Goal: Task Accomplishment & Management: Use online tool/utility

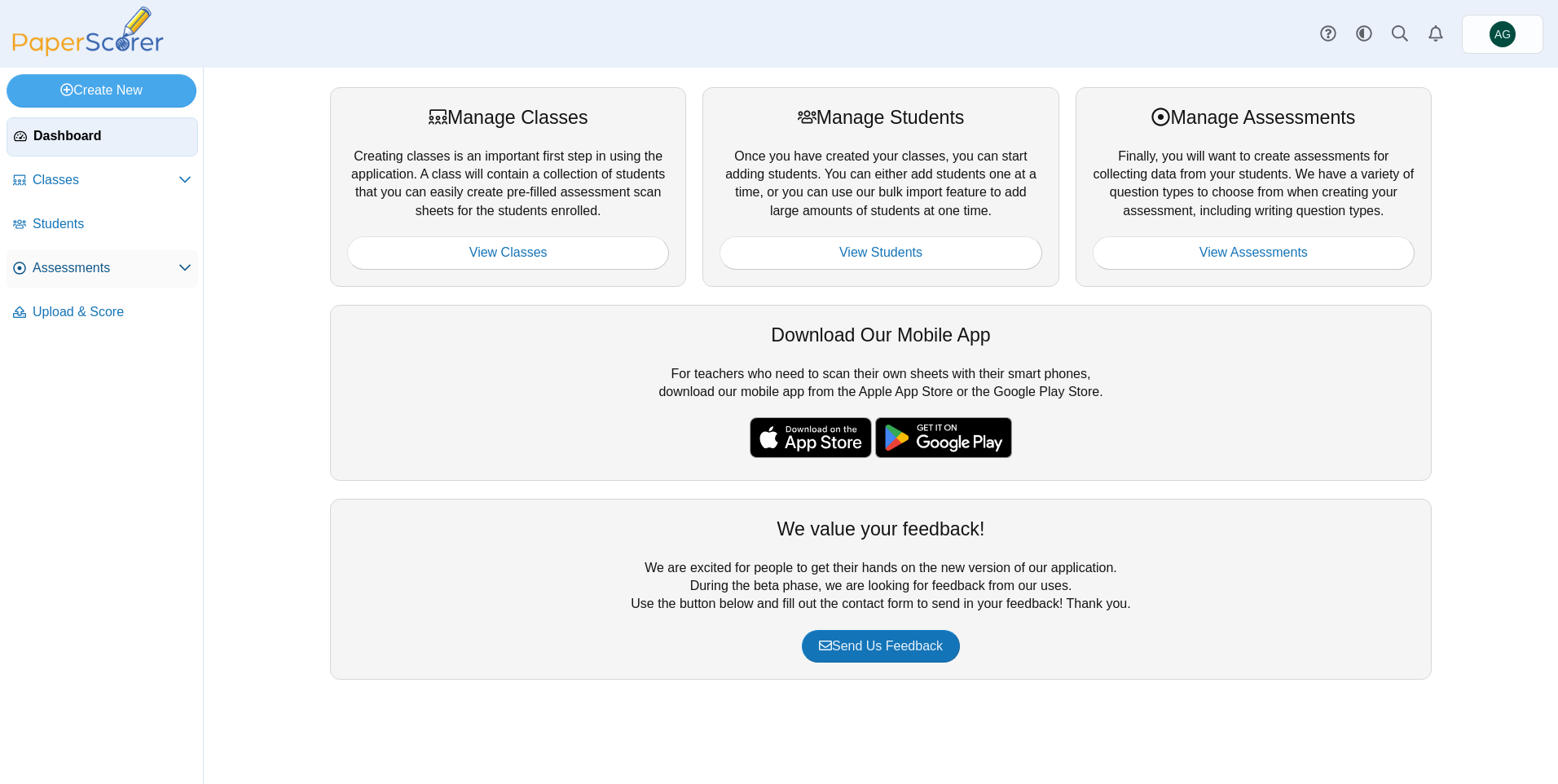
click at [95, 271] on span "Assessments" at bounding box center [105, 268] width 145 height 18
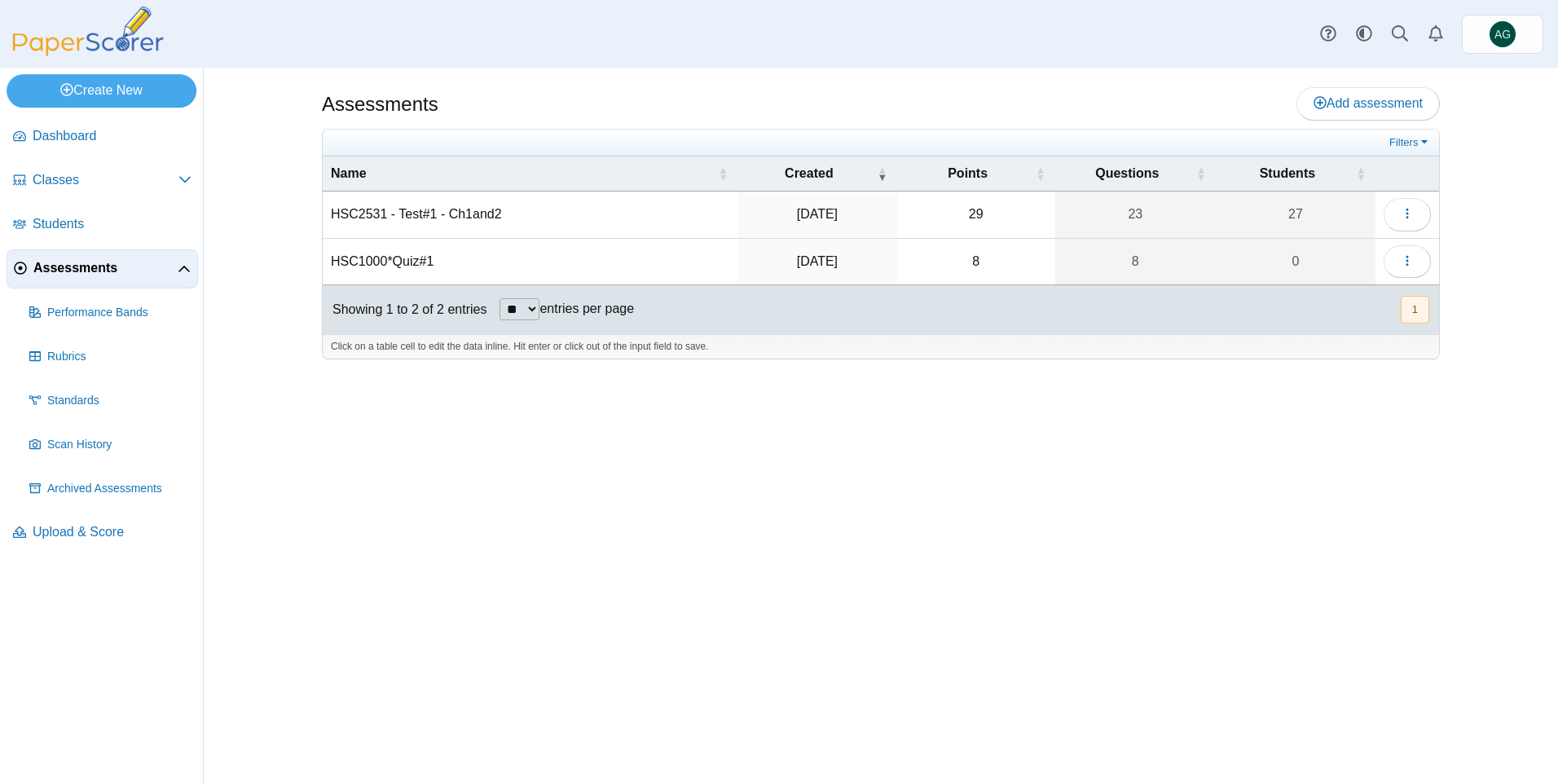
click at [487, 216] on td "HSC2531 - Test#1 - Ch1and2" at bounding box center [529, 214] width 414 height 47
click at [1411, 214] on icon "button" at bounding box center [1407, 214] width 13 height 13
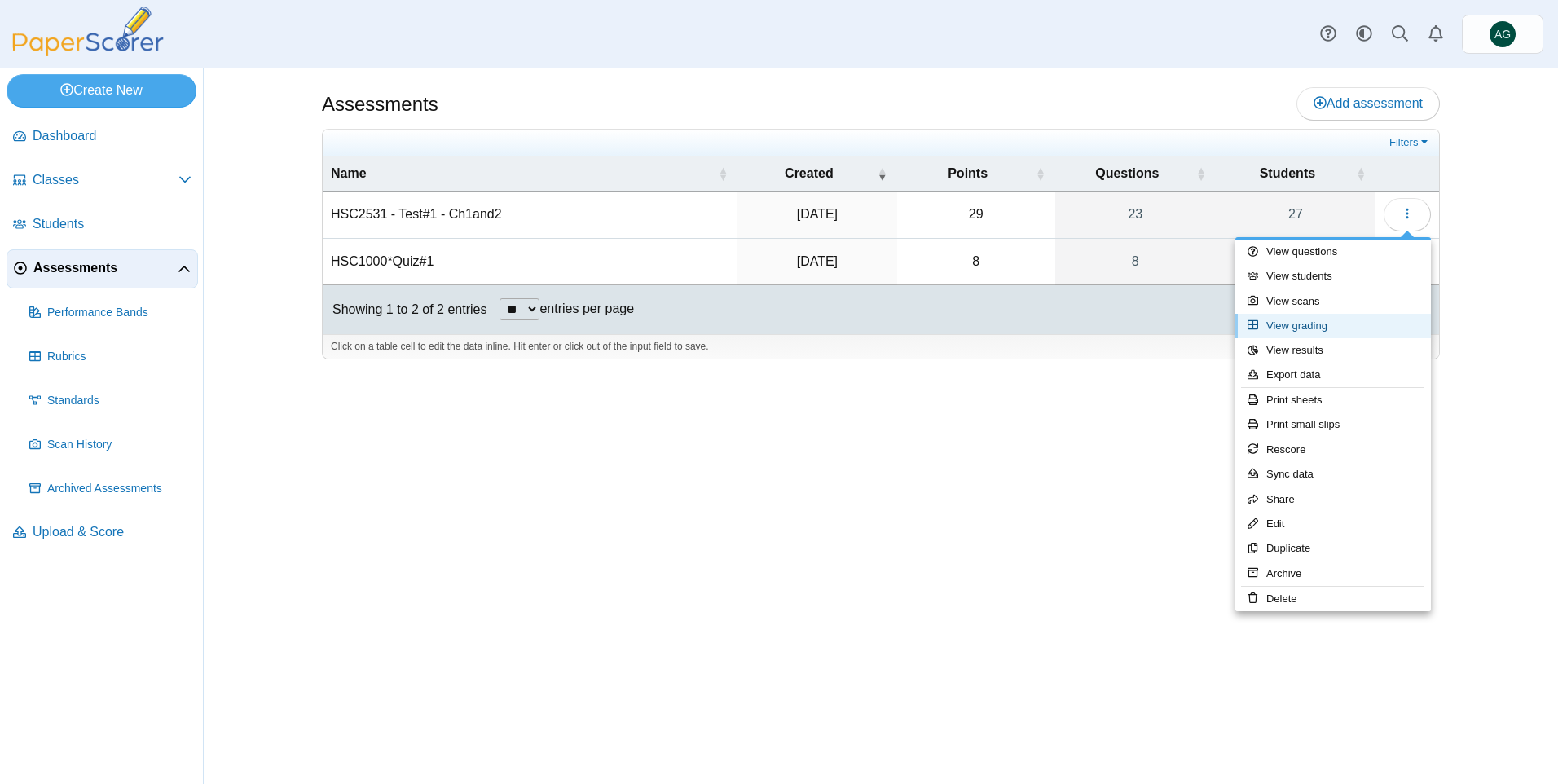
click at [1331, 332] on link "View grading" at bounding box center [1333, 326] width 196 height 25
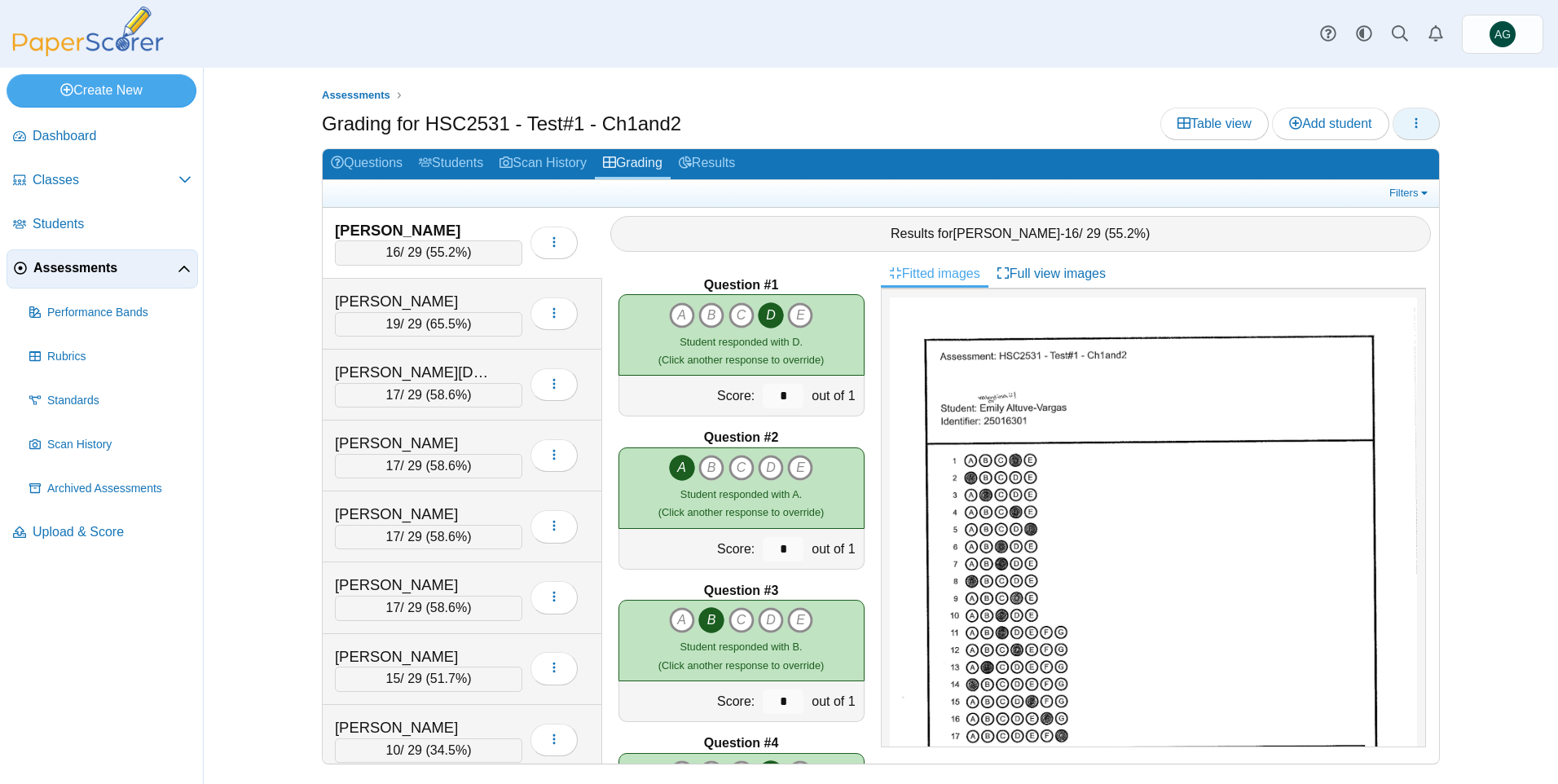
click at [1427, 124] on button "button" at bounding box center [1416, 124] width 48 height 32
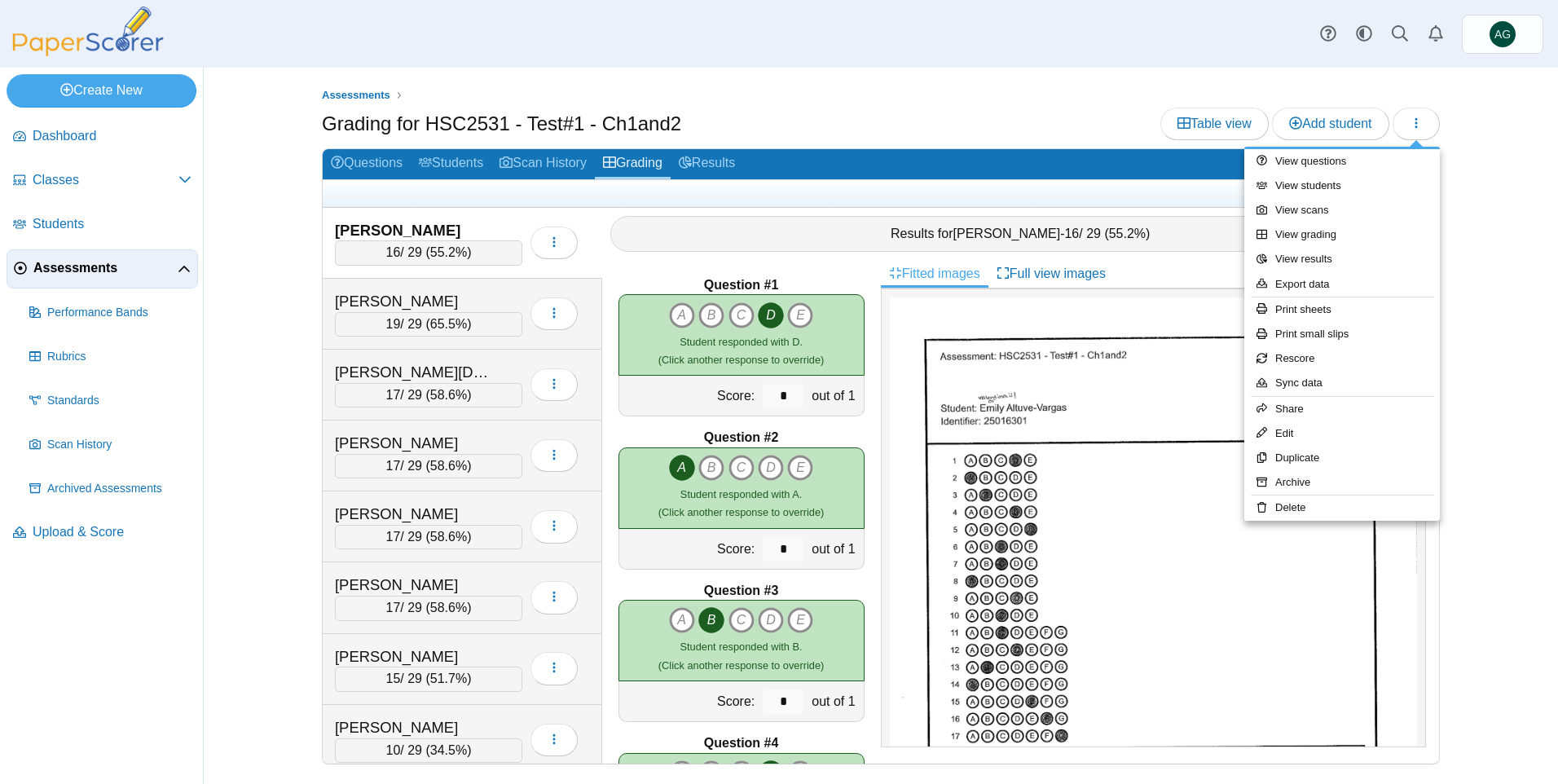
click at [1484, 133] on div "Assessments Grading for HSC2531 - Test#1 - Ch1and2 Table view Add student 16" at bounding box center [881, 425] width 1222 height 716
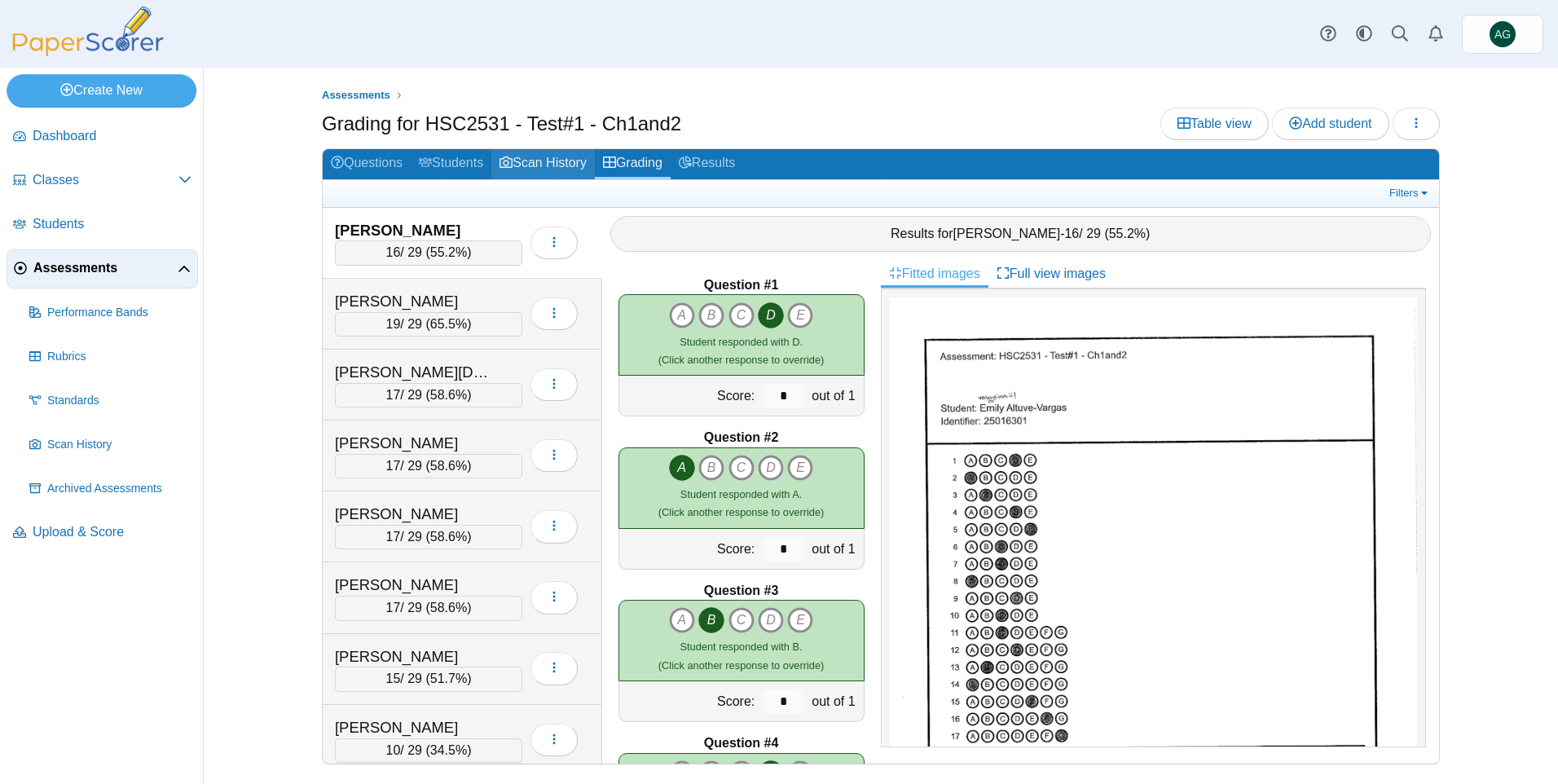
click at [512, 167] on use at bounding box center [506, 163] width 13 height 11
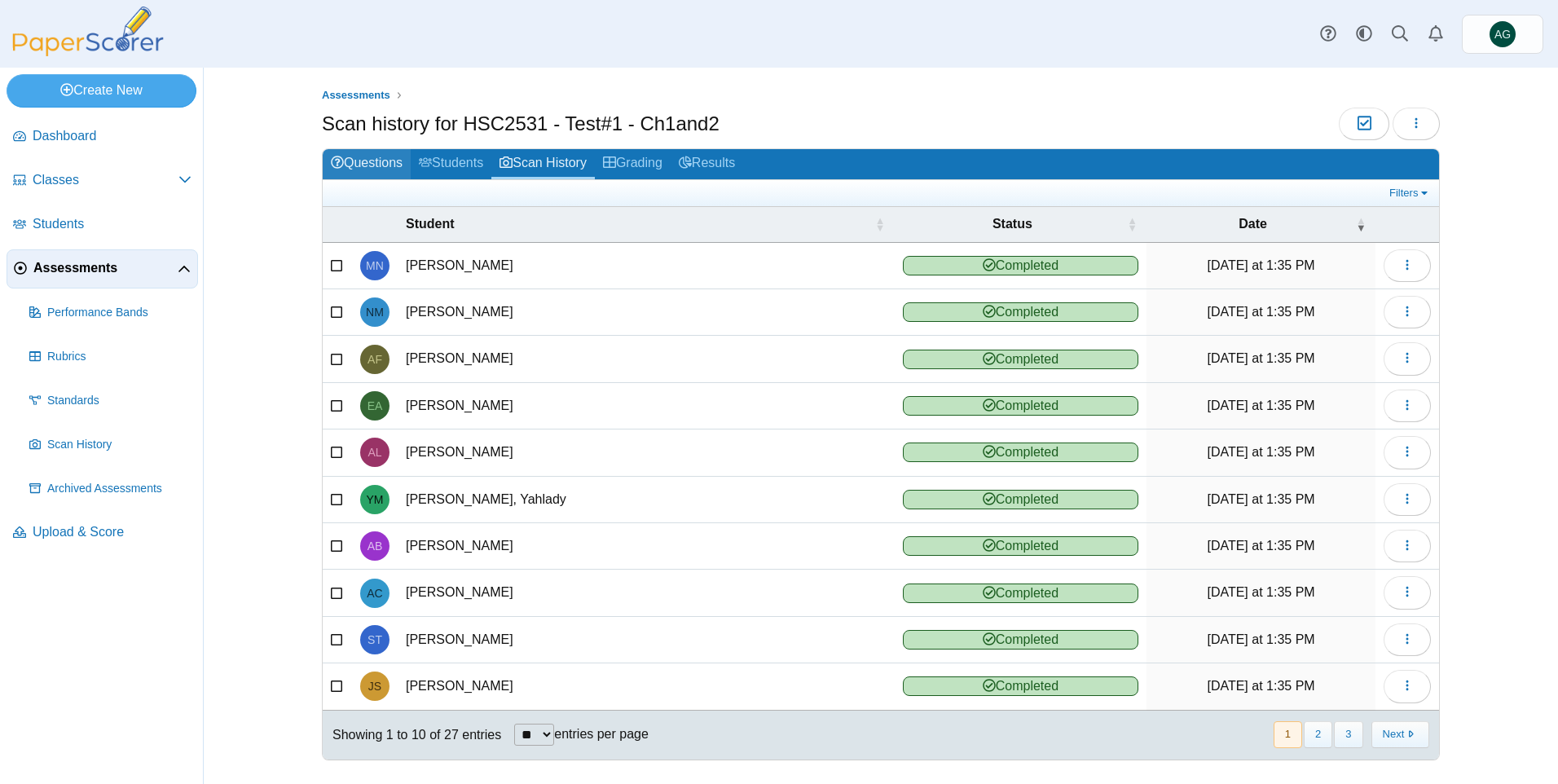
click at [384, 160] on link "Questions" at bounding box center [366, 164] width 88 height 30
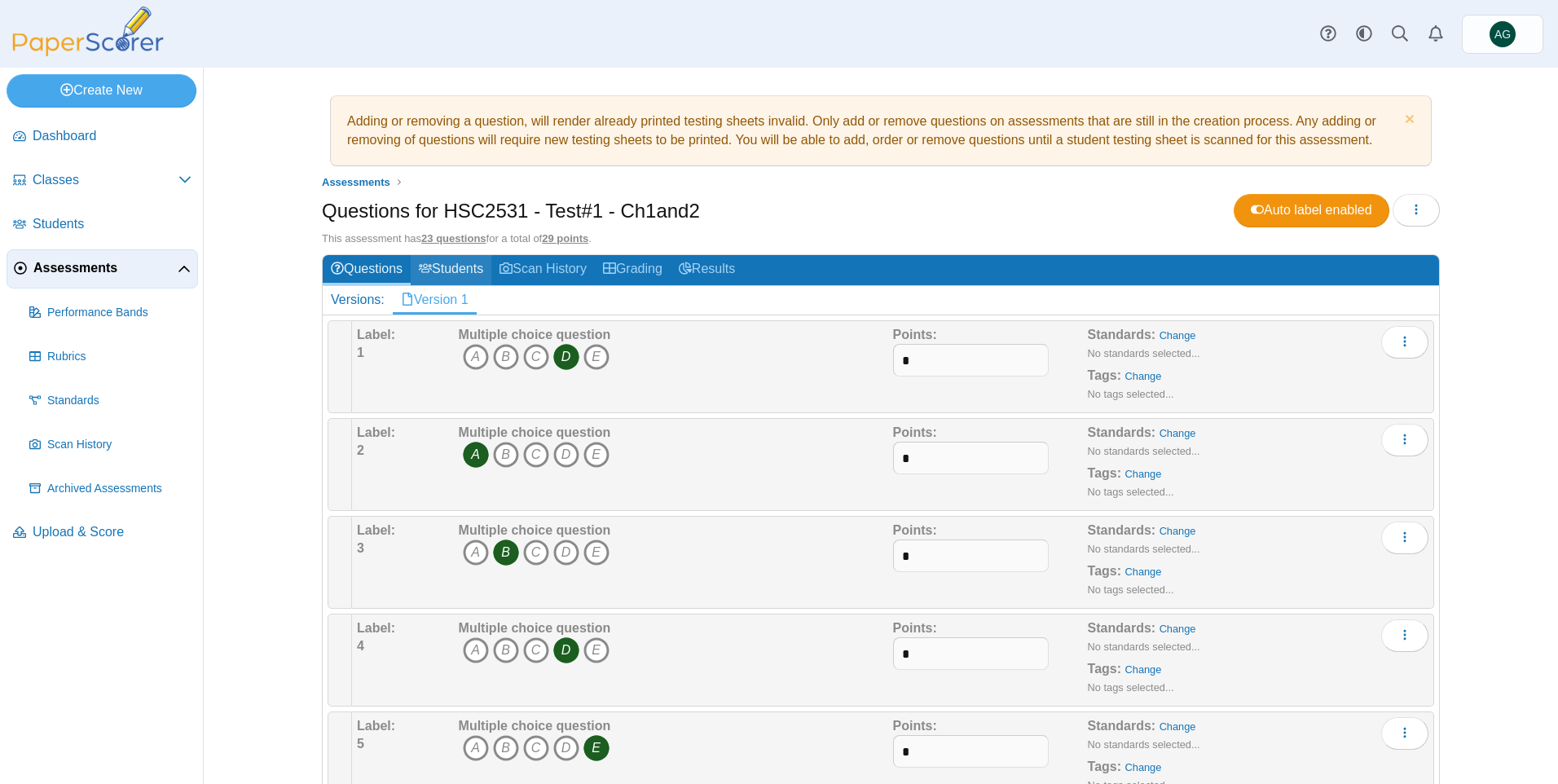
click at [461, 272] on link "Students" at bounding box center [451, 270] width 81 height 30
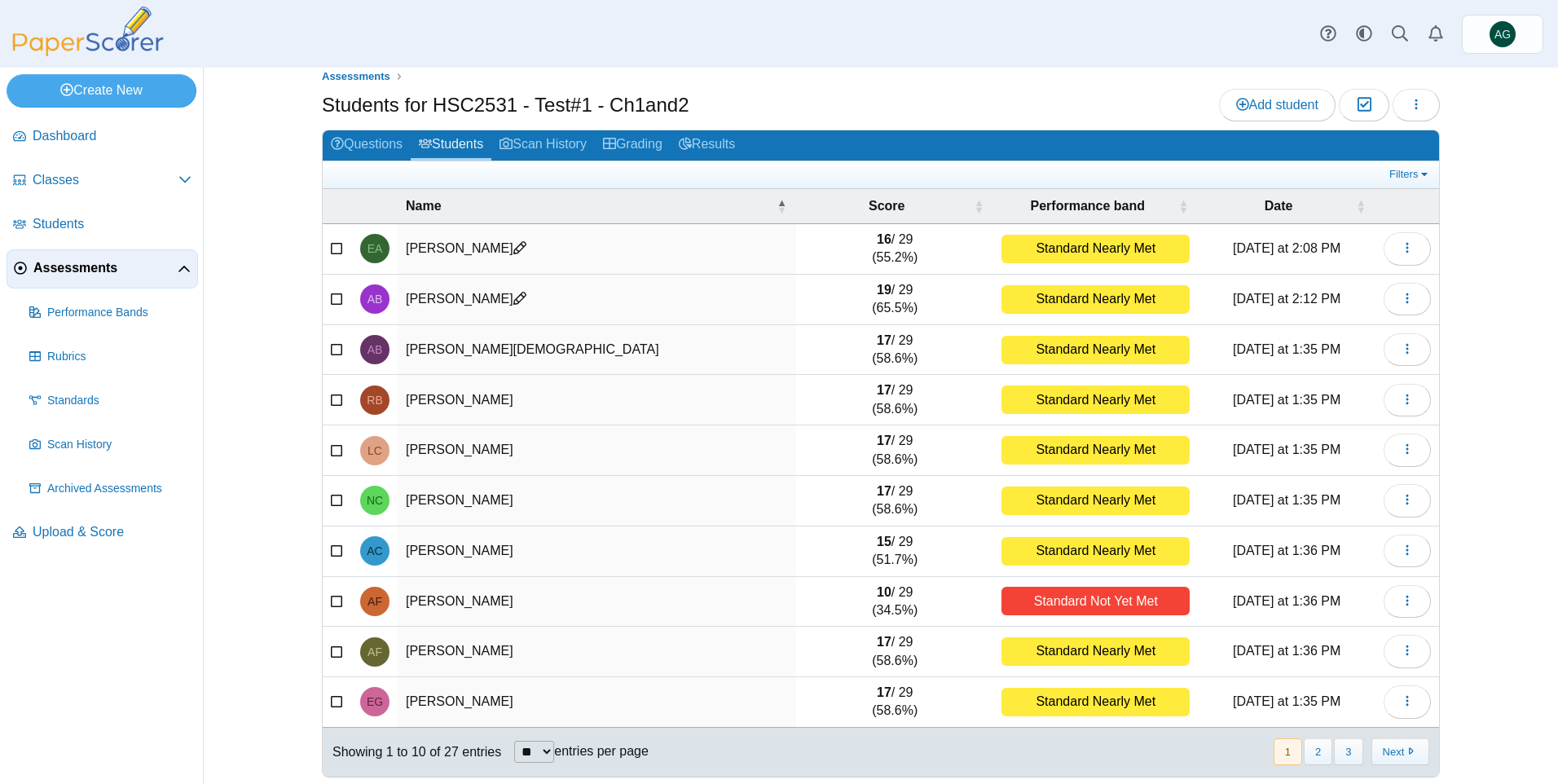
scroll to position [29, 0]
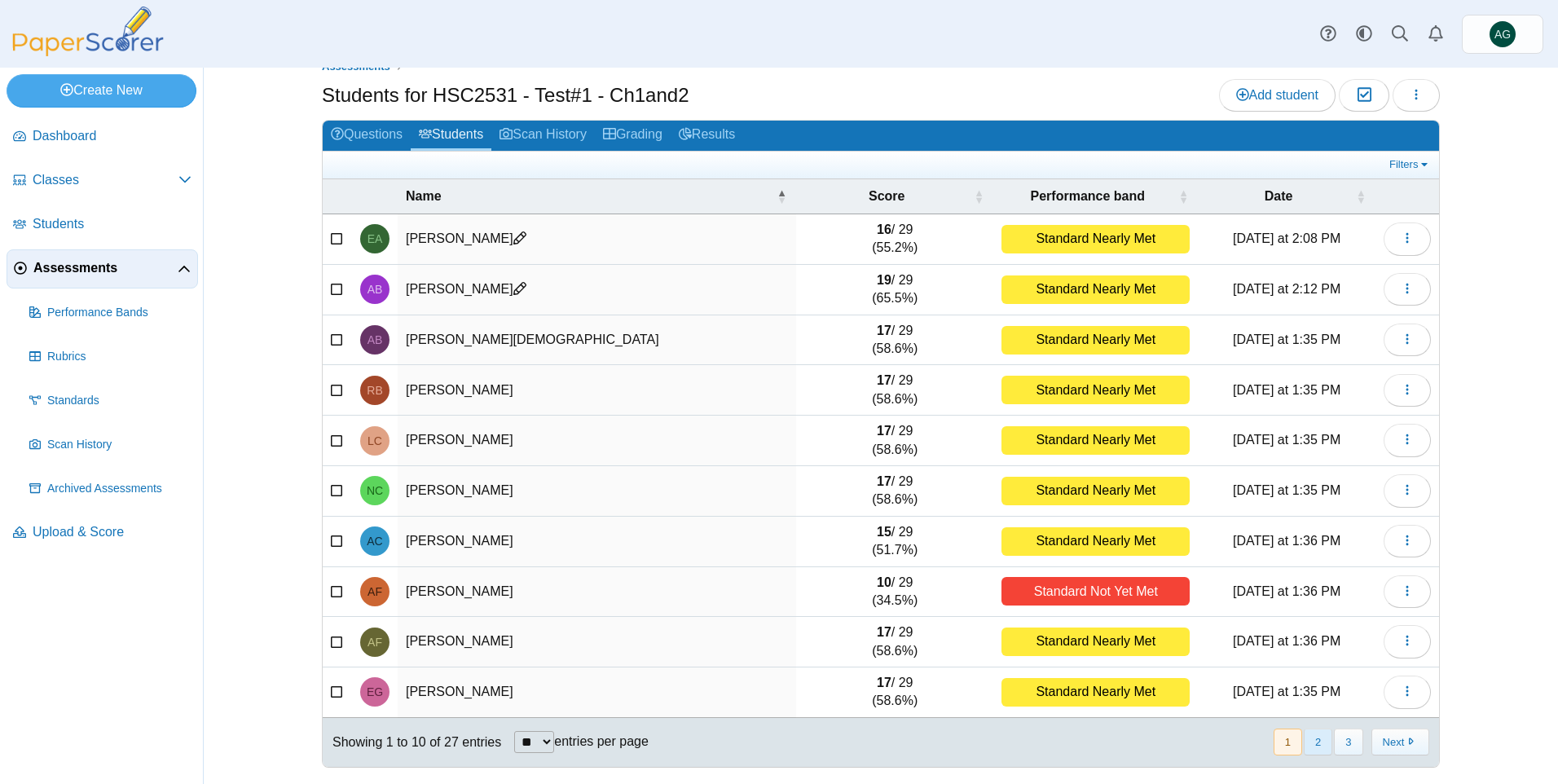
click at [1315, 742] on button "2" at bounding box center [1318, 741] width 29 height 27
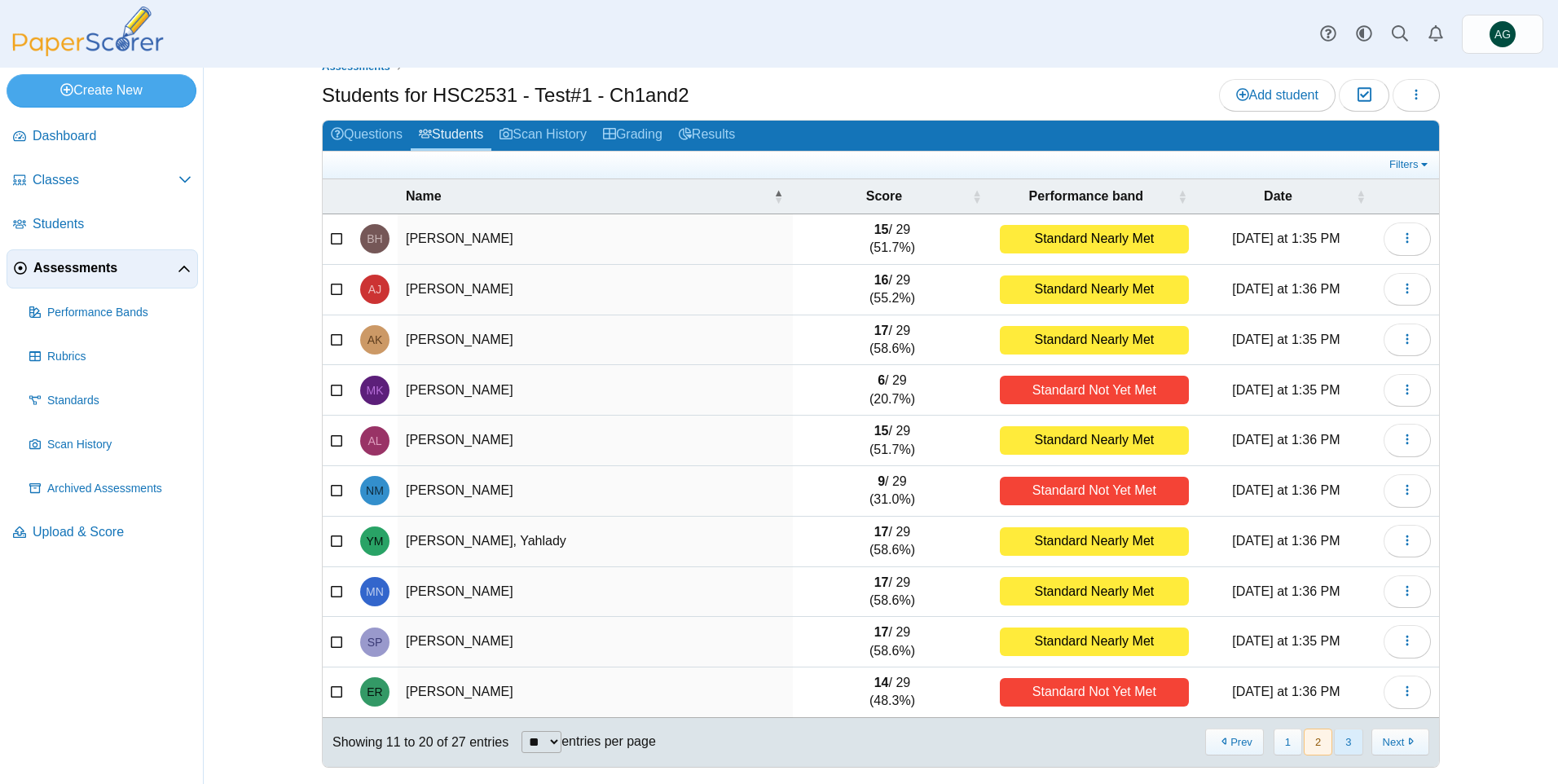
click at [1336, 737] on button "3" at bounding box center [1348, 741] width 29 height 27
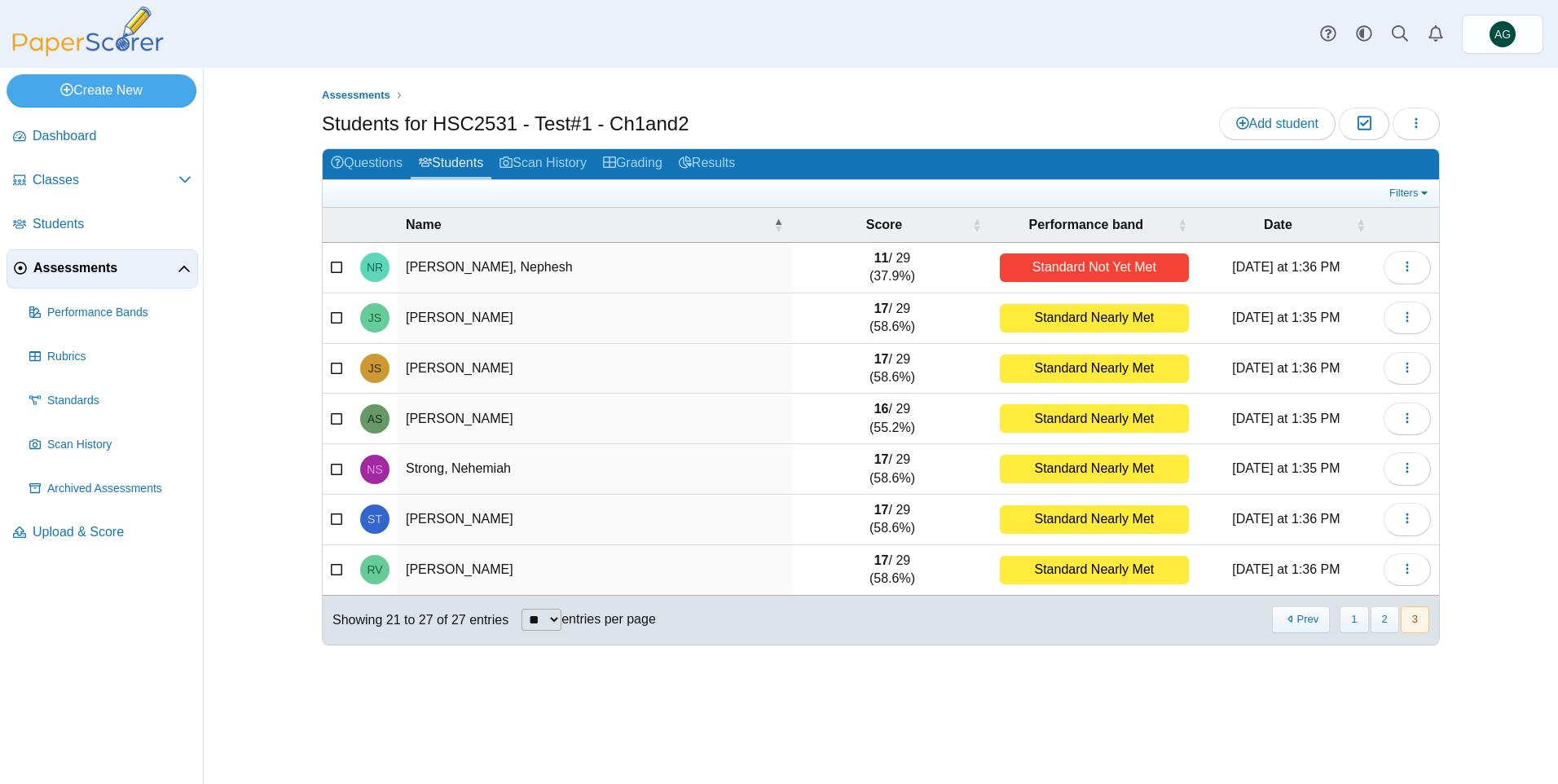
click at [101, 267] on span "Assessments" at bounding box center [106, 268] width 144 height 18
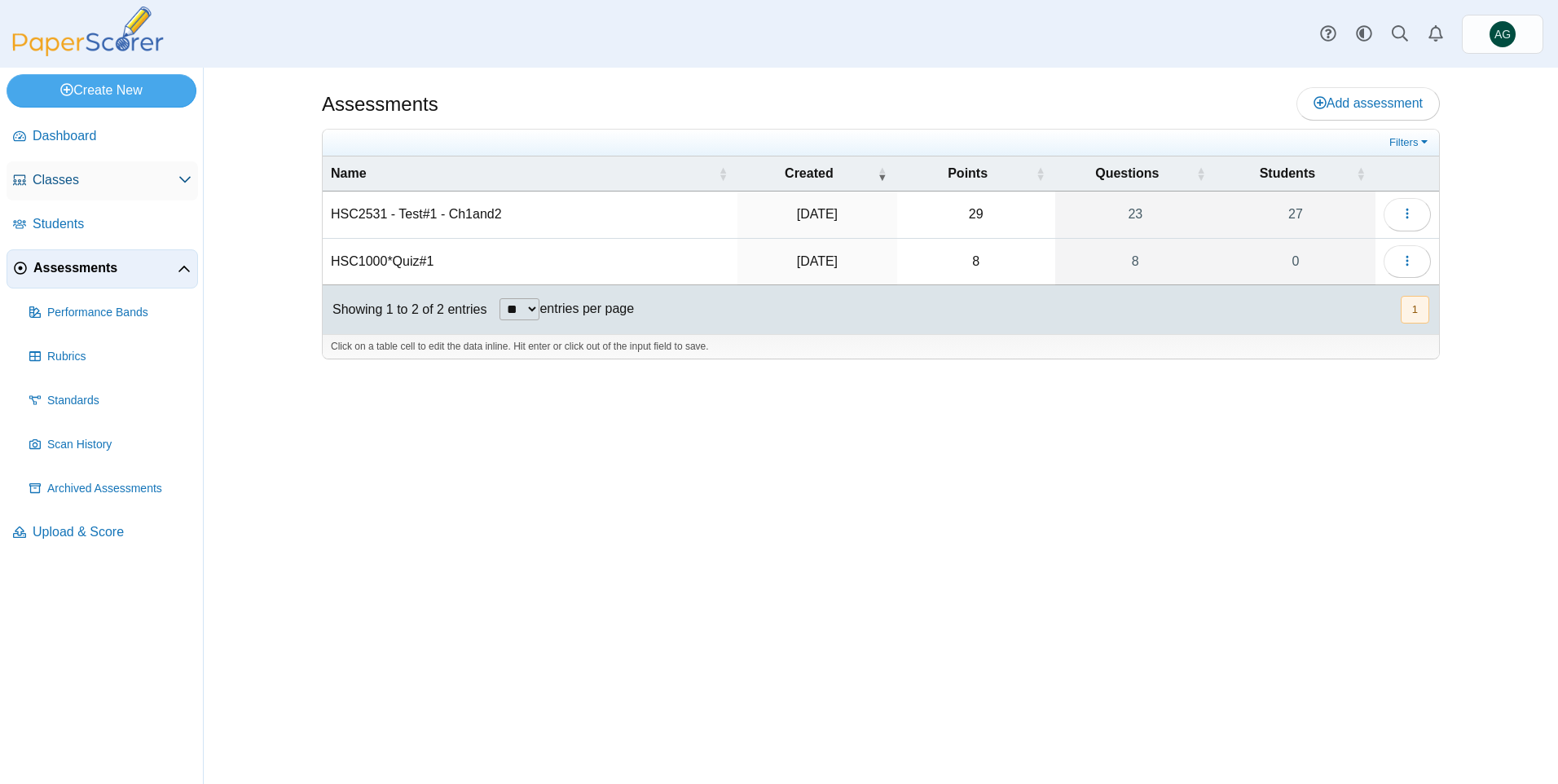
click at [106, 166] on link "Classes" at bounding box center [102, 181] width 191 height 39
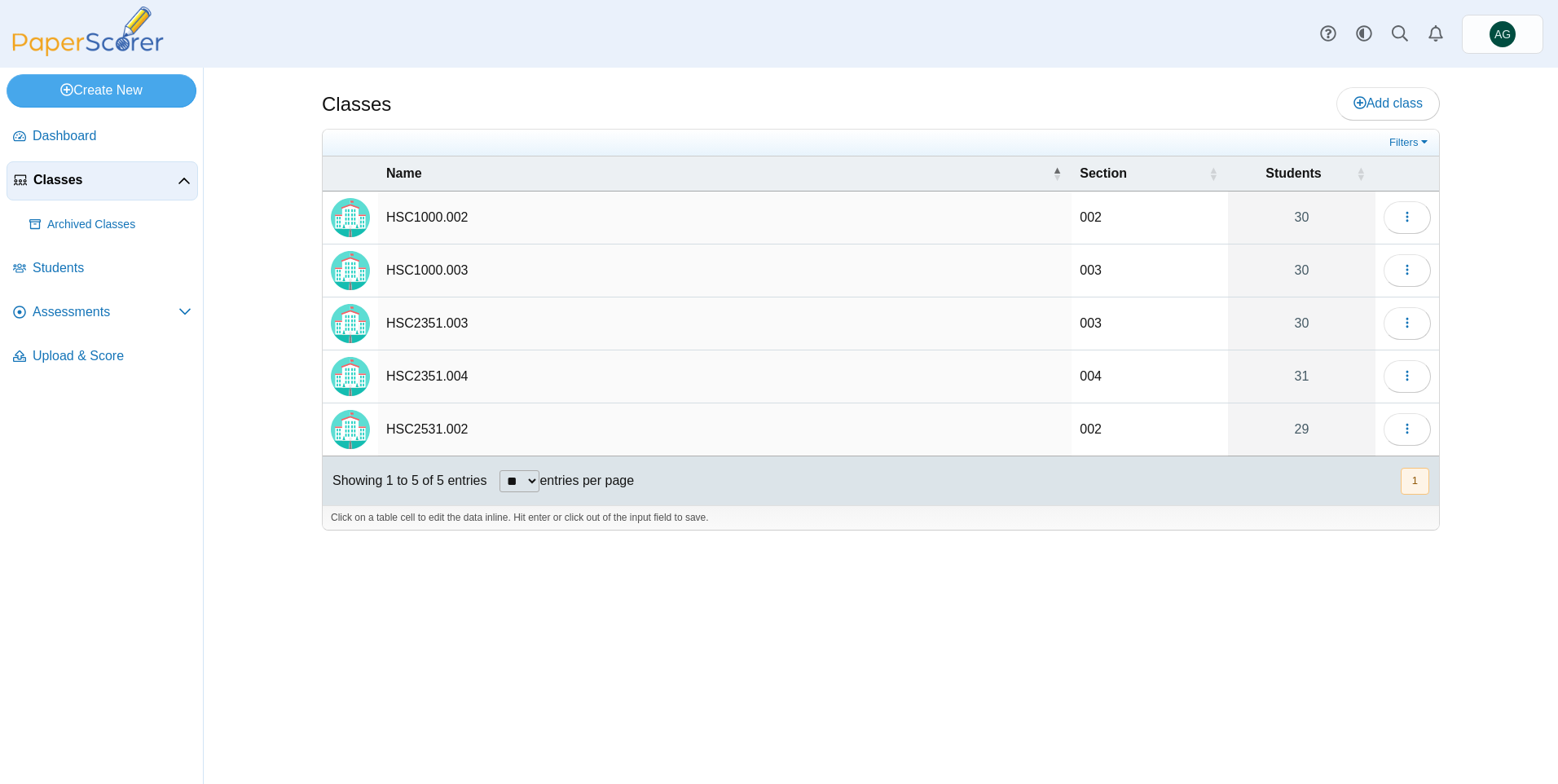
click at [461, 323] on td "HSC2351.003" at bounding box center [724, 324] width 693 height 53
click at [1421, 318] on button "button" at bounding box center [1407, 323] width 48 height 32
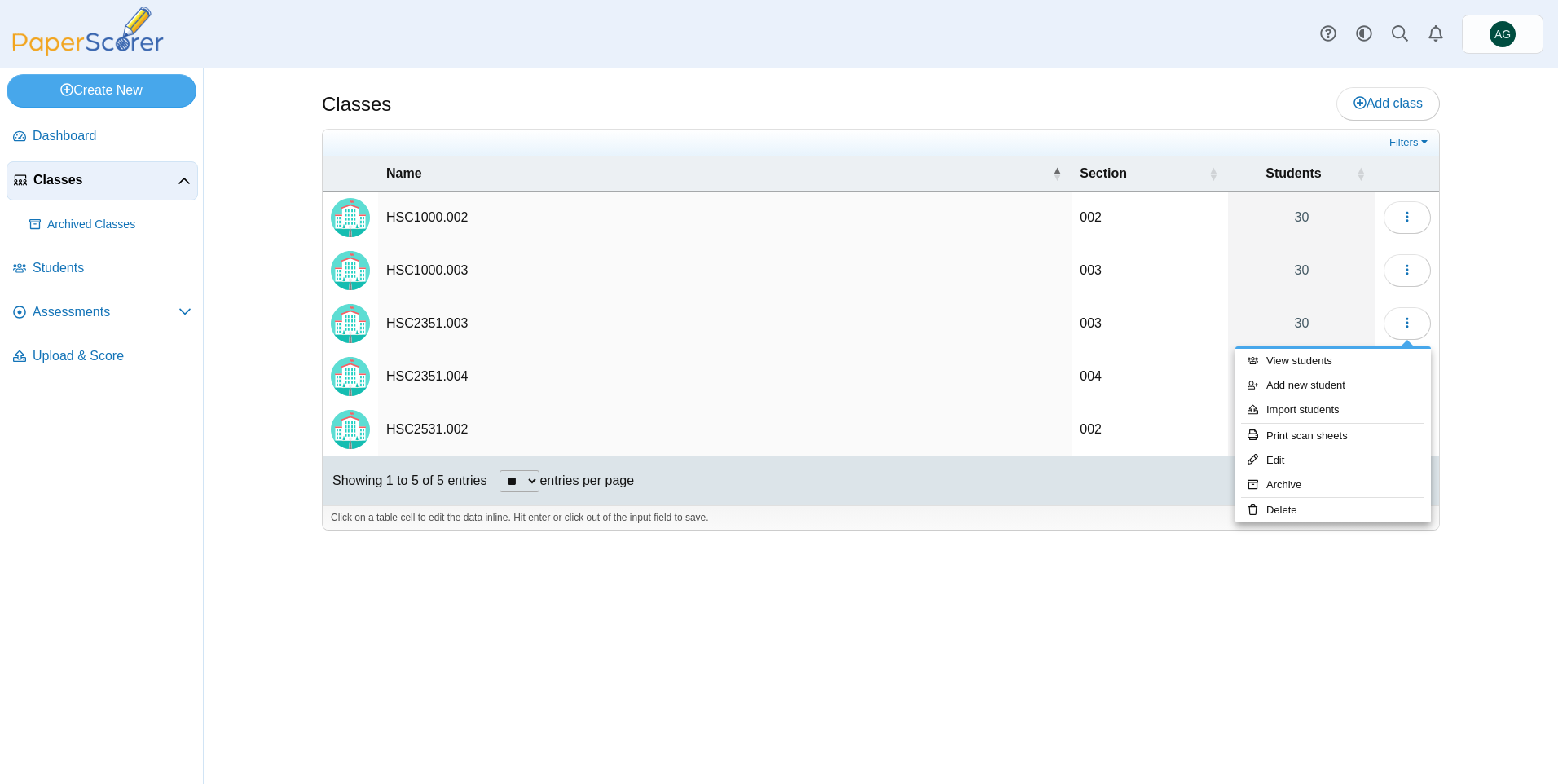
click at [433, 328] on td "HSC2351.003" at bounding box center [724, 324] width 693 height 53
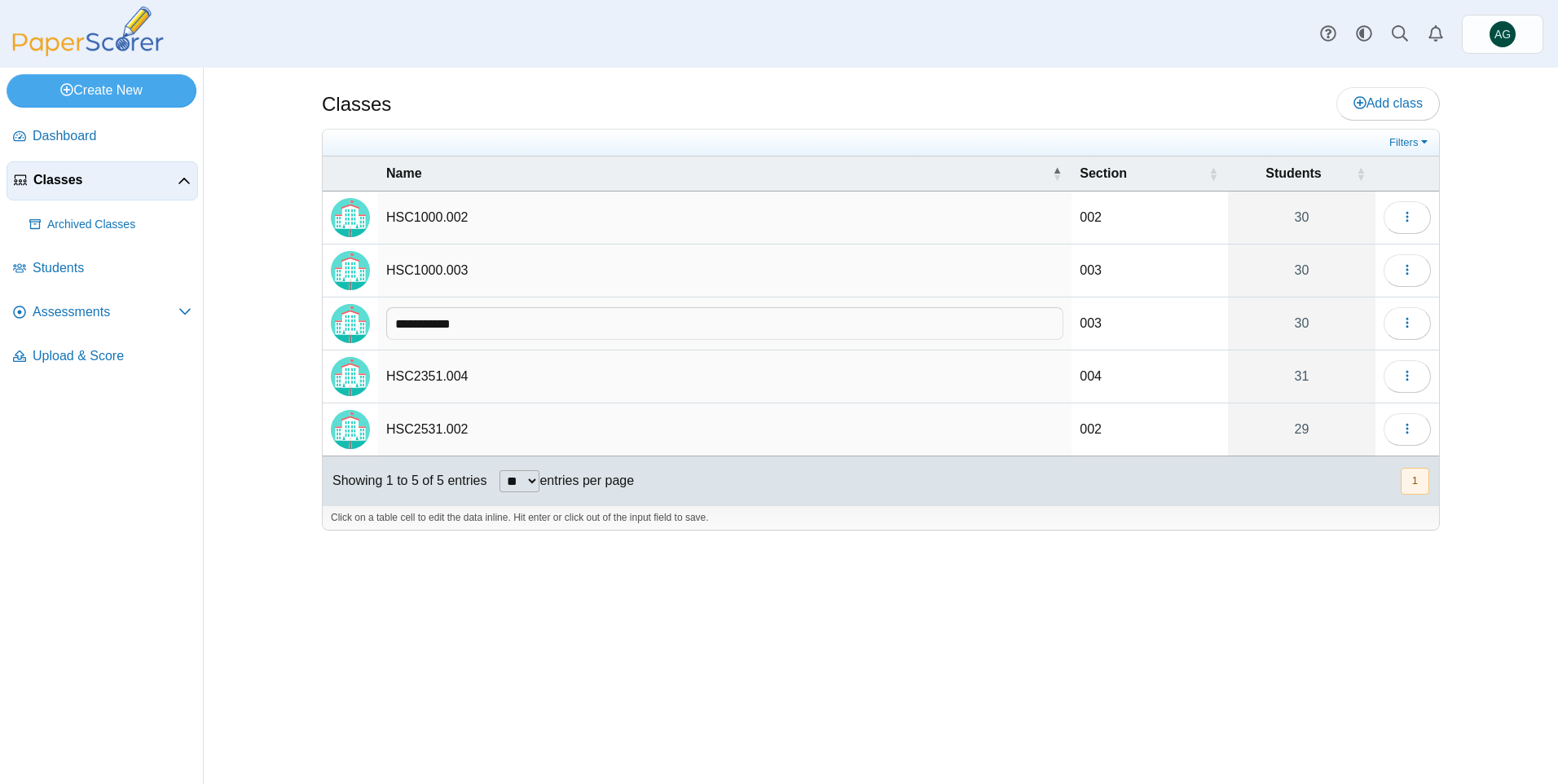
click at [331, 327] on img "Locally created class" at bounding box center [350, 323] width 39 height 39
click at [109, 303] on span "Assessments" at bounding box center [105, 312] width 145 height 18
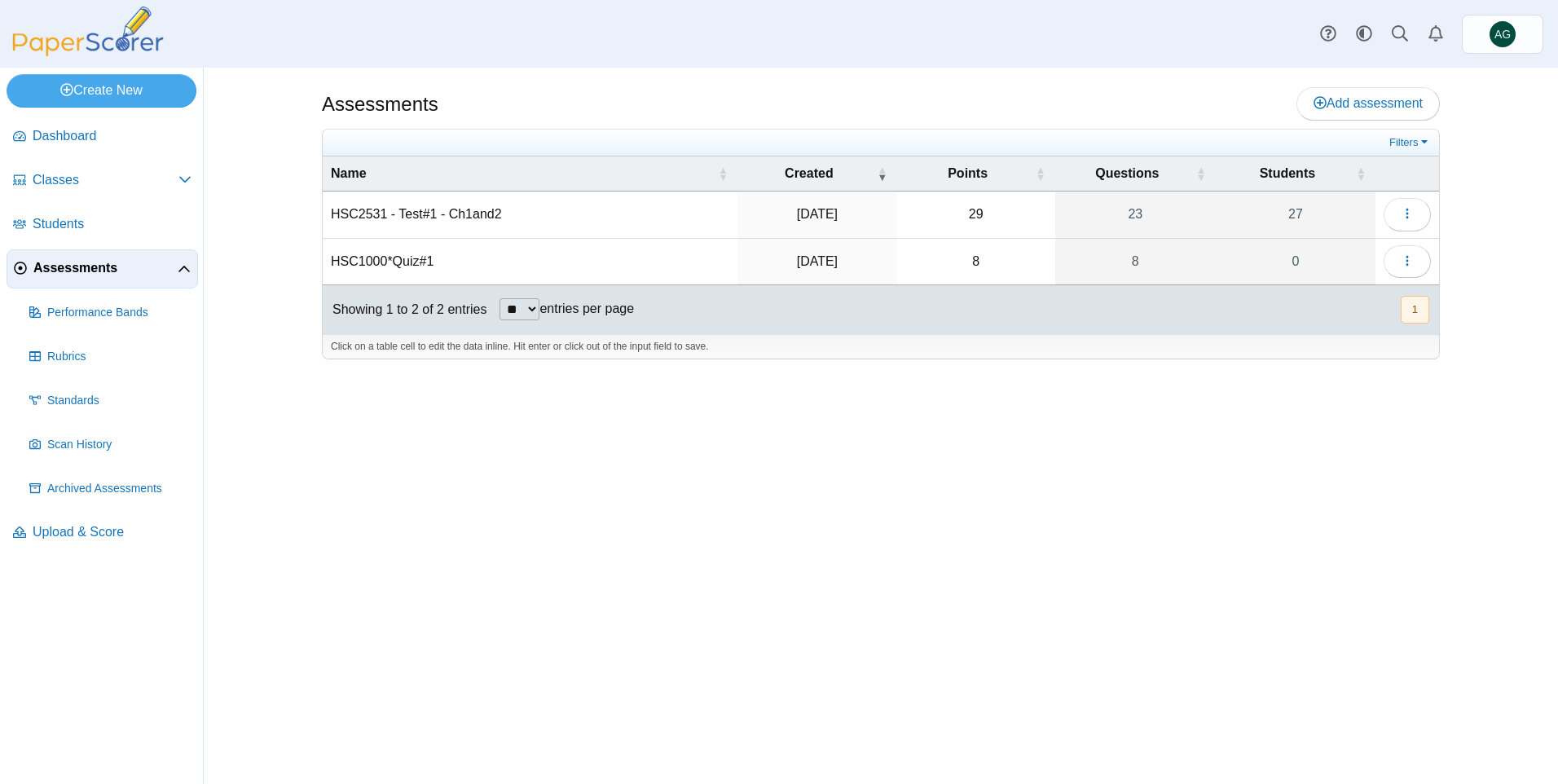
click at [468, 215] on td "HSC2531 - Test#1 - Ch1and2" at bounding box center [529, 214] width 414 height 47
click at [1397, 214] on button "button" at bounding box center [1407, 214] width 48 height 32
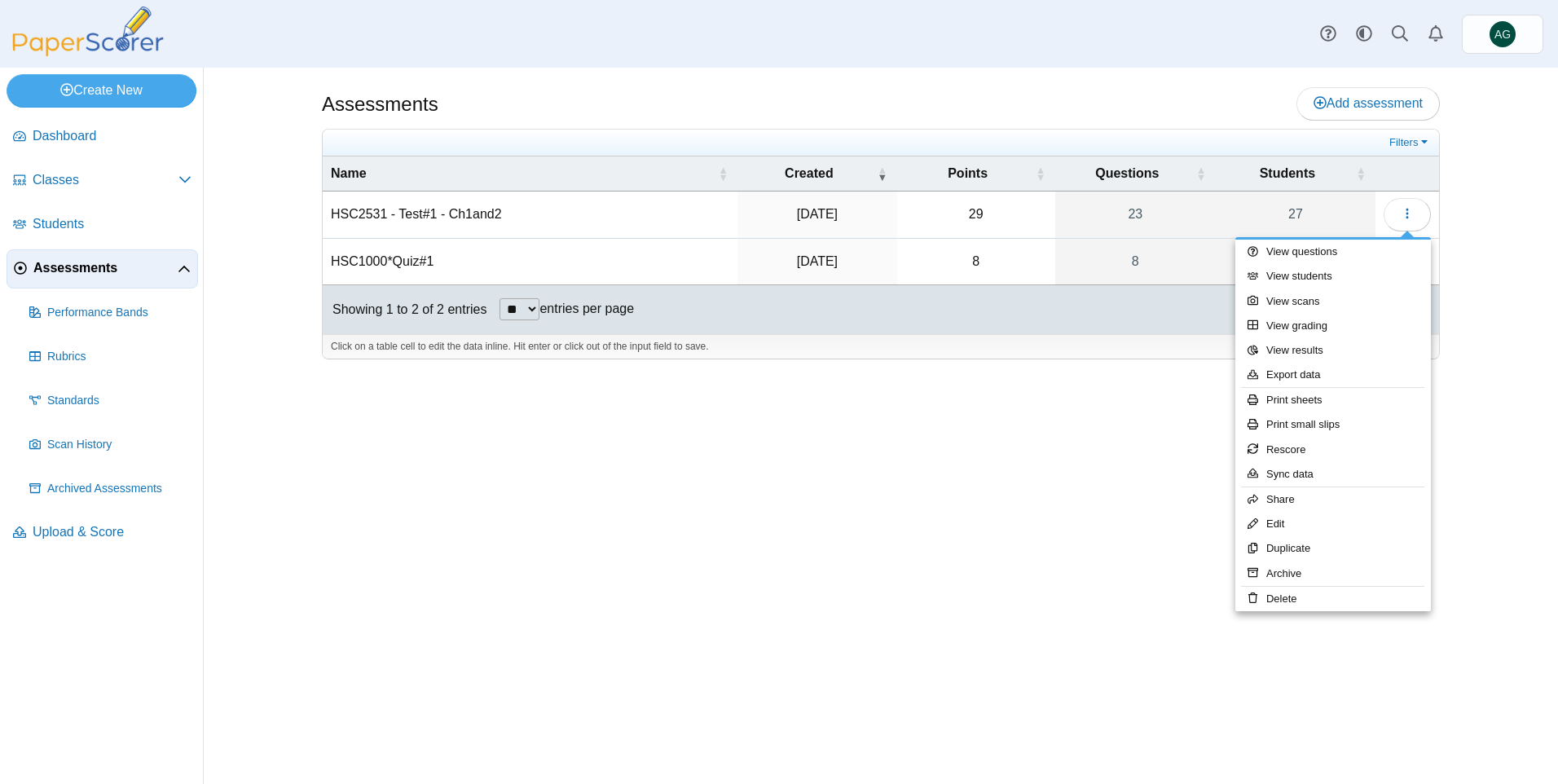
click at [590, 217] on td "HSC2531 - Test#1 - Ch1and2" at bounding box center [529, 214] width 414 height 47
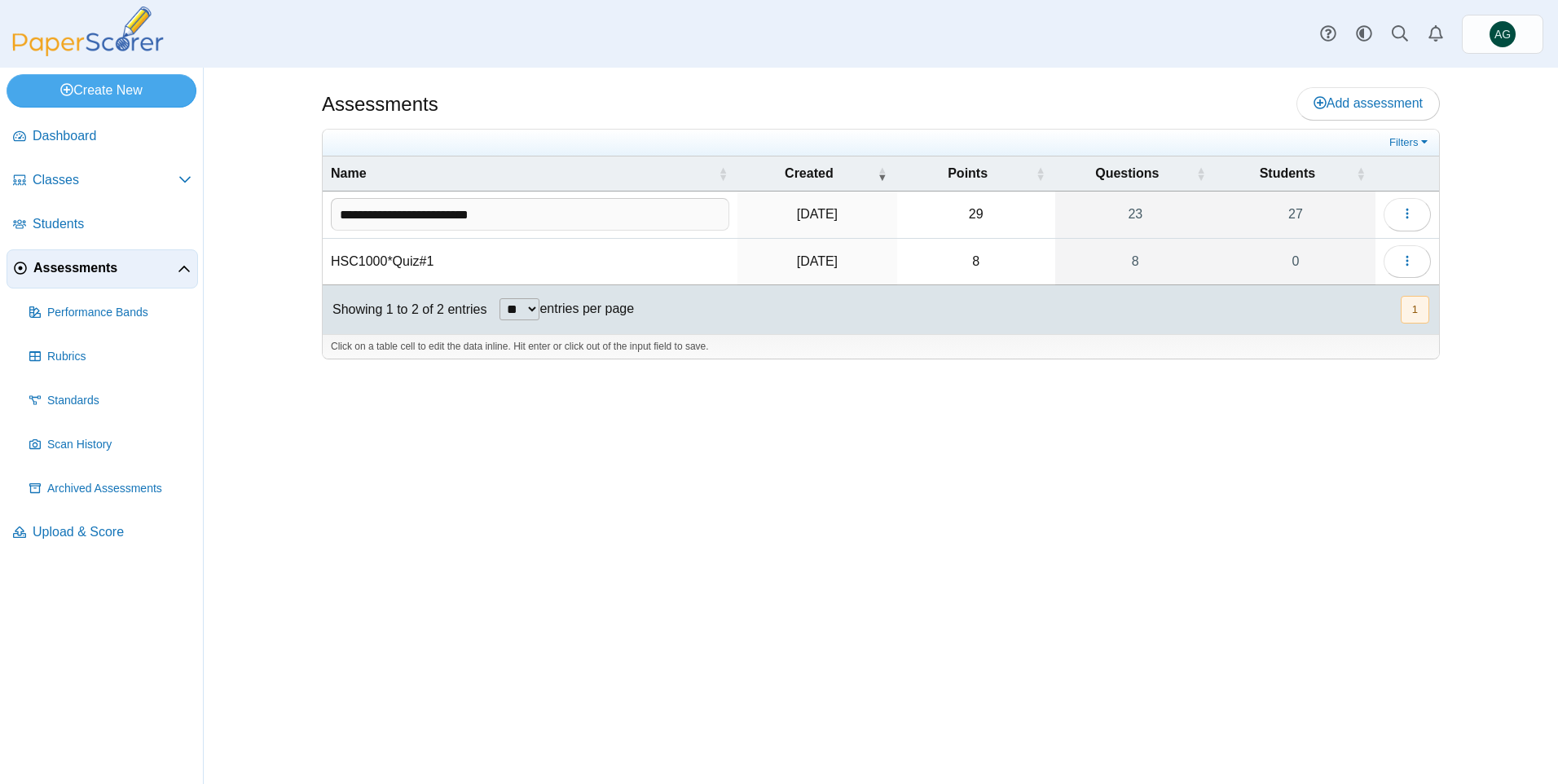
drag, startPoint x: 653, startPoint y: 217, endPoint x: 1154, endPoint y: 455, distance: 554.7
click at [1143, 488] on div "Assessments Add assessment 29" at bounding box center [881, 425] width 1222 height 716
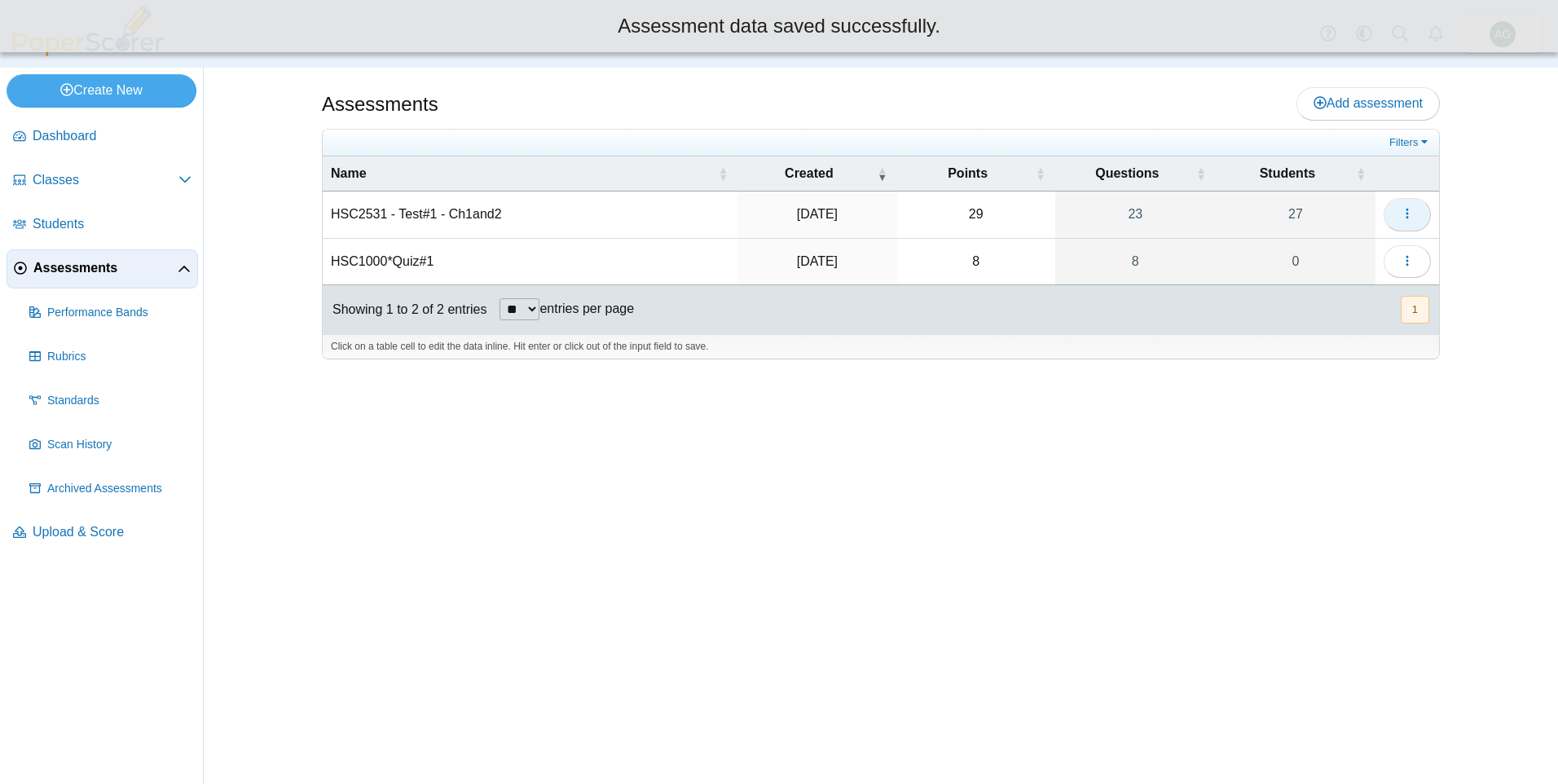
click at [1405, 229] on button "button" at bounding box center [1407, 214] width 48 height 32
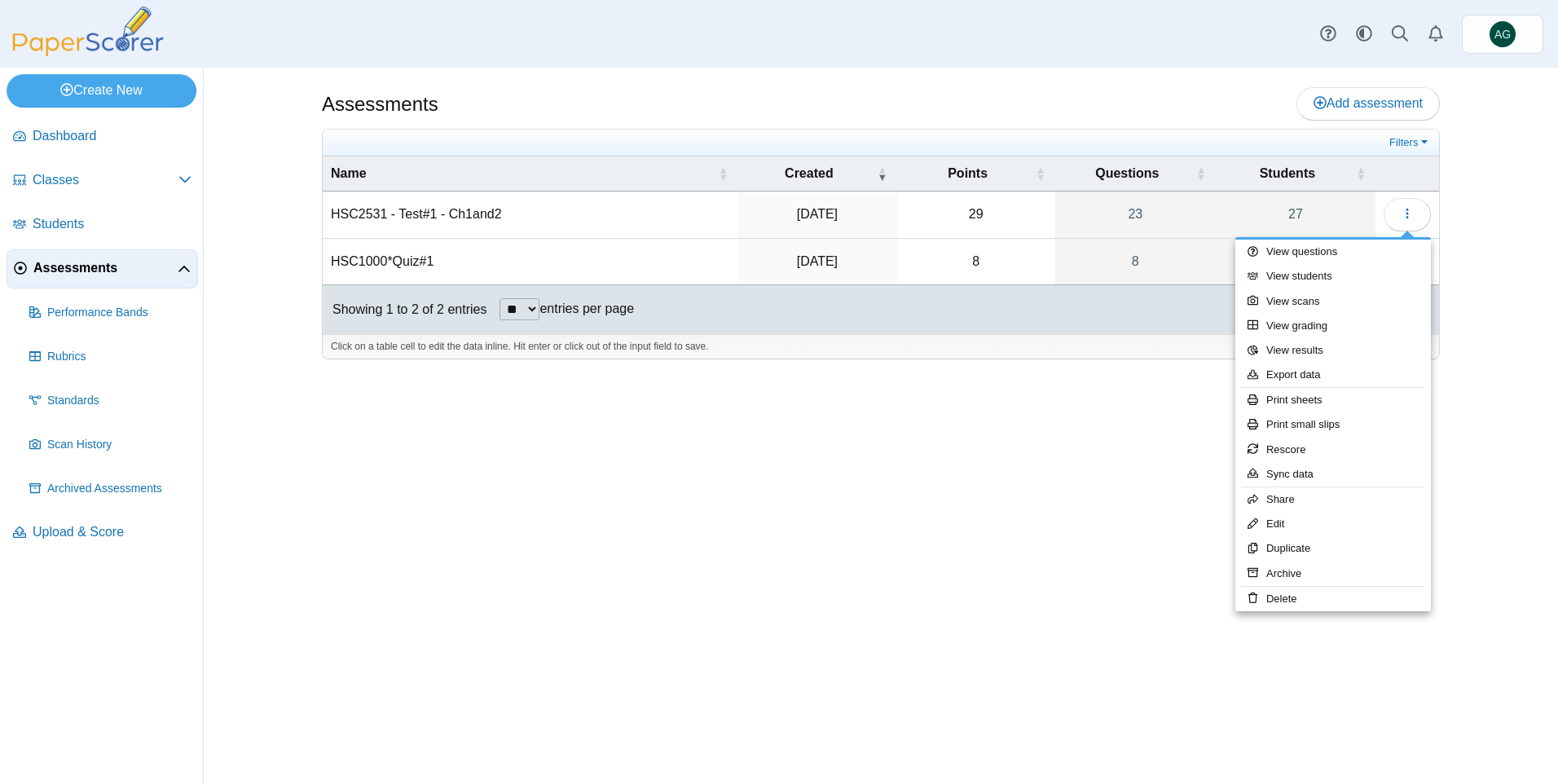
click at [1121, 534] on div "Assessments Add assessment 29" at bounding box center [881, 425] width 1222 height 716
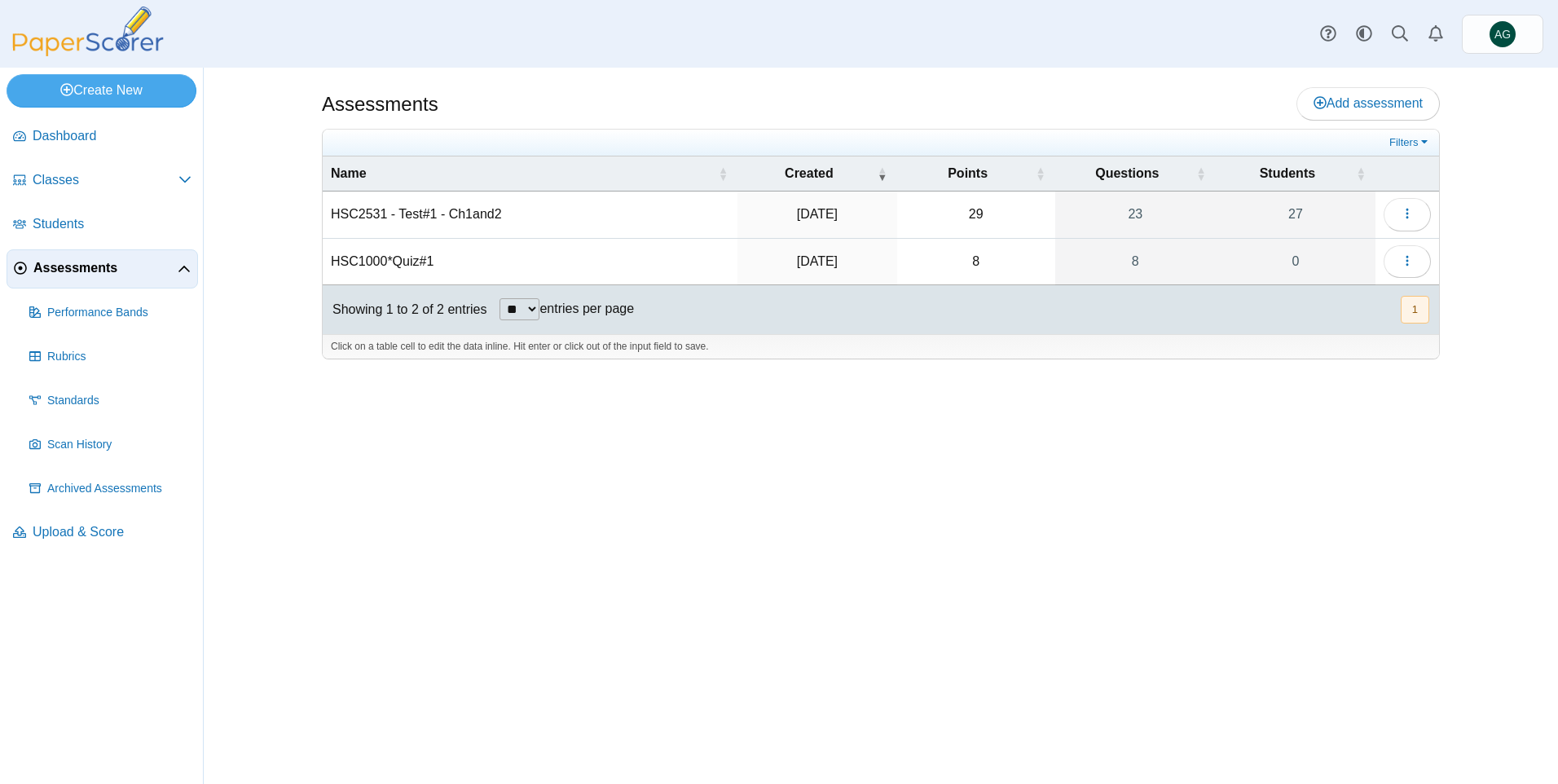
click at [514, 219] on td "HSC2531 - Test#1 - Ch1and2" at bounding box center [529, 214] width 414 height 47
click at [1412, 215] on icon "button" at bounding box center [1407, 214] width 13 height 13
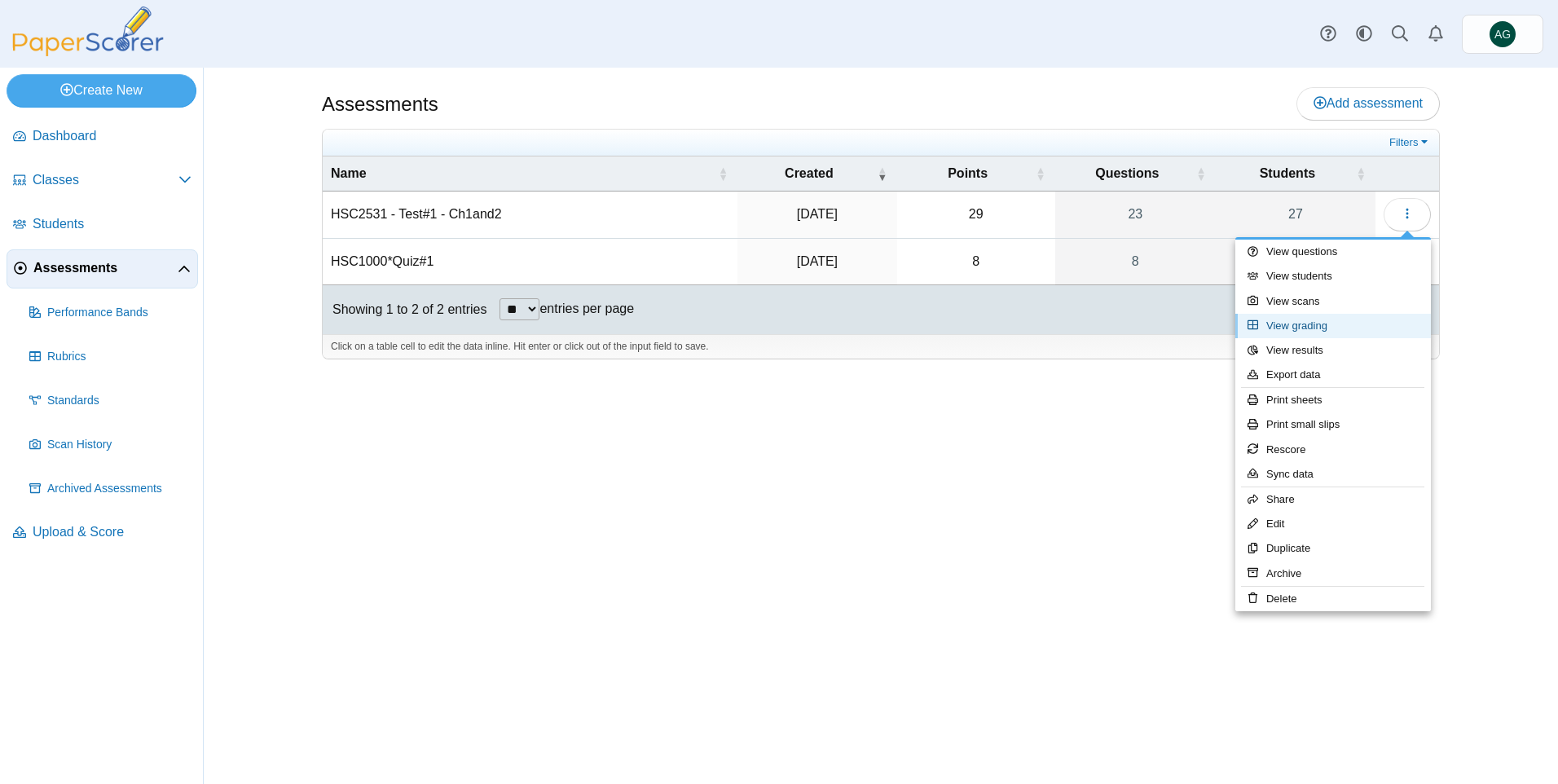
click at [1337, 324] on link "View grading" at bounding box center [1333, 326] width 196 height 25
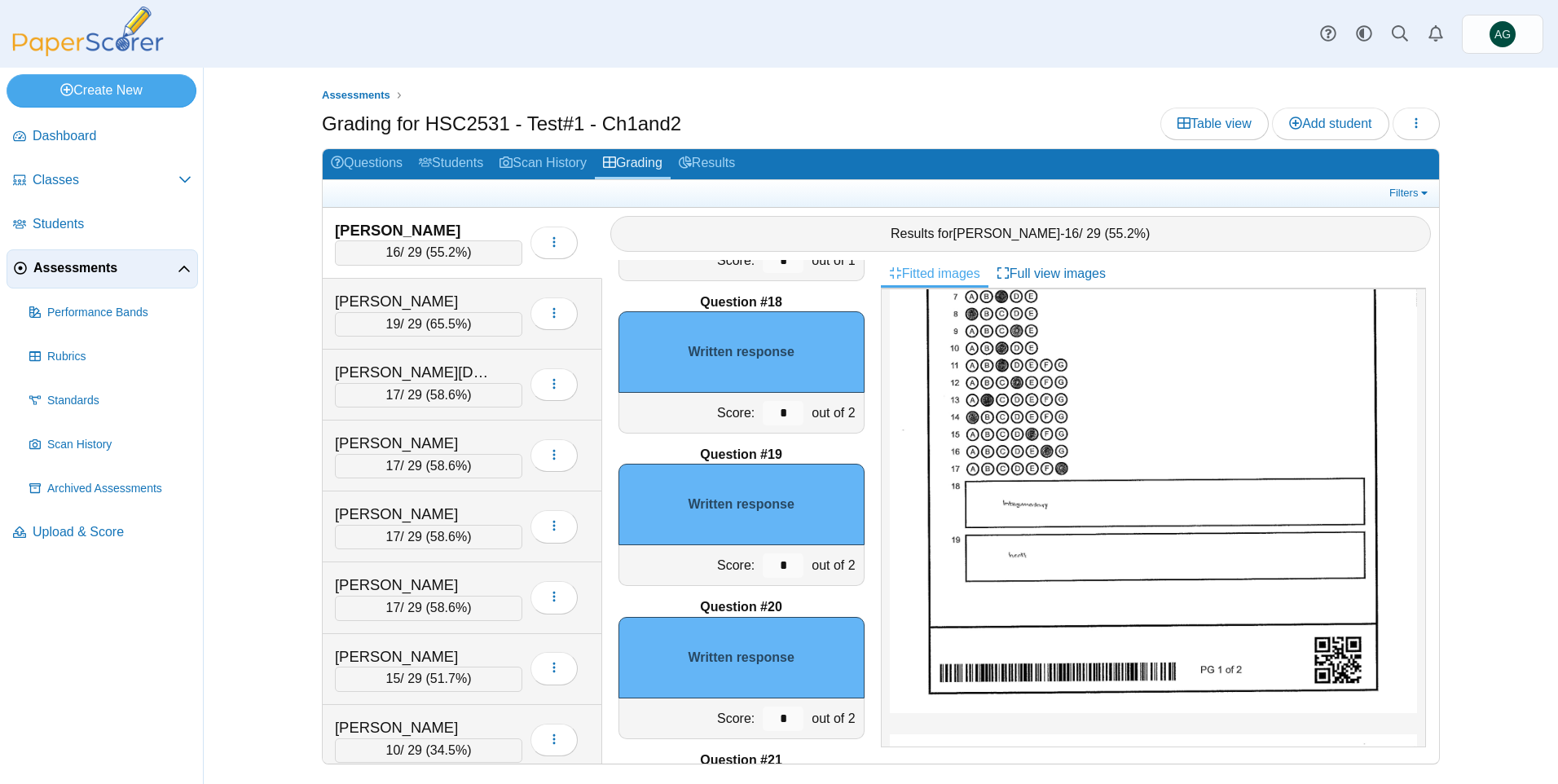
scroll to position [2714, 0]
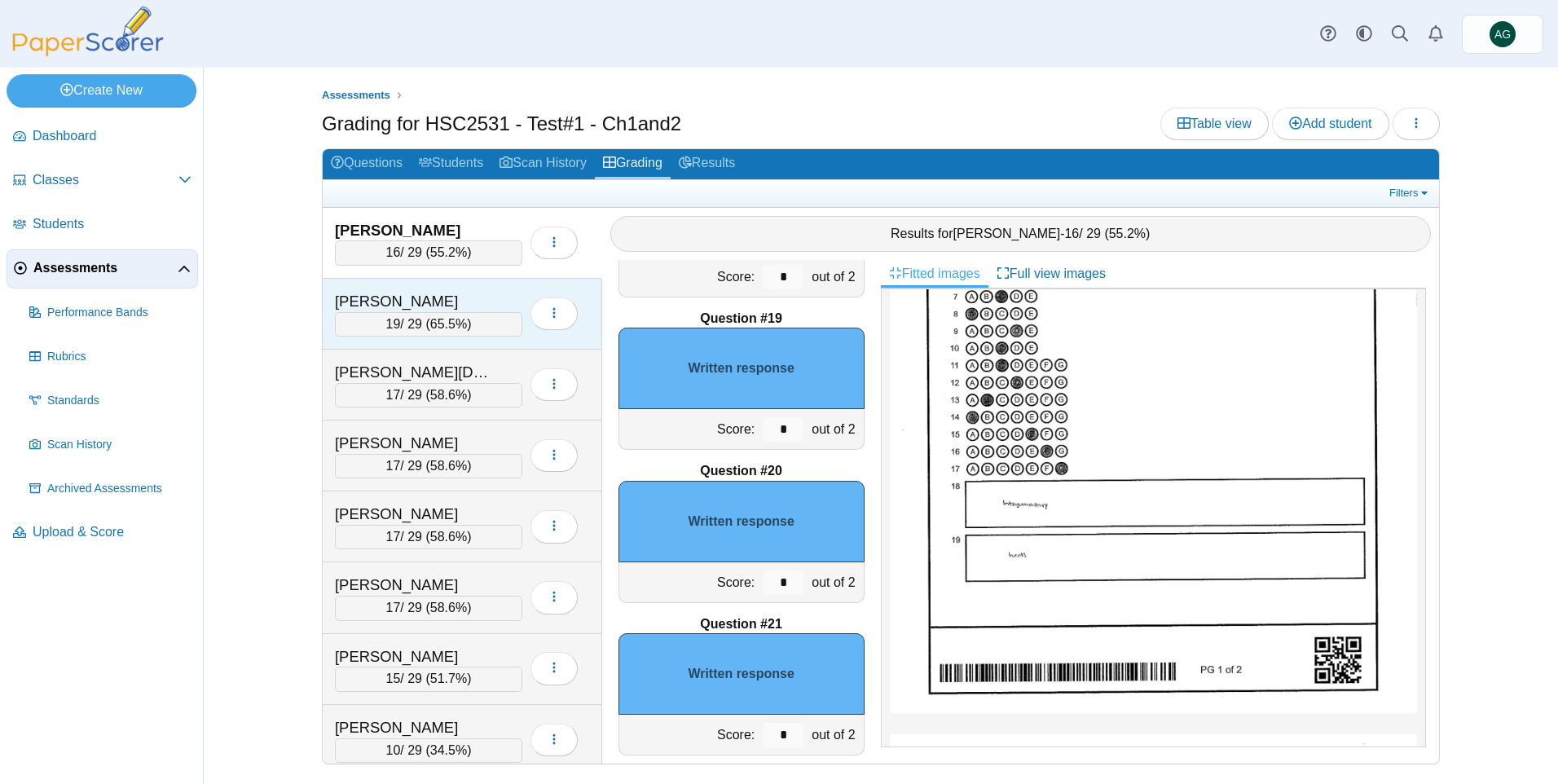
click at [483, 297] on div "[PERSON_NAME]" at bounding box center [415, 301] width 163 height 21
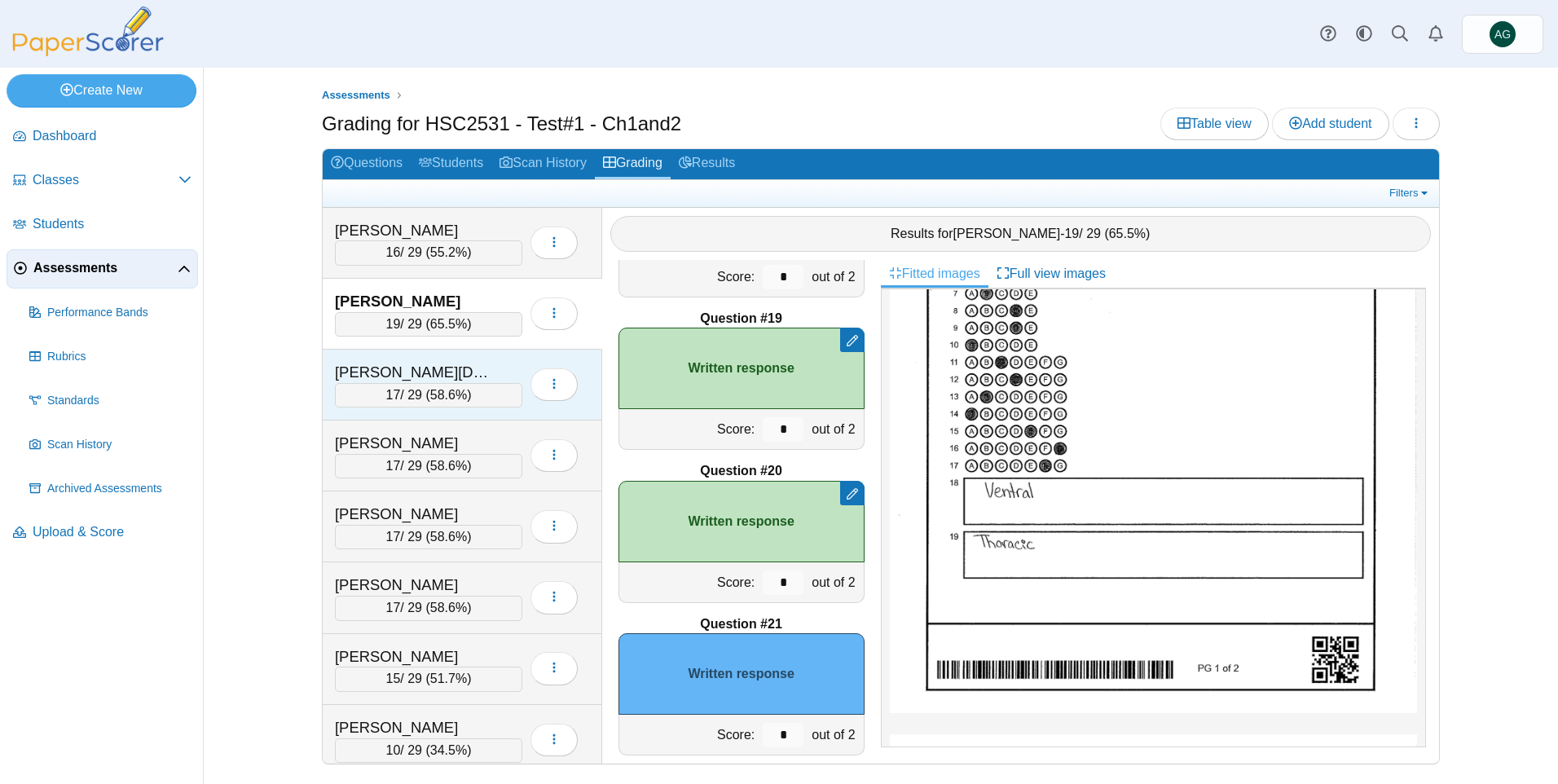
scroll to position [0, 0]
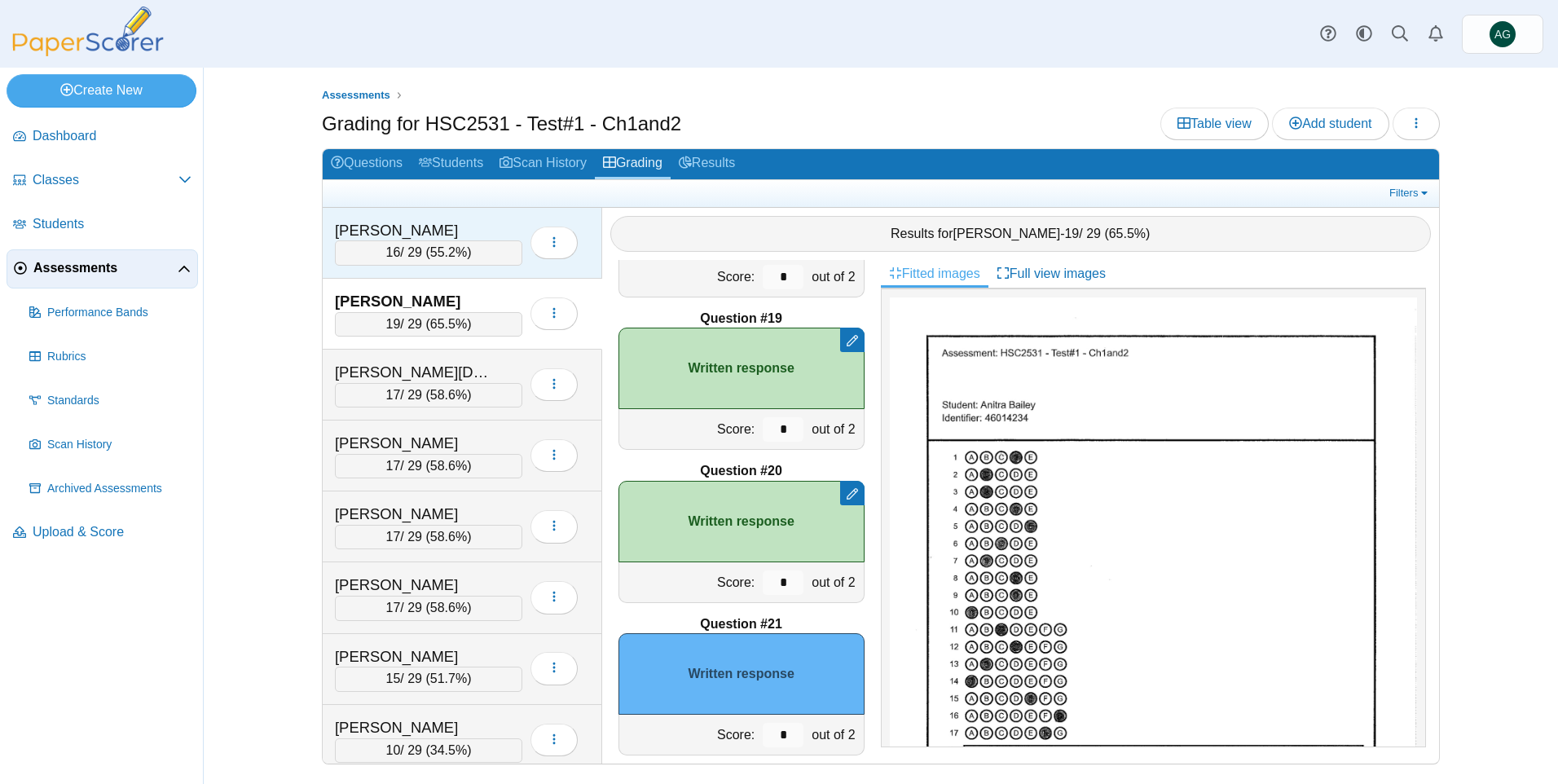
click at [487, 231] on div "[PERSON_NAME]" at bounding box center [415, 230] width 163 height 21
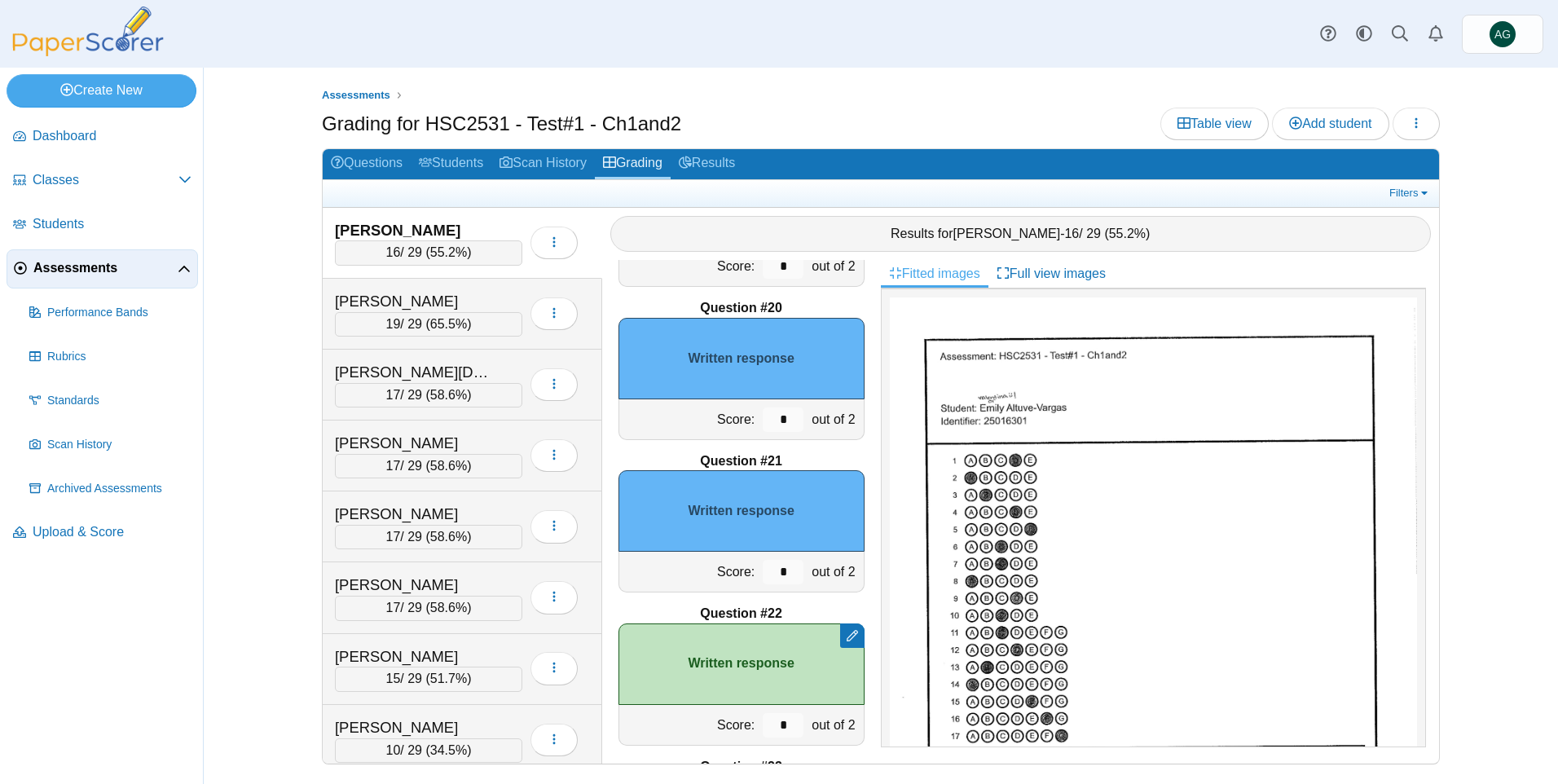
scroll to position [3040, 0]
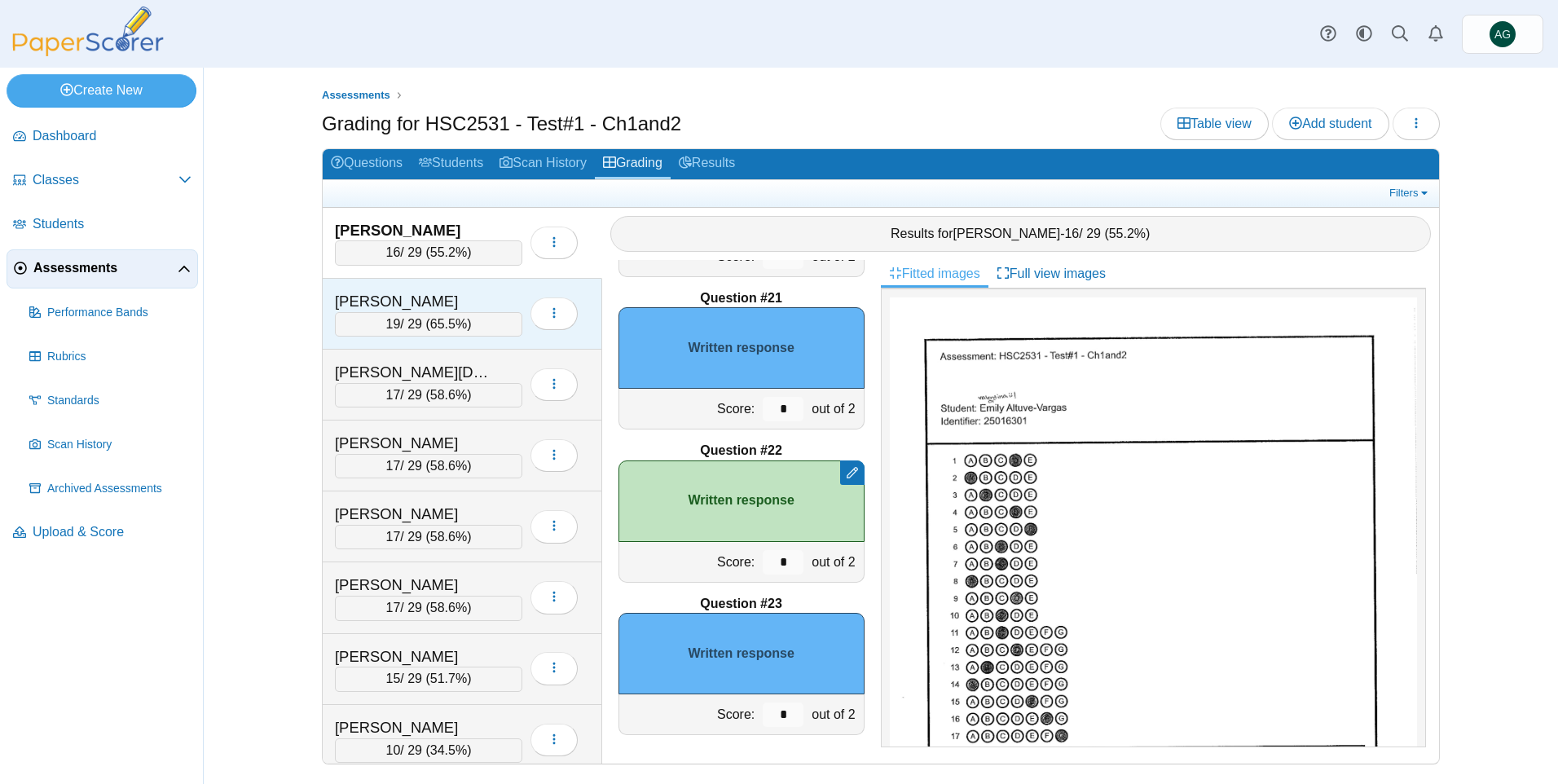
click at [473, 296] on div "[PERSON_NAME]" at bounding box center [415, 301] width 163 height 21
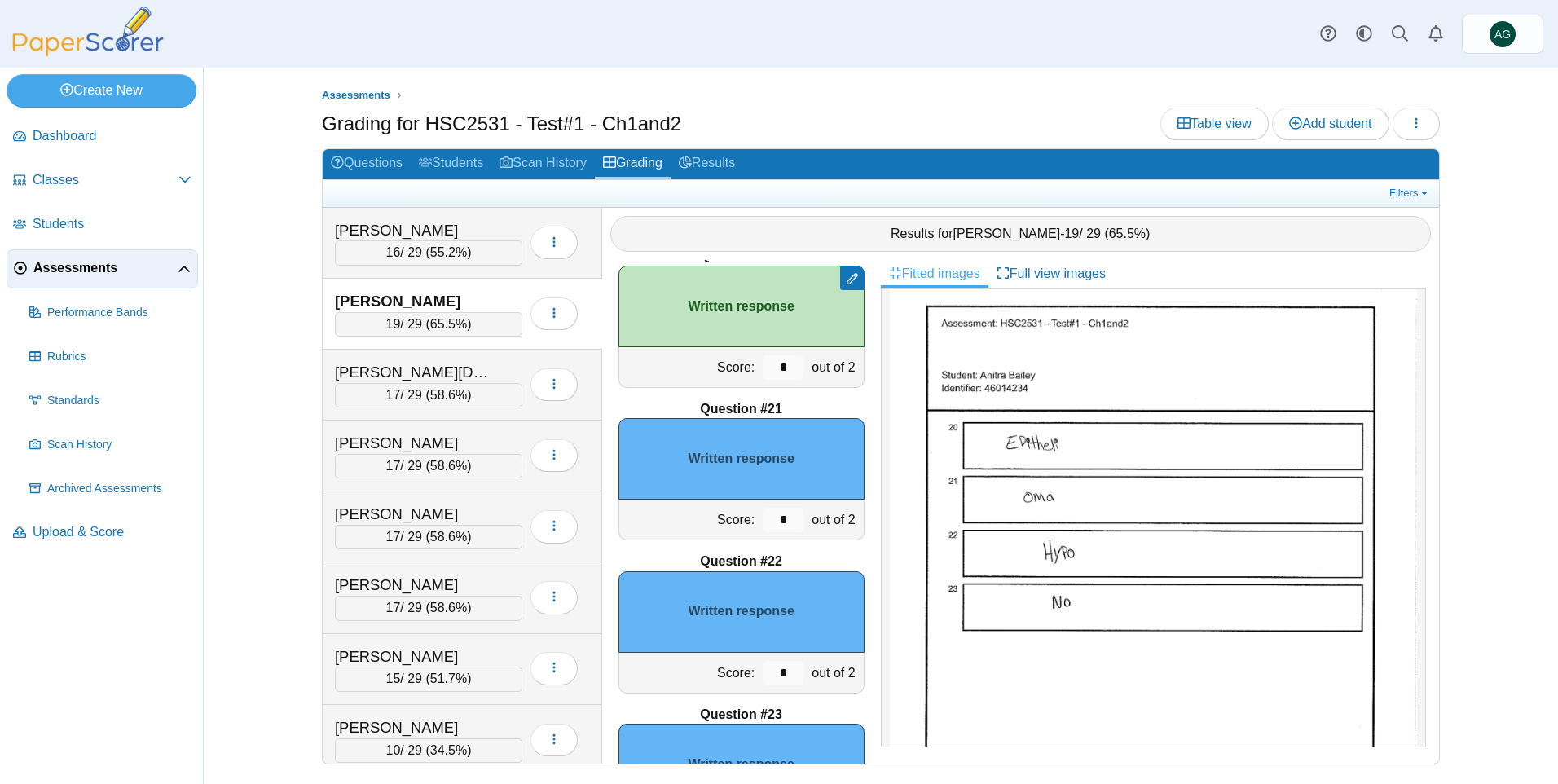
scroll to position [2933, 0]
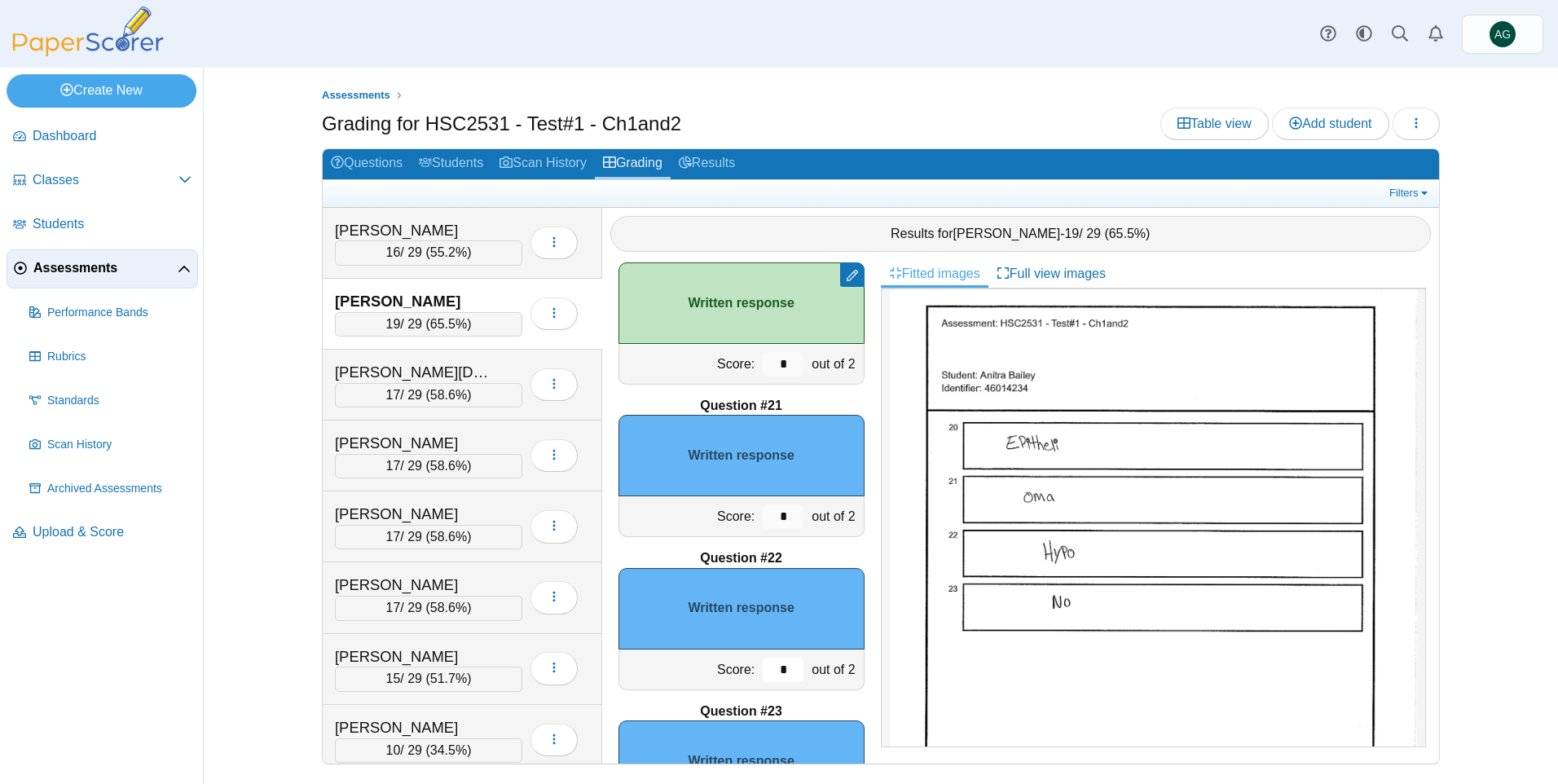
drag, startPoint x: 769, startPoint y: 670, endPoint x: 784, endPoint y: 675, distance: 15.8
click at [784, 675] on input "*" at bounding box center [782, 670] width 41 height 25
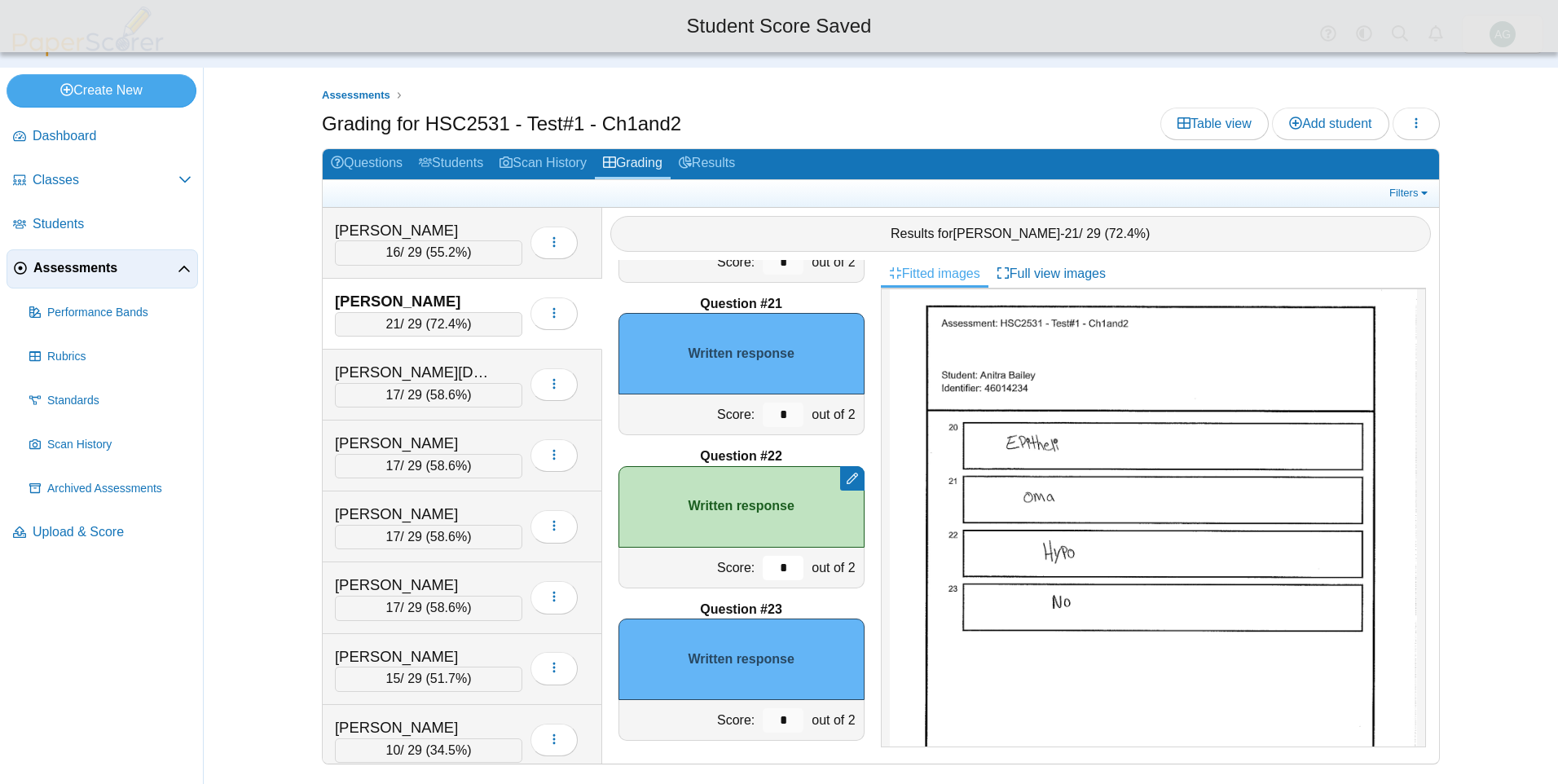
scroll to position [3040, 0]
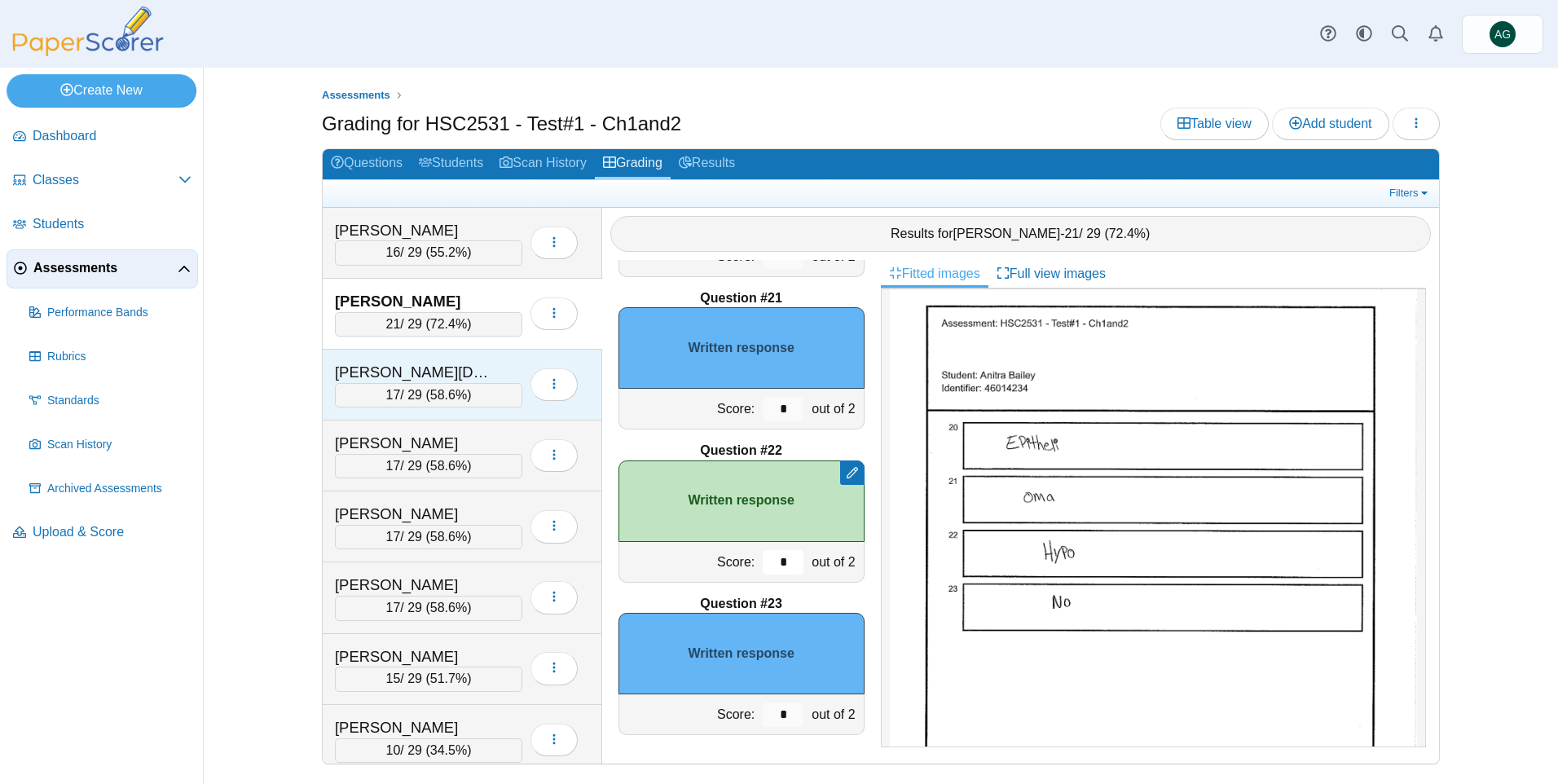
type input "*"
click at [492, 363] on div "Boyd, Arianah" at bounding box center [415, 373] width 163 height 21
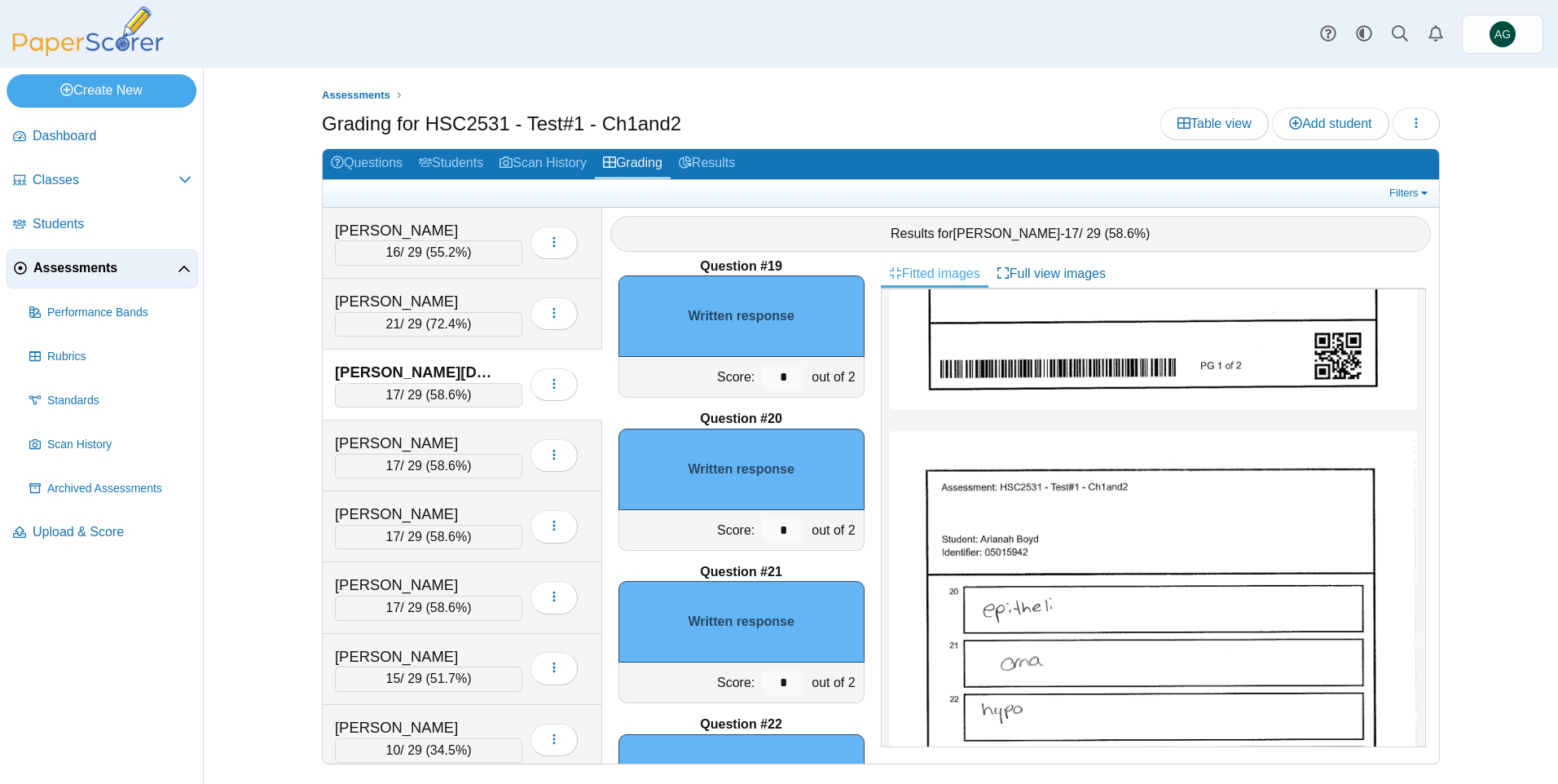
scroll to position [2796, 0]
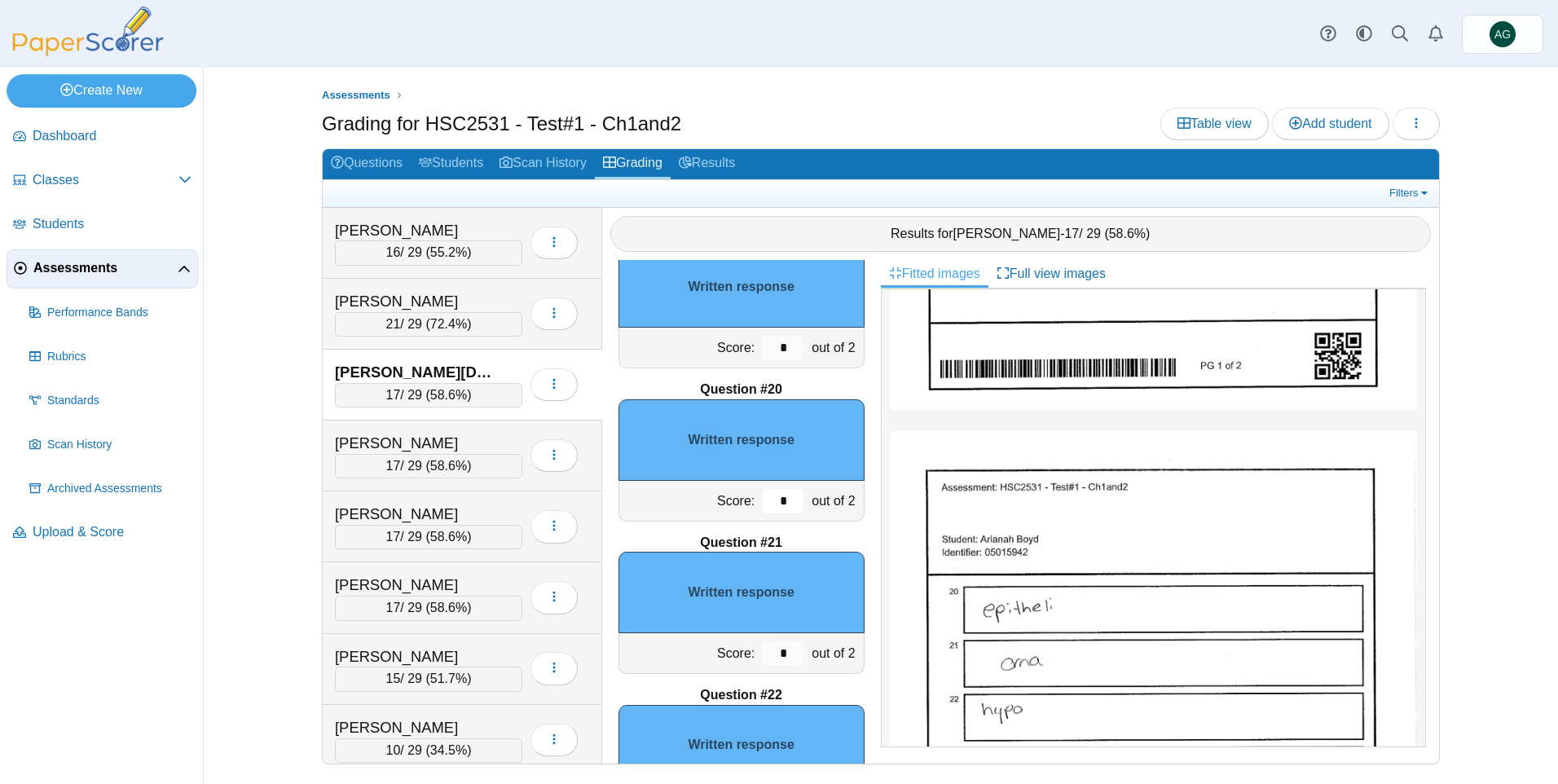
drag, startPoint x: 784, startPoint y: 500, endPoint x: 757, endPoint y: 504, distance: 27.3
click at [762, 504] on input "*" at bounding box center [782, 501] width 41 height 25
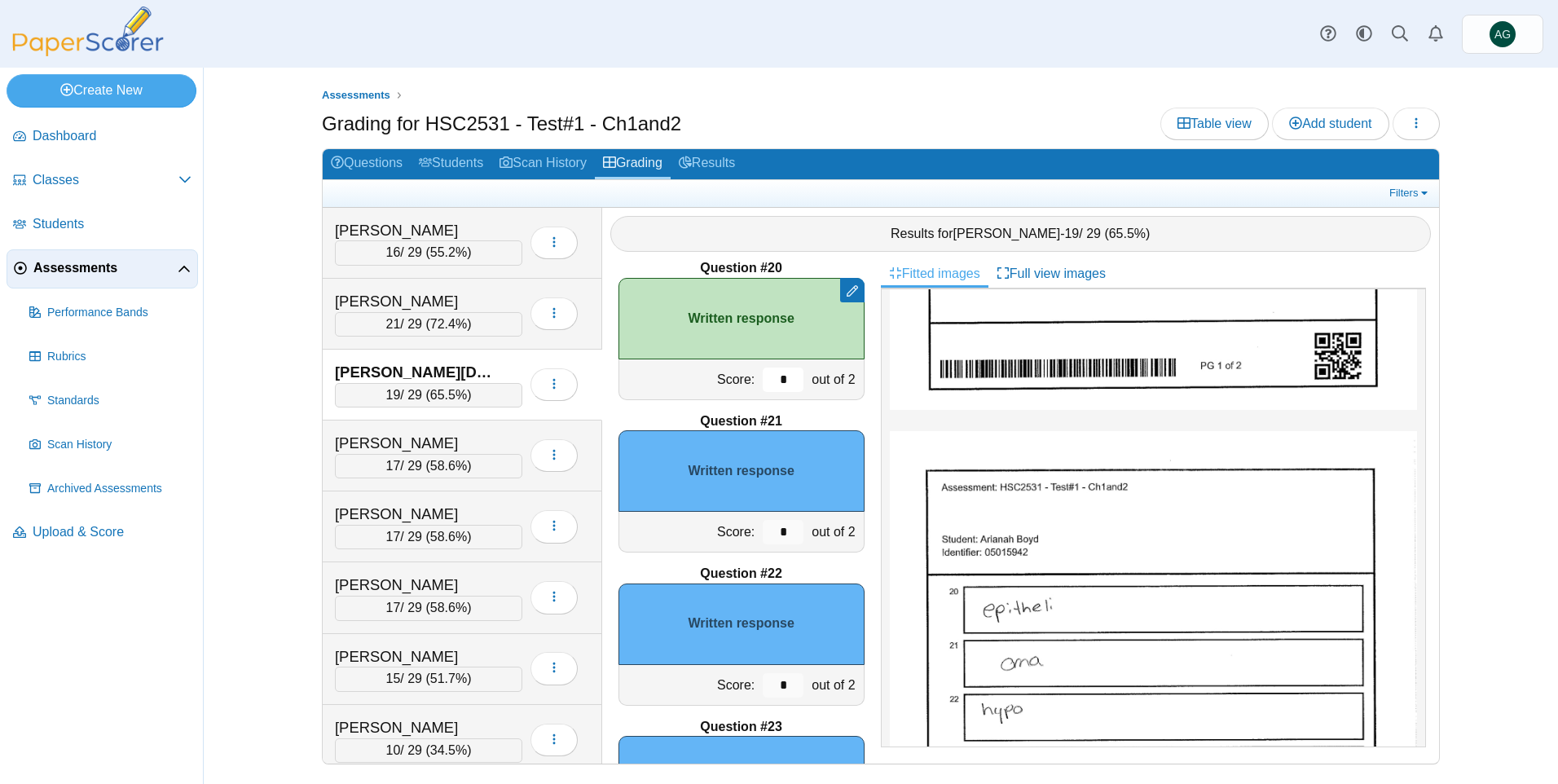
scroll to position [2958, 0]
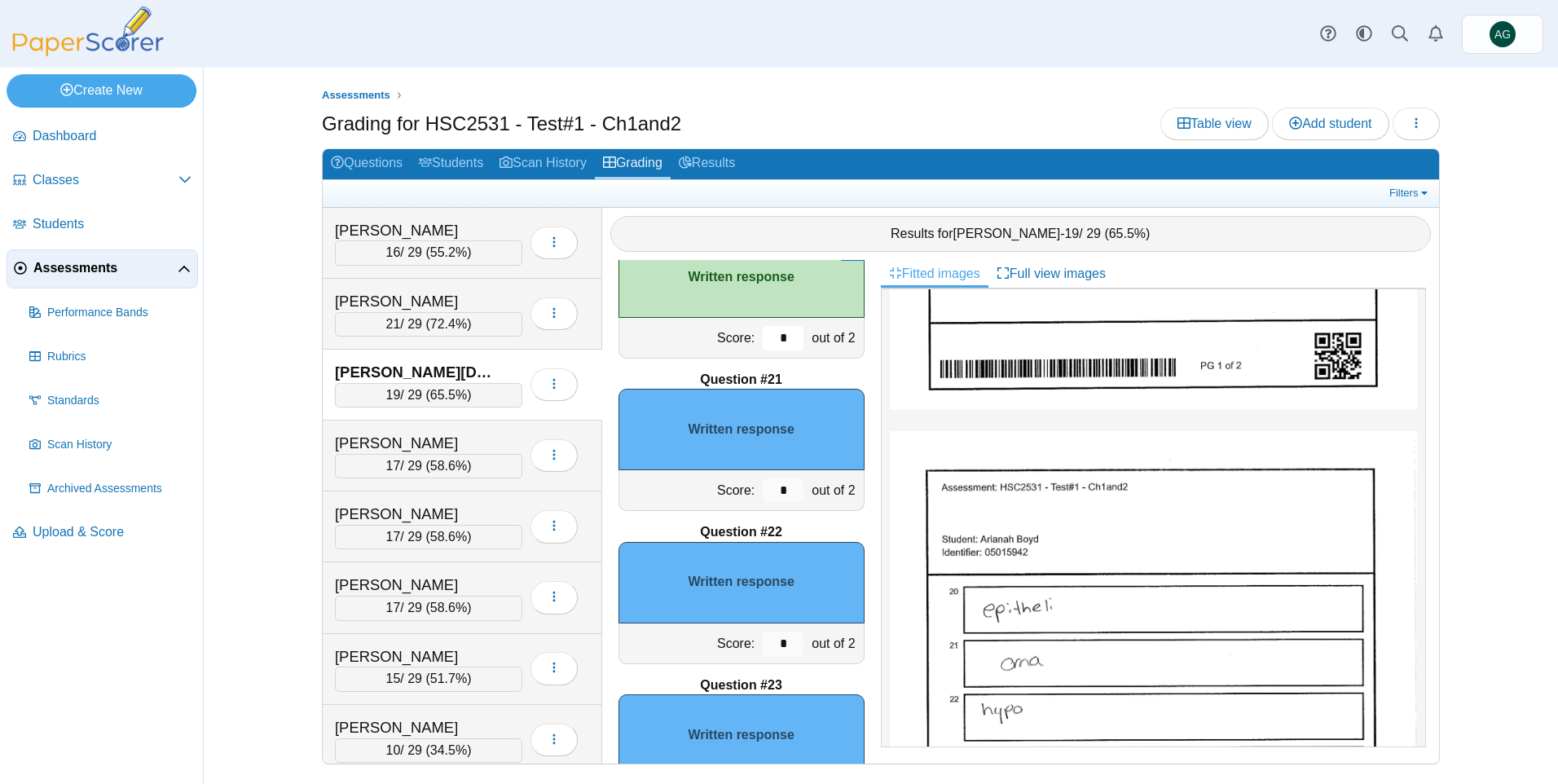
type input "*"
drag, startPoint x: 777, startPoint y: 644, endPoint x: 745, endPoint y: 637, distance: 32.8
click at [759, 637] on div "*" at bounding box center [782, 643] width 48 height 40
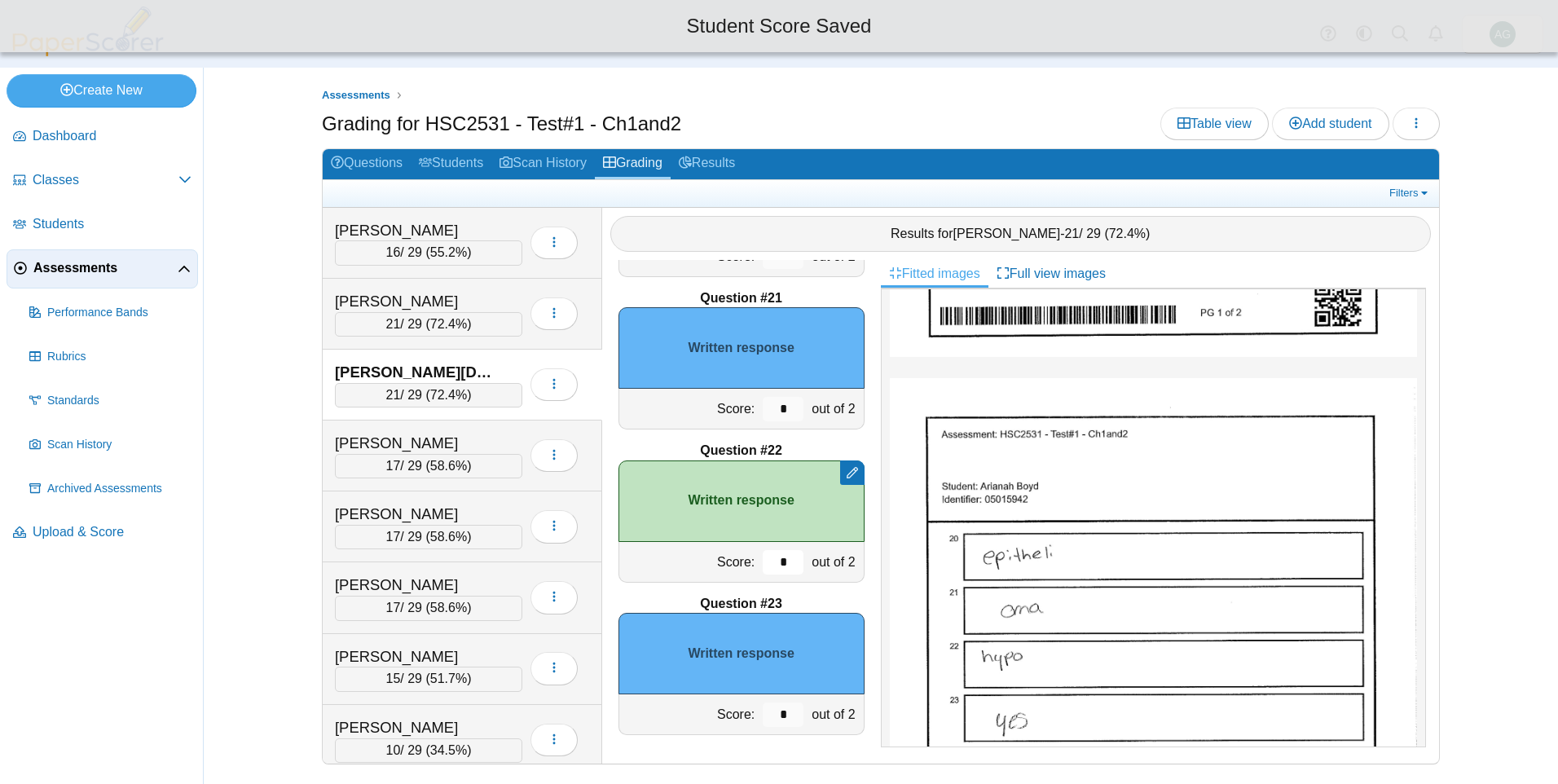
scroll to position [652, 0]
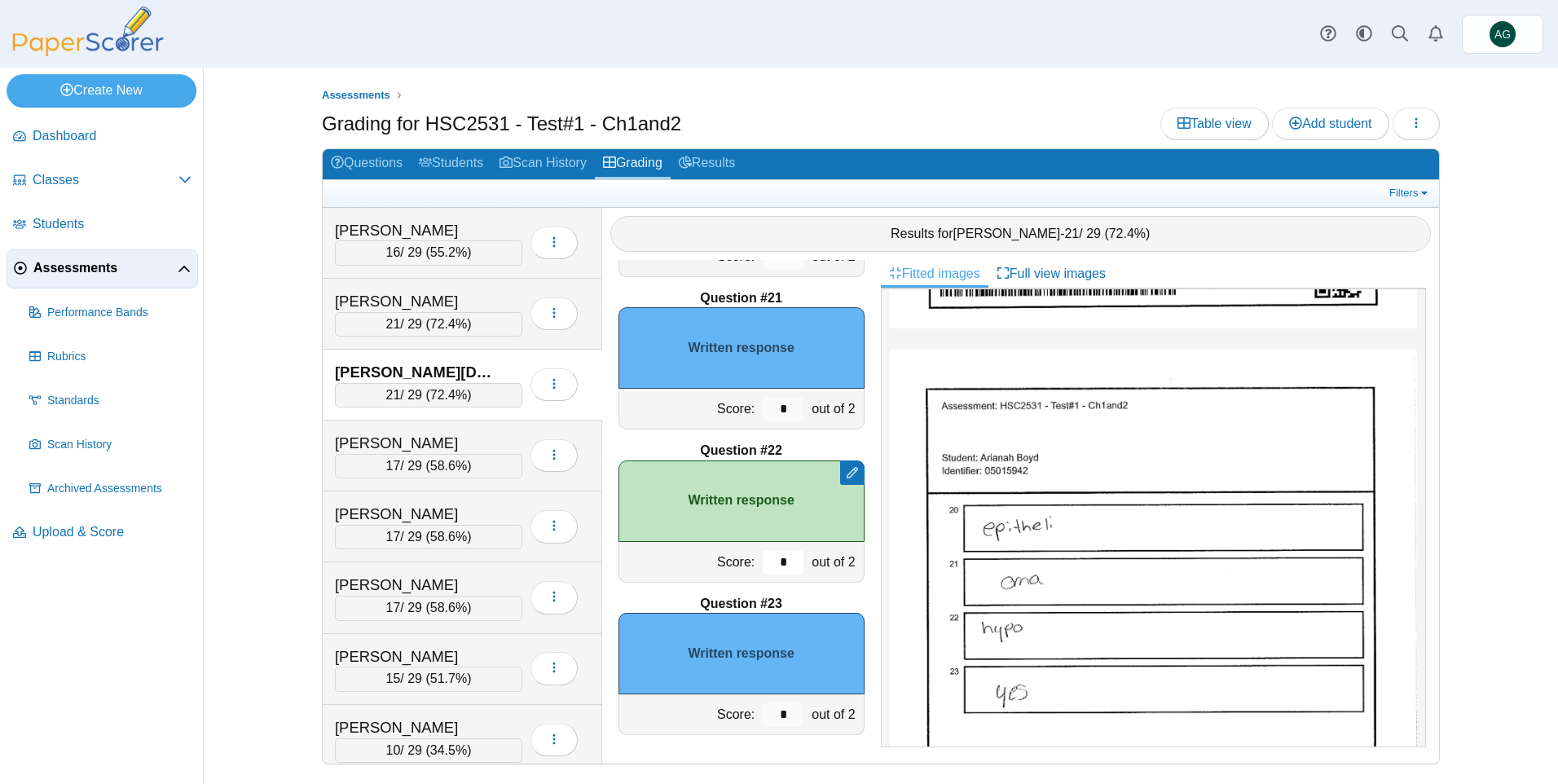
type input "*"
drag, startPoint x: 780, startPoint y: 710, endPoint x: 746, endPoint y: 705, distance: 34.4
click at [759, 705] on div "*" at bounding box center [782, 714] width 48 height 40
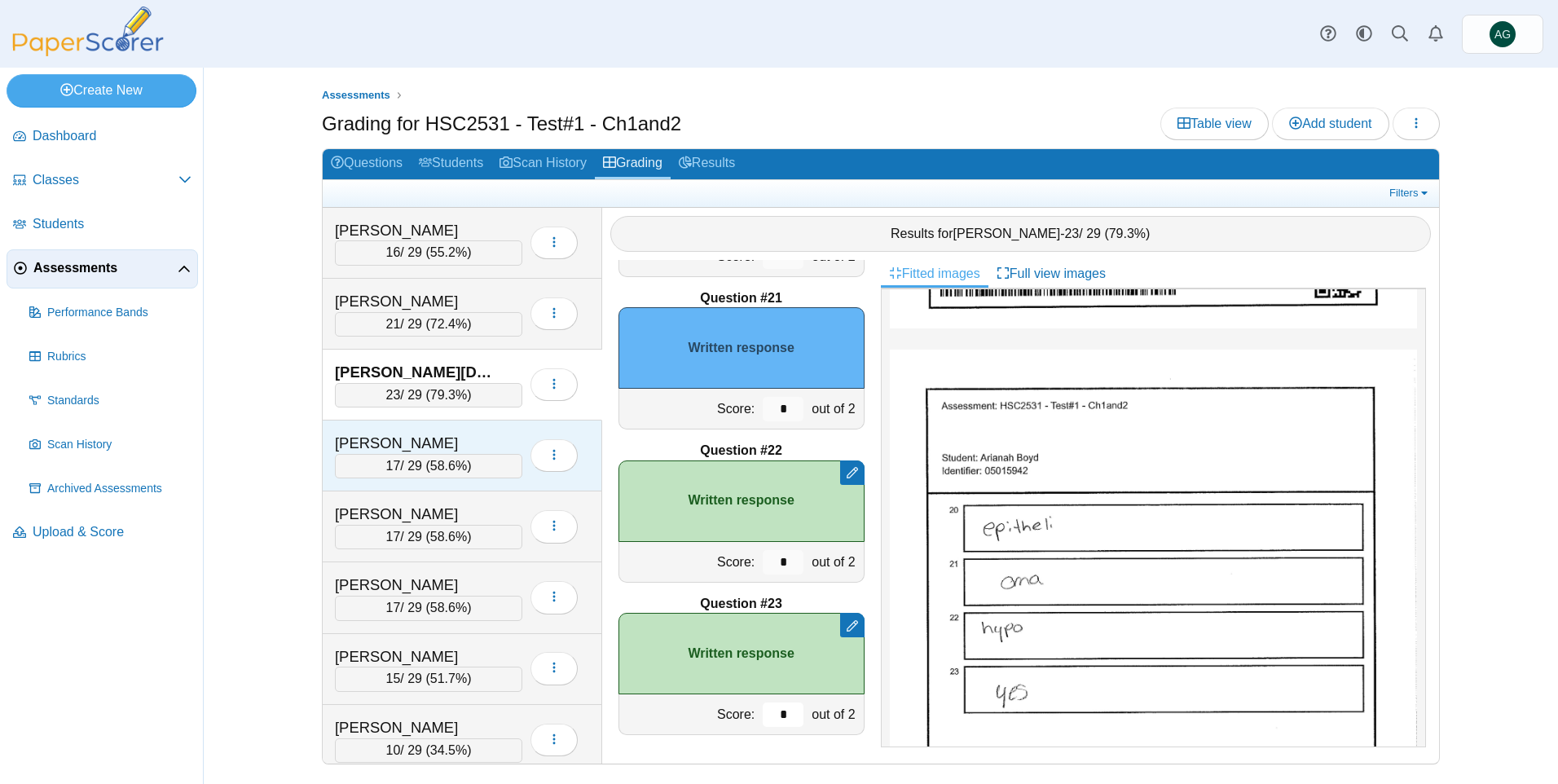
type input "*"
click at [490, 443] on div "Bugos, Rachel" at bounding box center [415, 443] width 163 height 21
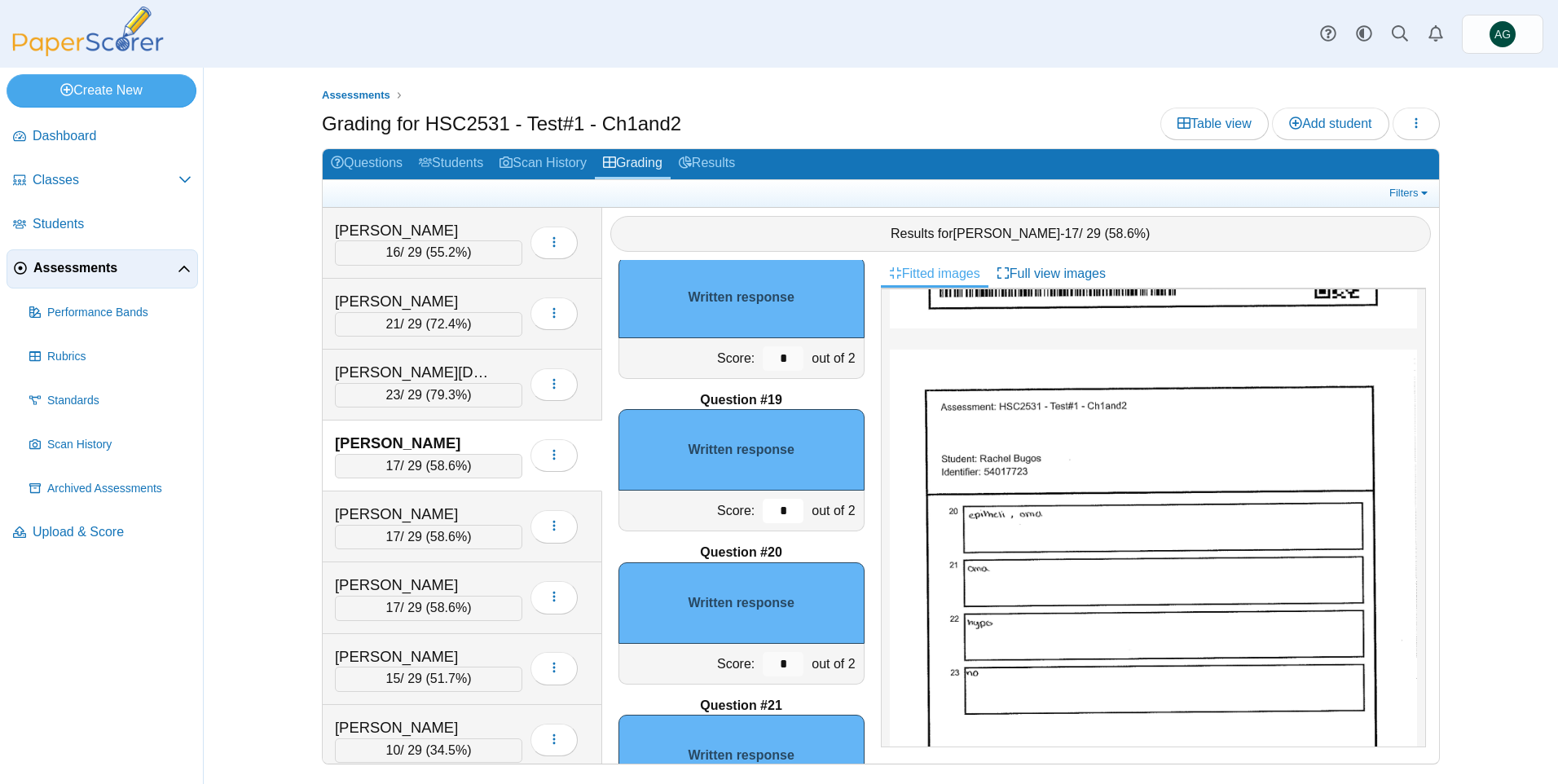
drag, startPoint x: 776, startPoint y: 508, endPoint x: 761, endPoint y: 510, distance: 15.1
click at [762, 510] on input "*" at bounding box center [782, 511] width 41 height 25
type input "*"
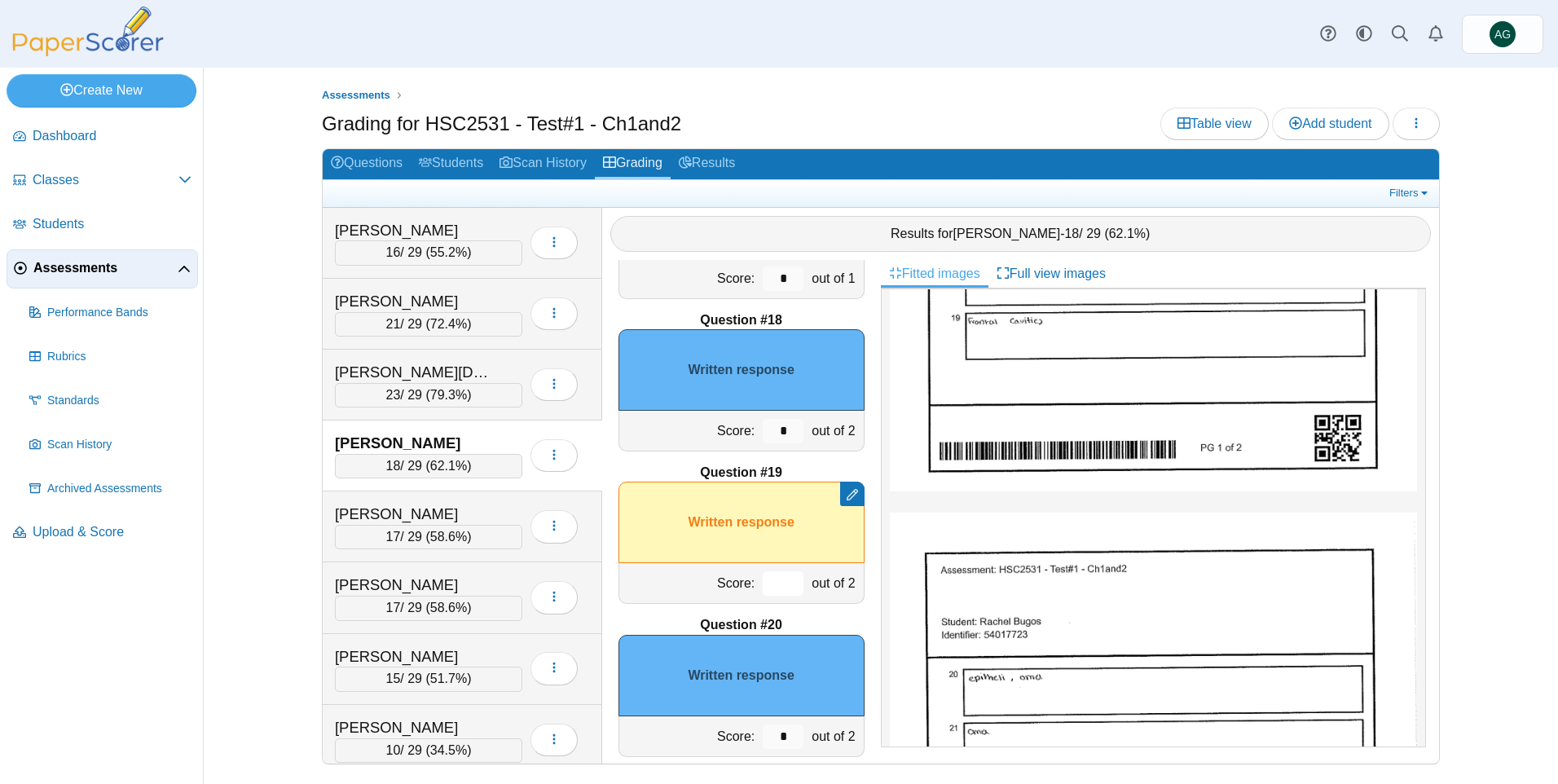
scroll to position [2714, 0]
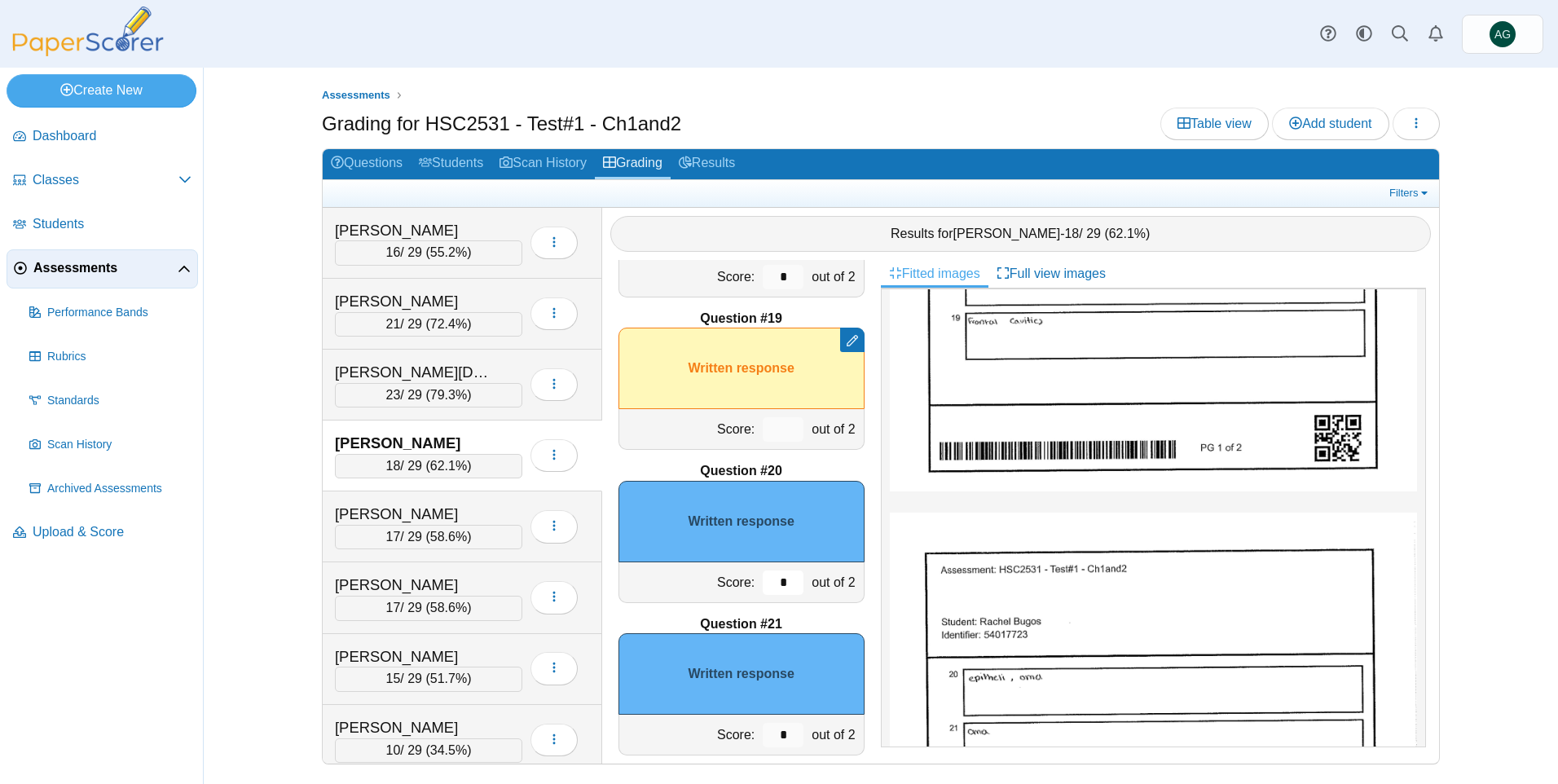
drag, startPoint x: 773, startPoint y: 588, endPoint x: 756, endPoint y: 588, distance: 17.0
click at [762, 588] on input "*" at bounding box center [782, 583] width 41 height 25
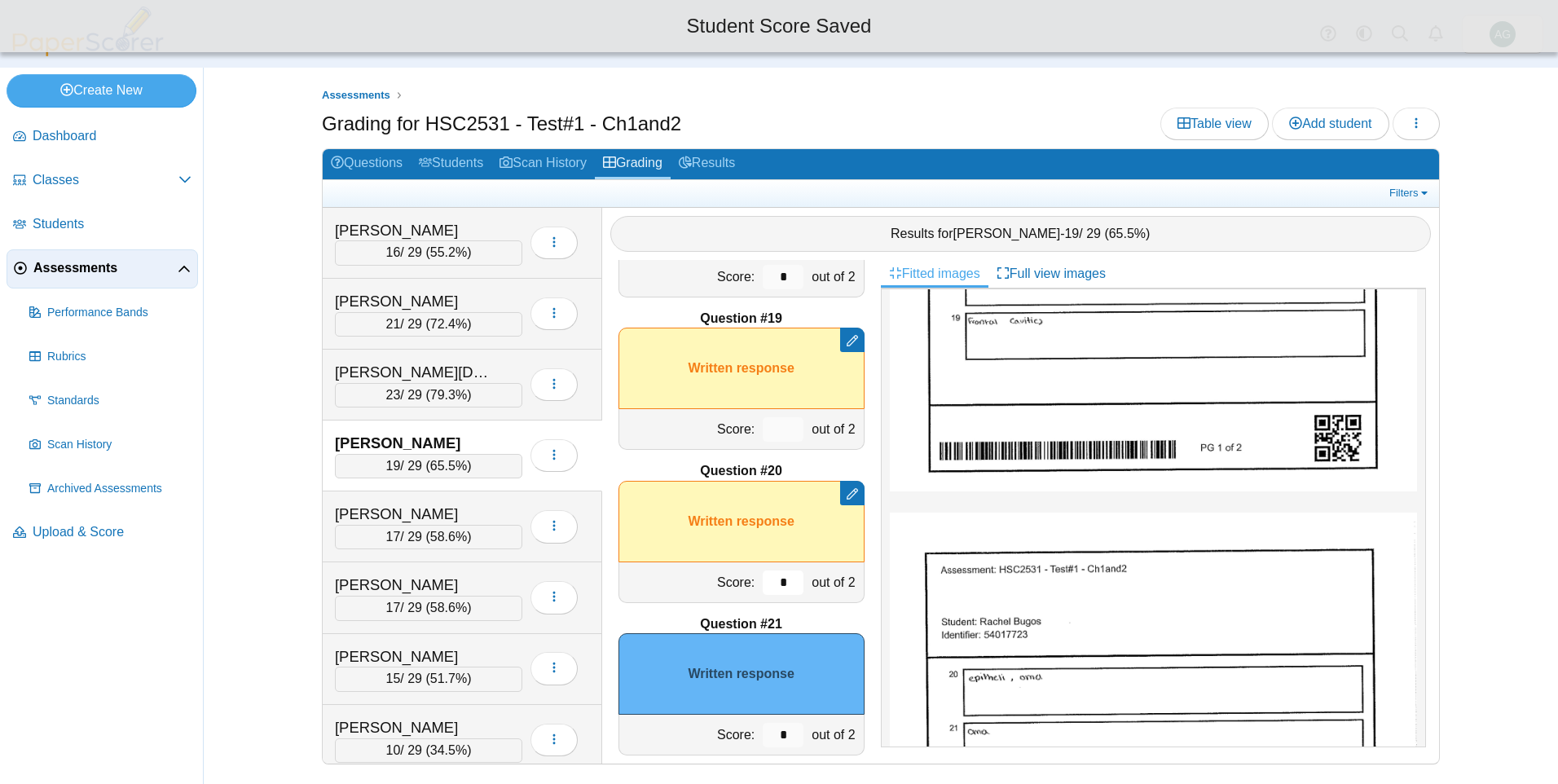
type input "*"
click at [778, 429] on input at bounding box center [782, 430] width 41 height 25
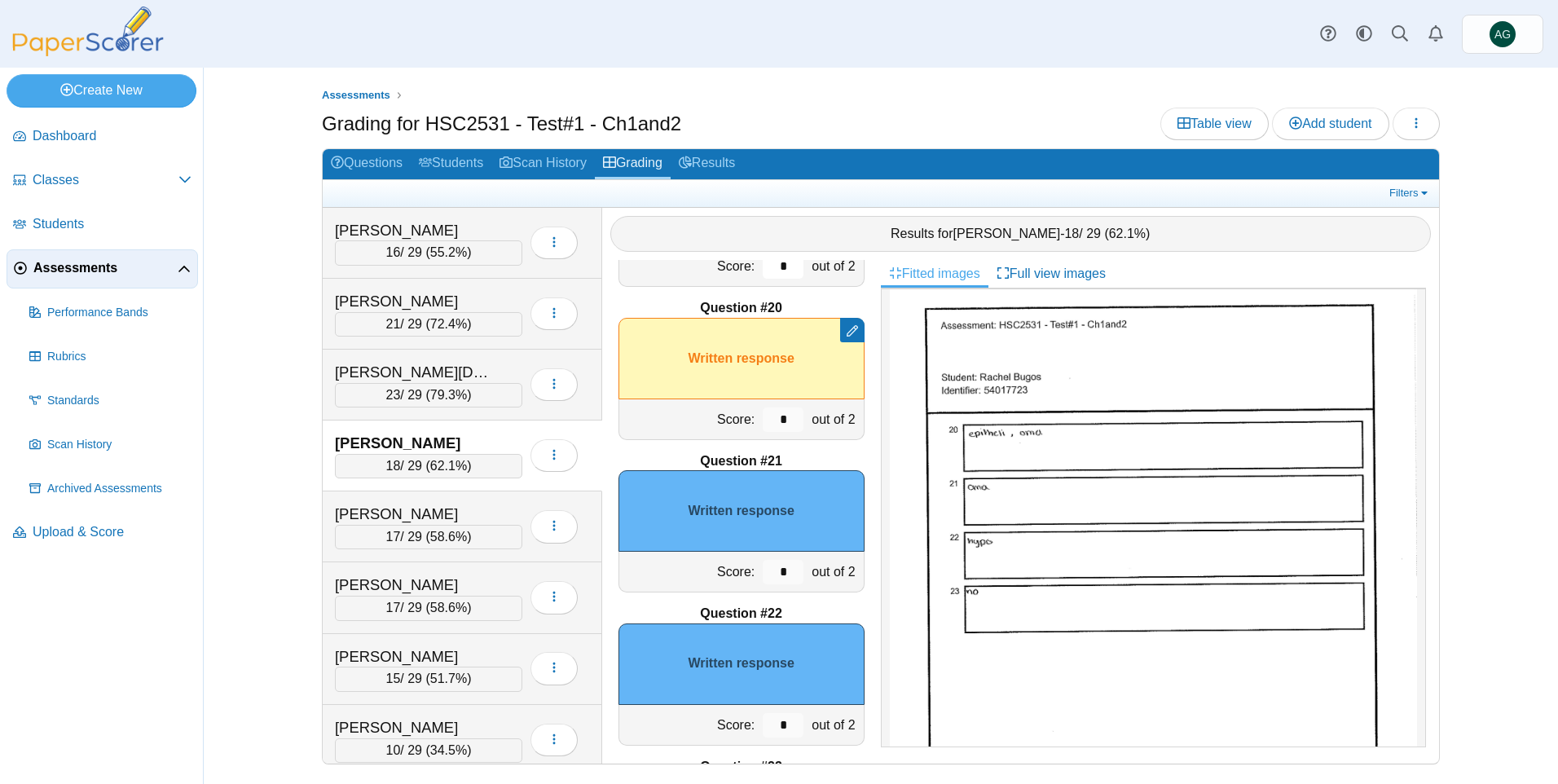
scroll to position [2958, 0]
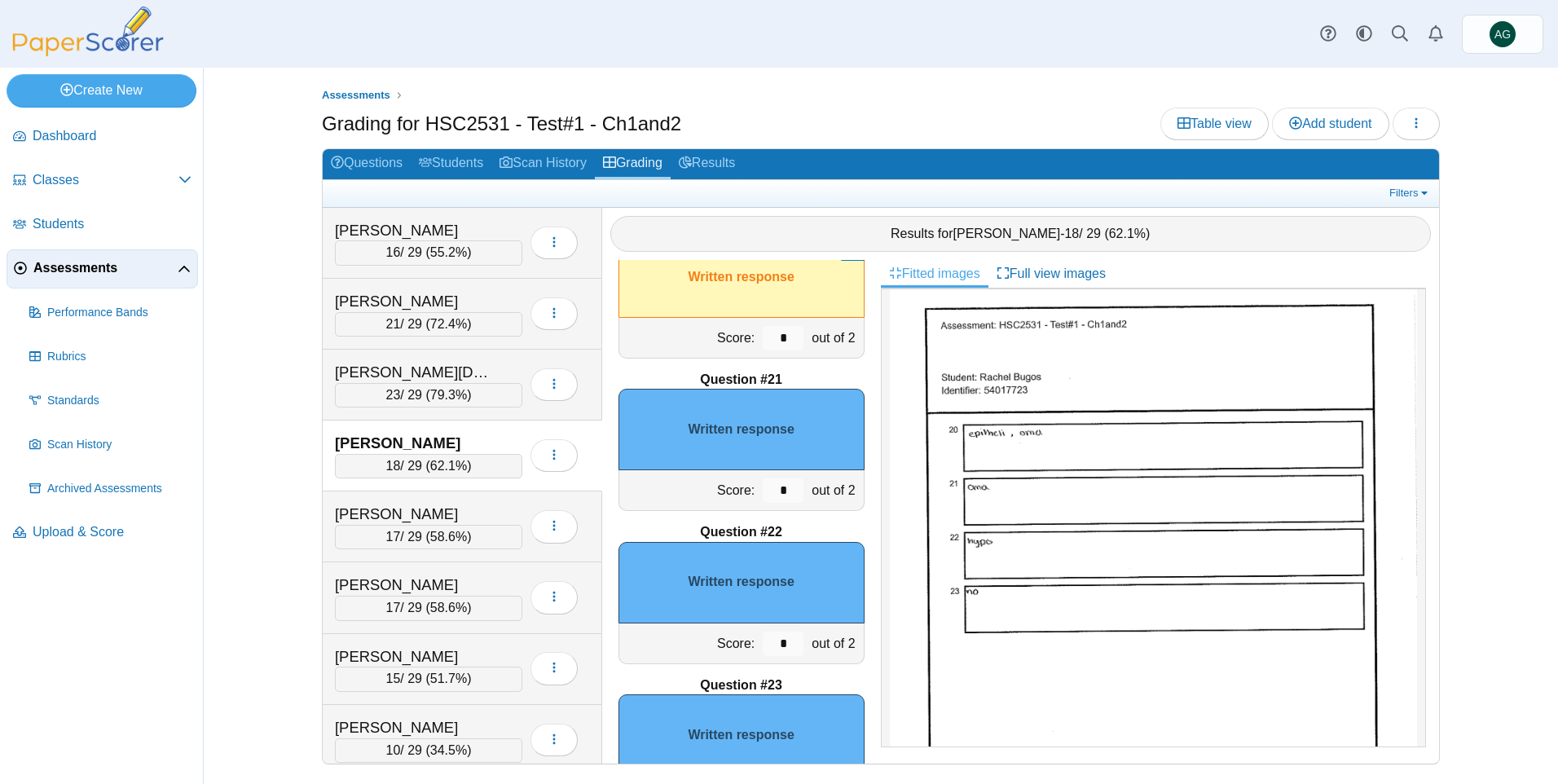
type input "*"
drag, startPoint x: 779, startPoint y: 643, endPoint x: 745, endPoint y: 649, distance: 34.5
click at [759, 649] on div "*" at bounding box center [782, 643] width 48 height 40
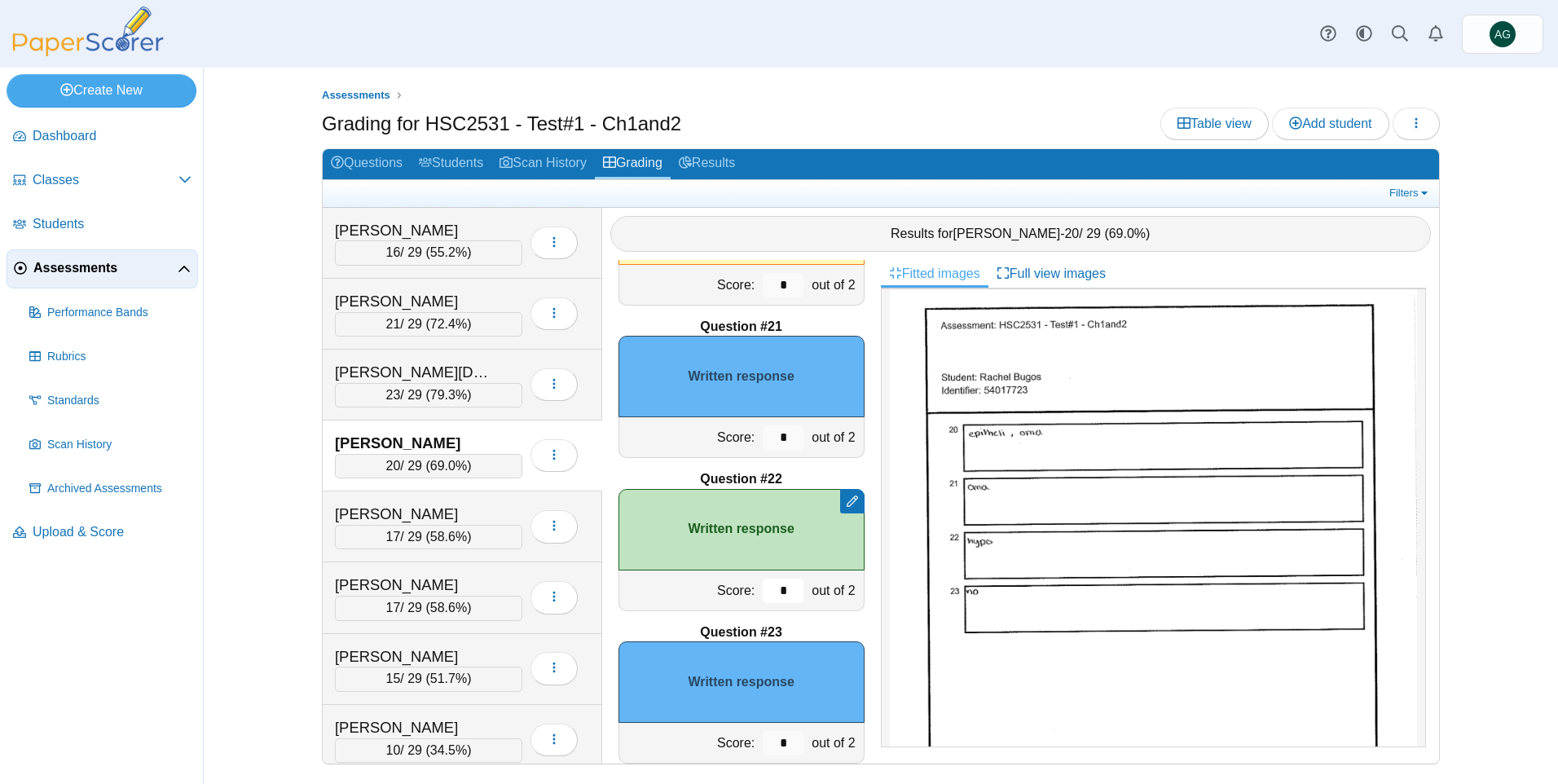
scroll to position [3040, 0]
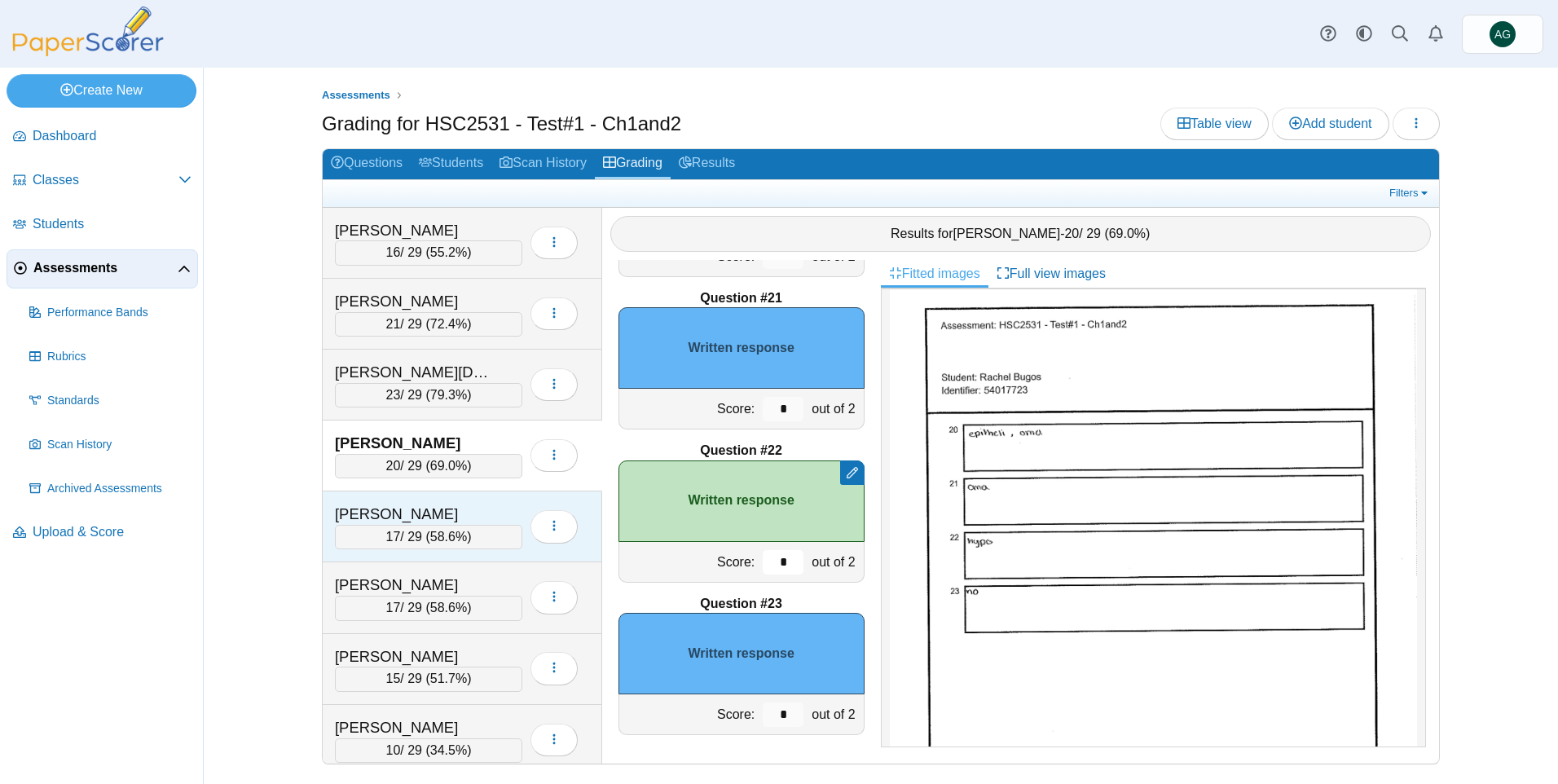
type input "*"
click at [453, 516] on div "Carse, Lauren" at bounding box center [415, 514] width 163 height 21
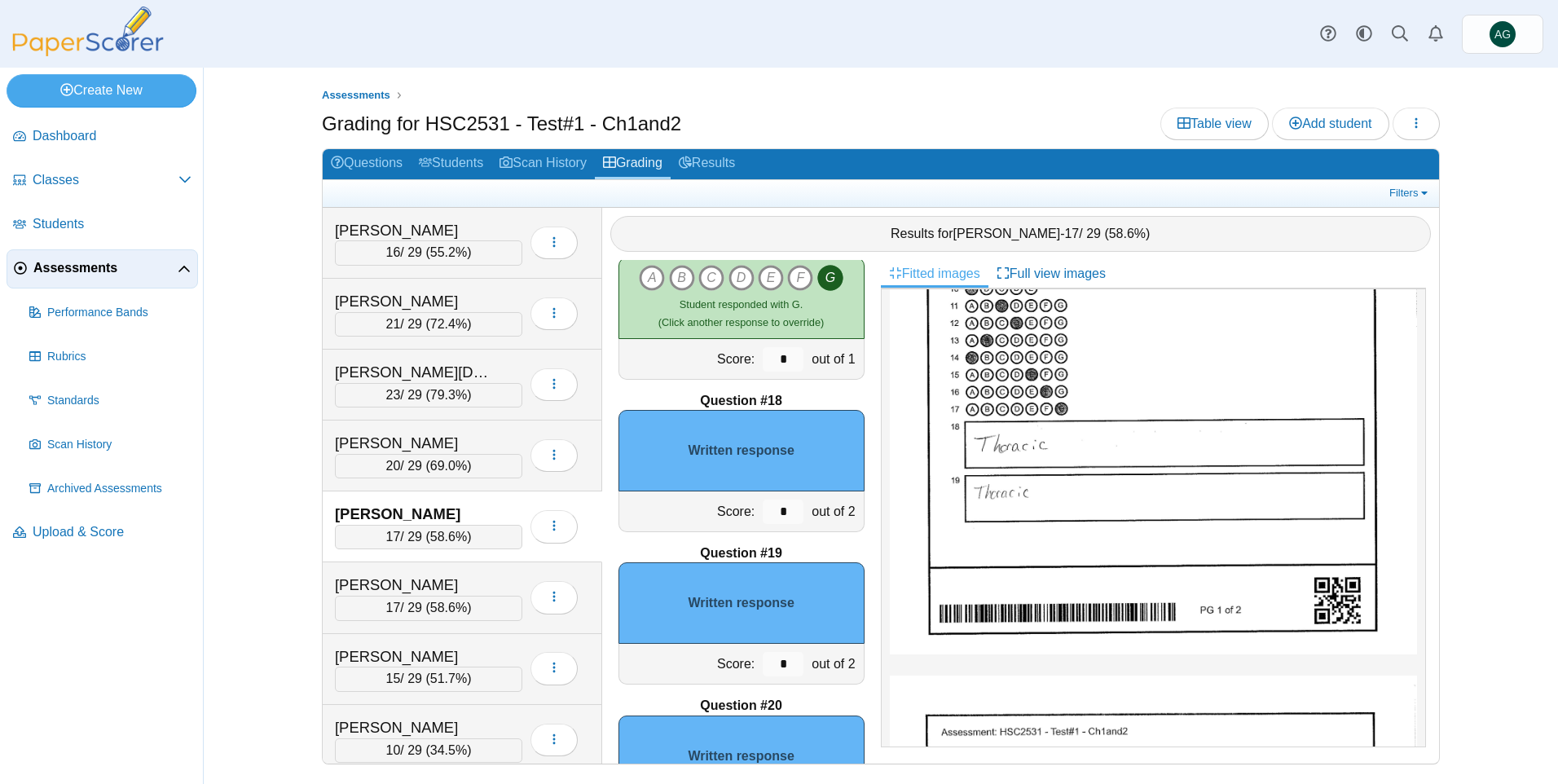
scroll to position [2470, 0]
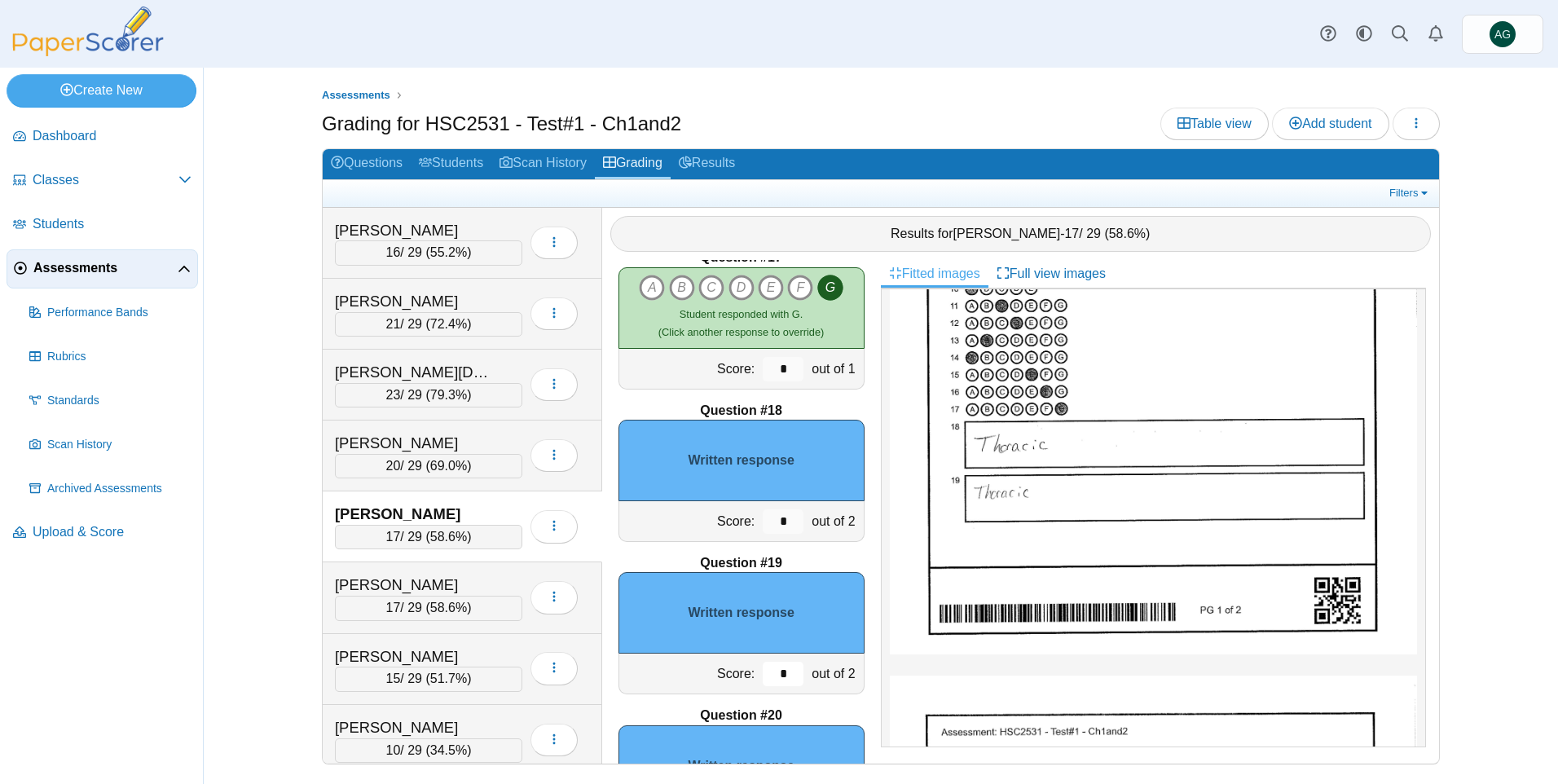
drag, startPoint x: 777, startPoint y: 670, endPoint x: 746, endPoint y: 674, distance: 31.3
click at [759, 674] on div "*" at bounding box center [782, 673] width 48 height 40
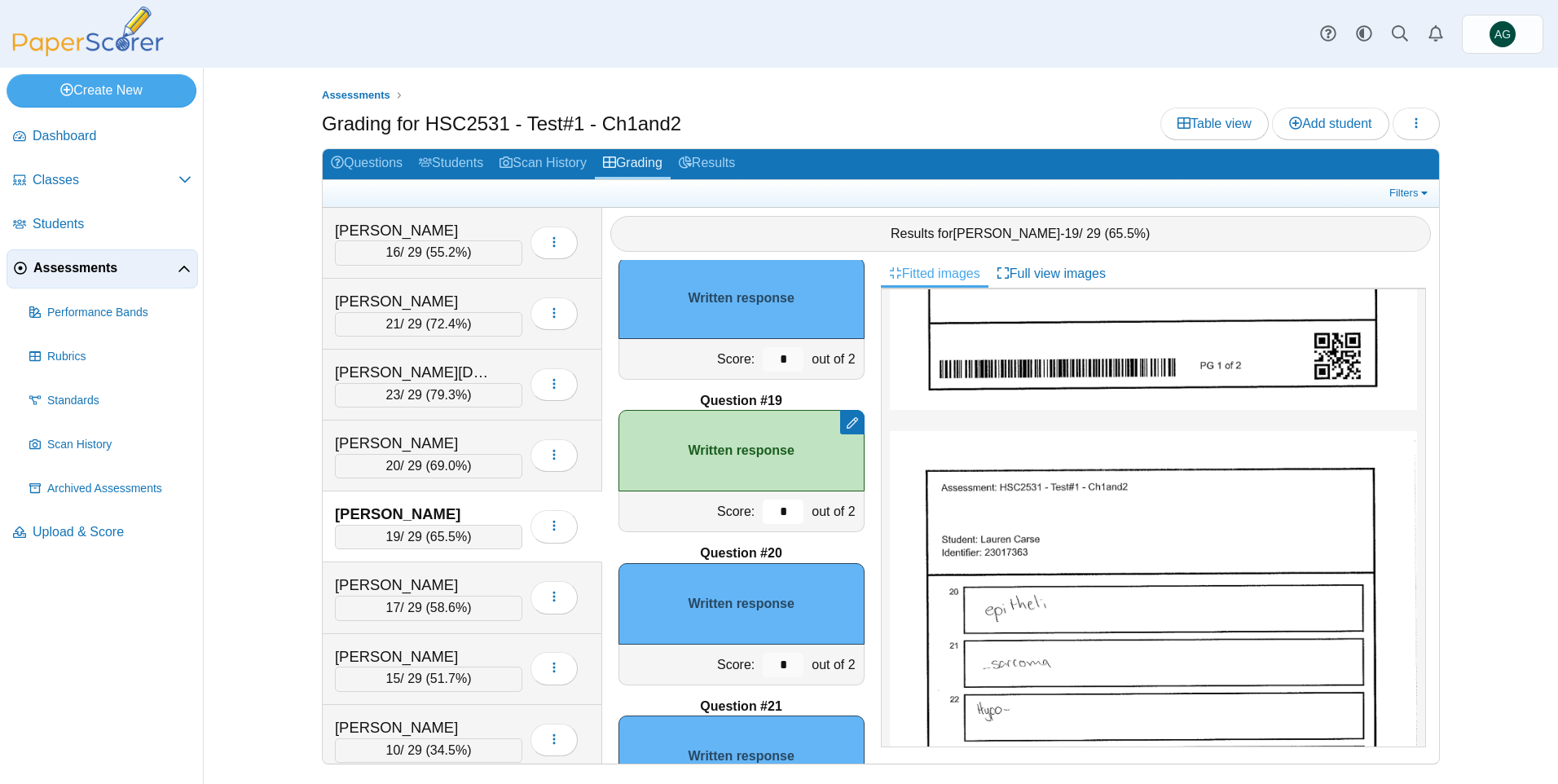
scroll to position [2632, 0]
type input "*"
drag, startPoint x: 774, startPoint y: 663, endPoint x: 756, endPoint y: 663, distance: 18.0
click at [762, 663] on input "*" at bounding box center [782, 664] width 41 height 25
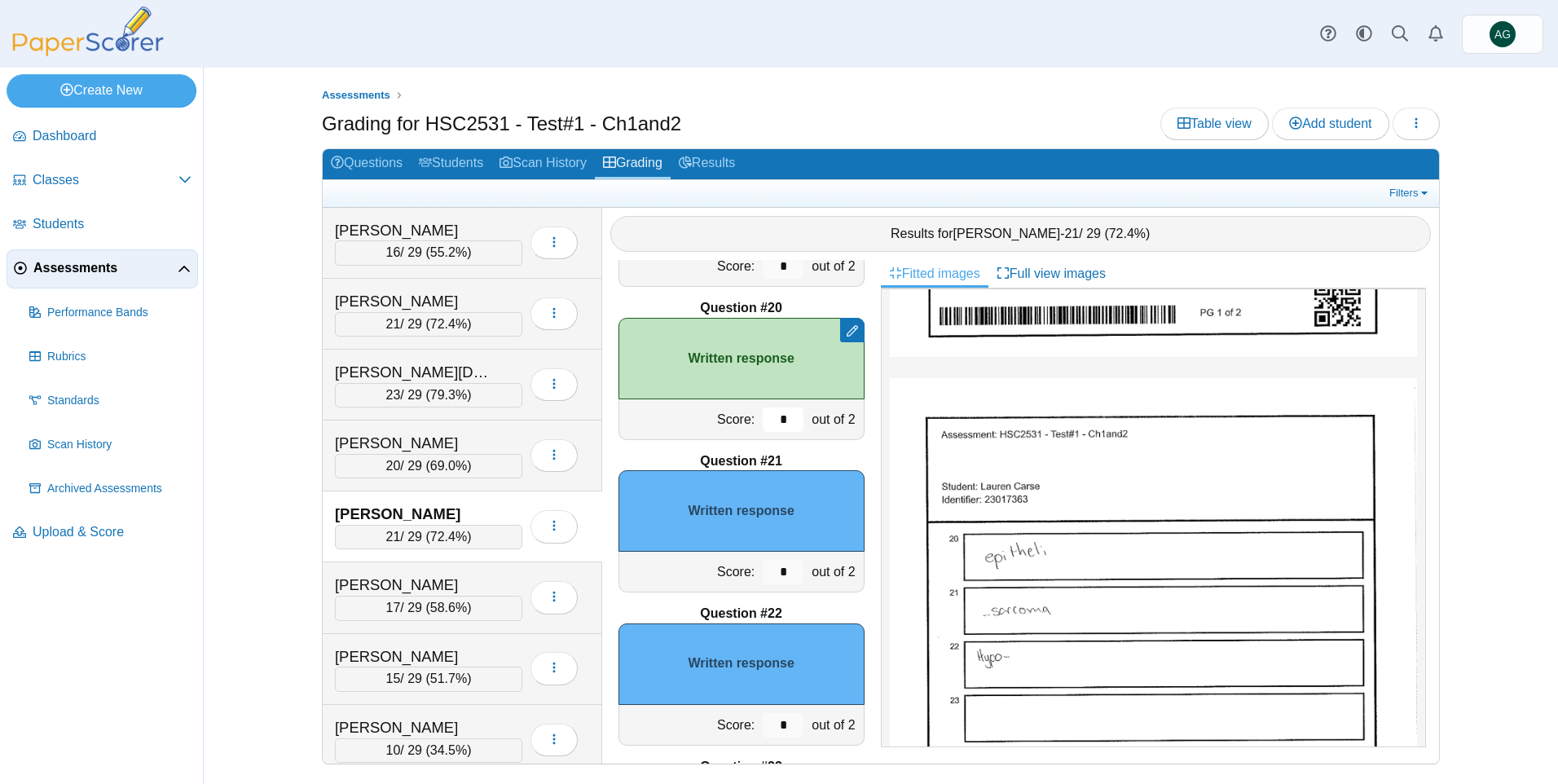
scroll to position [652, 0]
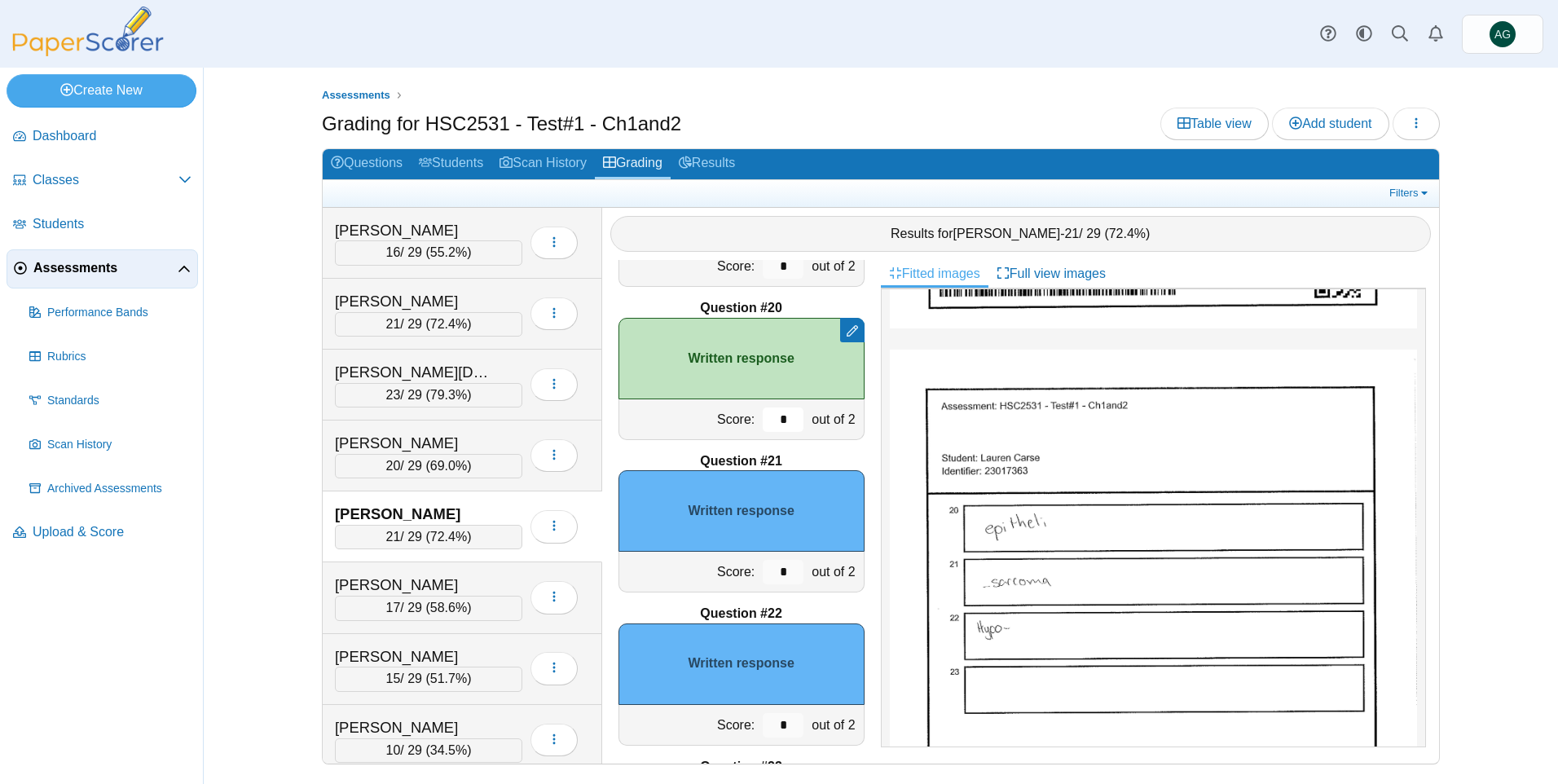
type input "*"
drag, startPoint x: 775, startPoint y: 726, endPoint x: 726, endPoint y: 725, distance: 49.0
click at [726, 725] on div "Score: * out of 2" at bounding box center [741, 724] width 246 height 41
drag, startPoint x: 779, startPoint y: 568, endPoint x: 719, endPoint y: 573, distance: 60.2
click at [719, 573] on div "Score: * out of 2" at bounding box center [741, 571] width 246 height 41
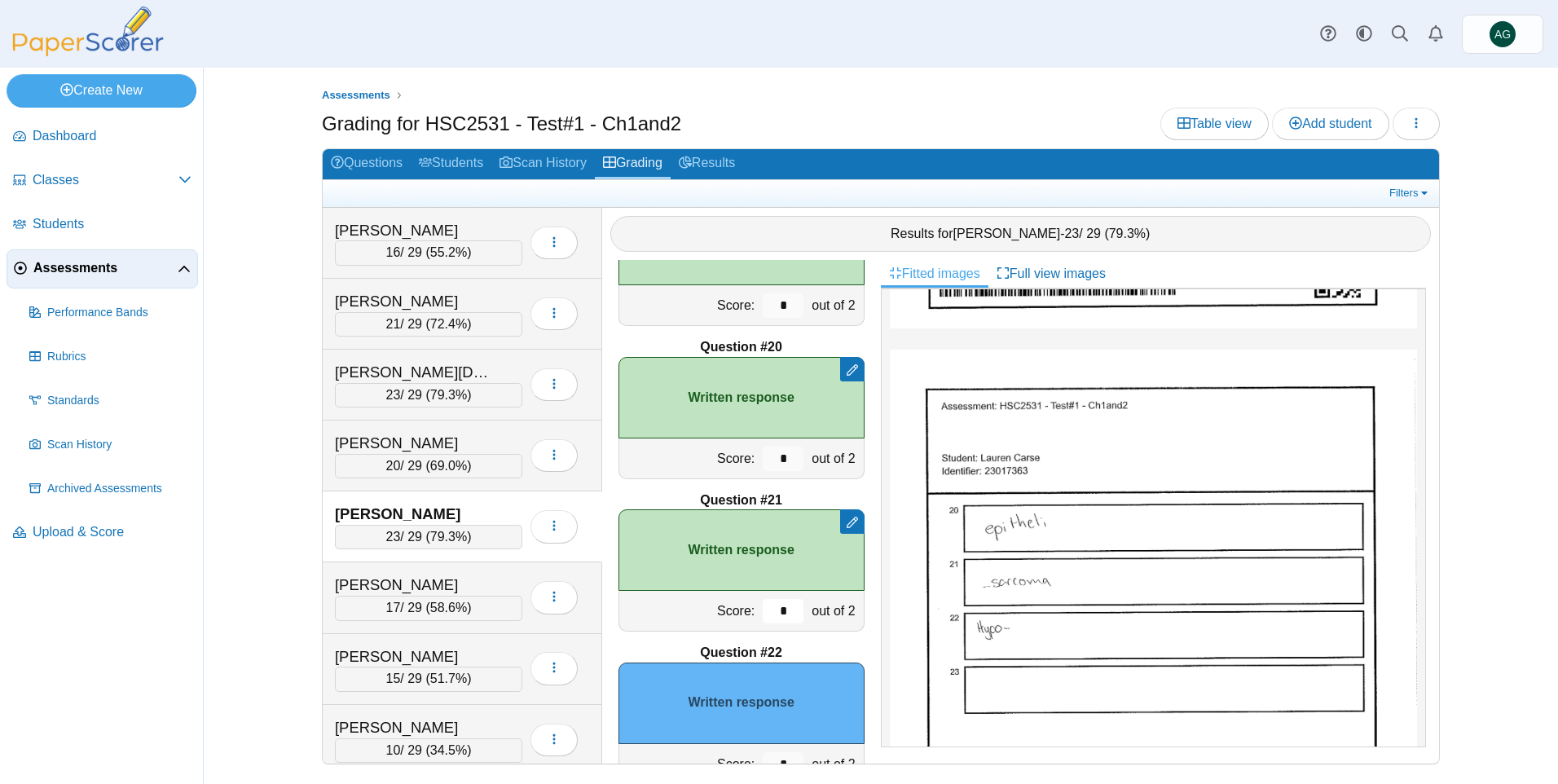
scroll to position [2877, 0]
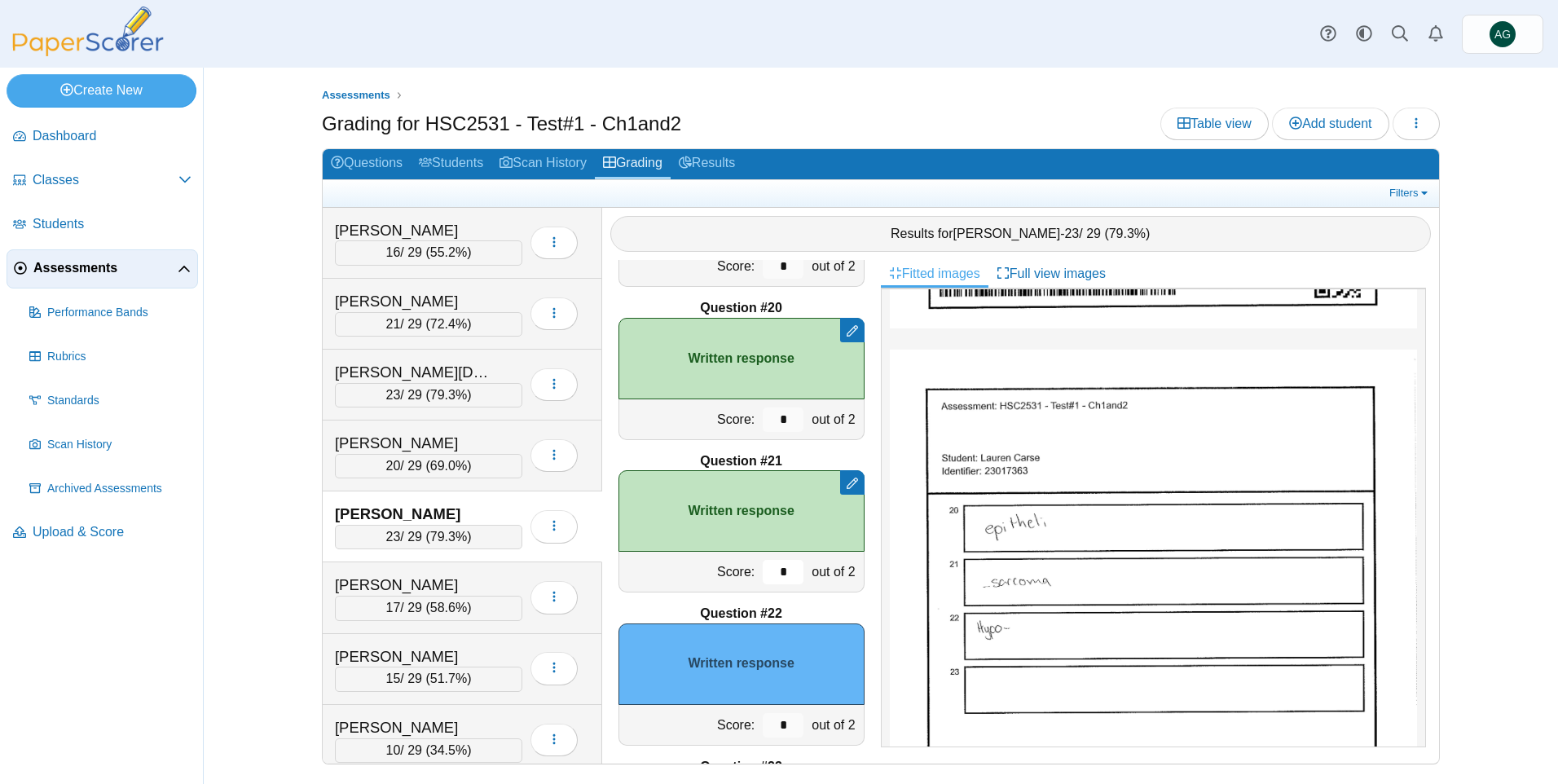
type input "*"
drag, startPoint x: 774, startPoint y: 724, endPoint x: 748, endPoint y: 724, distance: 26.0
click at [762, 724] on input "*" at bounding box center [782, 725] width 41 height 25
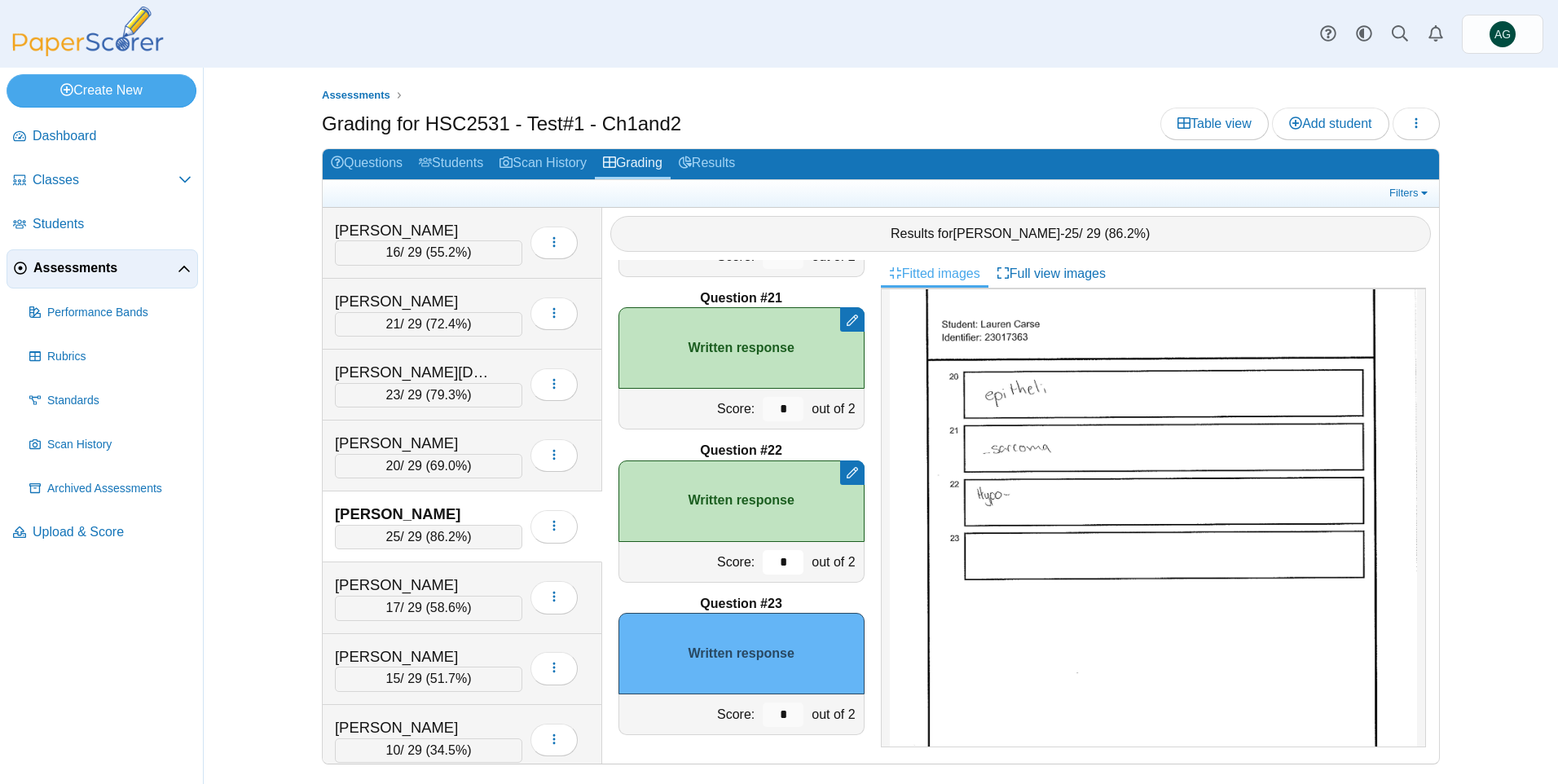
scroll to position [814, 0]
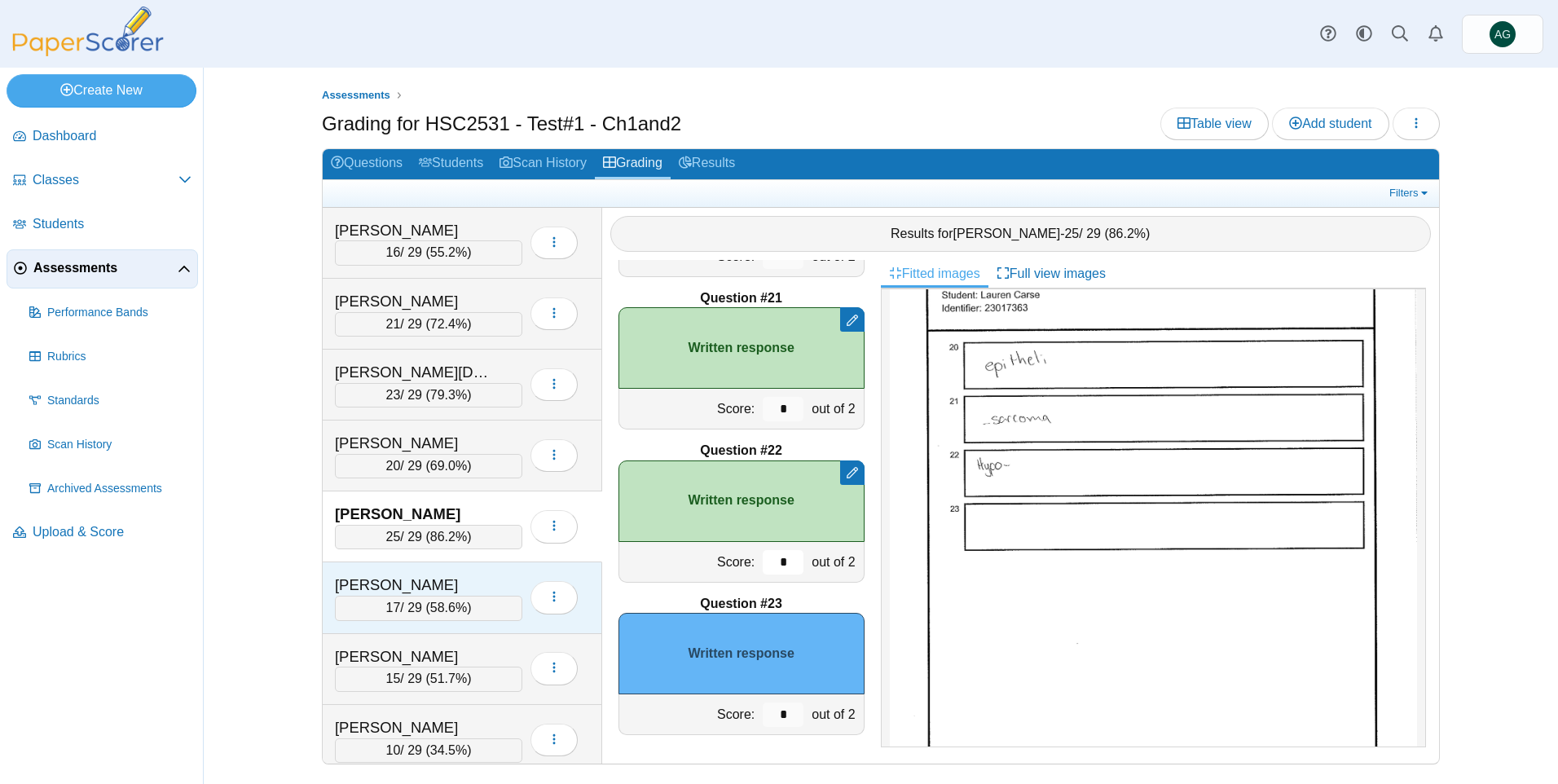
type input "*"
click at [505, 579] on div "Colitz, Nicholas" at bounding box center [428, 584] width 187 height 21
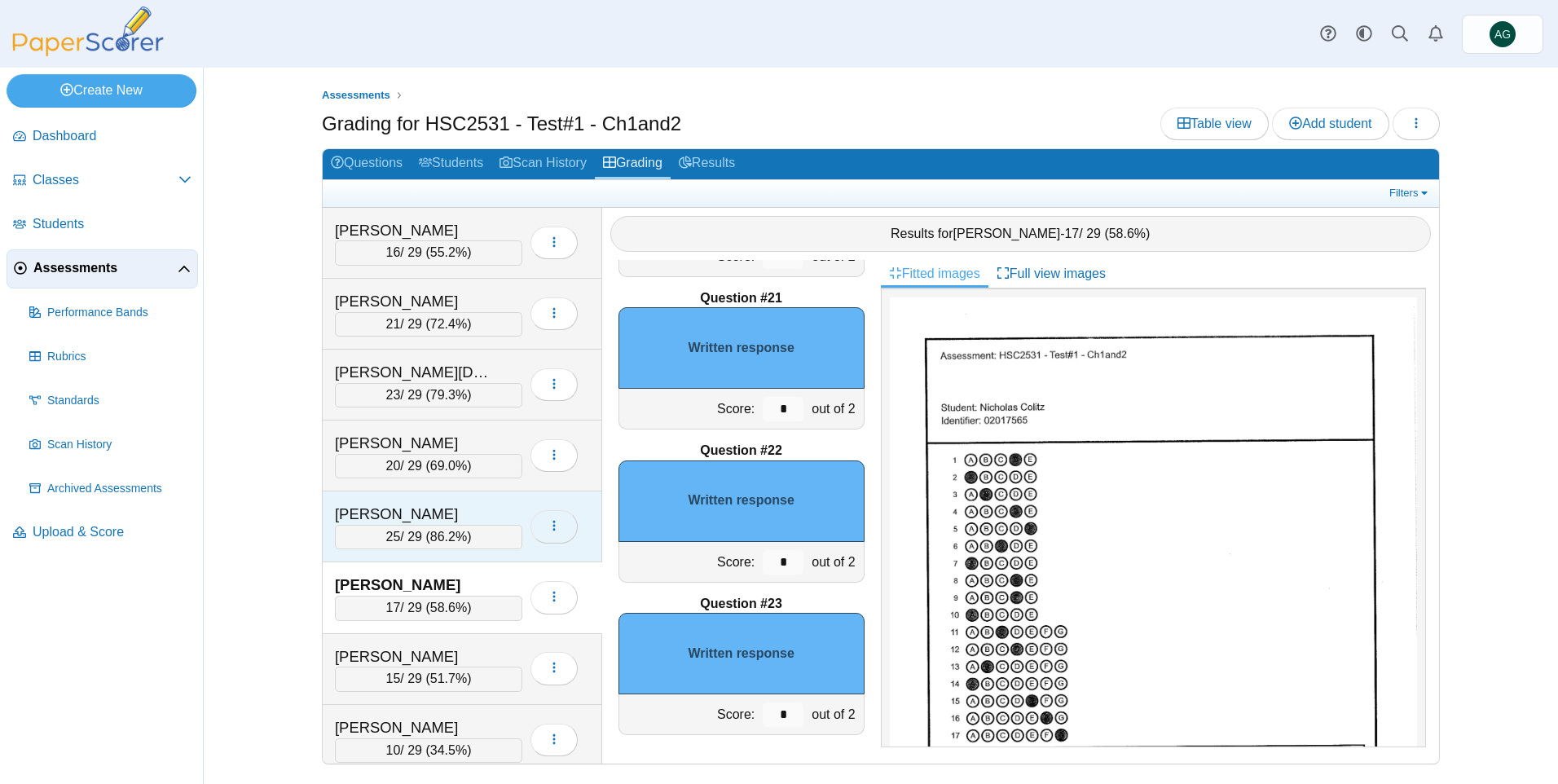
click at [550, 525] on icon "button" at bounding box center [554, 526] width 13 height 13
click at [501, 516] on div "Carse, Lauren" at bounding box center [428, 514] width 187 height 21
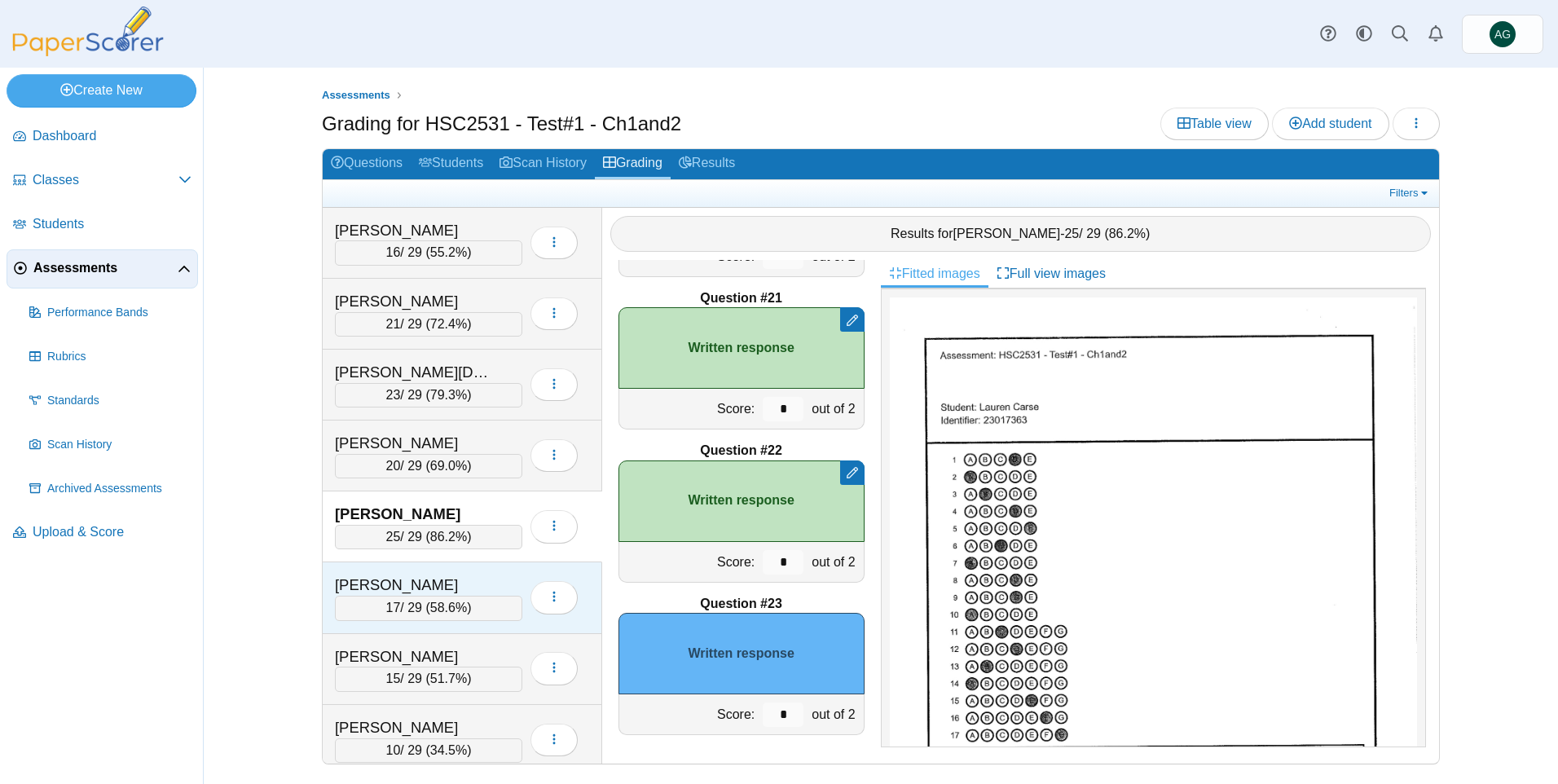
click at [476, 580] on div "Colitz, Nicholas" at bounding box center [415, 584] width 163 height 21
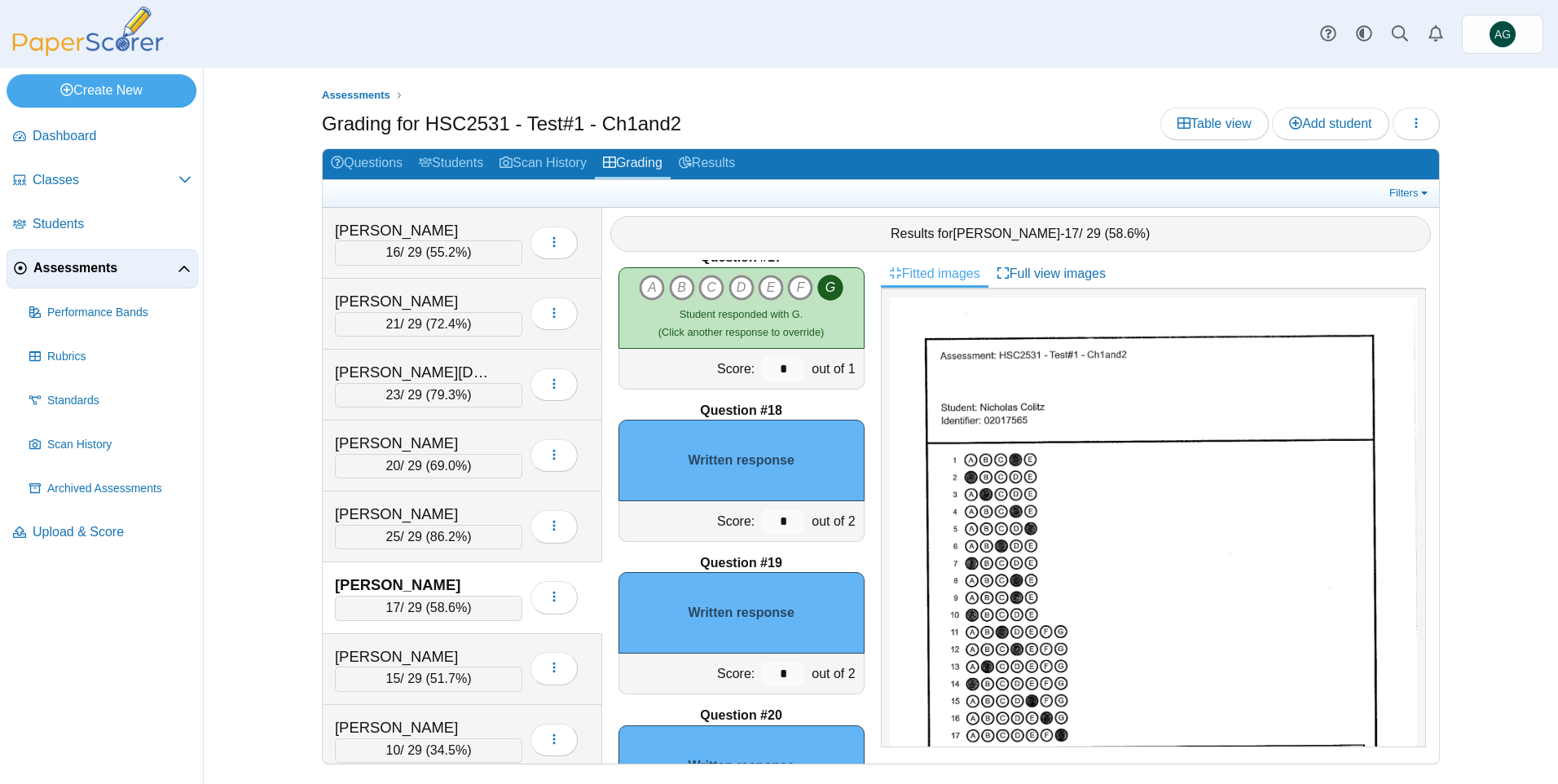
scroll to position [244, 0]
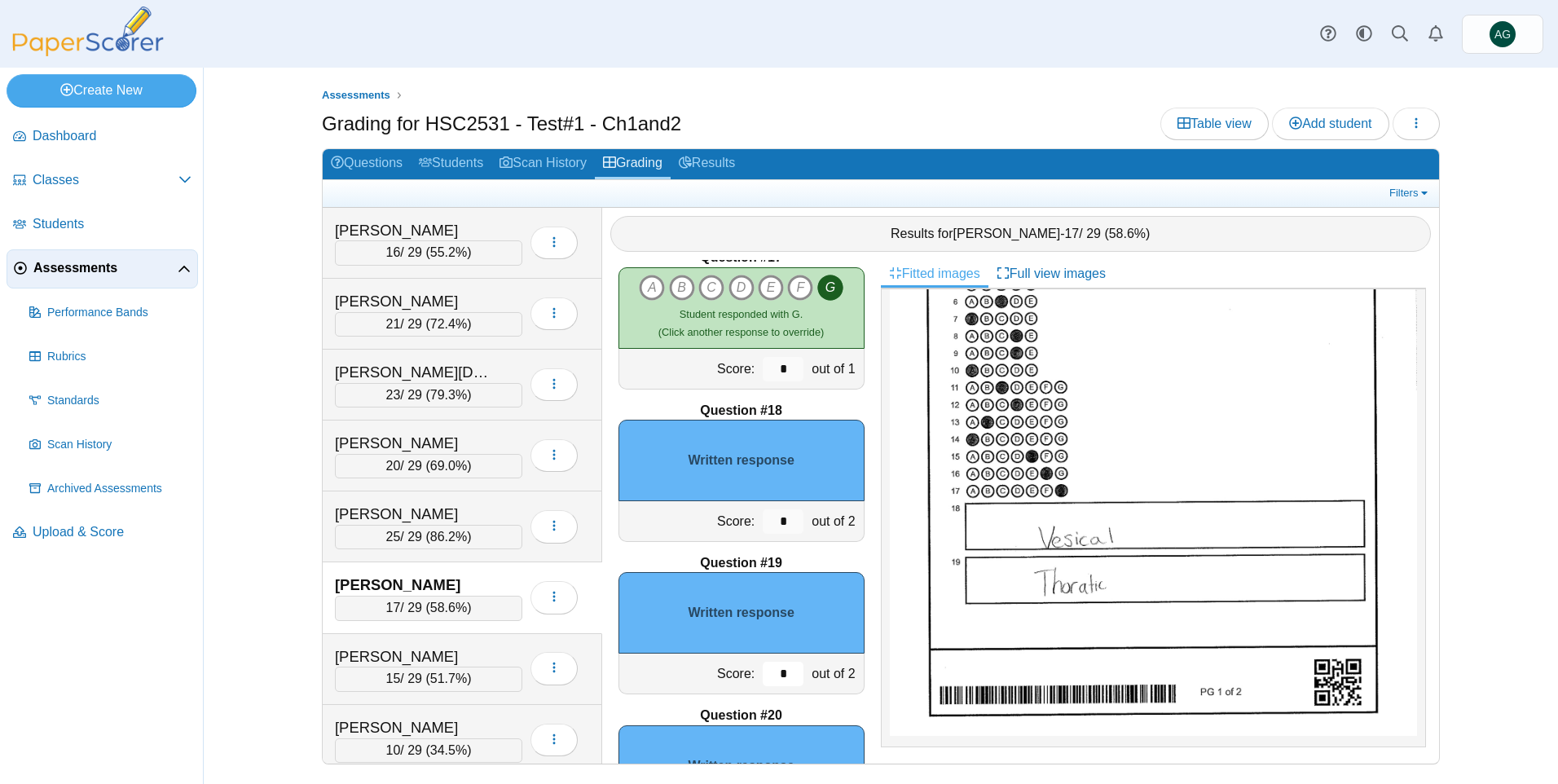
drag, startPoint x: 778, startPoint y: 671, endPoint x: 733, endPoint y: 672, distance: 45.0
click at [733, 672] on div "Score: * out of 2" at bounding box center [741, 673] width 246 height 41
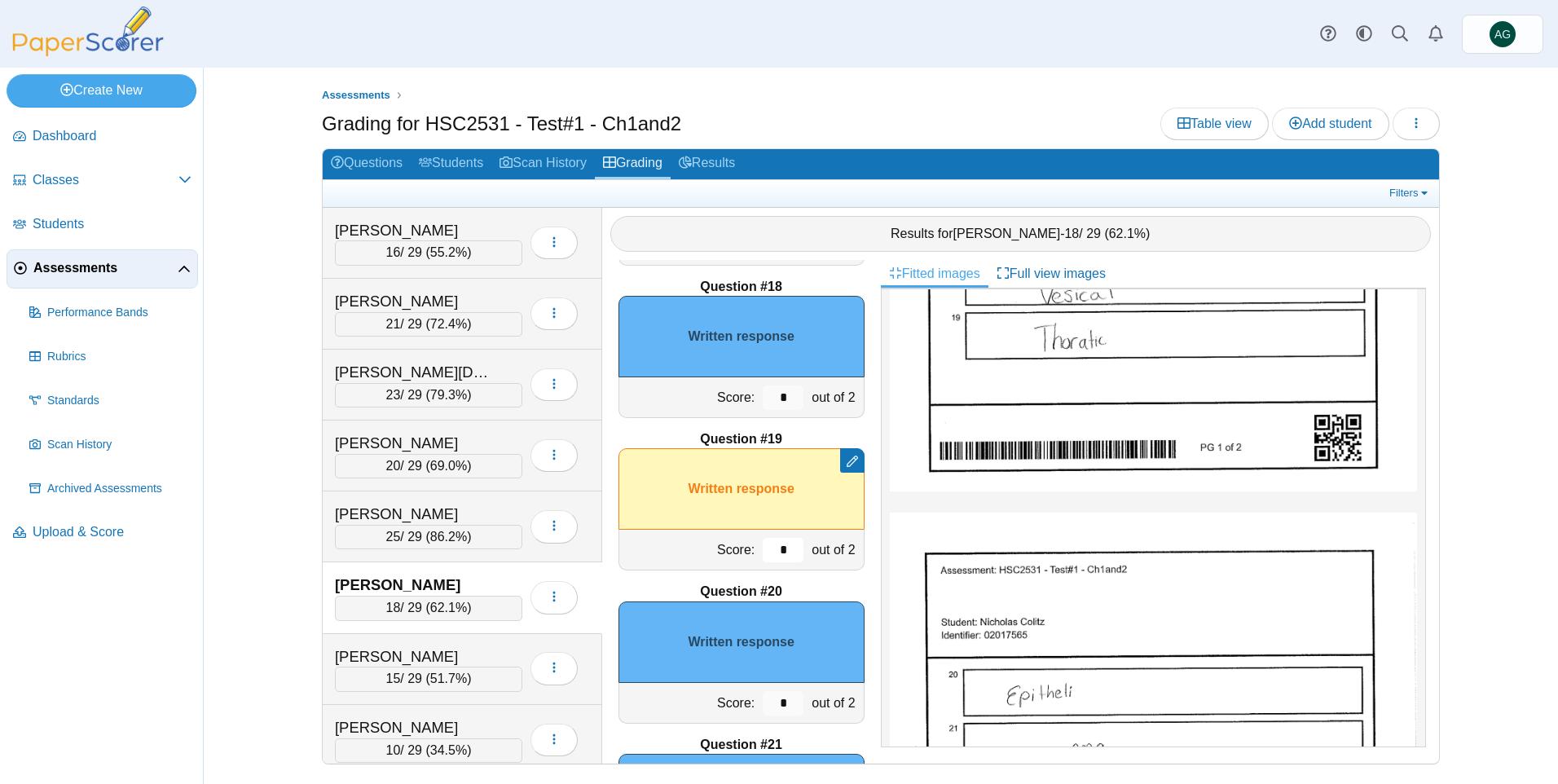
scroll to position [2714, 0]
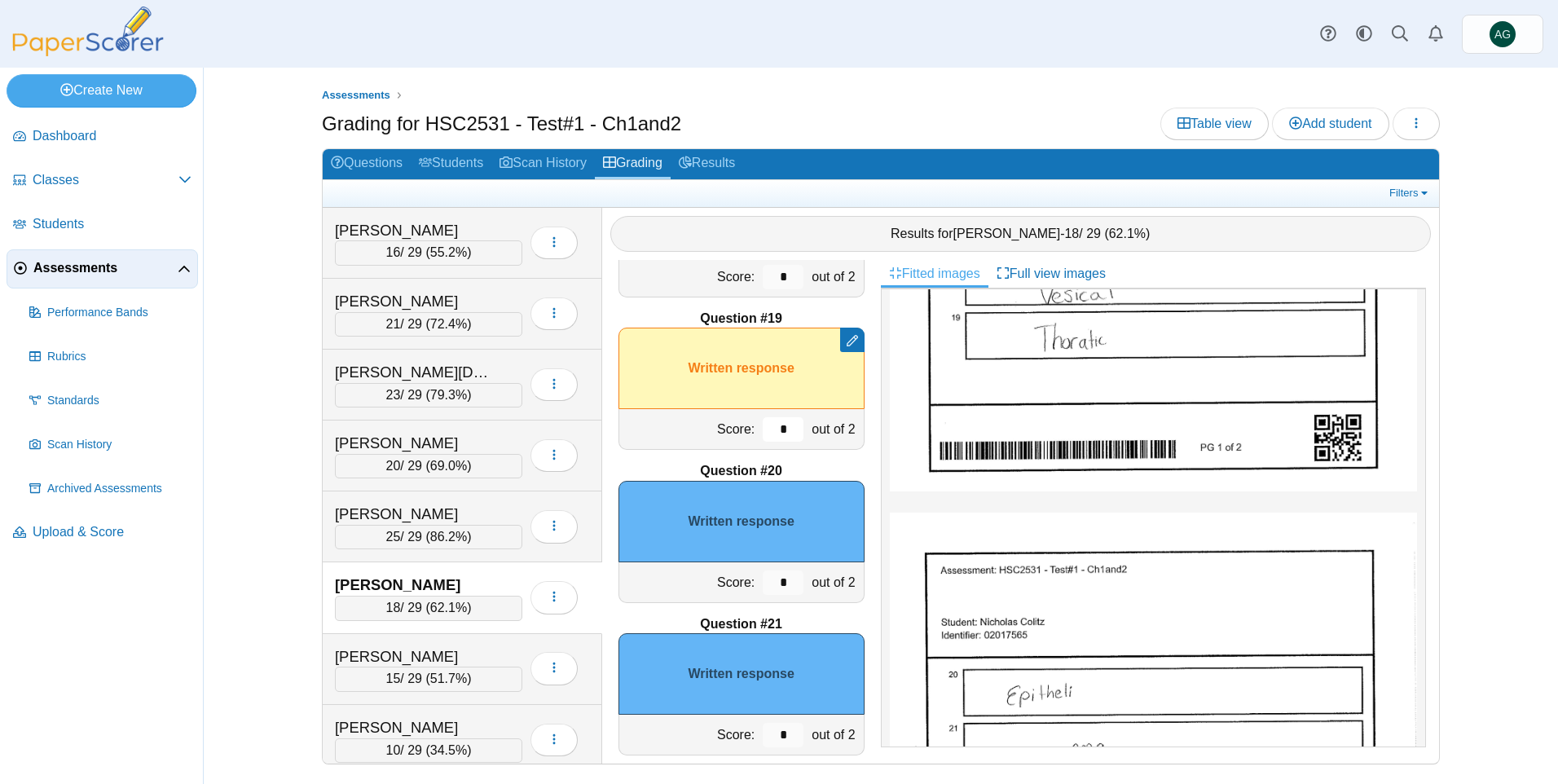
type input "*"
drag, startPoint x: 774, startPoint y: 583, endPoint x: 750, endPoint y: 586, distance: 24.2
click at [762, 586] on input "*" at bounding box center [782, 583] width 41 height 25
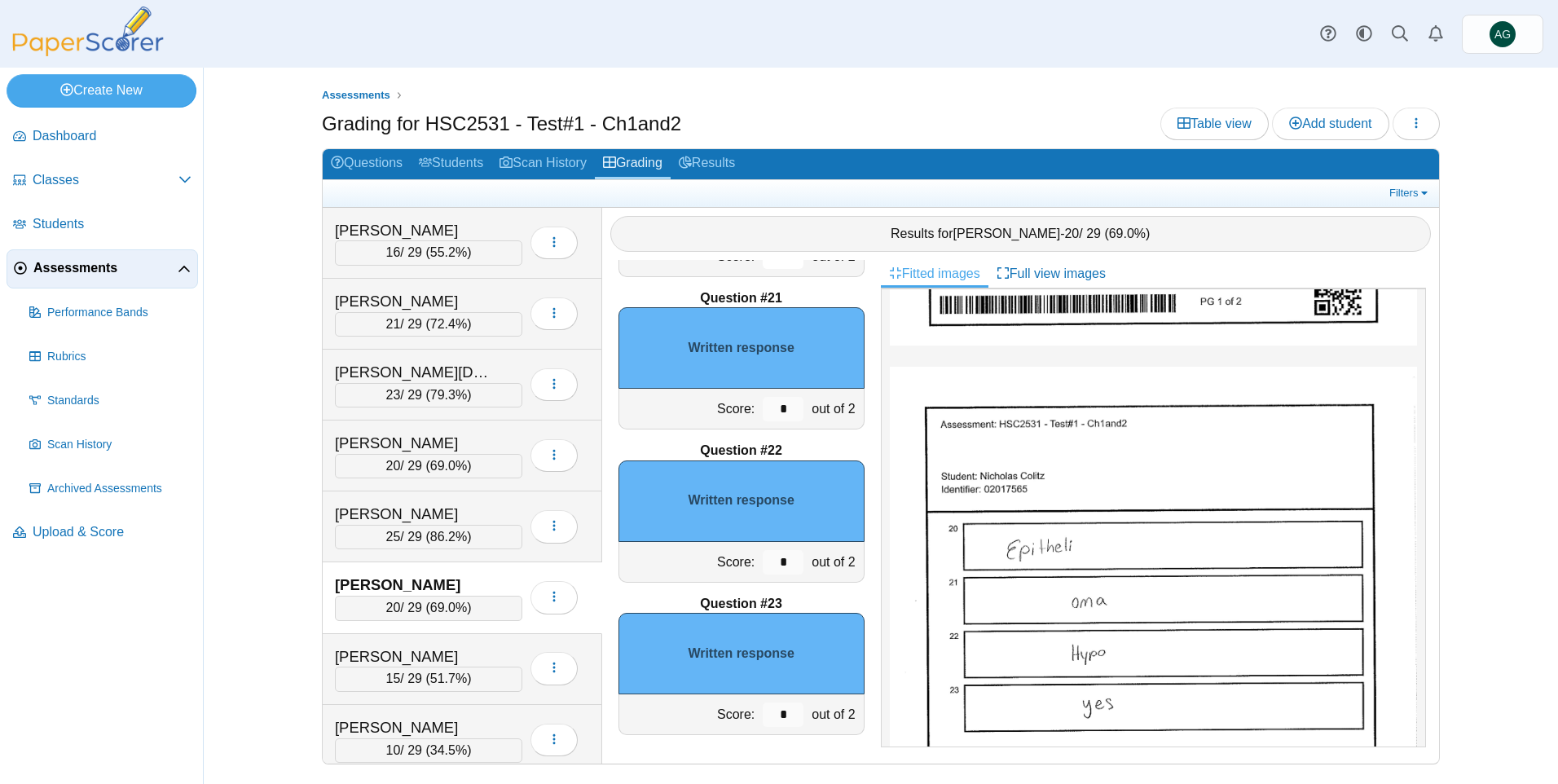
scroll to position [652, 0]
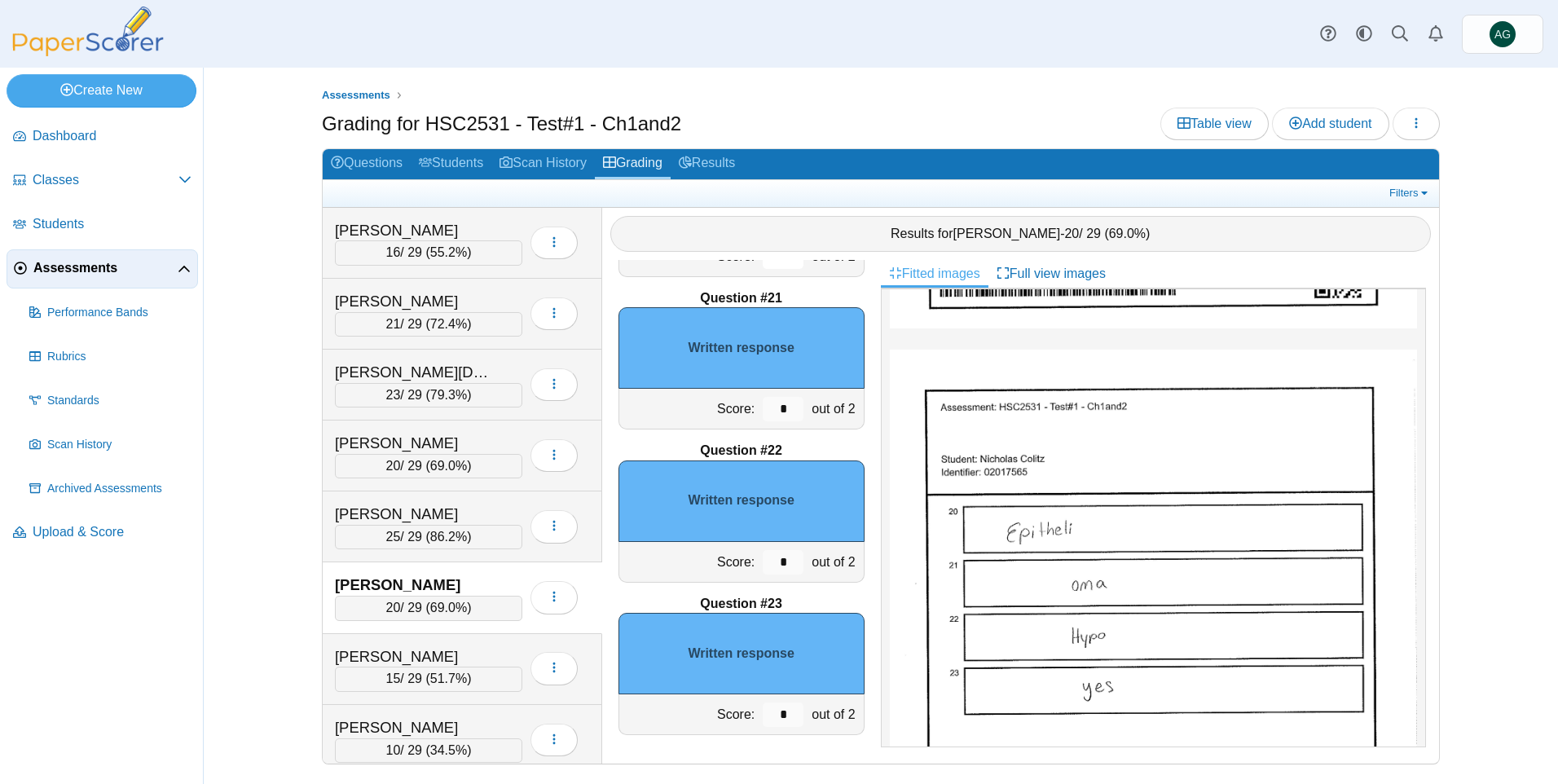
type input "*"
drag, startPoint x: 773, startPoint y: 562, endPoint x: 758, endPoint y: 562, distance: 15.0
click at [762, 562] on input "*" at bounding box center [782, 563] width 41 height 25
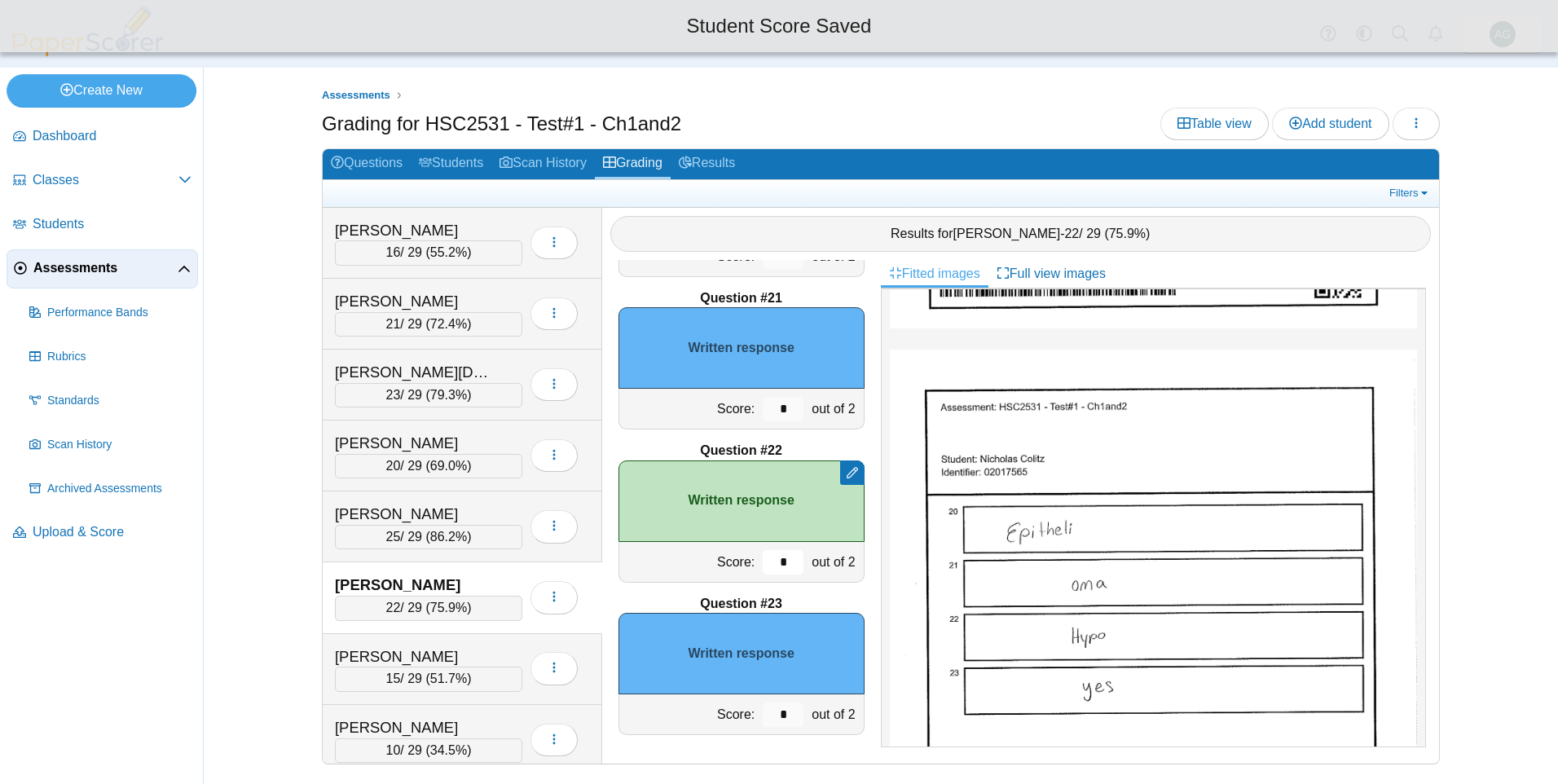
type input "*"
drag, startPoint x: 779, startPoint y: 716, endPoint x: 745, endPoint y: 710, distance: 34.5
click at [759, 710] on div "*" at bounding box center [782, 714] width 48 height 40
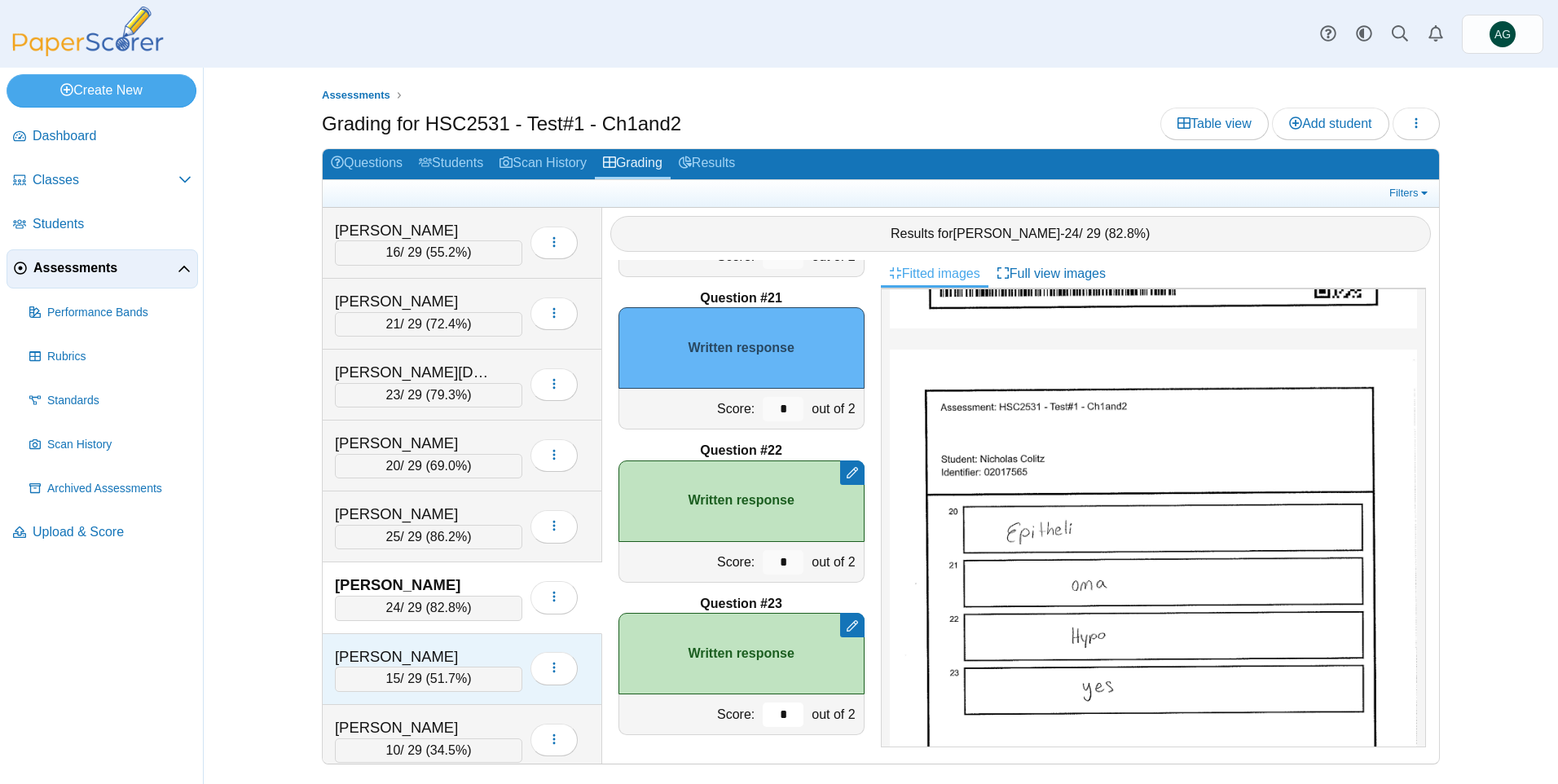
type input "*"
click at [511, 653] on div "Cooke, Averie" at bounding box center [428, 657] width 187 height 21
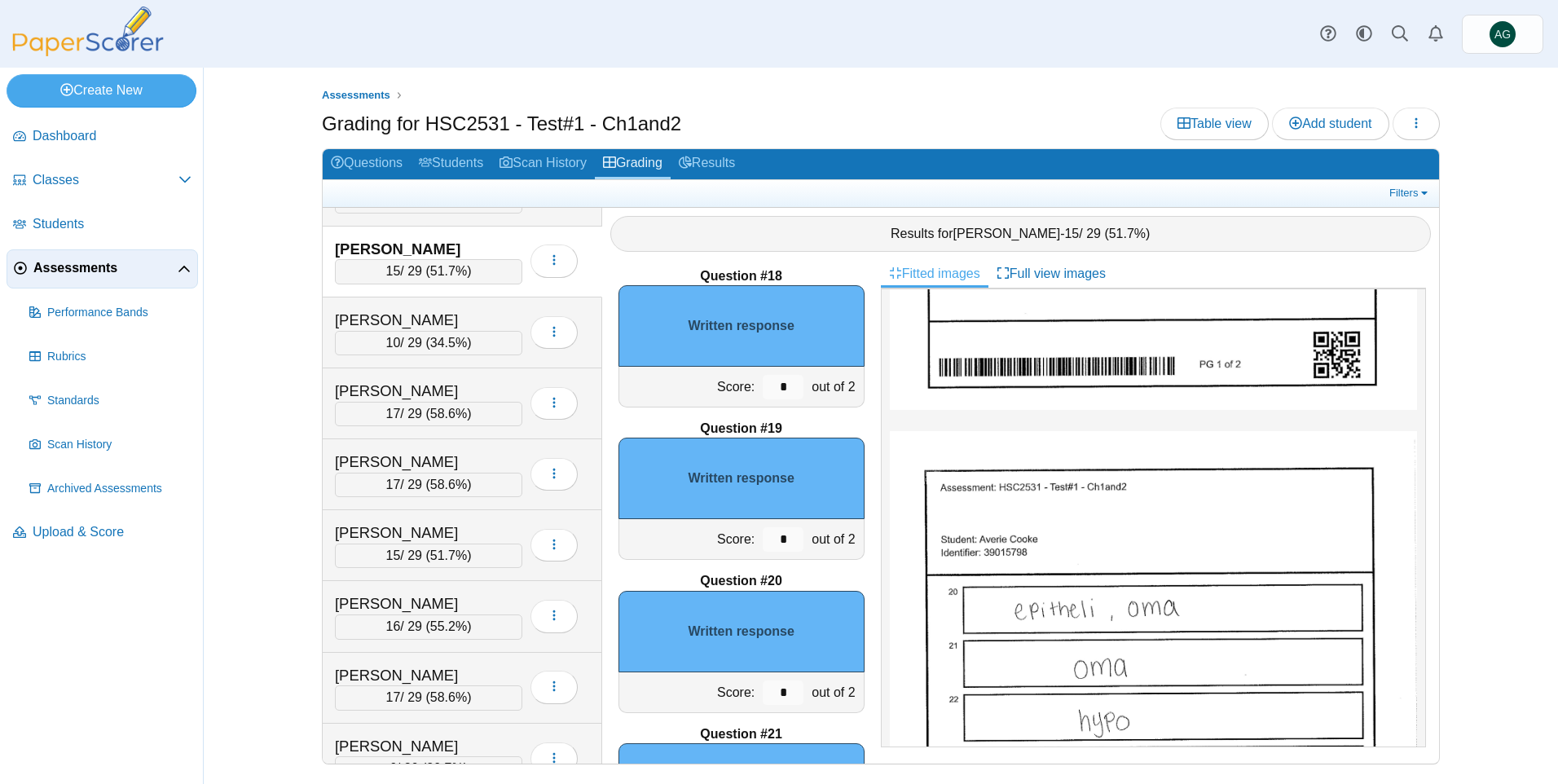
scroll to position [2632, 0]
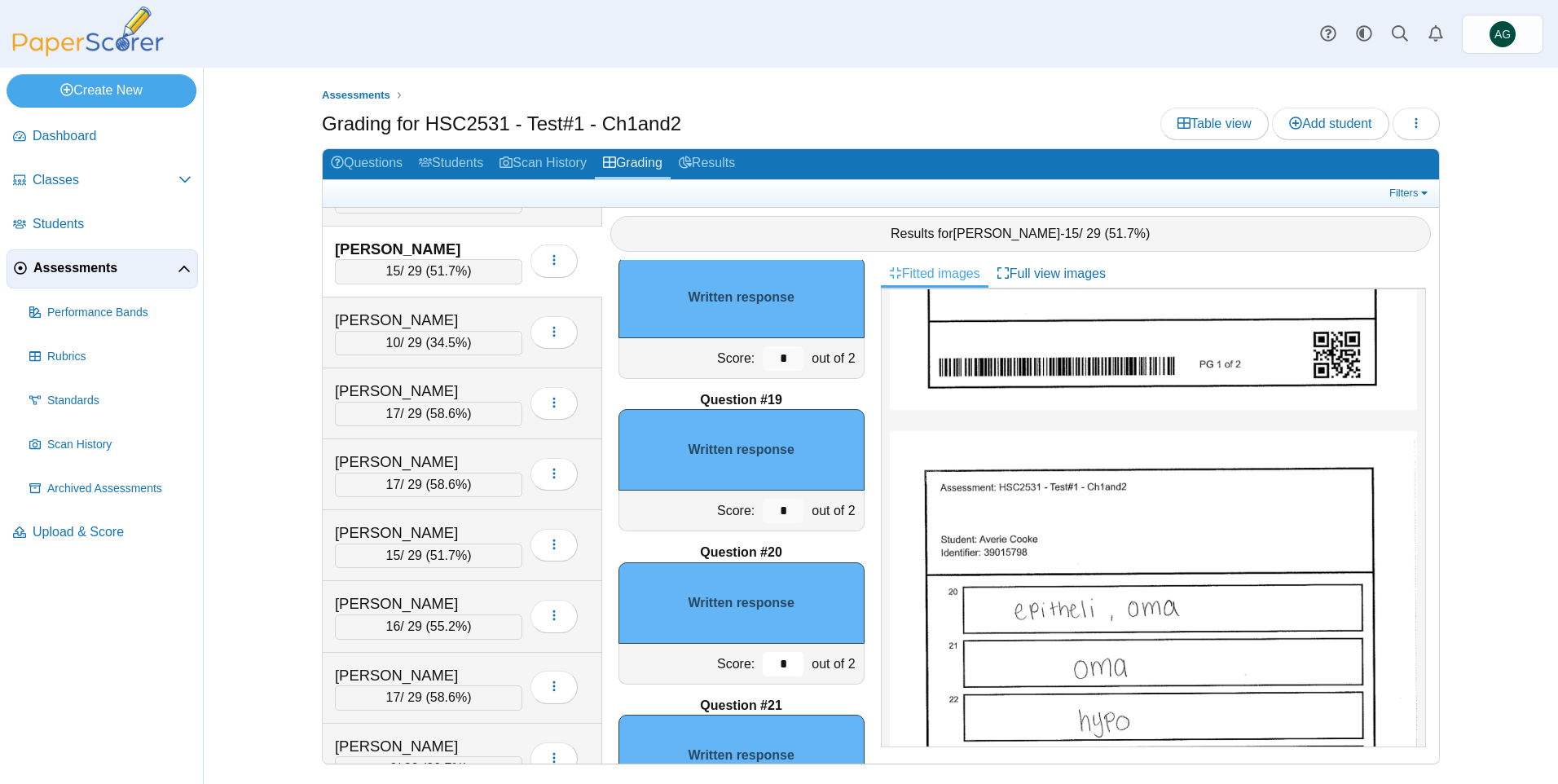
drag, startPoint x: 779, startPoint y: 668, endPoint x: 754, endPoint y: 673, distance: 25.5
click at [762, 673] on input "*" at bounding box center [782, 664] width 41 height 25
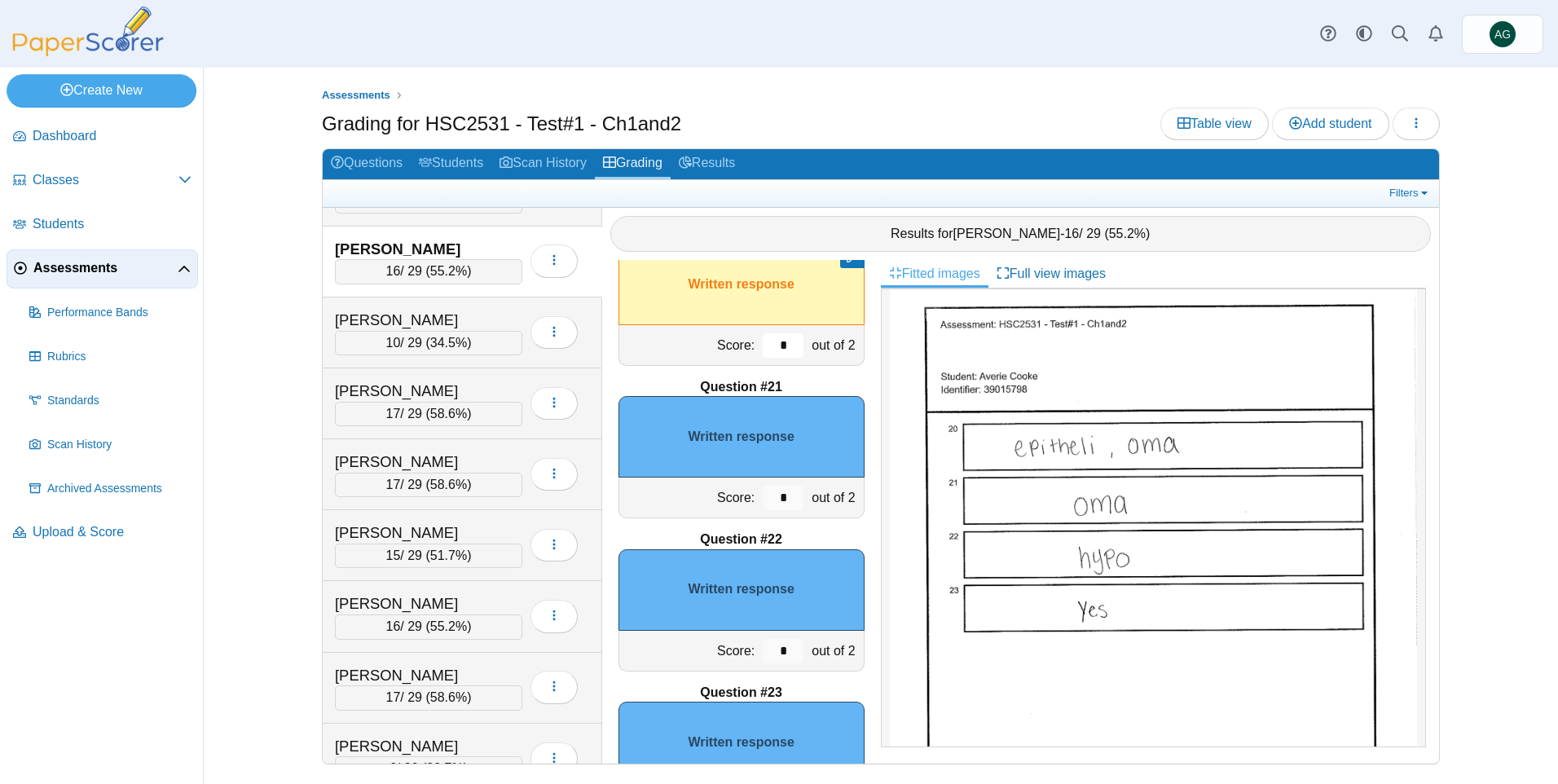
scroll to position [2958, 0]
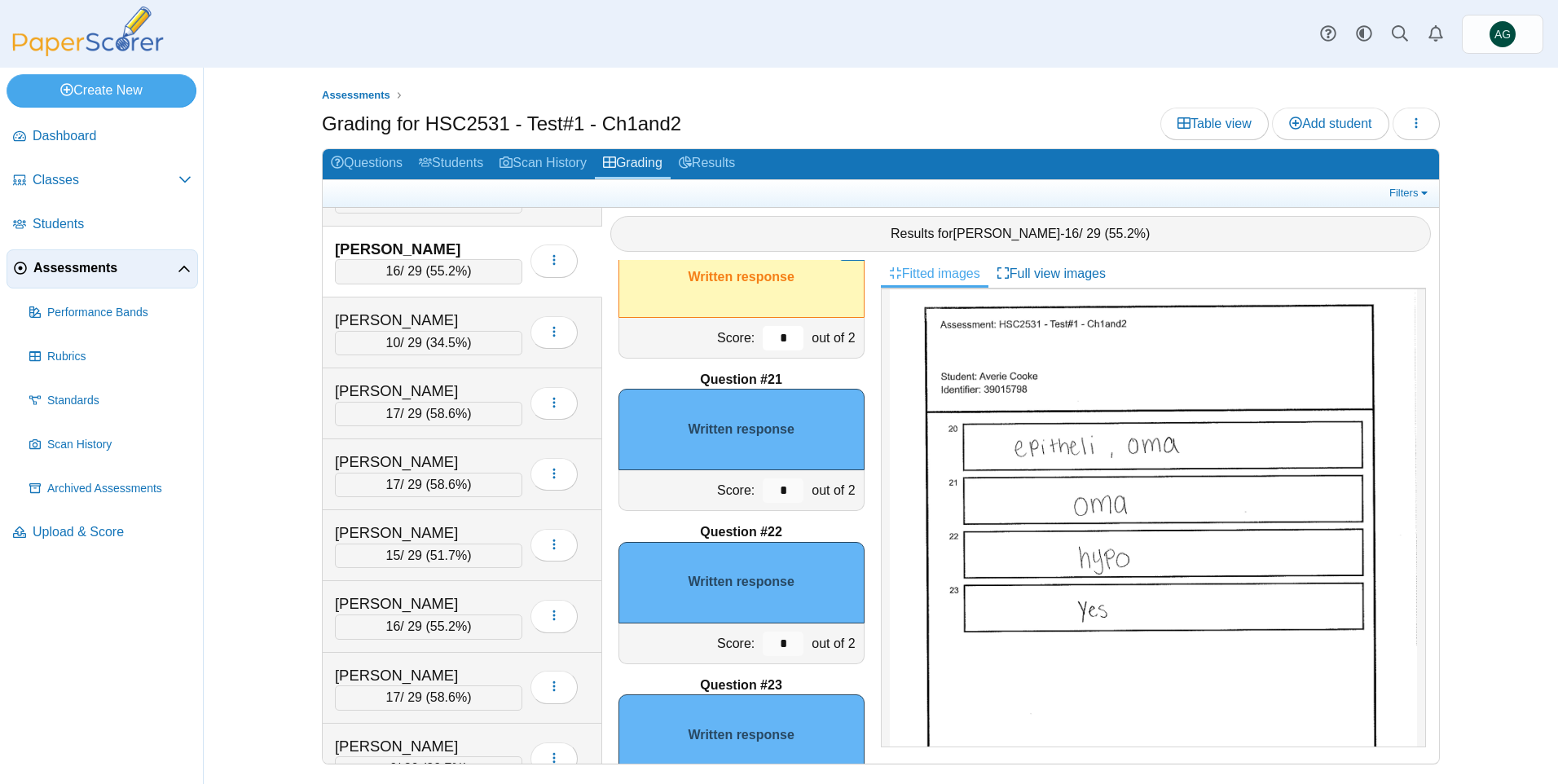
type input "*"
drag, startPoint x: 774, startPoint y: 644, endPoint x: 735, endPoint y: 654, distance: 40.3
click at [735, 654] on div "Score: * out of 2" at bounding box center [741, 643] width 246 height 41
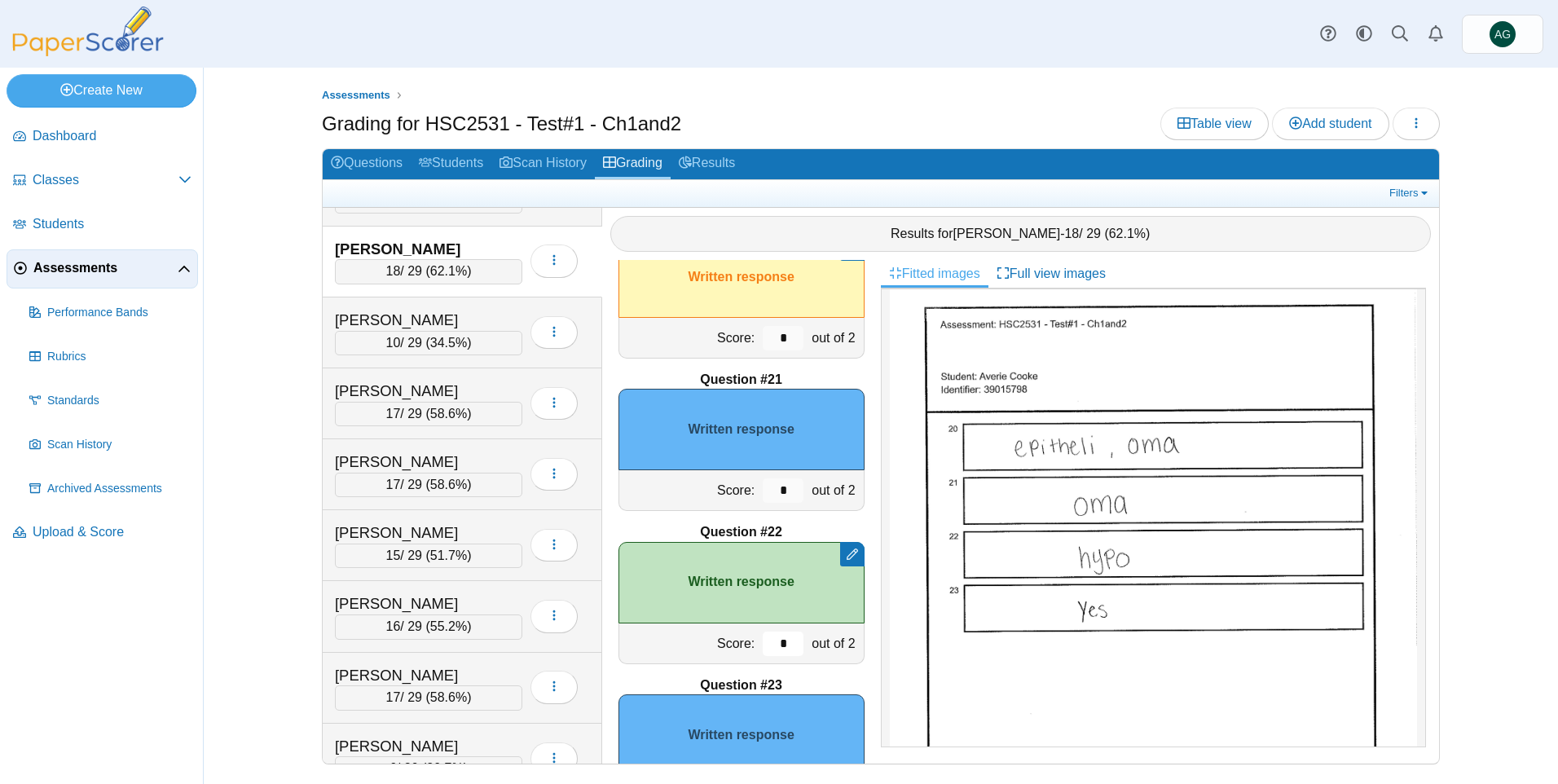
scroll to position [3040, 0]
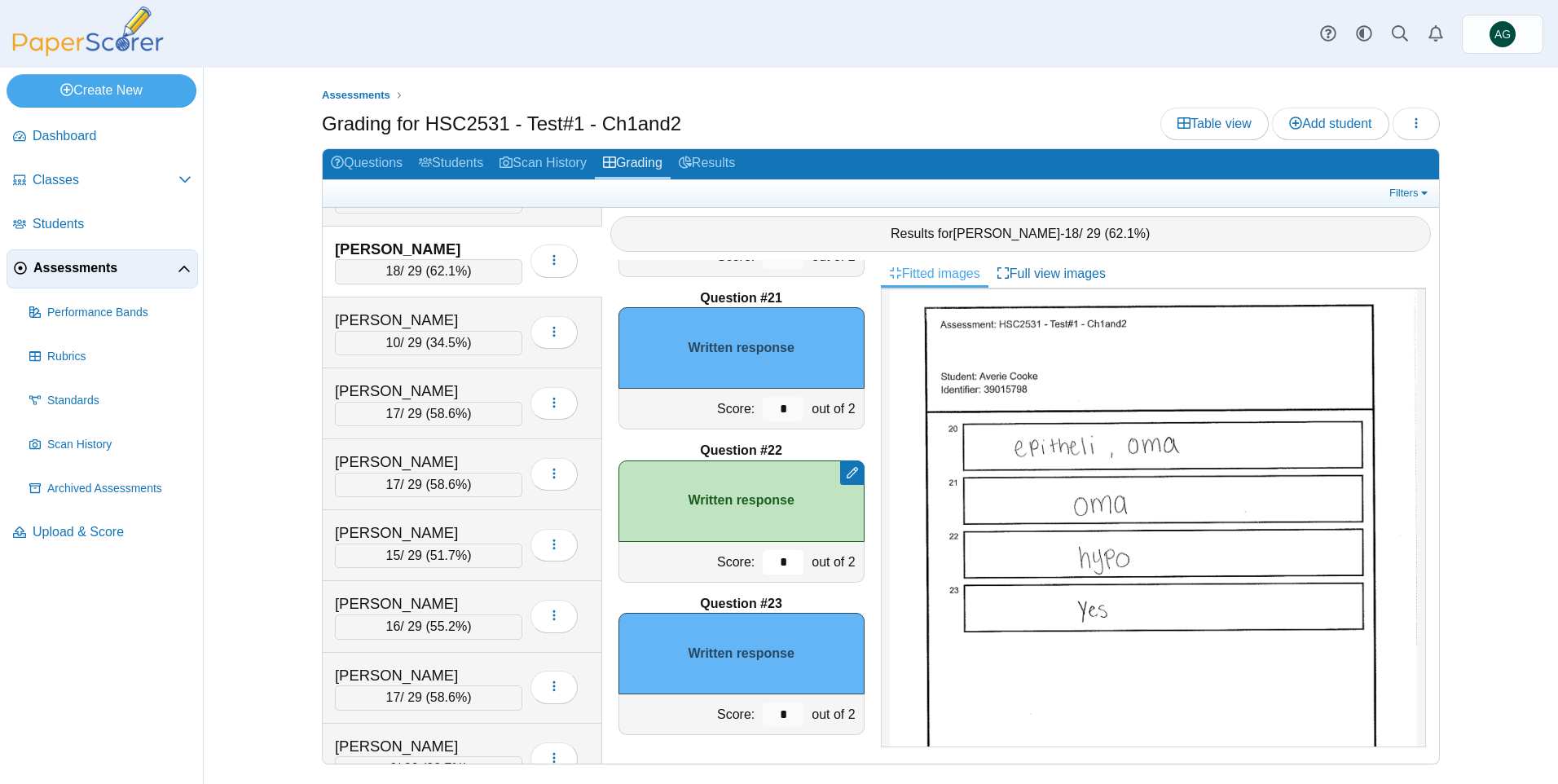
type input "*"
drag, startPoint x: 776, startPoint y: 710, endPoint x: 702, endPoint y: 712, distance: 74.0
click at [702, 712] on div "Score: * out of 2" at bounding box center [741, 714] width 246 height 41
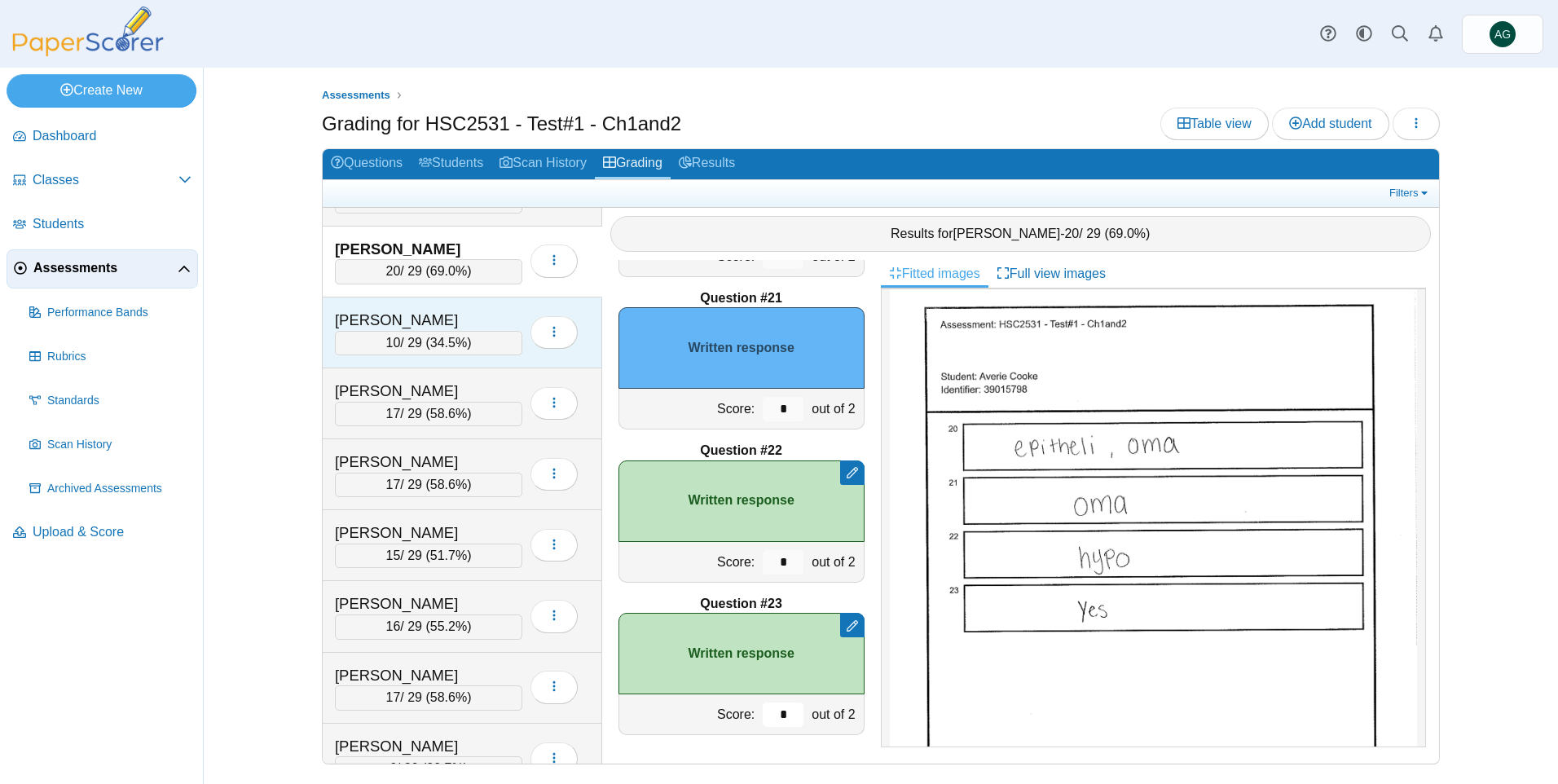
type input "*"
click at [495, 317] on div "Forbes, Andrea" at bounding box center [415, 320] width 163 height 21
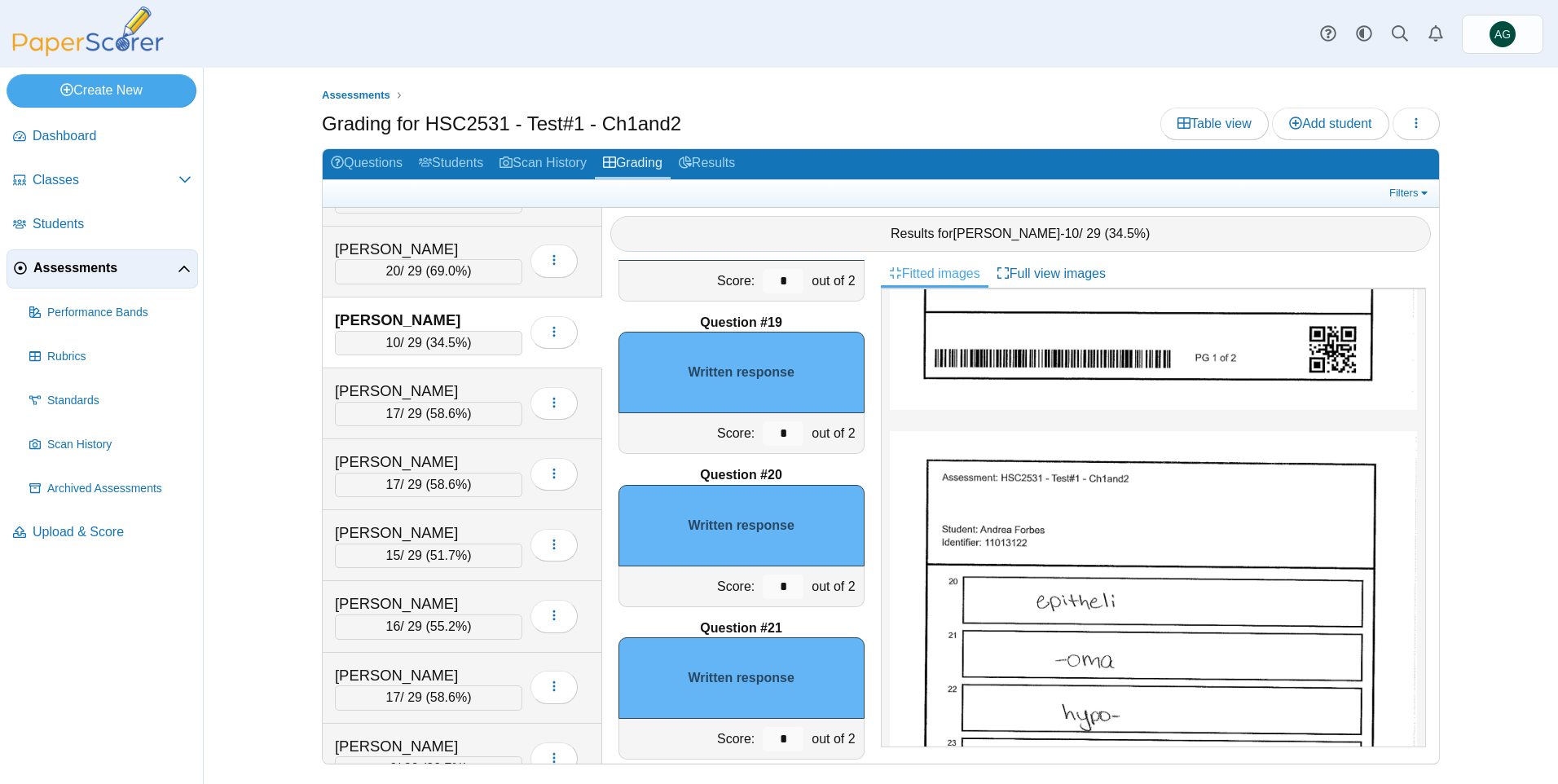
scroll to position [2714, 0]
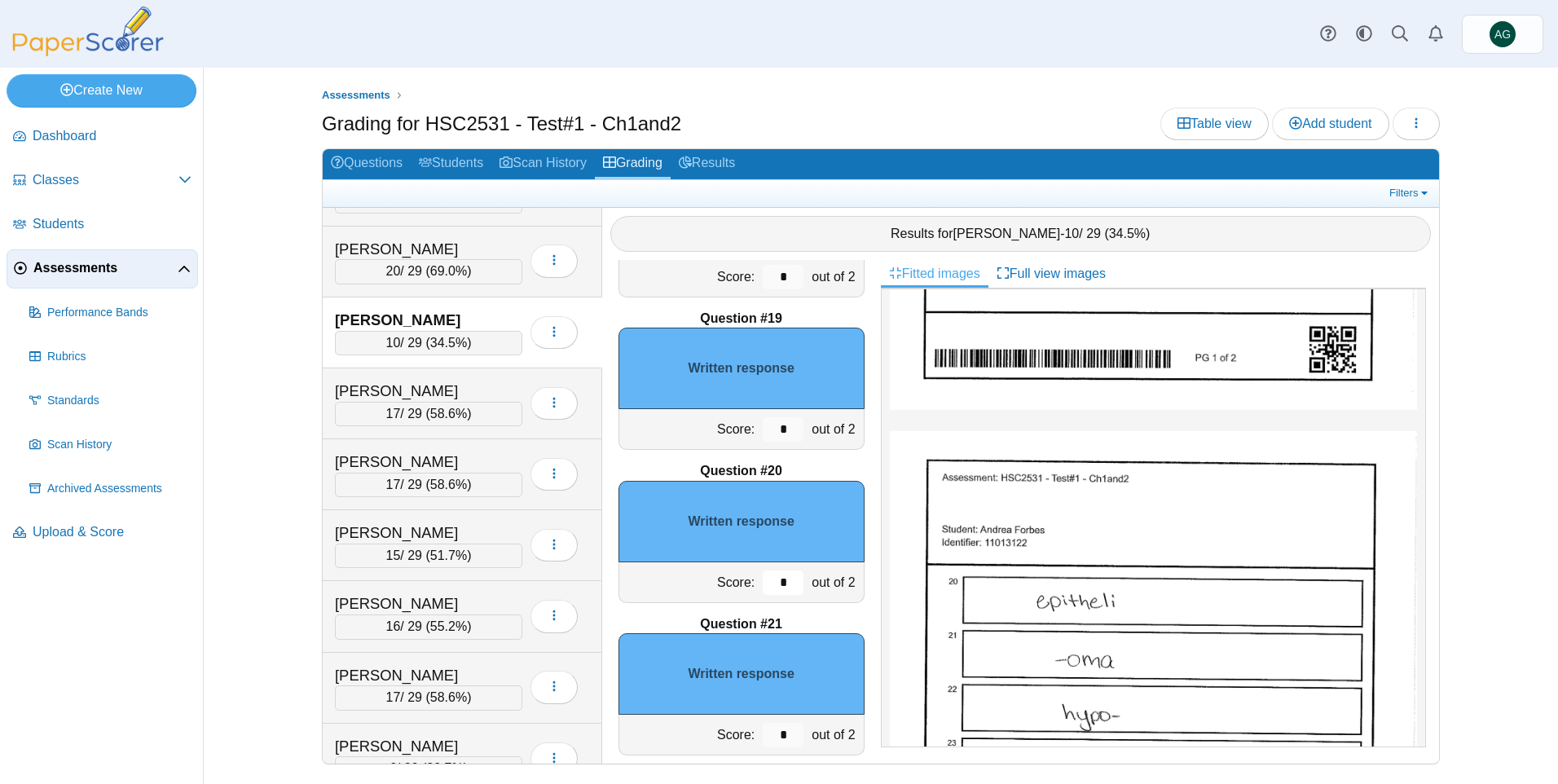
drag, startPoint x: 772, startPoint y: 583, endPoint x: 812, endPoint y: 584, distance: 40.0
click at [812, 584] on div "Score: * out of 2" at bounding box center [741, 582] width 246 height 41
drag, startPoint x: 777, startPoint y: 588, endPoint x: 716, endPoint y: 588, distance: 61.0
click at [716, 588] on div "Score: * out of 2" at bounding box center [741, 582] width 246 height 41
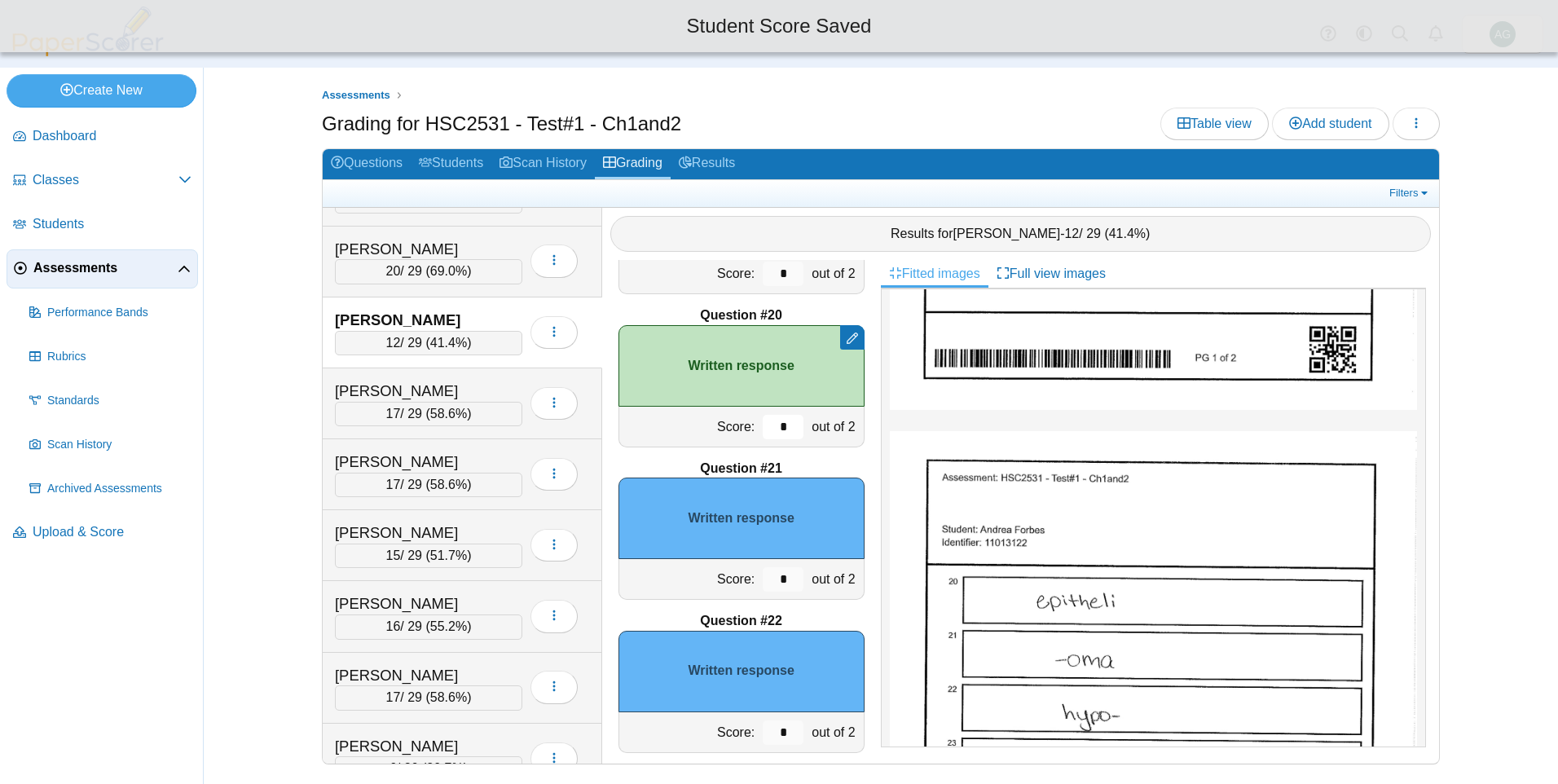
scroll to position [2877, 0]
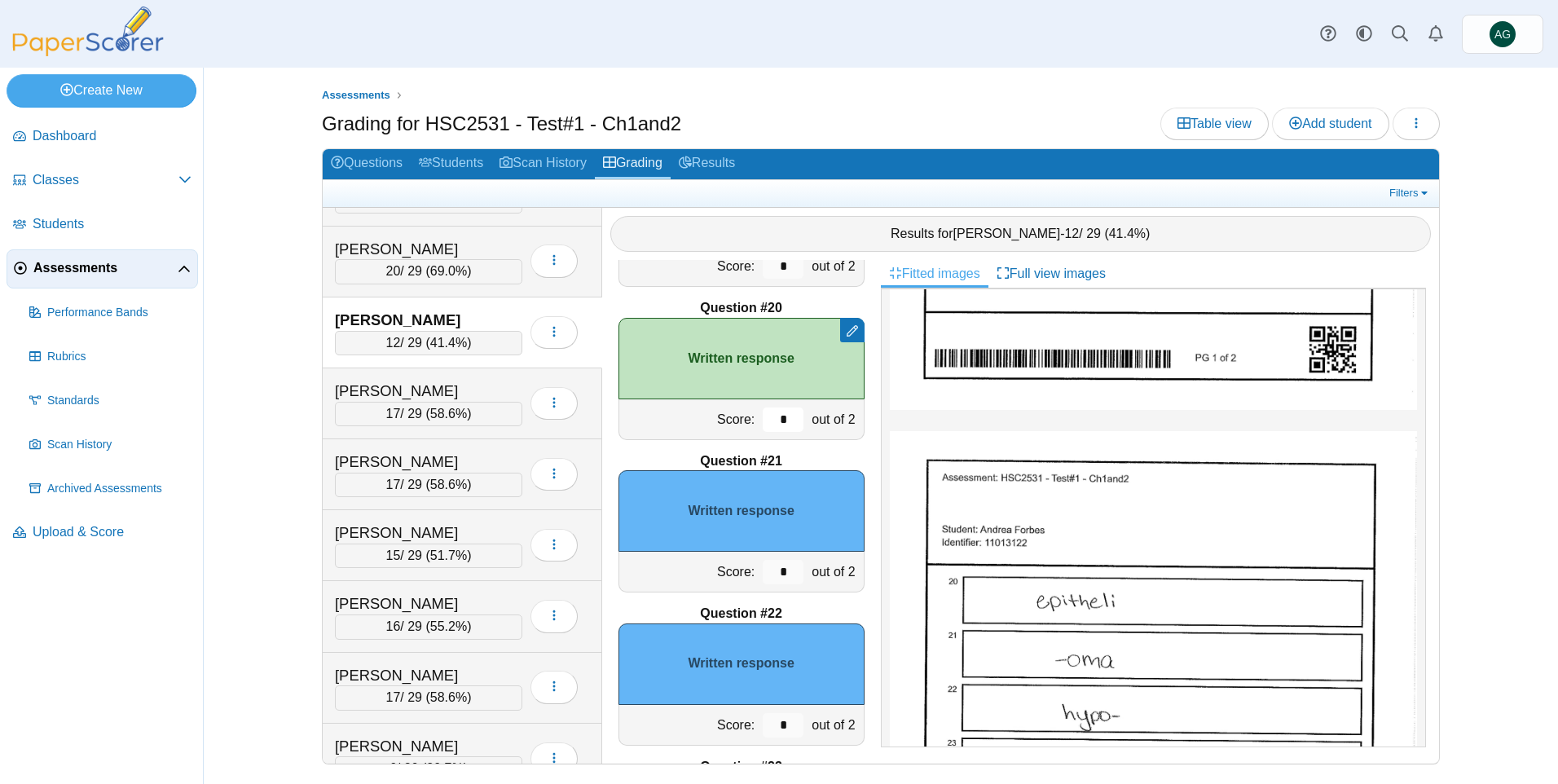
type input "*"
drag, startPoint x: 779, startPoint y: 724, endPoint x: 757, endPoint y: 723, distance: 22.0
click at [762, 723] on input "*" at bounding box center [782, 725] width 41 height 25
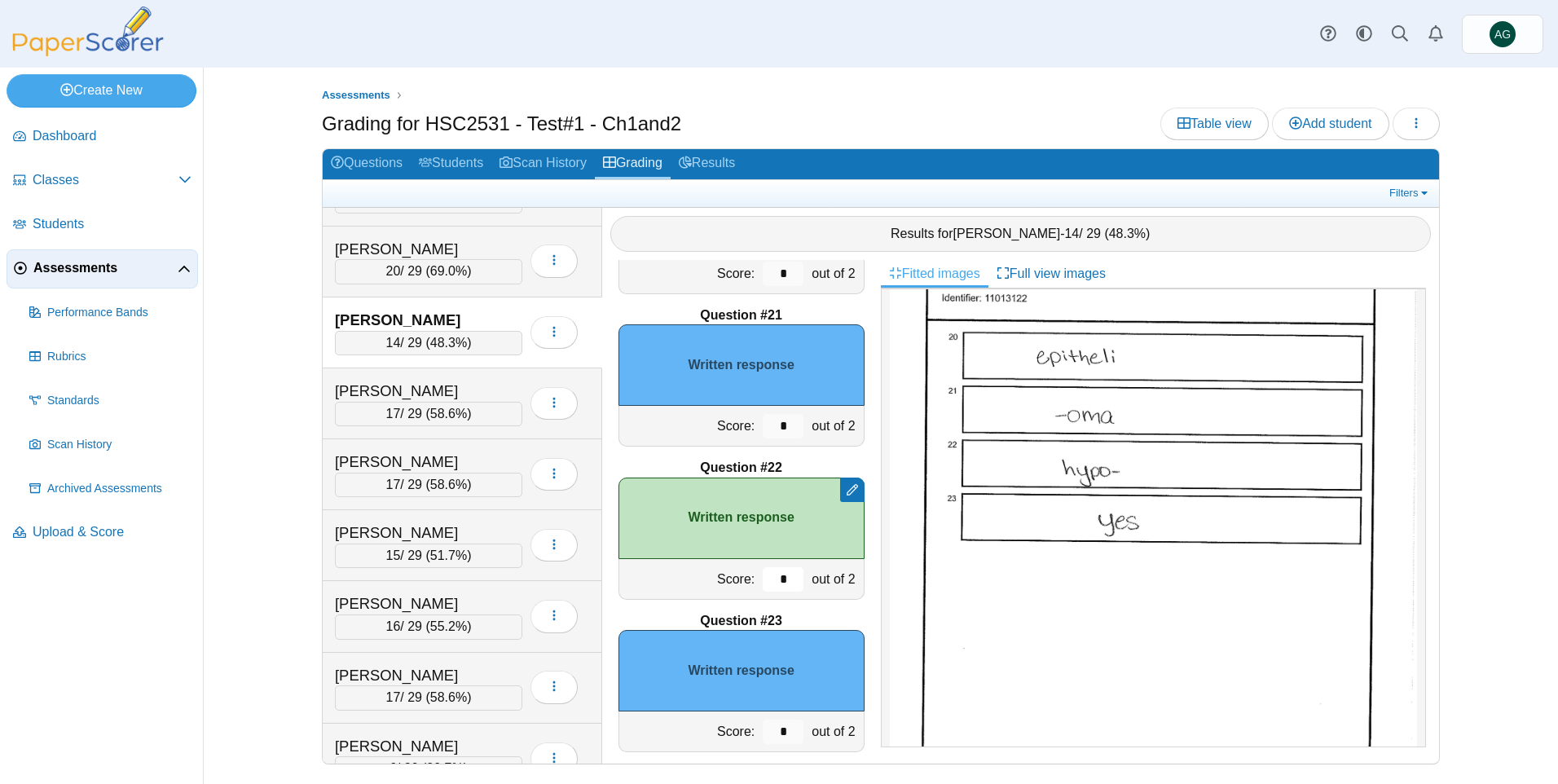
scroll to position [3040, 0]
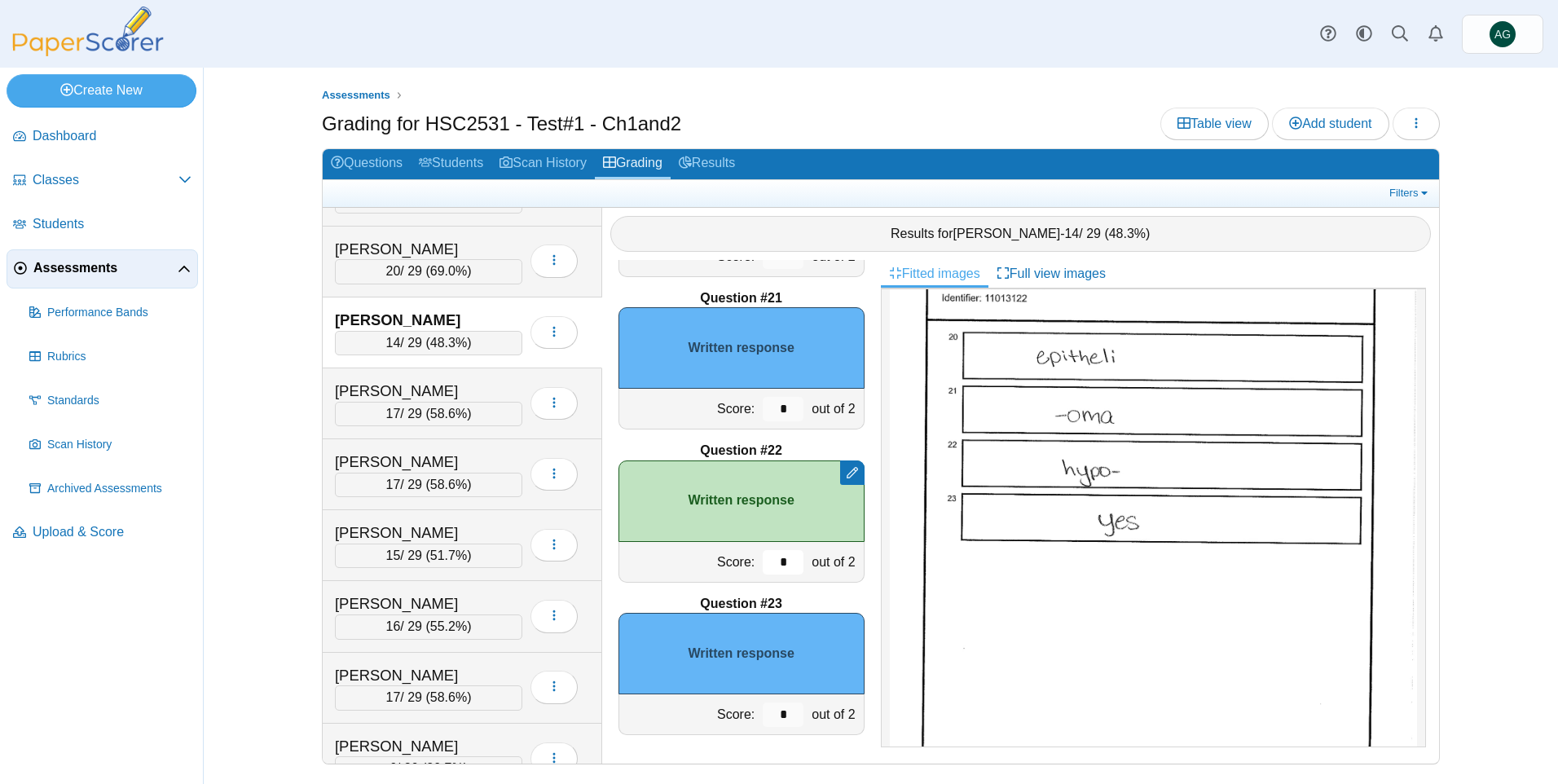
type input "*"
drag, startPoint x: 779, startPoint y: 710, endPoint x: 725, endPoint y: 709, distance: 54.0
click at [725, 713] on div "Score: * out of 2" at bounding box center [741, 714] width 246 height 41
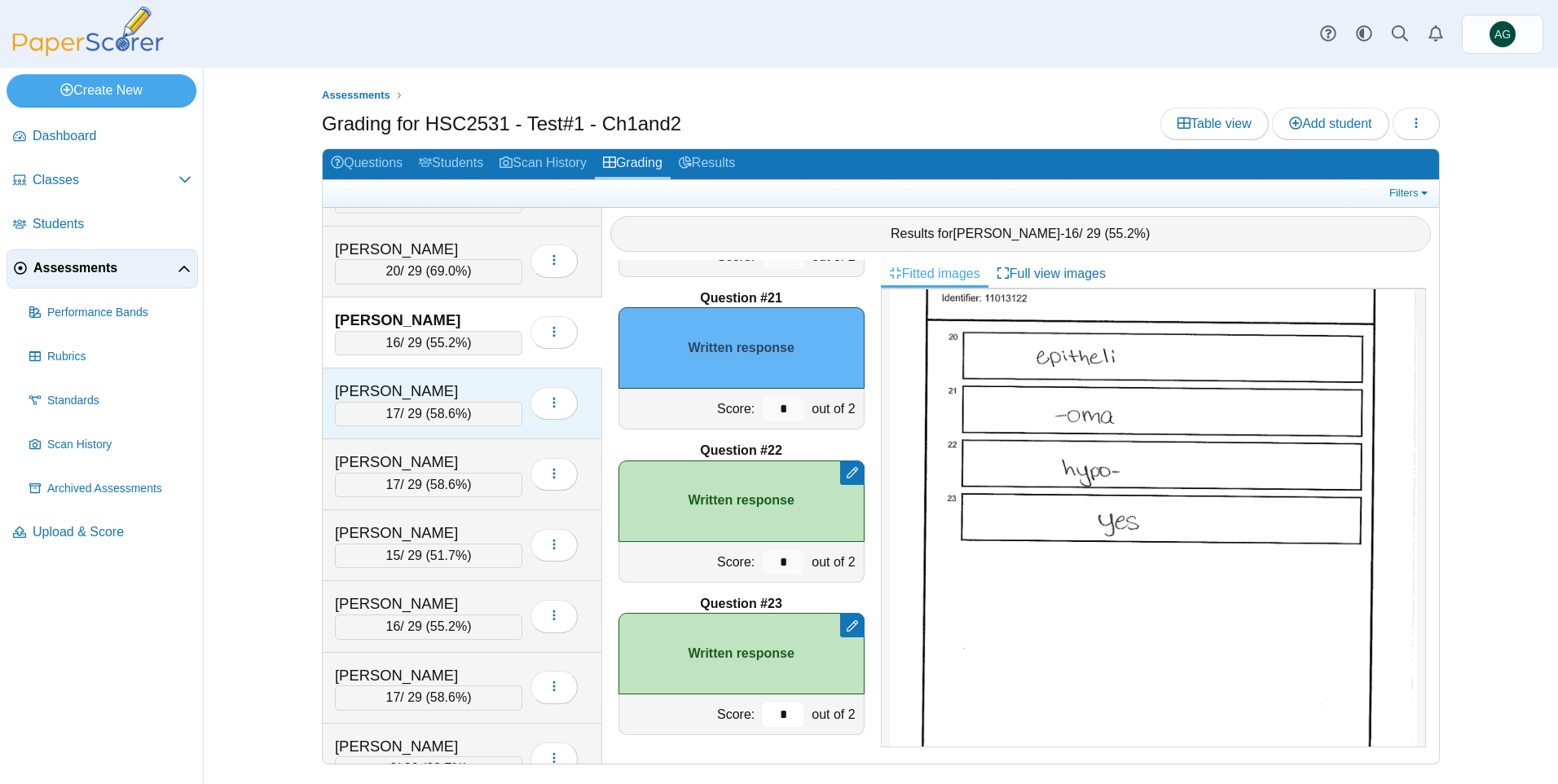
type input "*"
click at [493, 385] on div "Frago, Amalia" at bounding box center [415, 391] width 163 height 21
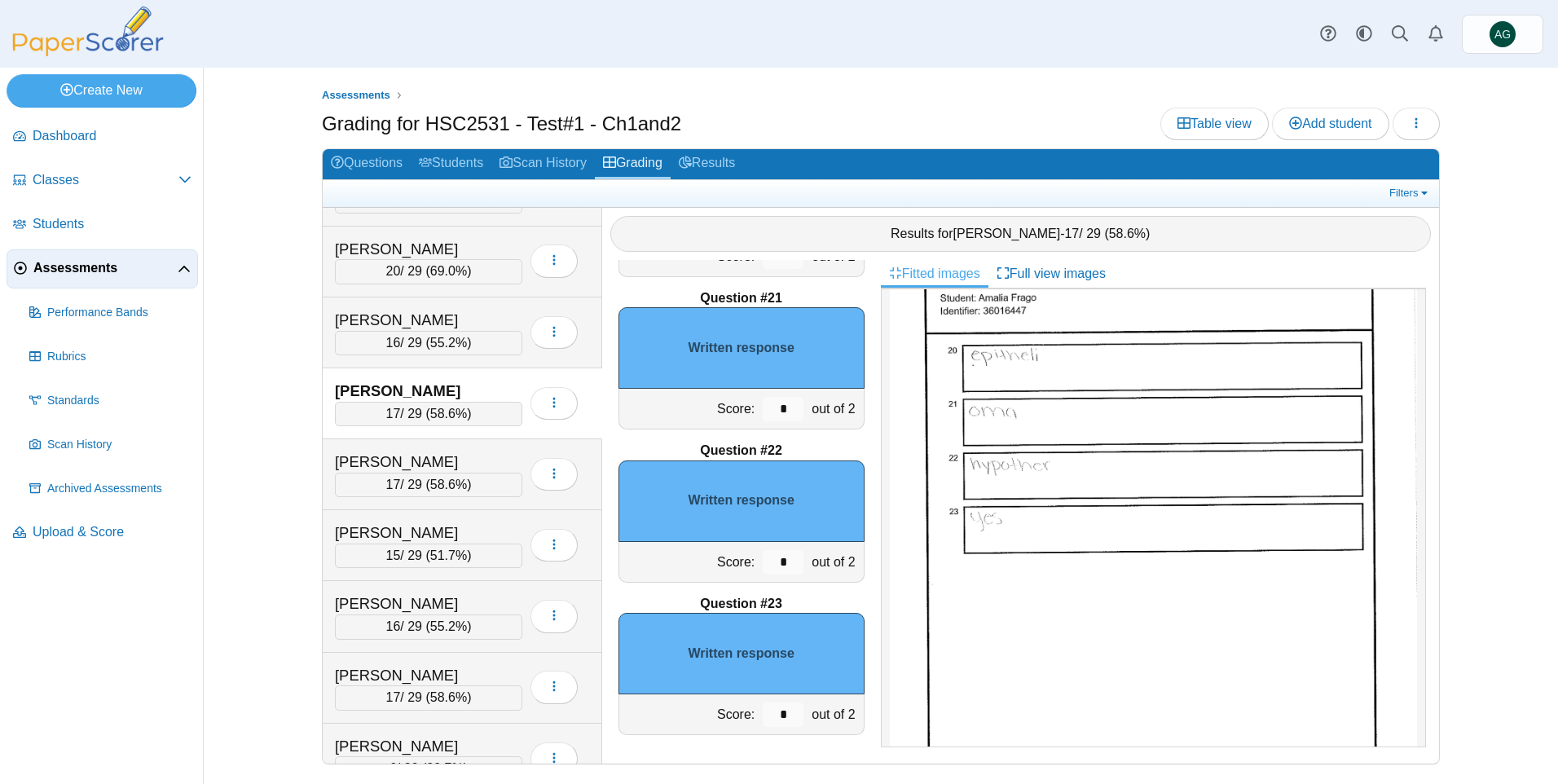
scroll to position [0, 0]
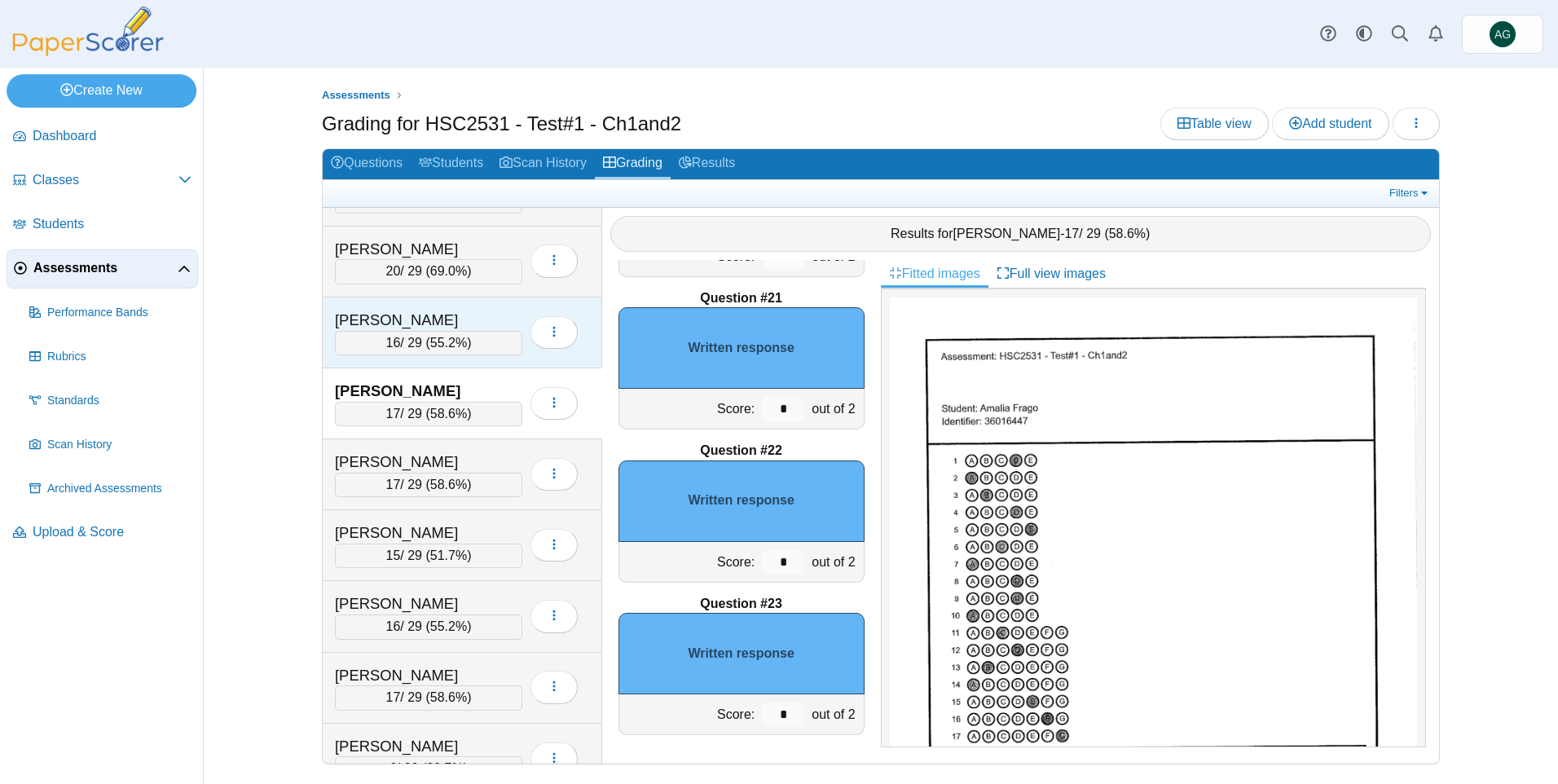
click at [502, 310] on div "Forbes, Andrea" at bounding box center [428, 320] width 187 height 21
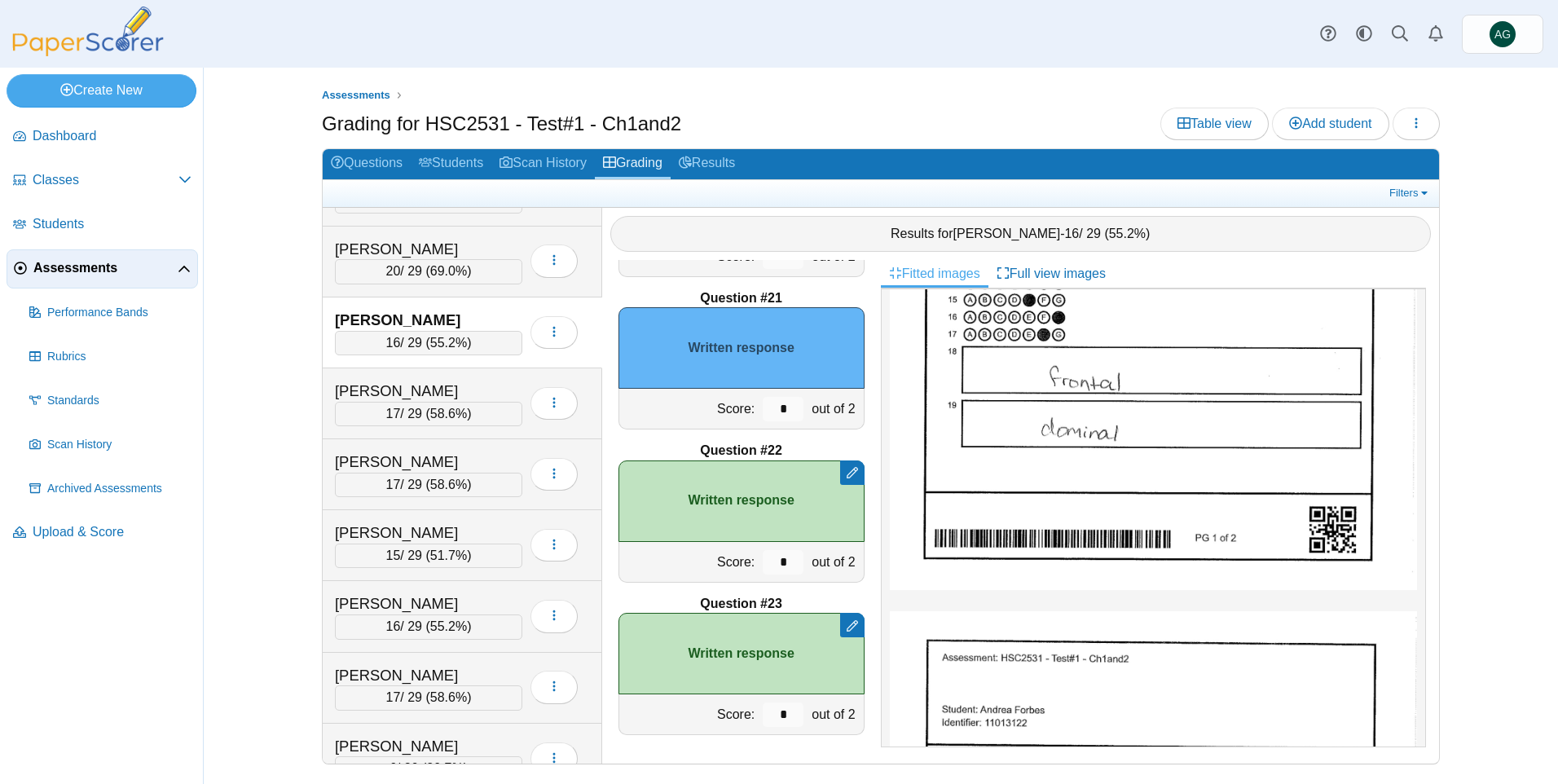
scroll to position [408, 0]
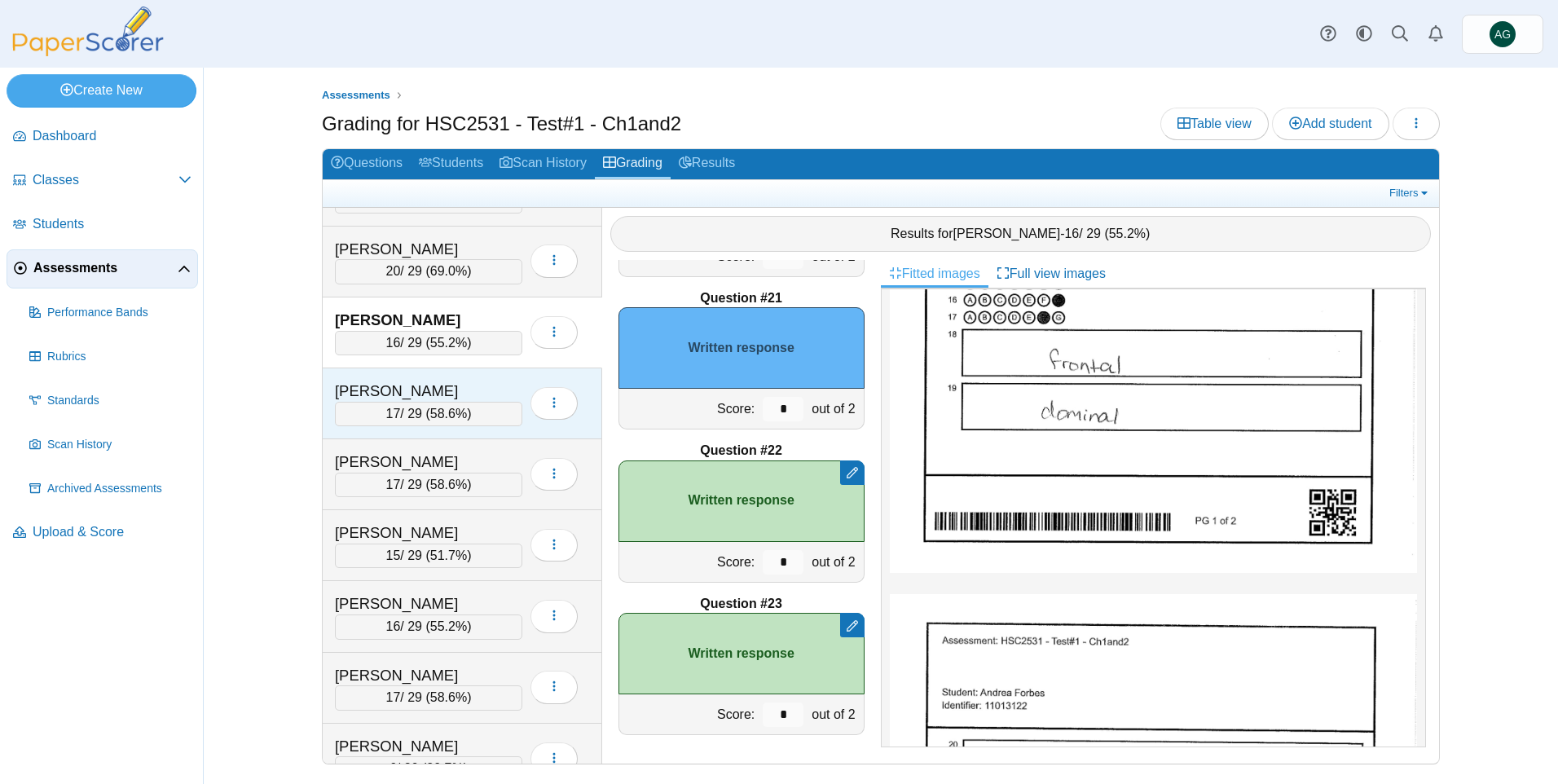
click at [499, 382] on div "Frago, Amalia" at bounding box center [428, 391] width 187 height 21
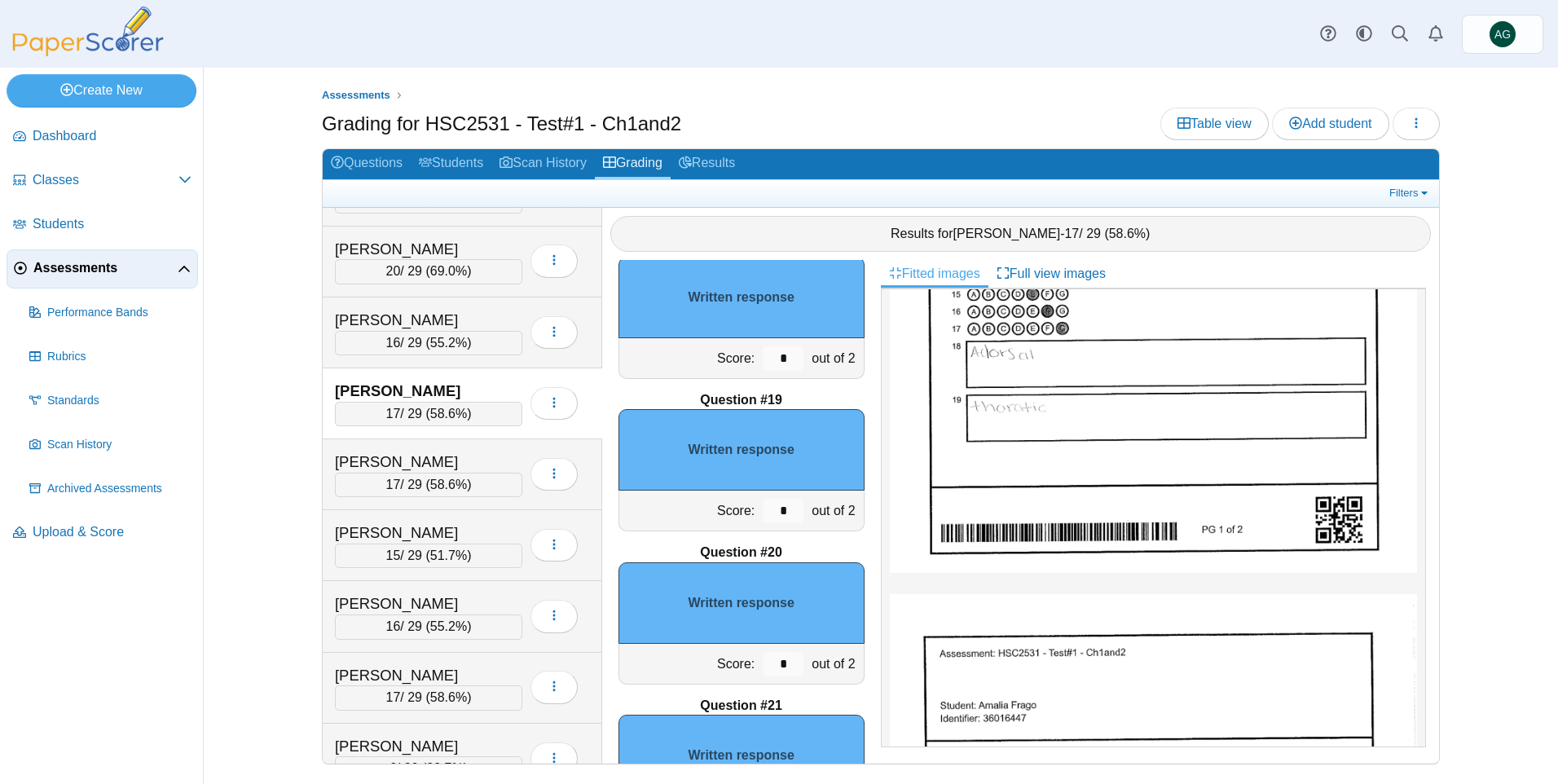
scroll to position [2470, 0]
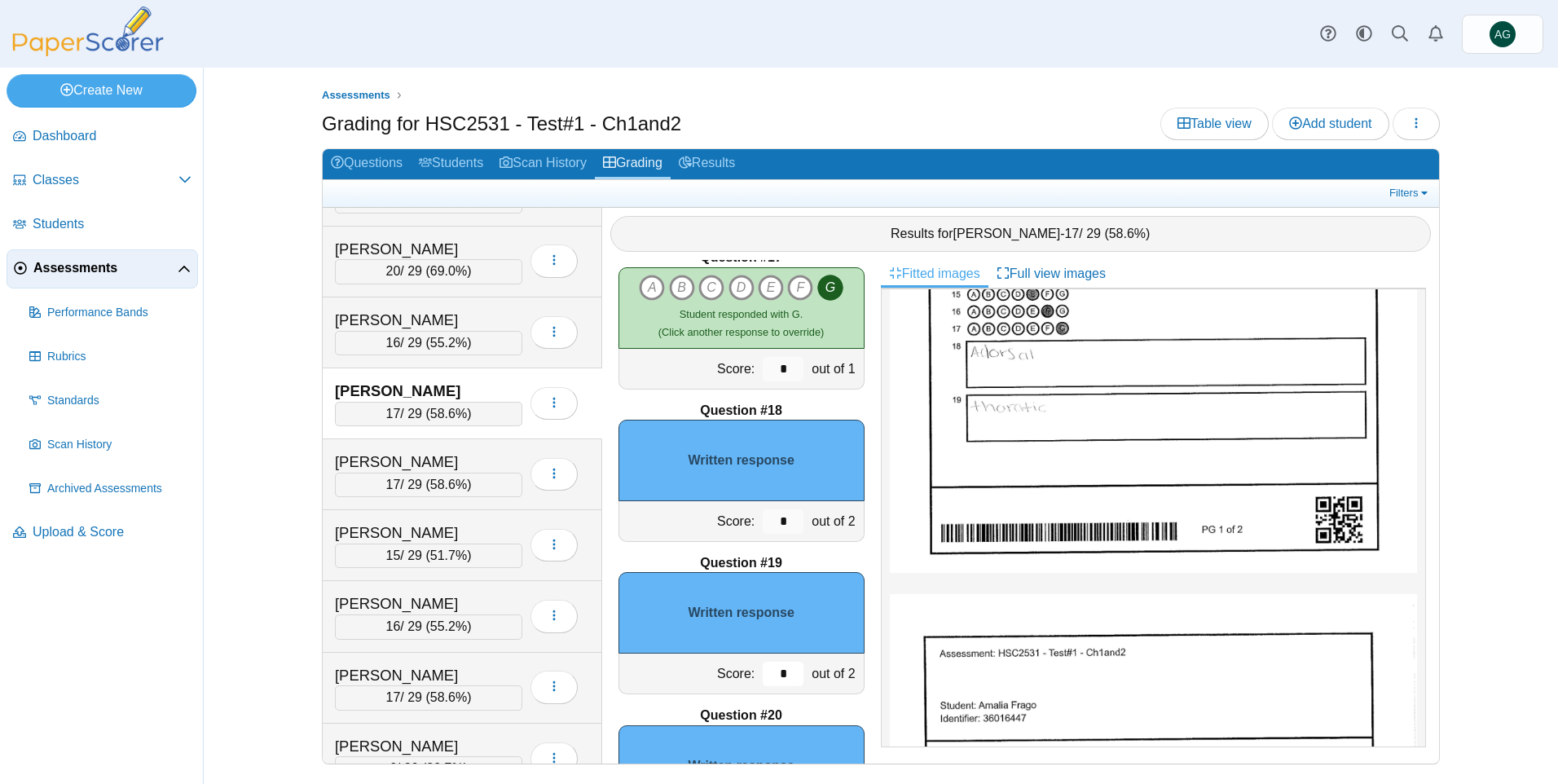
click at [777, 670] on input "*" at bounding box center [782, 674] width 41 height 25
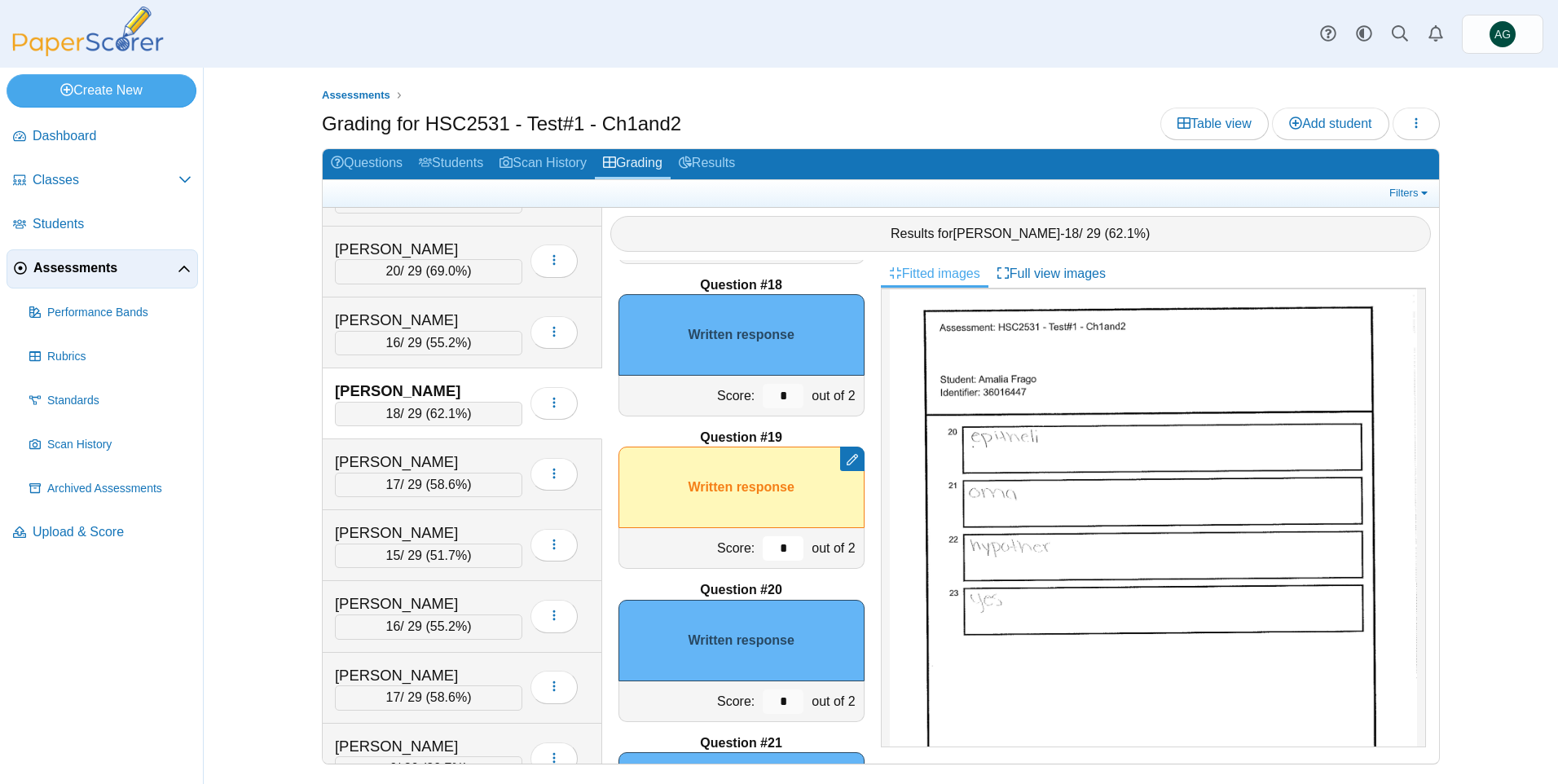
scroll to position [2632, 0]
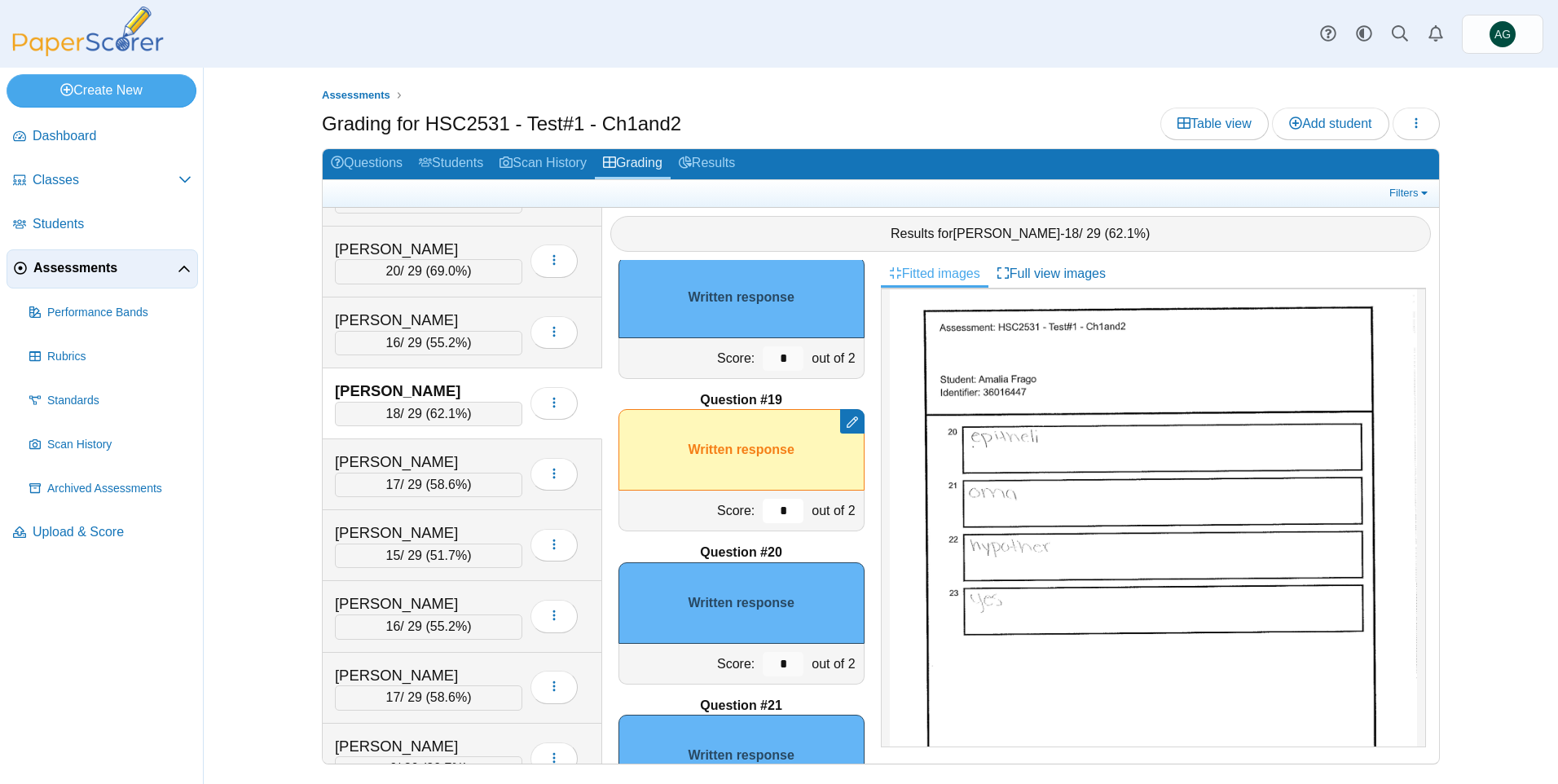
type input "*"
drag, startPoint x: 784, startPoint y: 653, endPoint x: 734, endPoint y: 654, distance: 50.0
click at [734, 654] on div "Score: * out of 2" at bounding box center [741, 663] width 246 height 41
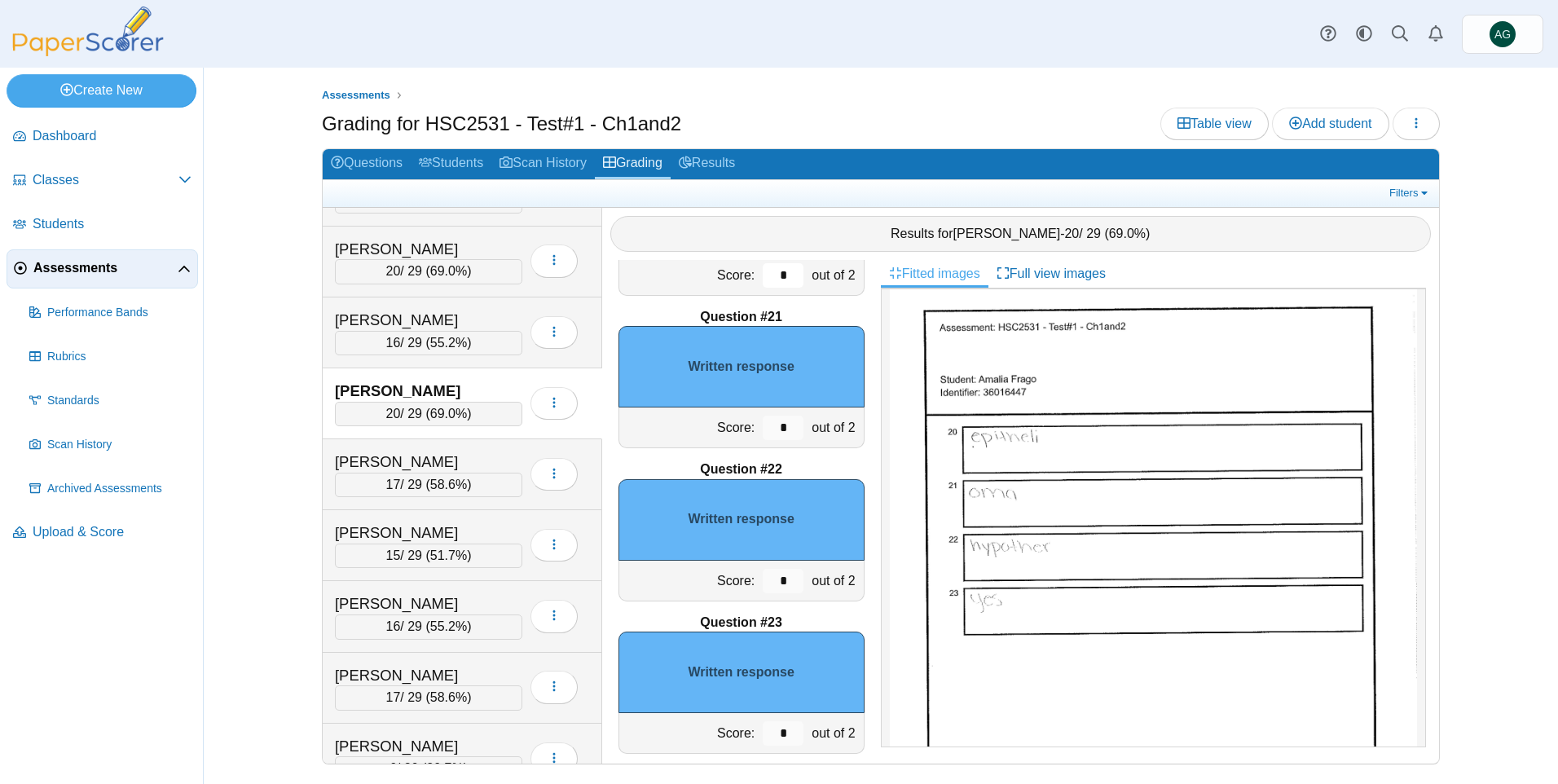
scroll to position [3040, 0]
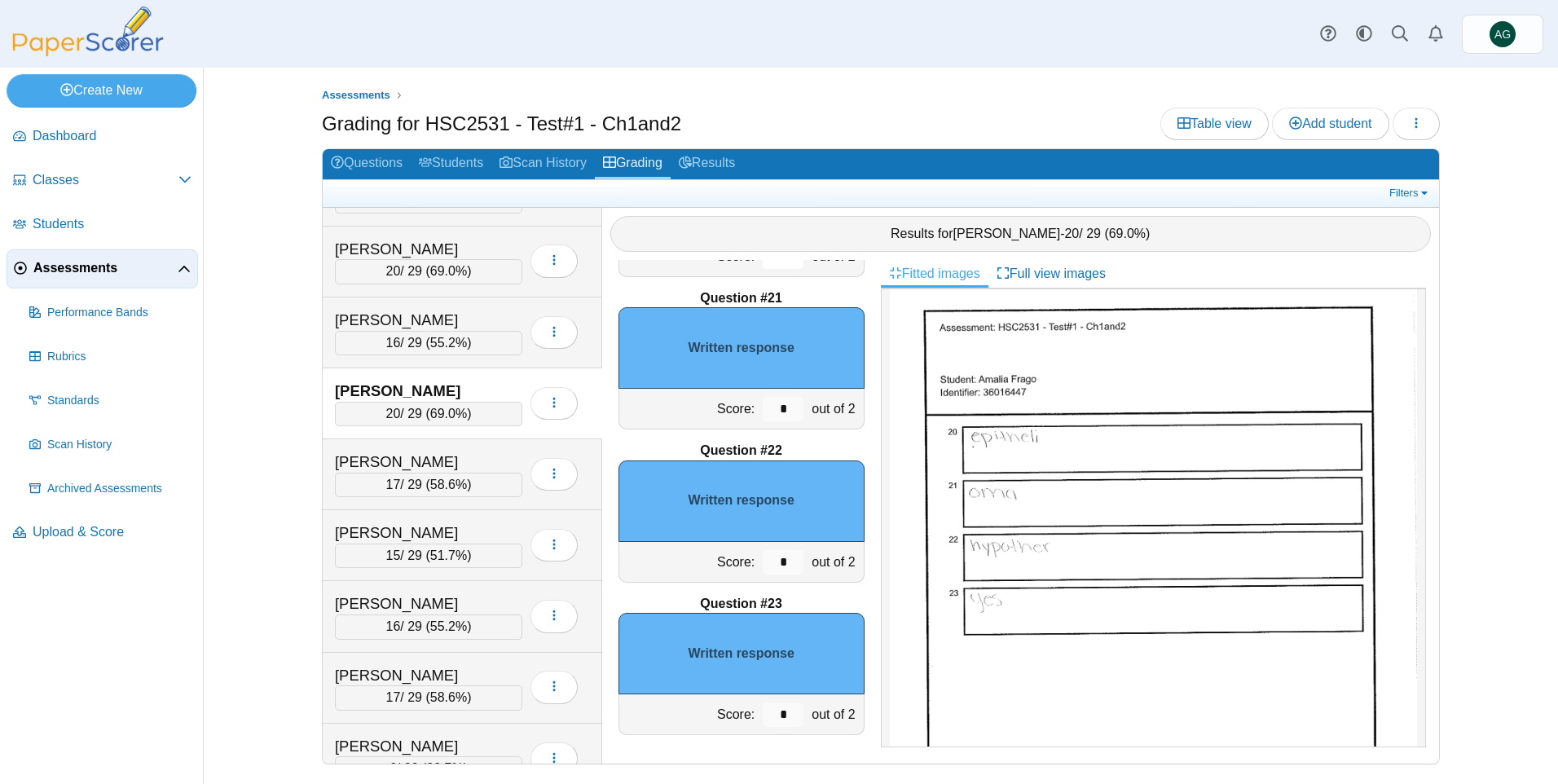
type input "*"
drag, startPoint x: 776, startPoint y: 716, endPoint x: 752, endPoint y: 716, distance: 24.0
click at [762, 716] on input "*" at bounding box center [782, 715] width 41 height 25
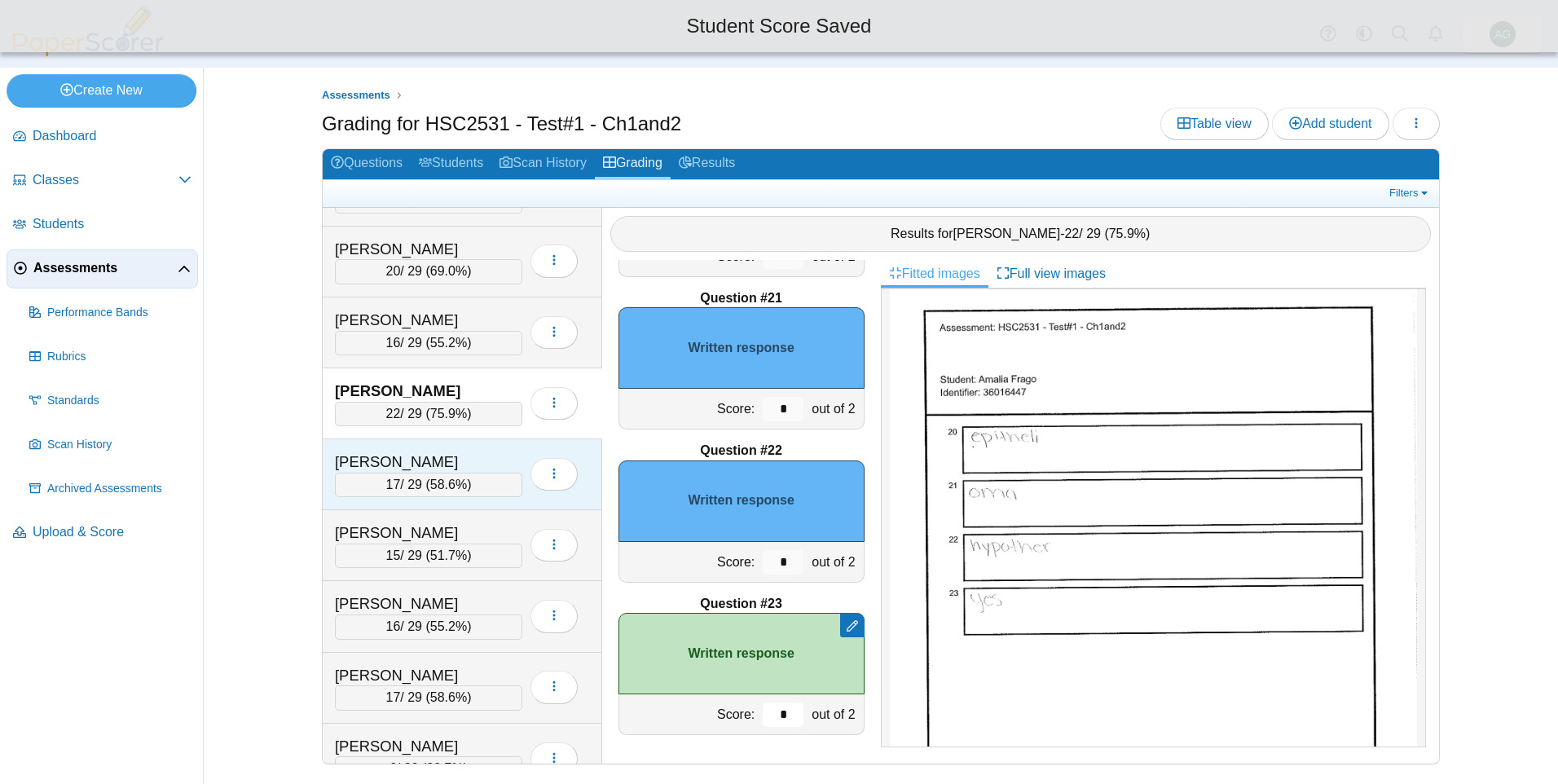
type input "*"
click at [480, 460] on div "Glass, Emily" at bounding box center [415, 462] width 163 height 21
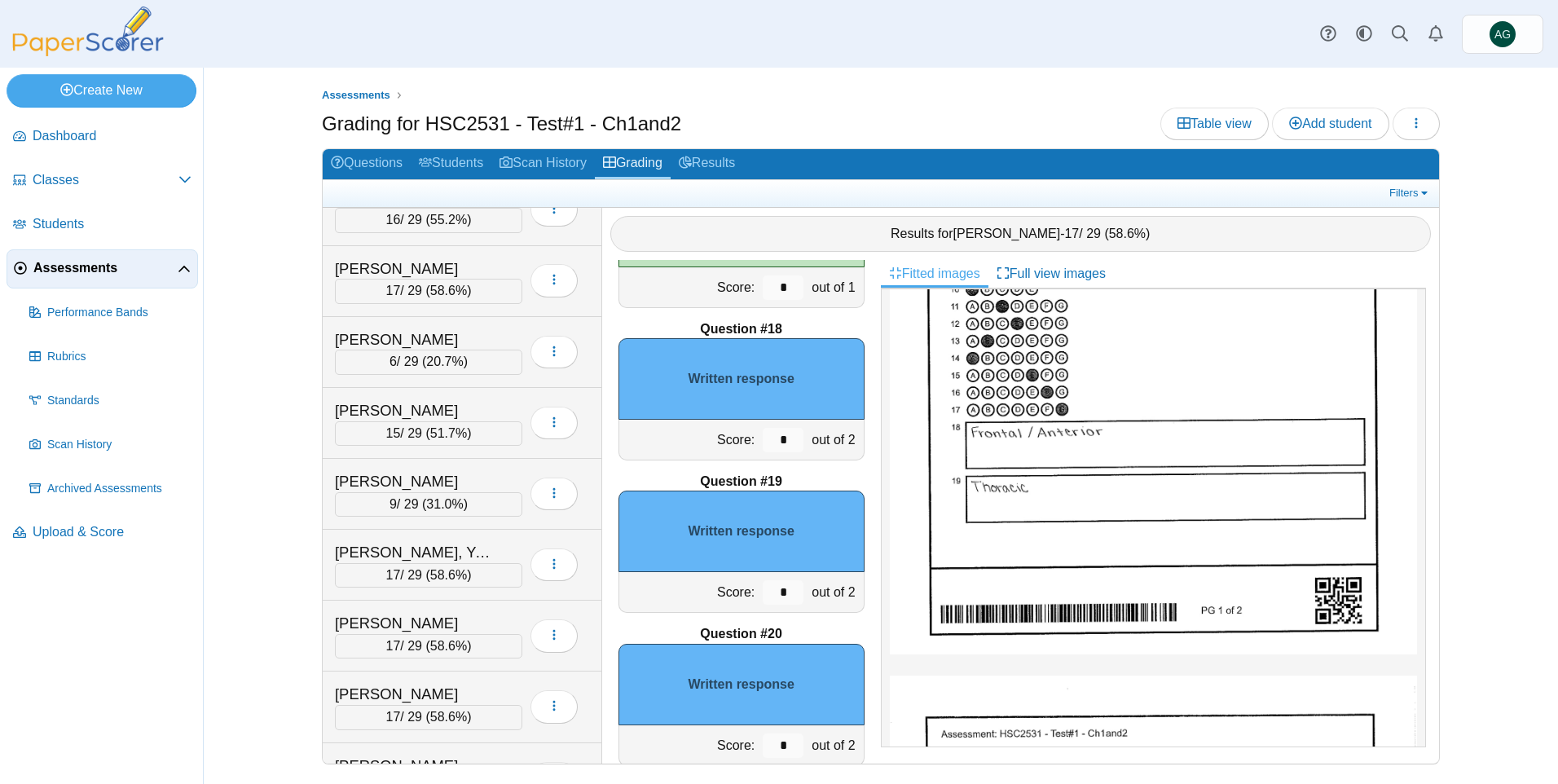
scroll to position [814, 0]
drag, startPoint x: 781, startPoint y: 447, endPoint x: 721, endPoint y: 447, distance: 60.0
click at [721, 447] on div "Score: * out of 2" at bounding box center [741, 439] width 246 height 41
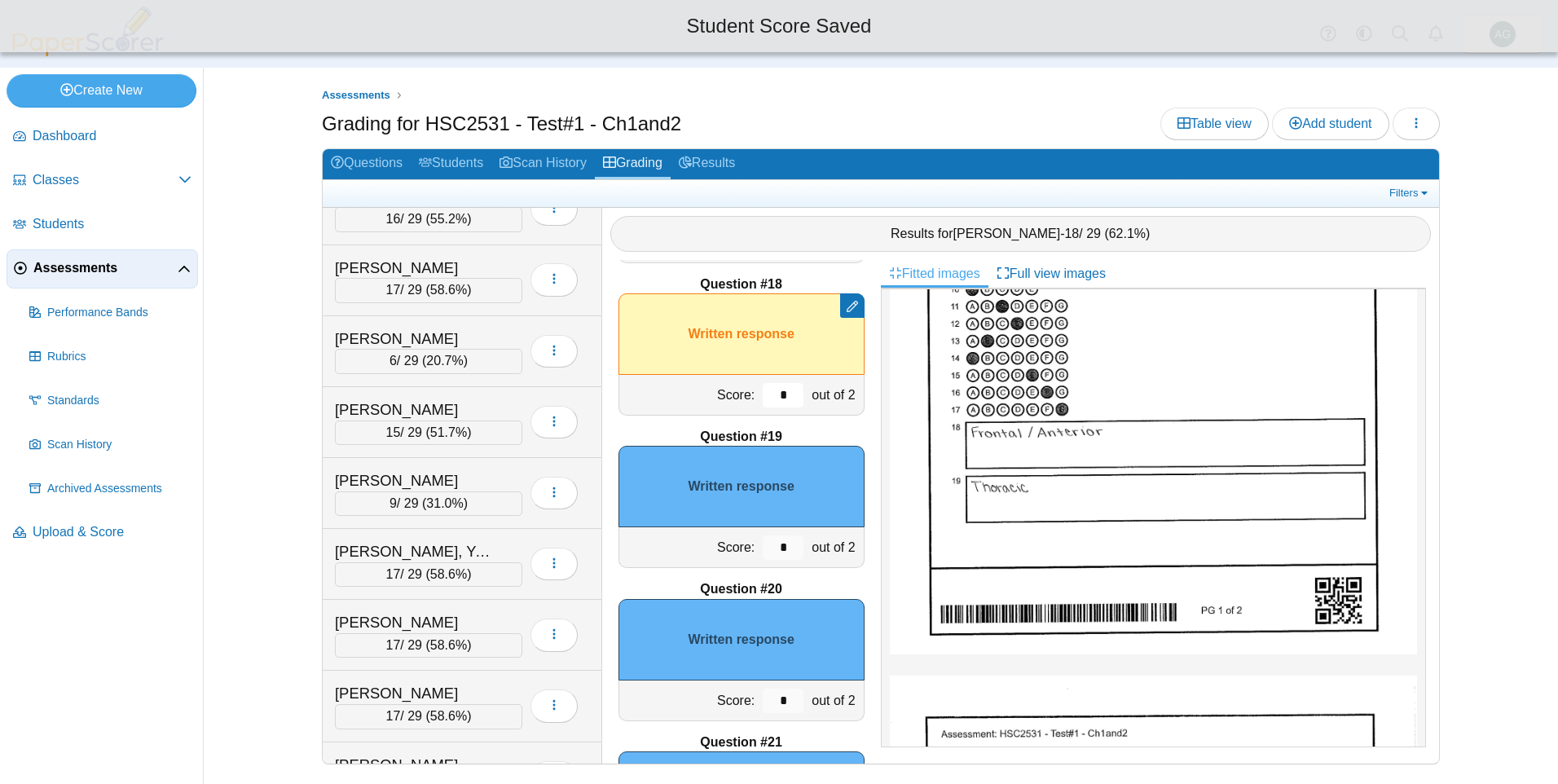
scroll to position [2632, 0]
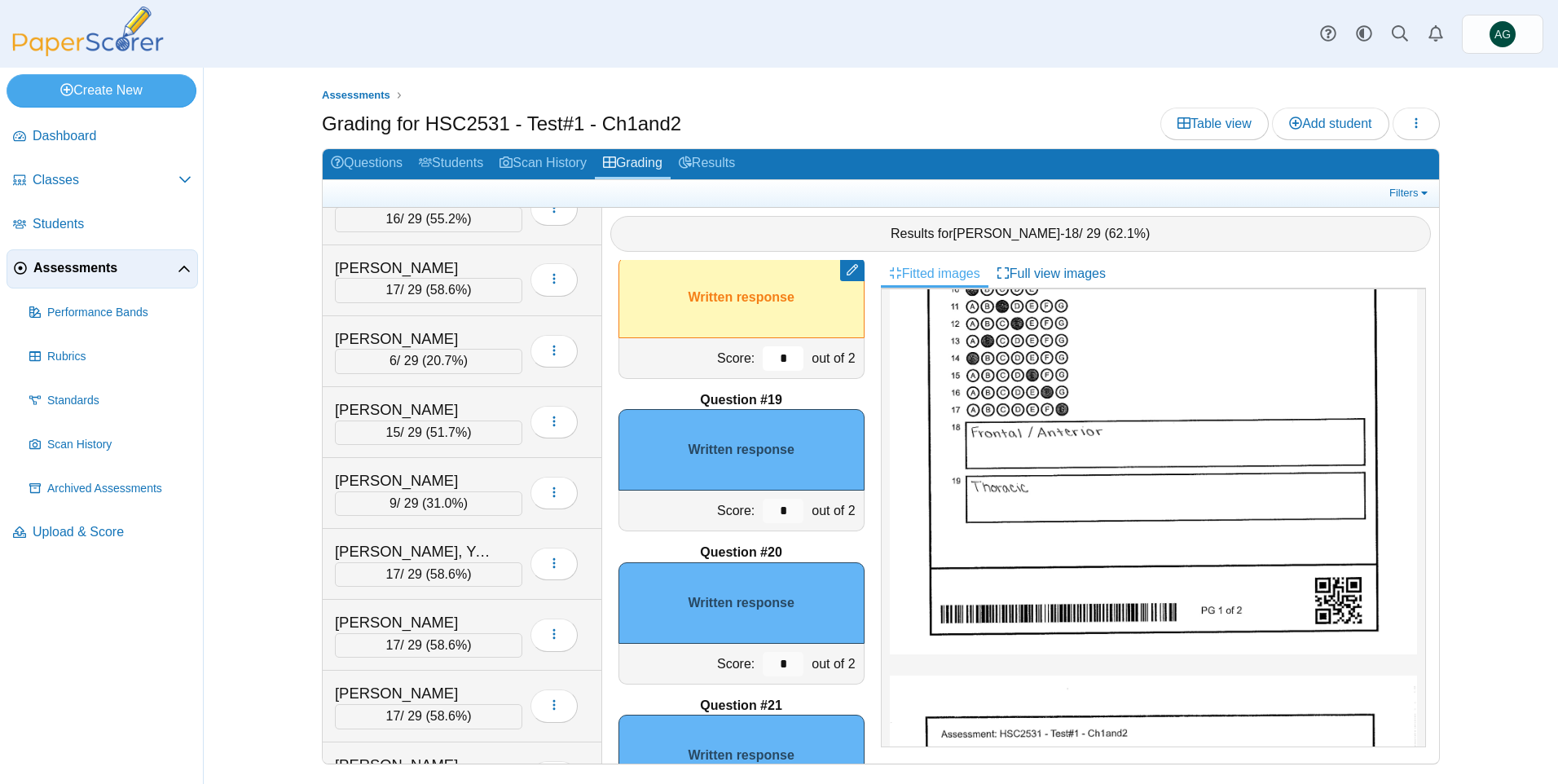
type input "*"
drag, startPoint x: 780, startPoint y: 512, endPoint x: 693, endPoint y: 521, distance: 87.5
click at [693, 521] on div "Score: * out of 2" at bounding box center [741, 510] width 246 height 41
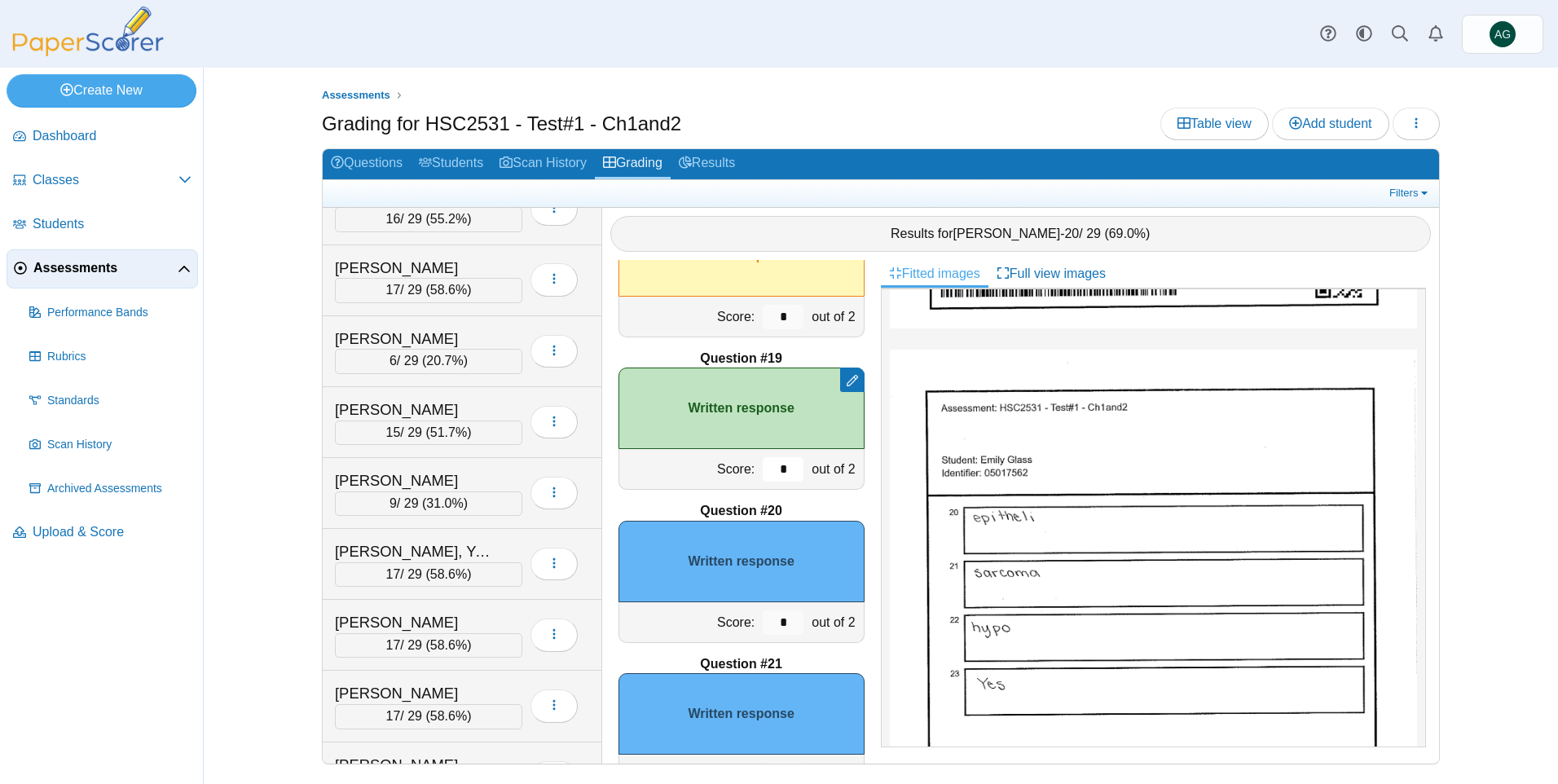
scroll to position [2714, 0]
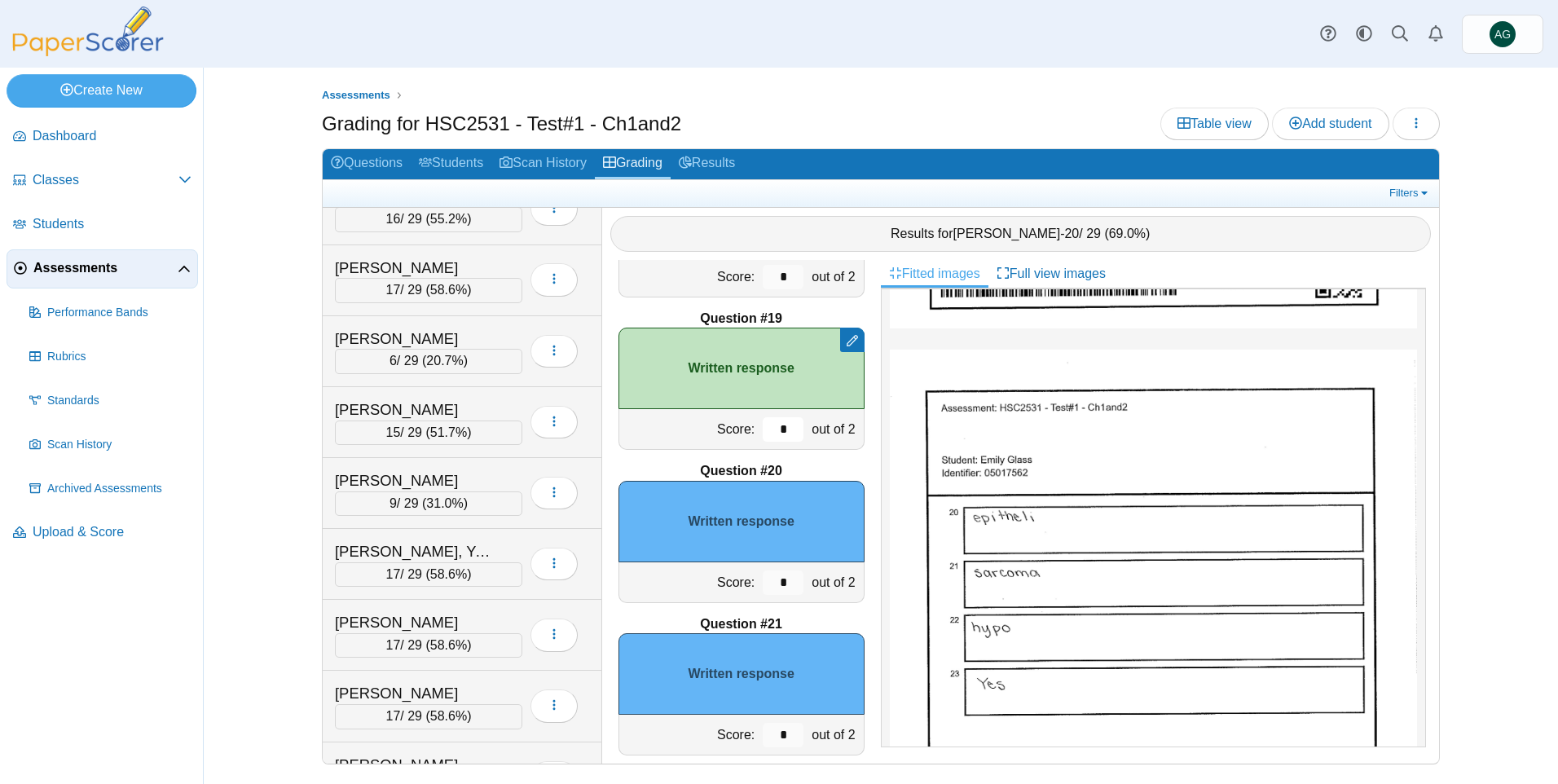
type input "*"
drag, startPoint x: 768, startPoint y: 583, endPoint x: 798, endPoint y: 575, distance: 31.0
click at [788, 580] on input "*" at bounding box center [782, 583] width 41 height 25
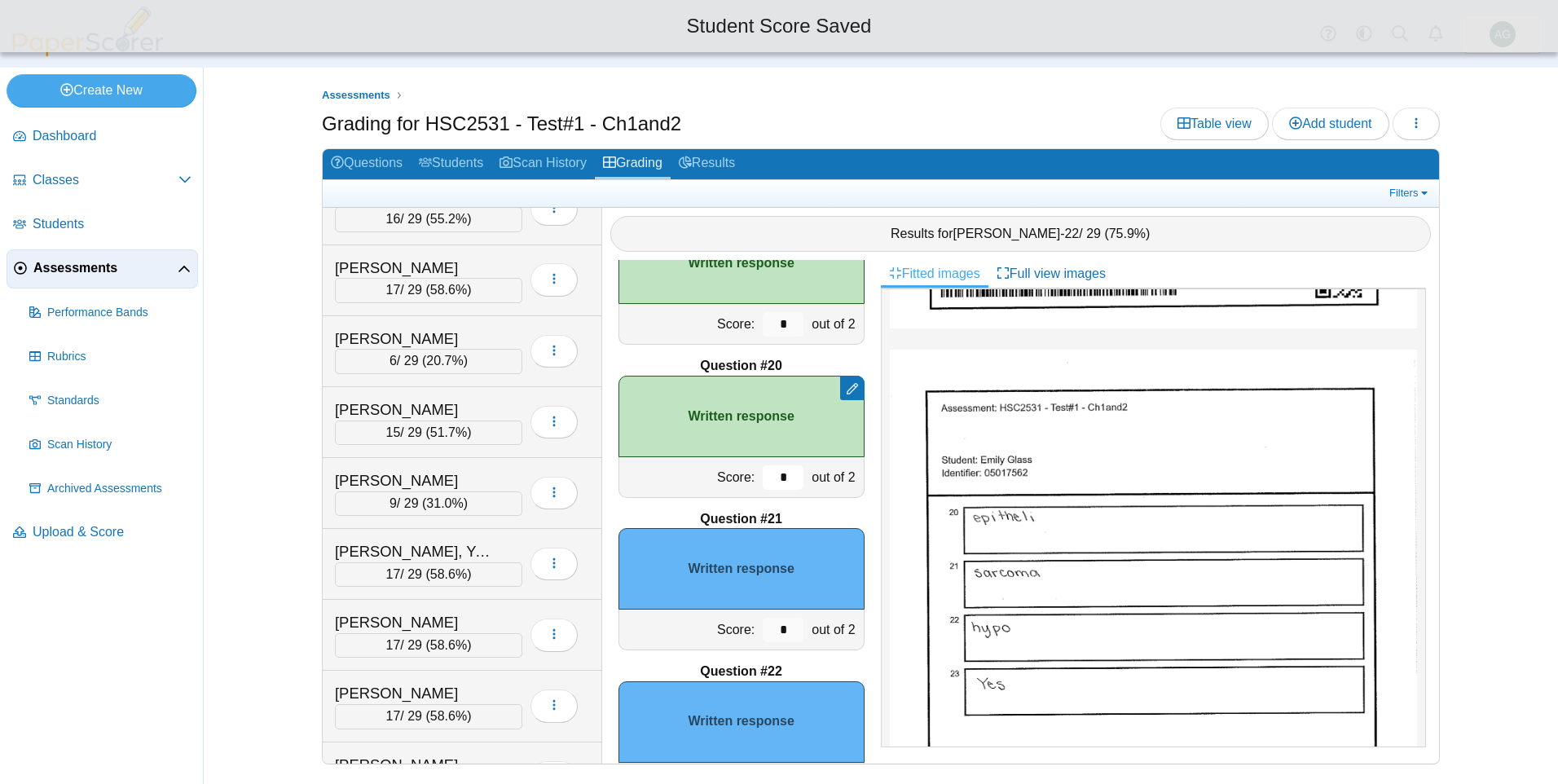
scroll to position [2796, 0]
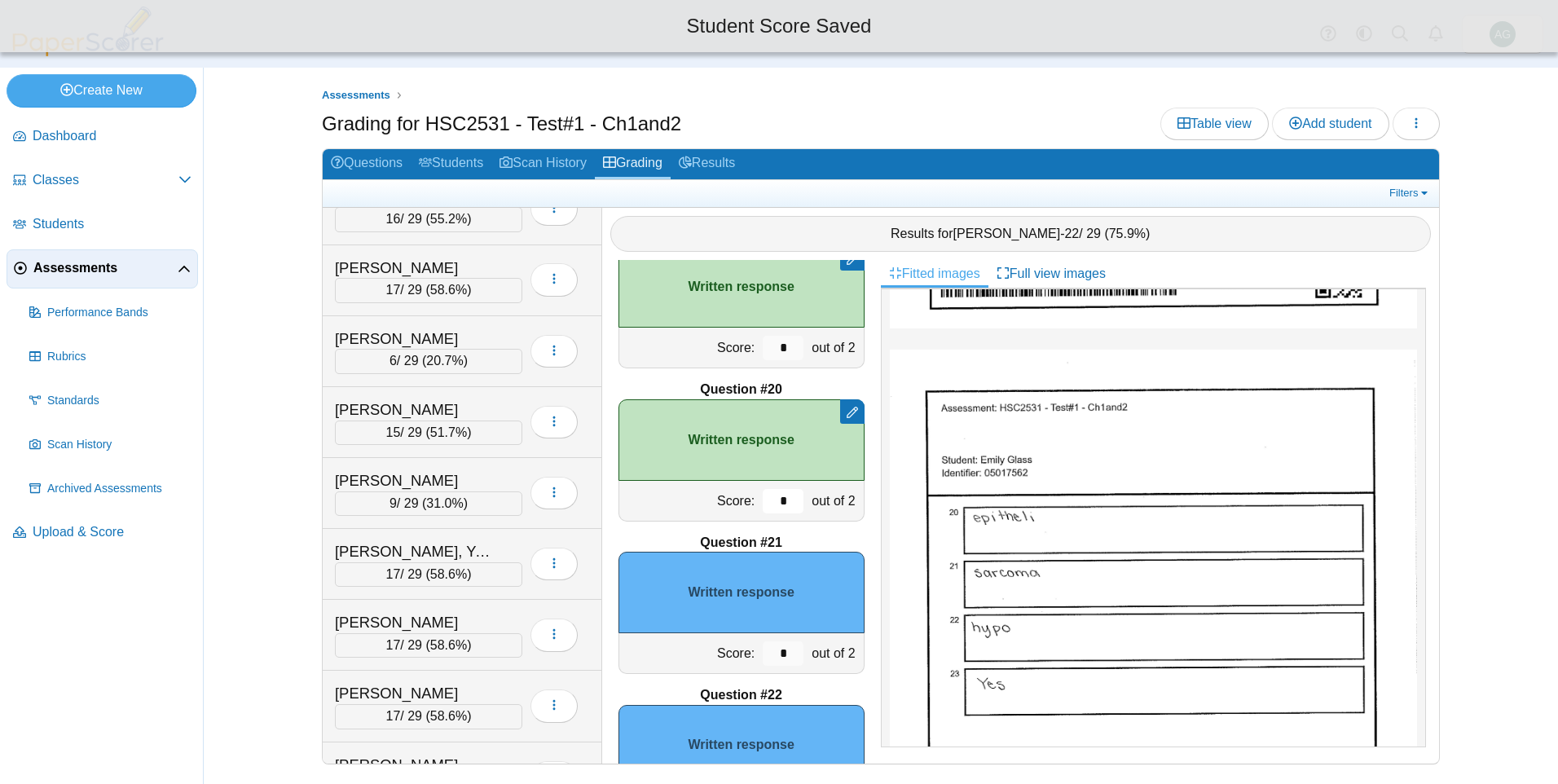
type input "*"
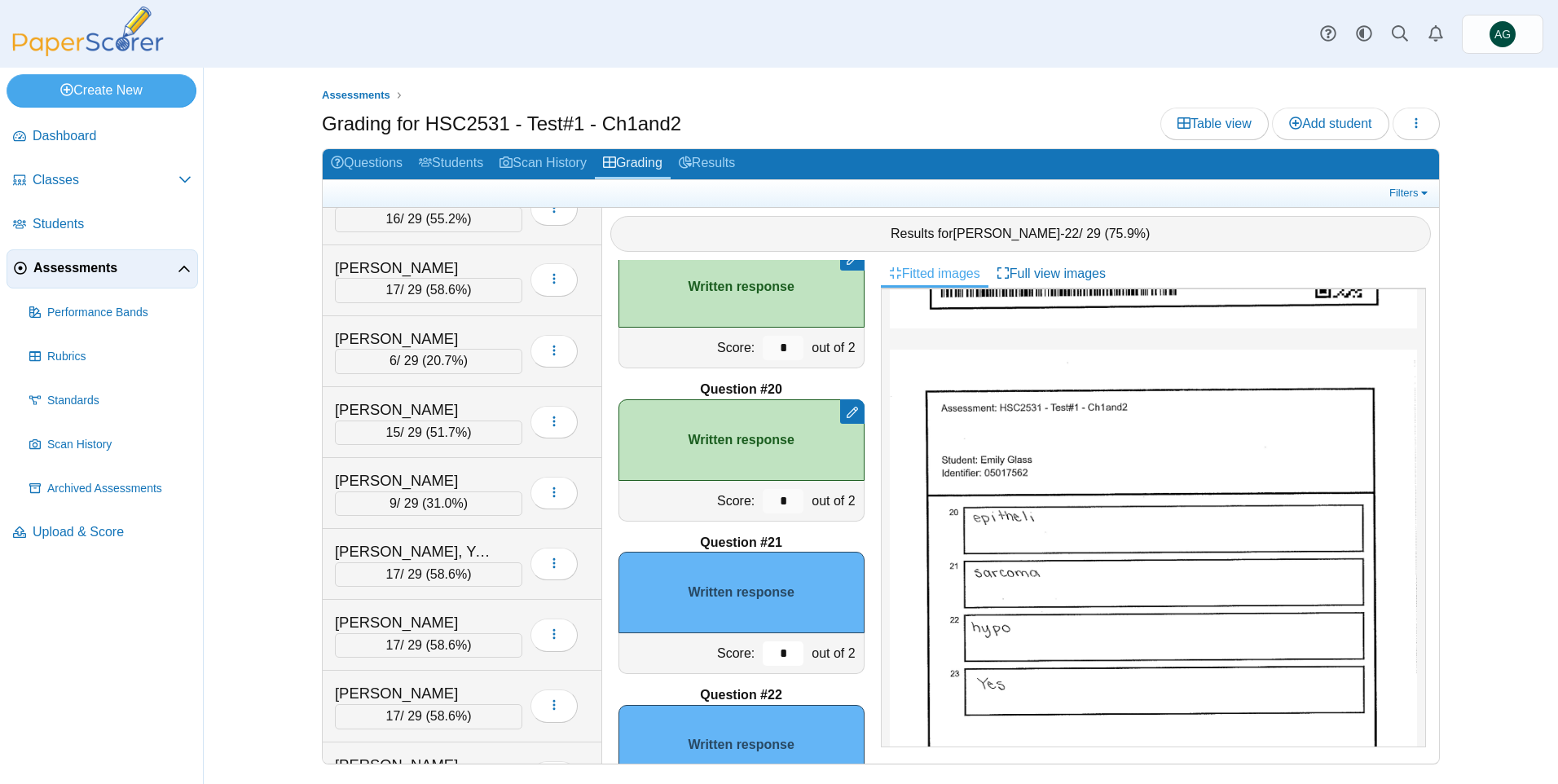
click at [767, 656] on input "*" at bounding box center [782, 654] width 41 height 25
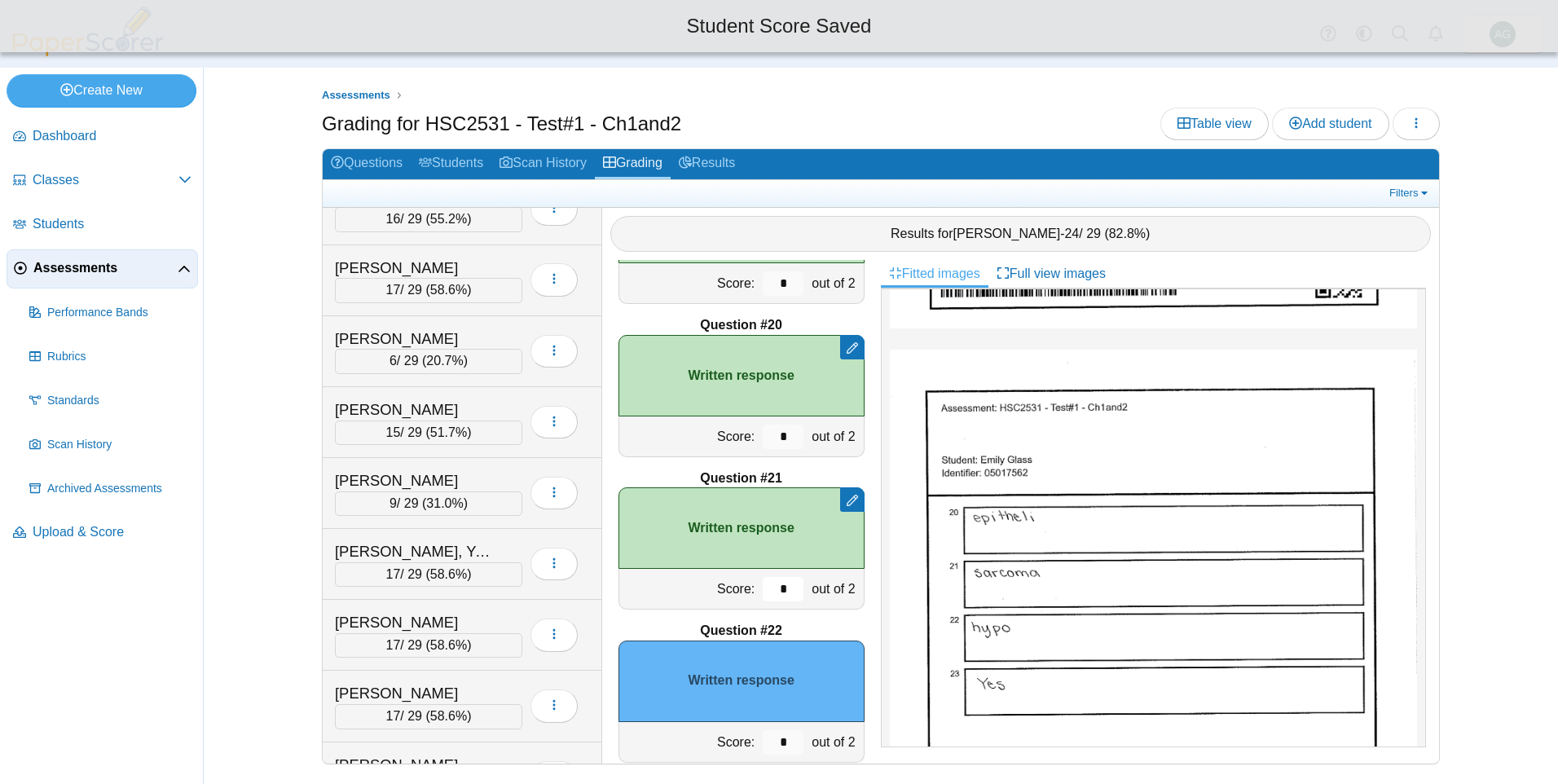
scroll to position [2958, 0]
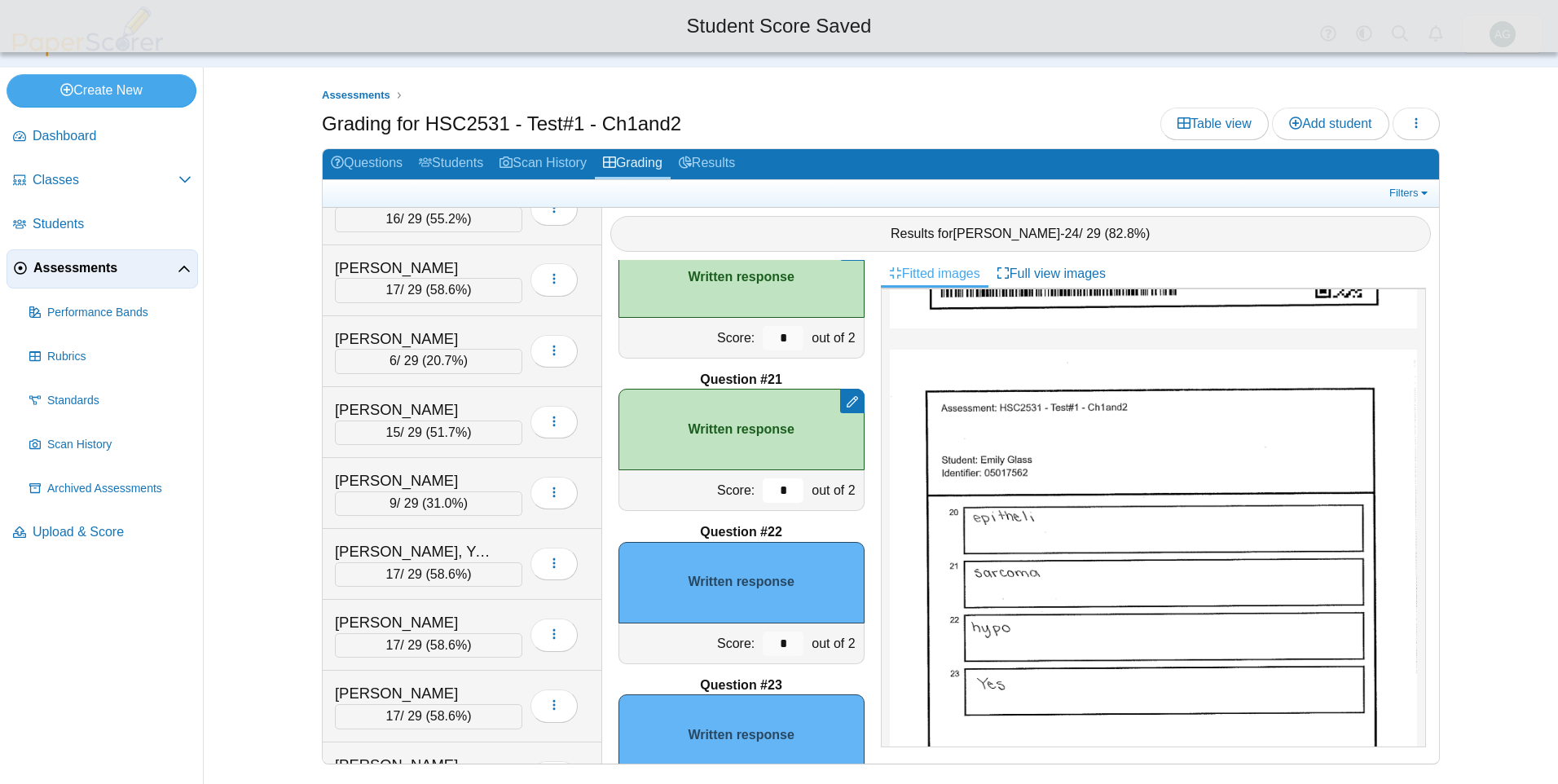
type input "*"
drag, startPoint x: 784, startPoint y: 647, endPoint x: 759, endPoint y: 649, distance: 25.1
click at [762, 649] on input "*" at bounding box center [782, 643] width 41 height 25
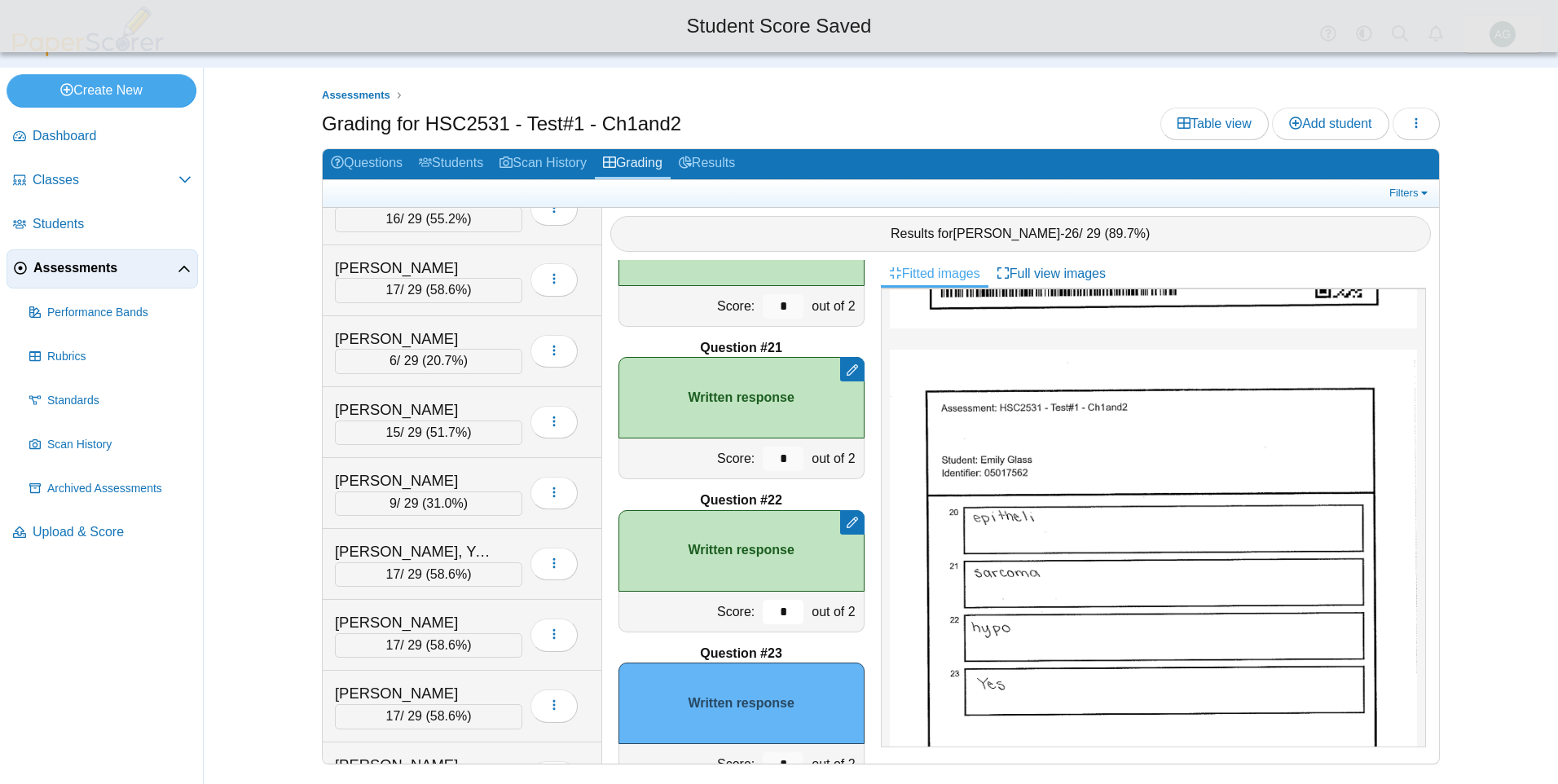
scroll to position [3040, 0]
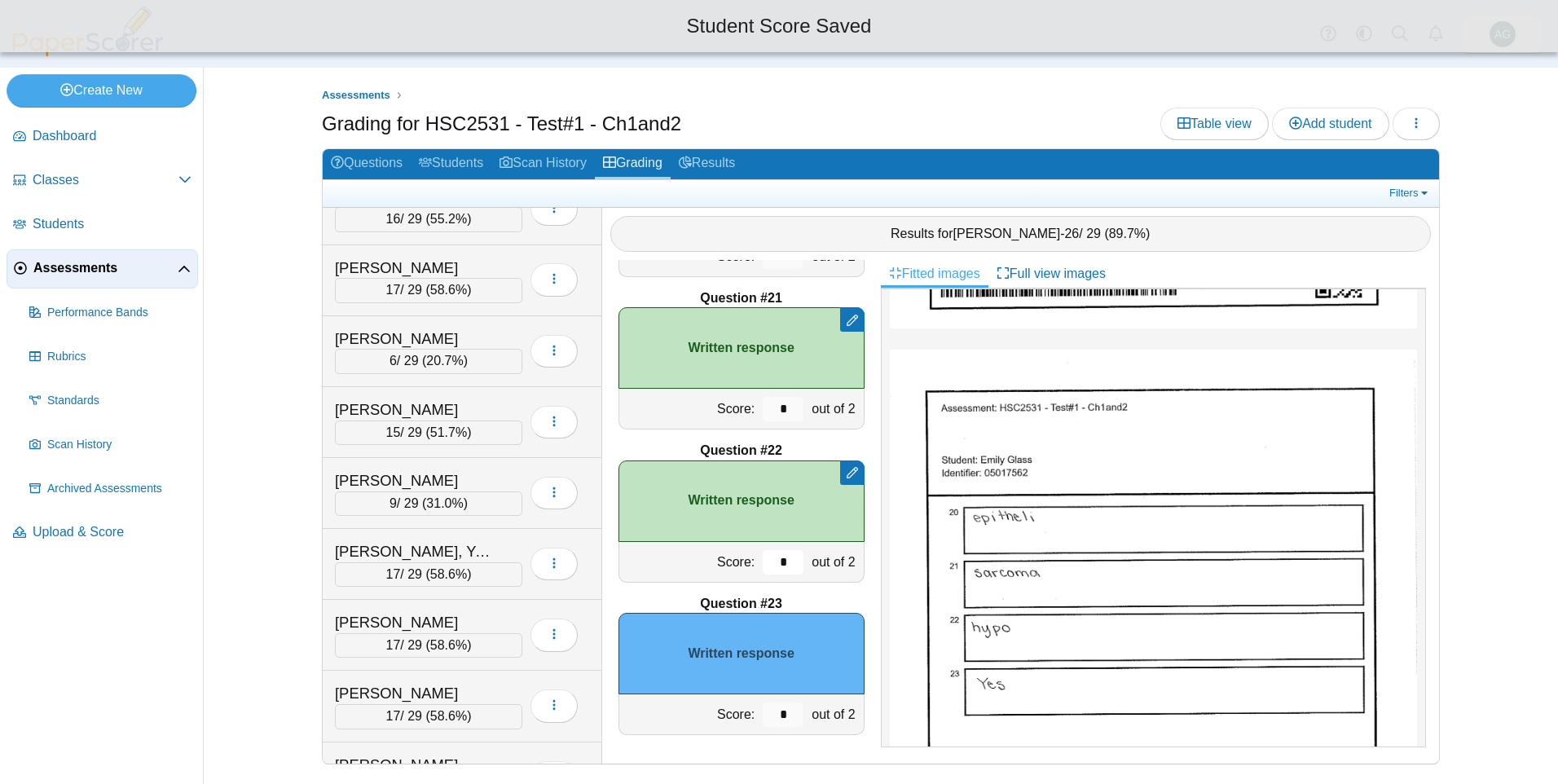
type input "*"
drag, startPoint x: 773, startPoint y: 714, endPoint x: 738, endPoint y: 714, distance: 35.0
click at [738, 714] on div "Score: * out of 2" at bounding box center [741, 714] width 246 height 41
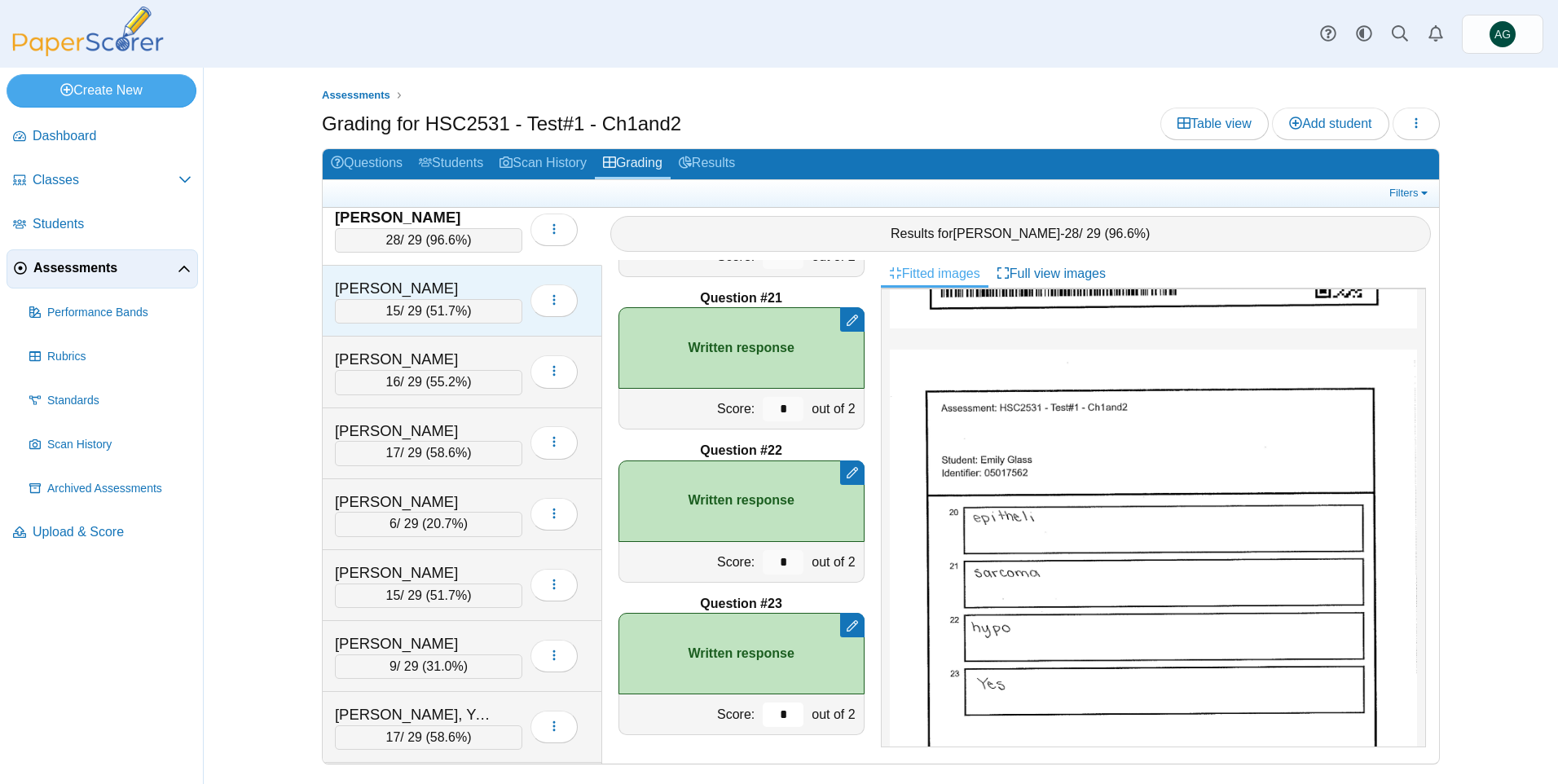
scroll to position [570, 0]
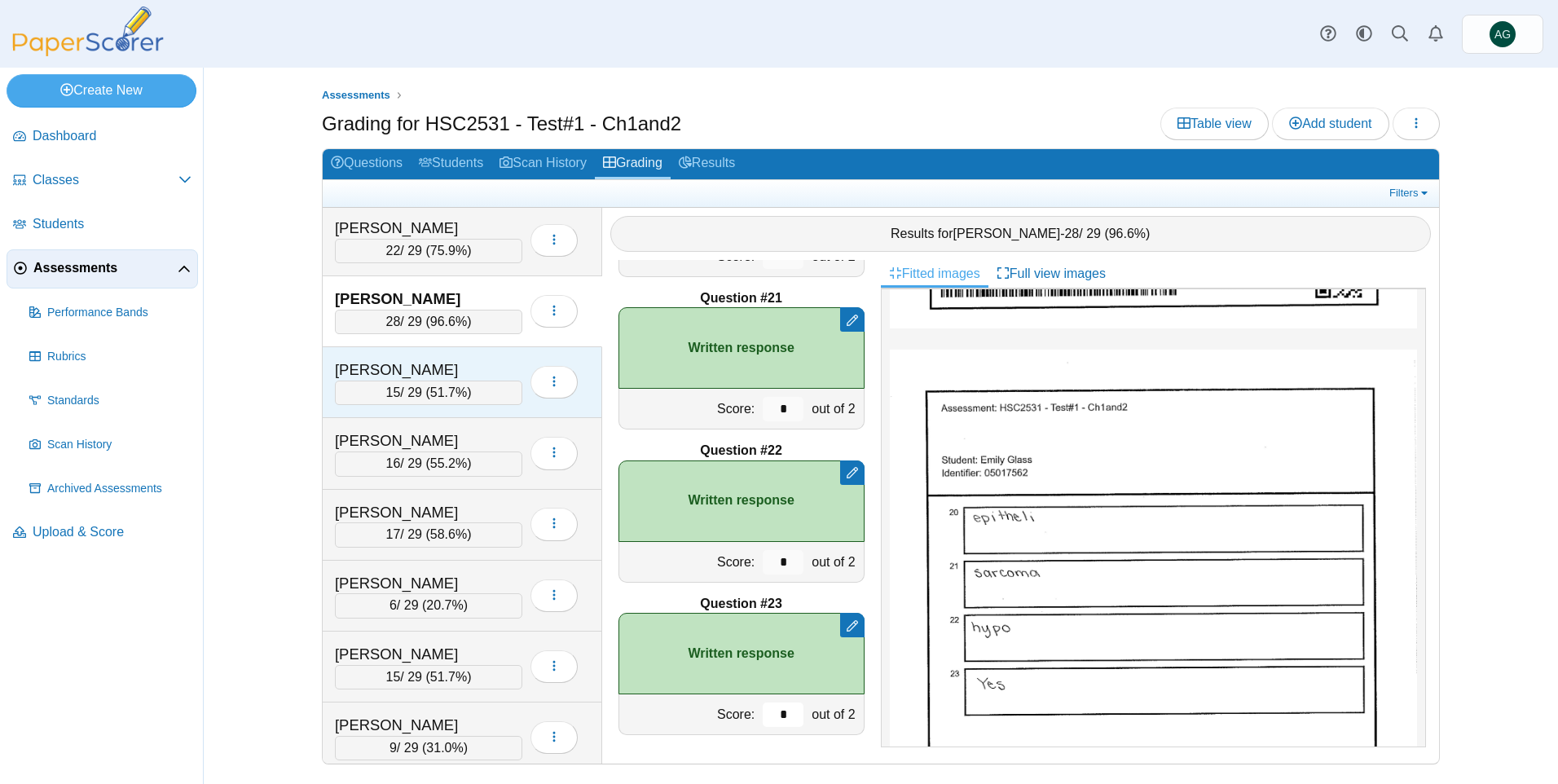
type input "*"
click at [460, 360] on div "Hendrickson, Brooke" at bounding box center [415, 370] width 163 height 21
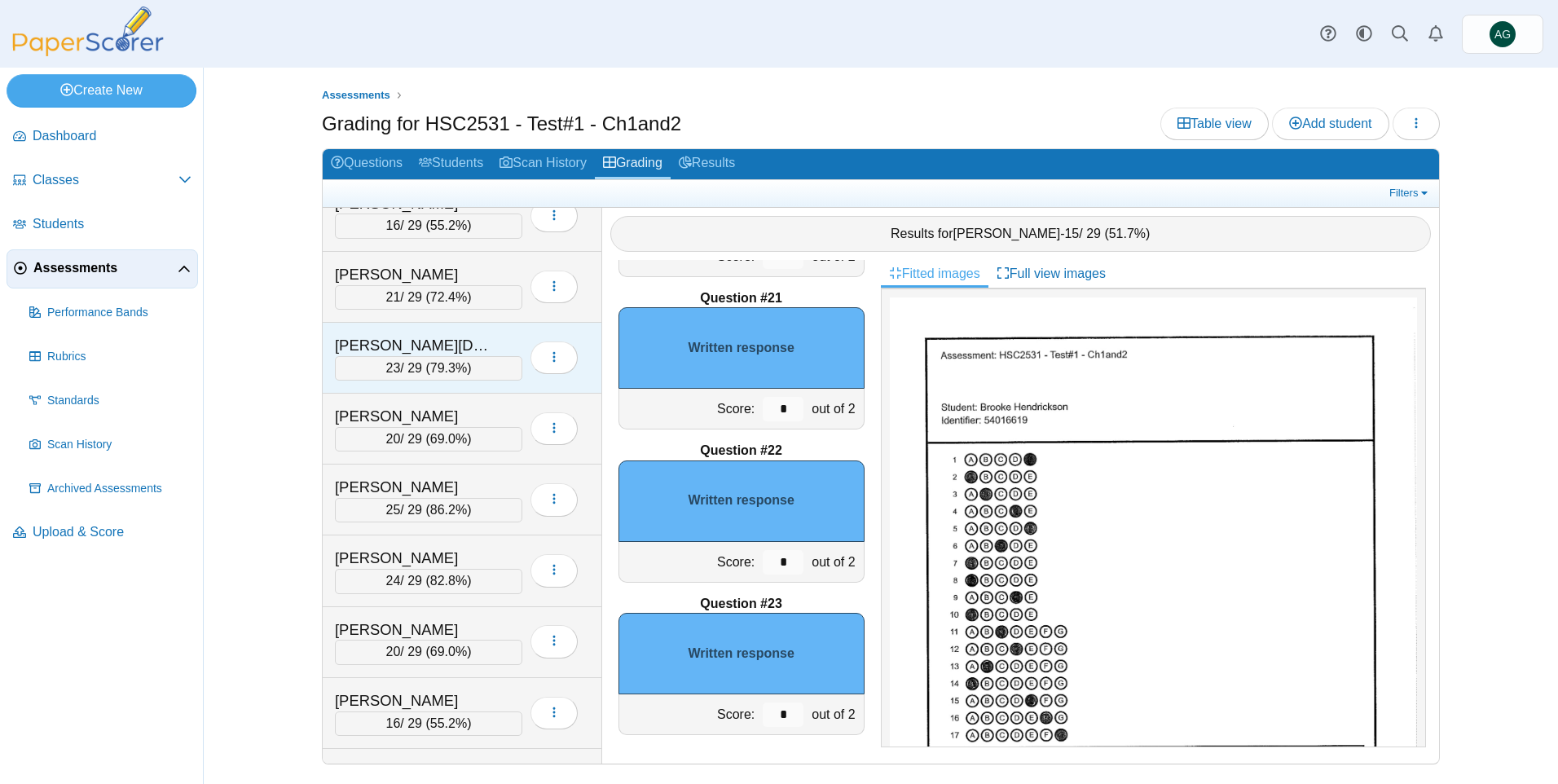
scroll to position [0, 0]
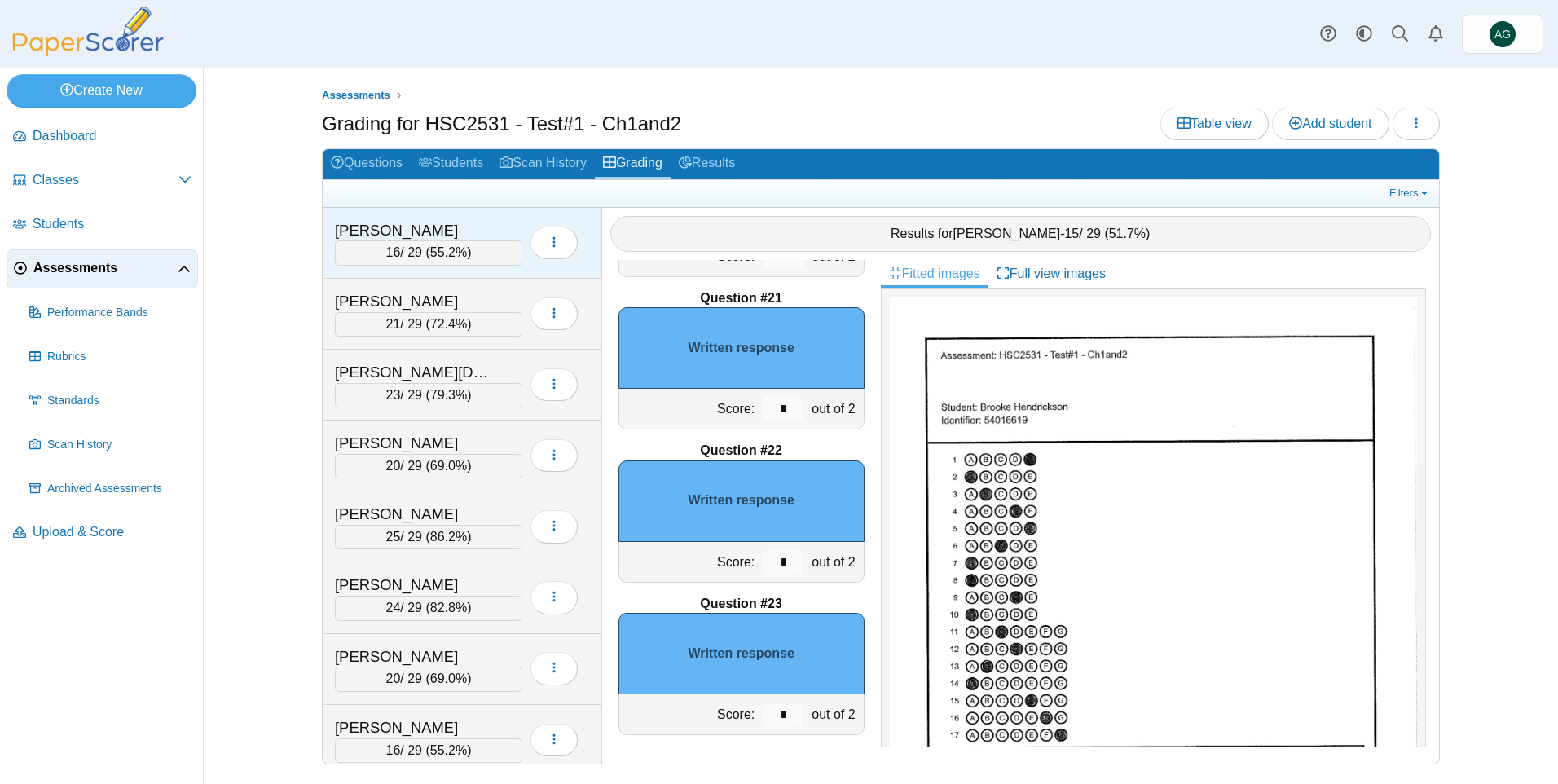
click at [499, 231] on div "Altuve-Vargas, Emily" at bounding box center [428, 230] width 187 height 21
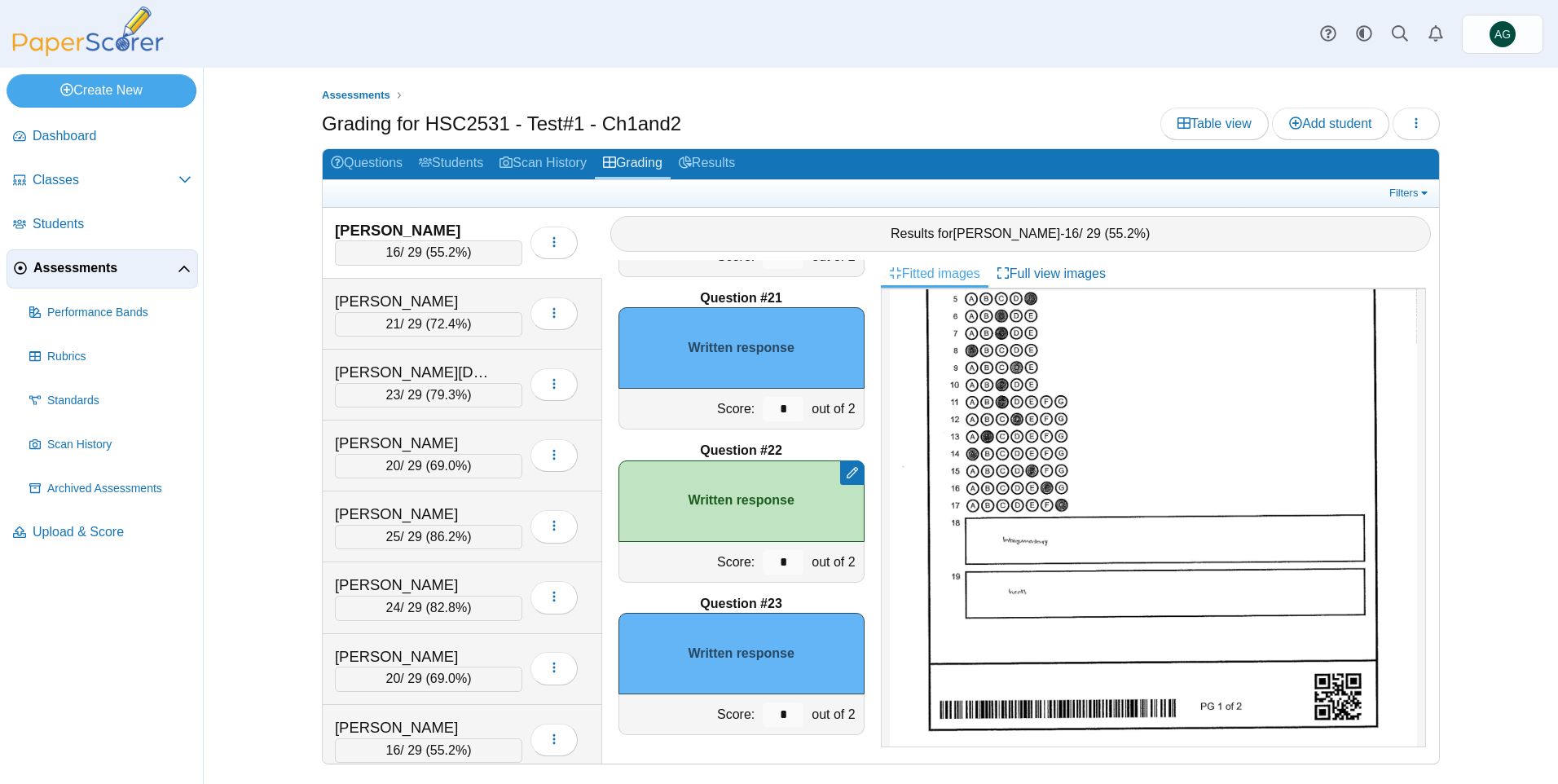
scroll to position [244, 0]
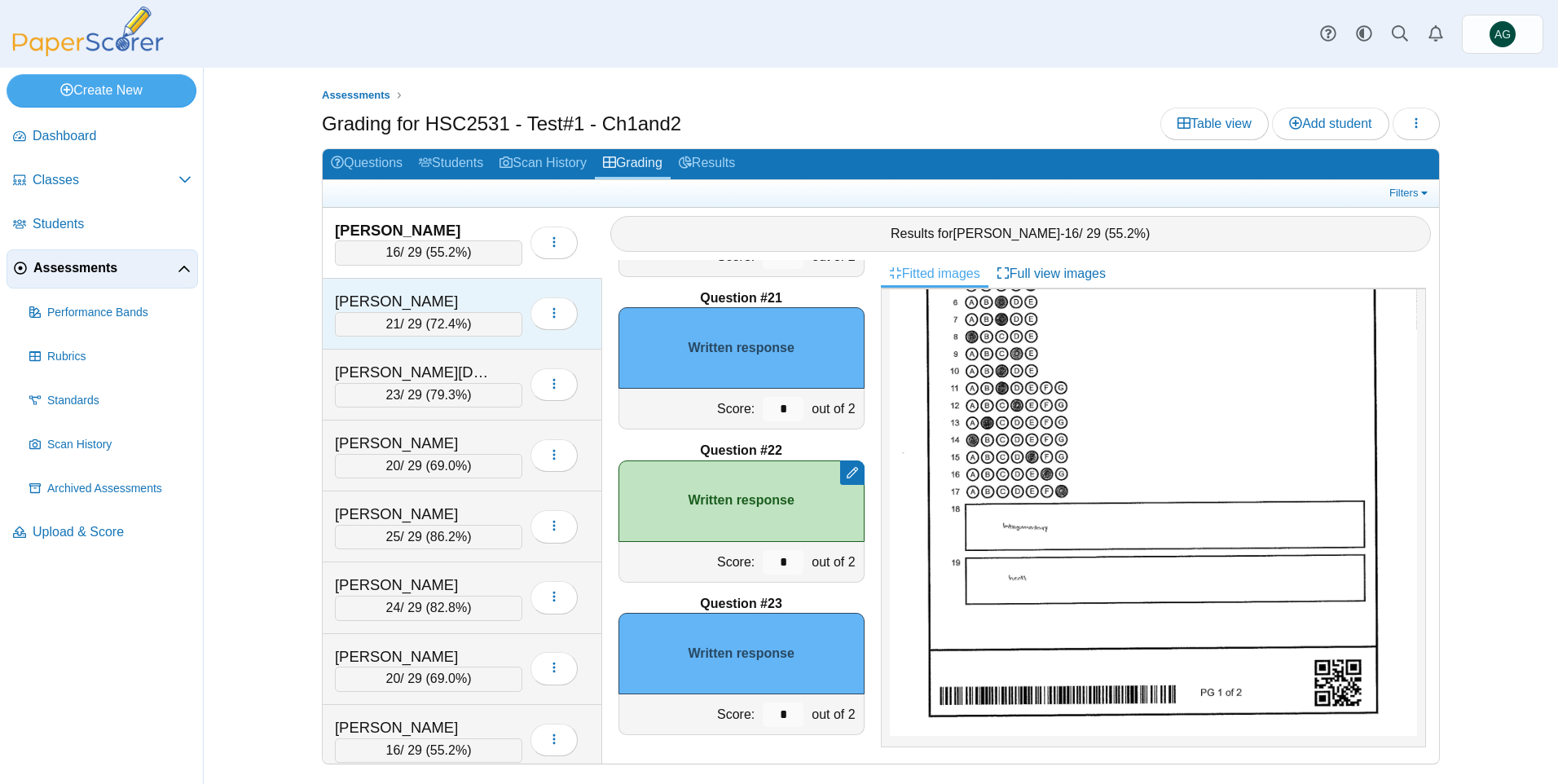
click at [493, 299] on div "Bailey, Anitra" at bounding box center [415, 301] width 163 height 21
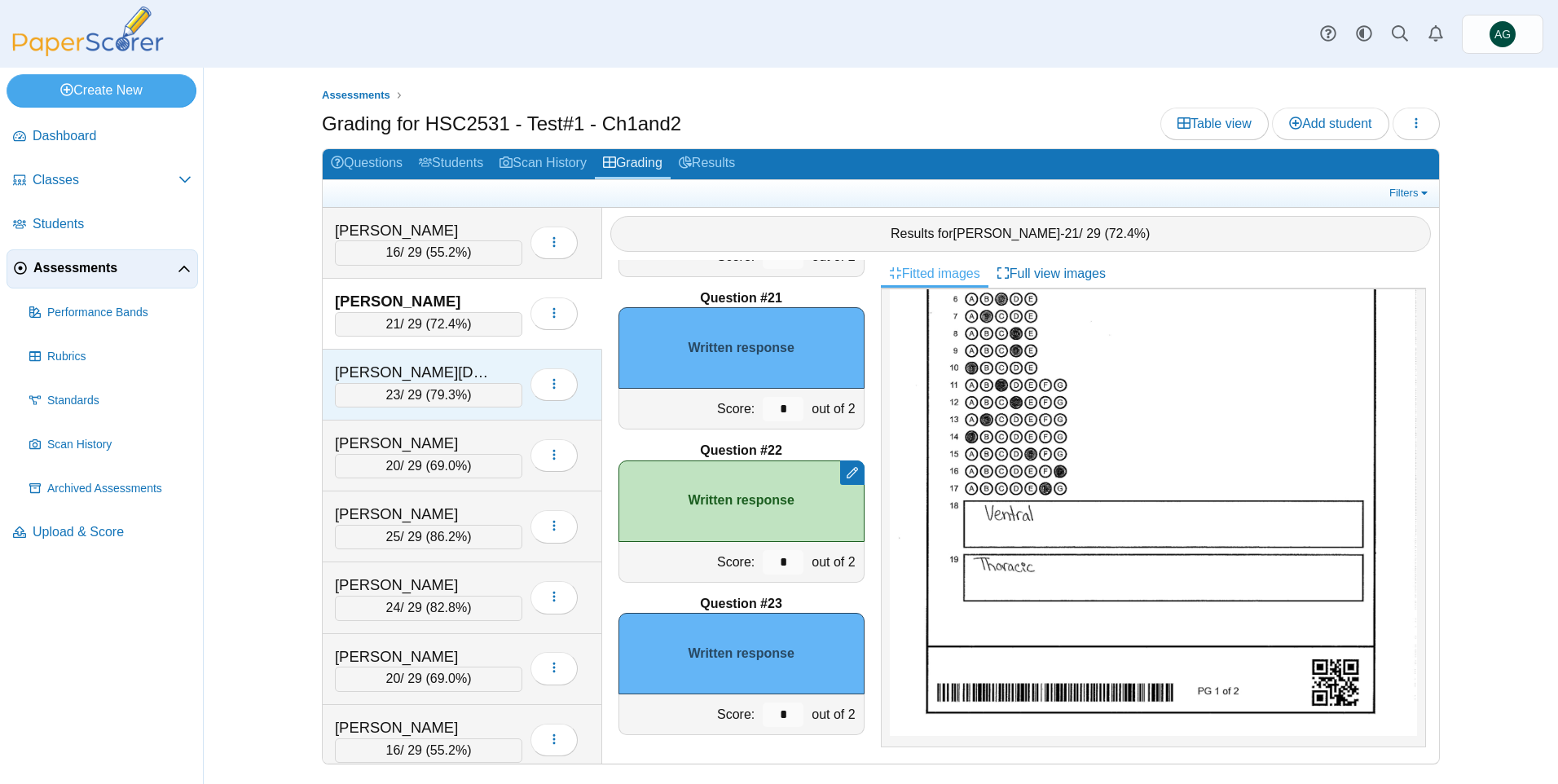
click at [493, 378] on div "Boyd, Arianah" at bounding box center [415, 373] width 163 height 21
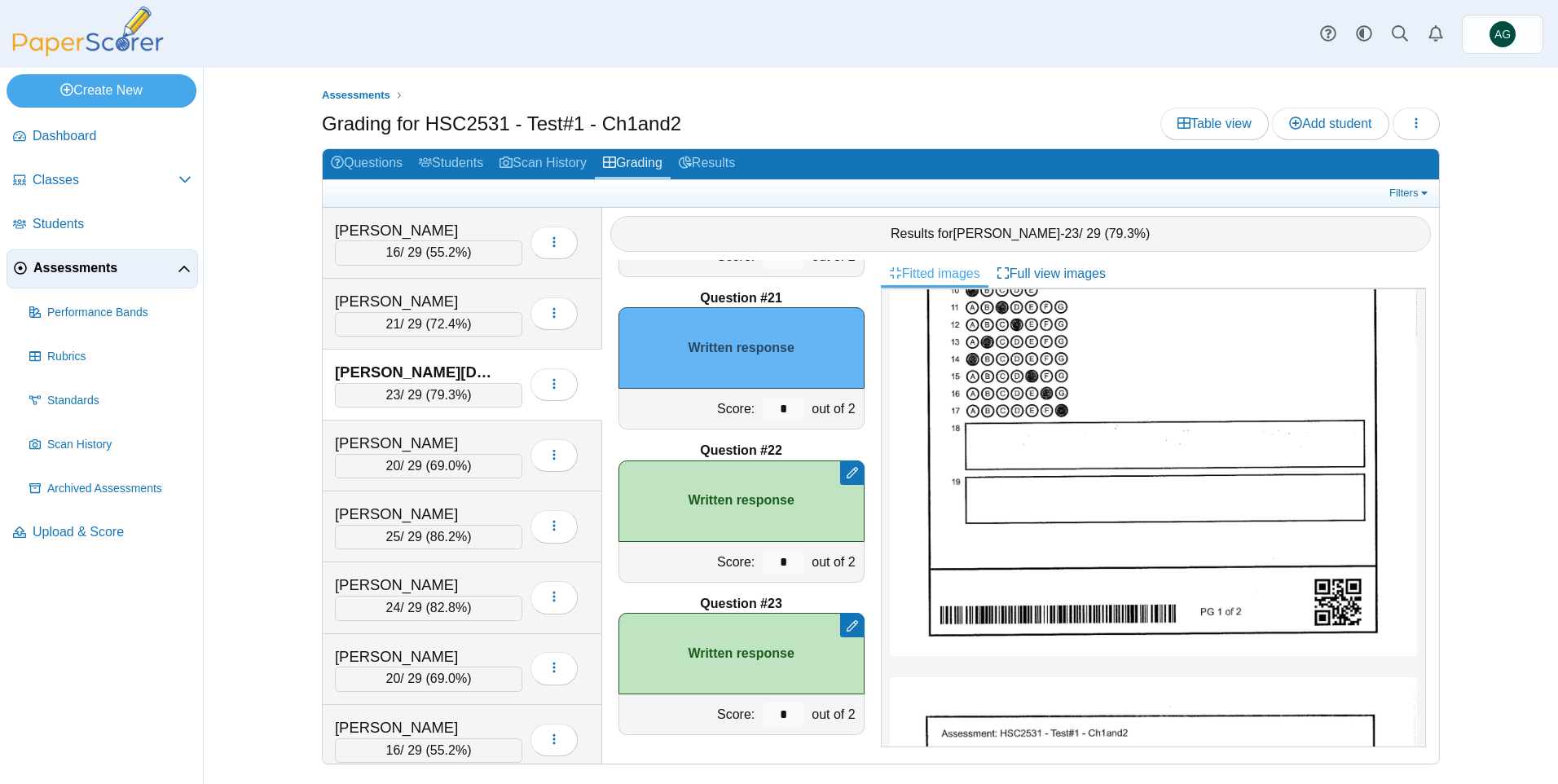
scroll to position [326, 0]
click at [460, 439] on div "Bugos, Rachel" at bounding box center [415, 443] width 163 height 21
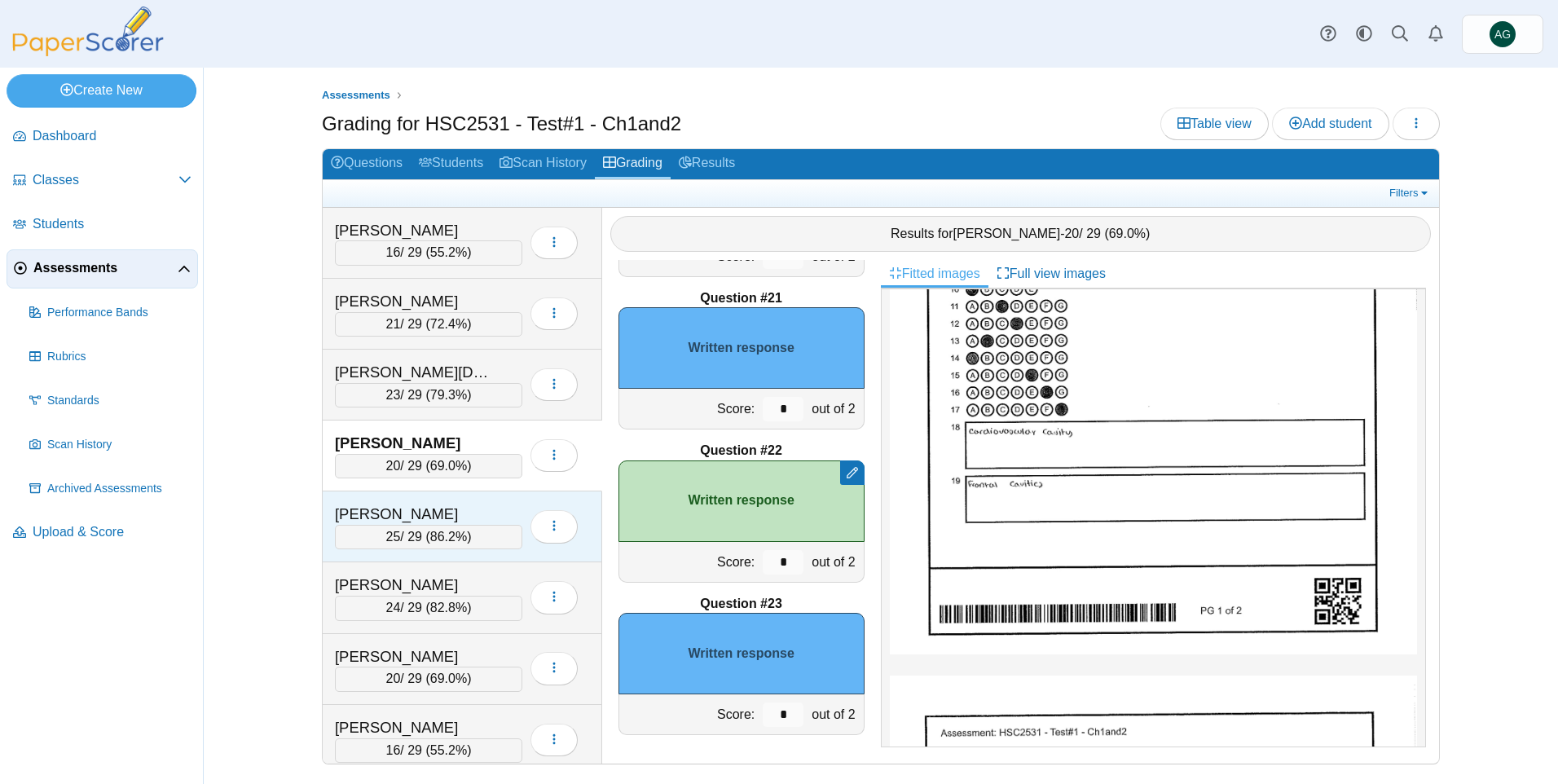
click at [499, 510] on div "Carse, Lauren" at bounding box center [428, 514] width 187 height 21
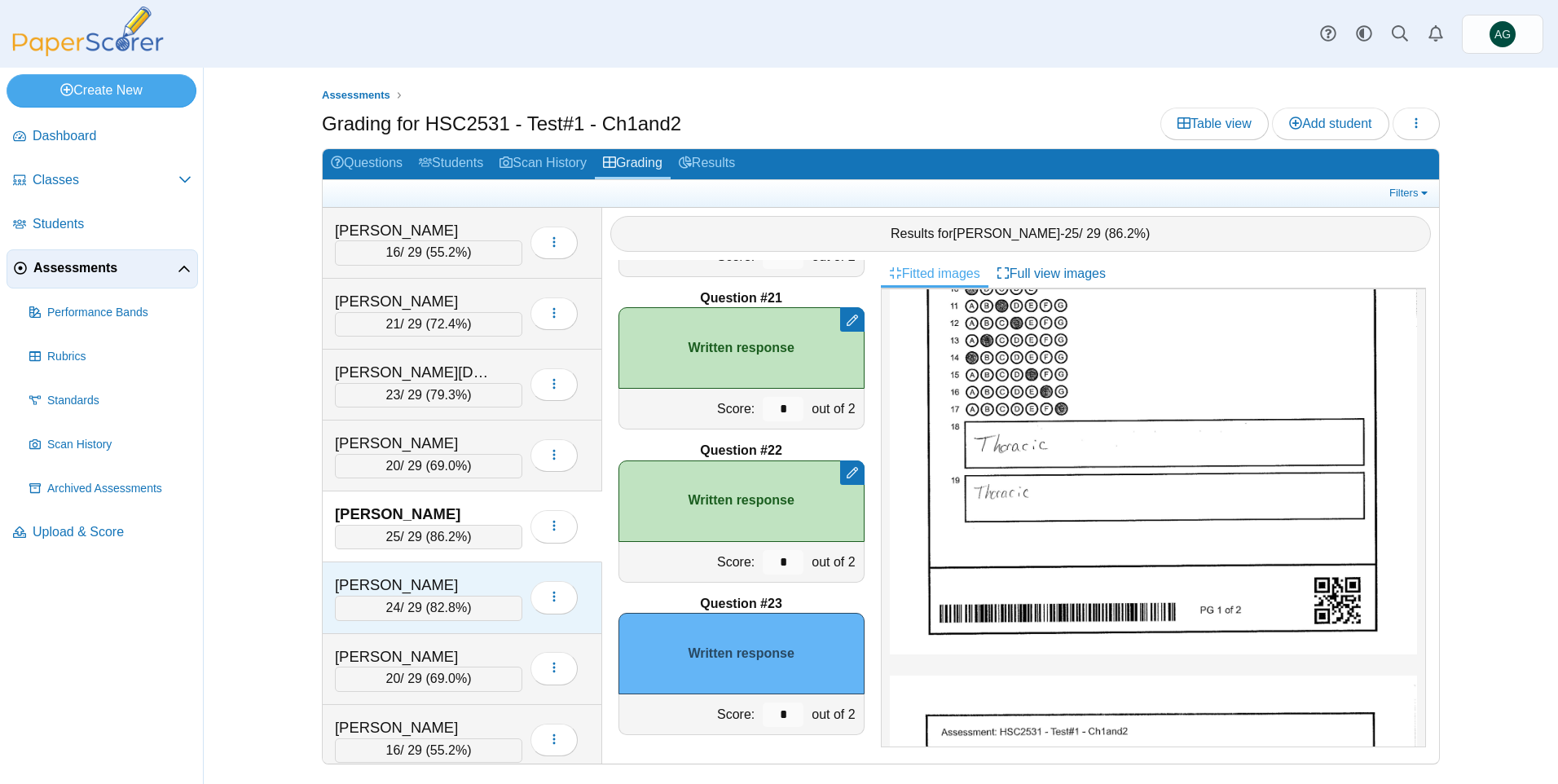
click at [505, 580] on div "Colitz, Nicholas" at bounding box center [428, 584] width 187 height 21
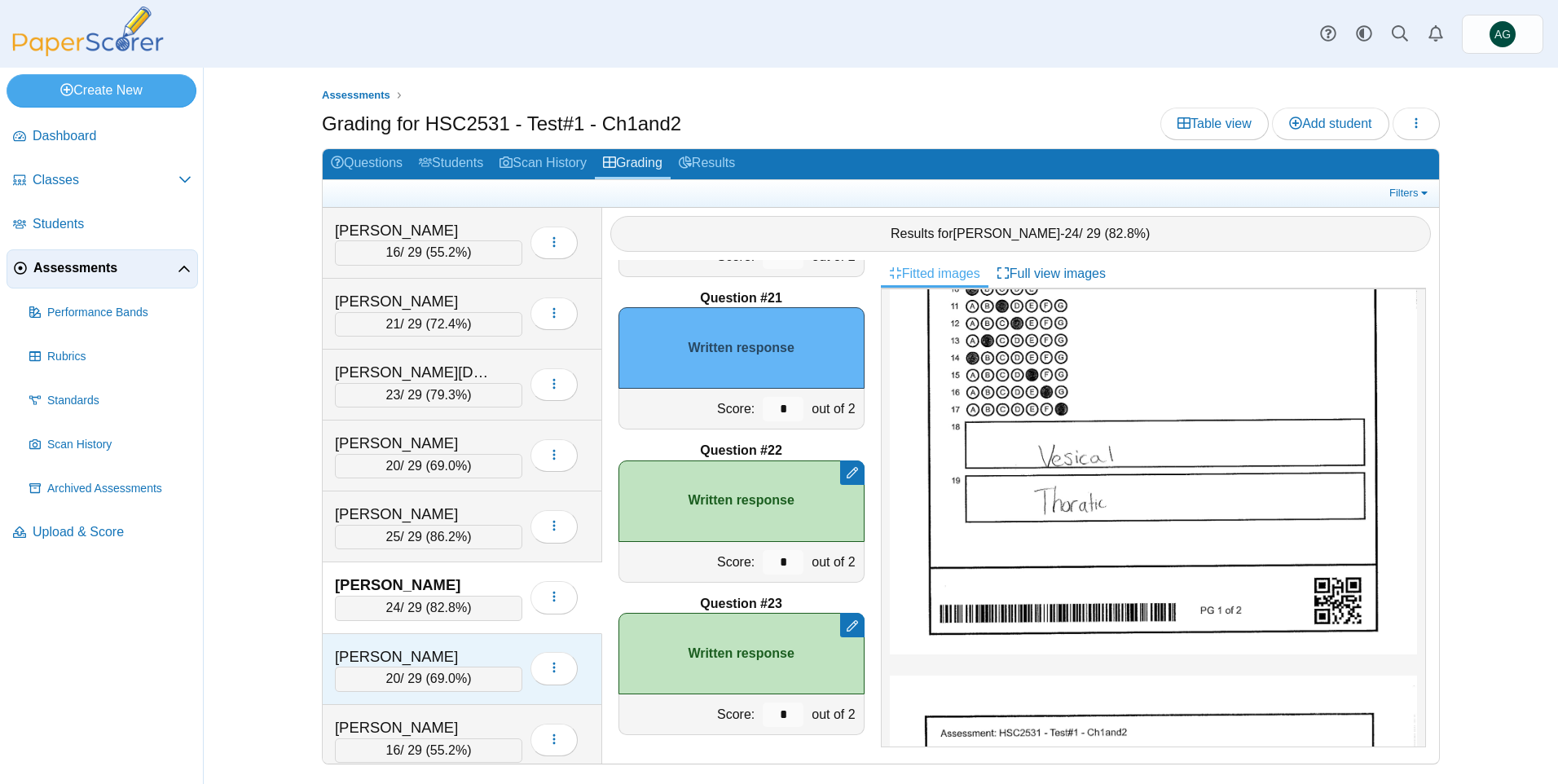
click at [500, 649] on div "Cooke, Averie" at bounding box center [428, 657] width 187 height 21
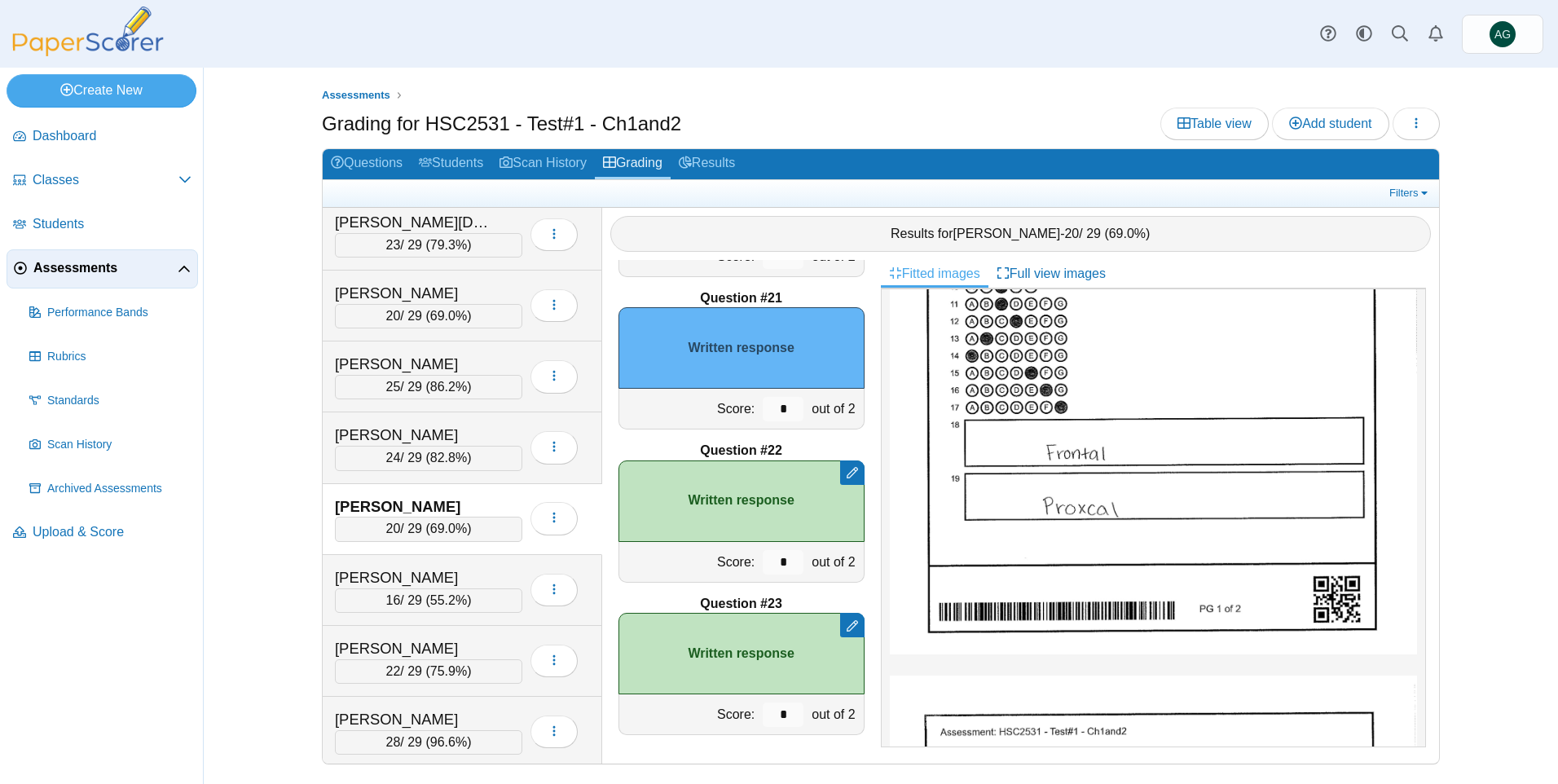
scroll to position [163, 0]
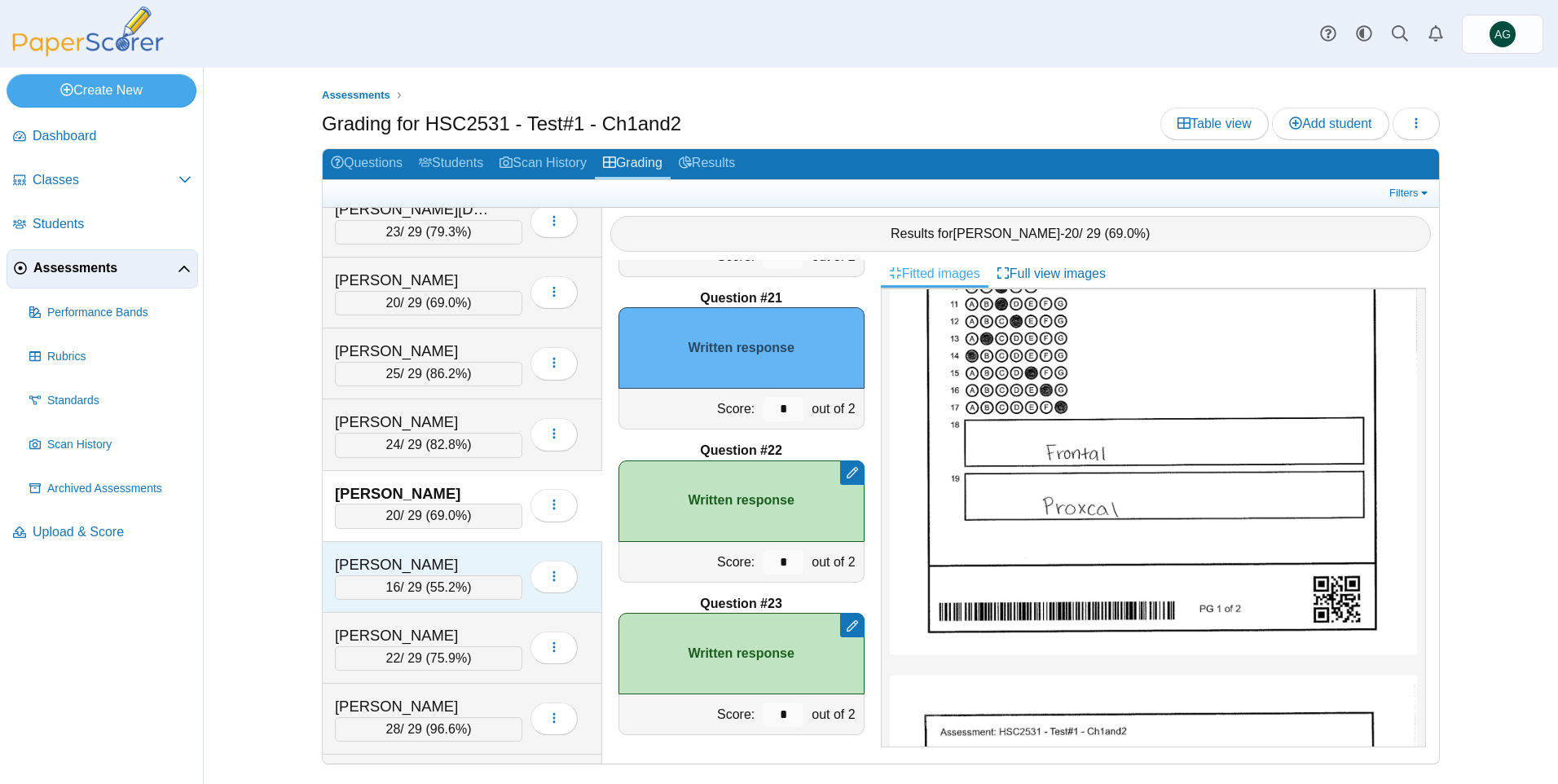
click at [501, 556] on div "Forbes, Andrea" at bounding box center [428, 564] width 187 height 21
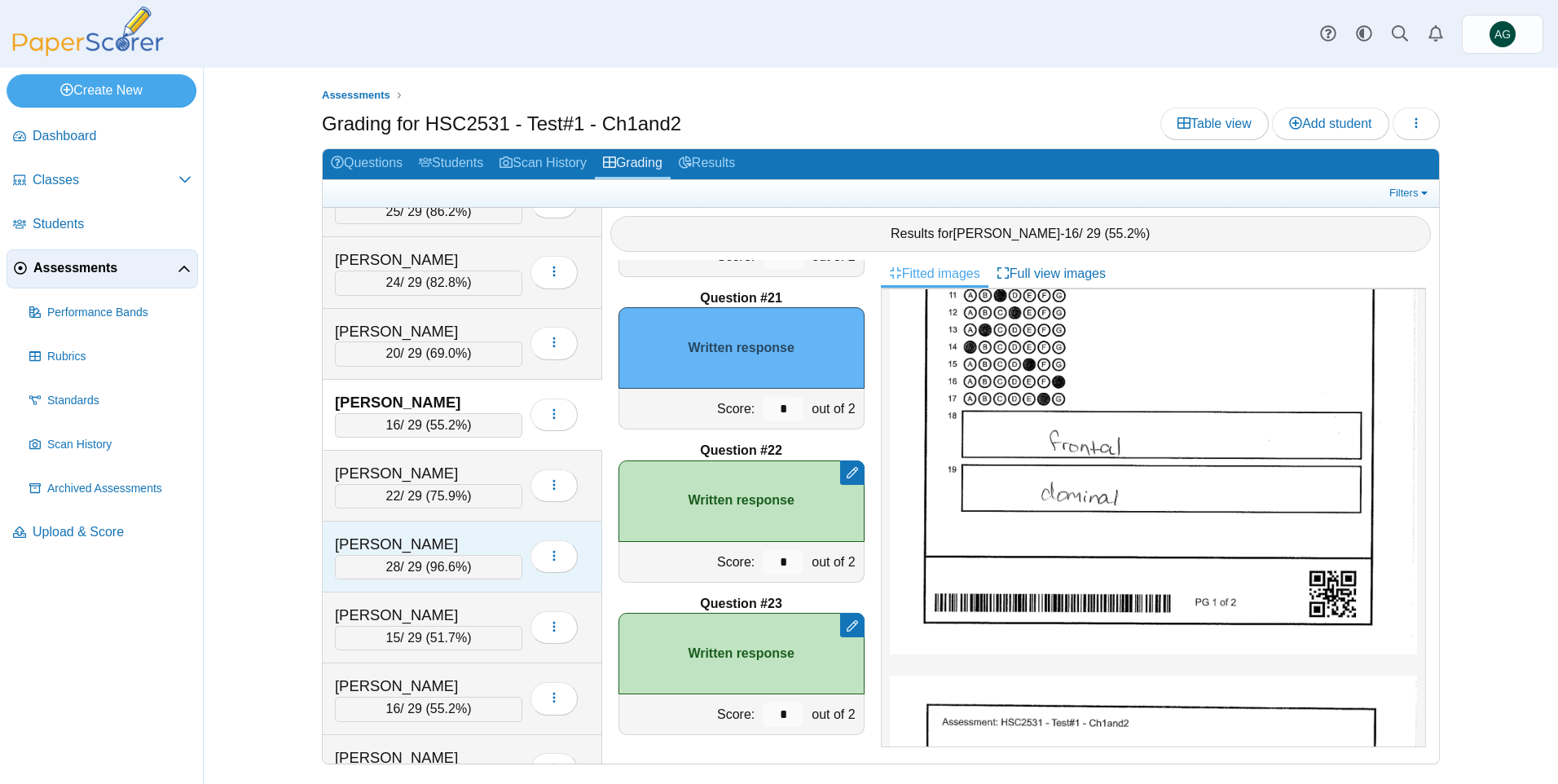
scroll to position [326, 0]
click at [498, 464] on div "Frago, Amalia" at bounding box center [428, 472] width 187 height 21
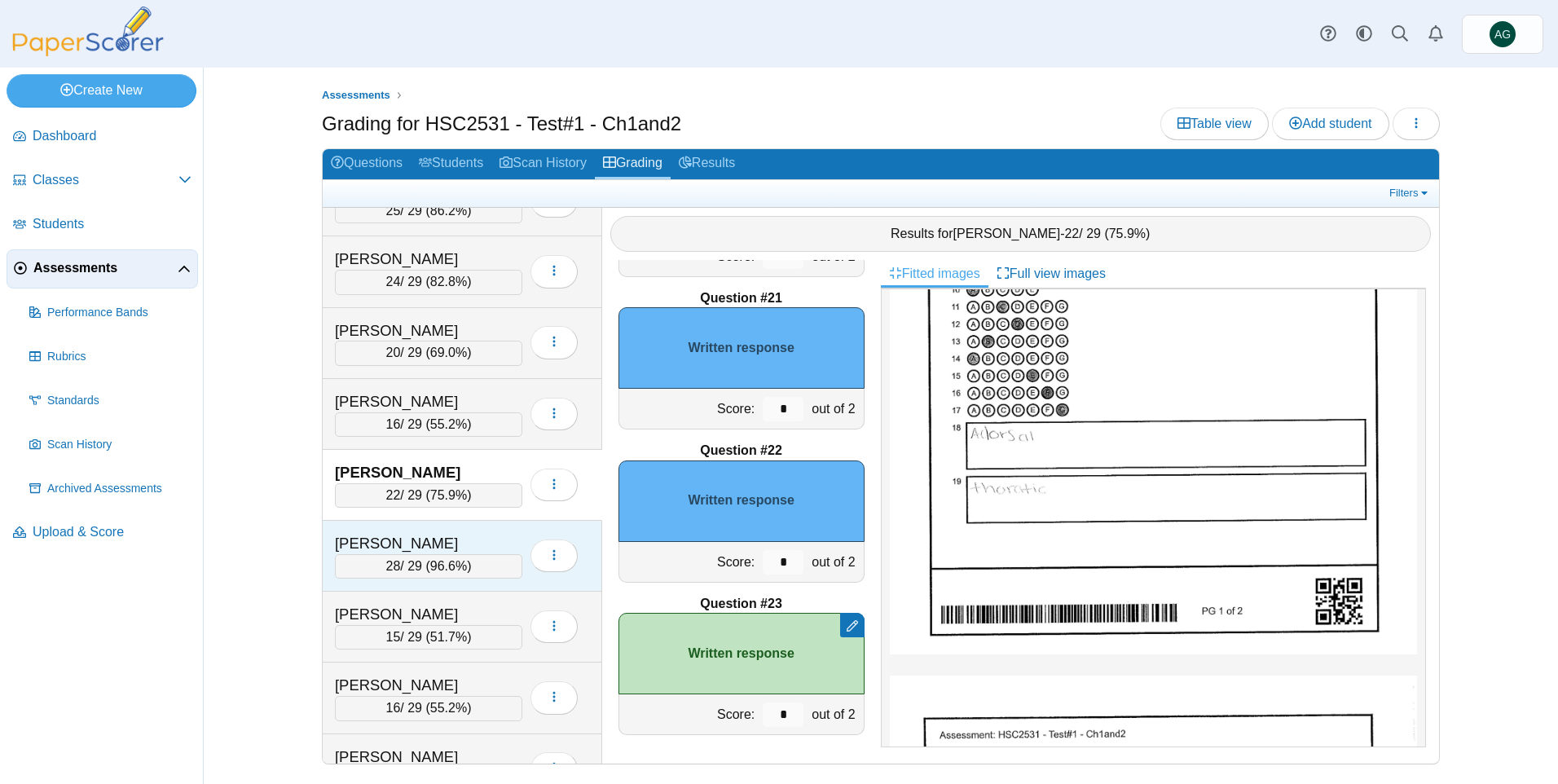
click at [496, 535] on div "Glass, Emily" at bounding box center [415, 544] width 163 height 21
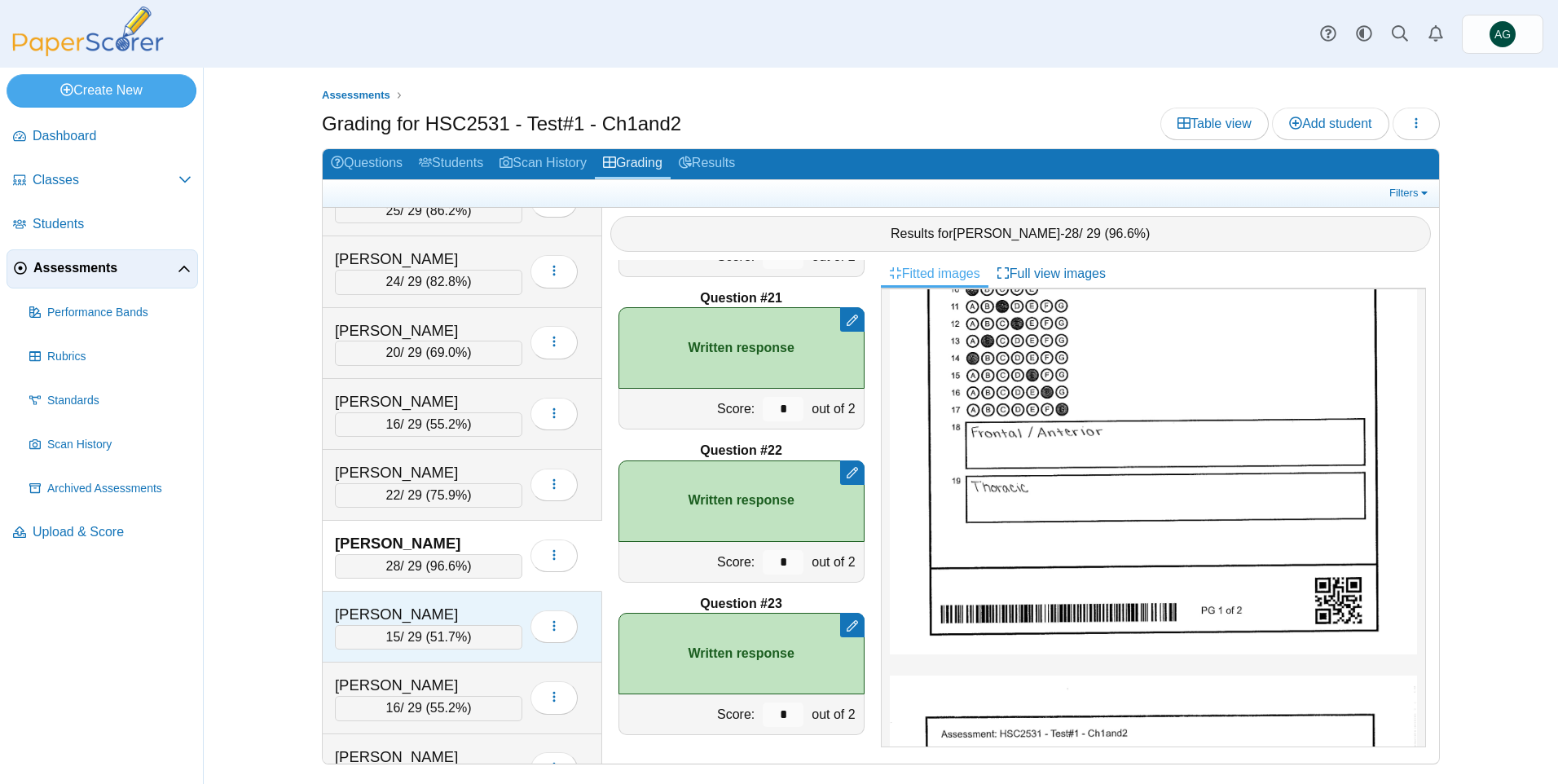
click at [495, 610] on div "Hendrickson, Brooke" at bounding box center [415, 614] width 163 height 21
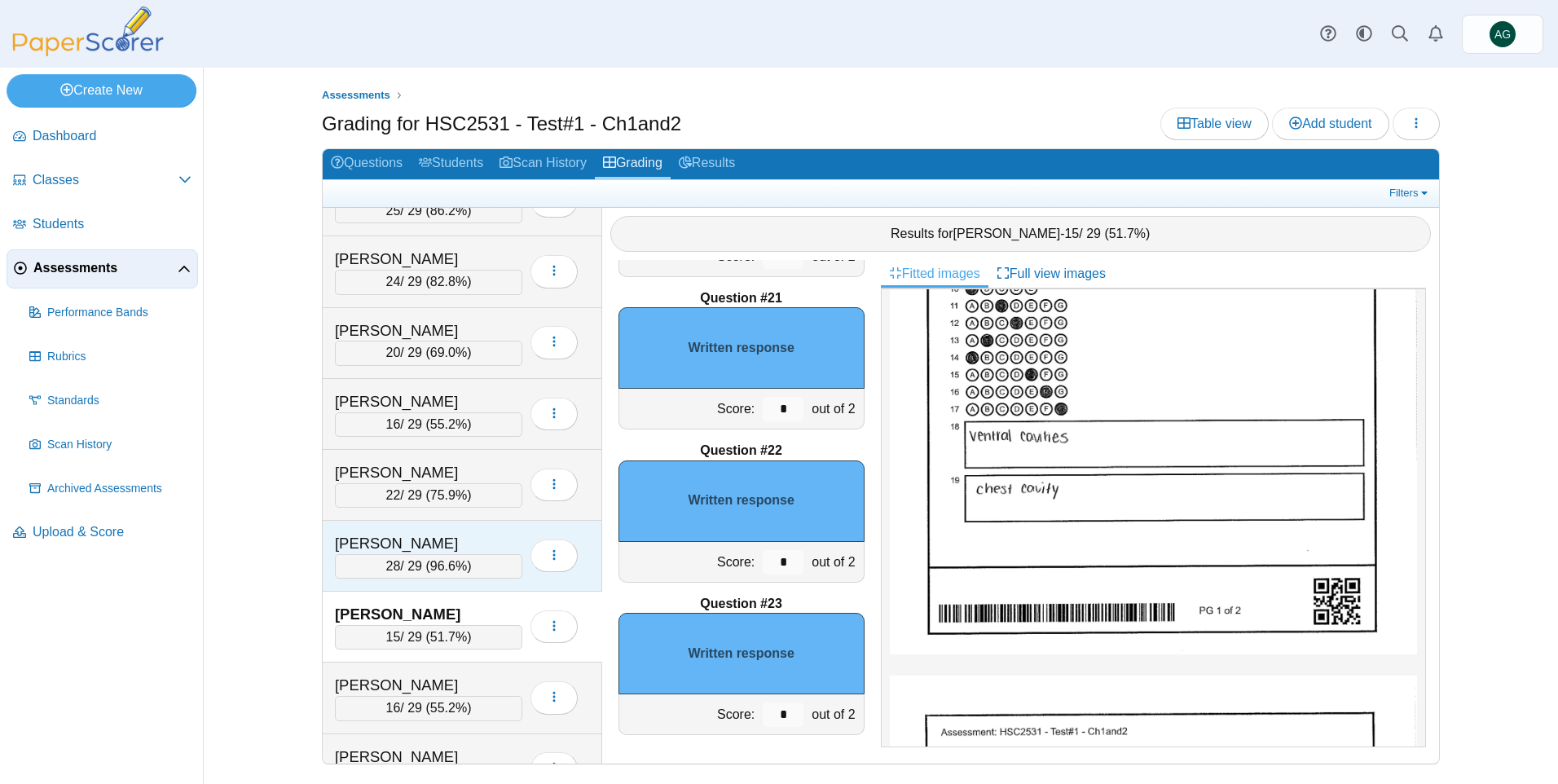
click at [495, 530] on div "Glass, Emily 28 / 29 ( 96.6% ) Loading…" at bounding box center [462, 556] width 279 height 71
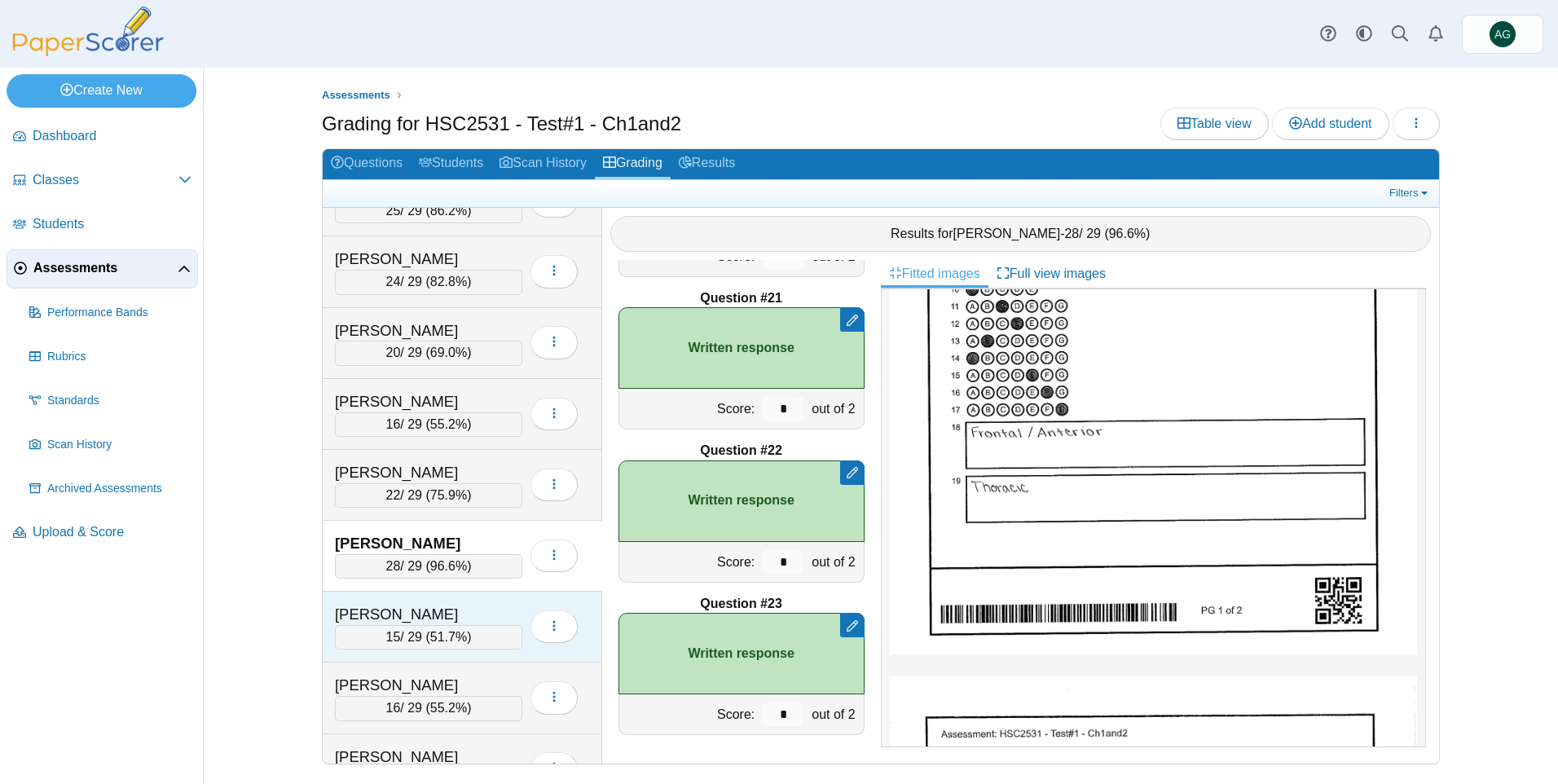
click at [490, 605] on div "Hendrickson, Brooke" at bounding box center [415, 614] width 163 height 21
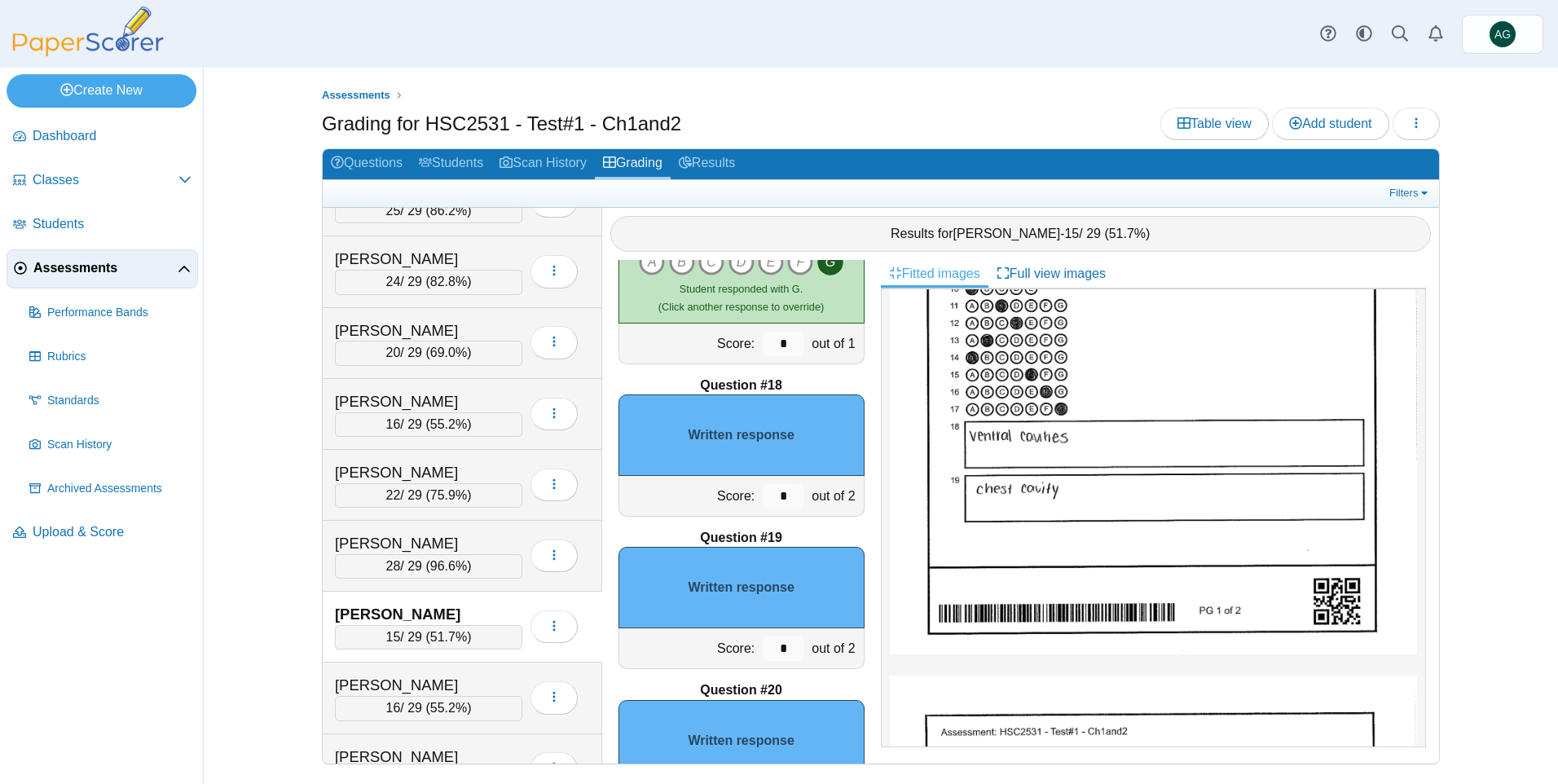
scroll to position [2388, 0]
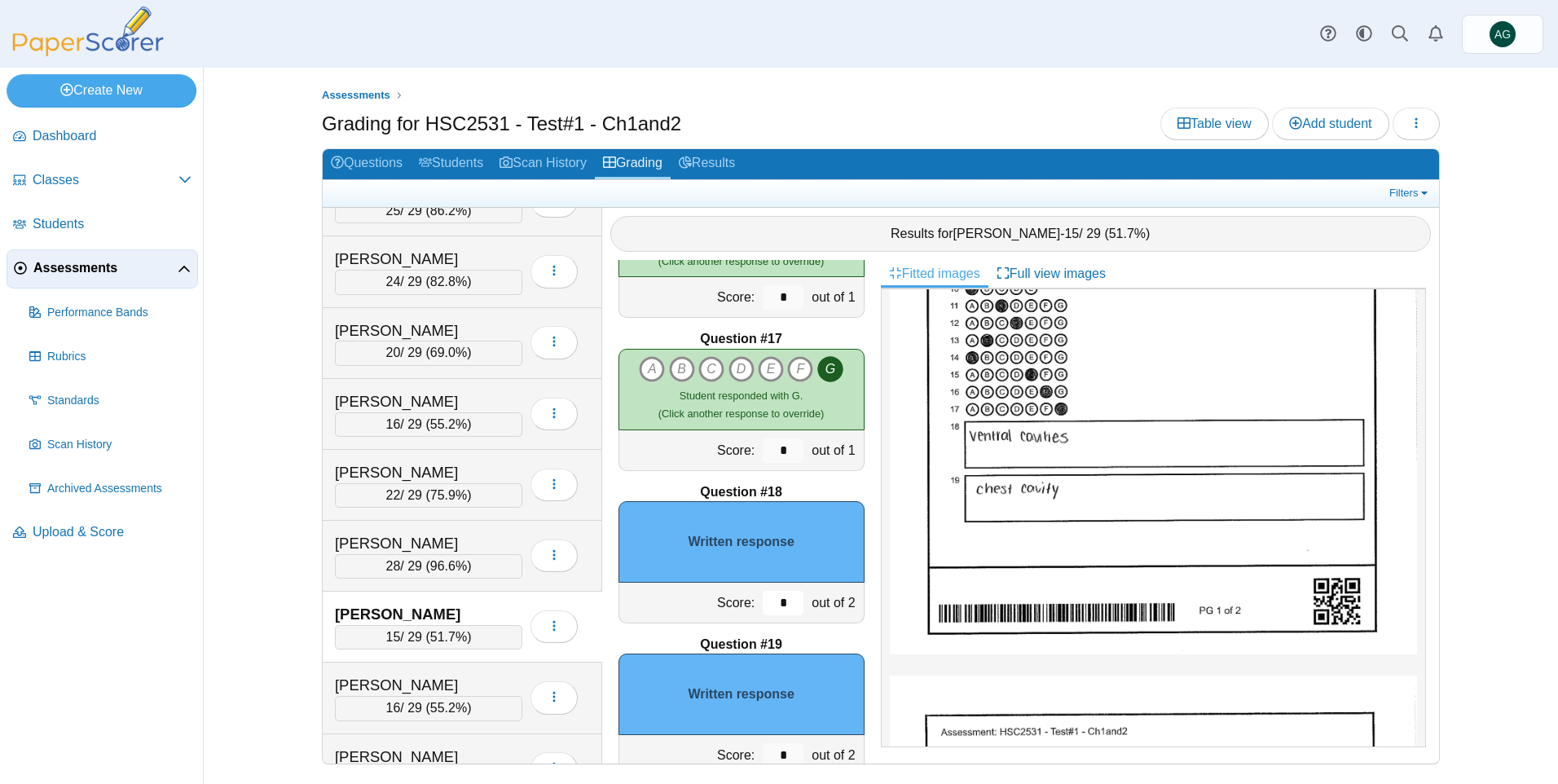
drag, startPoint x: 763, startPoint y: 597, endPoint x: 811, endPoint y: 611, distance: 50.0
click at [811, 609] on div "Score: * out of 2" at bounding box center [741, 602] width 246 height 41
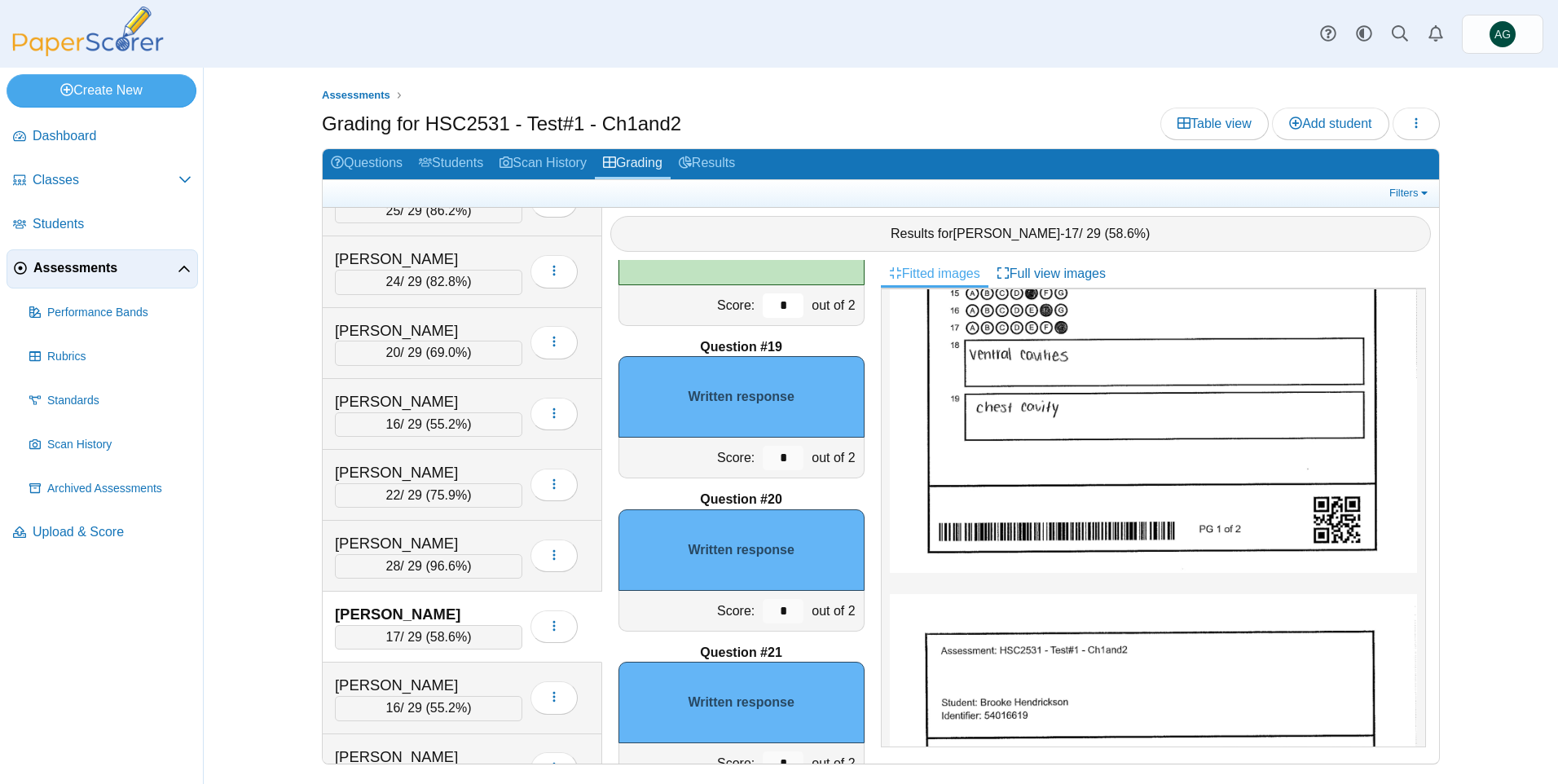
scroll to position [2714, 0]
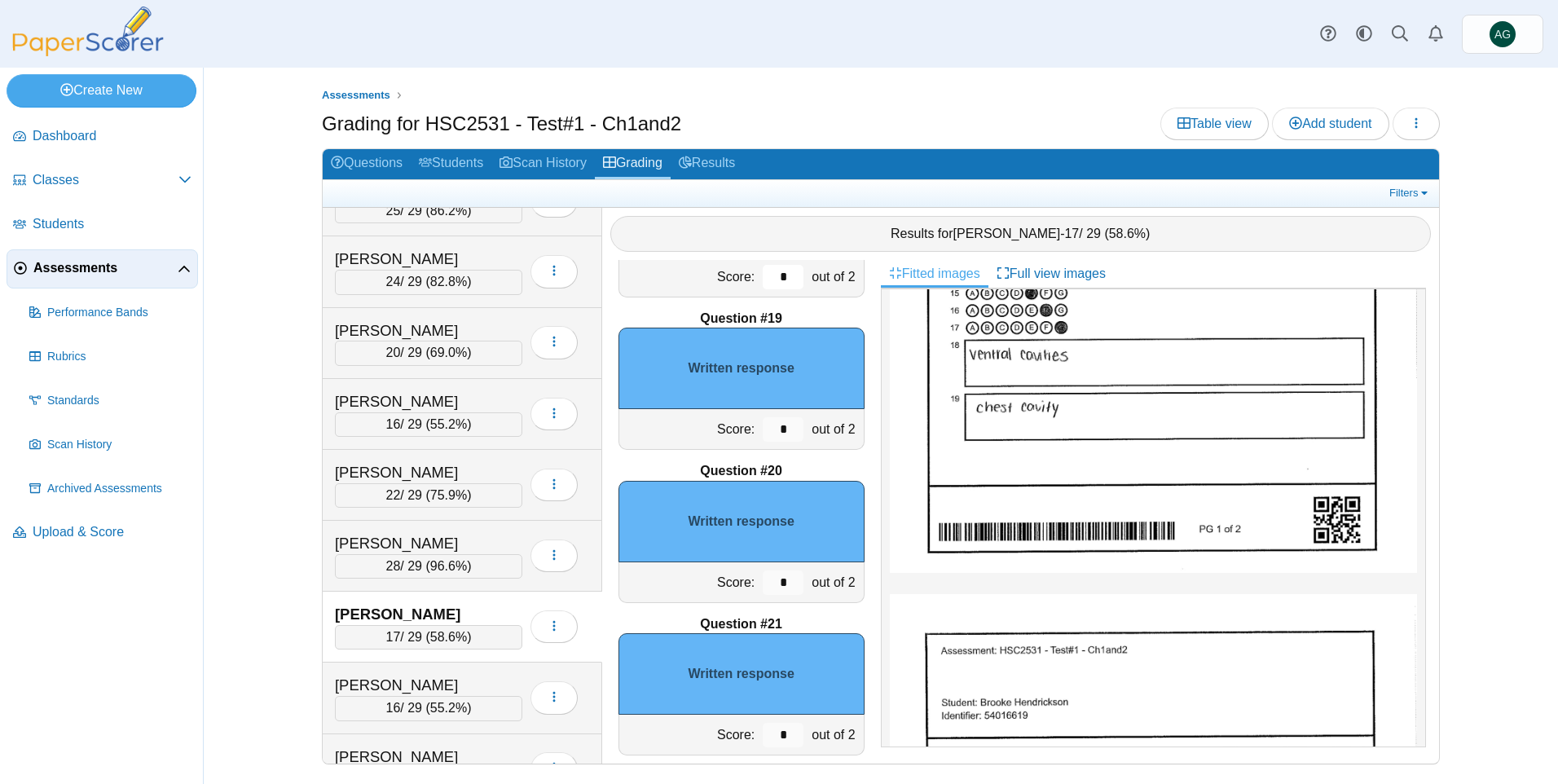
type input "*"
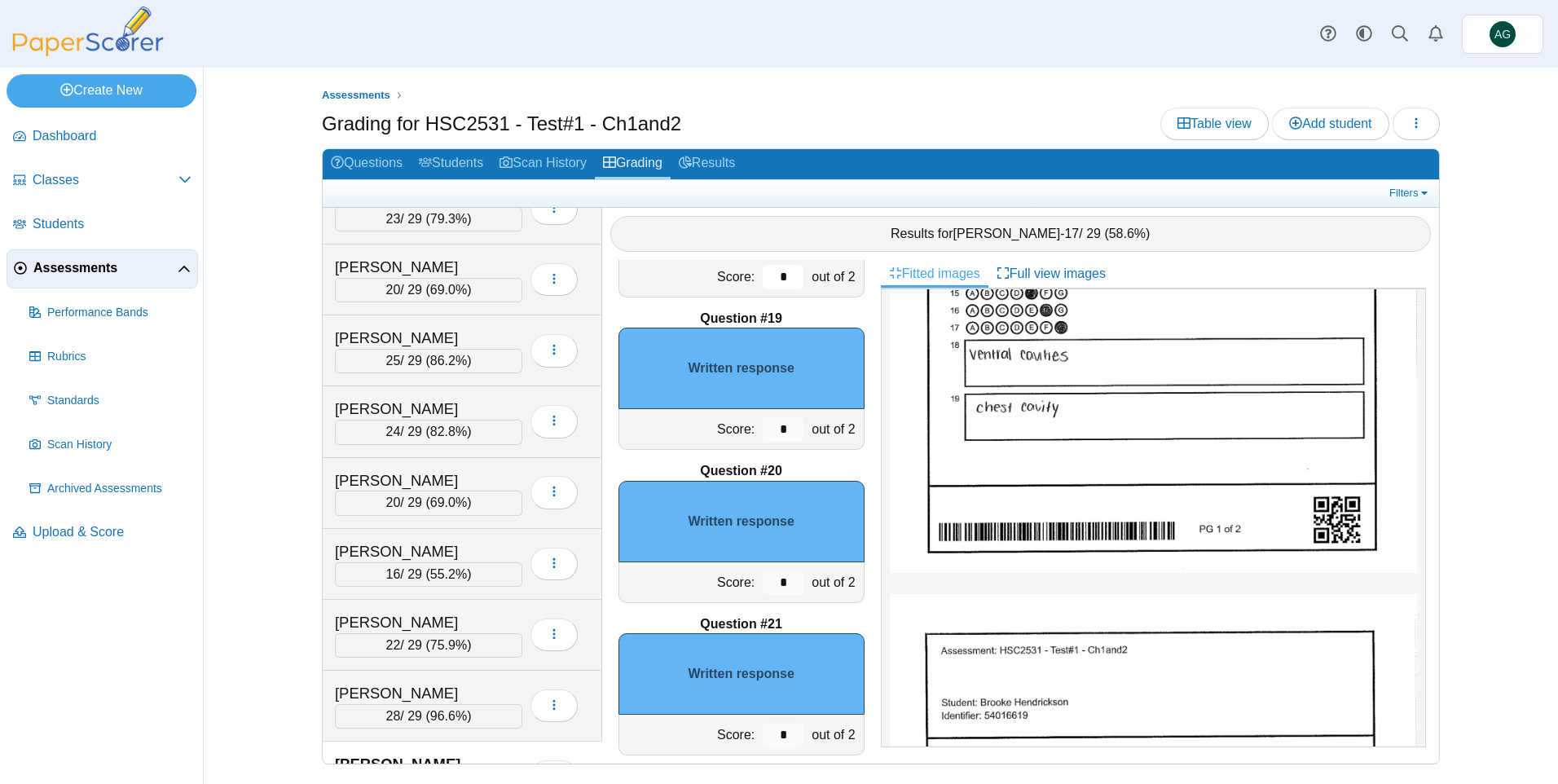
scroll to position [0, 0]
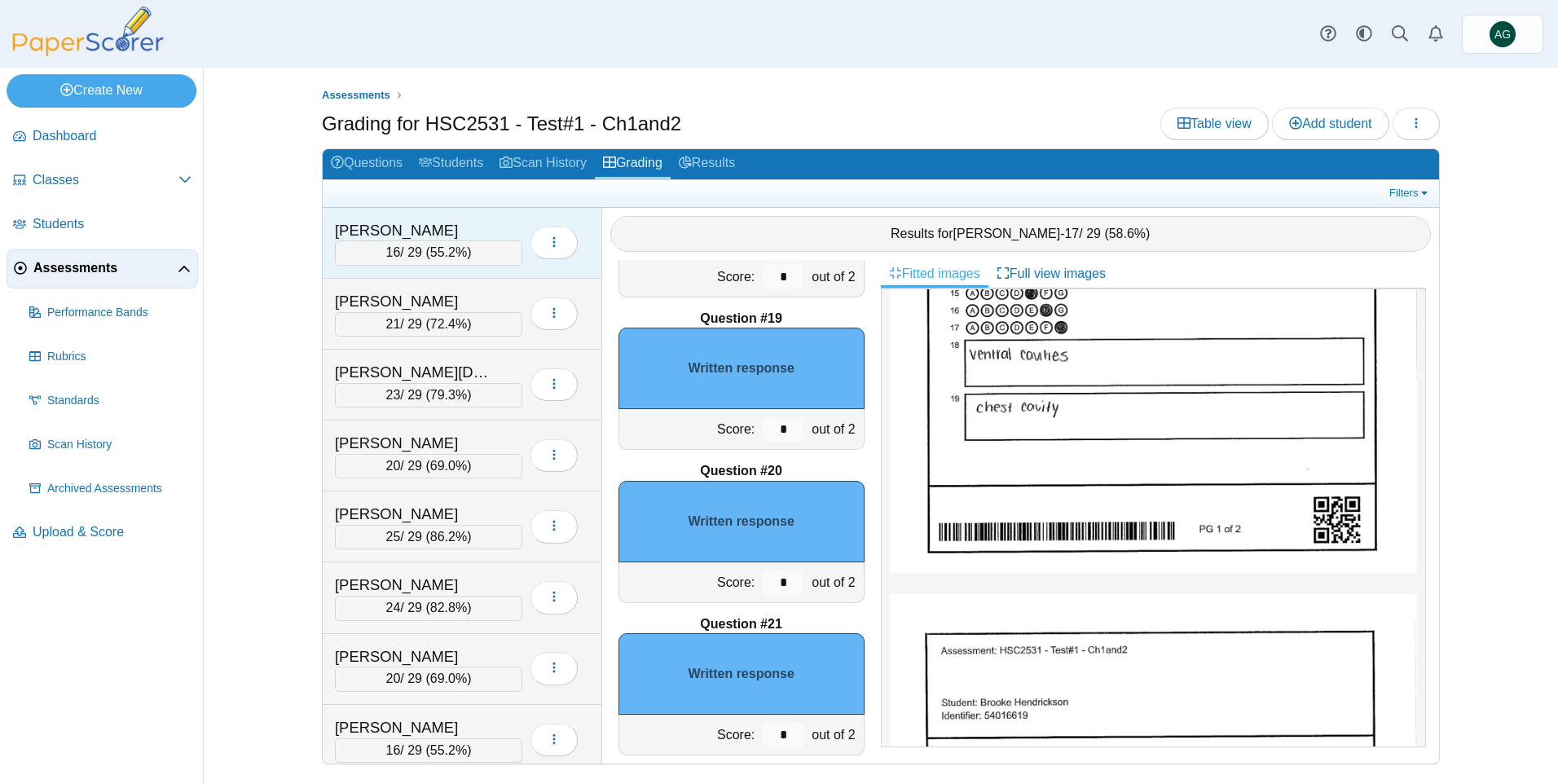
click at [498, 235] on div "Altuve-Vargas, Emily" at bounding box center [428, 230] width 187 height 21
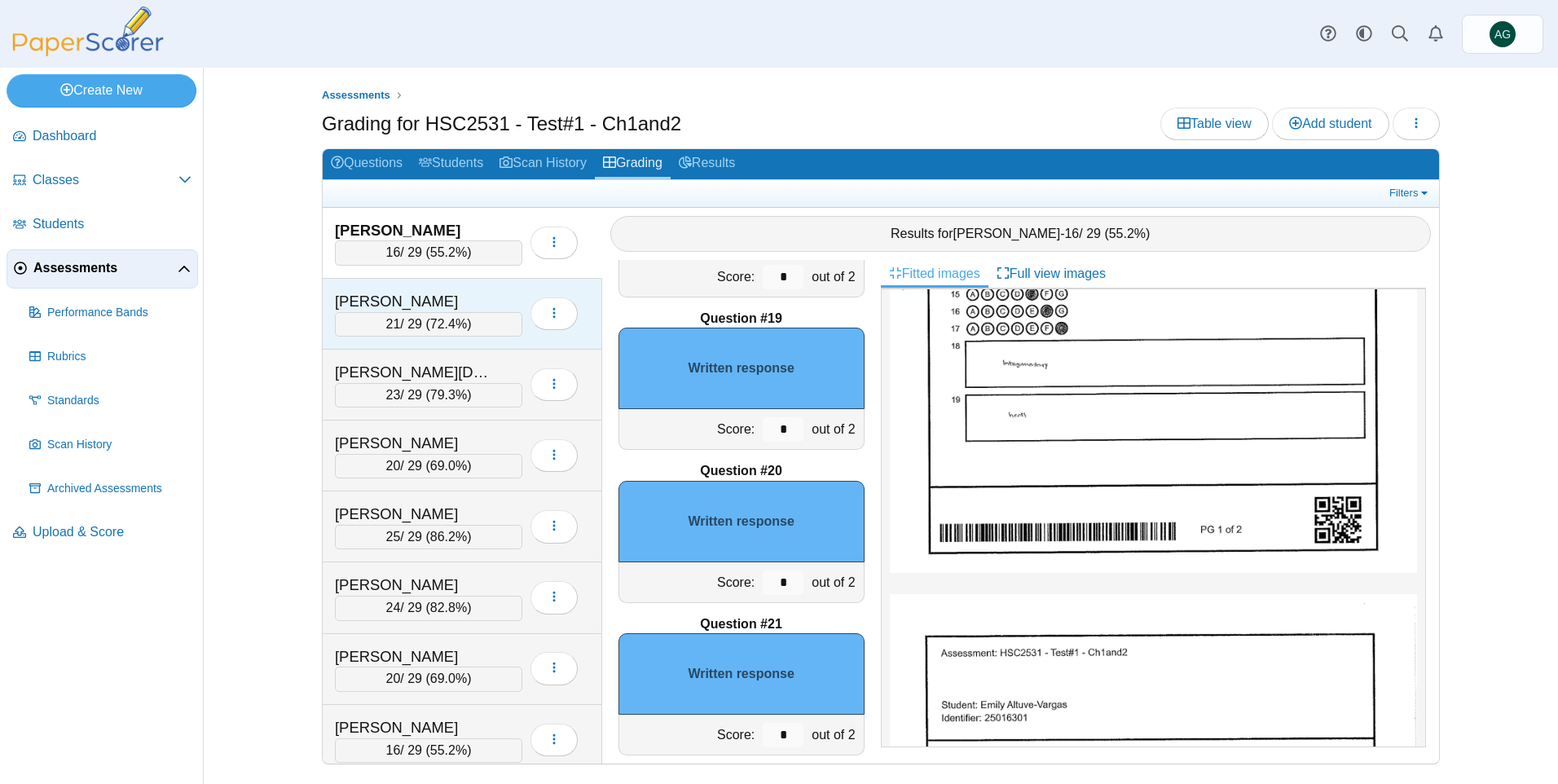
click at [471, 296] on div "Bailey, Anitra" at bounding box center [415, 301] width 163 height 21
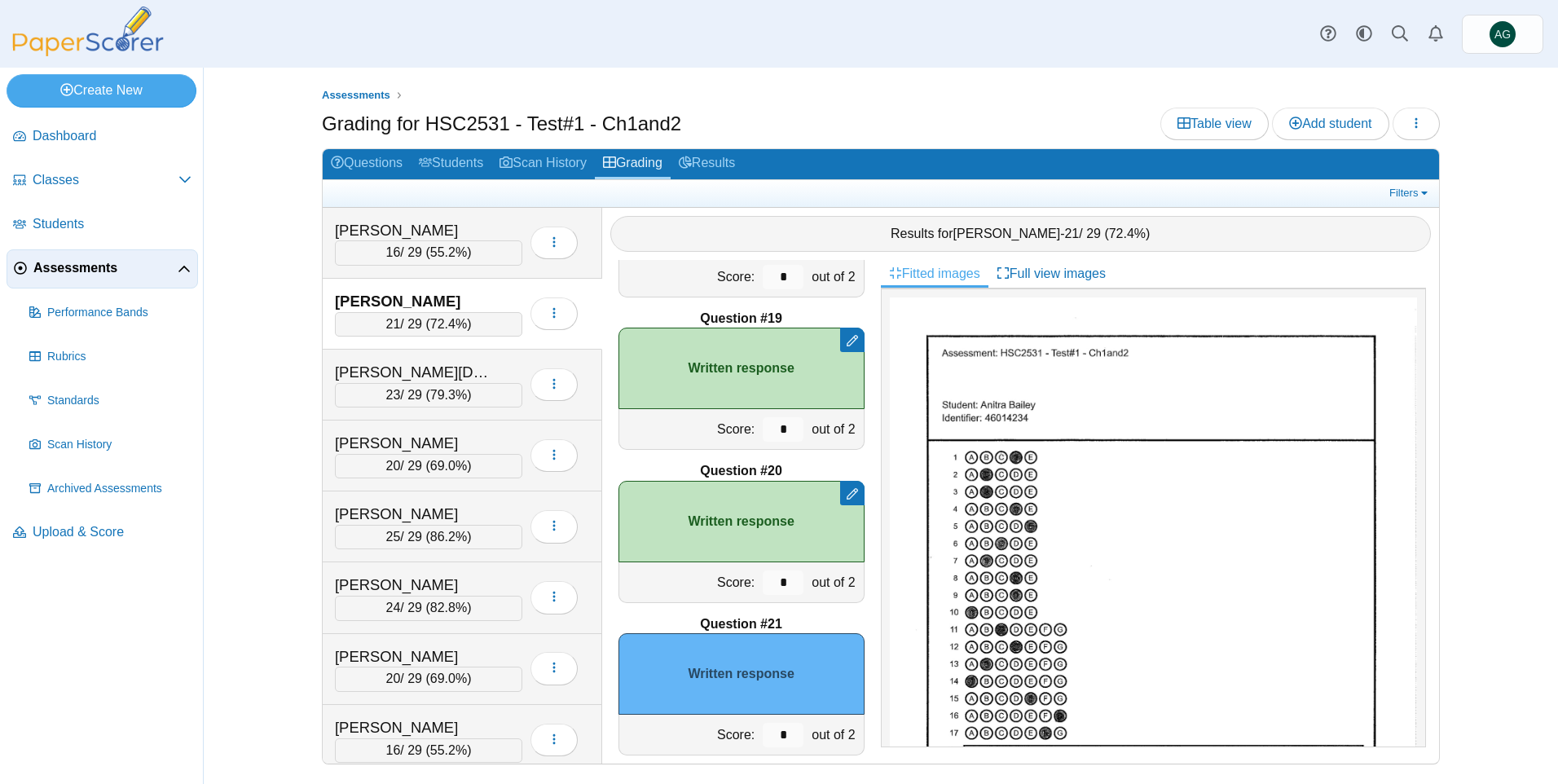
scroll to position [163, 0]
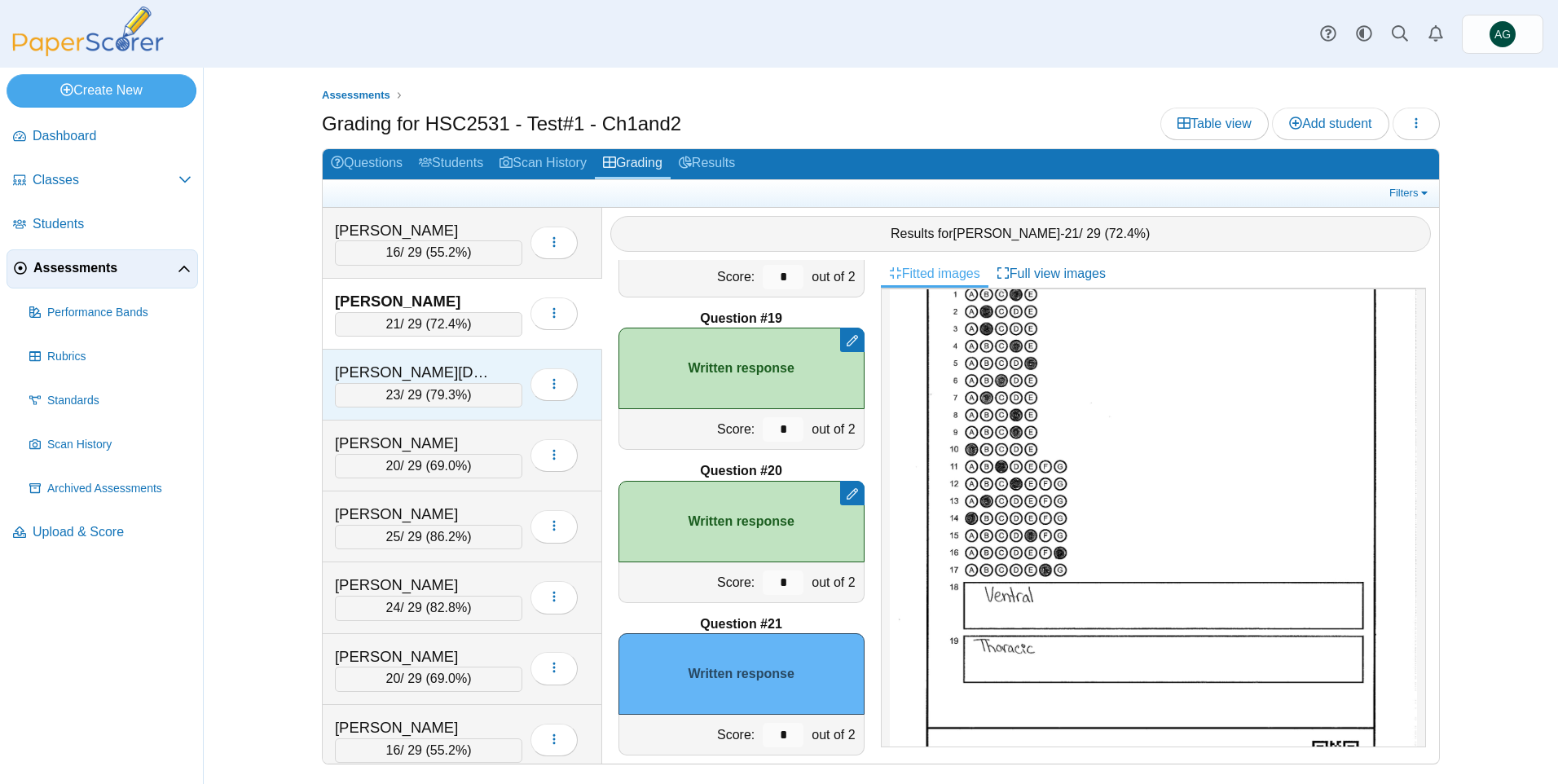
click at [471, 368] on div "Boyd, Arianah" at bounding box center [415, 373] width 163 height 21
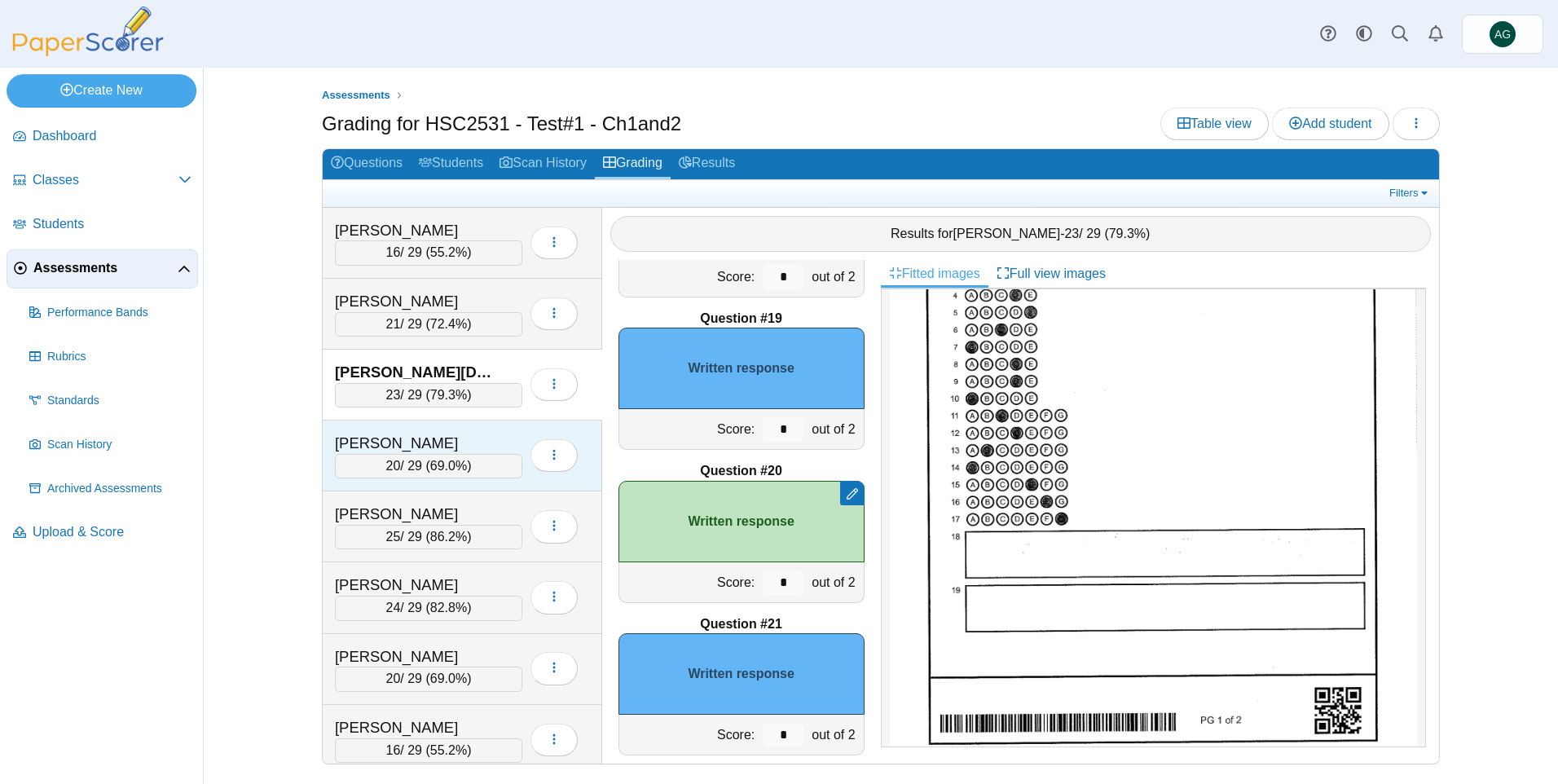
scroll to position [244, 0]
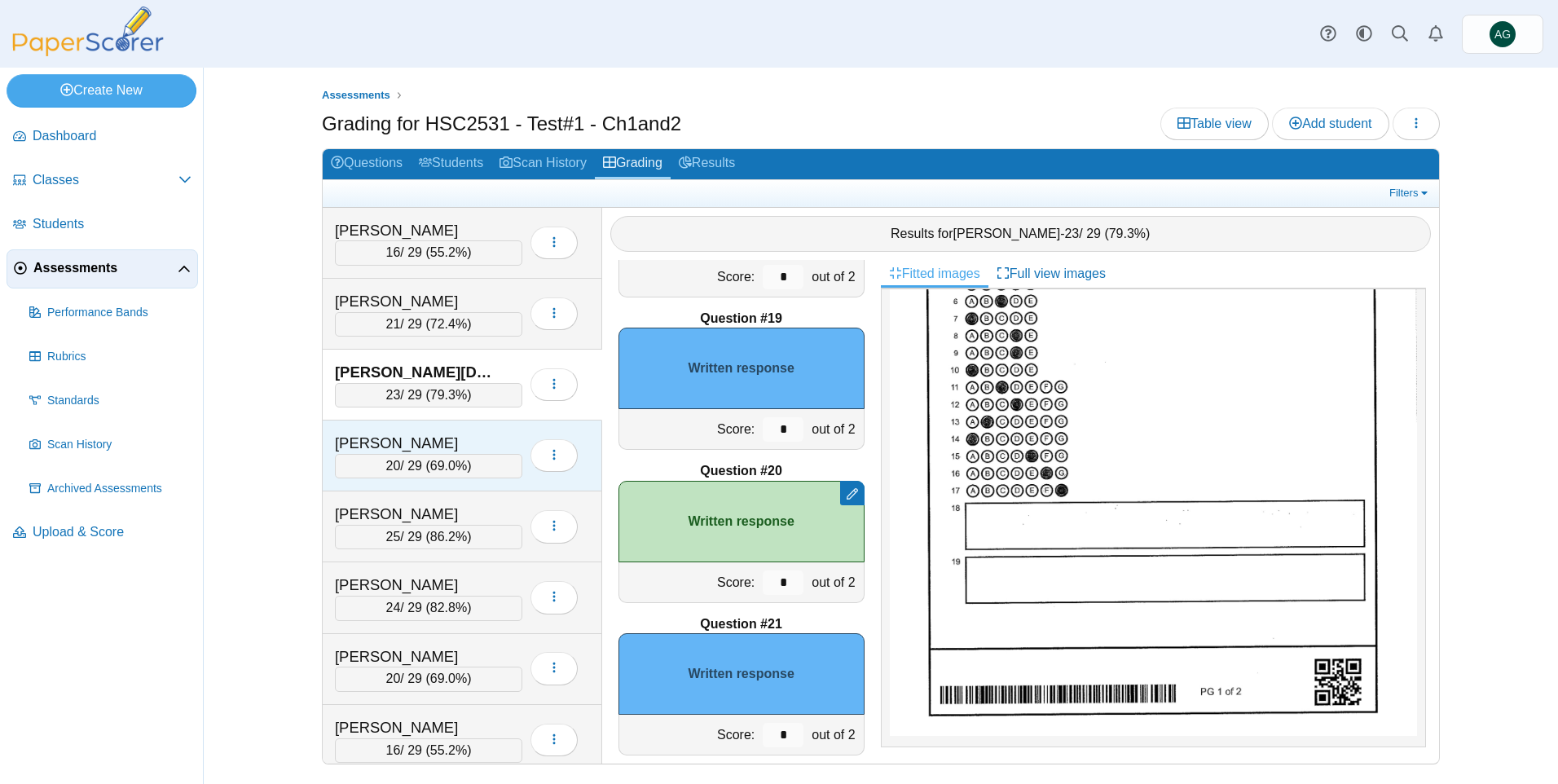
click at [427, 436] on div "Bugos, Rachel" at bounding box center [415, 443] width 163 height 21
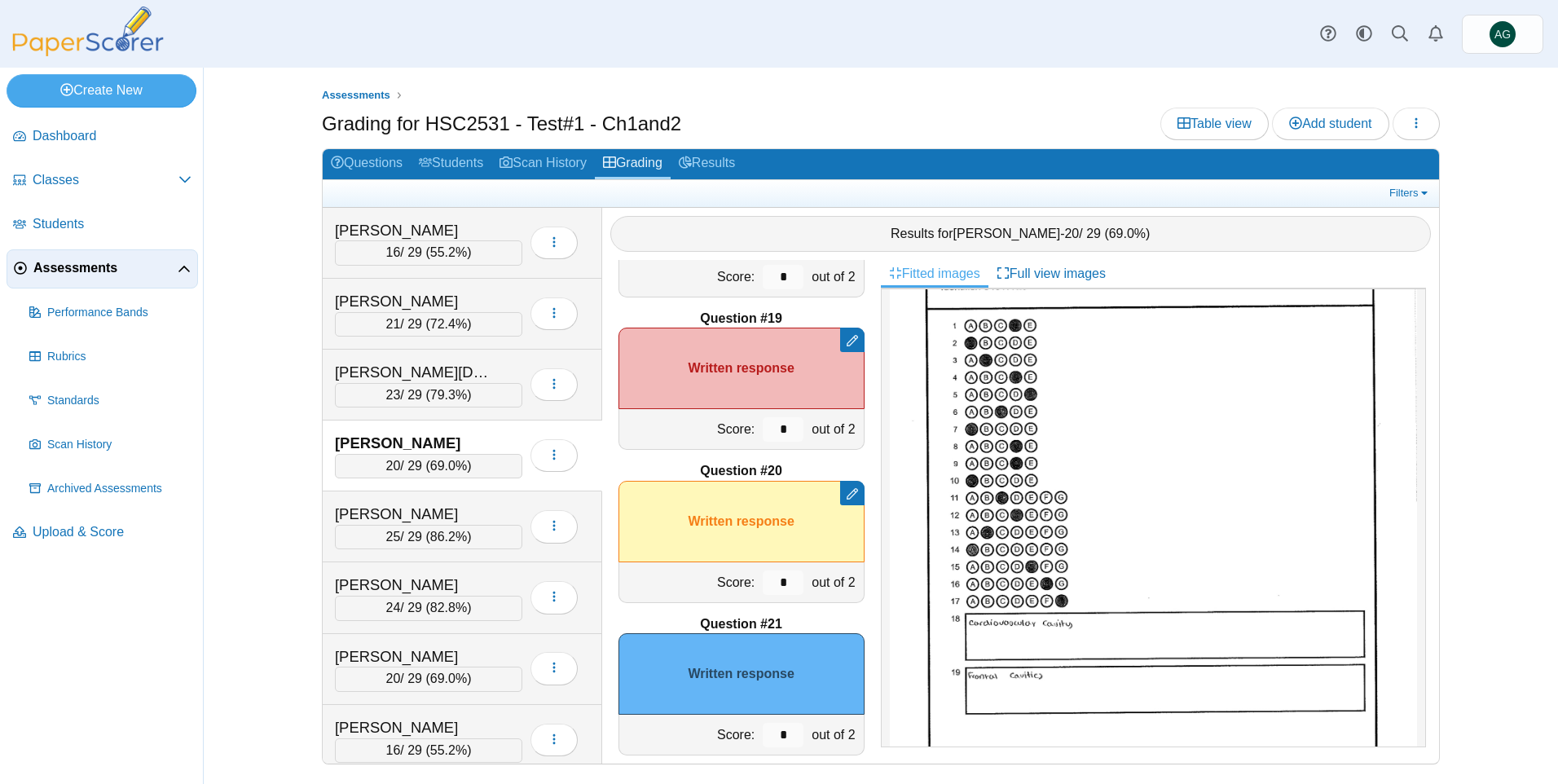
scroll to position [163, 0]
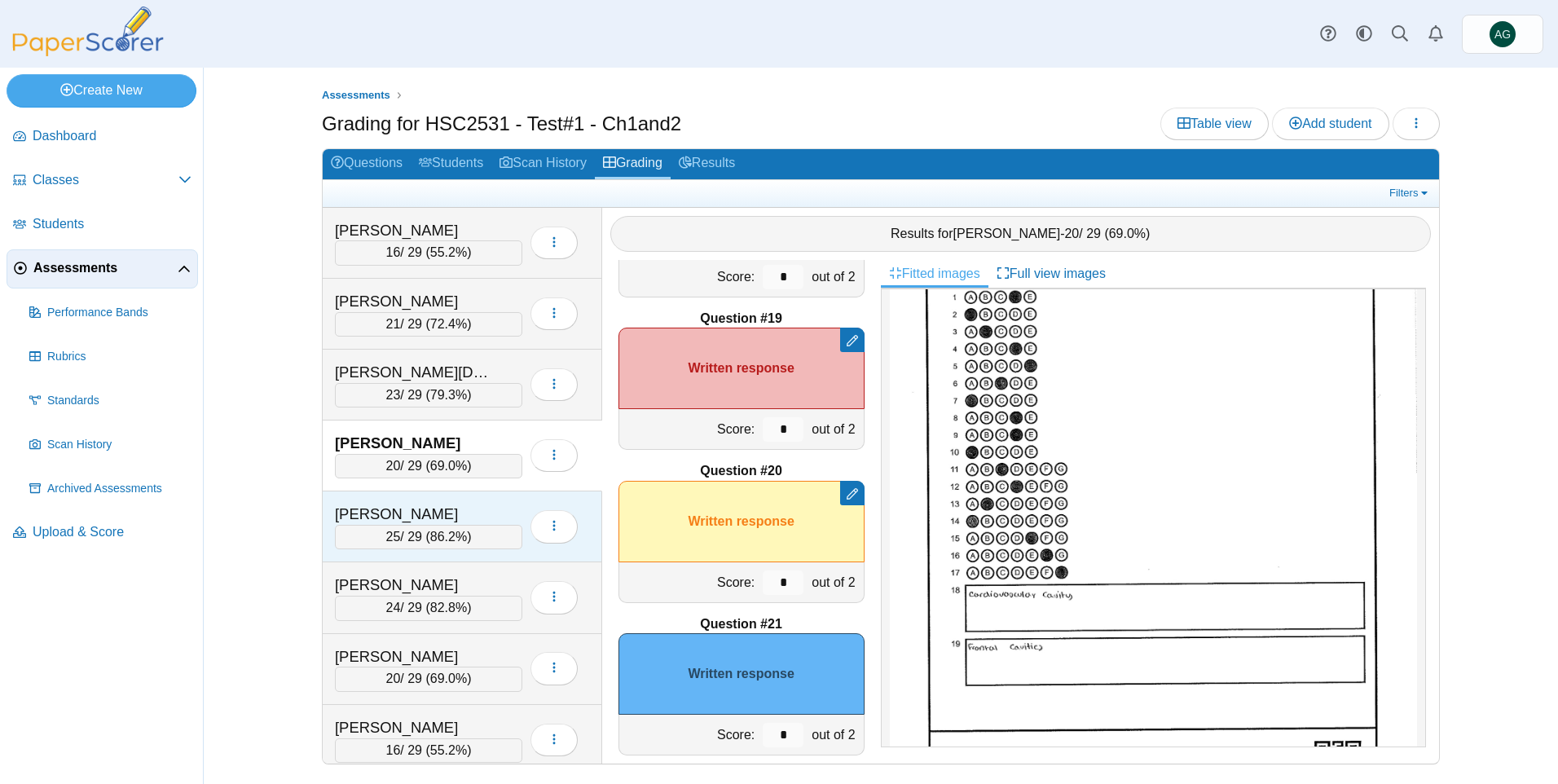
click at [491, 512] on div "Carse, Lauren" at bounding box center [415, 514] width 163 height 21
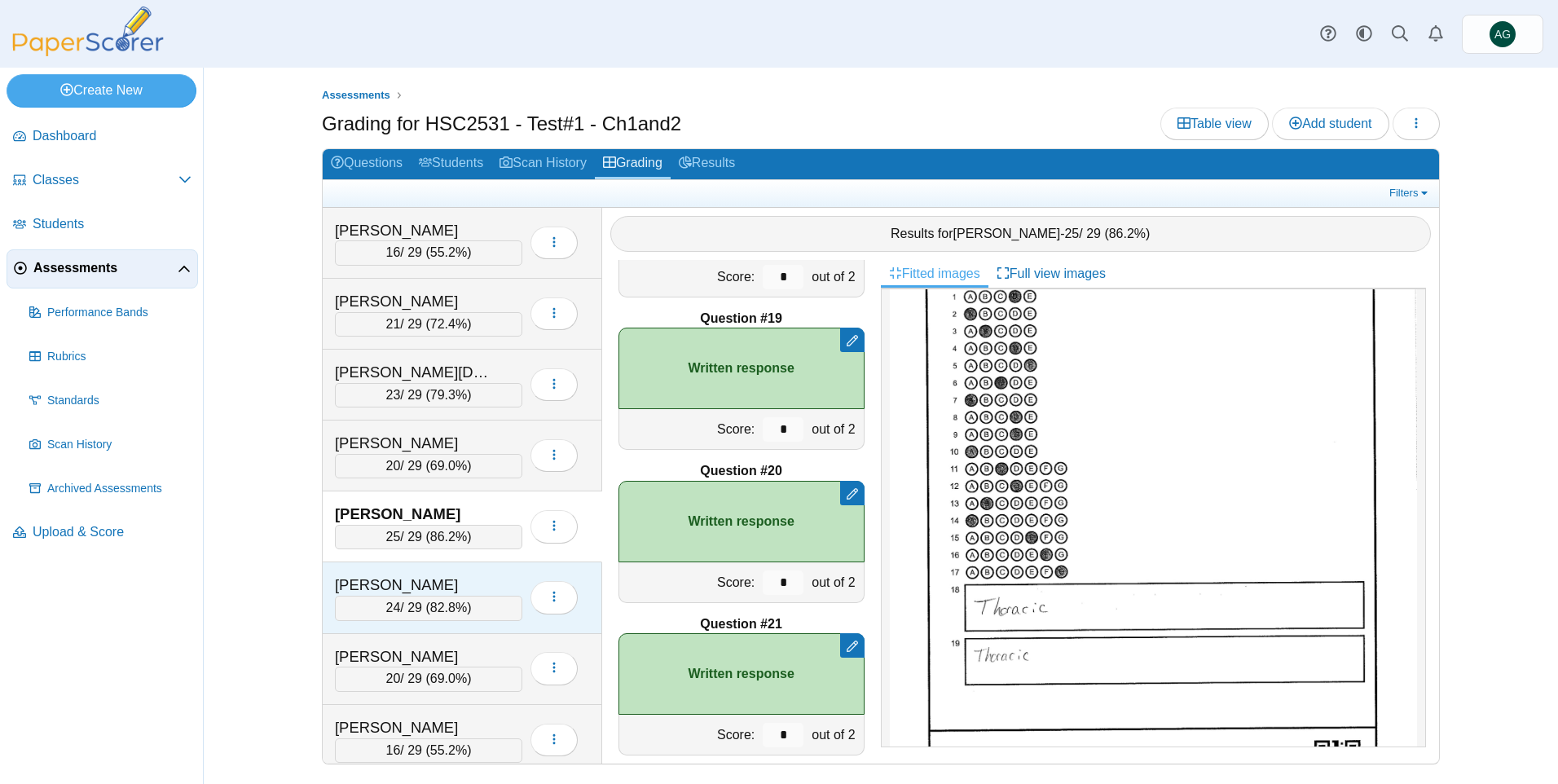
click at [478, 571] on div "Colitz, Nicholas 24 / 29 ( 82.8% ) Loading…" at bounding box center [462, 597] width 279 height 71
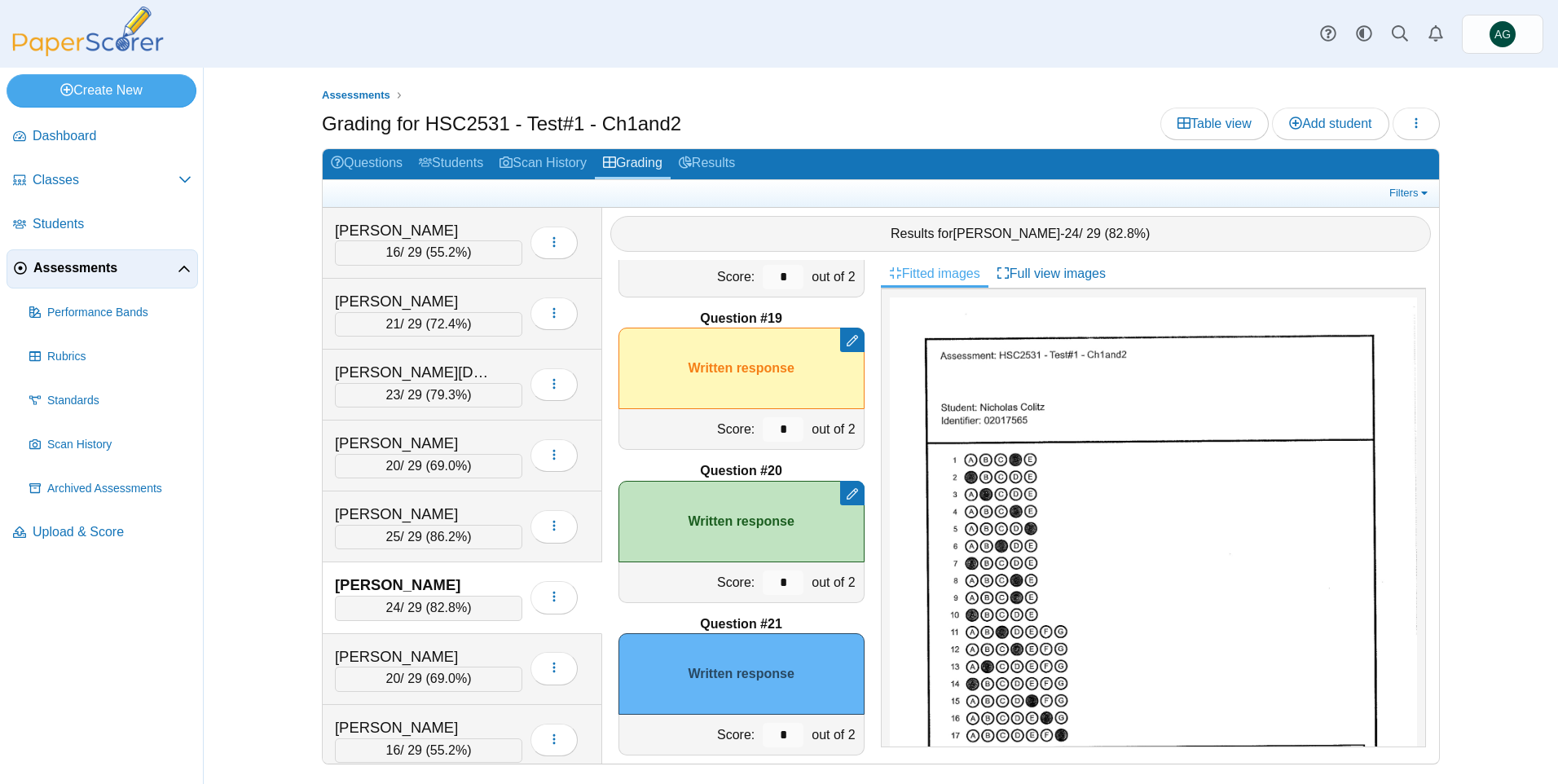
scroll to position [244, 0]
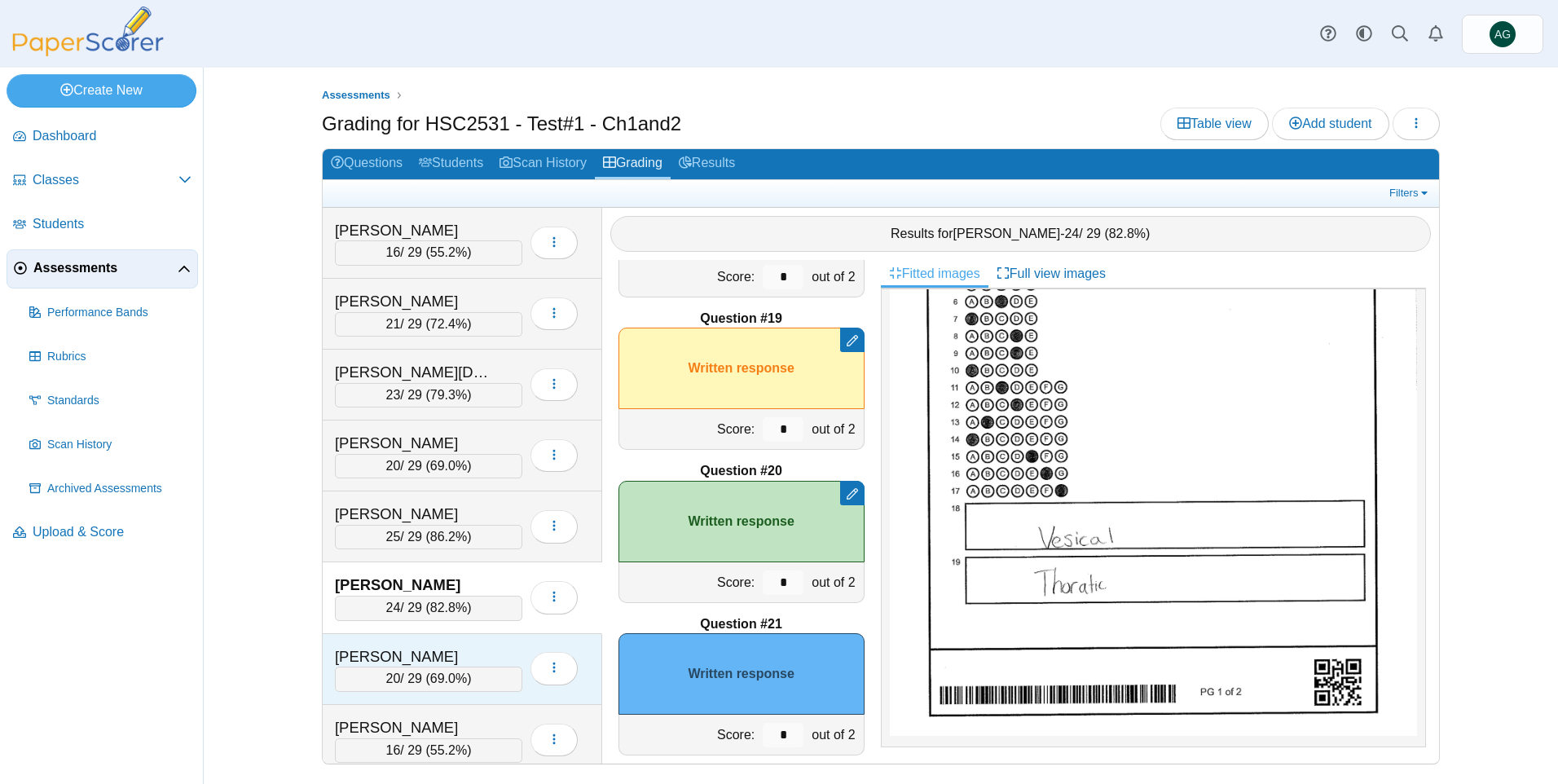
click at [471, 643] on div "Cooke, Averie 20 / 29 ( 69.0% ) Loading…" at bounding box center [462, 669] width 279 height 71
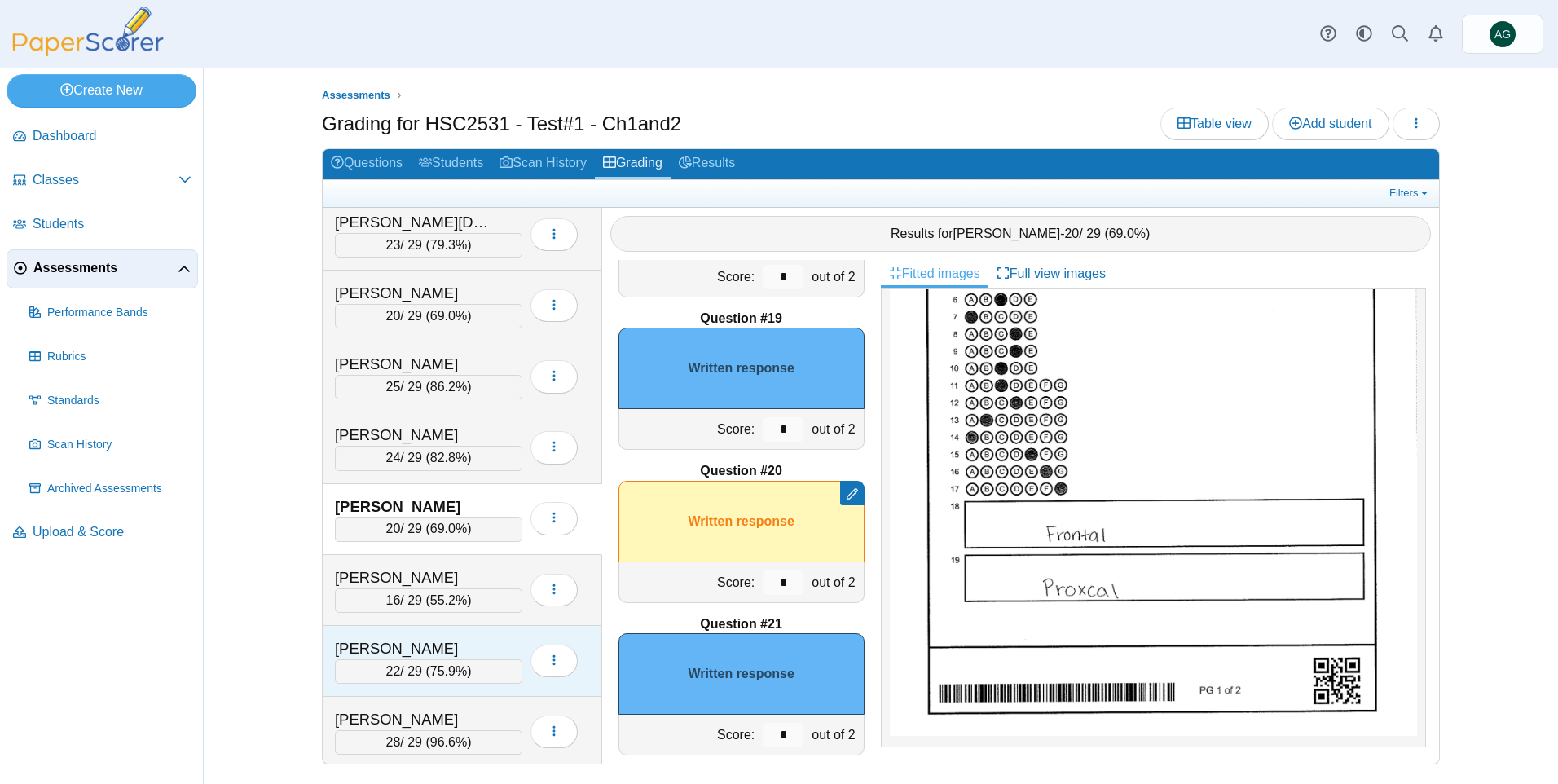
scroll to position [163, 0]
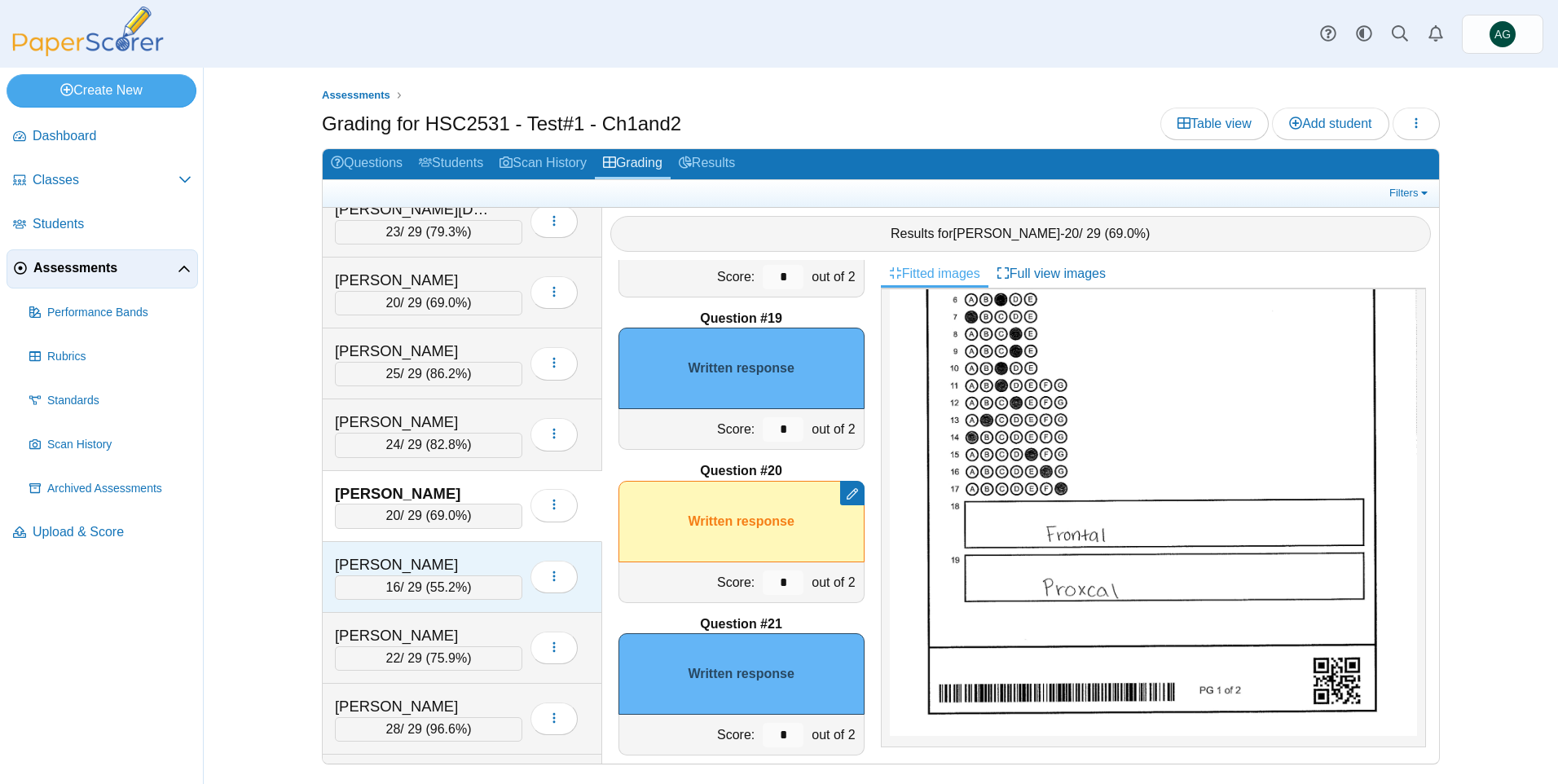
click at [499, 562] on div "Forbes, Andrea" at bounding box center [428, 564] width 187 height 21
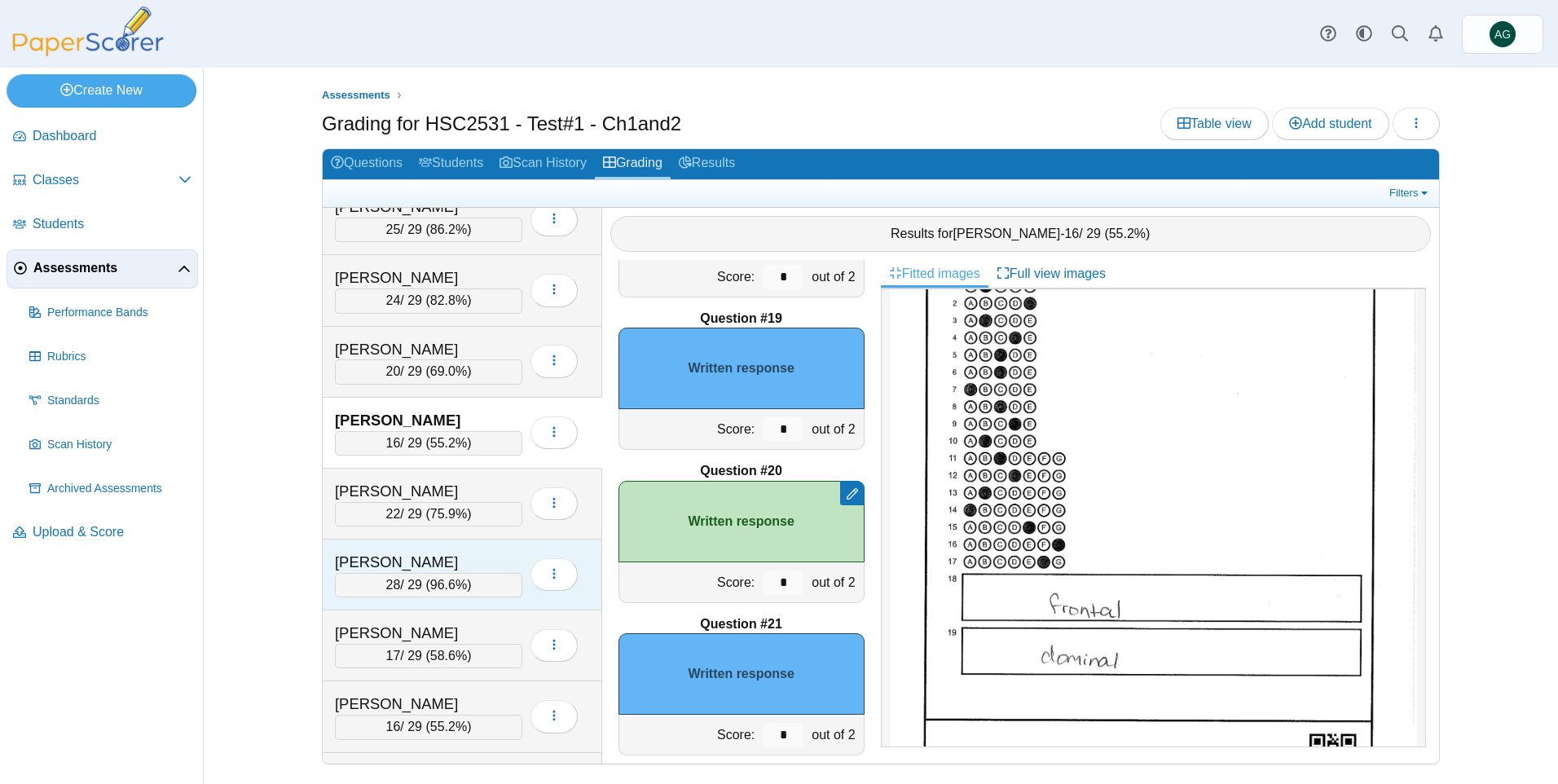
scroll to position [326, 0]
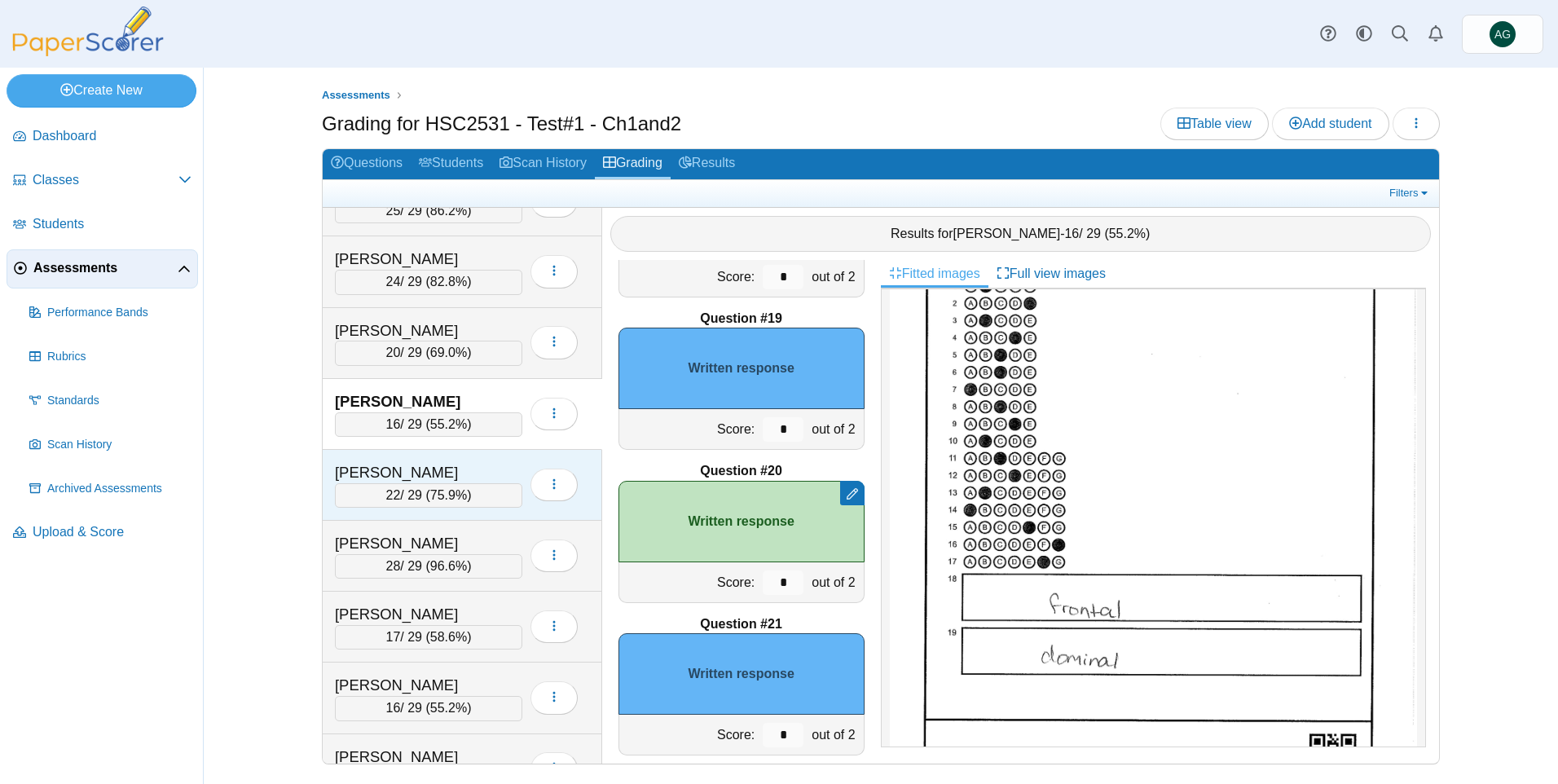
click at [499, 459] on div "Frago, Amalia 22 / 29 ( 75.9% ) Loading…" at bounding box center [462, 485] width 279 height 71
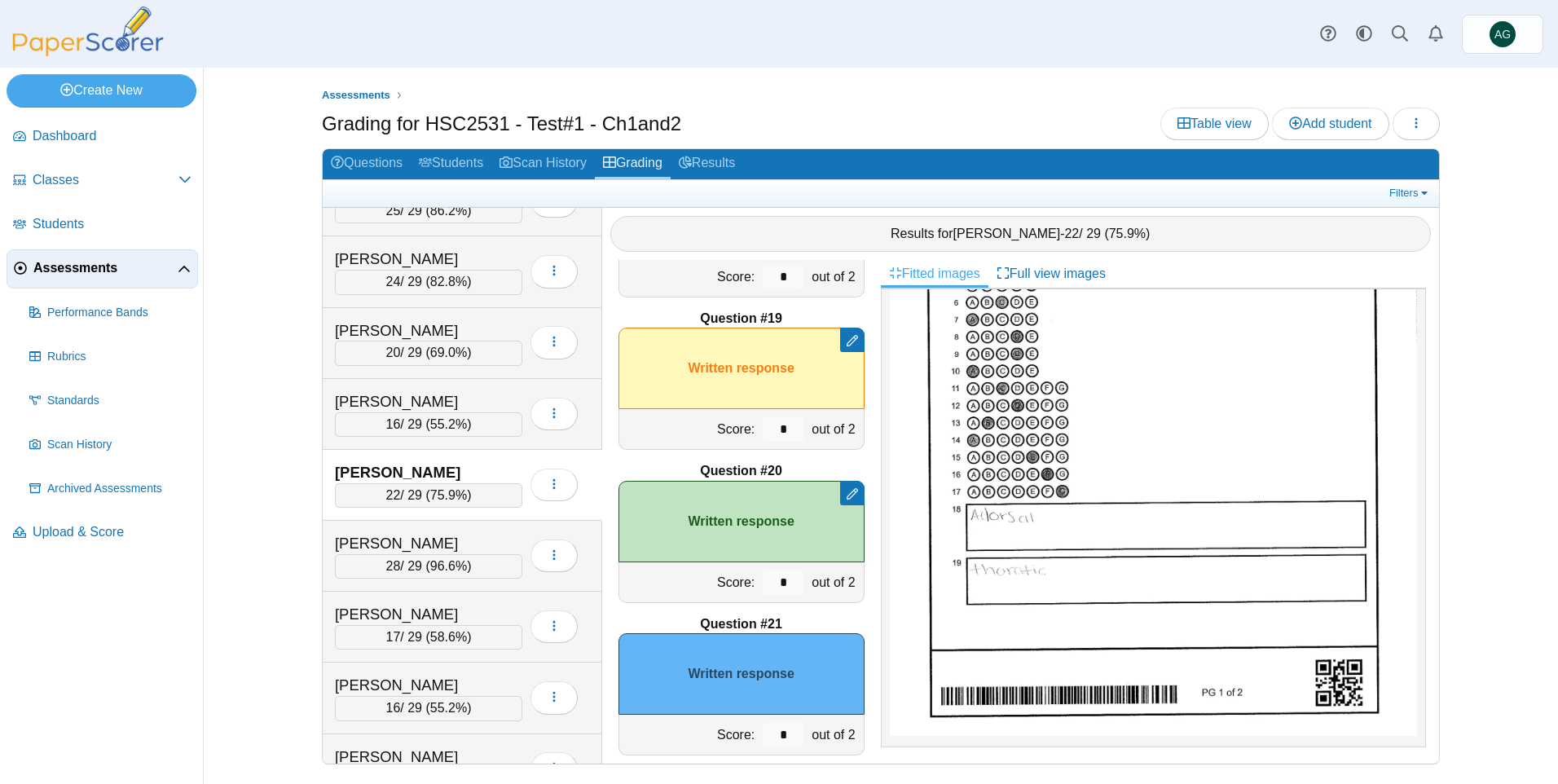
scroll to position [2632, 0]
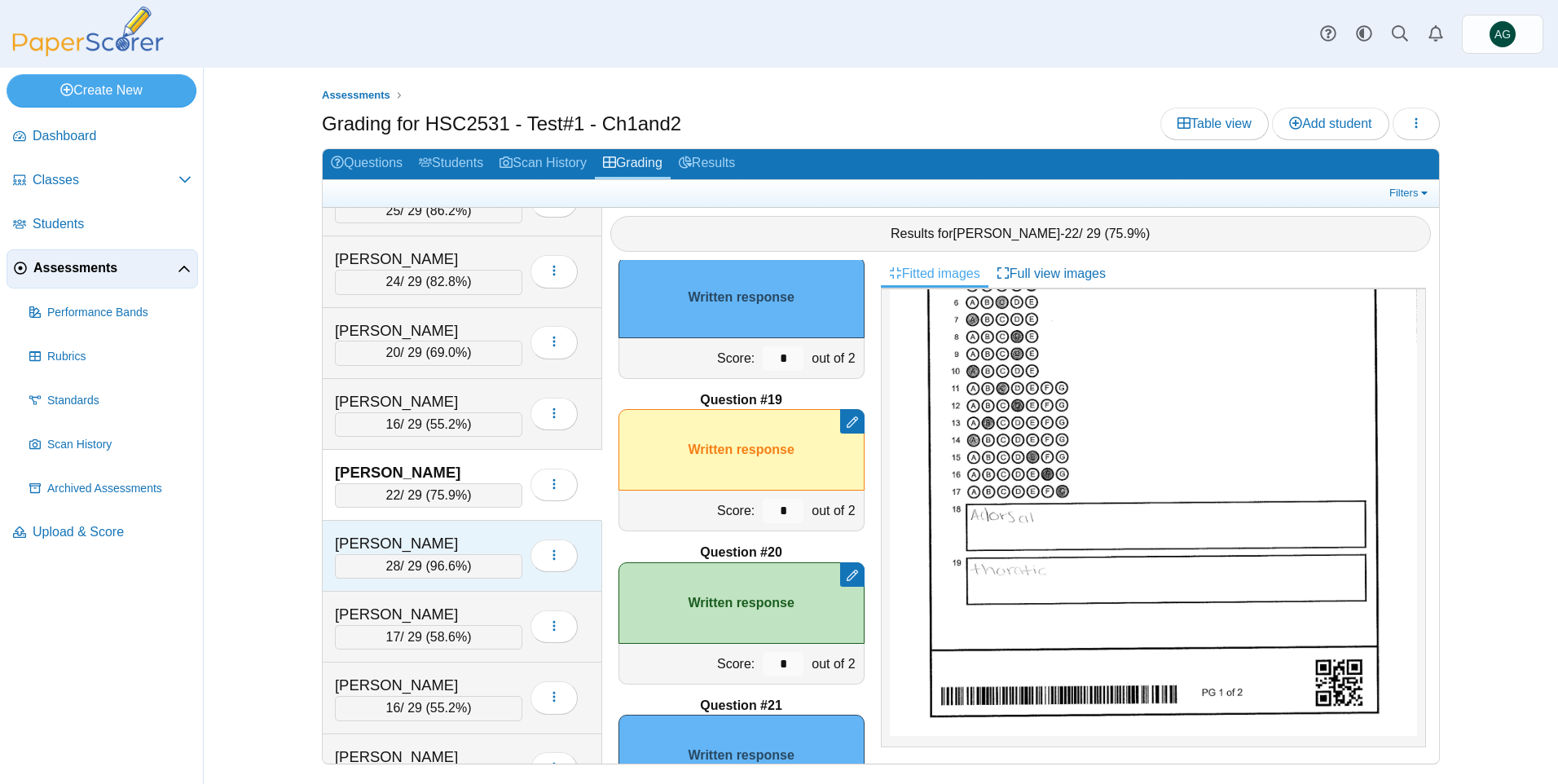
click at [472, 539] on div "Glass, Emily" at bounding box center [415, 544] width 163 height 21
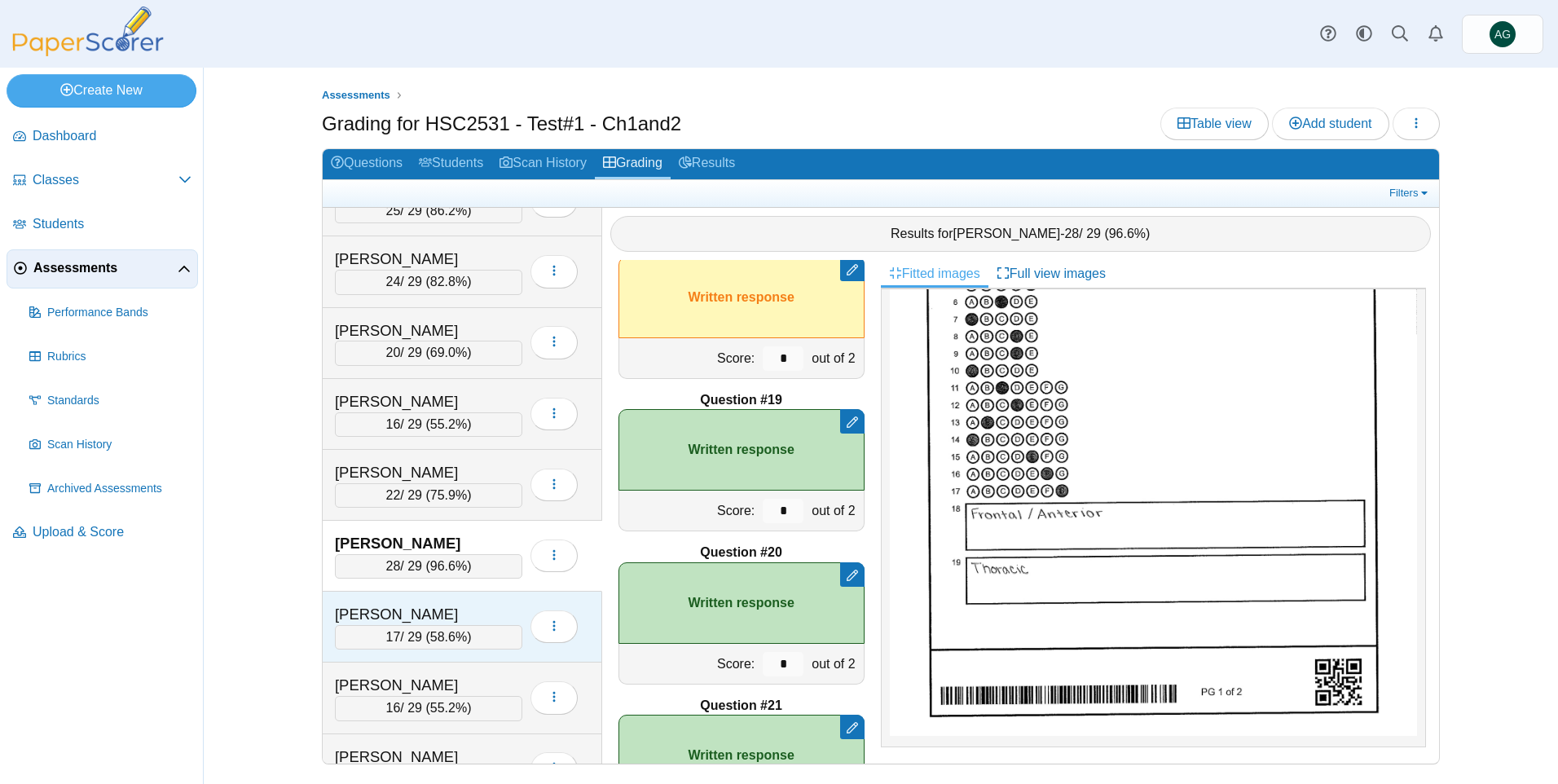
click at [472, 606] on div "Hendrickson, Brooke" at bounding box center [415, 614] width 163 height 21
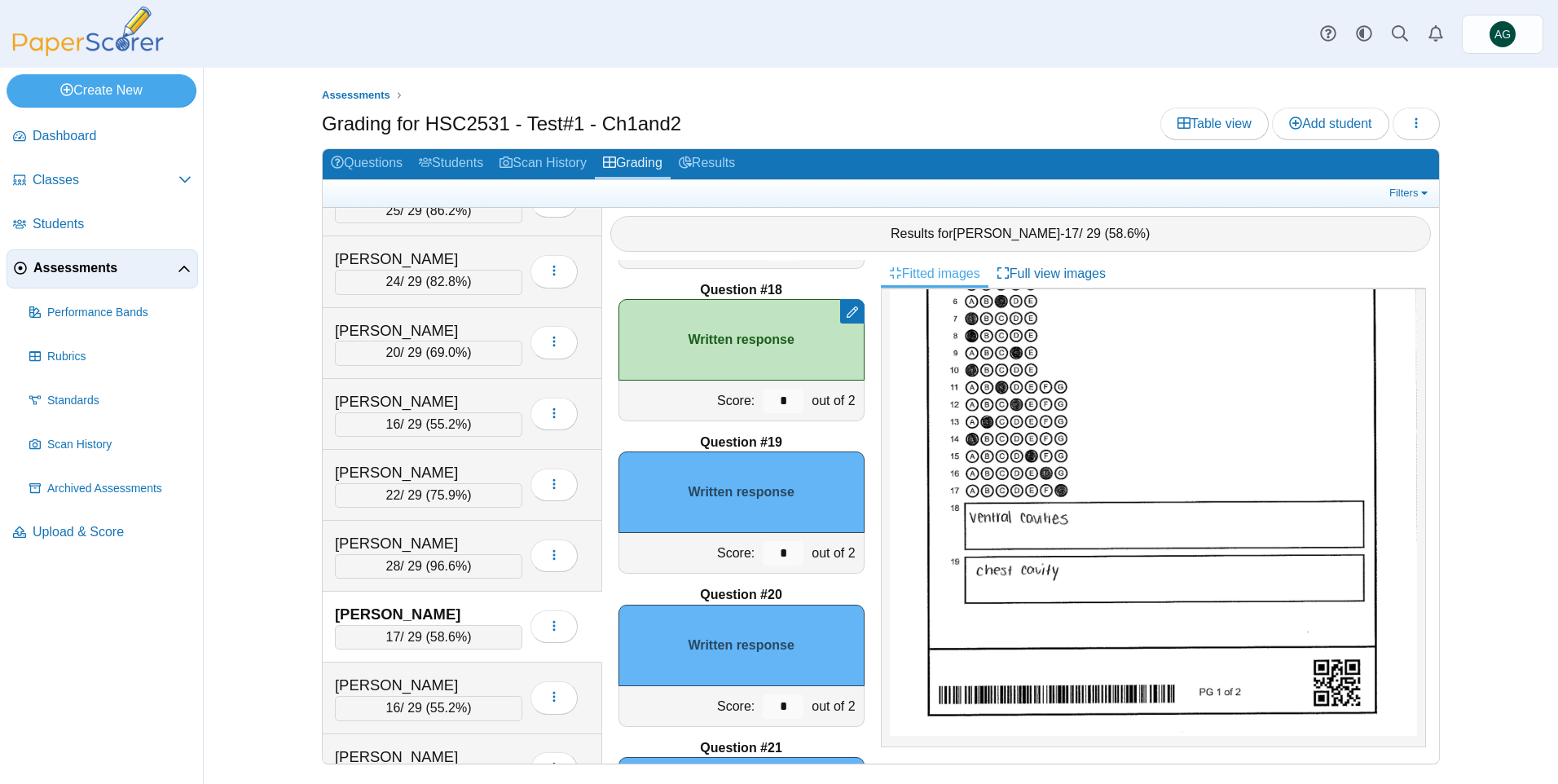
scroll to position [2552, 0]
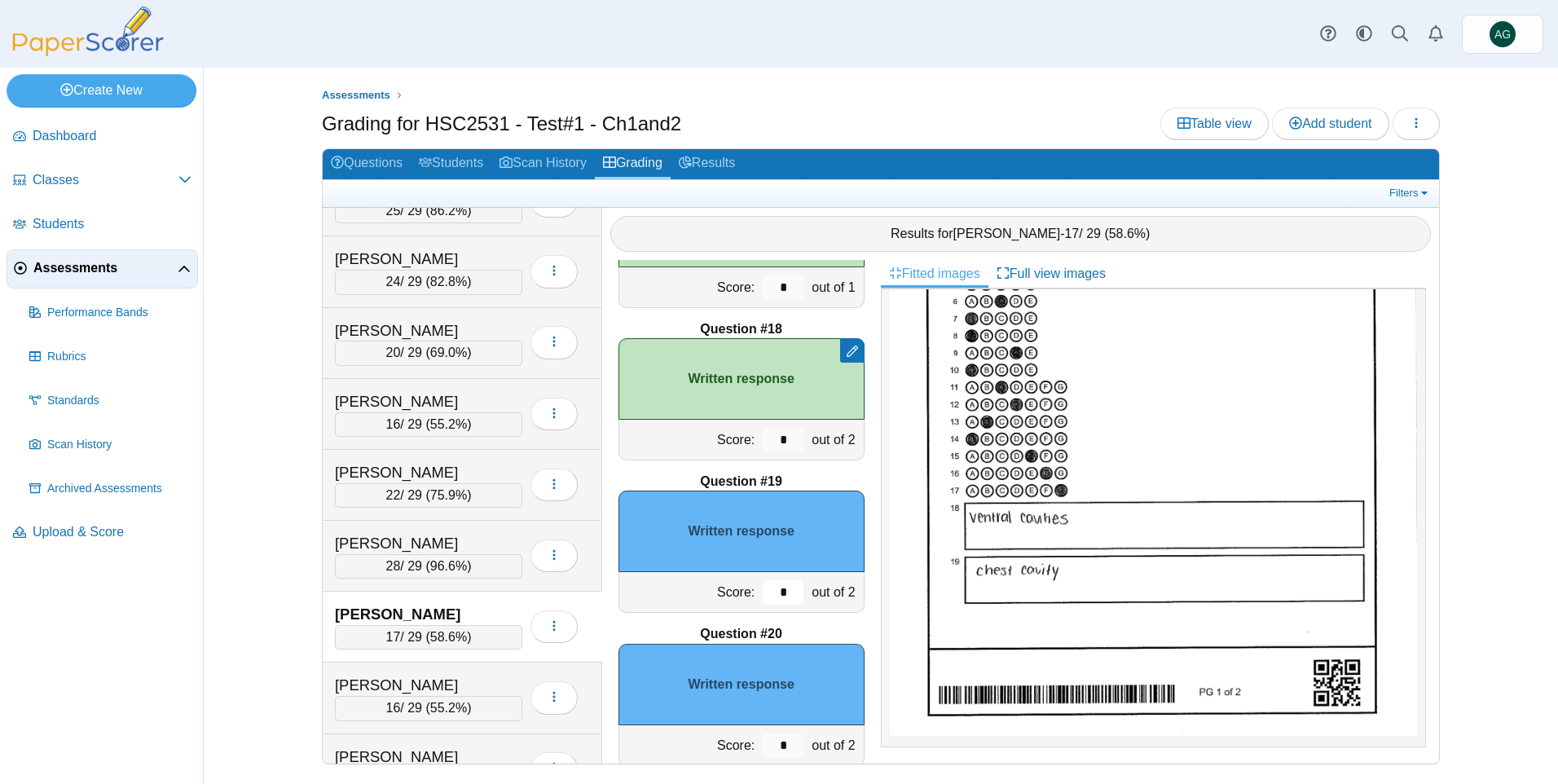
drag, startPoint x: 773, startPoint y: 595, endPoint x: 762, endPoint y: 596, distance: 11.0
click at [762, 596] on input "*" at bounding box center [782, 592] width 41 height 25
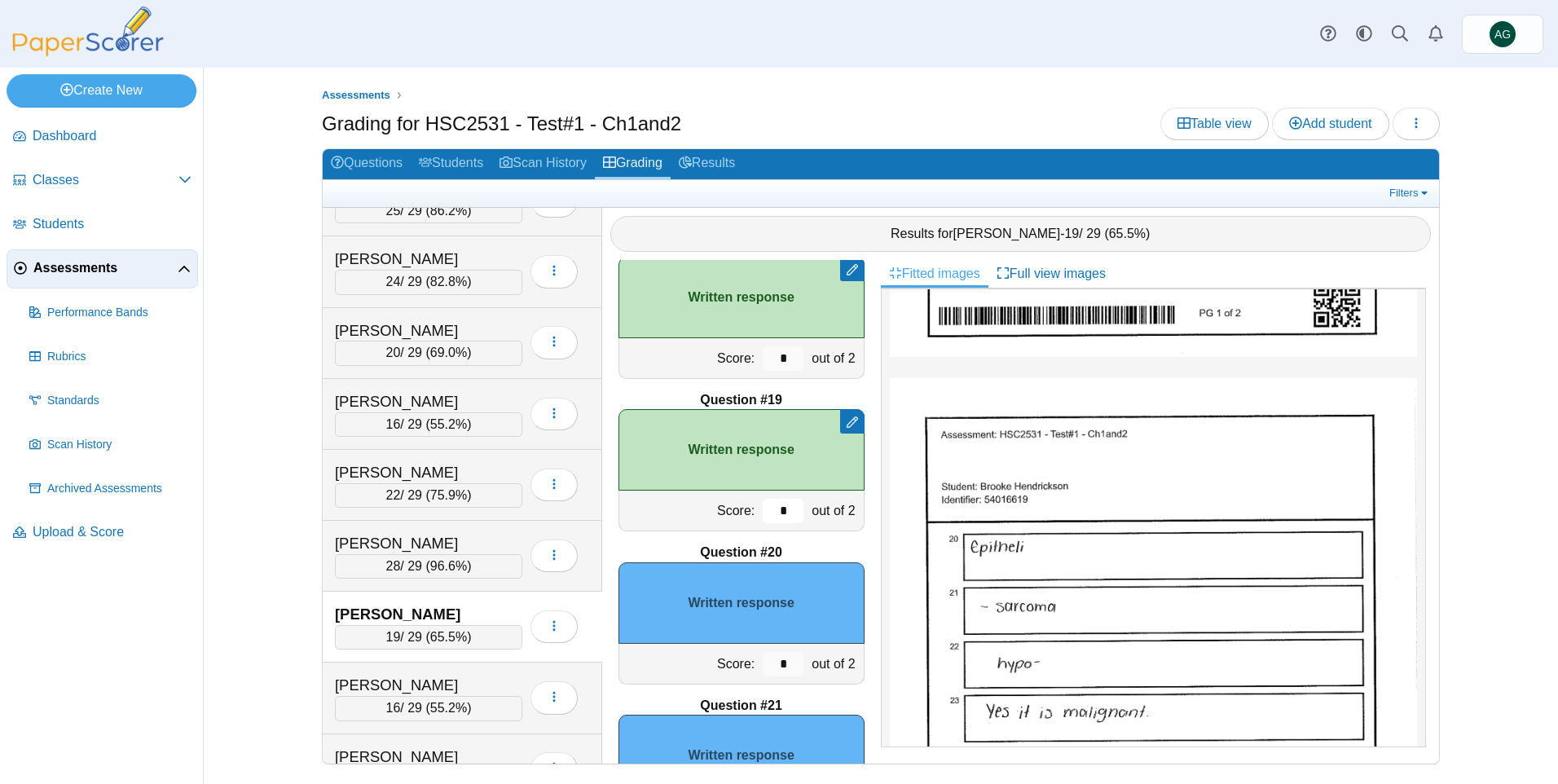
scroll to position [652, 0]
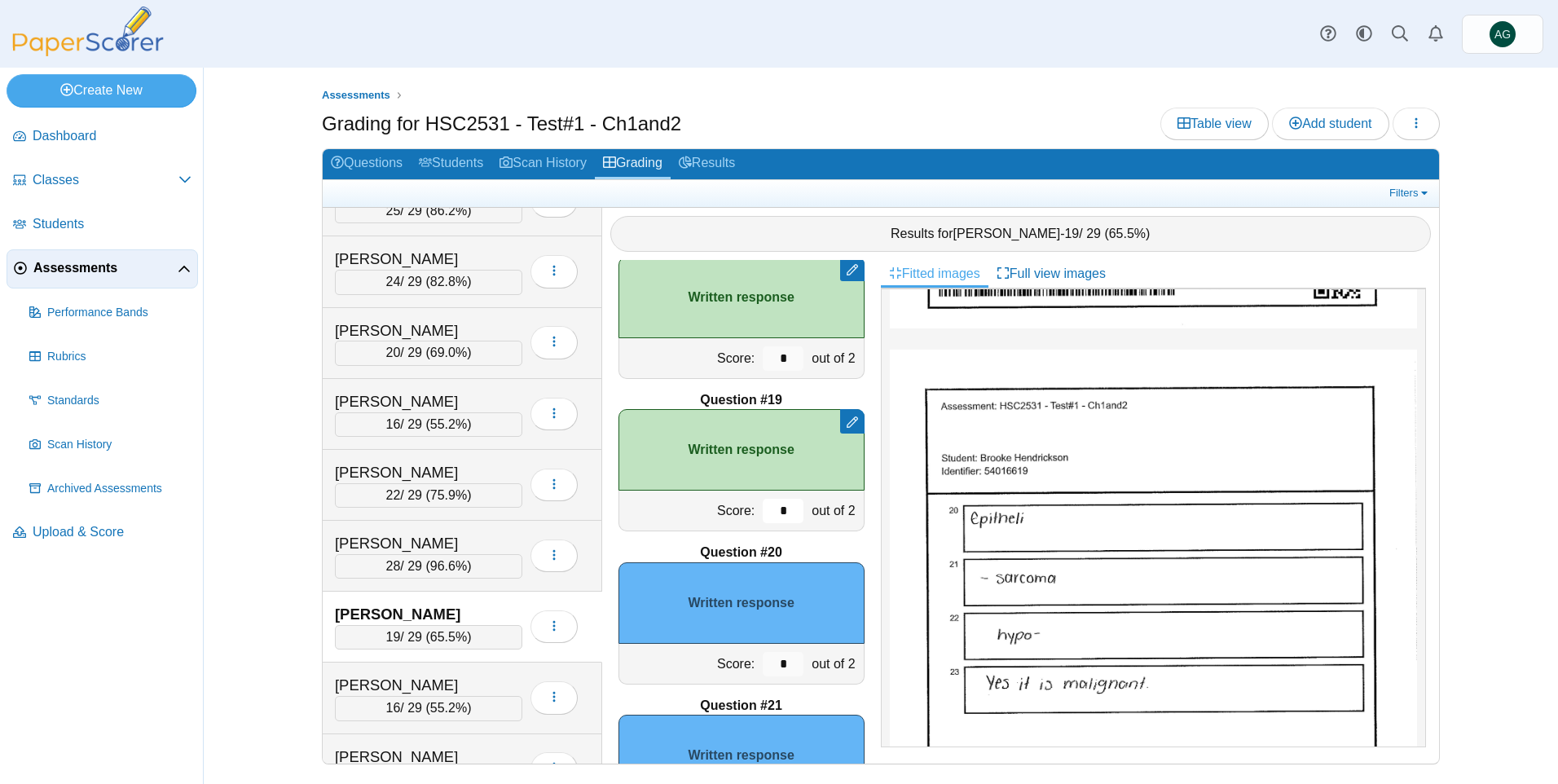
type input "*"
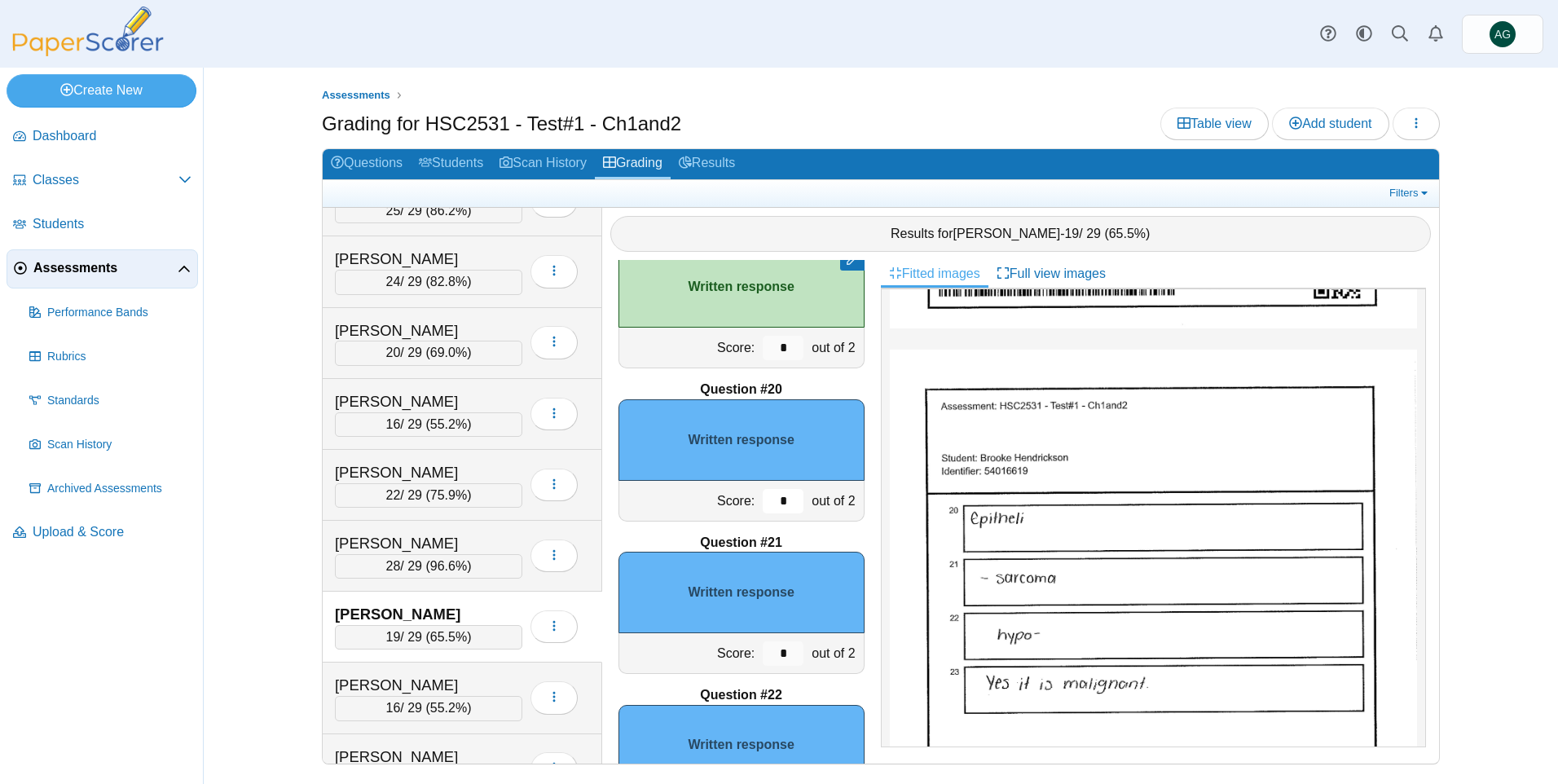
drag, startPoint x: 779, startPoint y: 496, endPoint x: 706, endPoint y: 502, distance: 73.2
click at [706, 502] on div "Score: * out of 2" at bounding box center [741, 501] width 246 height 41
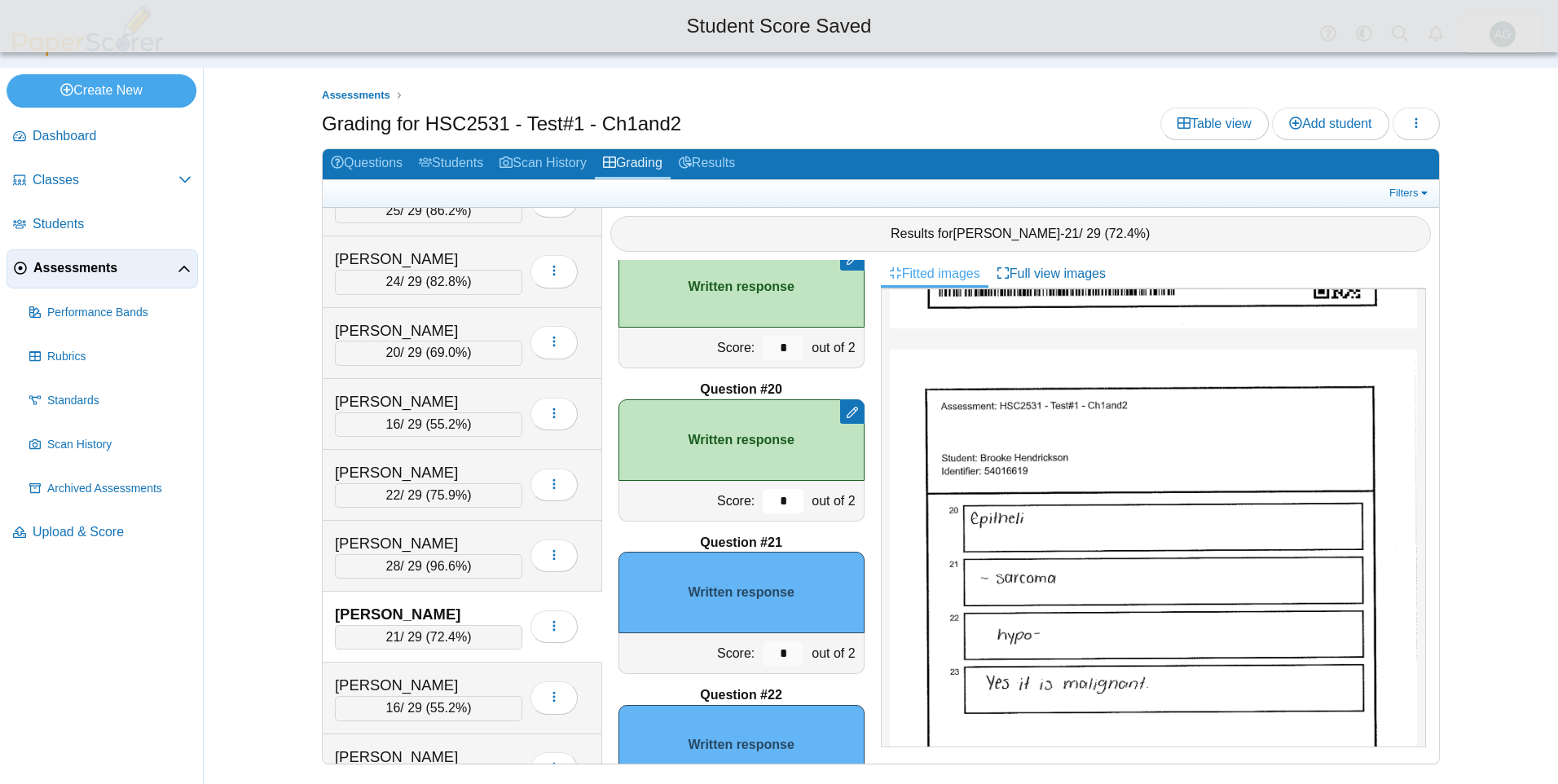
type input "*"
drag, startPoint x: 773, startPoint y: 650, endPoint x: 762, endPoint y: 652, distance: 11.2
click at [762, 652] on input "*" at bounding box center [782, 654] width 41 height 25
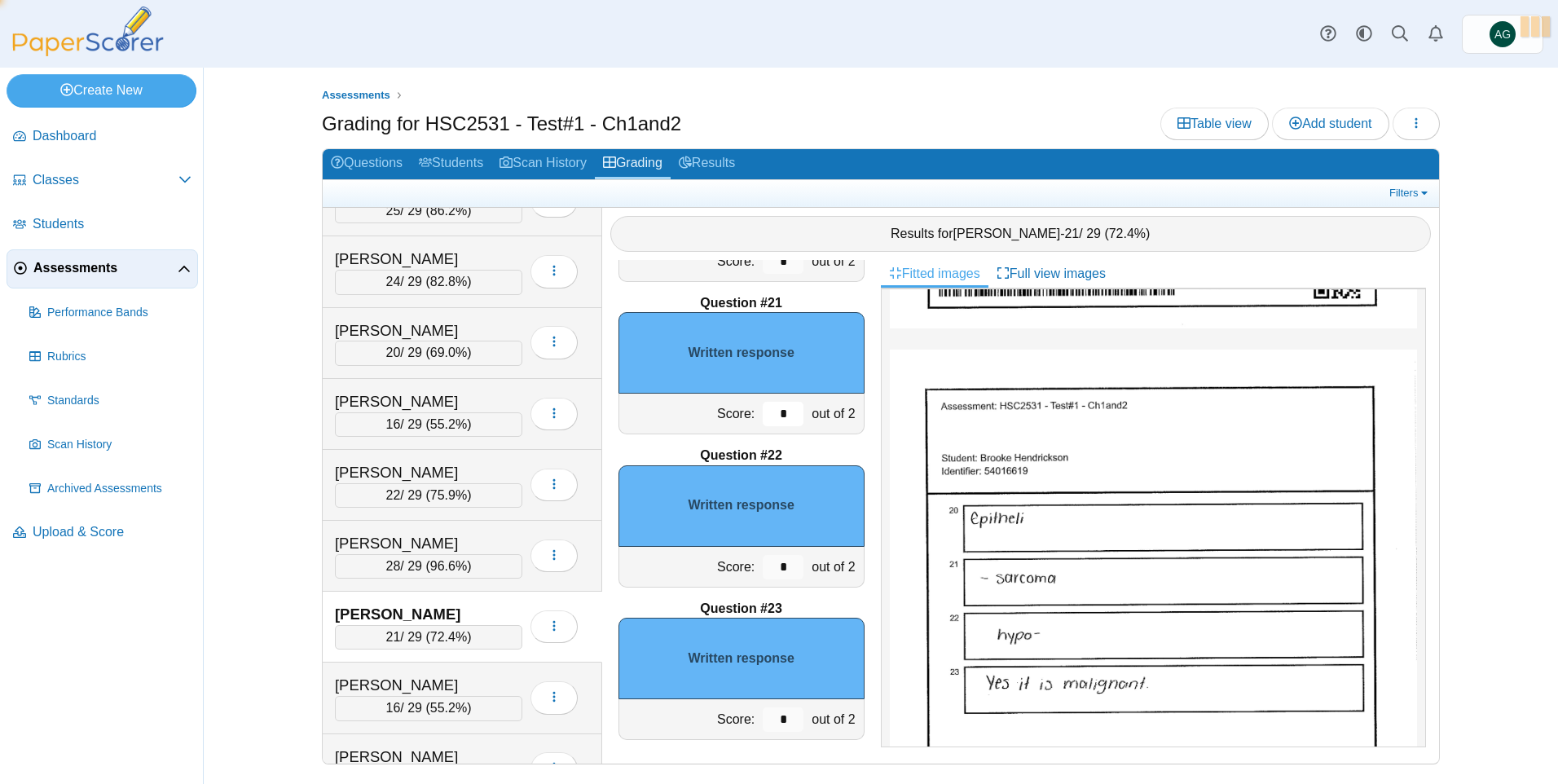
scroll to position [3040, 0]
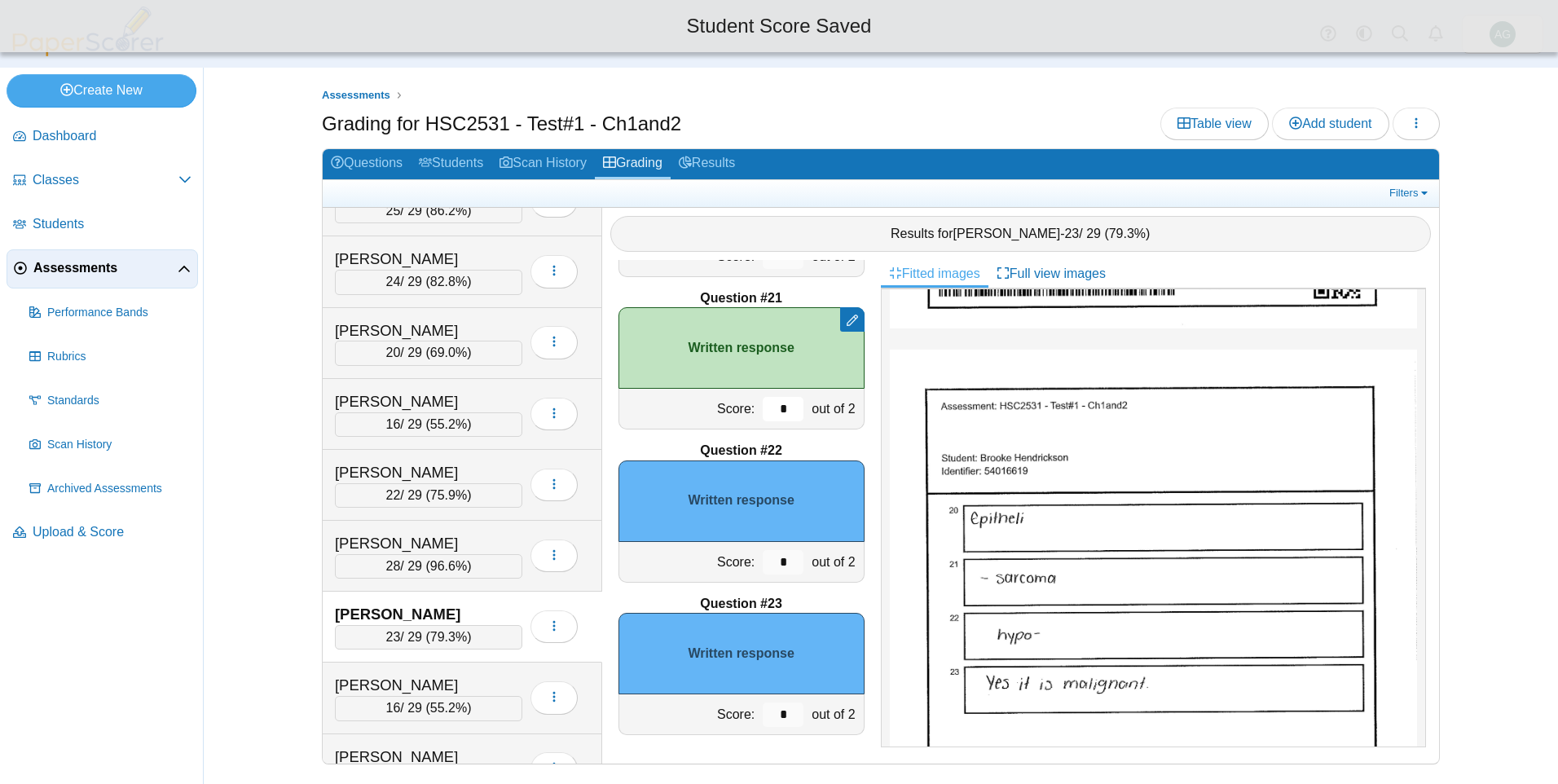
type input "*"
drag, startPoint x: 779, startPoint y: 562, endPoint x: 755, endPoint y: 563, distance: 24.0
click at [762, 563] on input "*" at bounding box center [782, 563] width 41 height 25
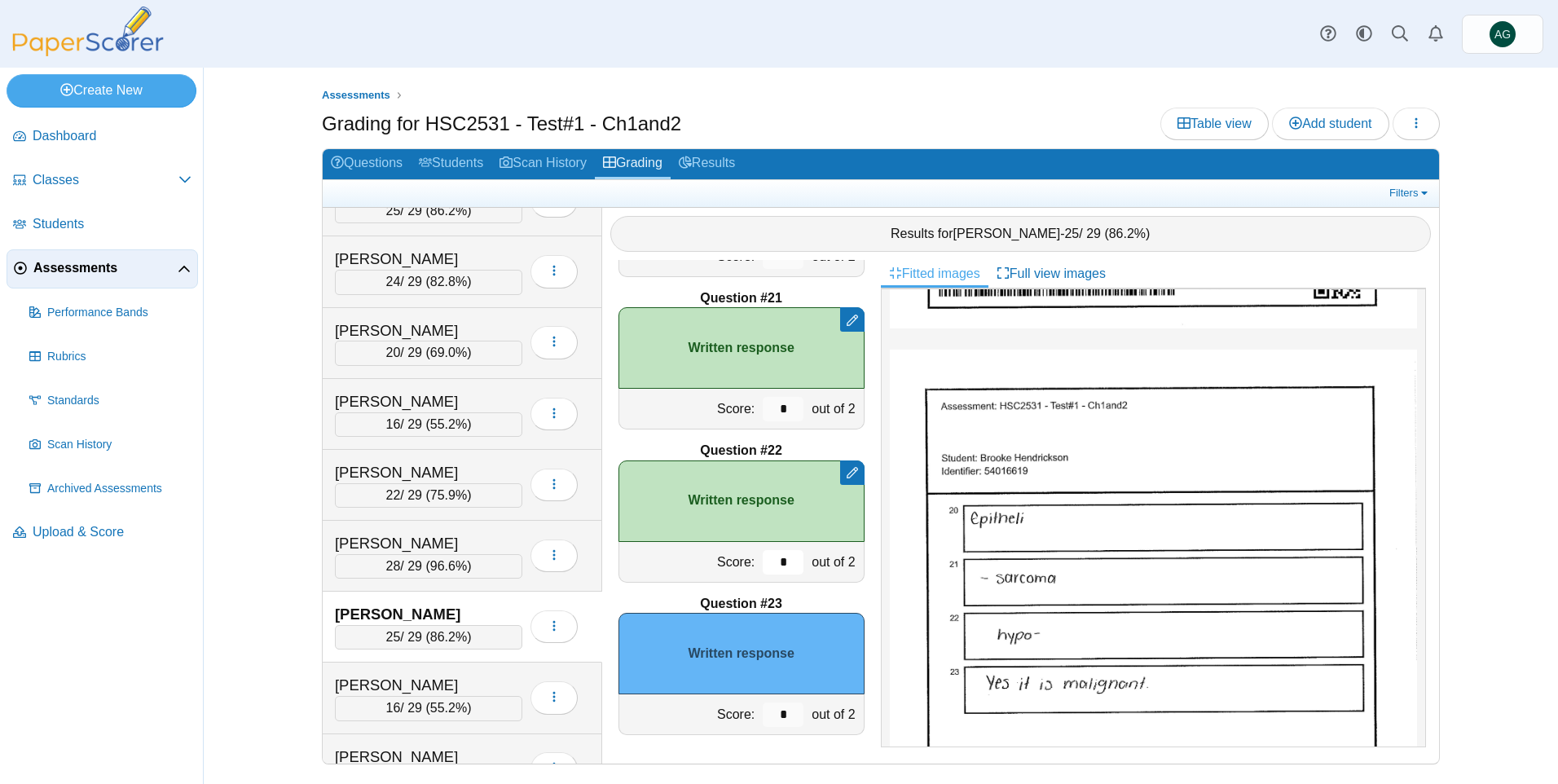
type input "*"
drag, startPoint x: 774, startPoint y: 720, endPoint x: 748, endPoint y: 721, distance: 26.0
click at [759, 721] on div "*" at bounding box center [782, 714] width 48 height 40
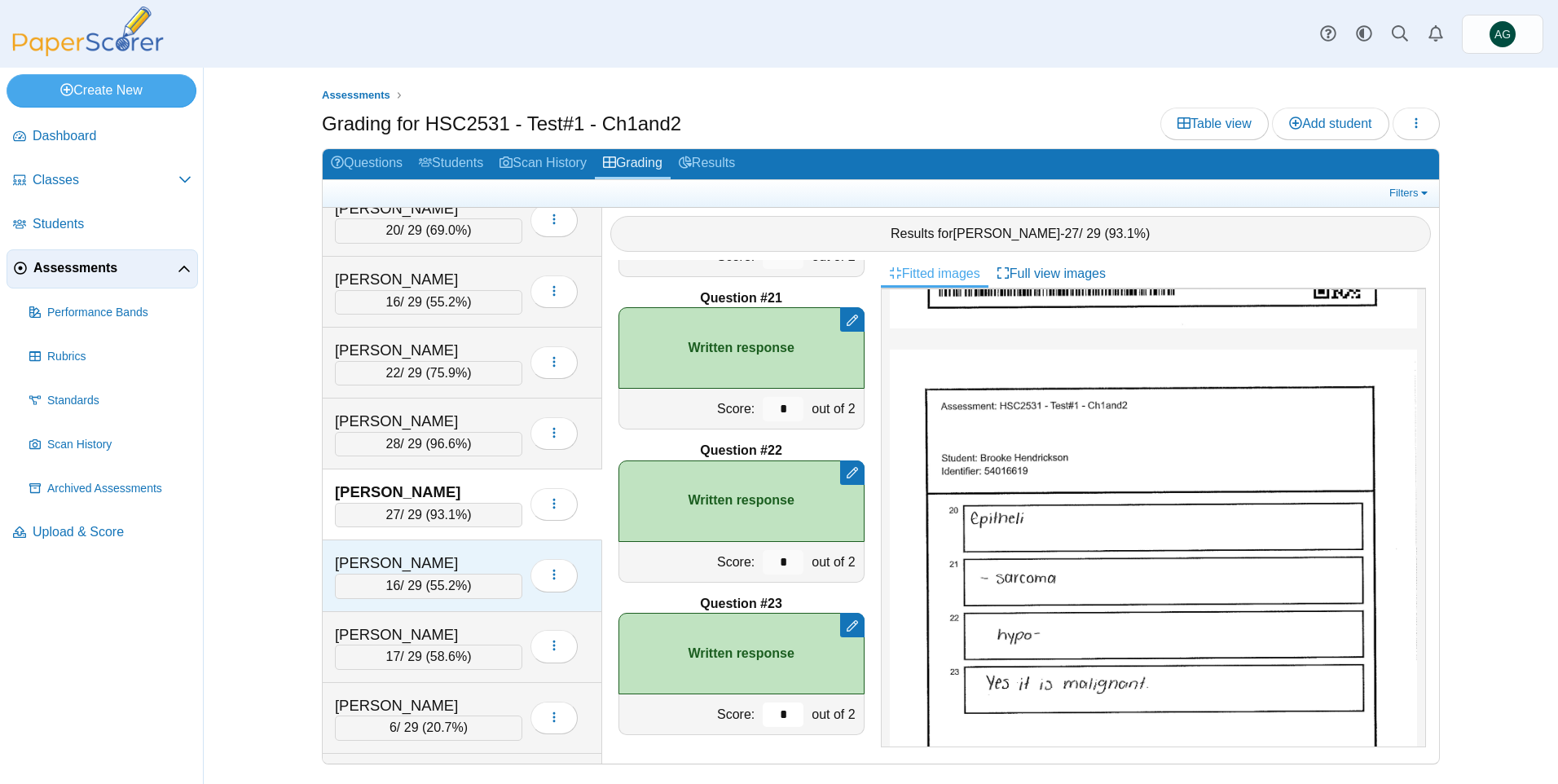
scroll to position [488, 0]
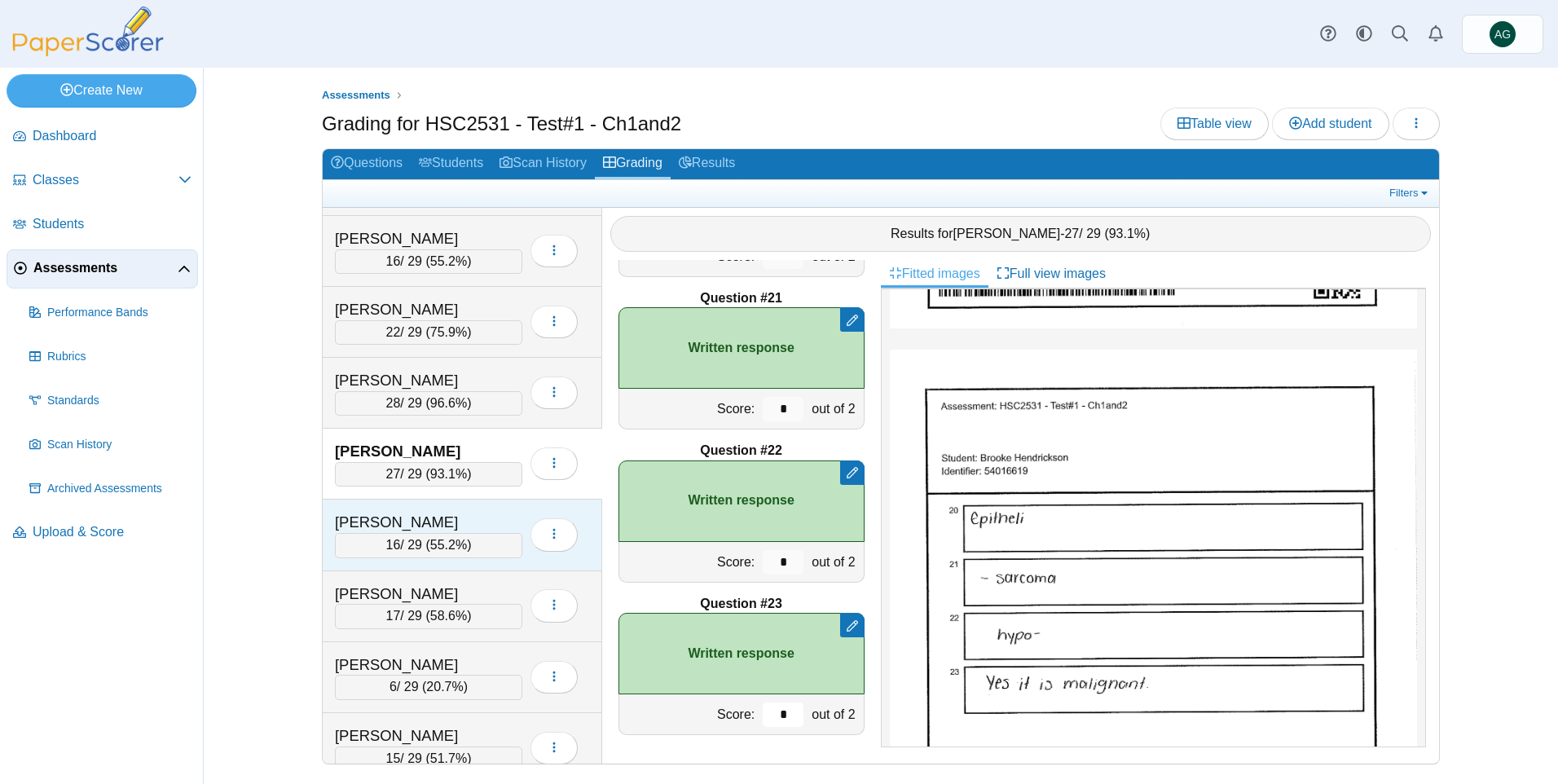
type input "*"
click at [496, 522] on div "Jovine, Alyssa" at bounding box center [415, 522] width 163 height 21
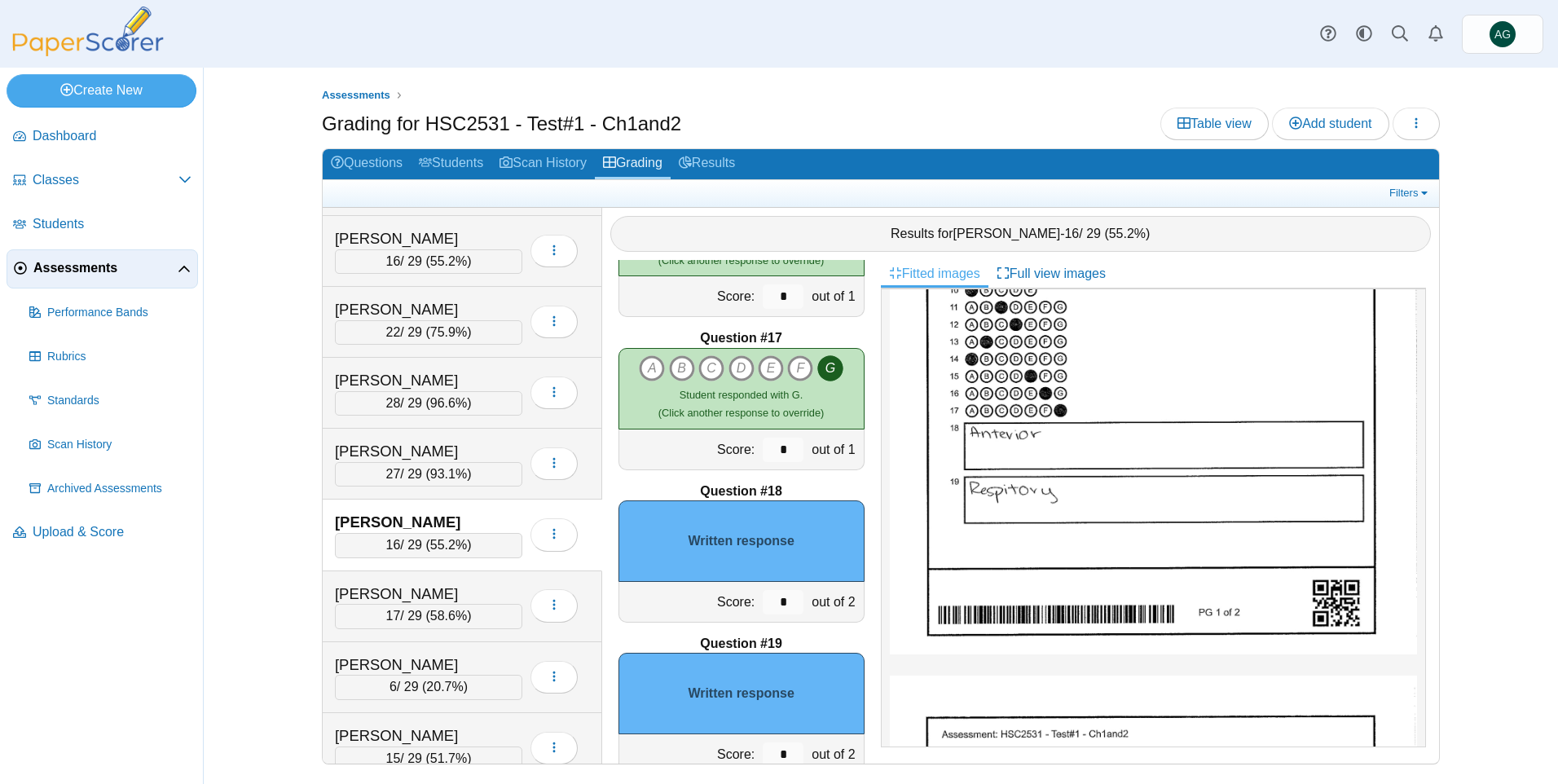
scroll to position [2388, 0]
drag, startPoint x: 779, startPoint y: 611, endPoint x: 746, endPoint y: 601, distance: 34.5
click at [759, 601] on div "*" at bounding box center [782, 602] width 48 height 40
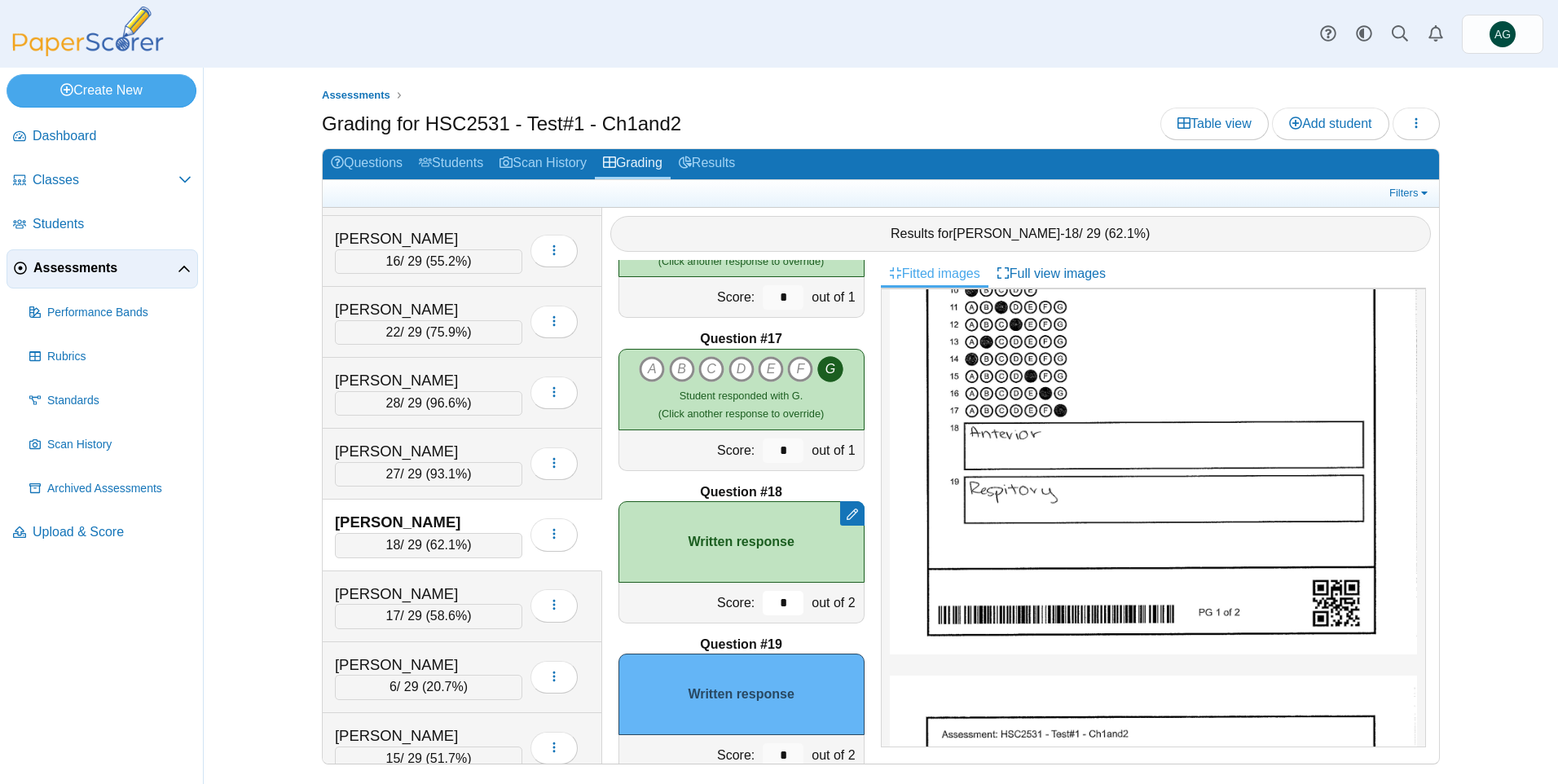
type input "*"
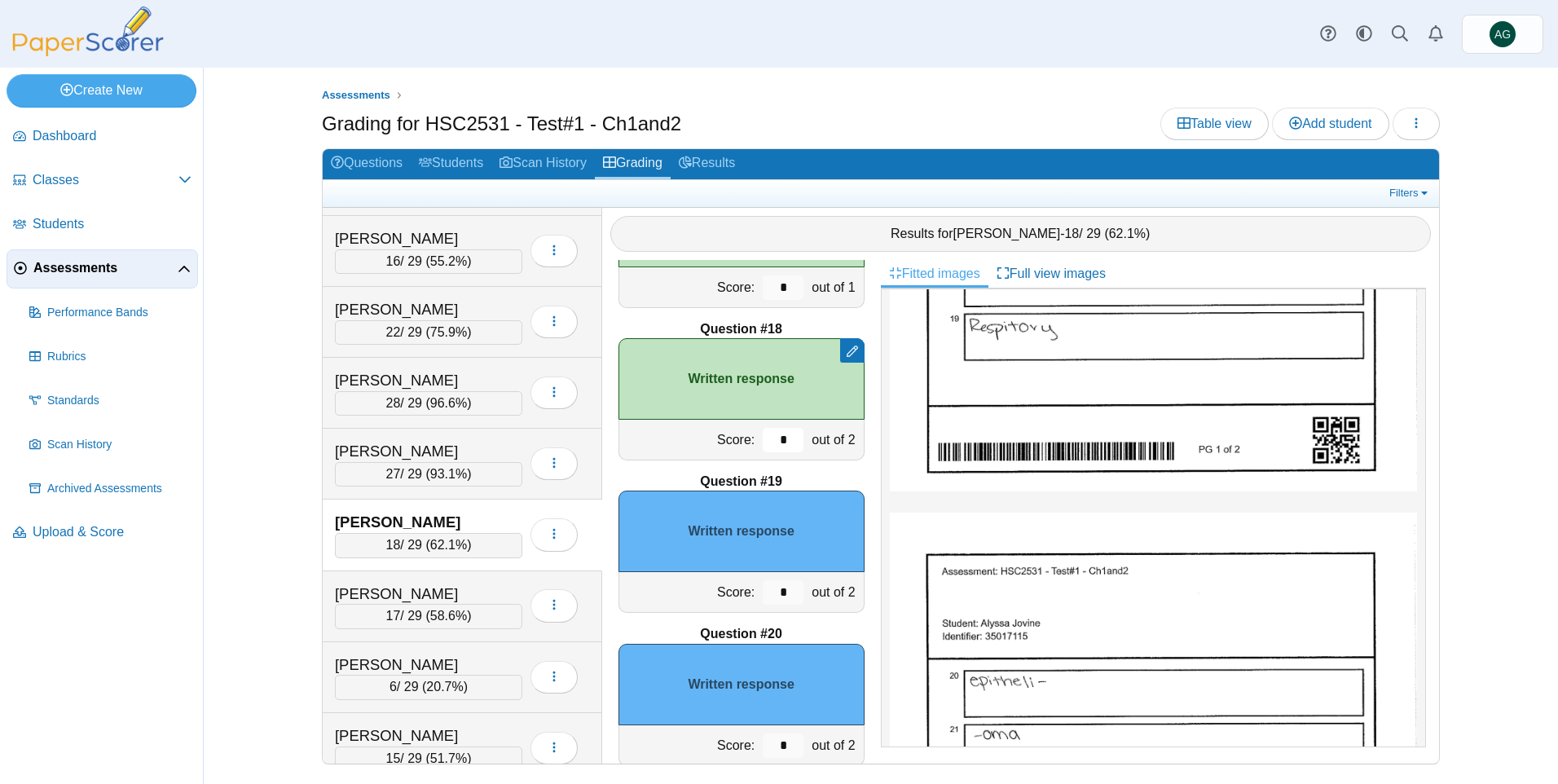
scroll to position [2632, 0]
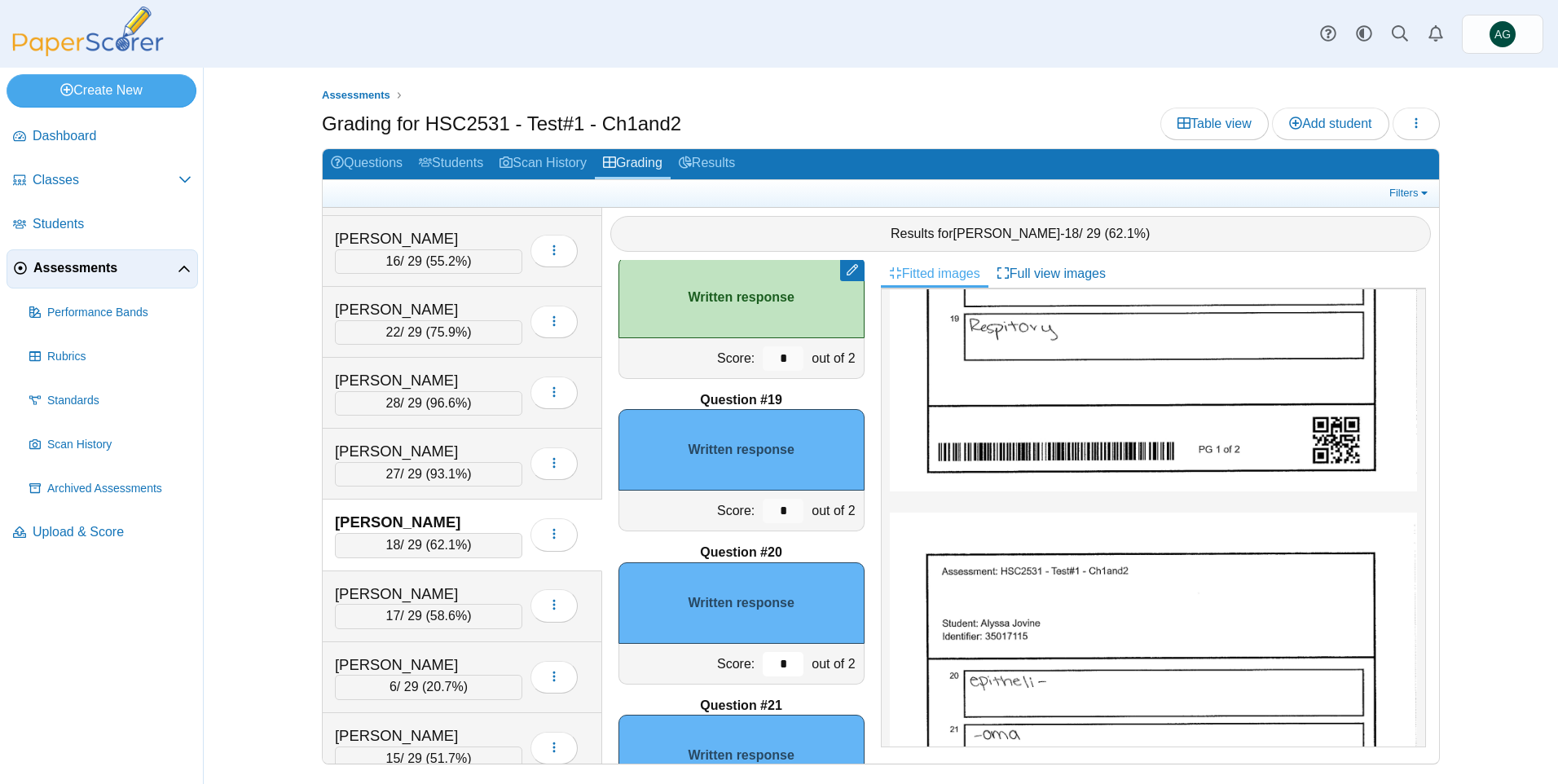
drag, startPoint x: 777, startPoint y: 660, endPoint x: 761, endPoint y: 668, distance: 17.9
click at [762, 668] on input "*" at bounding box center [782, 664] width 41 height 25
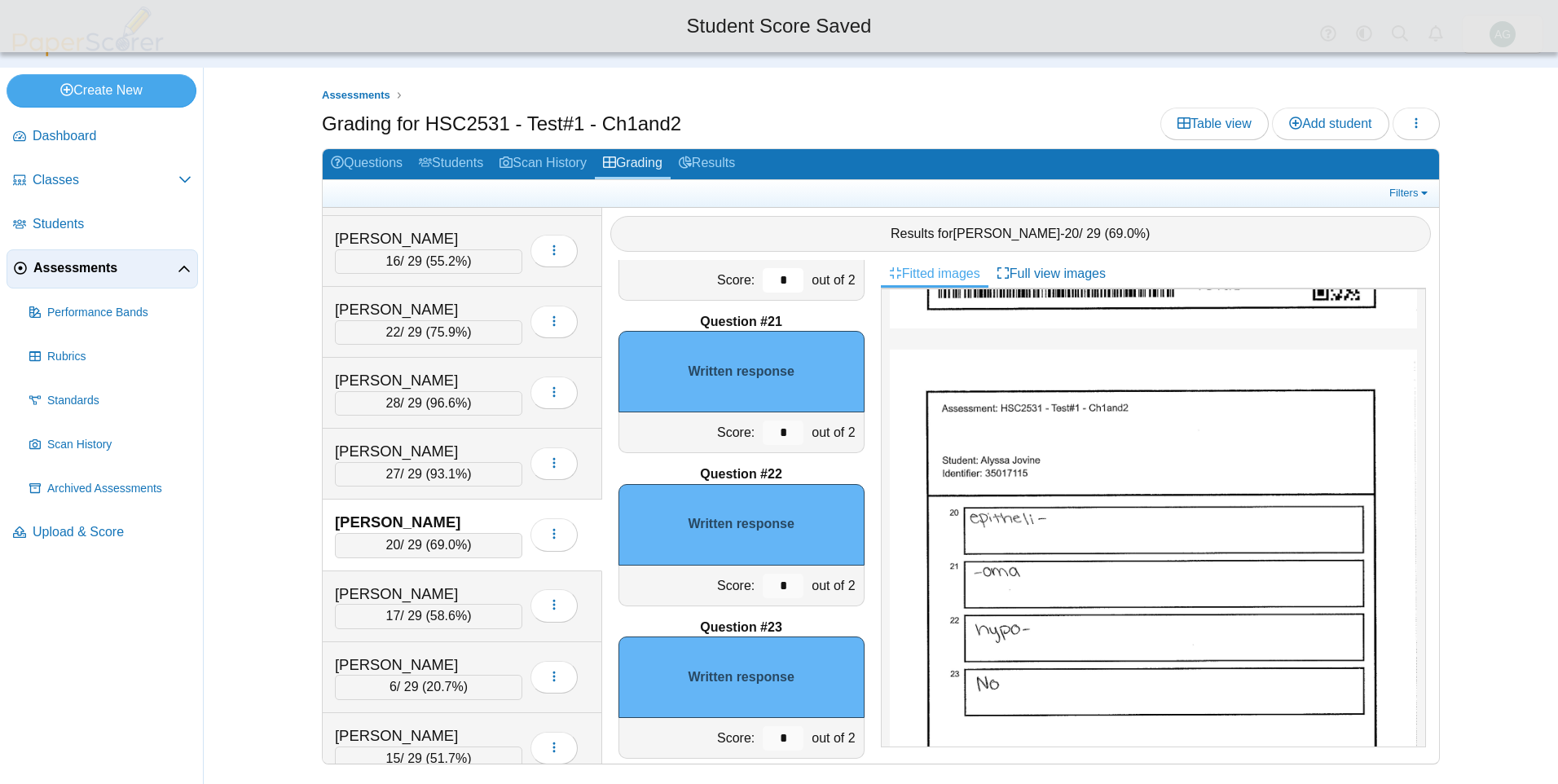
scroll to position [3040, 0]
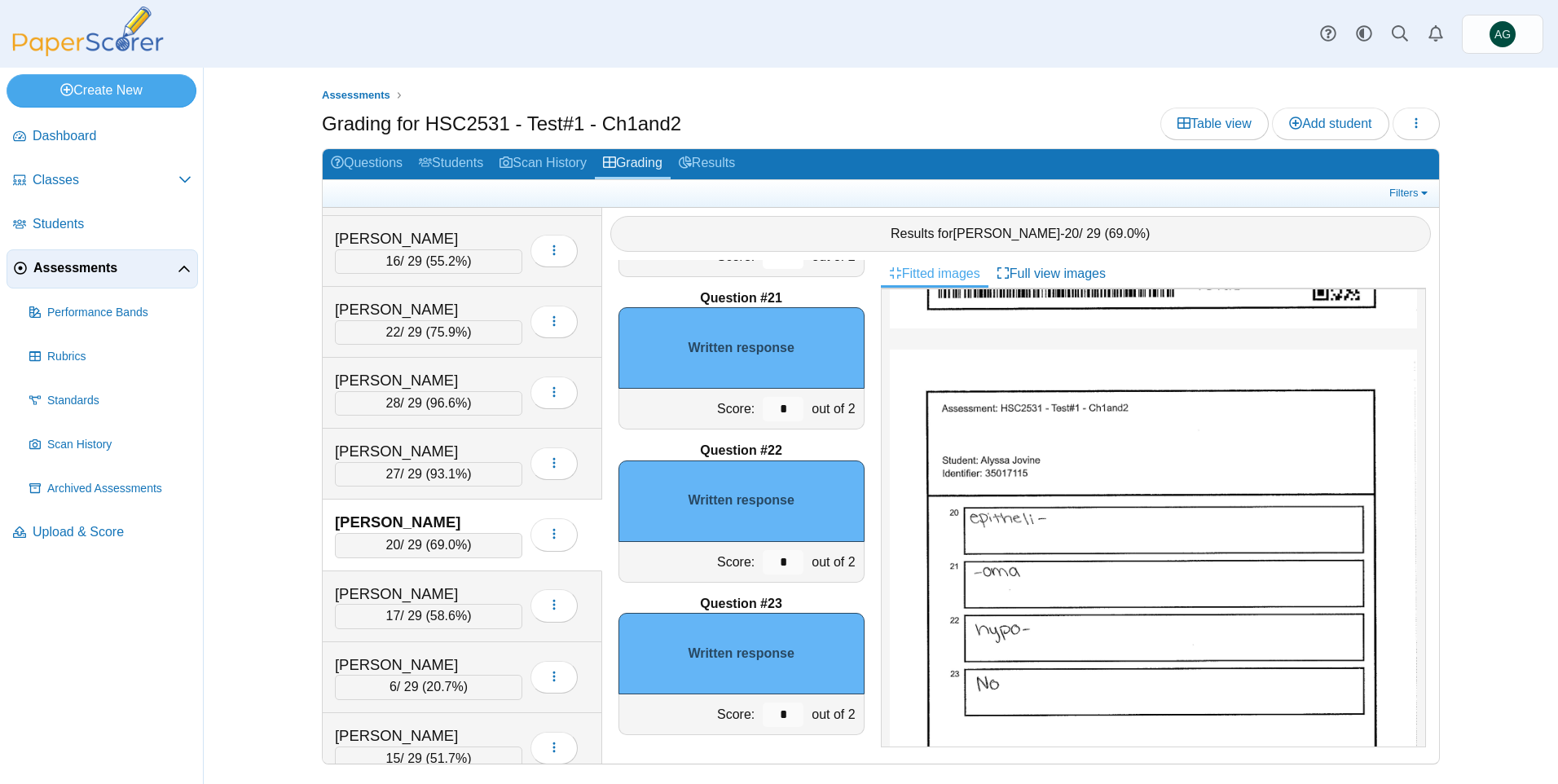
type input "*"
drag, startPoint x: 781, startPoint y: 569, endPoint x: 764, endPoint y: 569, distance: 17.0
click at [764, 569] on input "*" at bounding box center [782, 563] width 41 height 25
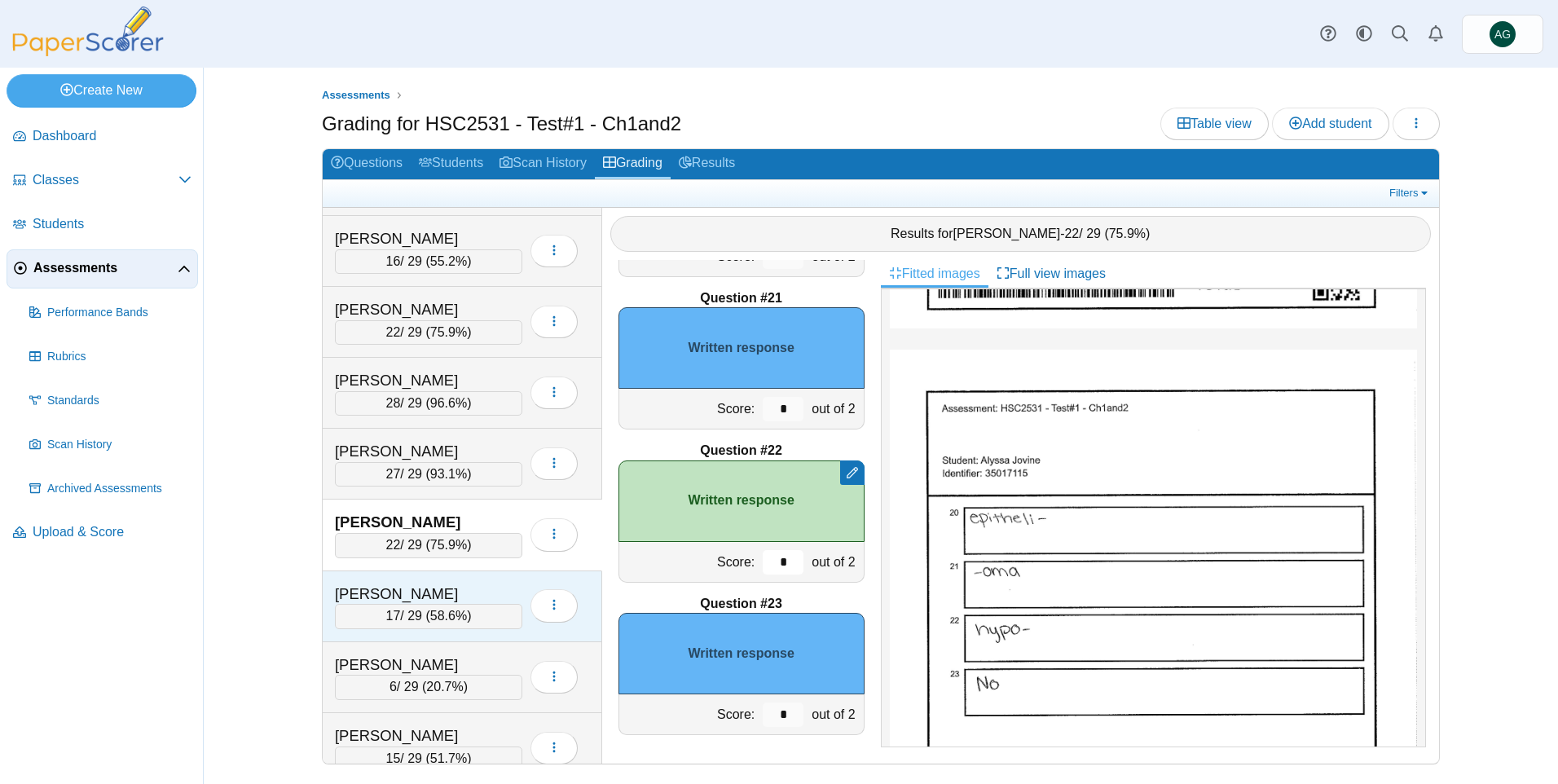
type input "*"
click at [492, 592] on div "Kade, Alexa" at bounding box center [415, 594] width 163 height 21
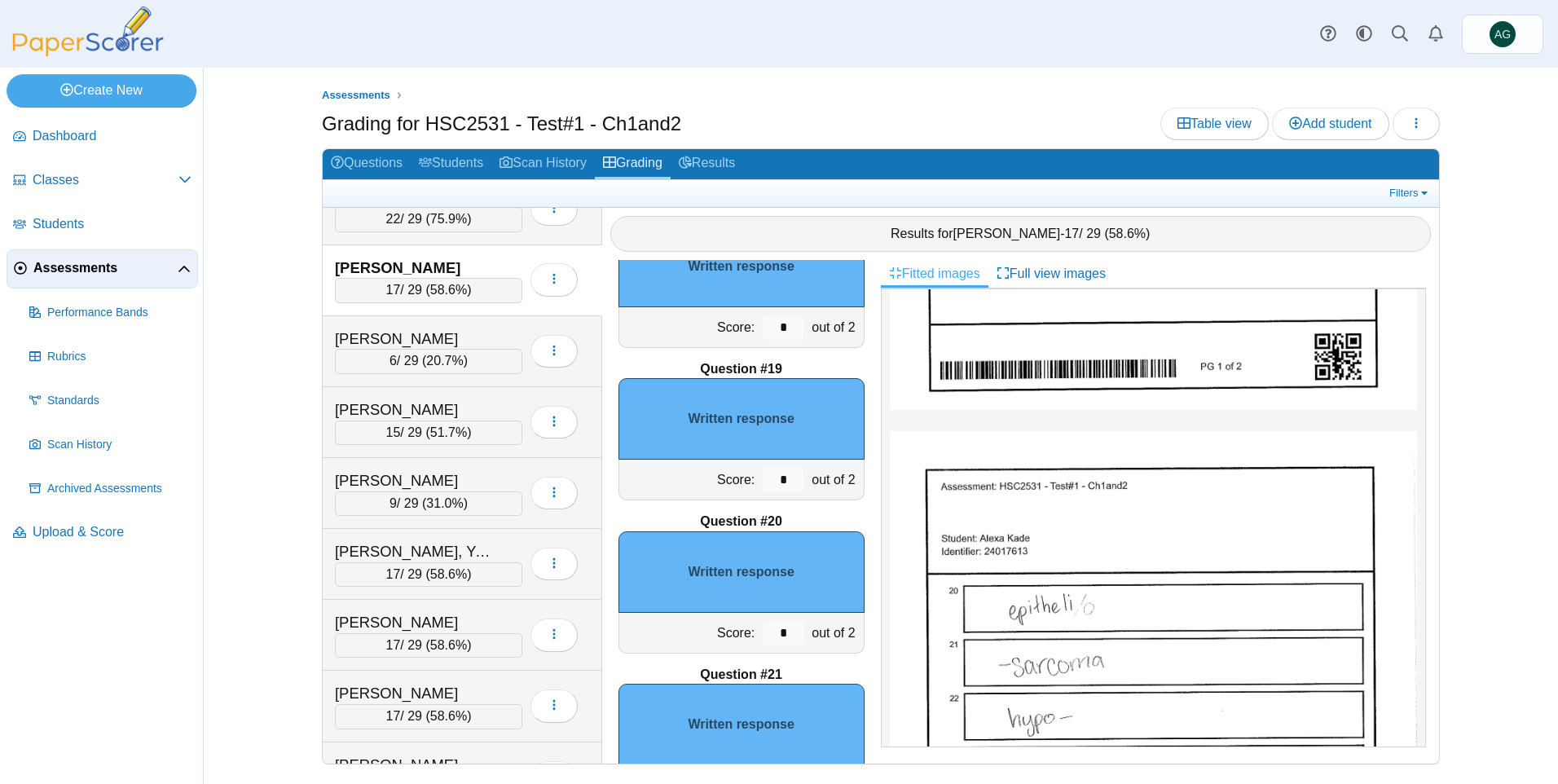
scroll to position [2714, 0]
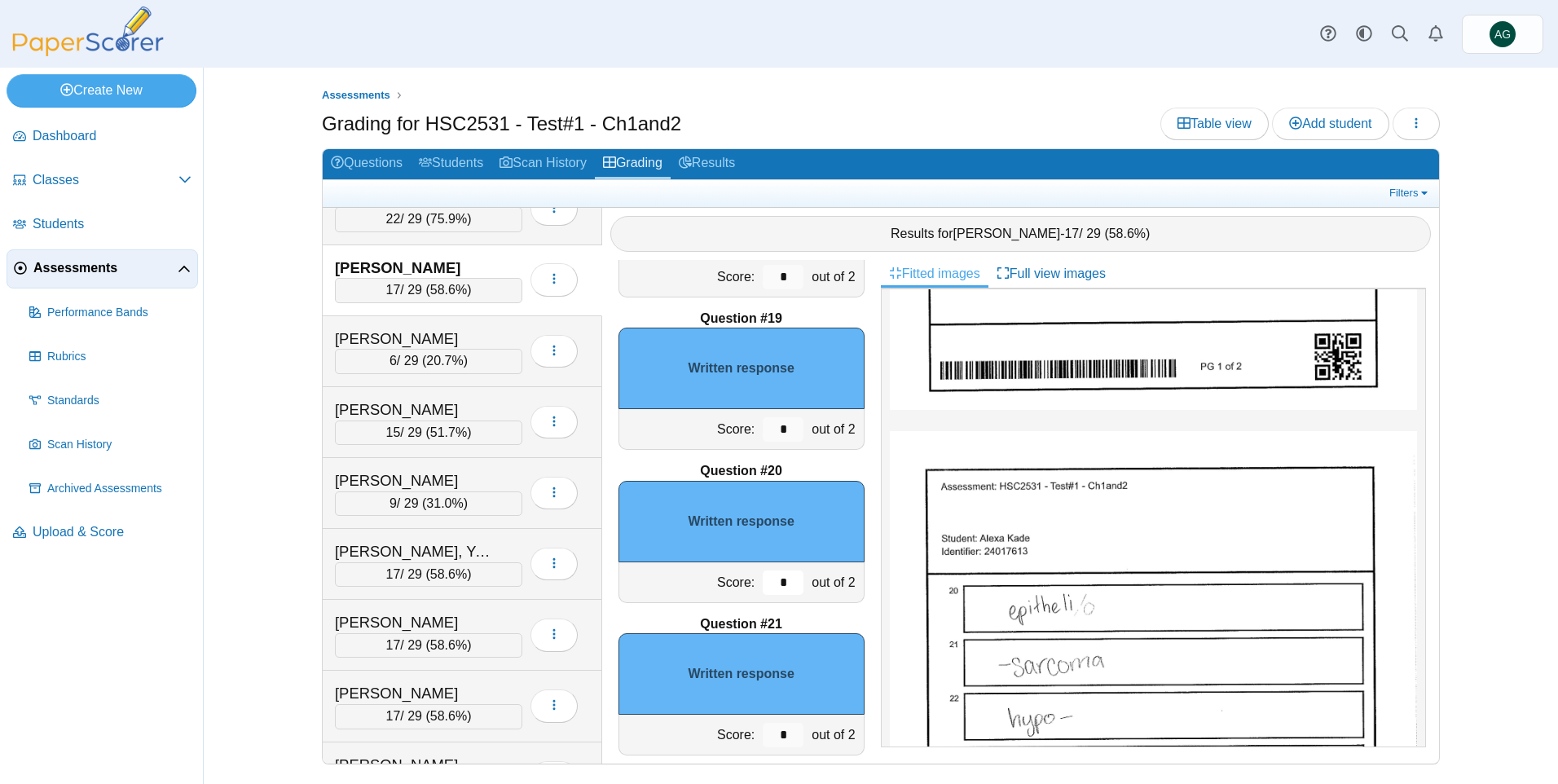
drag, startPoint x: 779, startPoint y: 573, endPoint x: 751, endPoint y: 579, distance: 28.6
click at [762, 579] on input "*" at bounding box center [782, 583] width 41 height 25
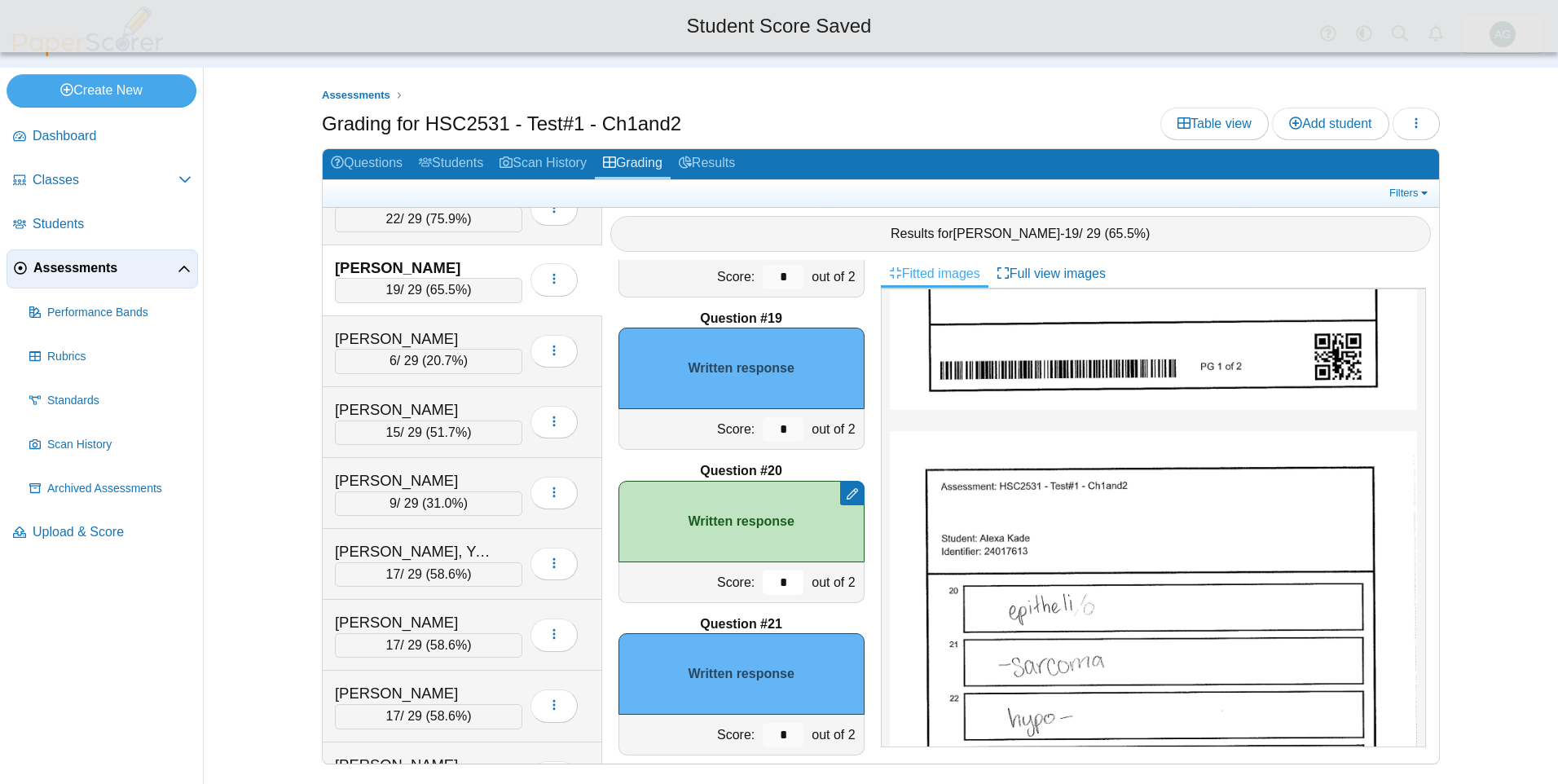
scroll to position [2877, 0]
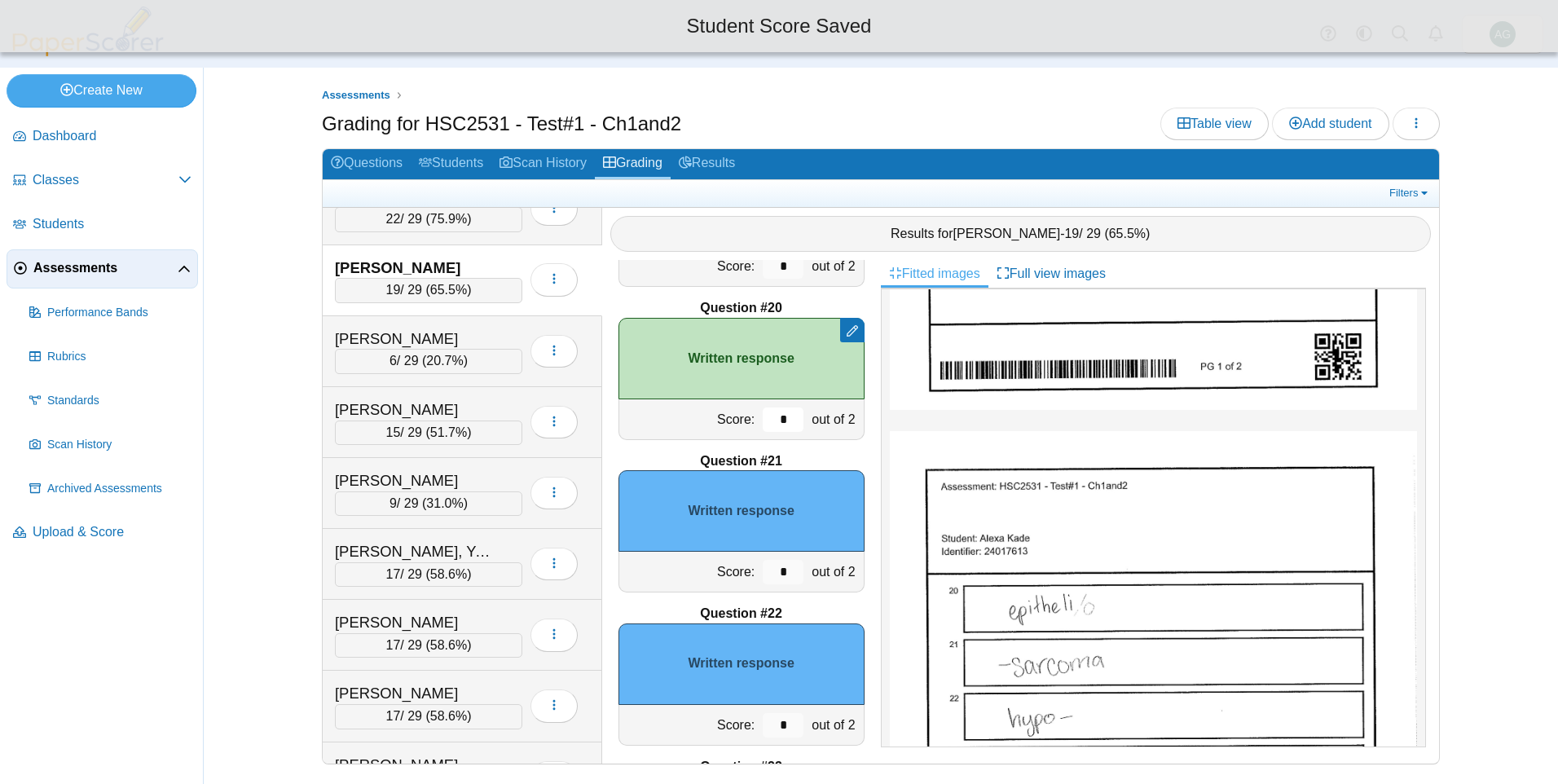
type input "*"
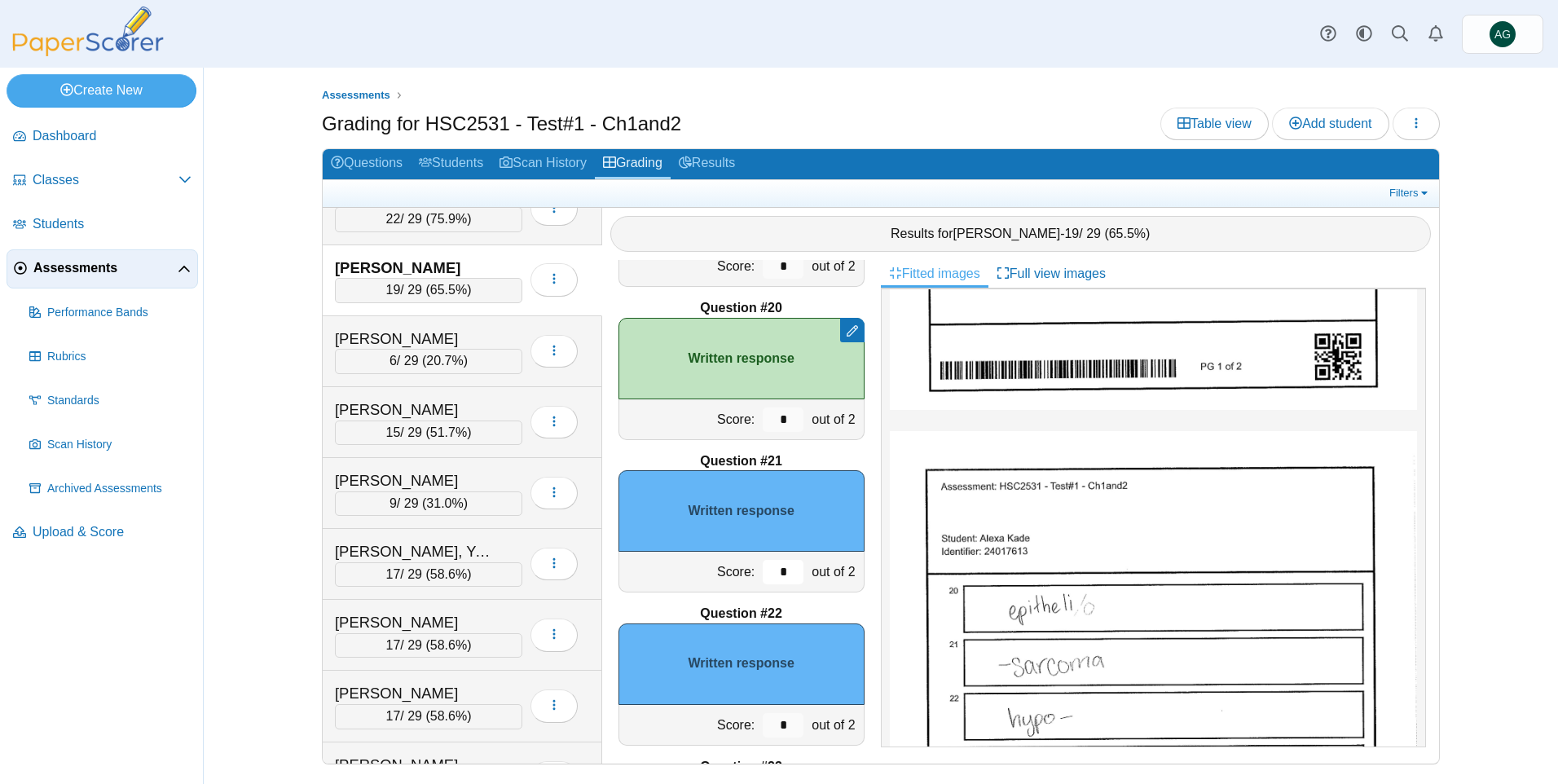
drag, startPoint x: 771, startPoint y: 560, endPoint x: 750, endPoint y: 558, distance: 21.1
click at [759, 558] on div "*" at bounding box center [782, 571] width 48 height 40
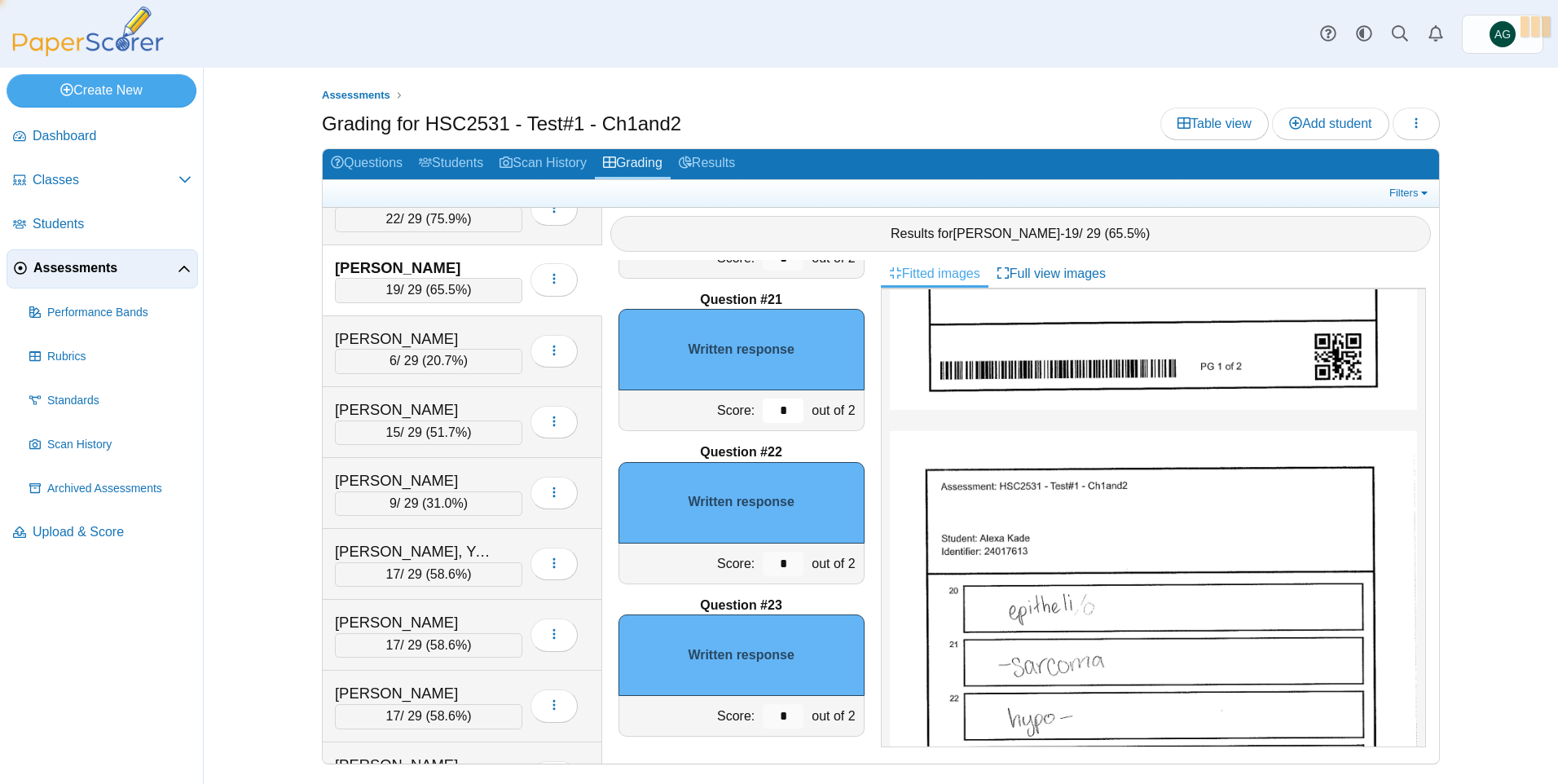
scroll to position [3040, 0]
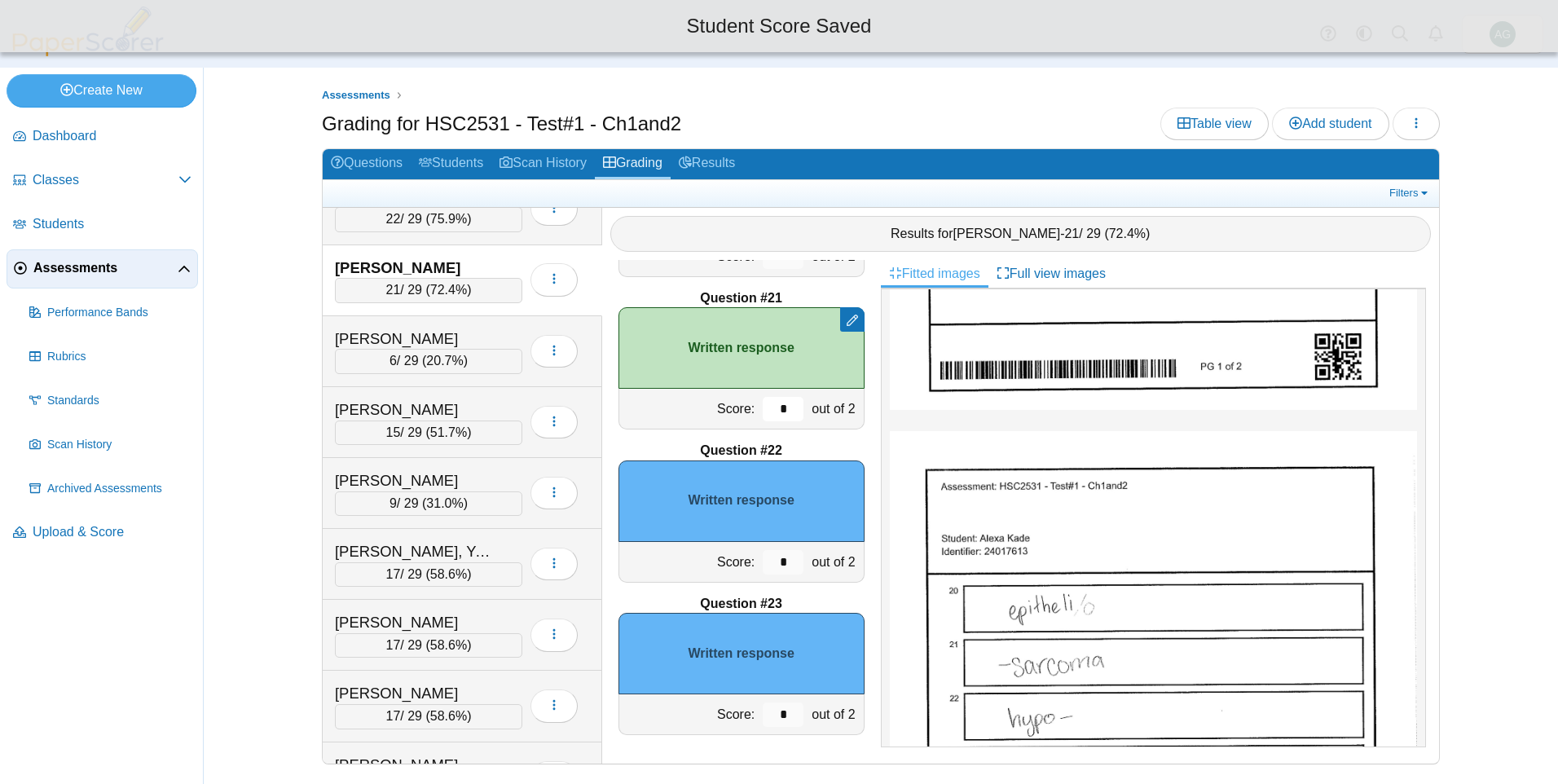
type input "*"
drag, startPoint x: 779, startPoint y: 558, endPoint x: 760, endPoint y: 559, distance: 19.0
click at [762, 559] on input "*" at bounding box center [782, 563] width 41 height 25
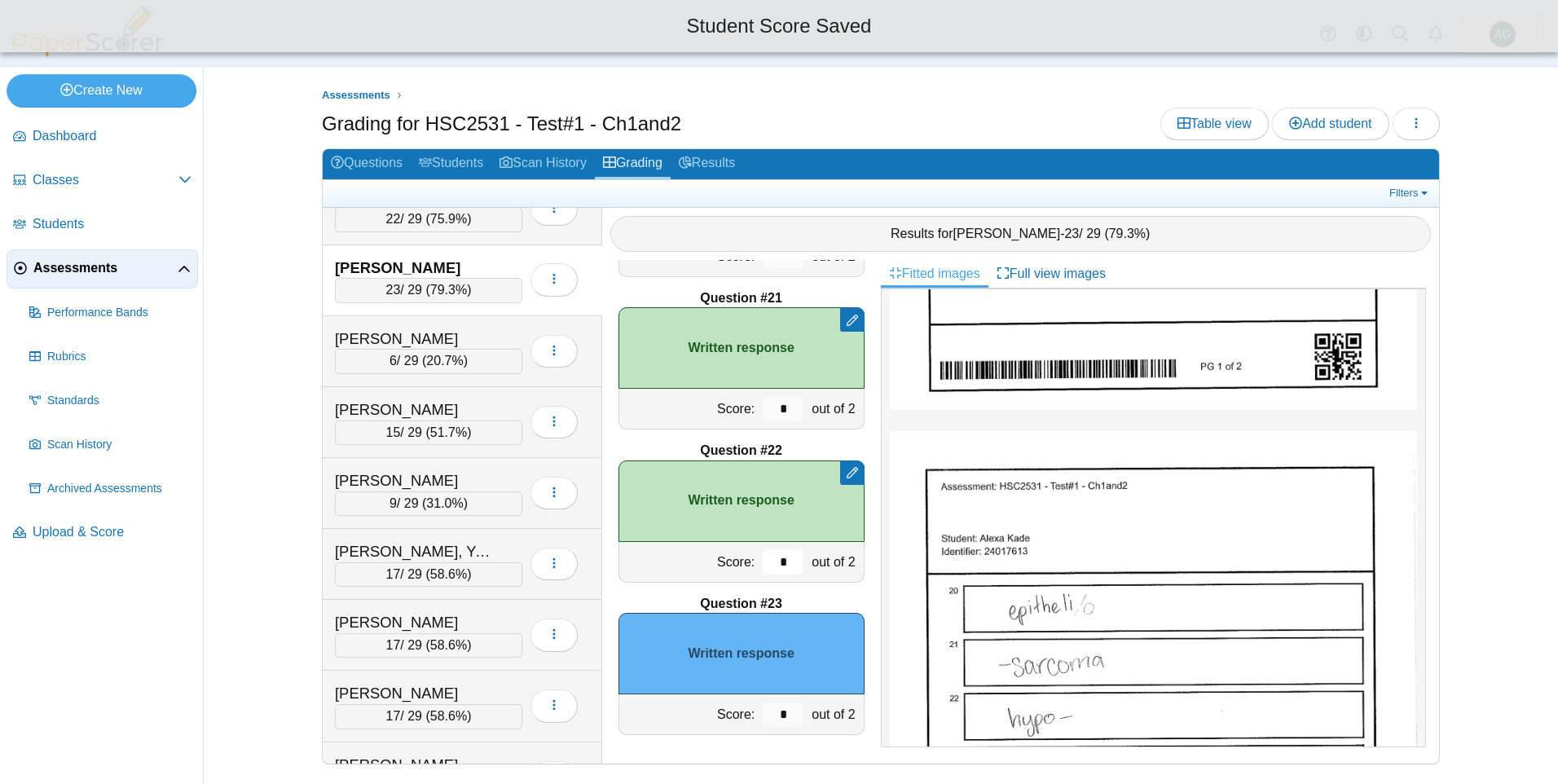
type input "*"
drag, startPoint x: 776, startPoint y: 710, endPoint x: 758, endPoint y: 710, distance: 18.0
click at [762, 710] on input "*" at bounding box center [782, 715] width 41 height 25
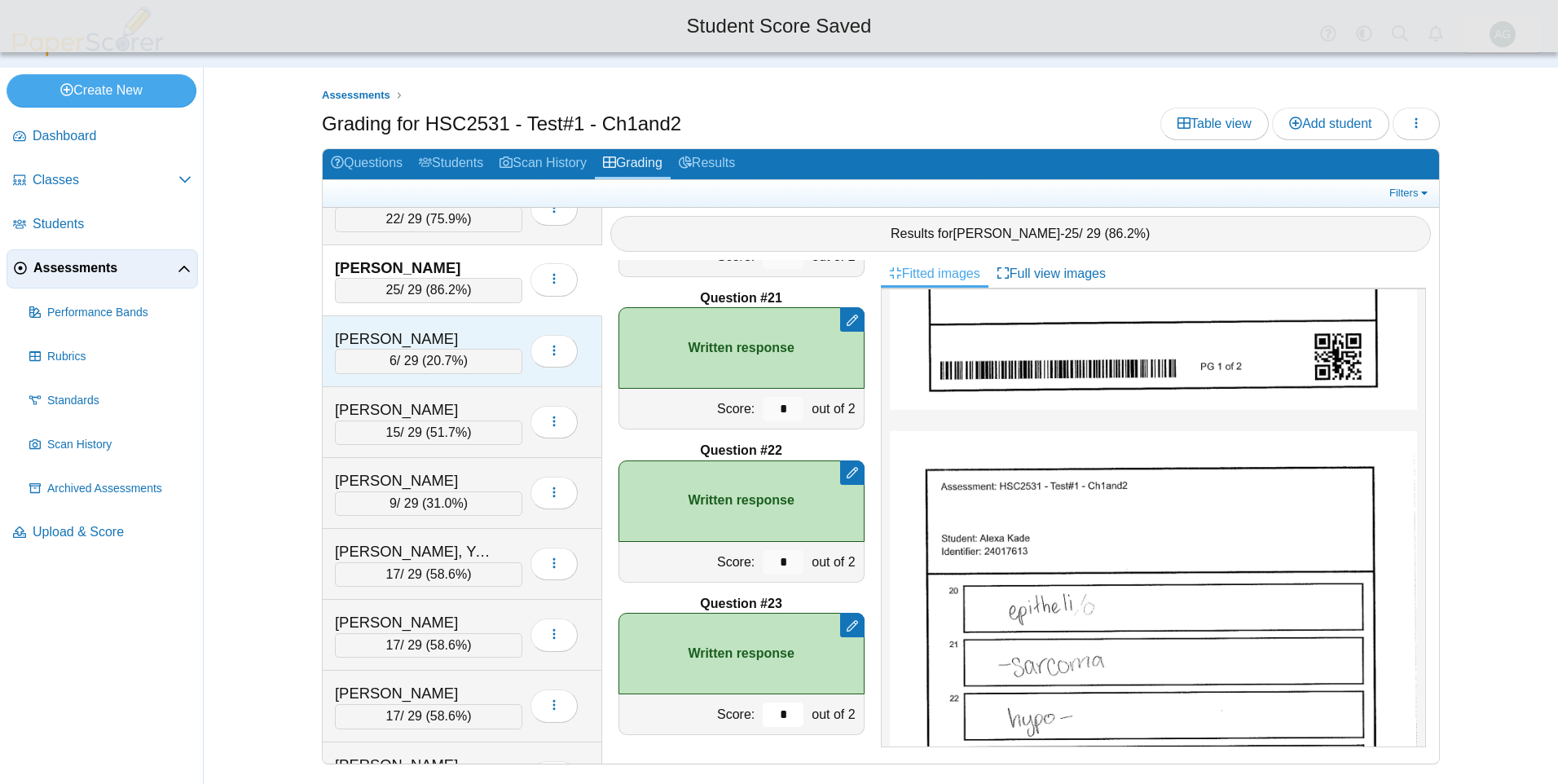
type input "*"
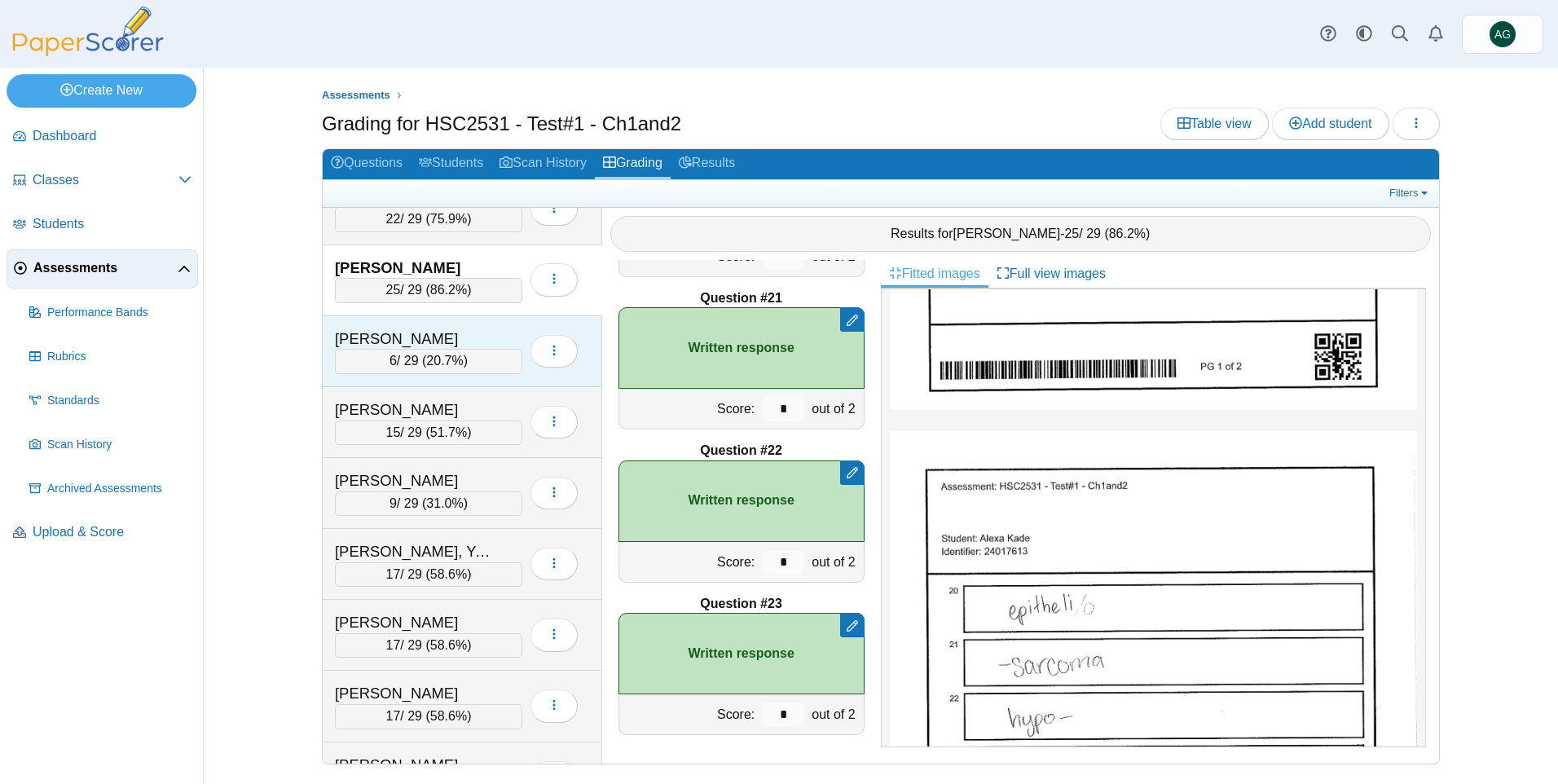
click at [493, 331] on div "Kline, Mikaela" at bounding box center [415, 338] width 163 height 21
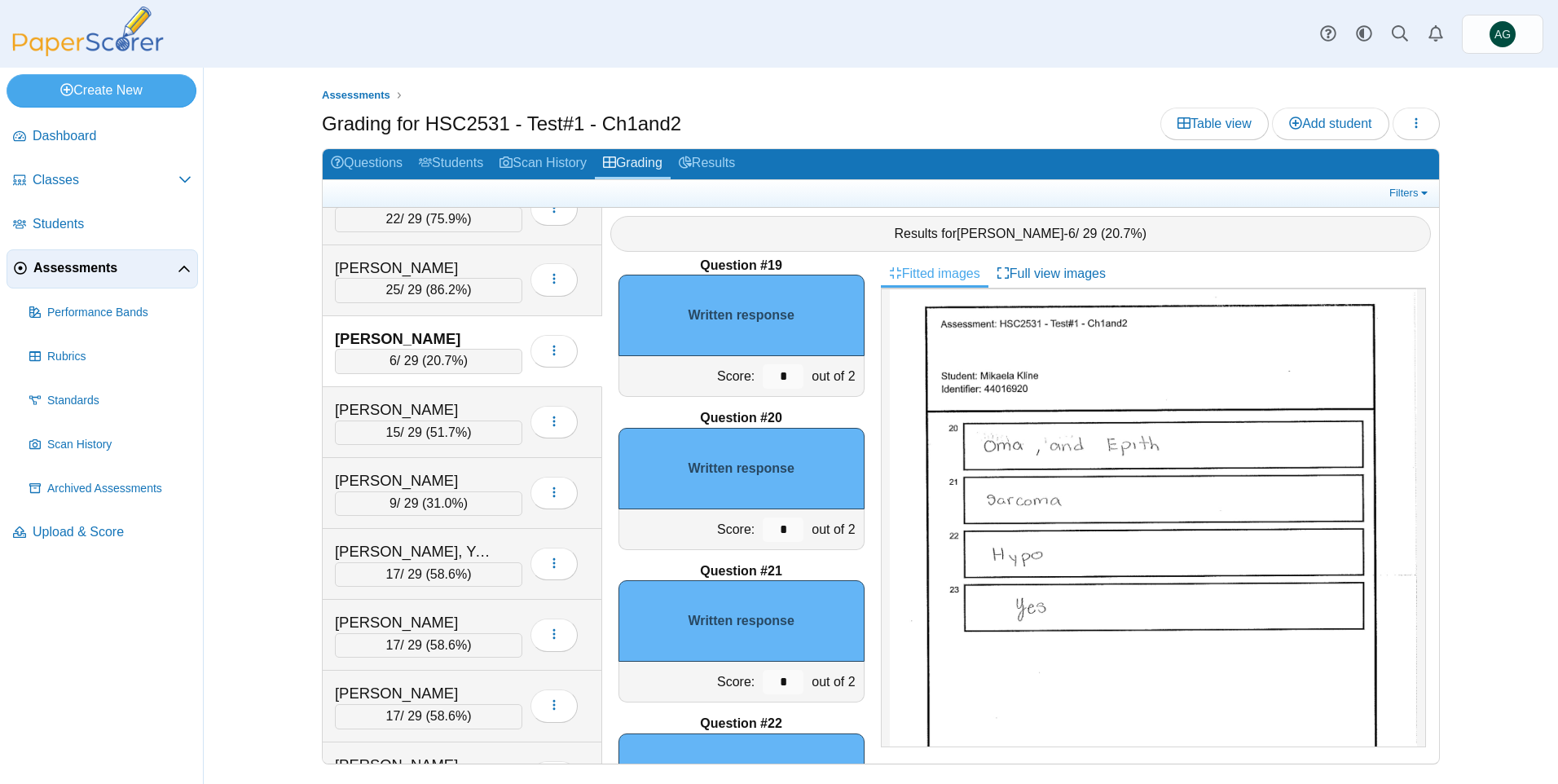
scroll to position [2796, 0]
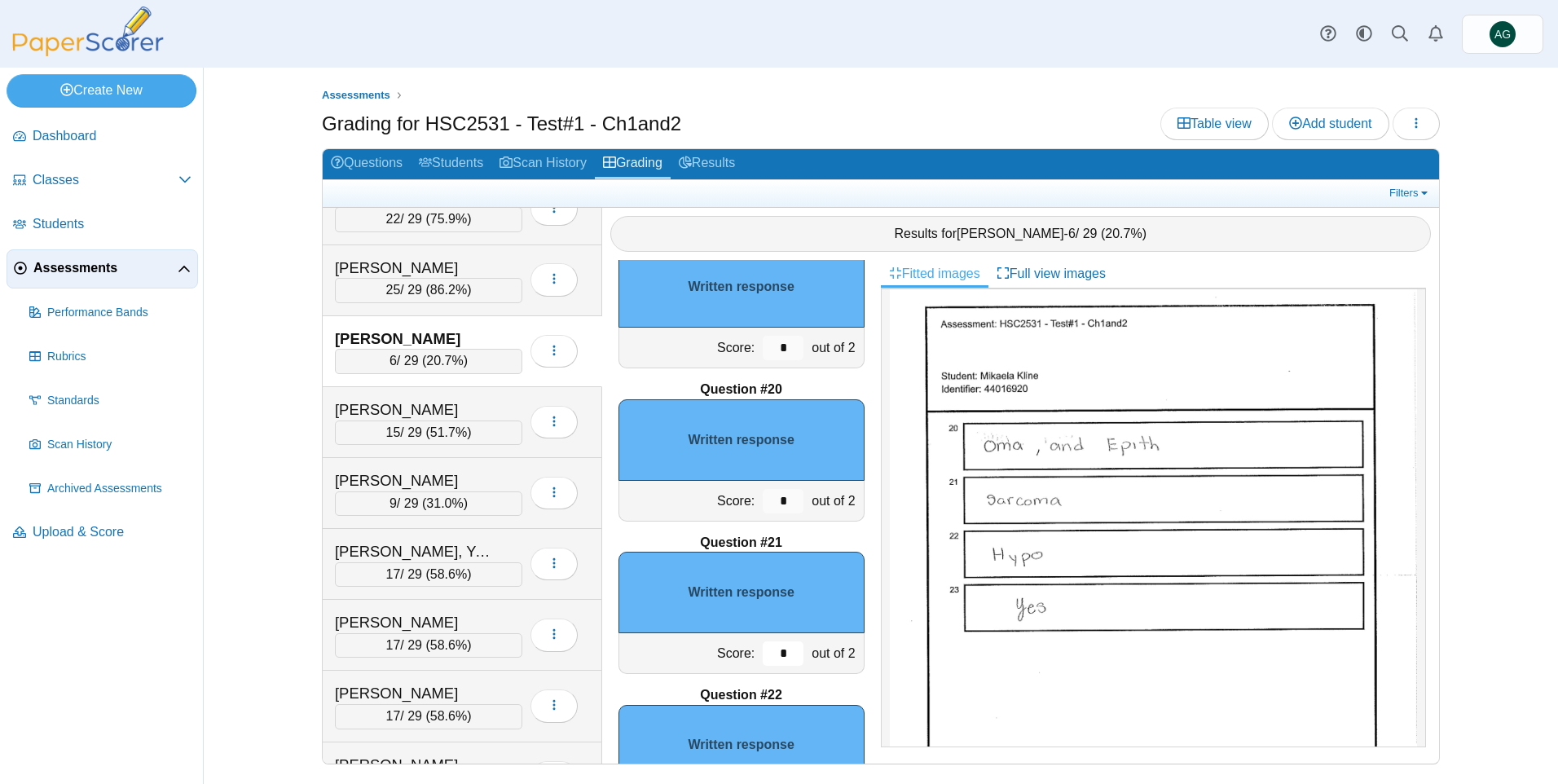
drag, startPoint x: 779, startPoint y: 652, endPoint x: 763, endPoint y: 653, distance: 16.0
click at [765, 653] on input "*" at bounding box center [782, 654] width 41 height 25
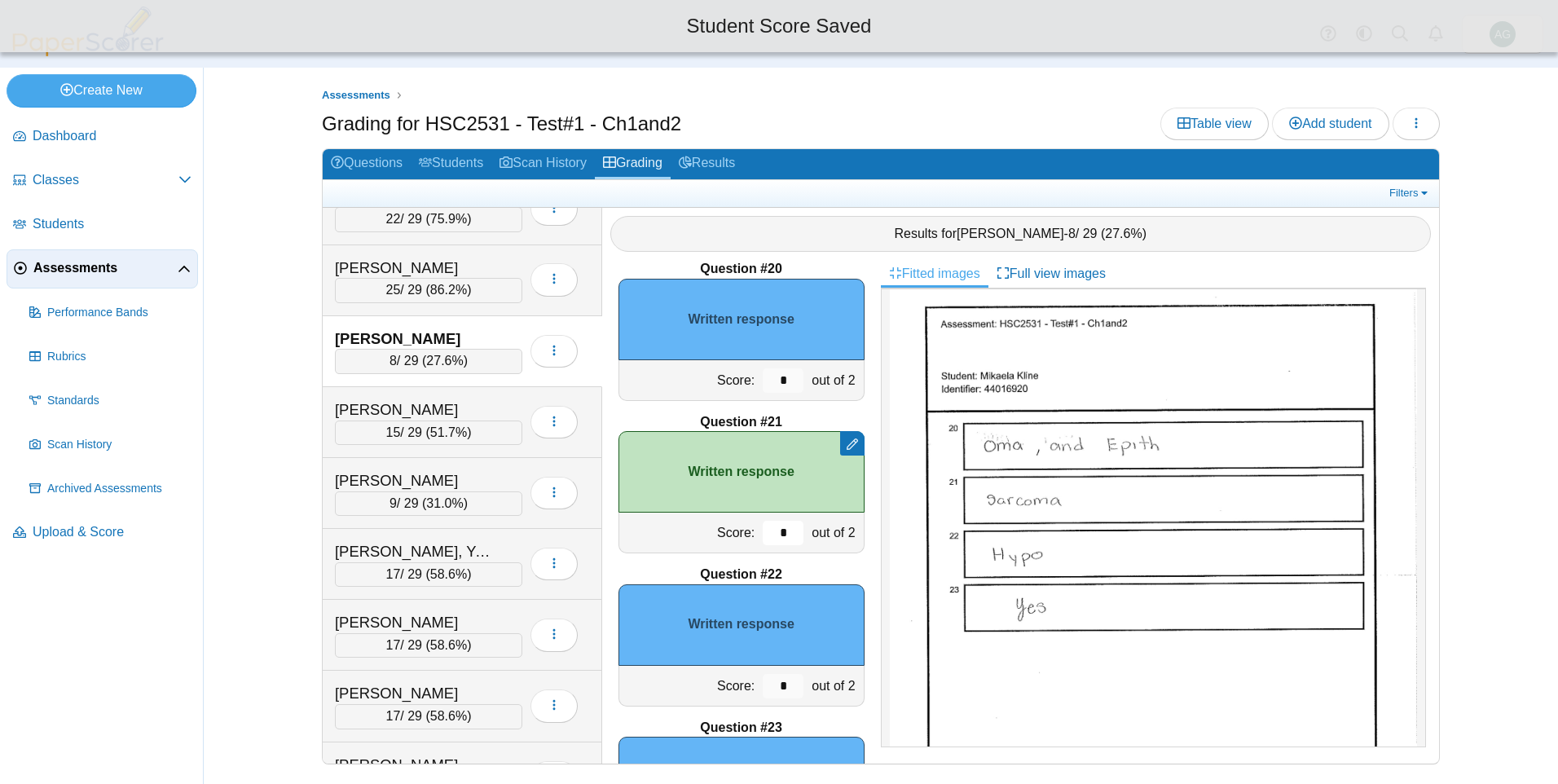
scroll to position [2958, 0]
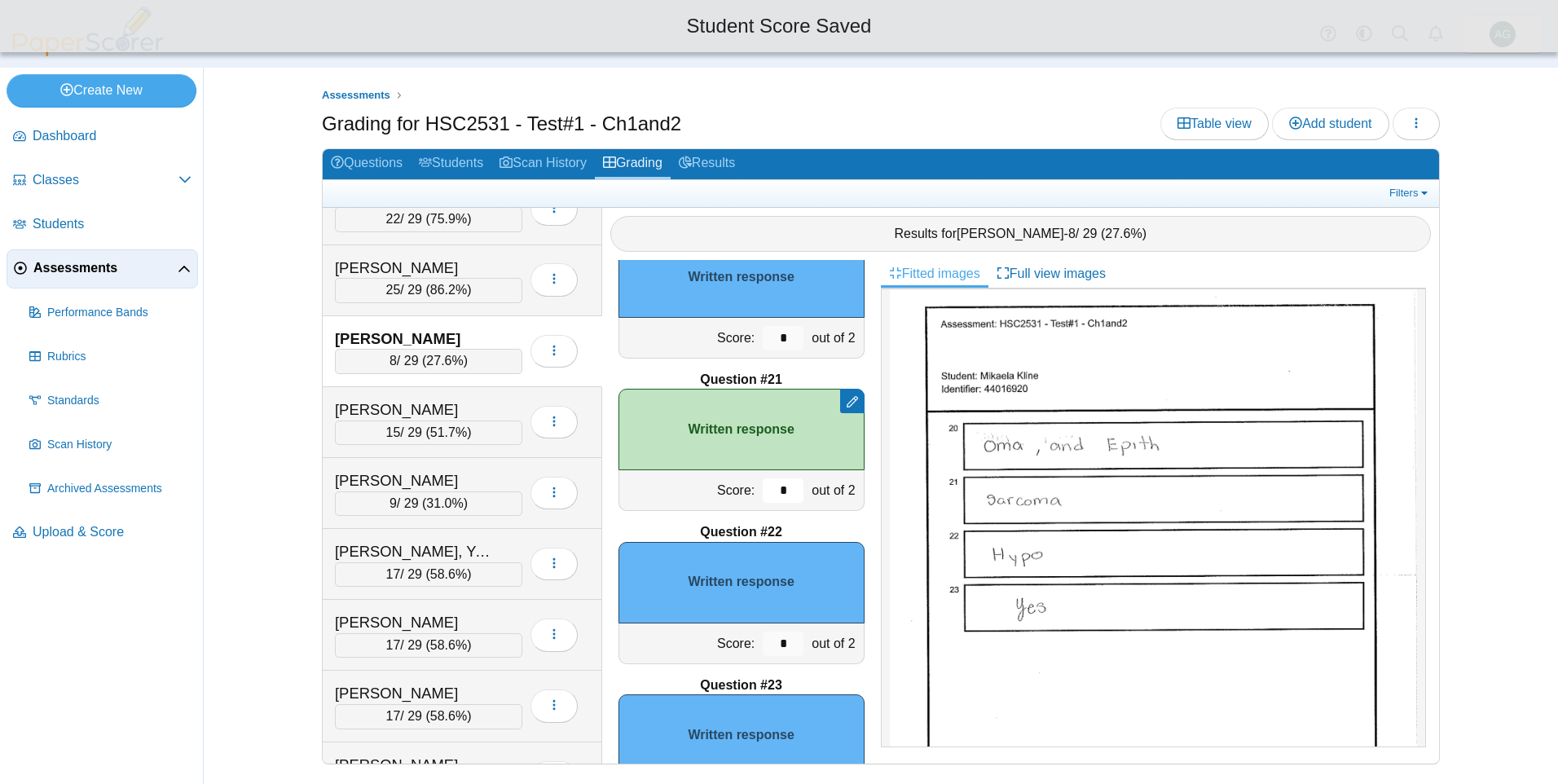
type input "*"
drag, startPoint x: 784, startPoint y: 649, endPoint x: 755, endPoint y: 648, distance: 29.0
click at [762, 648] on input "*" at bounding box center [782, 643] width 41 height 25
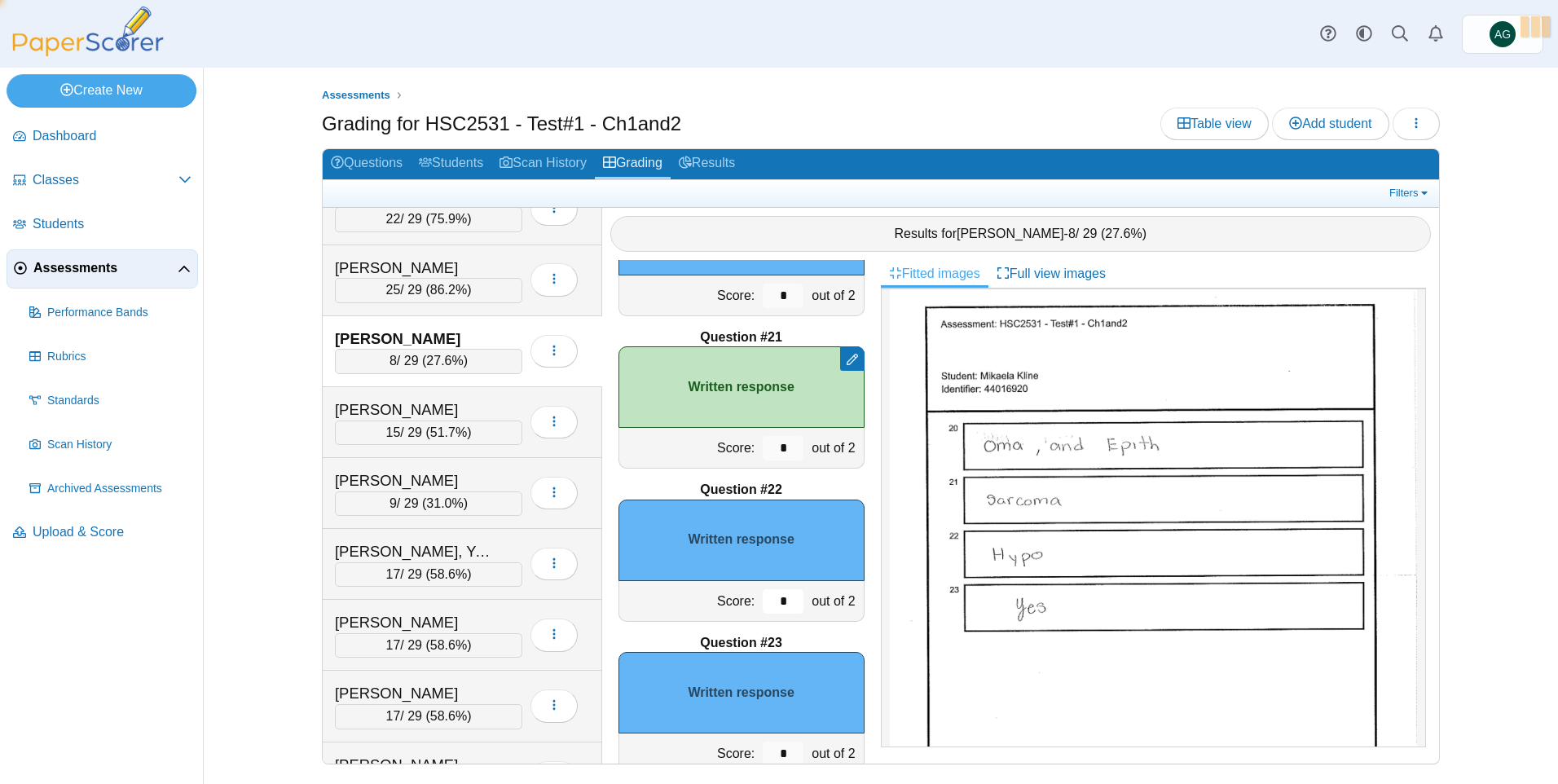
scroll to position [3040, 0]
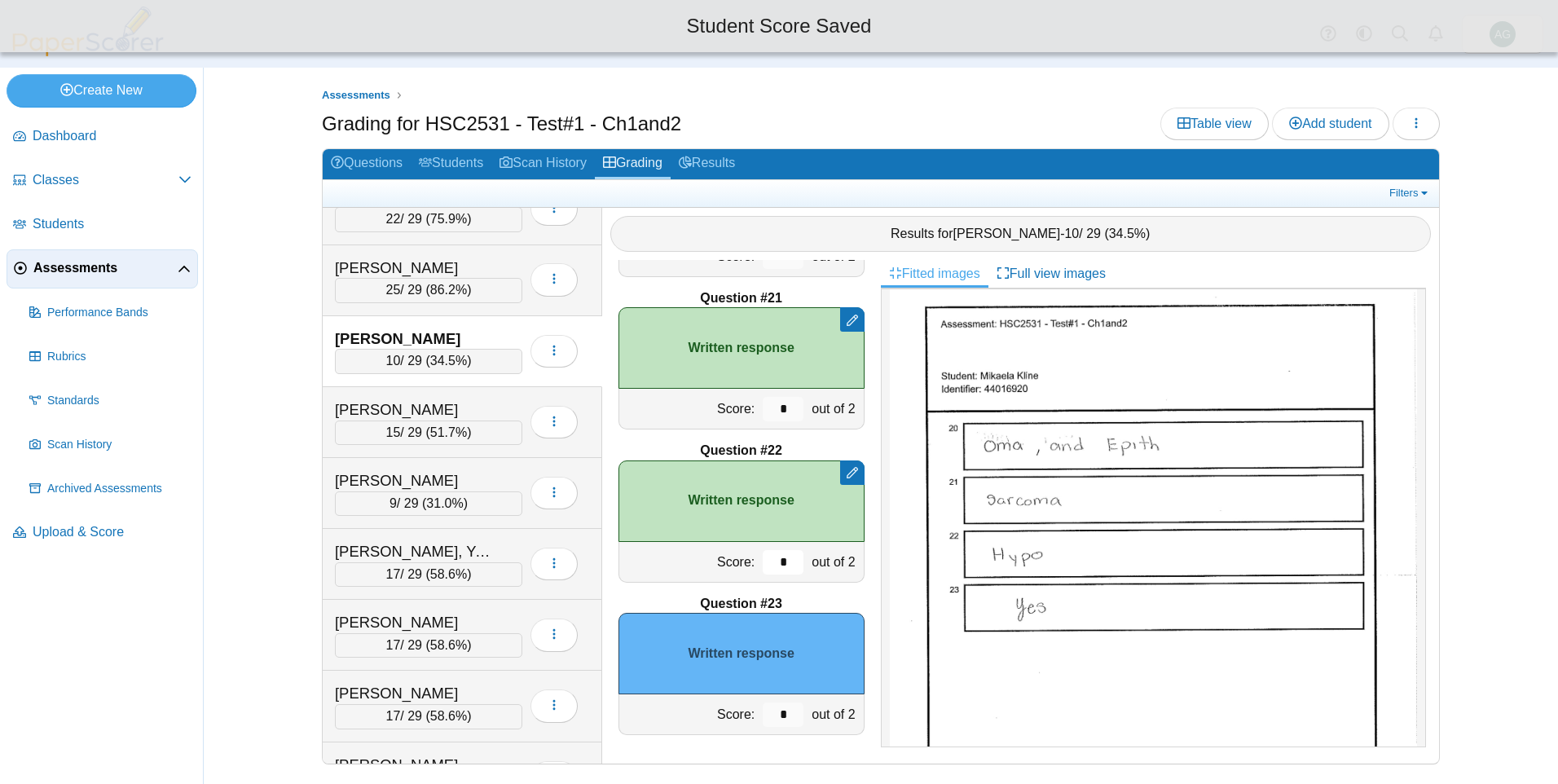
type input "*"
drag, startPoint x: 776, startPoint y: 721, endPoint x: 732, endPoint y: 721, distance: 44.0
click at [732, 721] on div "Score: * out of 2" at bounding box center [741, 714] width 246 height 41
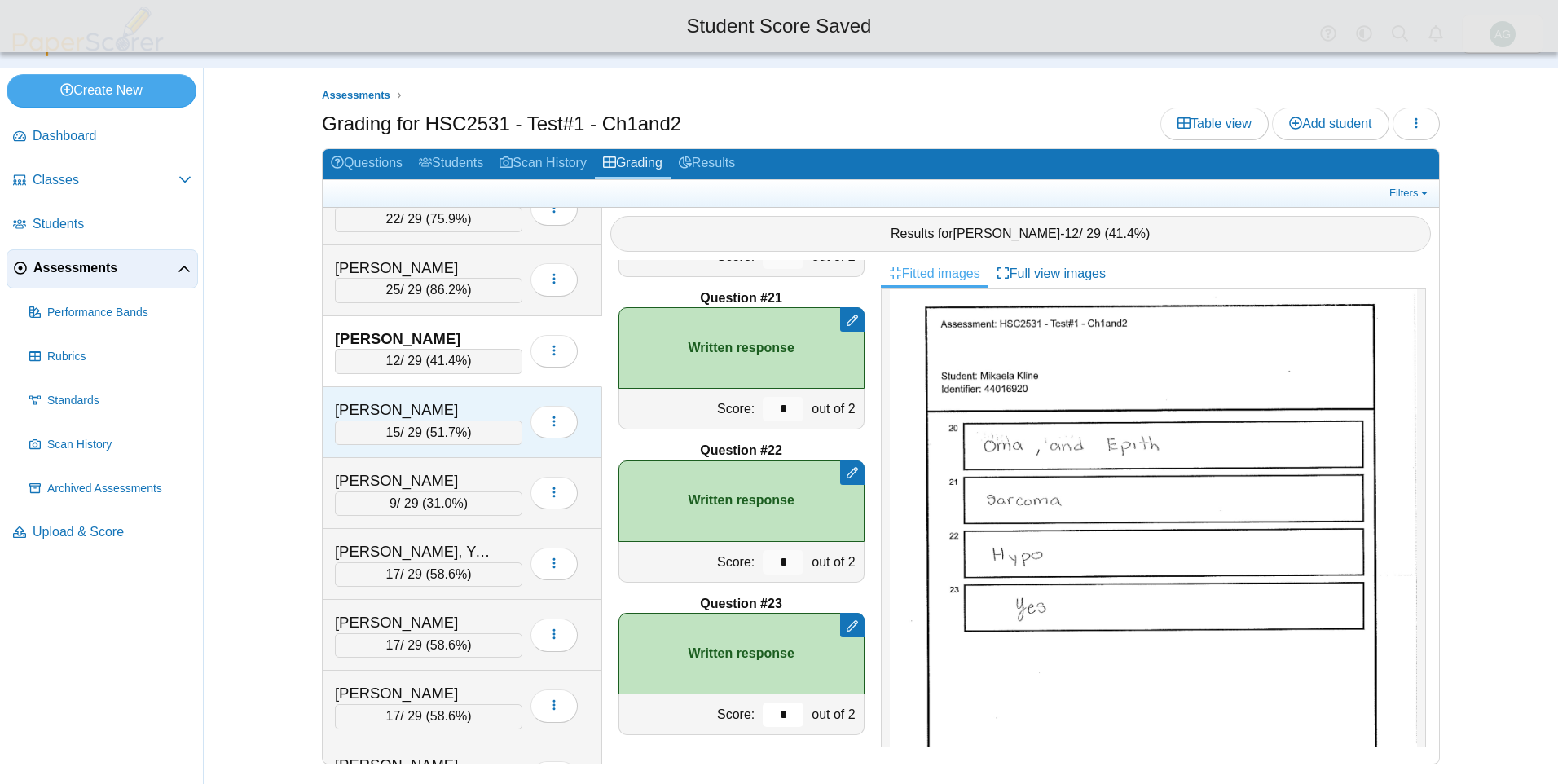
type input "*"
click at [507, 408] on div "Lopez, Alexandra" at bounding box center [428, 410] width 187 height 21
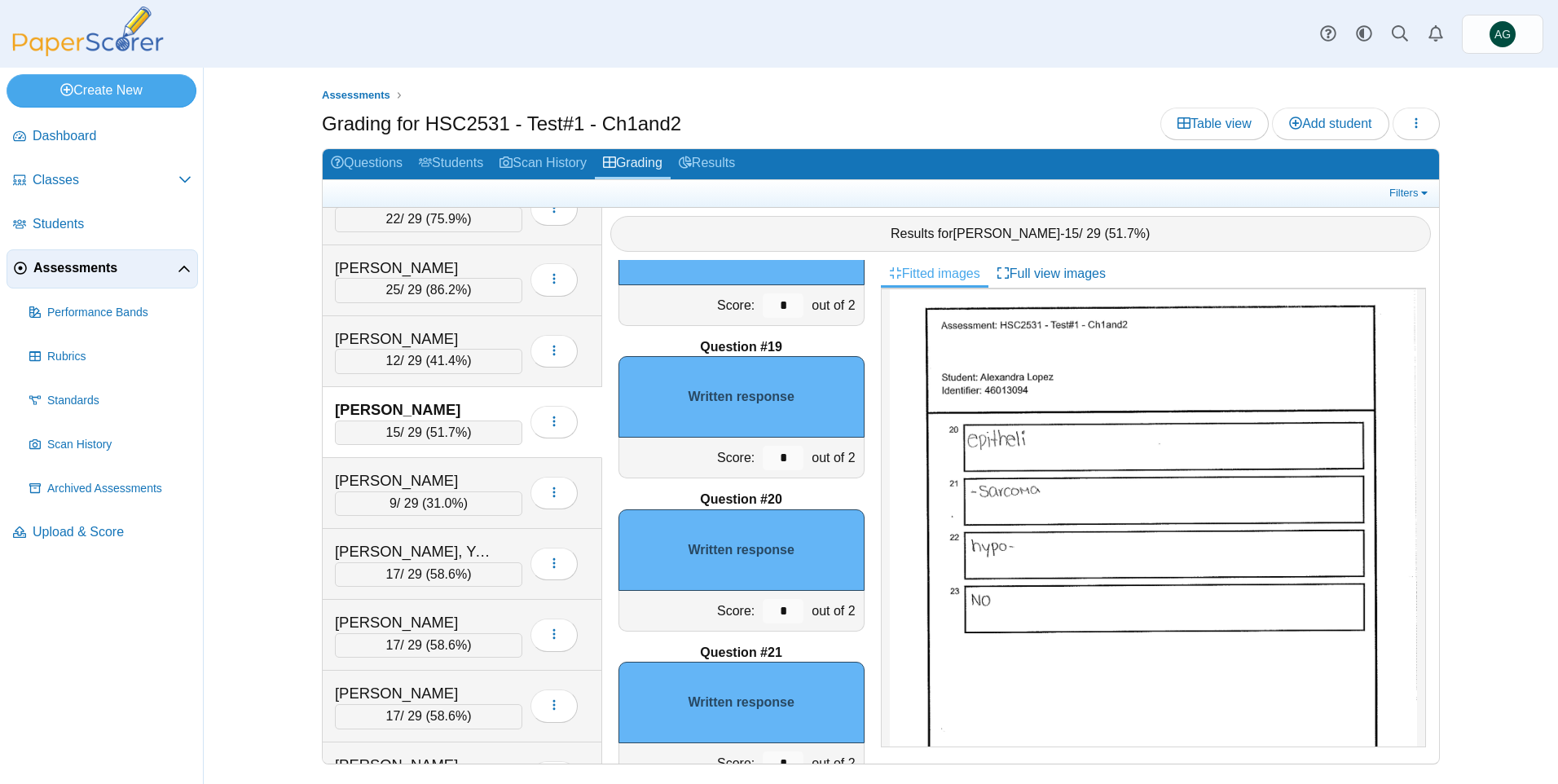
scroll to position [2714, 0]
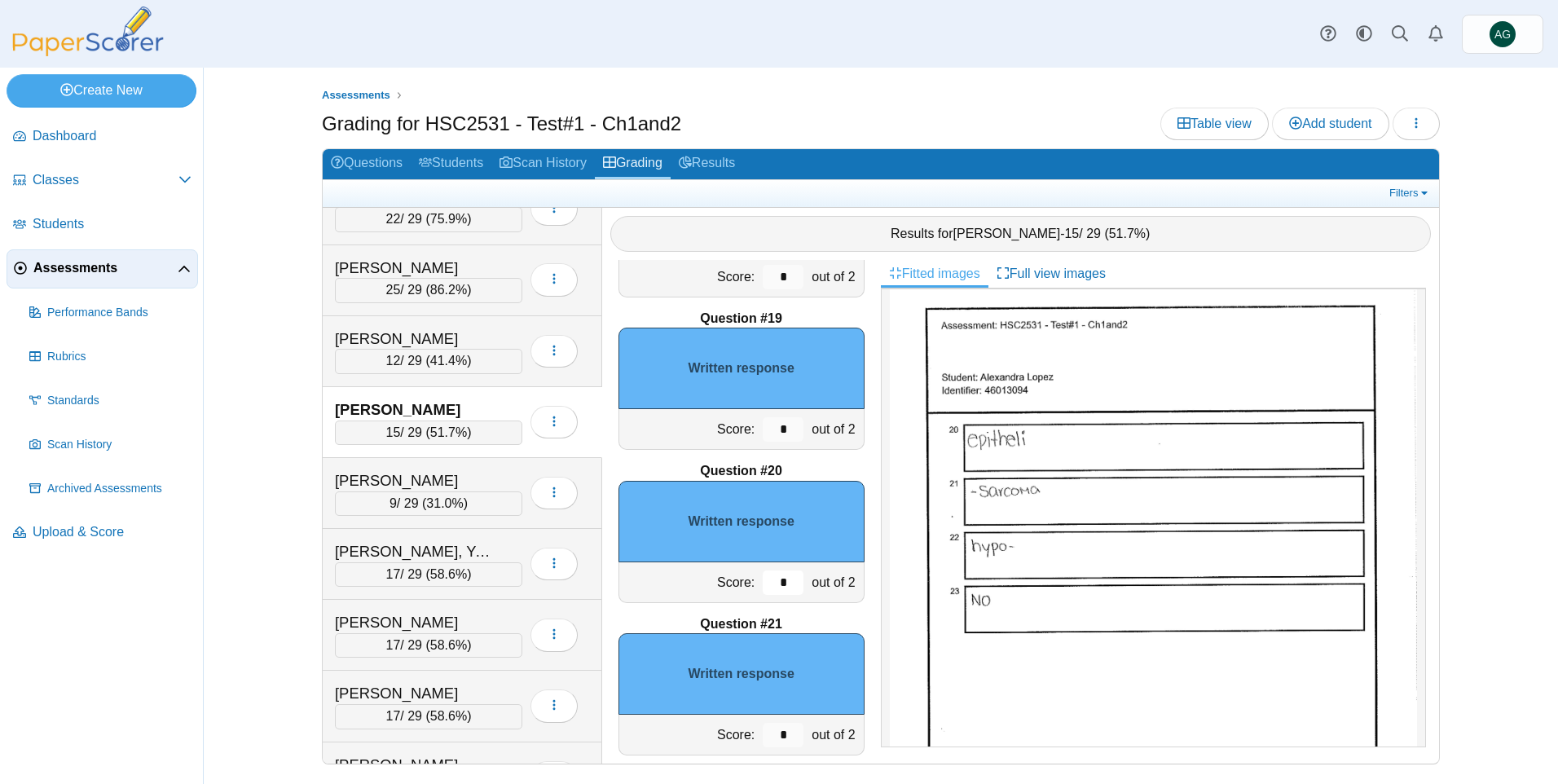
drag, startPoint x: 777, startPoint y: 590, endPoint x: 686, endPoint y: 590, distance: 91.0
click at [686, 590] on div "Score: * out of 2" at bounding box center [741, 582] width 246 height 41
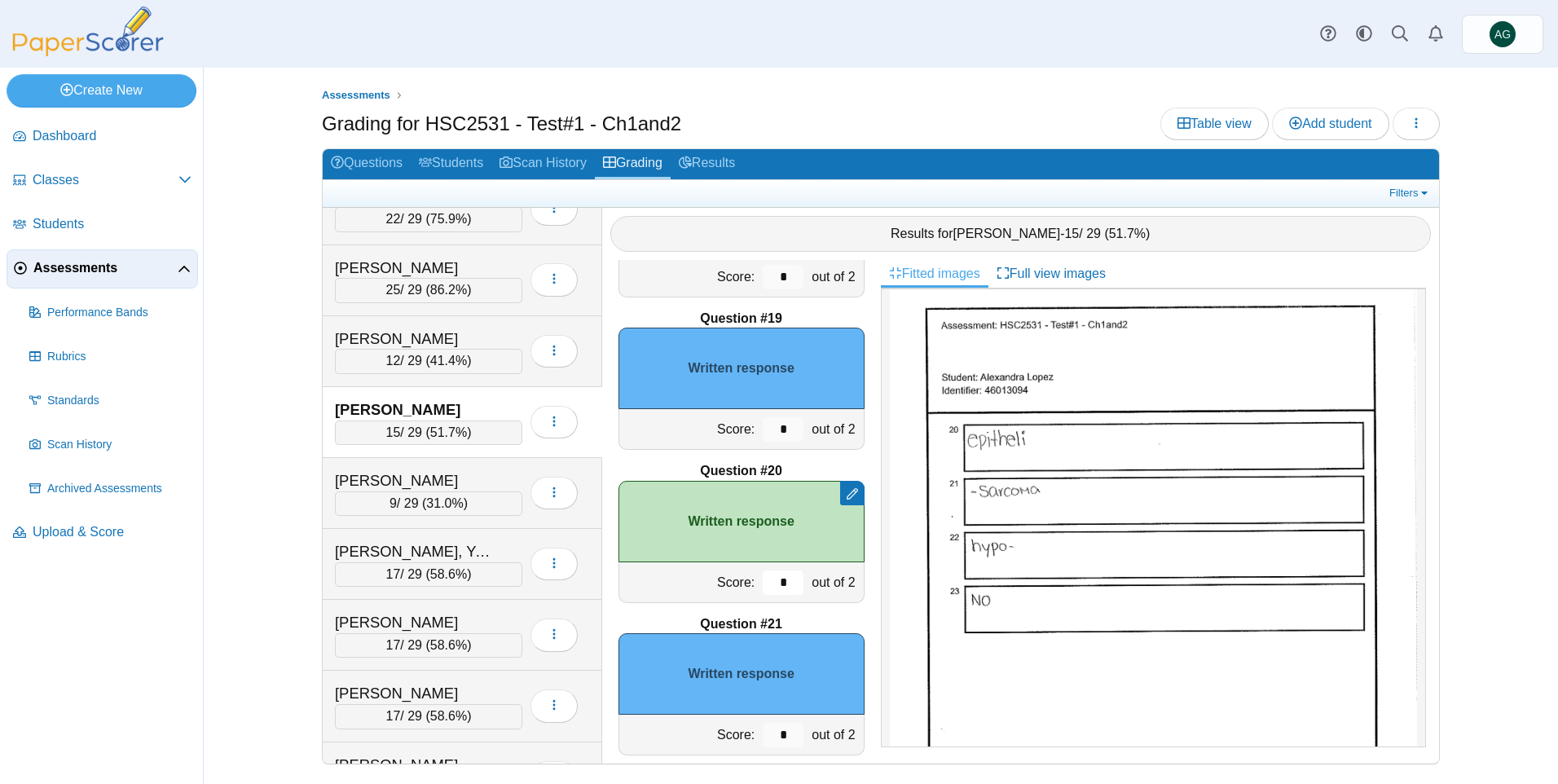
scroll to position [2796, 0]
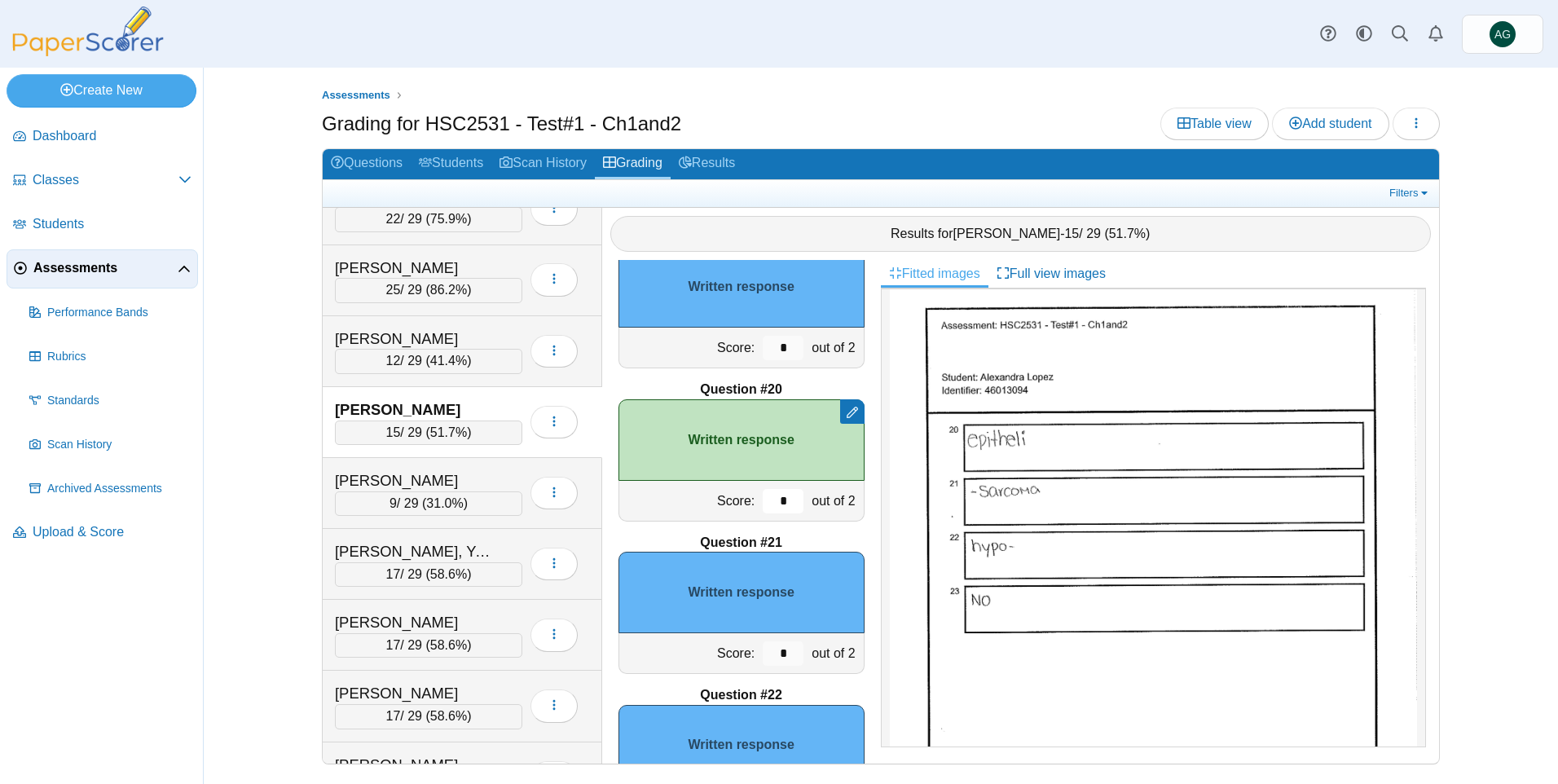
type input "*"
drag, startPoint x: 774, startPoint y: 651, endPoint x: 758, endPoint y: 657, distance: 17.1
click at [762, 657] on input "*" at bounding box center [782, 654] width 41 height 25
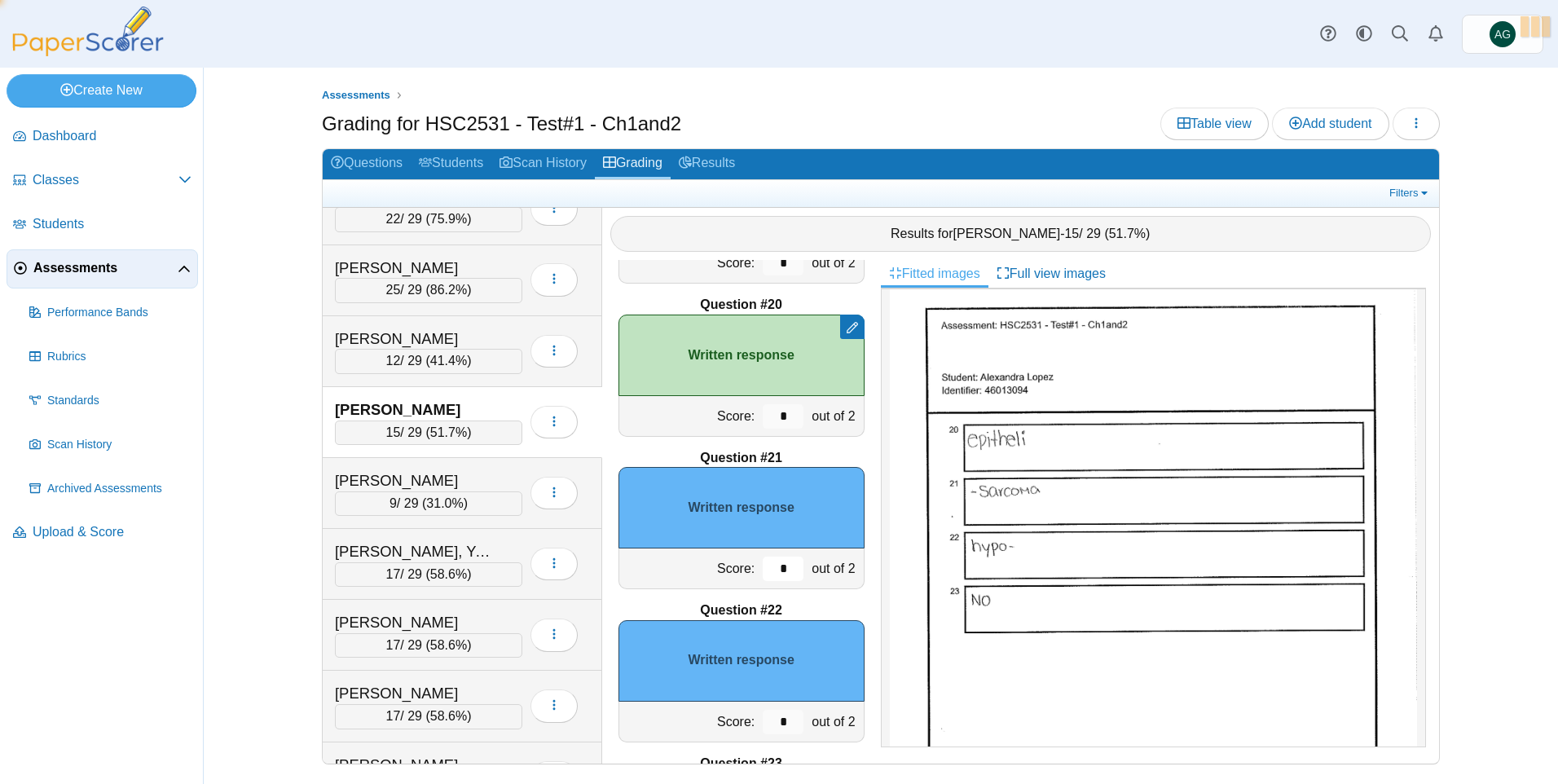
scroll to position [3040, 0]
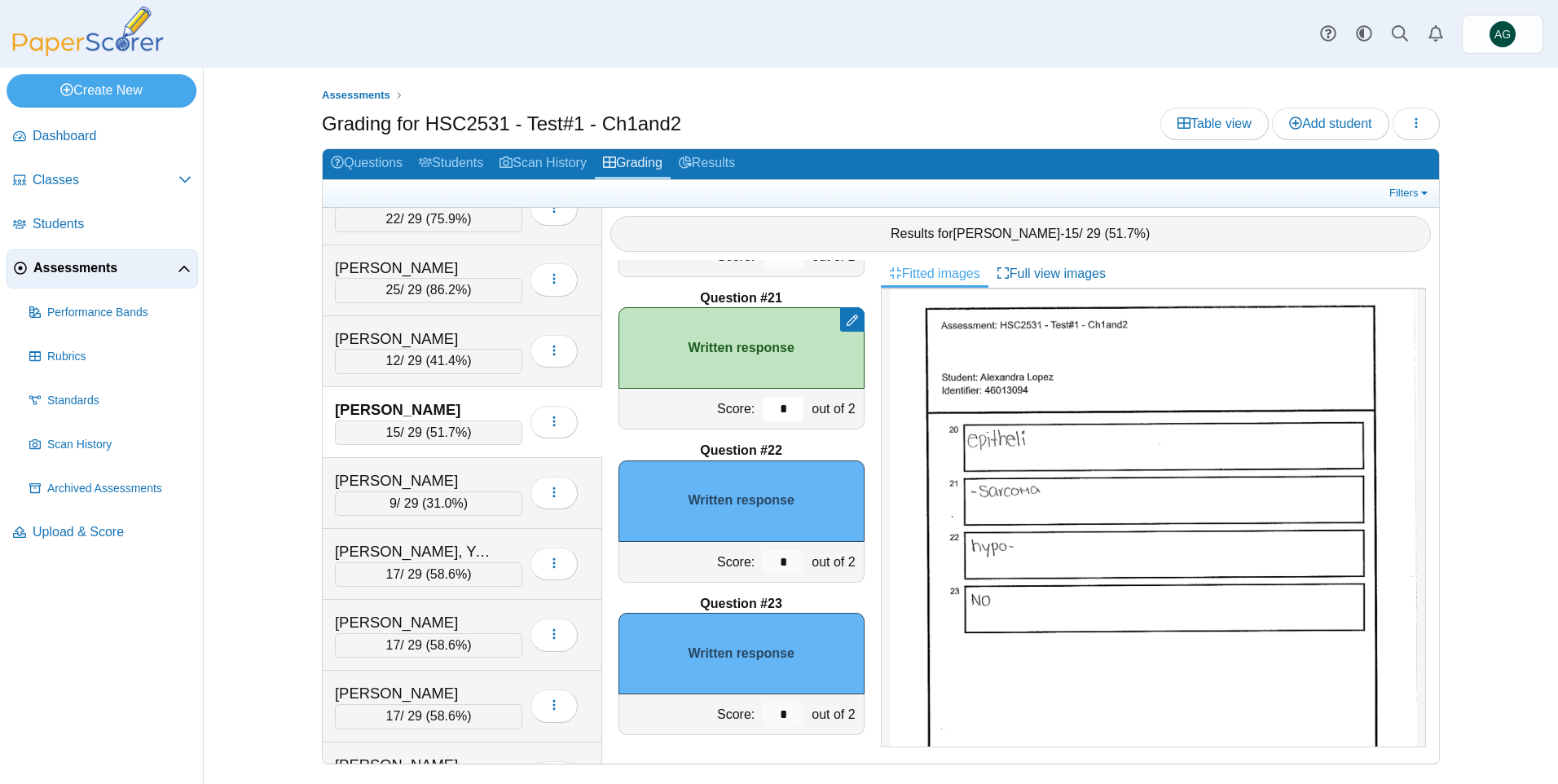
type input "*"
drag, startPoint x: 774, startPoint y: 556, endPoint x: 756, endPoint y: 559, distance: 18.2
click at [762, 559] on input "*" at bounding box center [782, 563] width 41 height 25
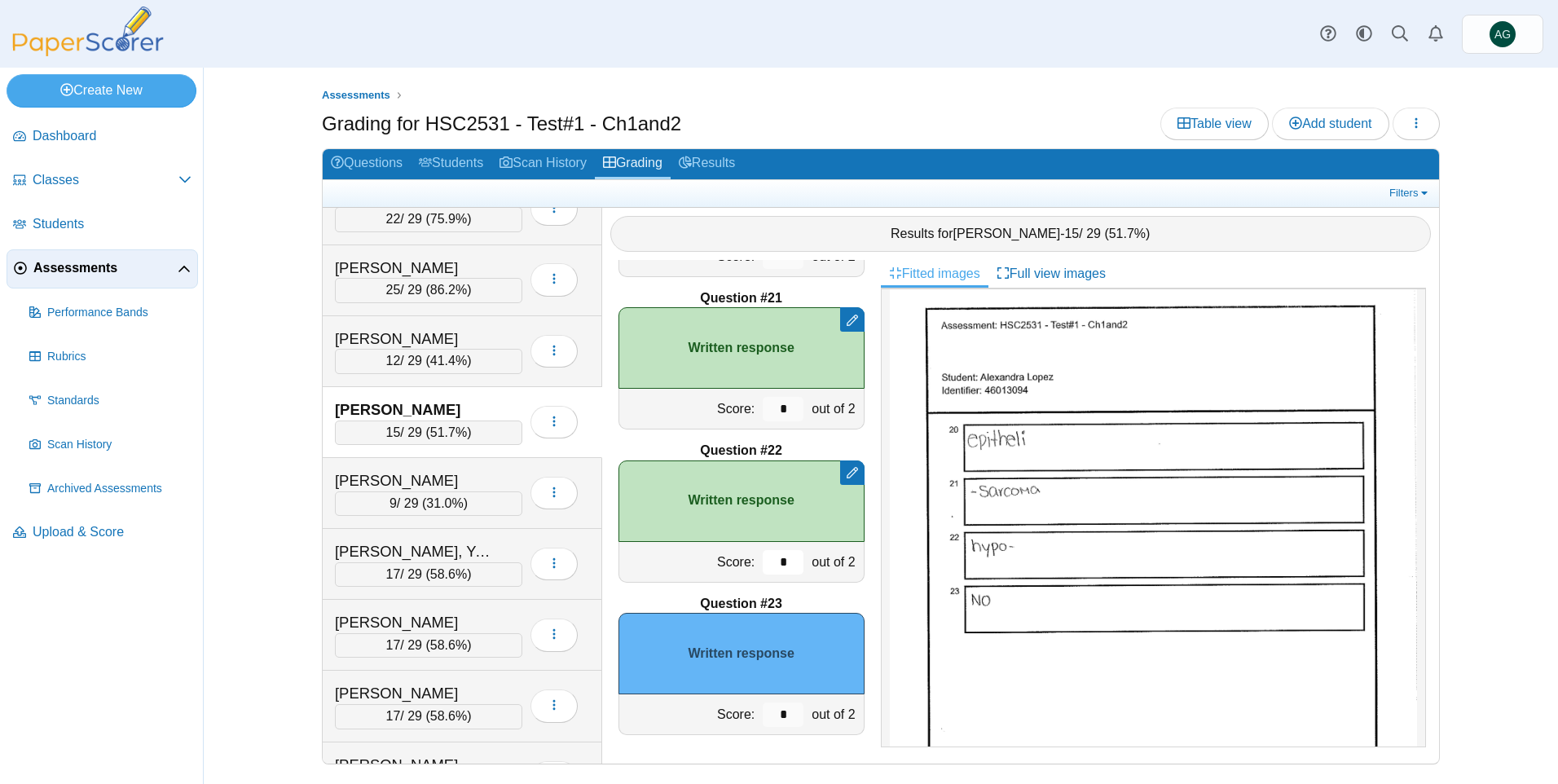
type input "*"
drag, startPoint x: 785, startPoint y: 717, endPoint x: 683, endPoint y: 717, distance: 102.0
click at [683, 717] on div "Score: * out of 2" at bounding box center [741, 714] width 246 height 41
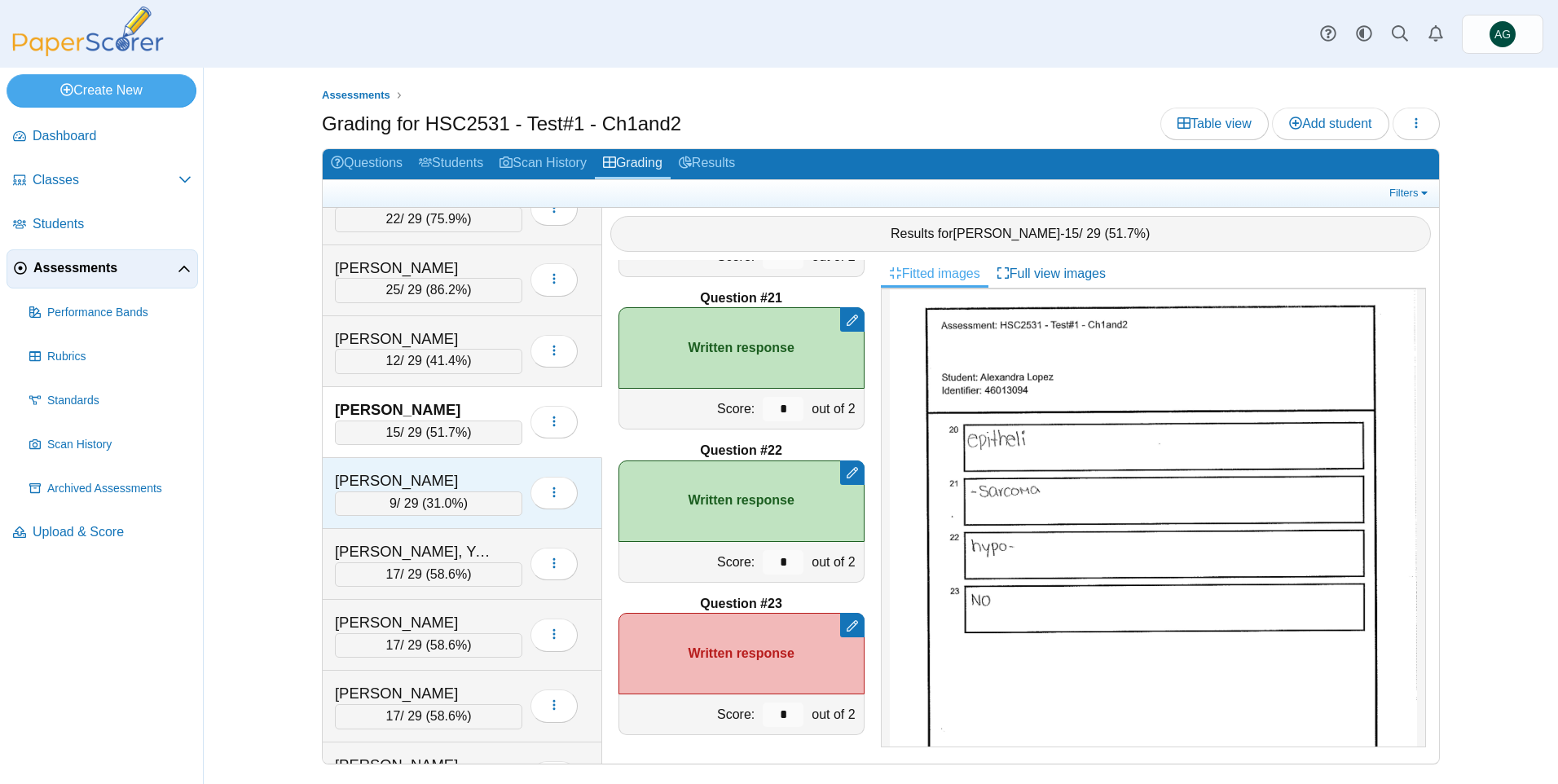
click at [488, 476] on div "Mays, Nevaeh" at bounding box center [415, 481] width 163 height 21
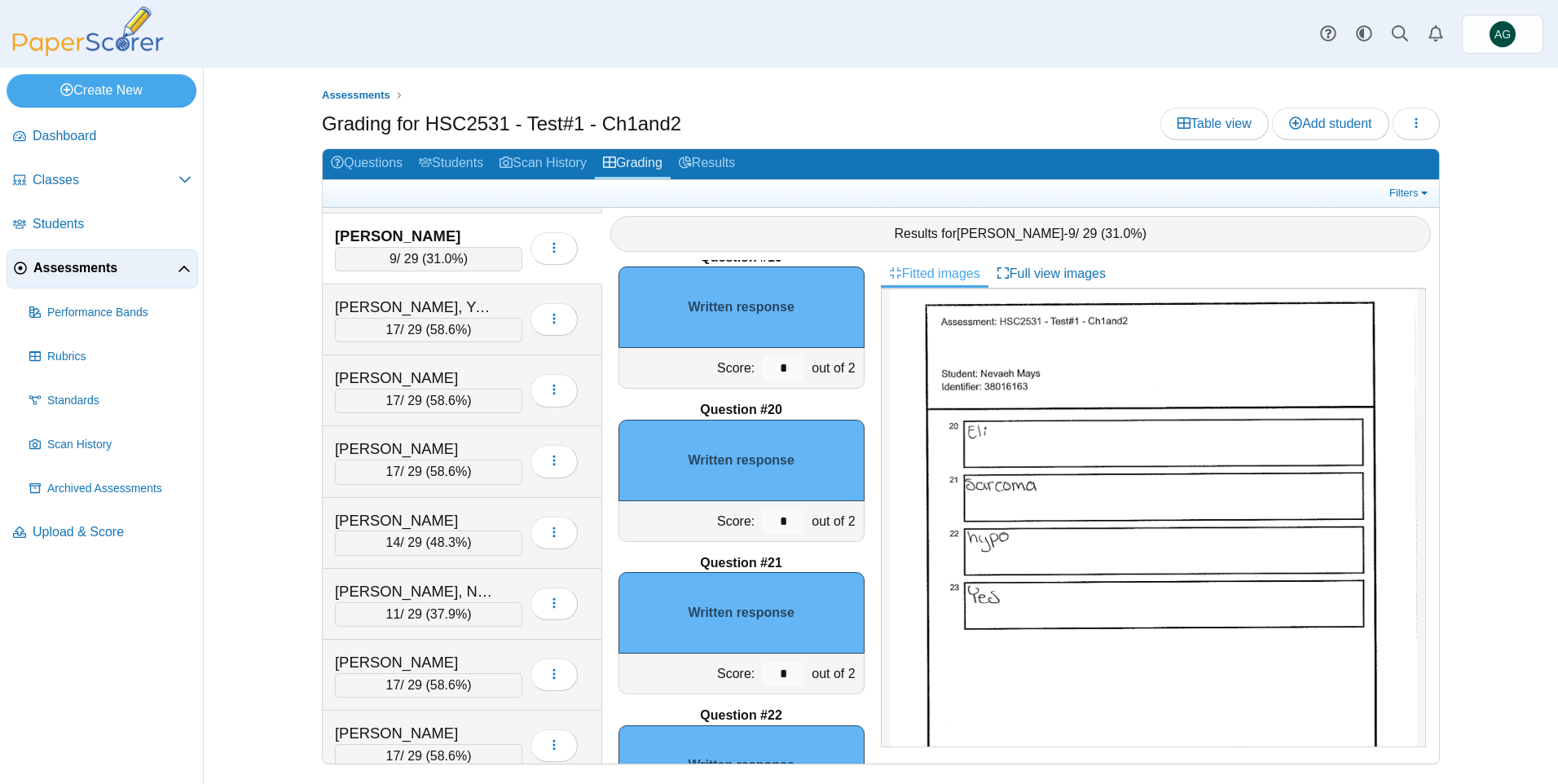
scroll to position [2877, 0]
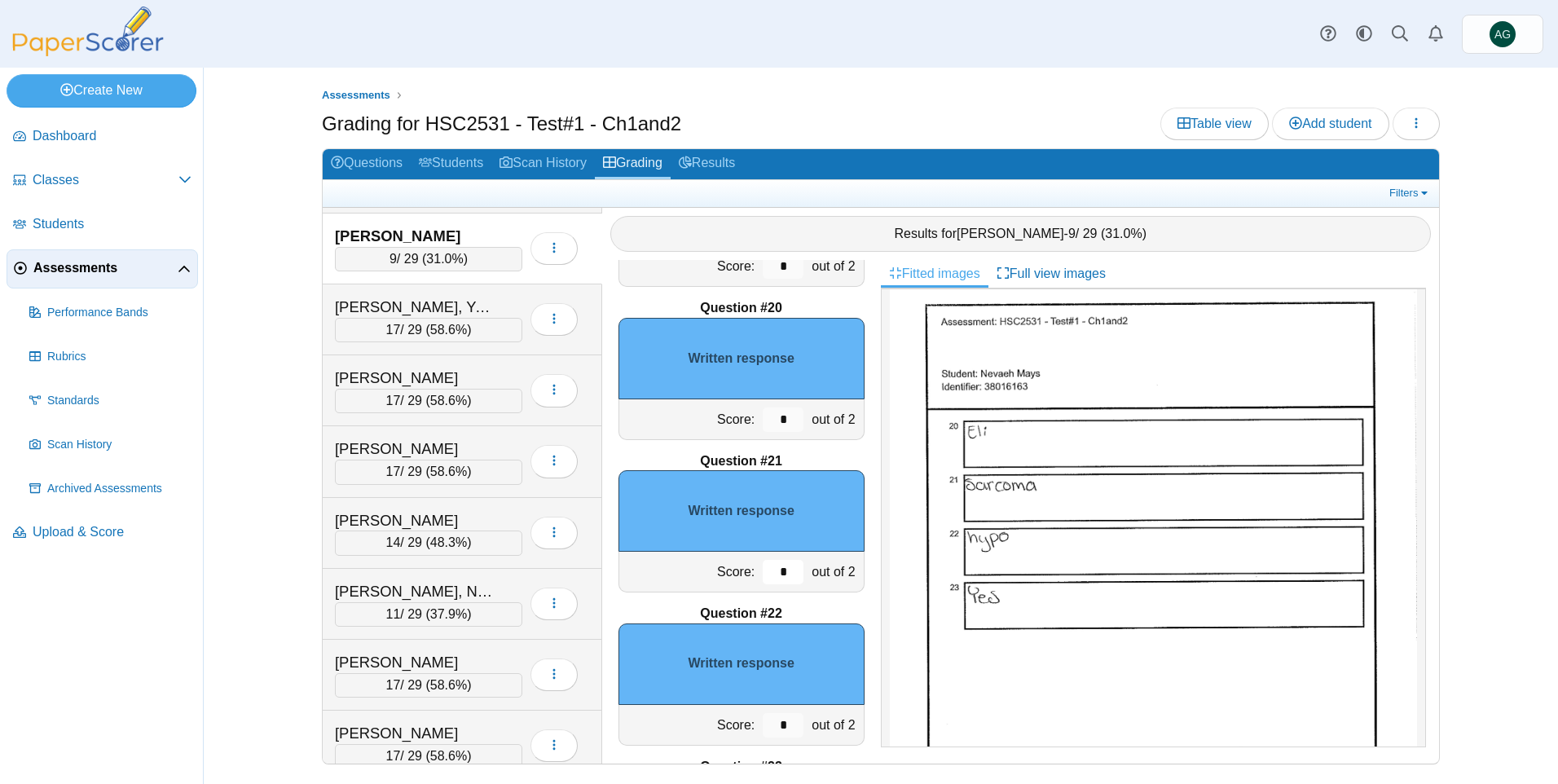
drag, startPoint x: 781, startPoint y: 567, endPoint x: 755, endPoint y: 571, distance: 26.3
click at [762, 571] on input "*" at bounding box center [782, 572] width 41 height 25
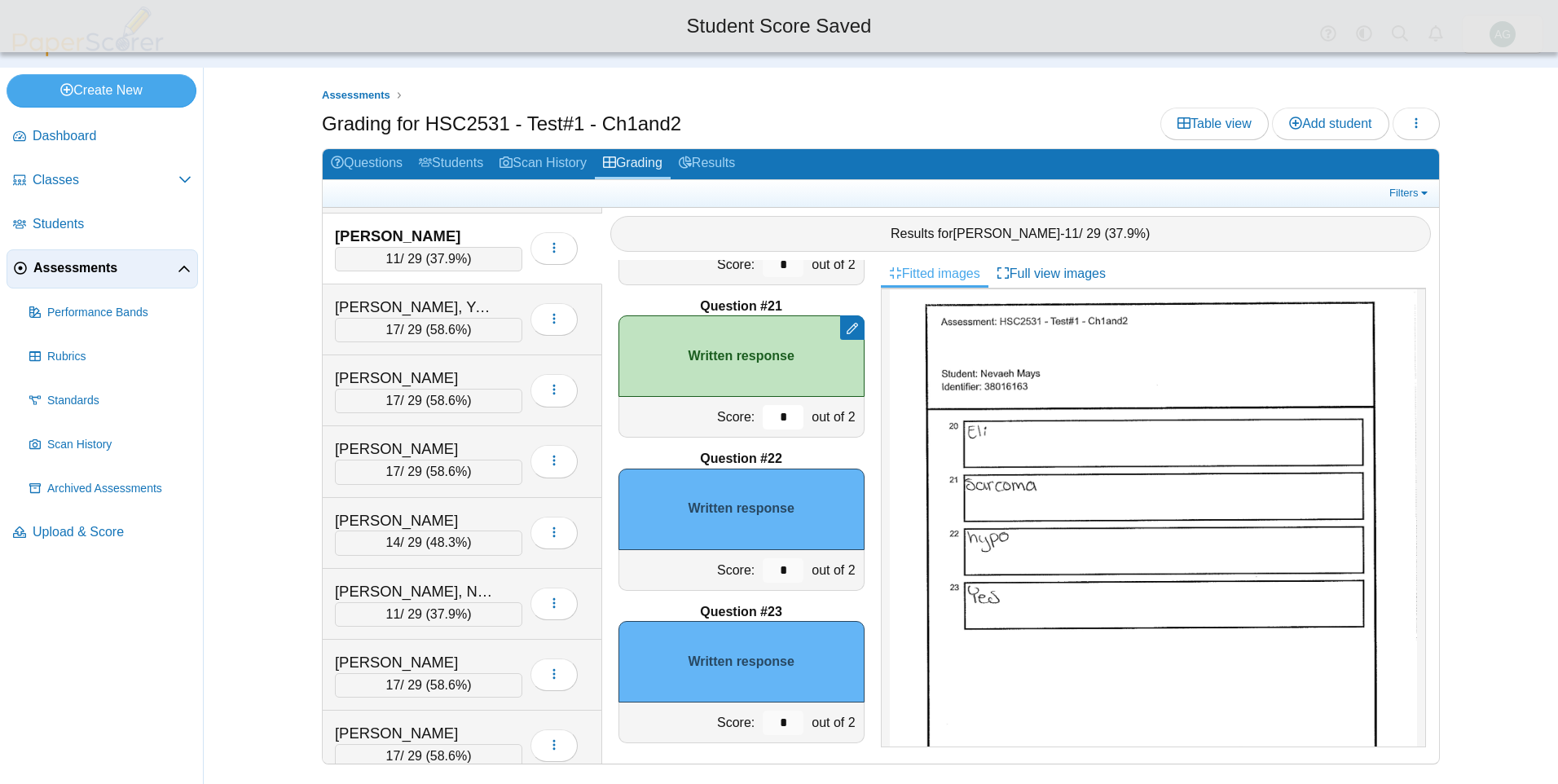
scroll to position [3040, 0]
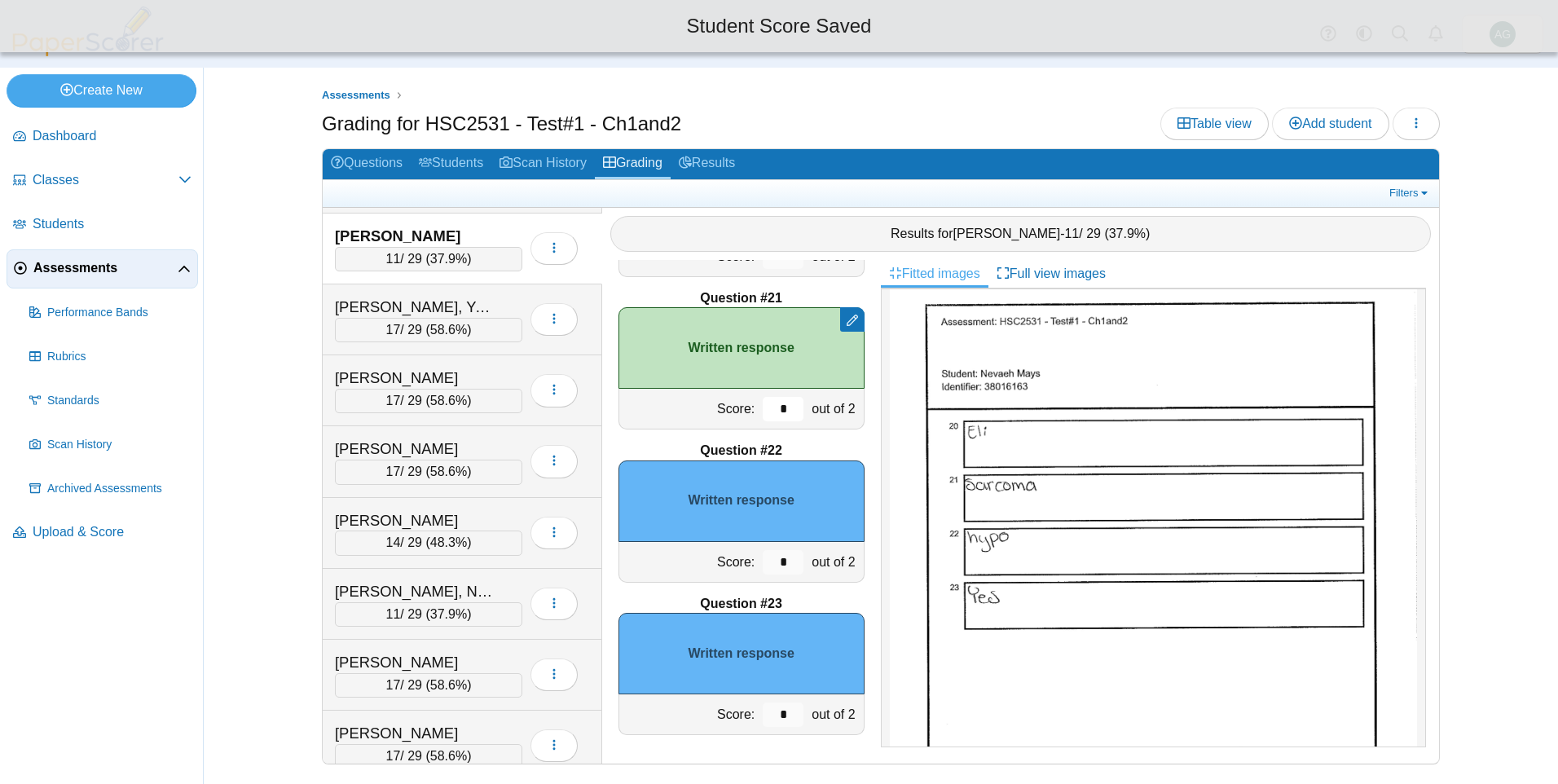
type input "*"
drag, startPoint x: 784, startPoint y: 562, endPoint x: 725, endPoint y: 562, distance: 59.0
click at [725, 562] on div "Score: * out of 2" at bounding box center [741, 562] width 246 height 41
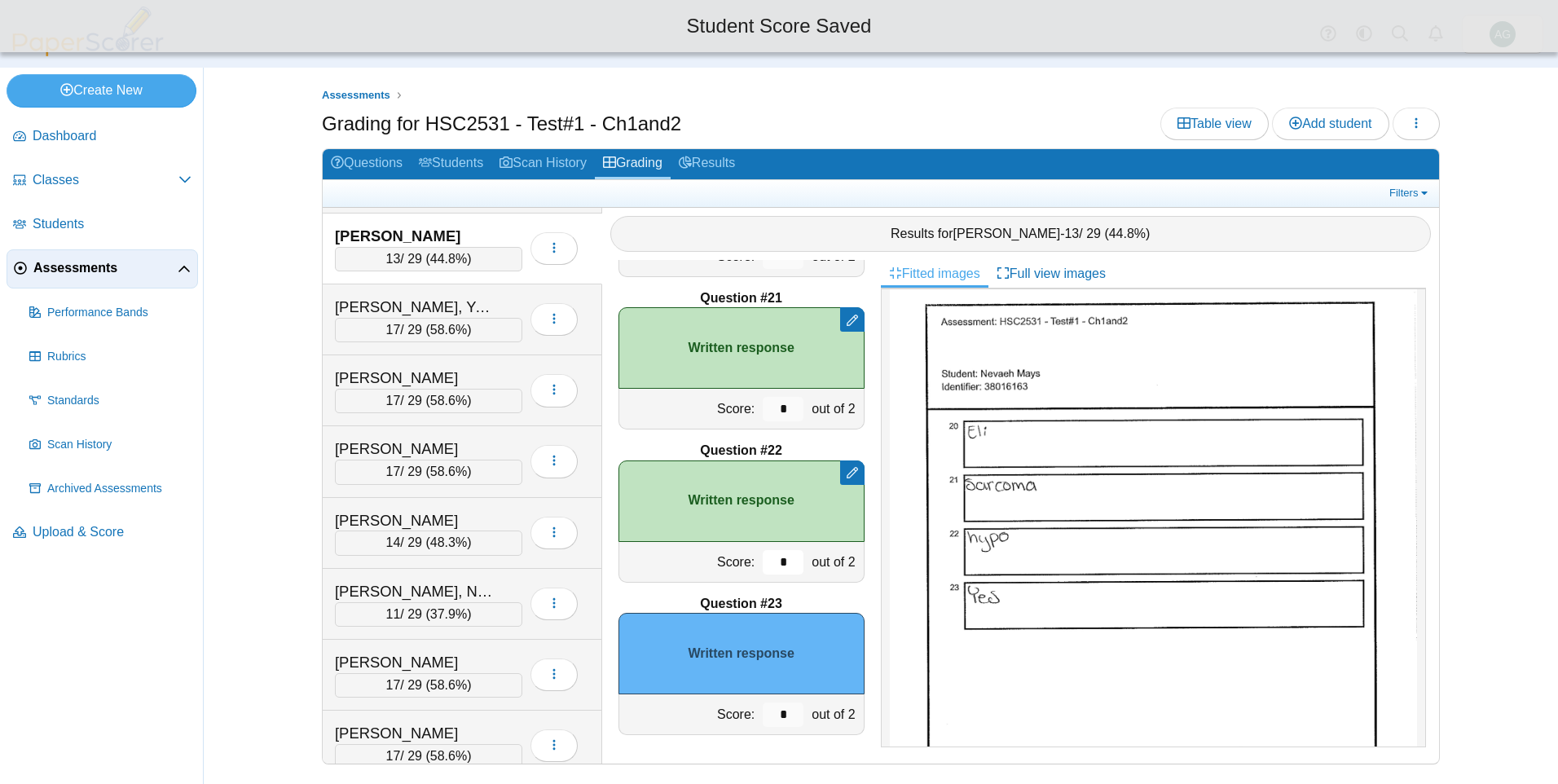
type input "*"
drag, startPoint x: 776, startPoint y: 710, endPoint x: 741, endPoint y: 710, distance: 35.0
click at [741, 710] on div "Score: * out of 2" at bounding box center [741, 714] width 246 height 41
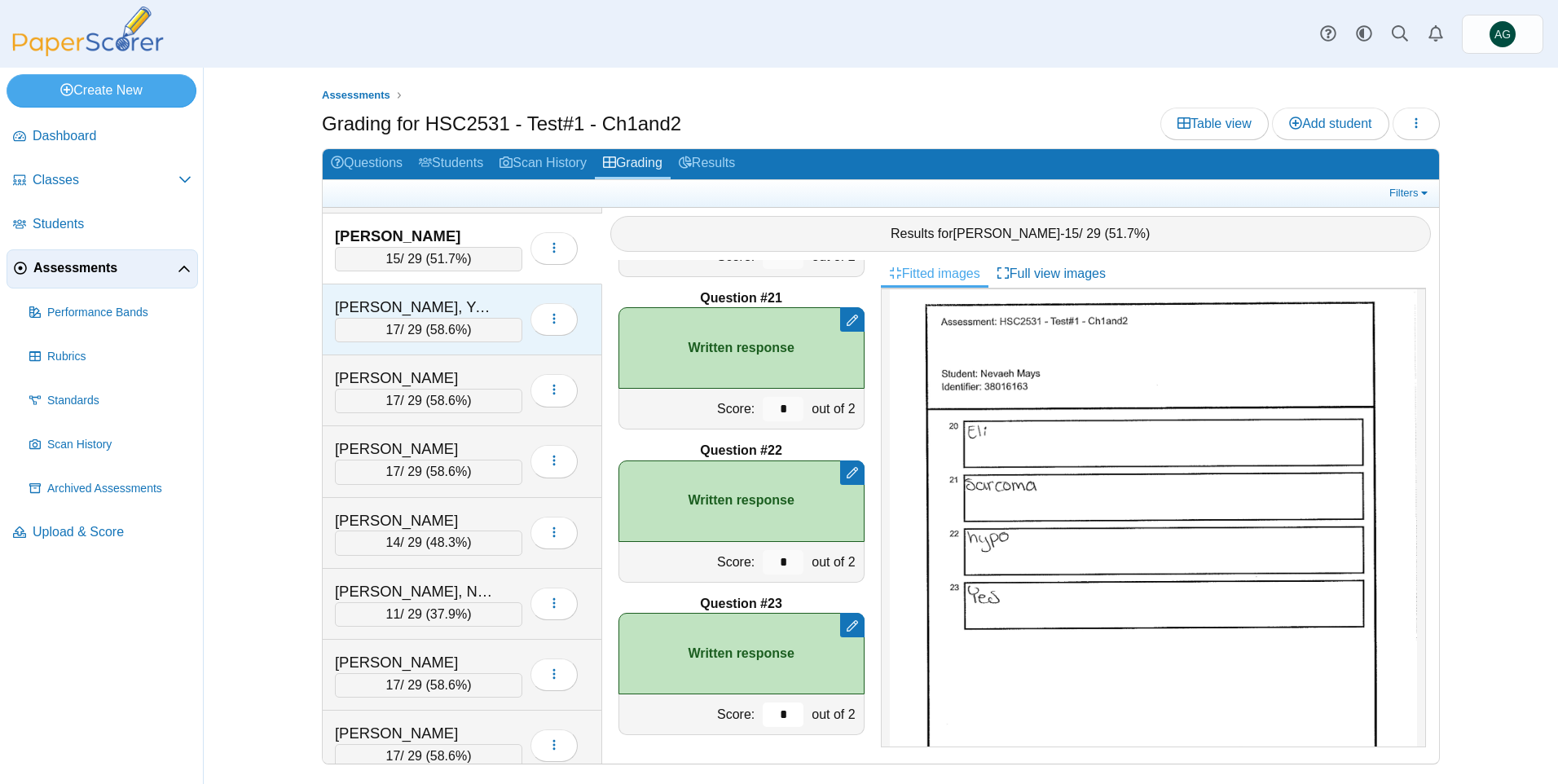
type input "*"
click at [502, 305] on div "Melendez Torres, Yahlady" at bounding box center [428, 307] width 187 height 21
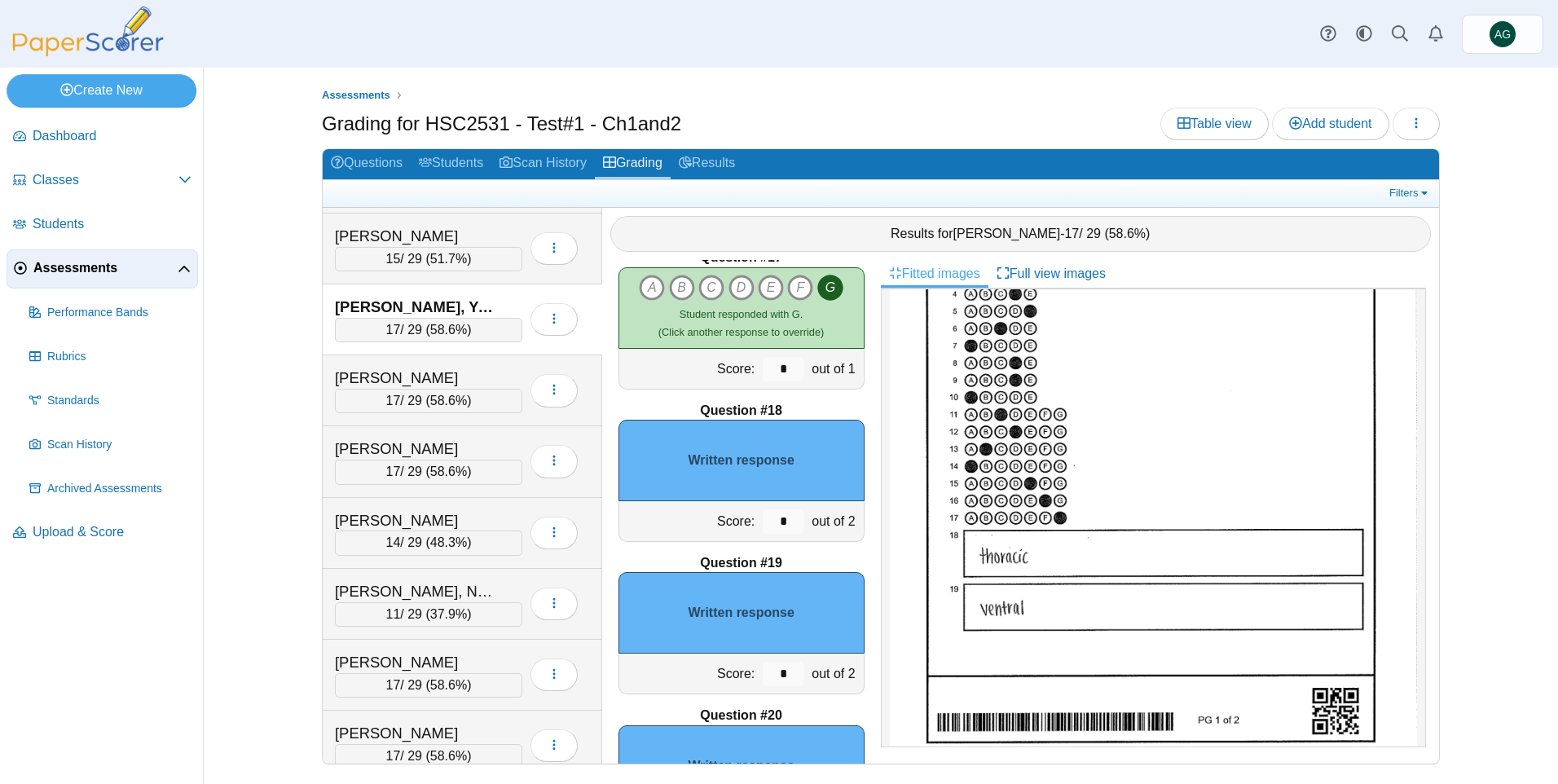
scroll to position [244, 0]
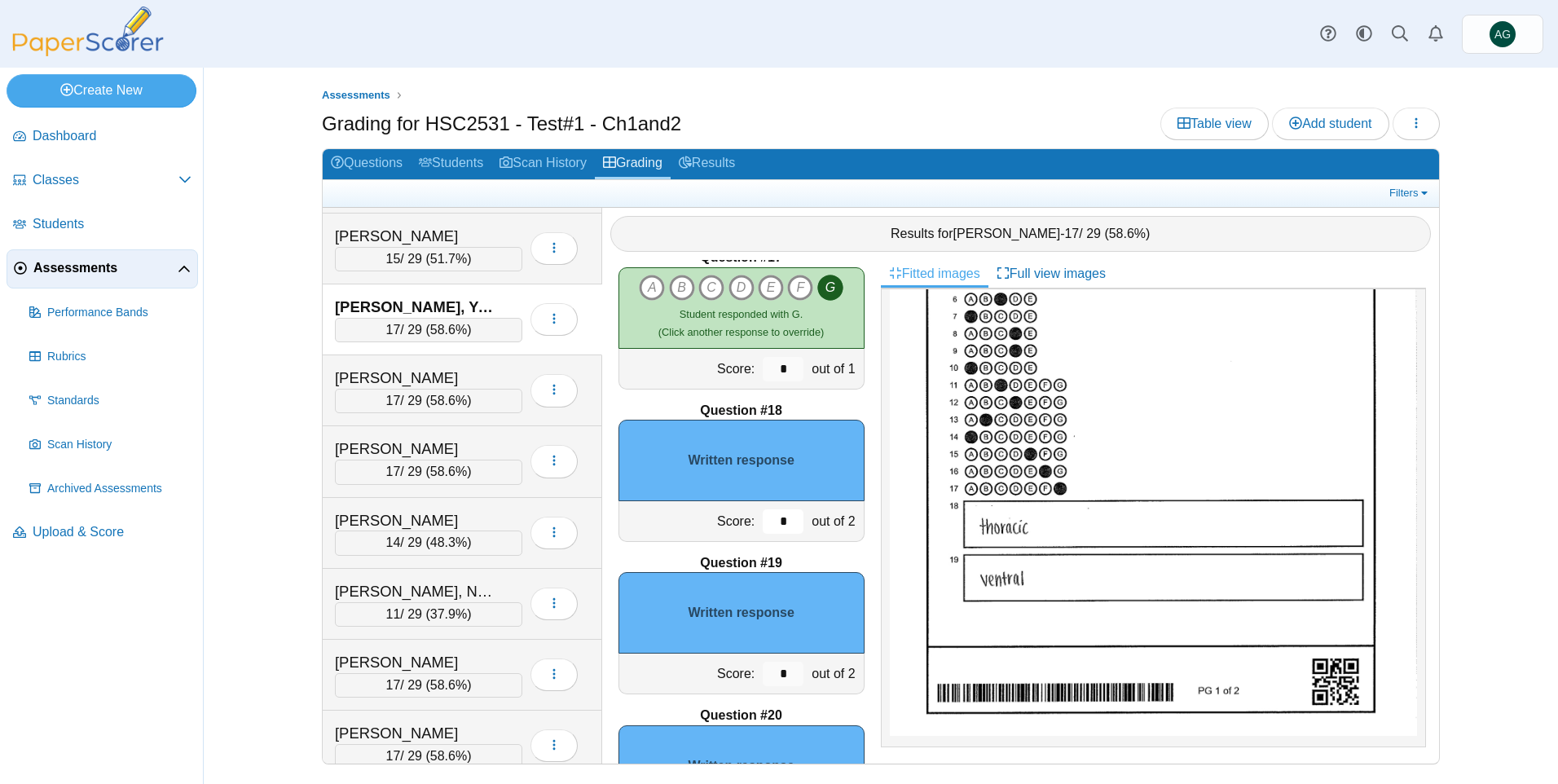
click at [779, 518] on input "*" at bounding box center [782, 522] width 41 height 25
drag, startPoint x: 765, startPoint y: 523, endPoint x: 747, endPoint y: 522, distance: 18.0
click at [759, 522] on div "*" at bounding box center [782, 521] width 48 height 40
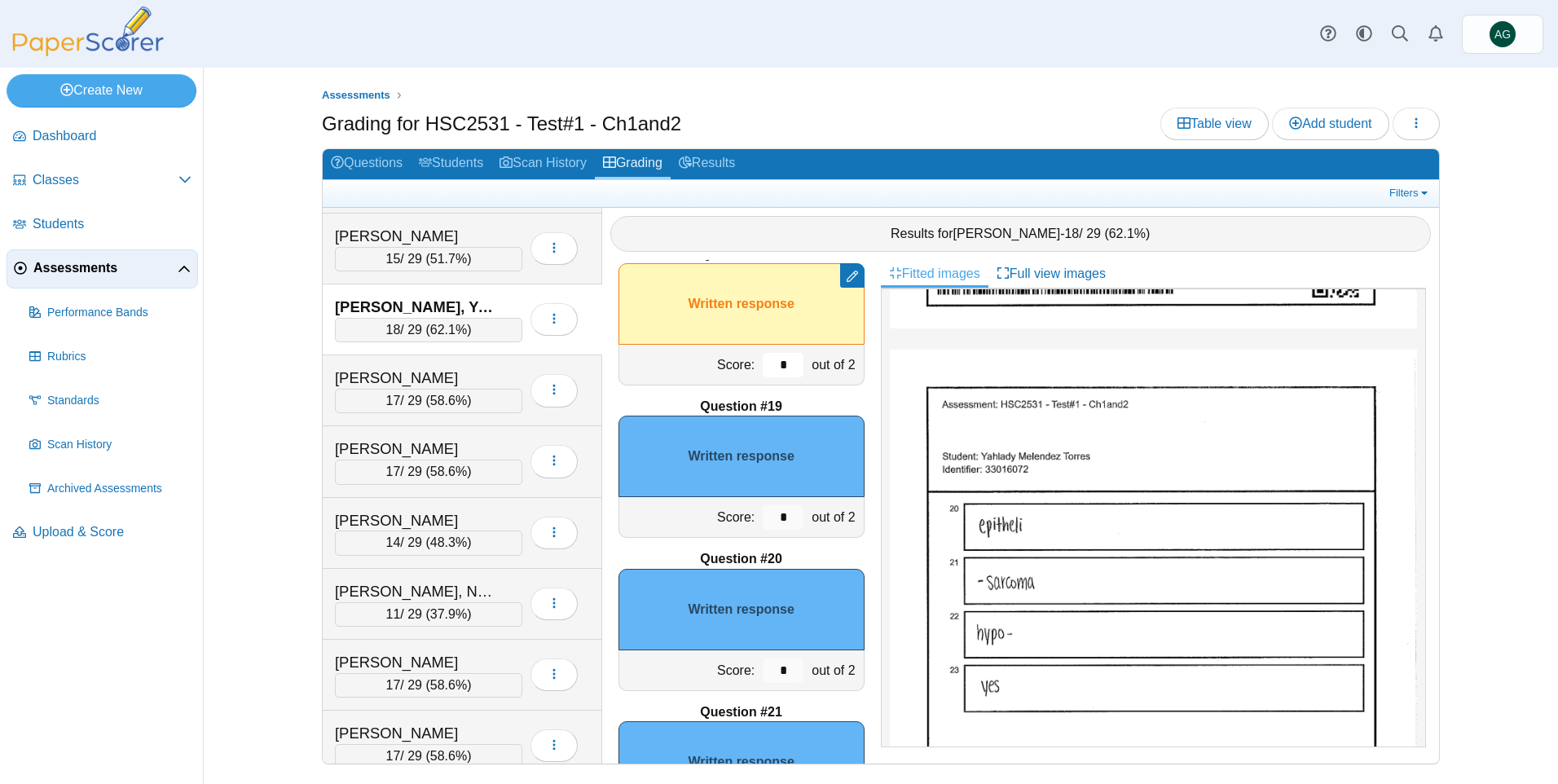
scroll to position [2632, 0]
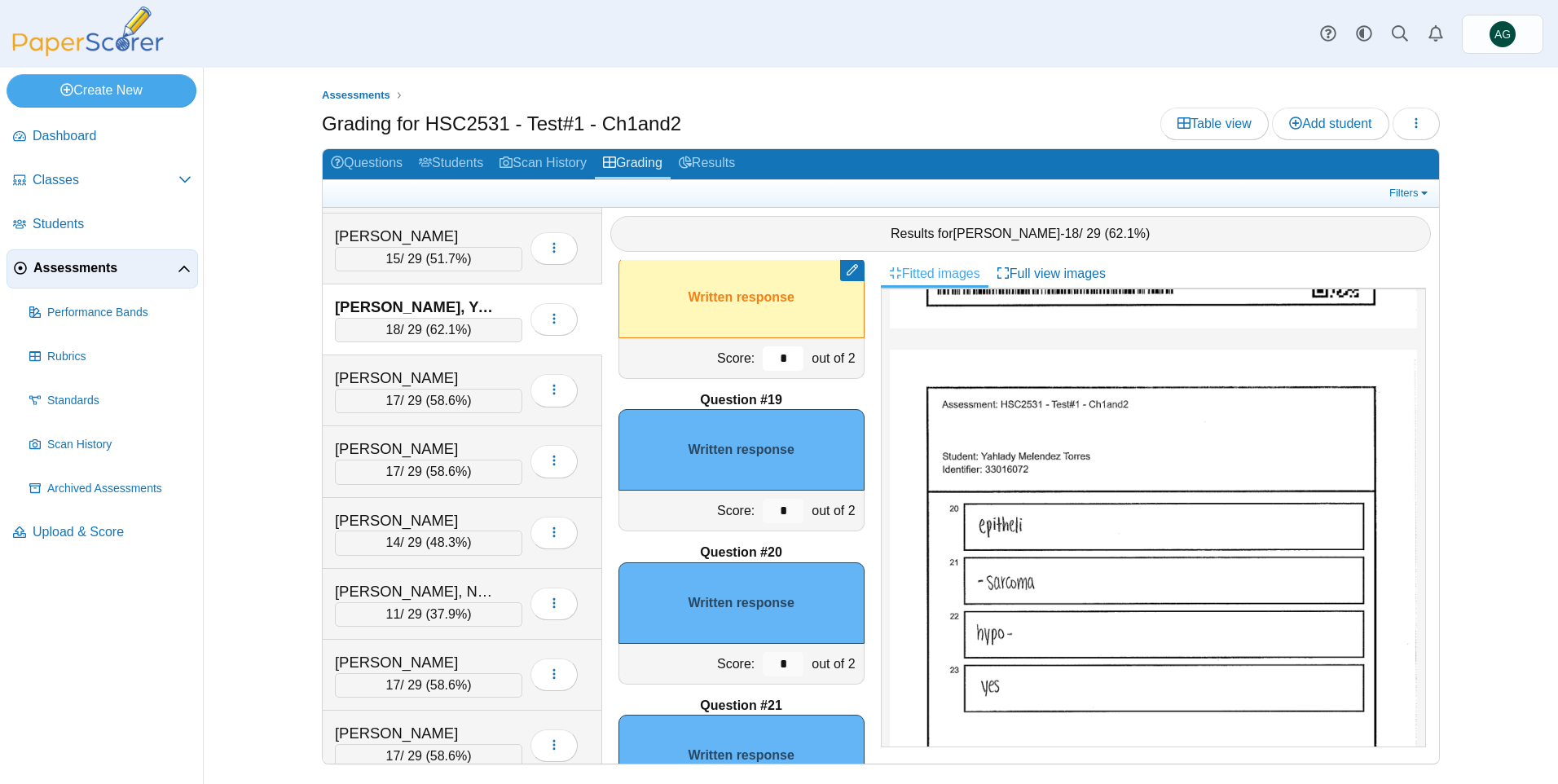
type input "*"
drag, startPoint x: 773, startPoint y: 664, endPoint x: 723, endPoint y: 659, distance: 50.2
click at [723, 659] on div "Score: * out of 2" at bounding box center [741, 663] width 246 height 41
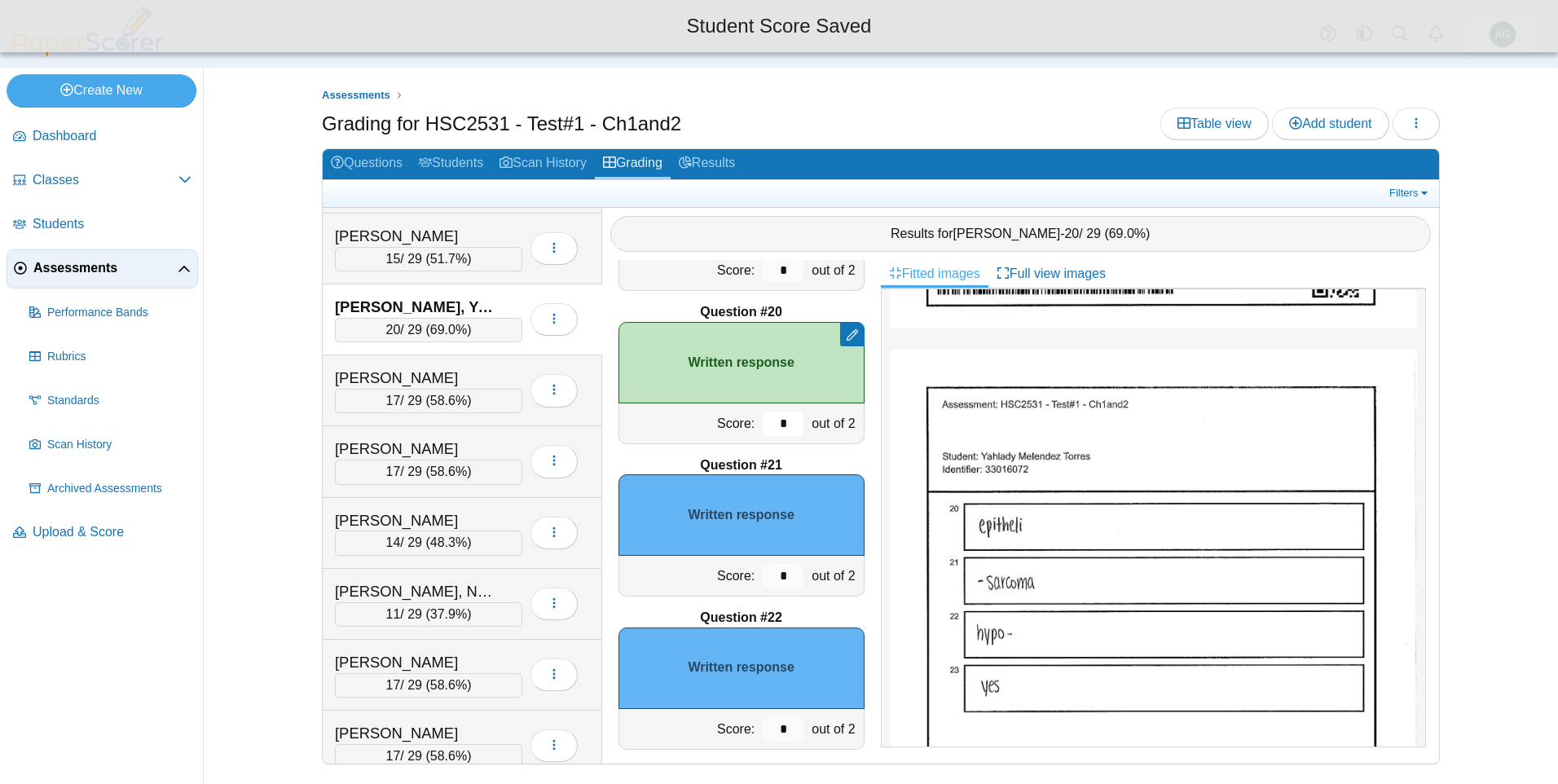
scroll to position [2877, 0]
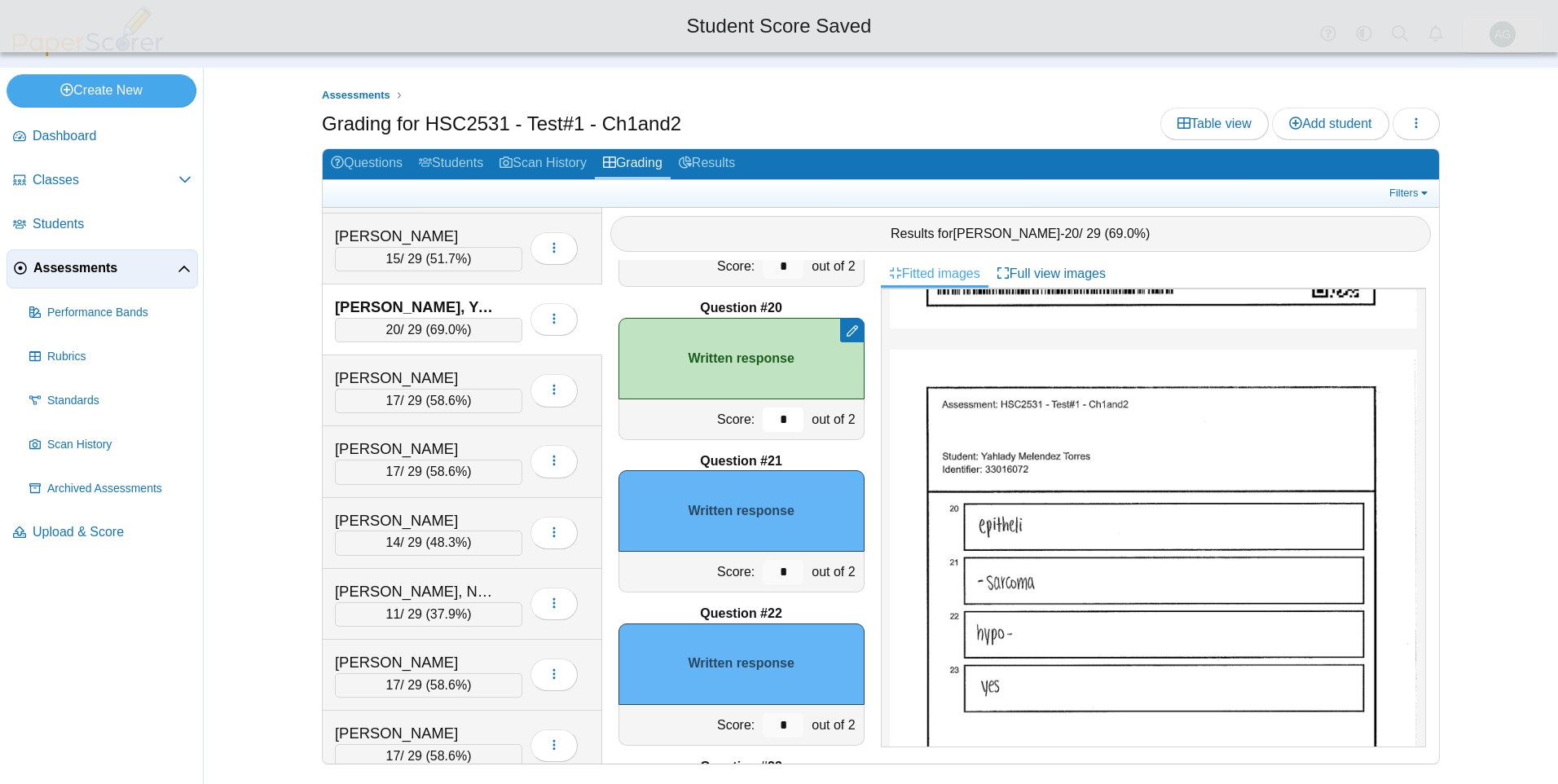
type input "*"
drag, startPoint x: 773, startPoint y: 556, endPoint x: 758, endPoint y: 557, distance: 15.0
click at [759, 557] on div "*" at bounding box center [782, 571] width 48 height 40
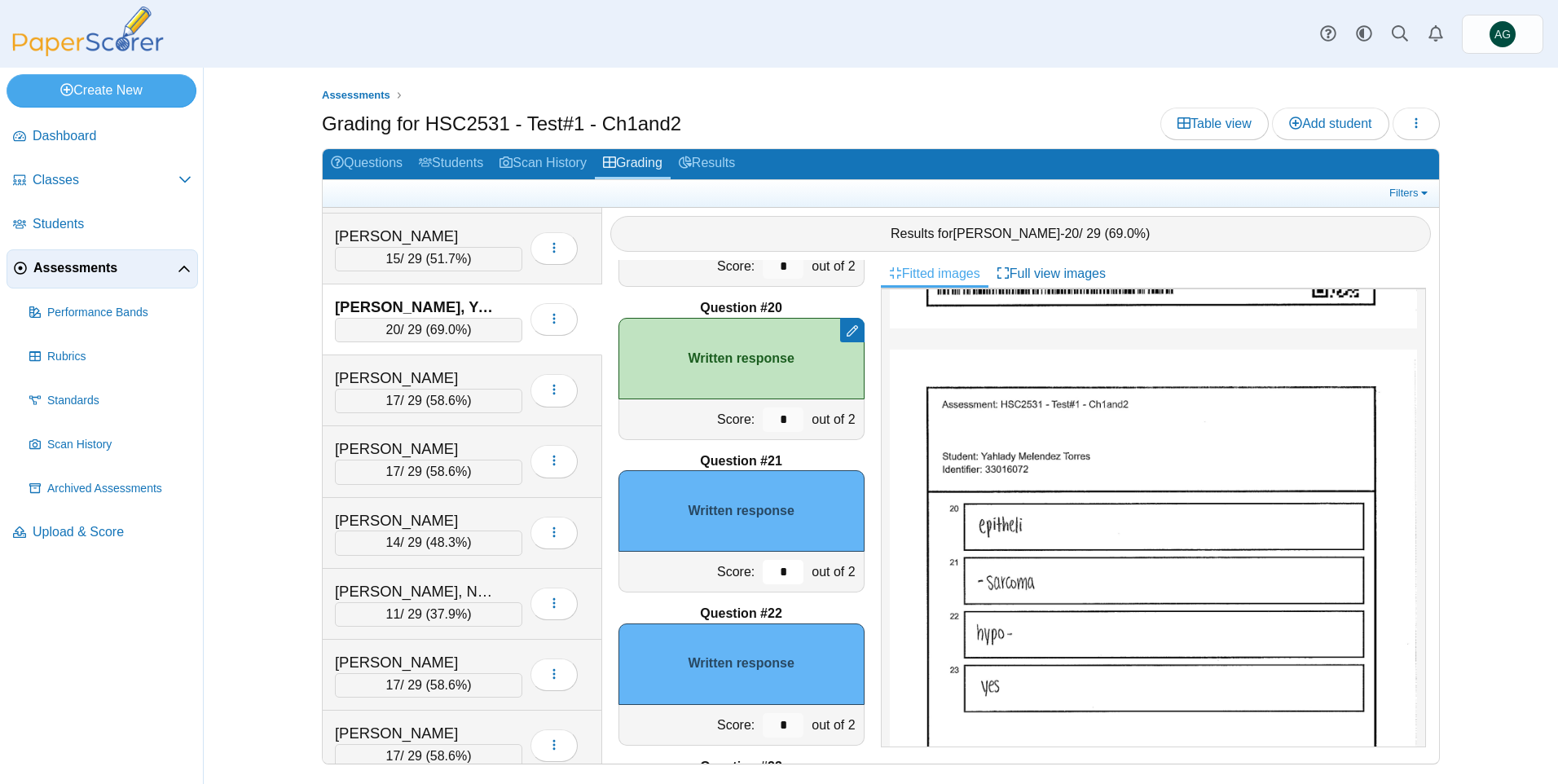
drag, startPoint x: 780, startPoint y: 573, endPoint x: 752, endPoint y: 575, distance: 28.1
click at [762, 573] on input "*" at bounding box center [782, 572] width 41 height 25
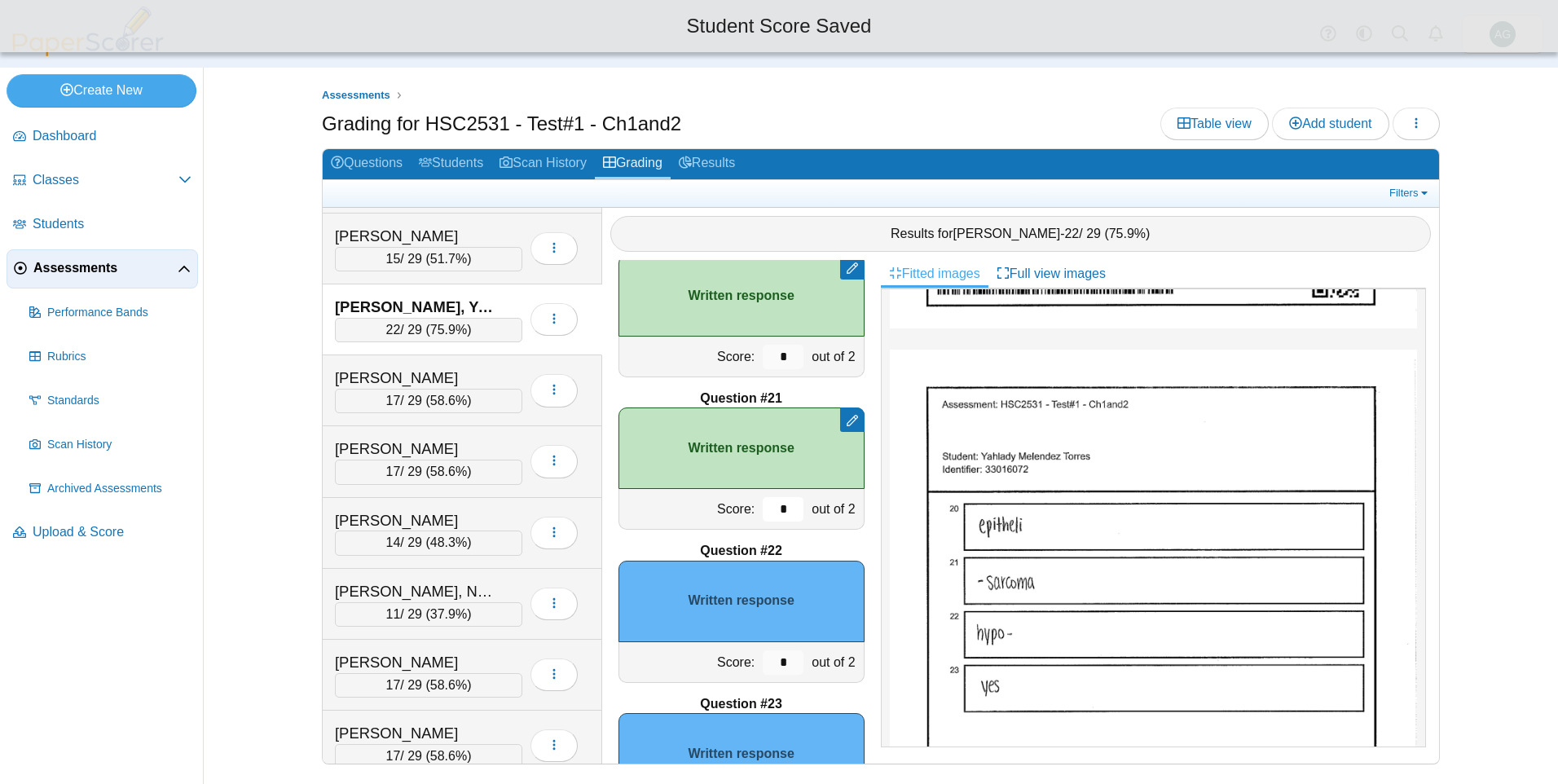
scroll to position [3040, 0]
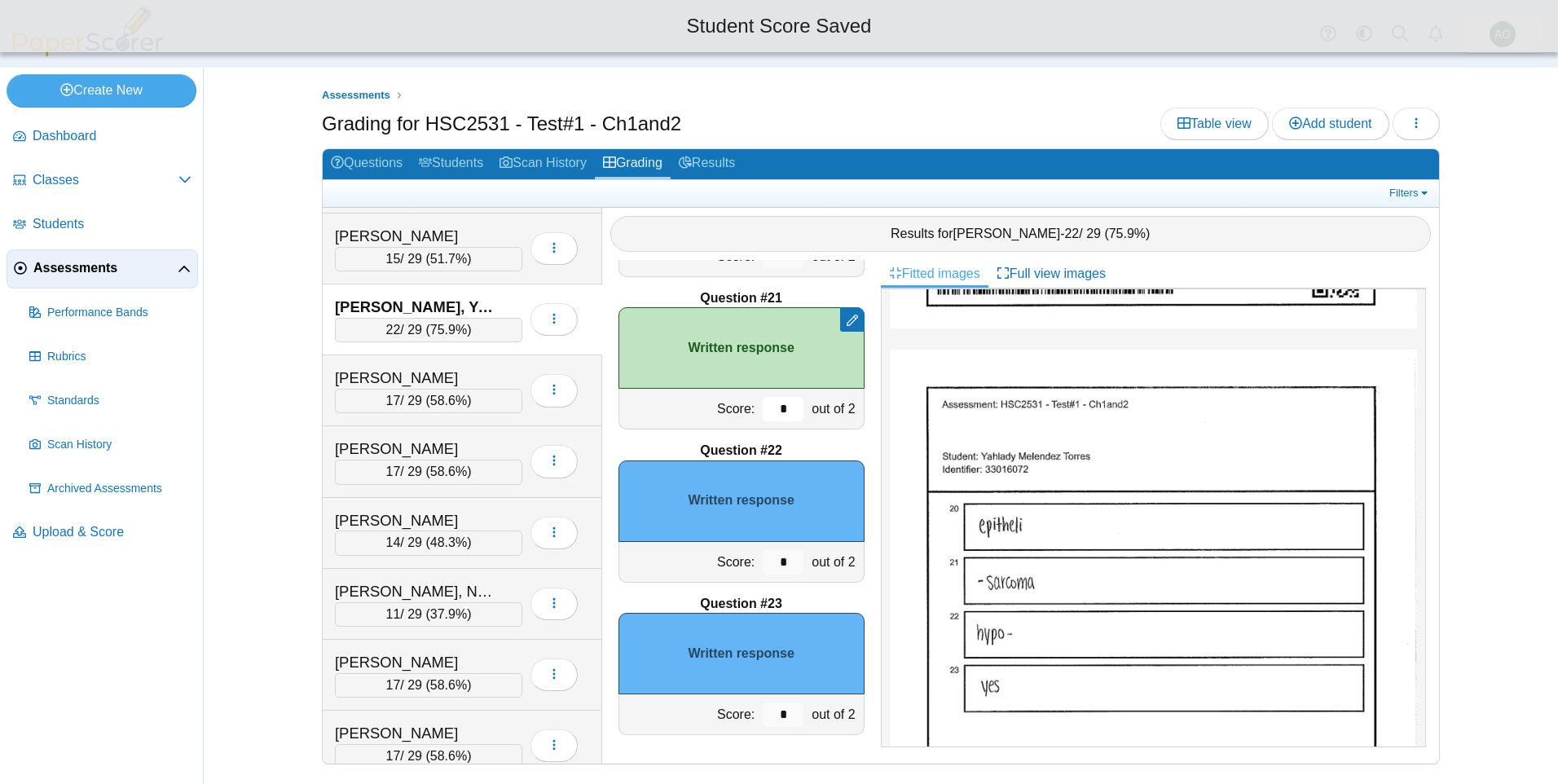
type input "*"
drag, startPoint x: 779, startPoint y: 564, endPoint x: 767, endPoint y: 564, distance: 12.0
click at [767, 564] on input "*" at bounding box center [782, 563] width 41 height 25
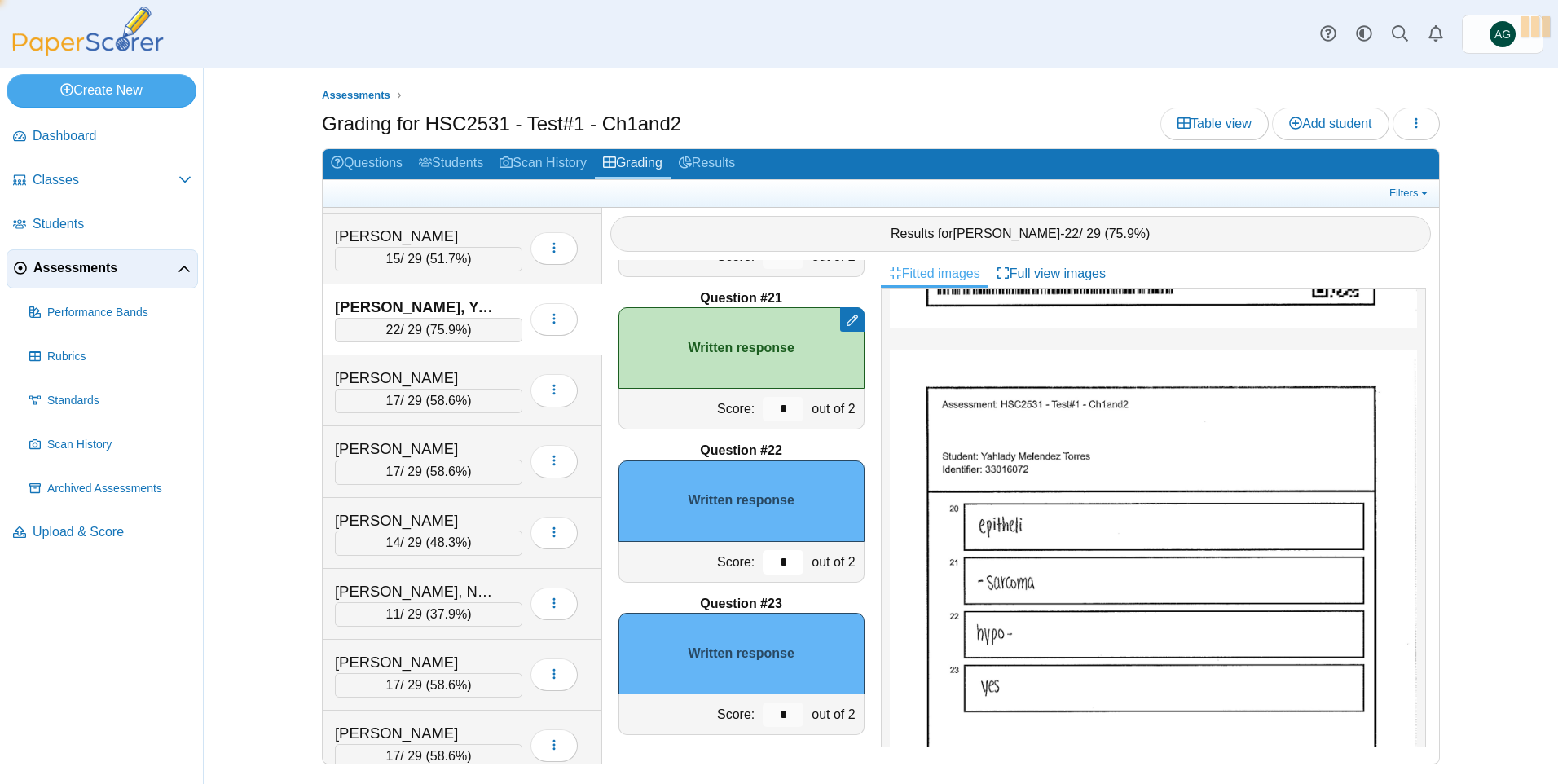
type input "*"
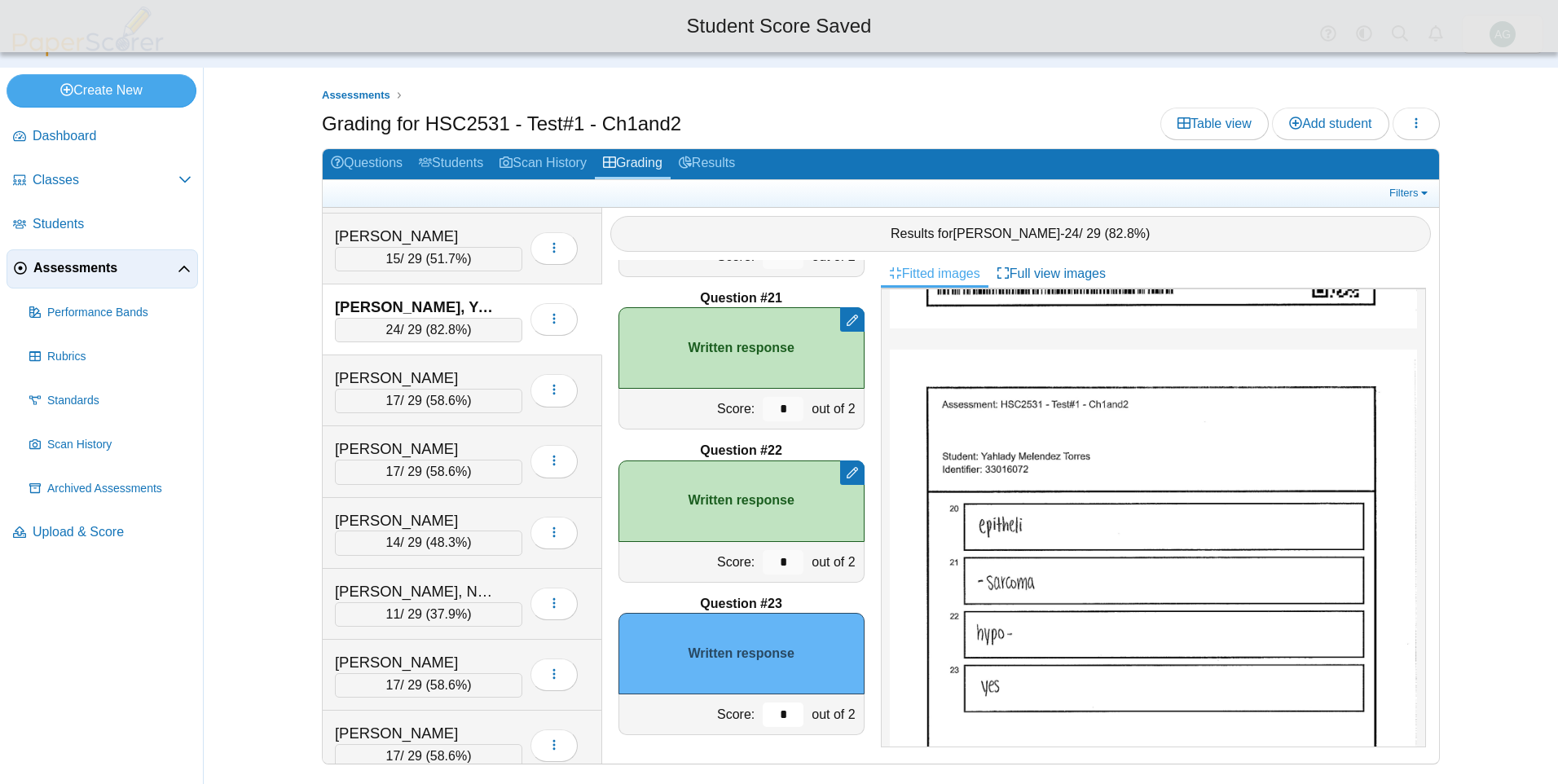
drag, startPoint x: 784, startPoint y: 711, endPoint x: 765, endPoint y: 711, distance: 19.0
click at [765, 711] on input "*" at bounding box center [782, 715] width 41 height 25
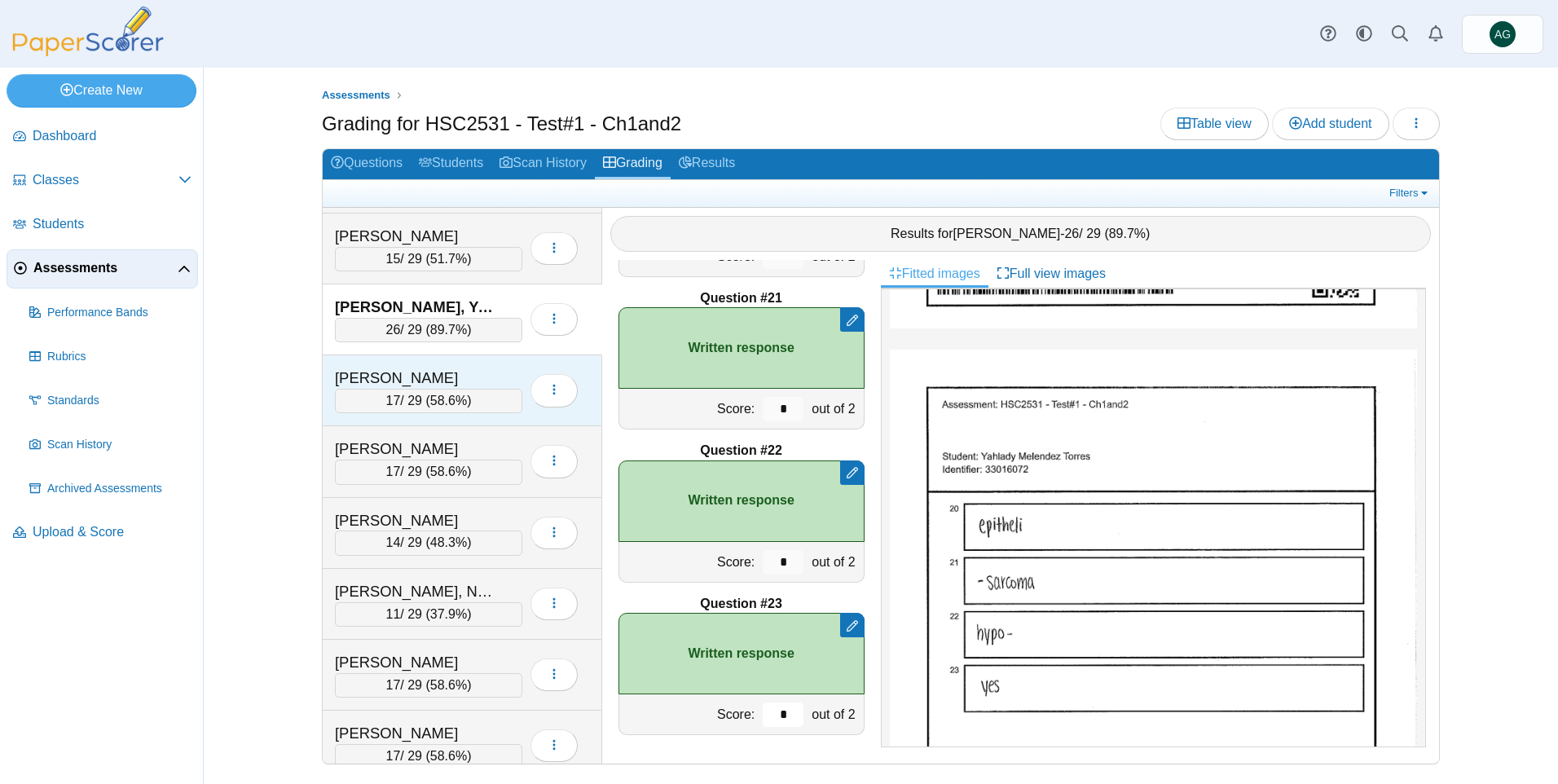
type input "*"
click at [469, 376] on div "Nazarian, Maxwell" at bounding box center [415, 378] width 163 height 21
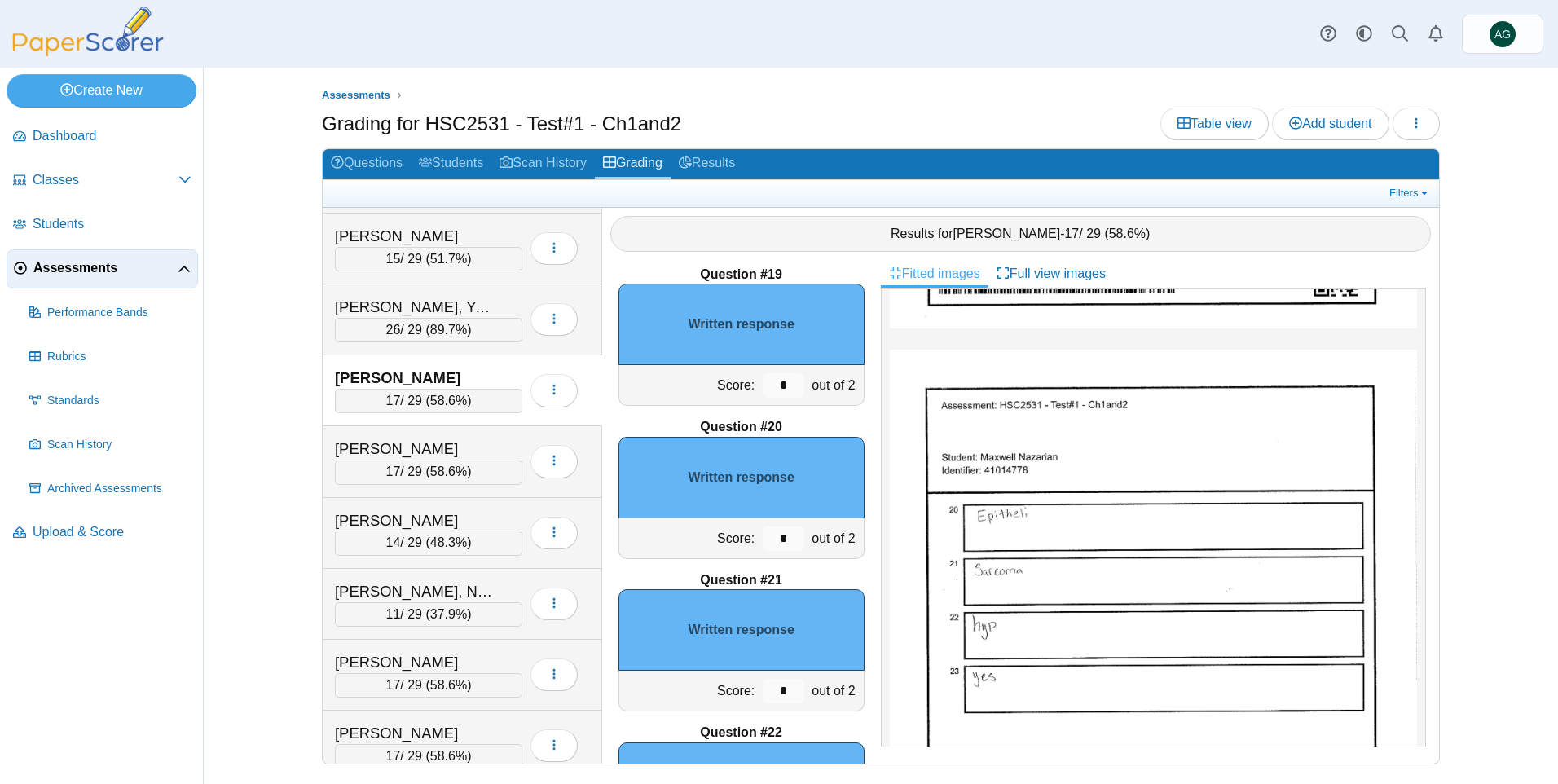
scroll to position [2796, 0]
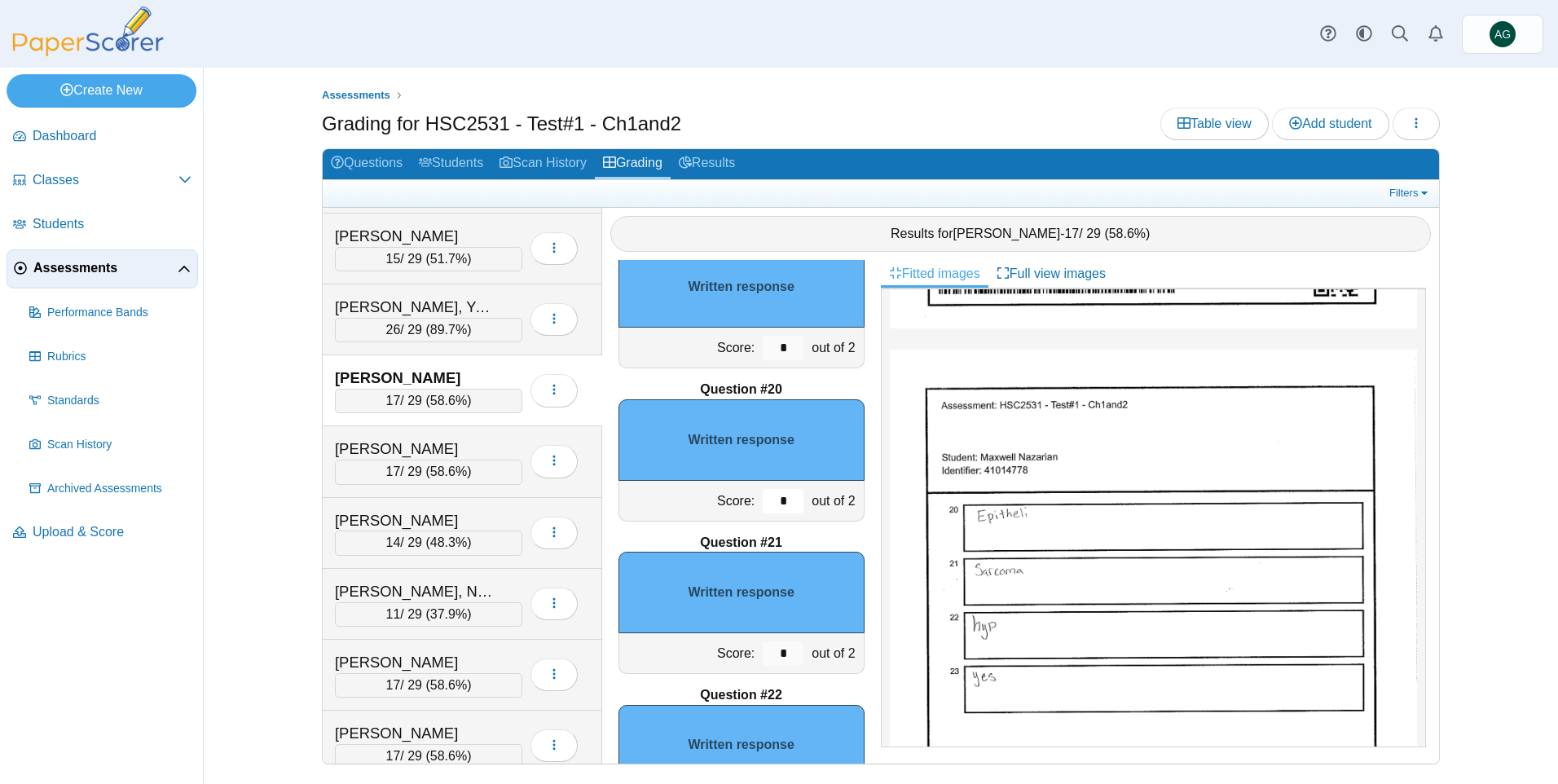
drag, startPoint x: 778, startPoint y: 502, endPoint x: 738, endPoint y: 503, distance: 40.0
click at [738, 503] on div "Score: * out of 2" at bounding box center [741, 501] width 246 height 41
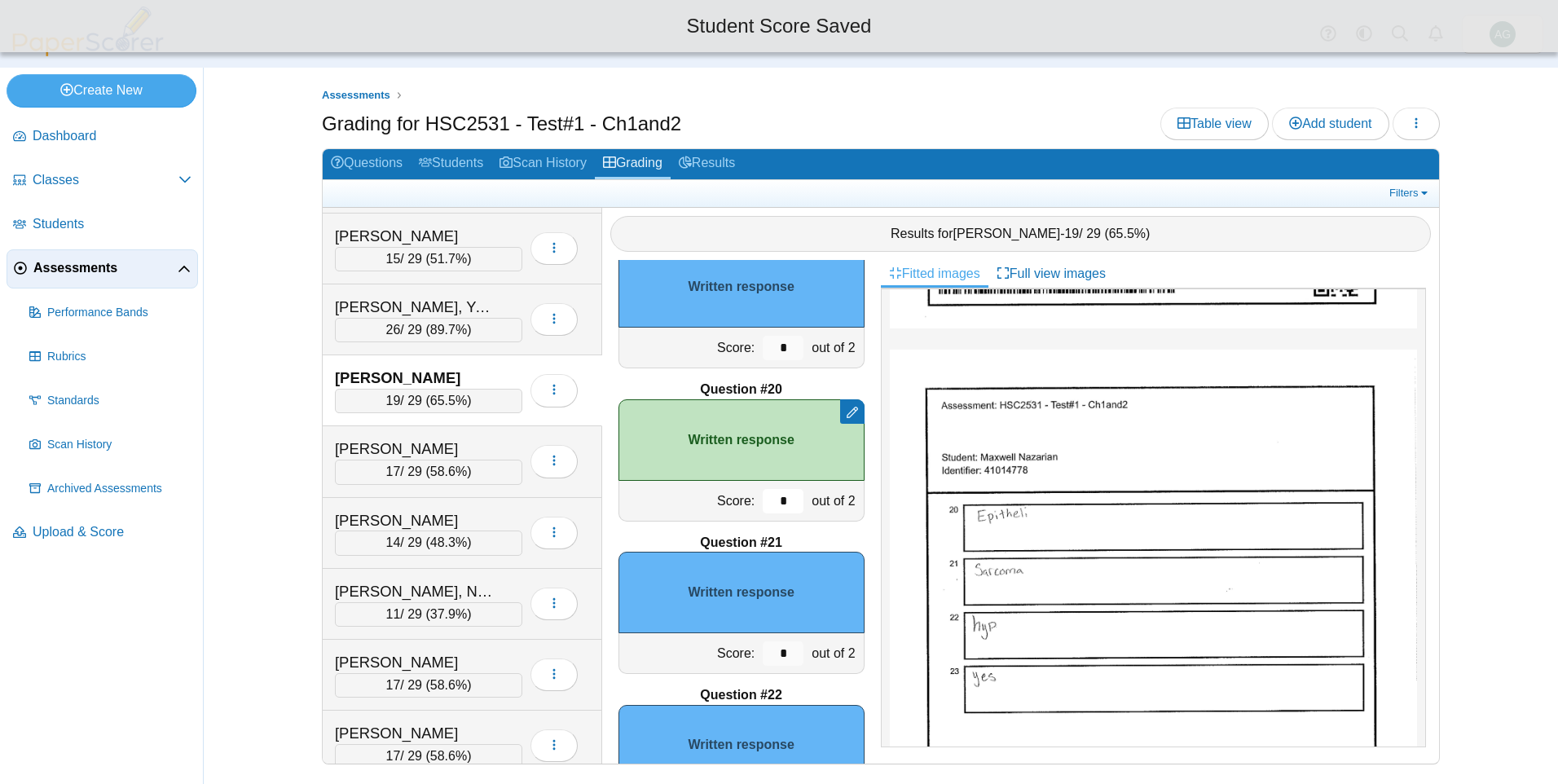
type input "*"
drag, startPoint x: 779, startPoint y: 658, endPoint x: 750, endPoint y: 654, distance: 29.3
click at [762, 654] on input "*" at bounding box center [782, 654] width 41 height 25
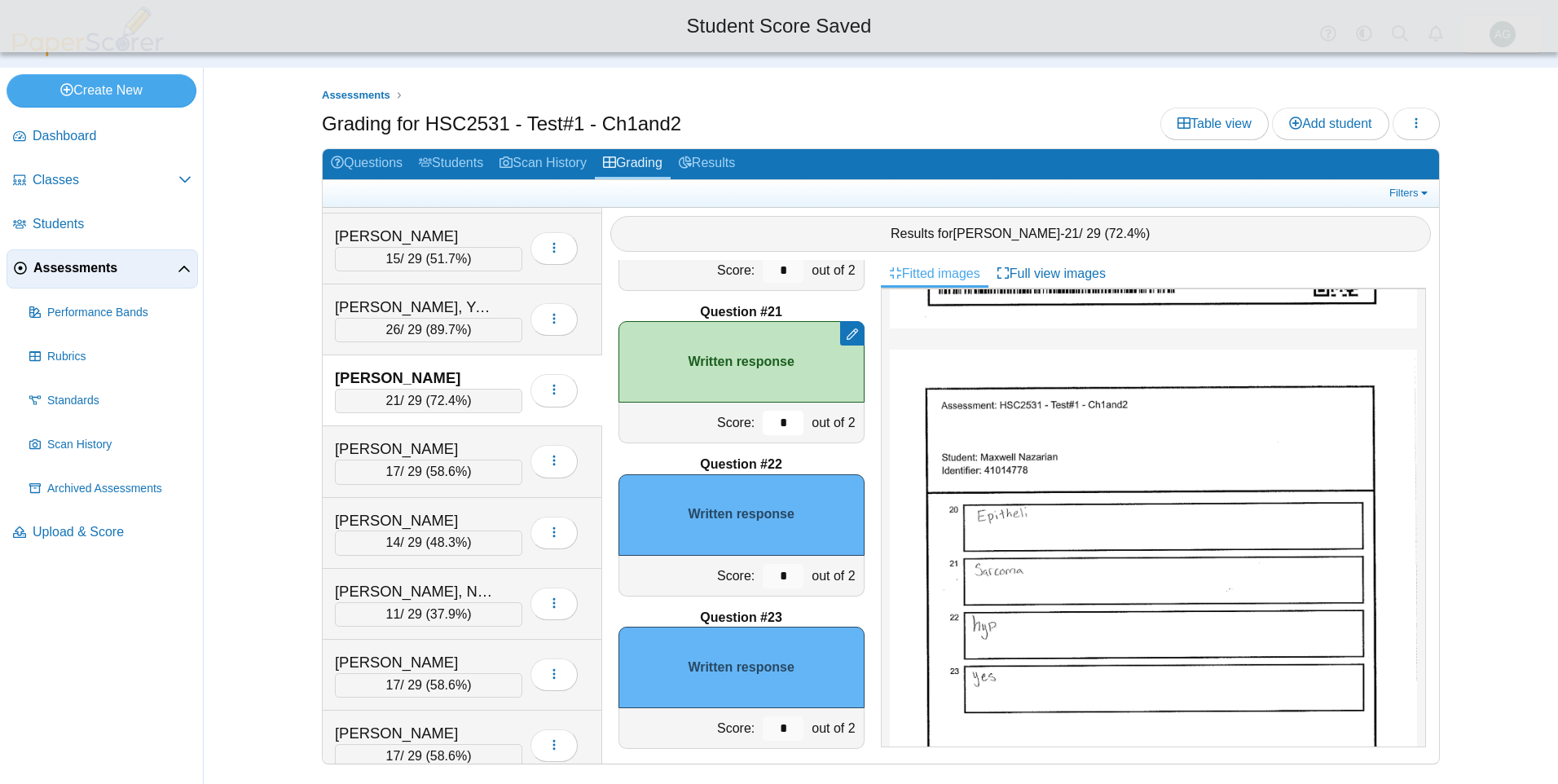
scroll to position [3040, 0]
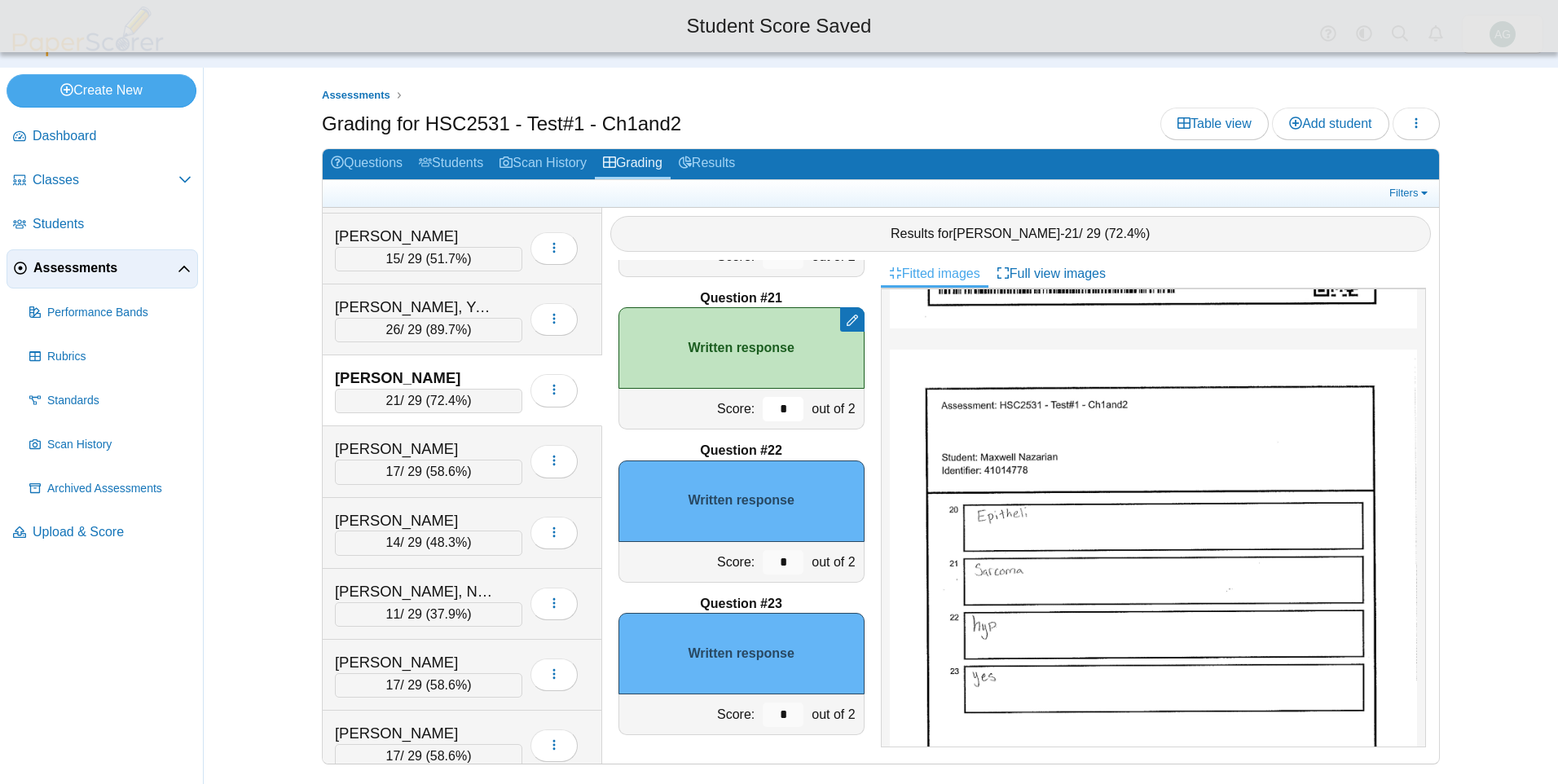
type input "*"
drag, startPoint x: 778, startPoint y: 566, endPoint x: 757, endPoint y: 567, distance: 21.0
click at [762, 567] on input "*" at bounding box center [782, 563] width 41 height 25
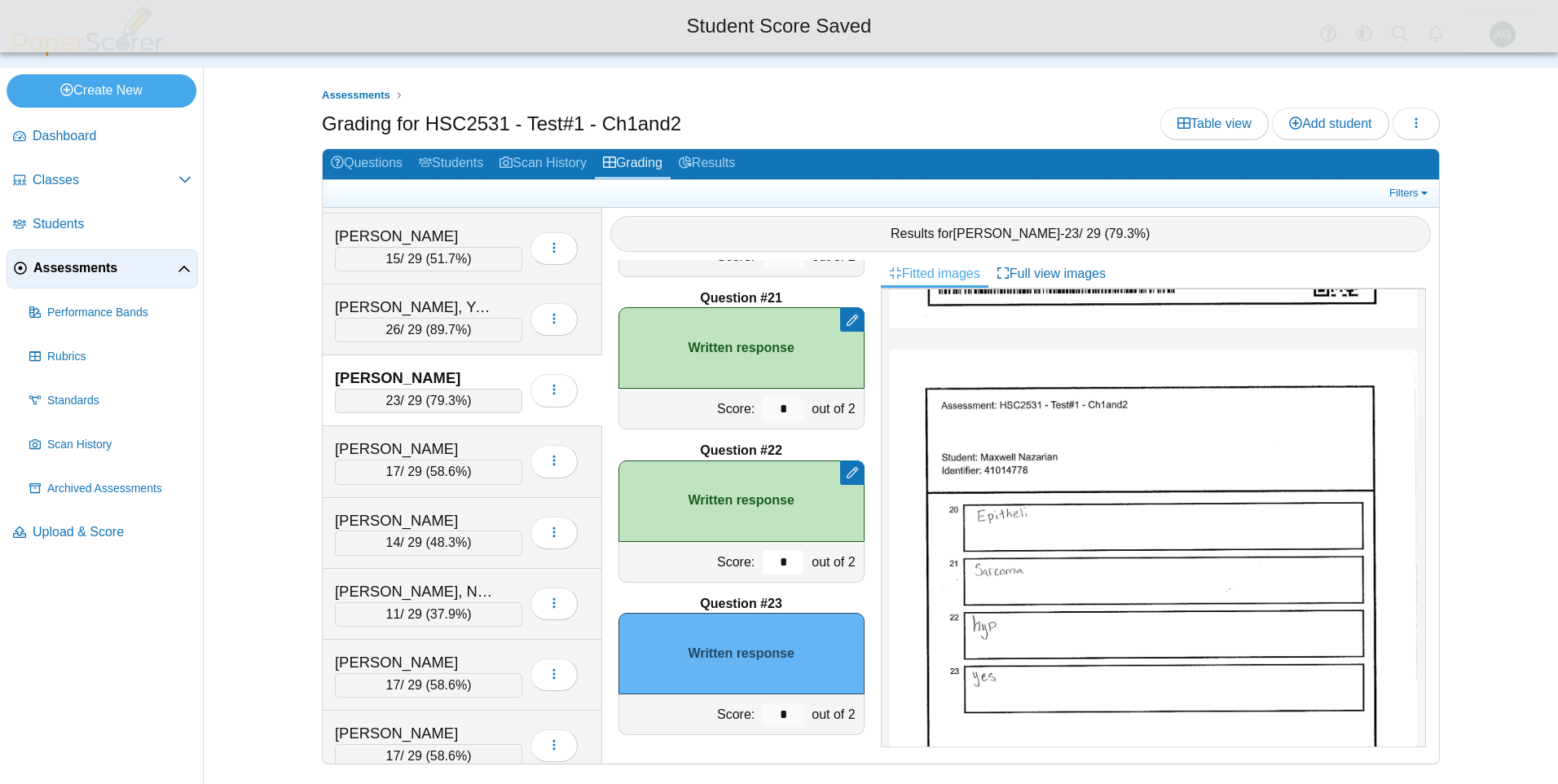
drag, startPoint x: 781, startPoint y: 563, endPoint x: 750, endPoint y: 564, distance: 31.0
click at [762, 564] on input "*" at bounding box center [782, 563] width 41 height 25
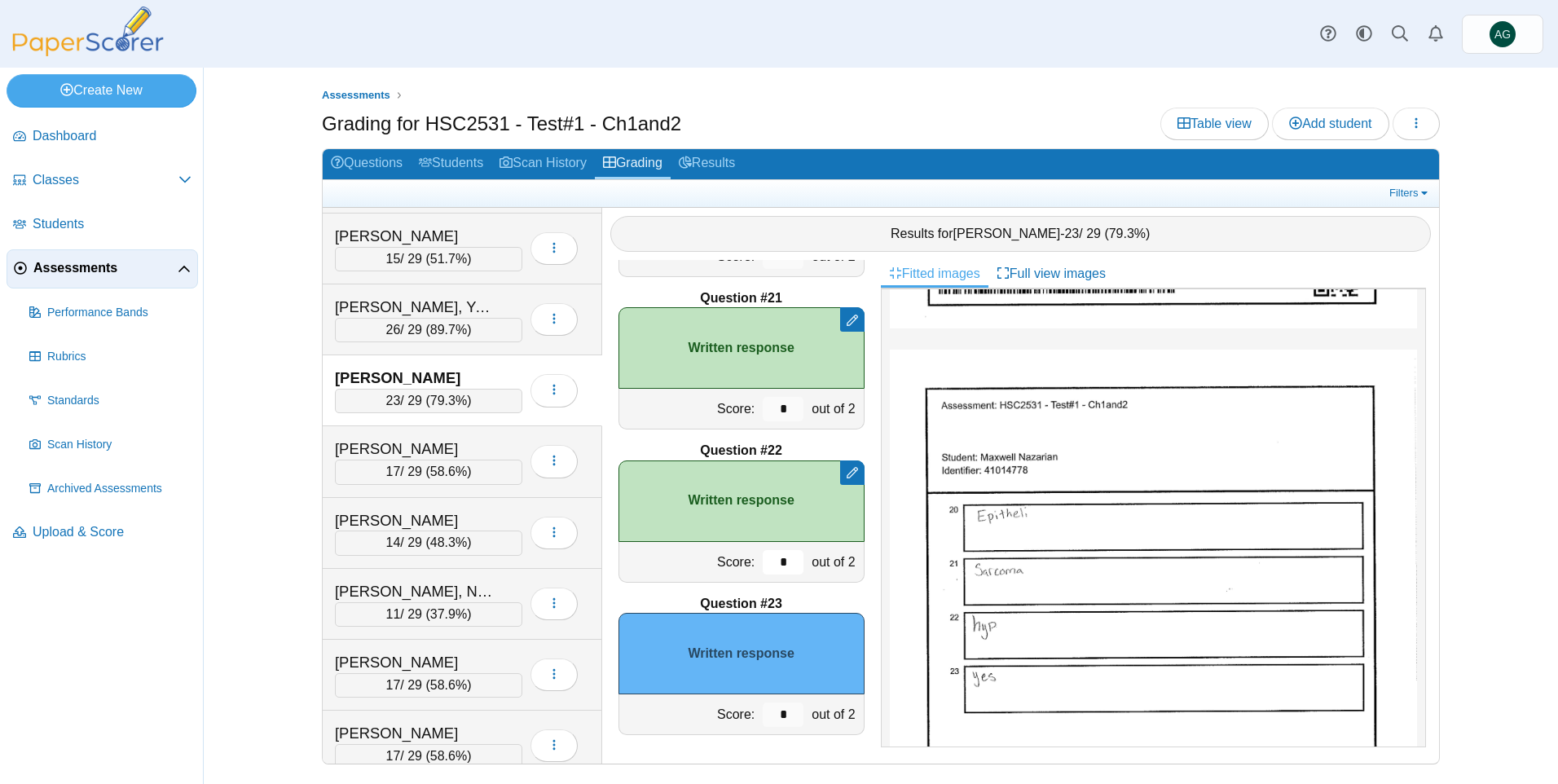
type input "*"
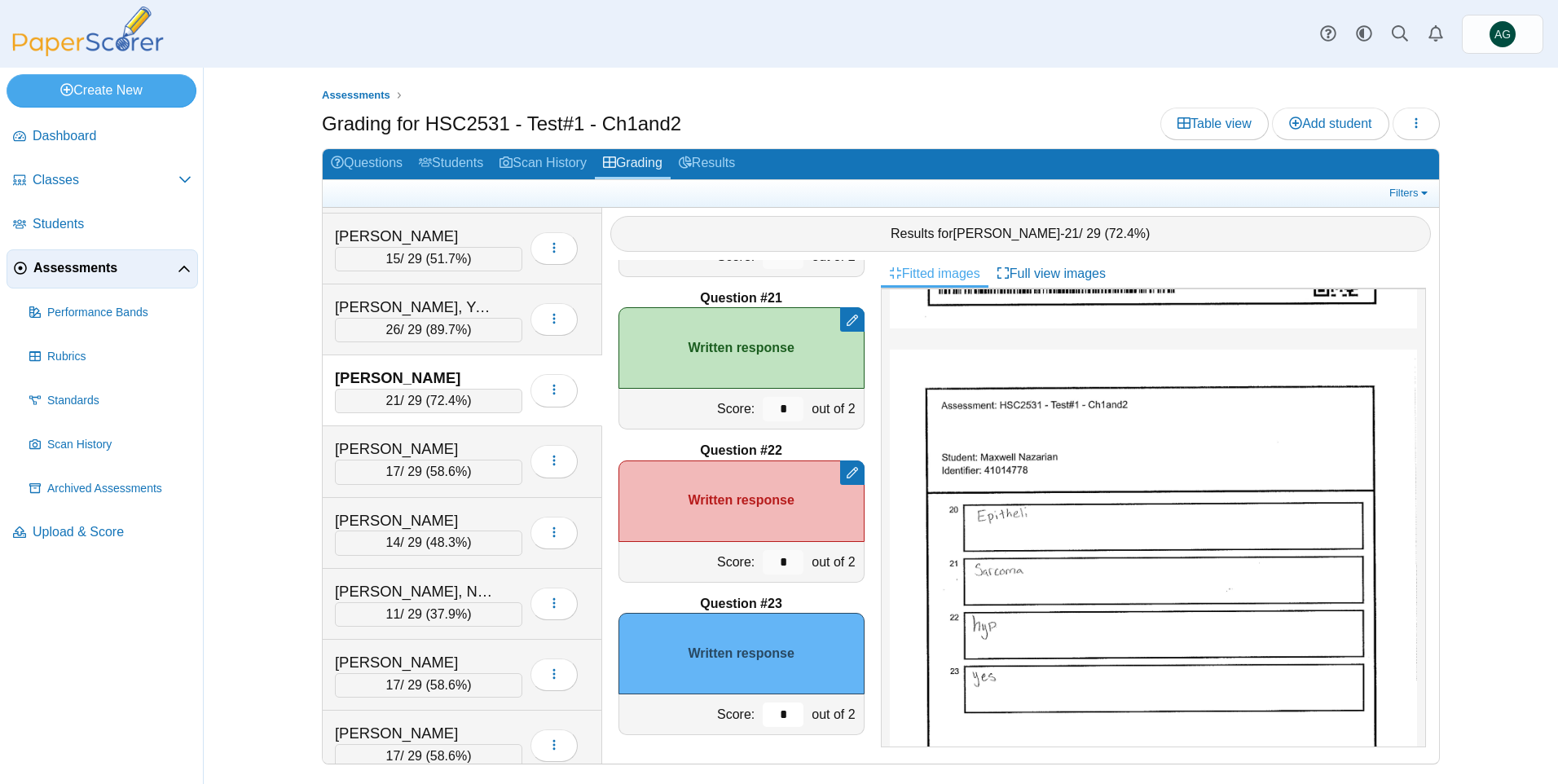
drag, startPoint x: 776, startPoint y: 706, endPoint x: 761, endPoint y: 708, distance: 15.1
click at [762, 708] on input "*" at bounding box center [782, 715] width 41 height 25
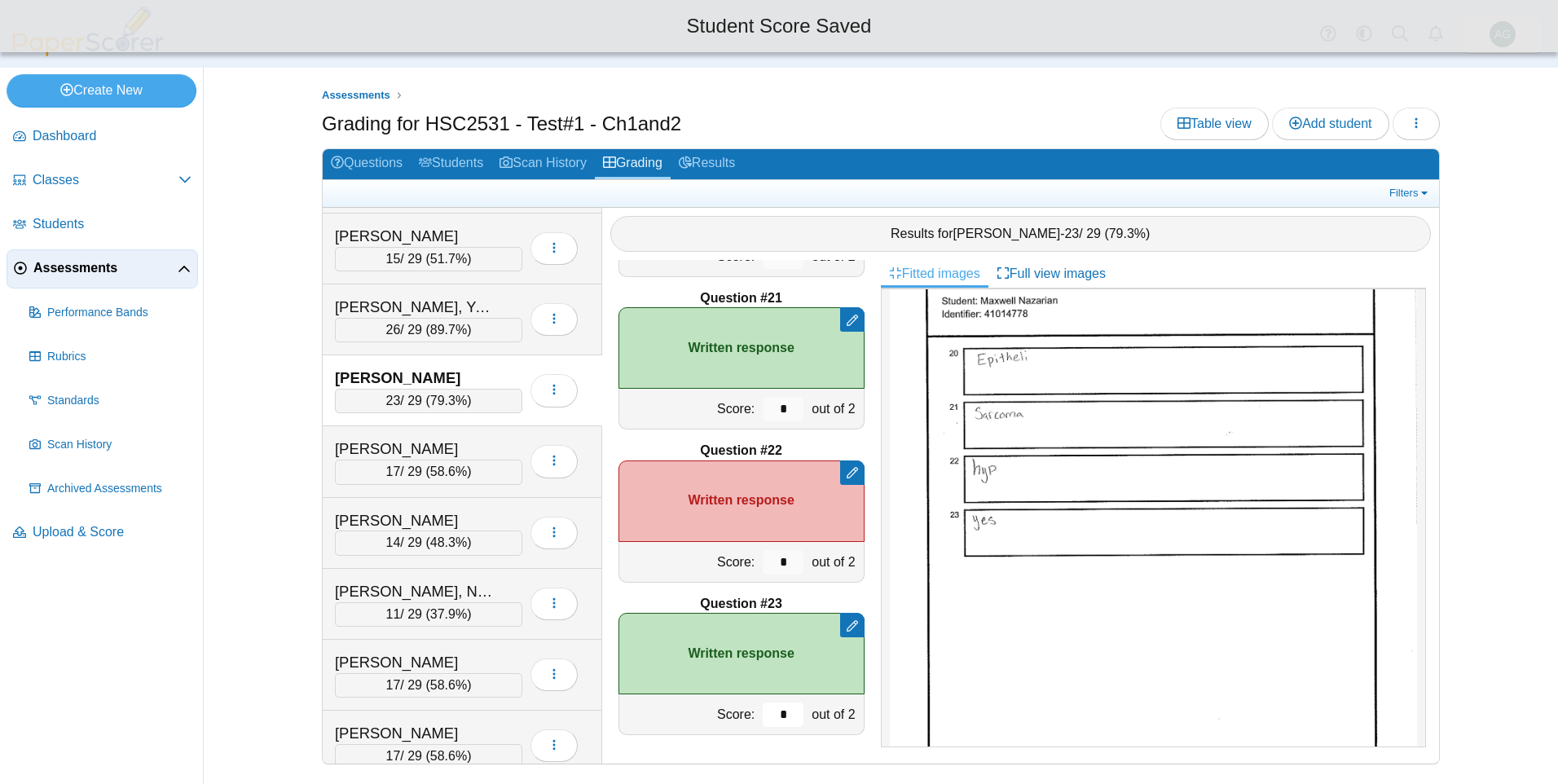
scroll to position [814, 0]
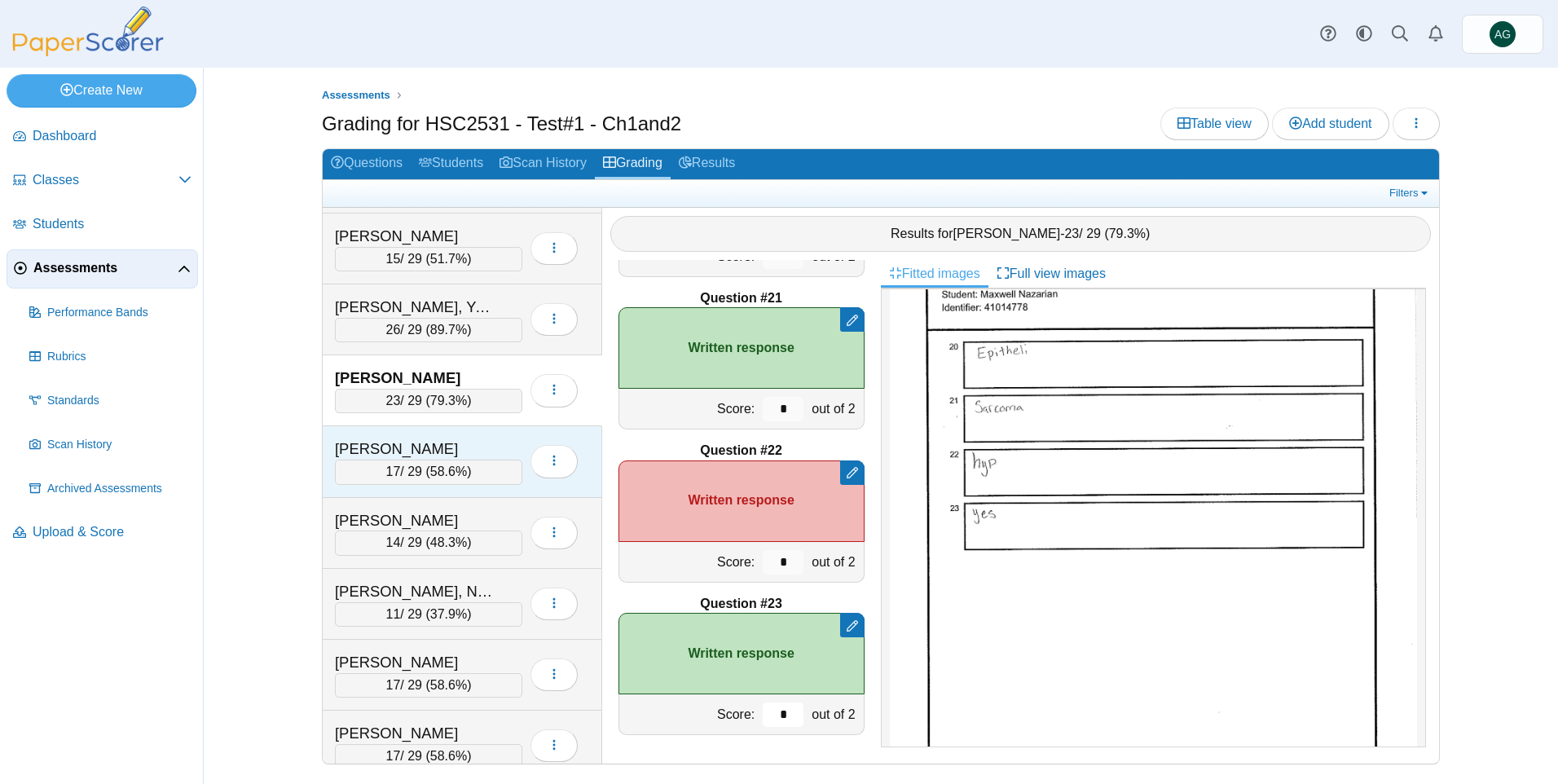
type input "*"
click at [456, 453] on div "Perry, Sarah" at bounding box center [415, 449] width 163 height 21
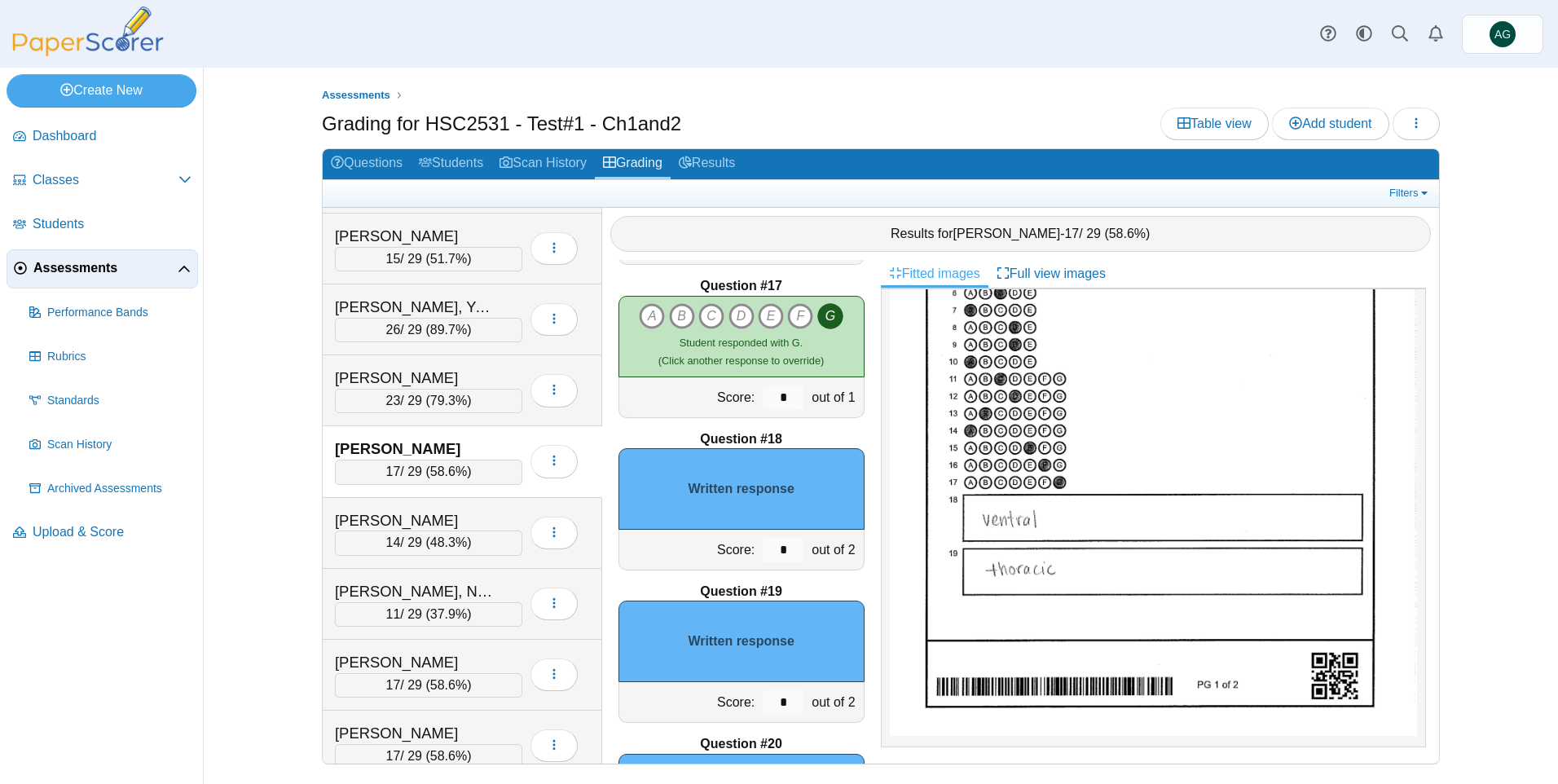
scroll to position [2470, 0]
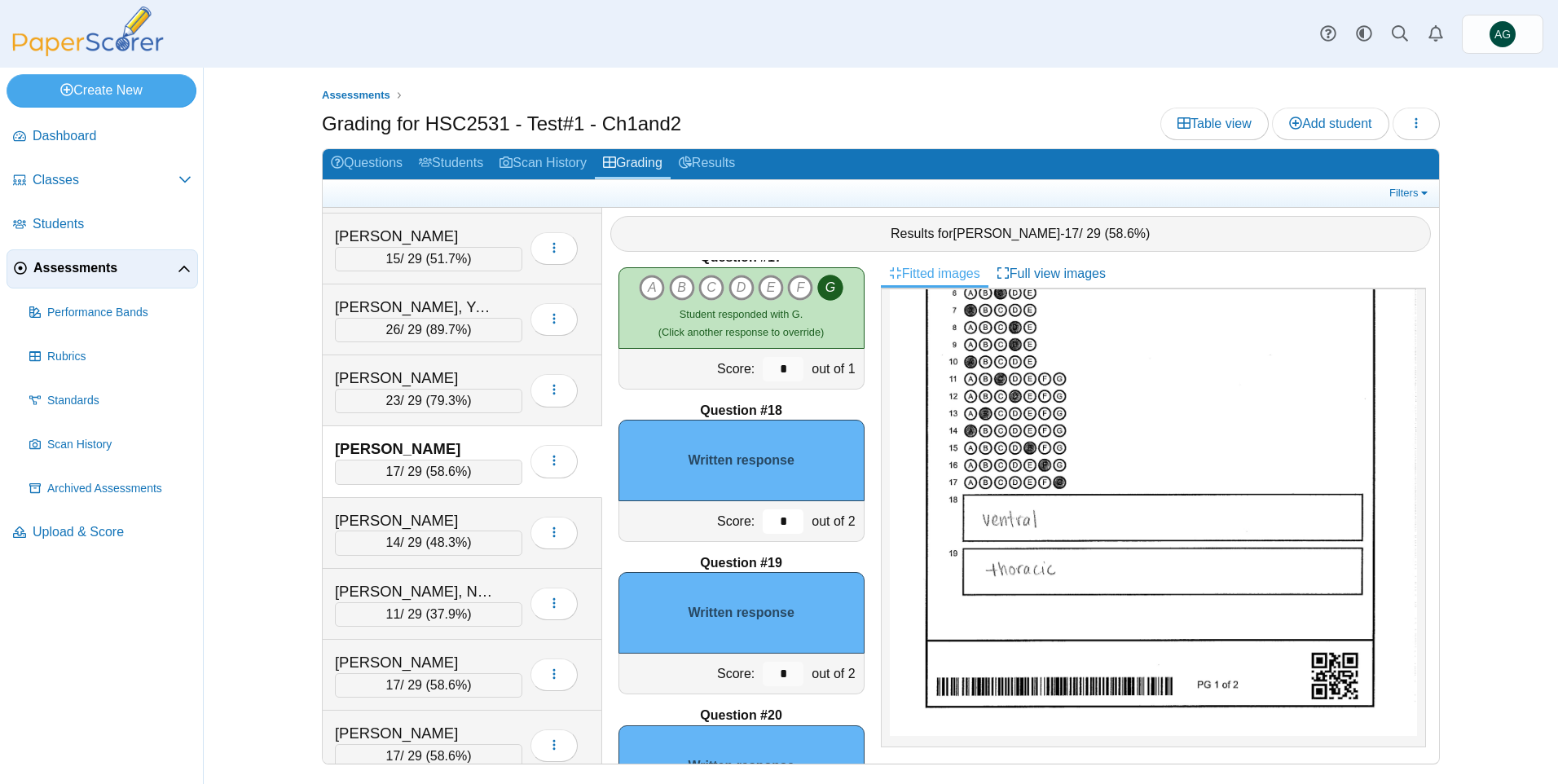
drag, startPoint x: 778, startPoint y: 521, endPoint x: 758, endPoint y: 526, distance: 20.6
click at [762, 526] on input "*" at bounding box center [782, 522] width 41 height 25
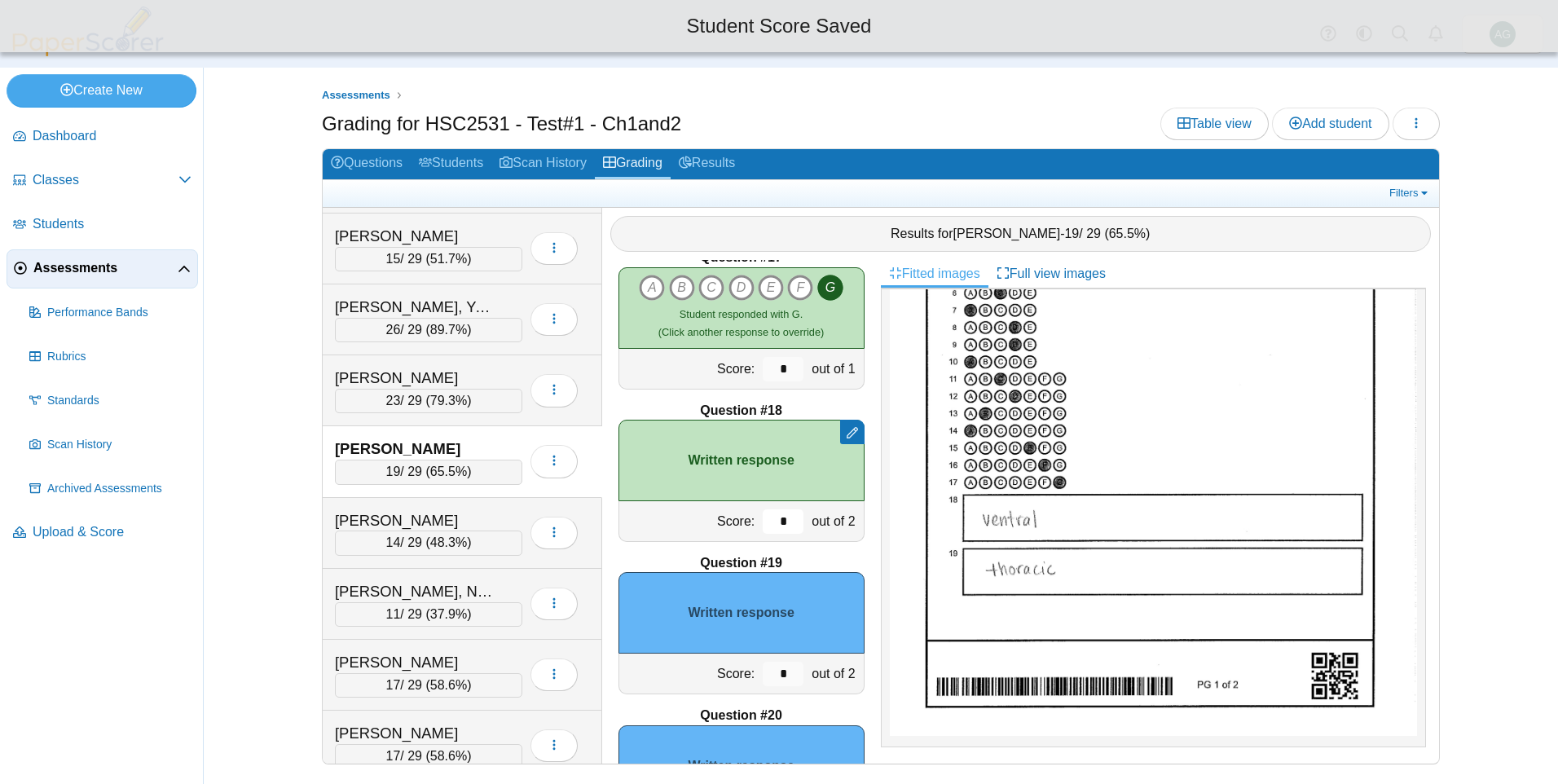
type input "*"
drag, startPoint x: 770, startPoint y: 672, endPoint x: 757, endPoint y: 672, distance: 13.0
click at [762, 672] on input "*" at bounding box center [782, 674] width 41 height 25
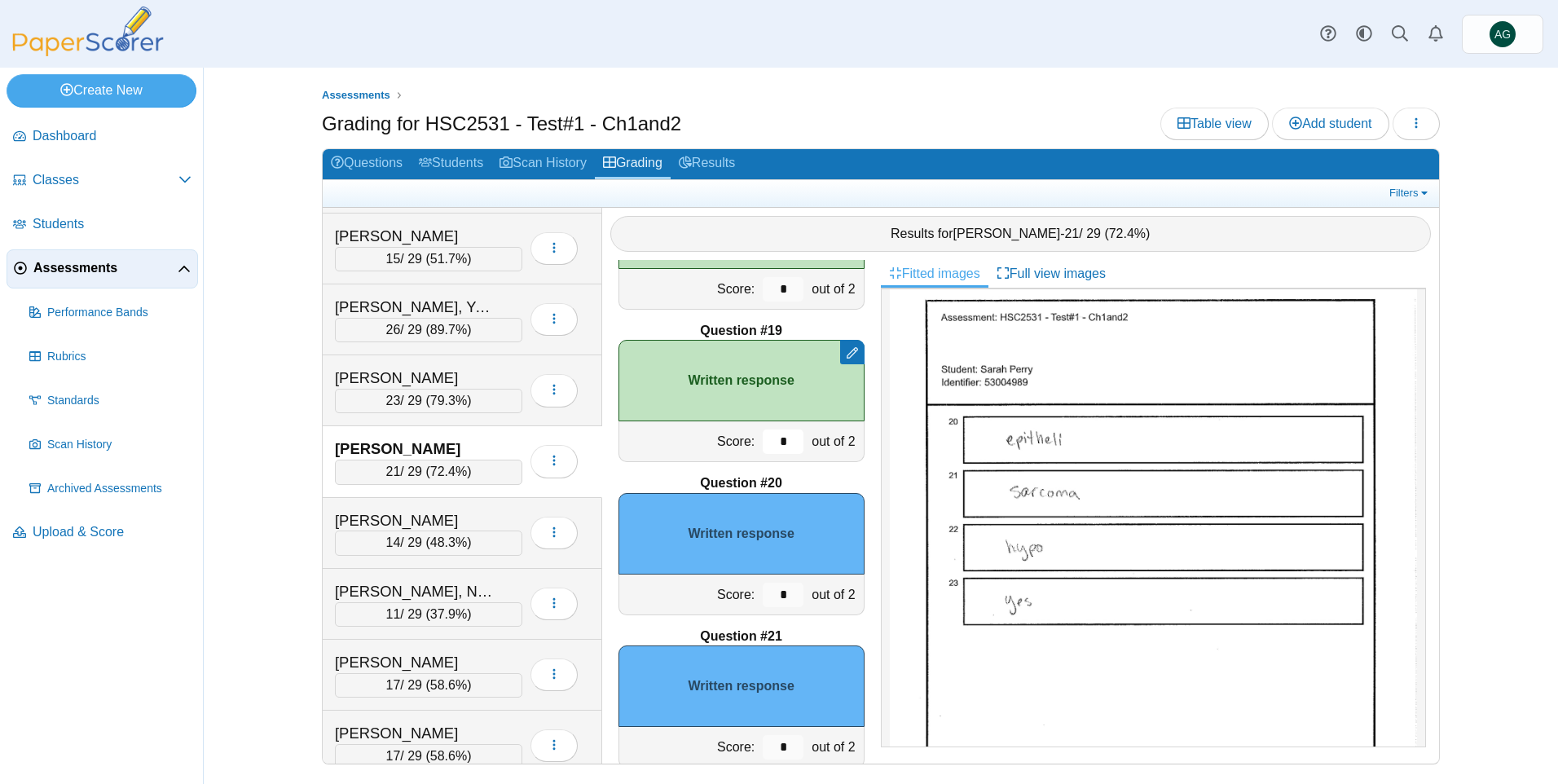
scroll to position [2796, 0]
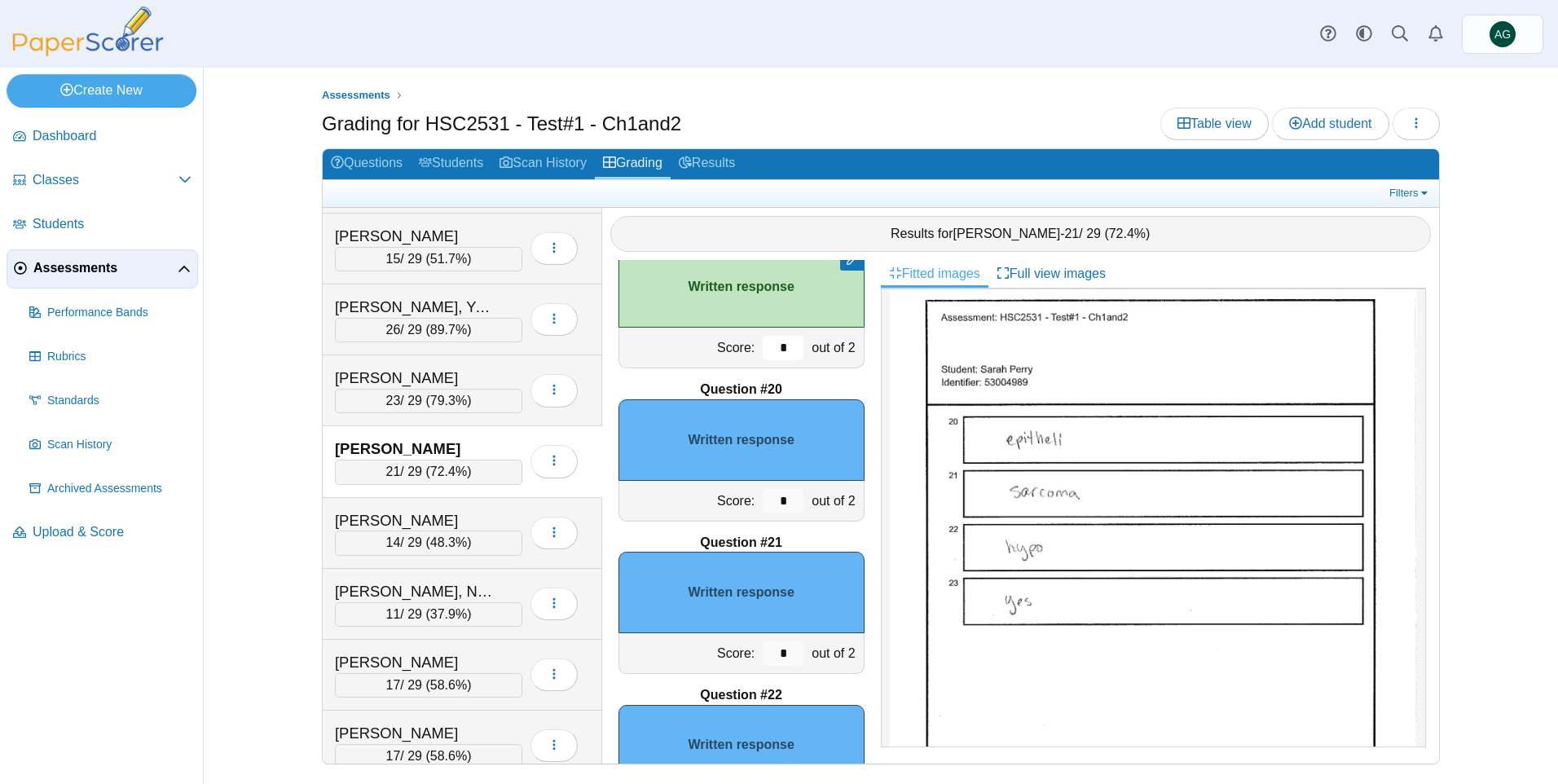
type input "*"
drag, startPoint x: 779, startPoint y: 505, endPoint x: 754, endPoint y: 505, distance: 25.0
click at [762, 505] on input "*" at bounding box center [782, 501] width 41 height 25
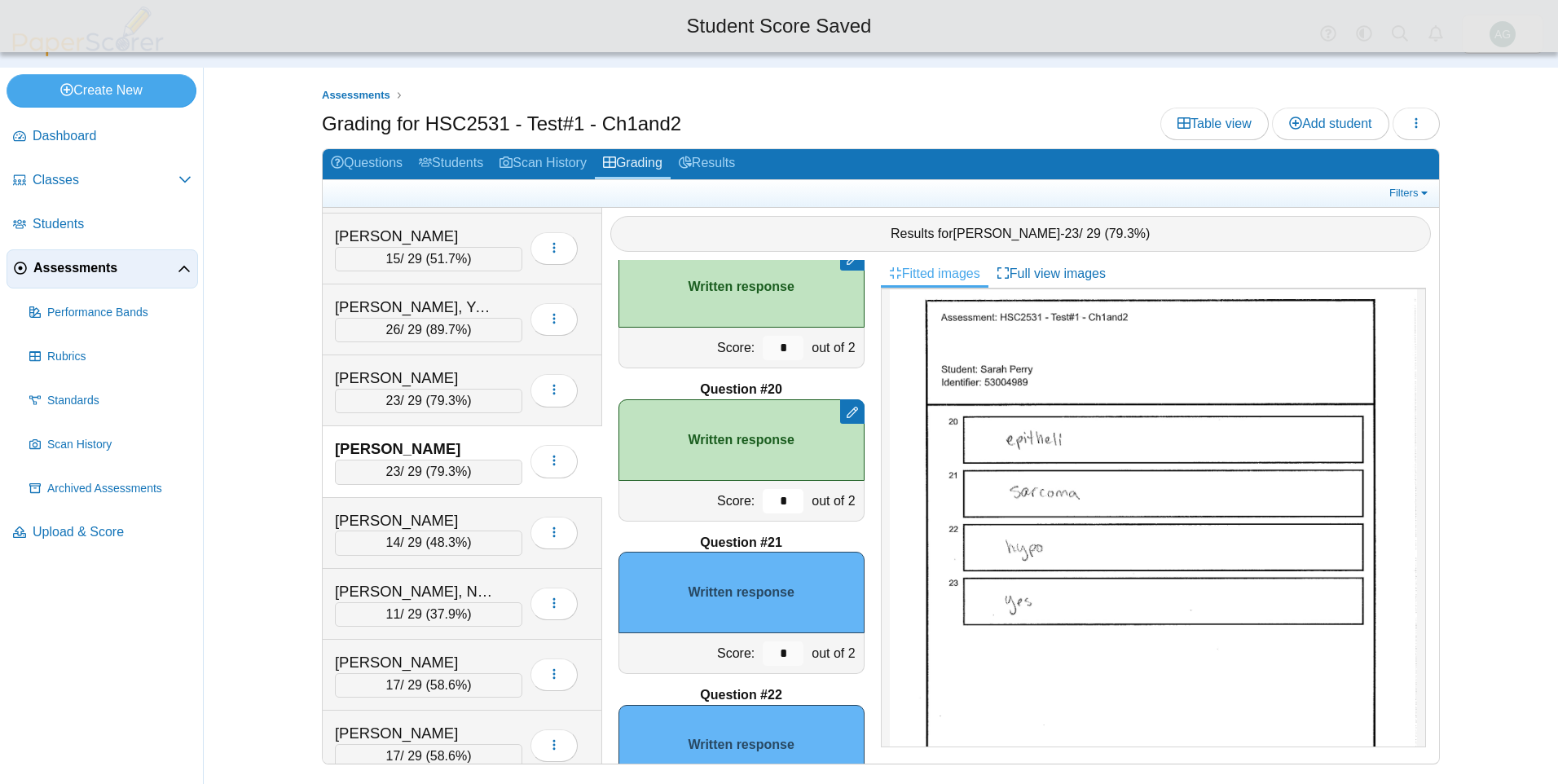
type input "*"
drag, startPoint x: 781, startPoint y: 655, endPoint x: 757, endPoint y: 651, distance: 24.3
click at [762, 651] on input "*" at bounding box center [782, 654] width 41 height 25
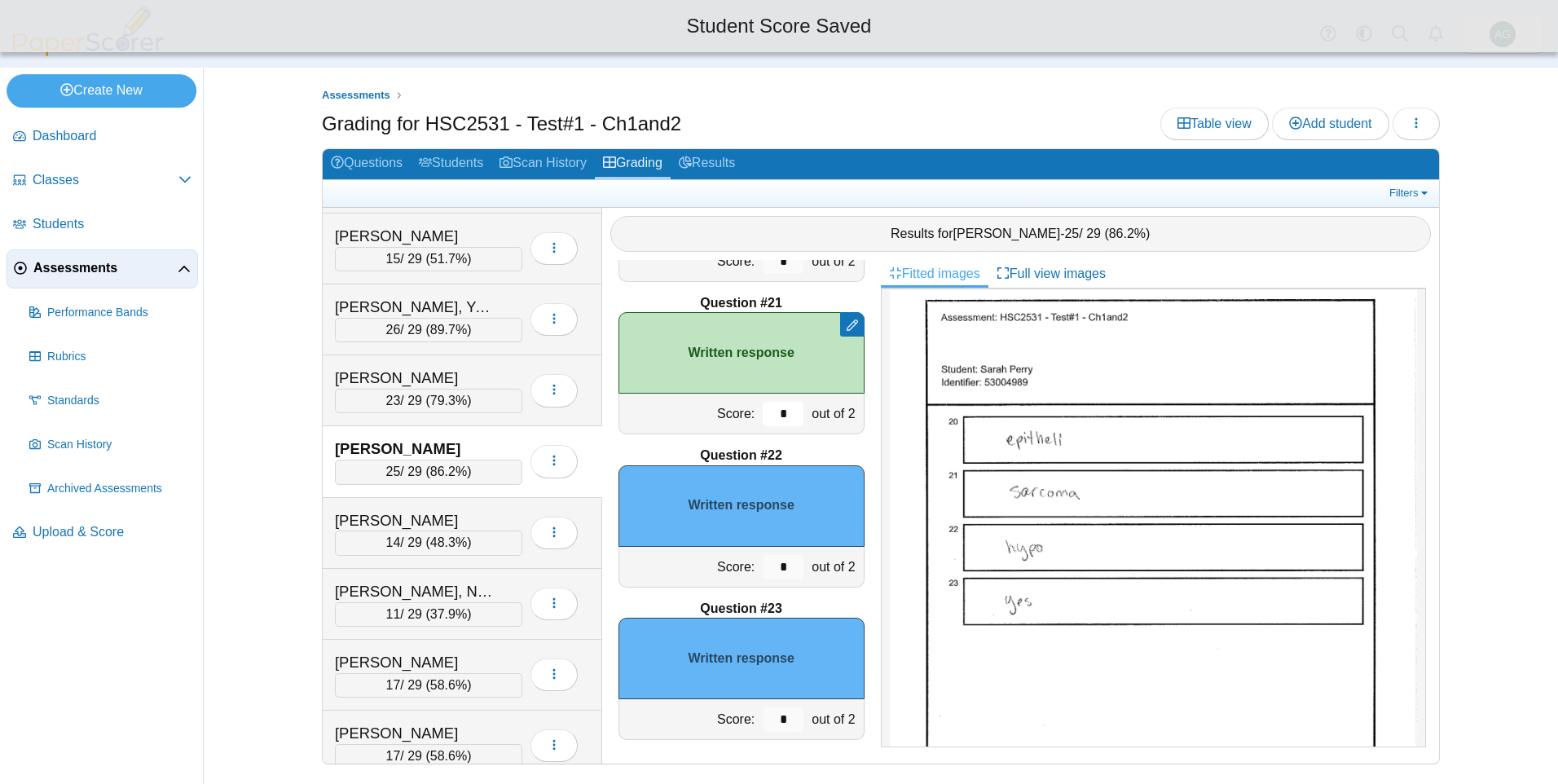
scroll to position [3040, 0]
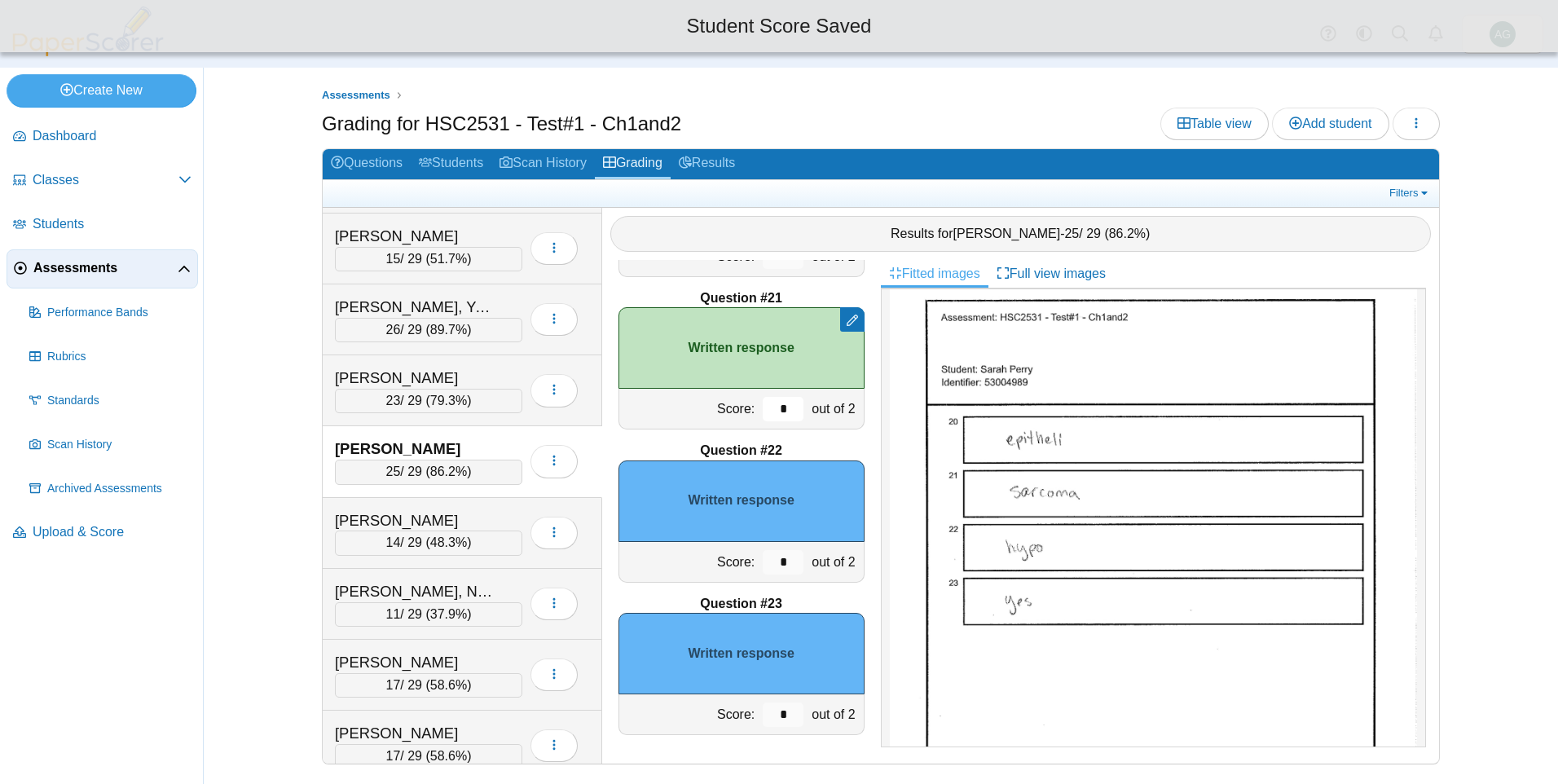
type input "*"
drag, startPoint x: 780, startPoint y: 567, endPoint x: 756, endPoint y: 566, distance: 24.0
click at [762, 566] on input "*" at bounding box center [782, 563] width 41 height 25
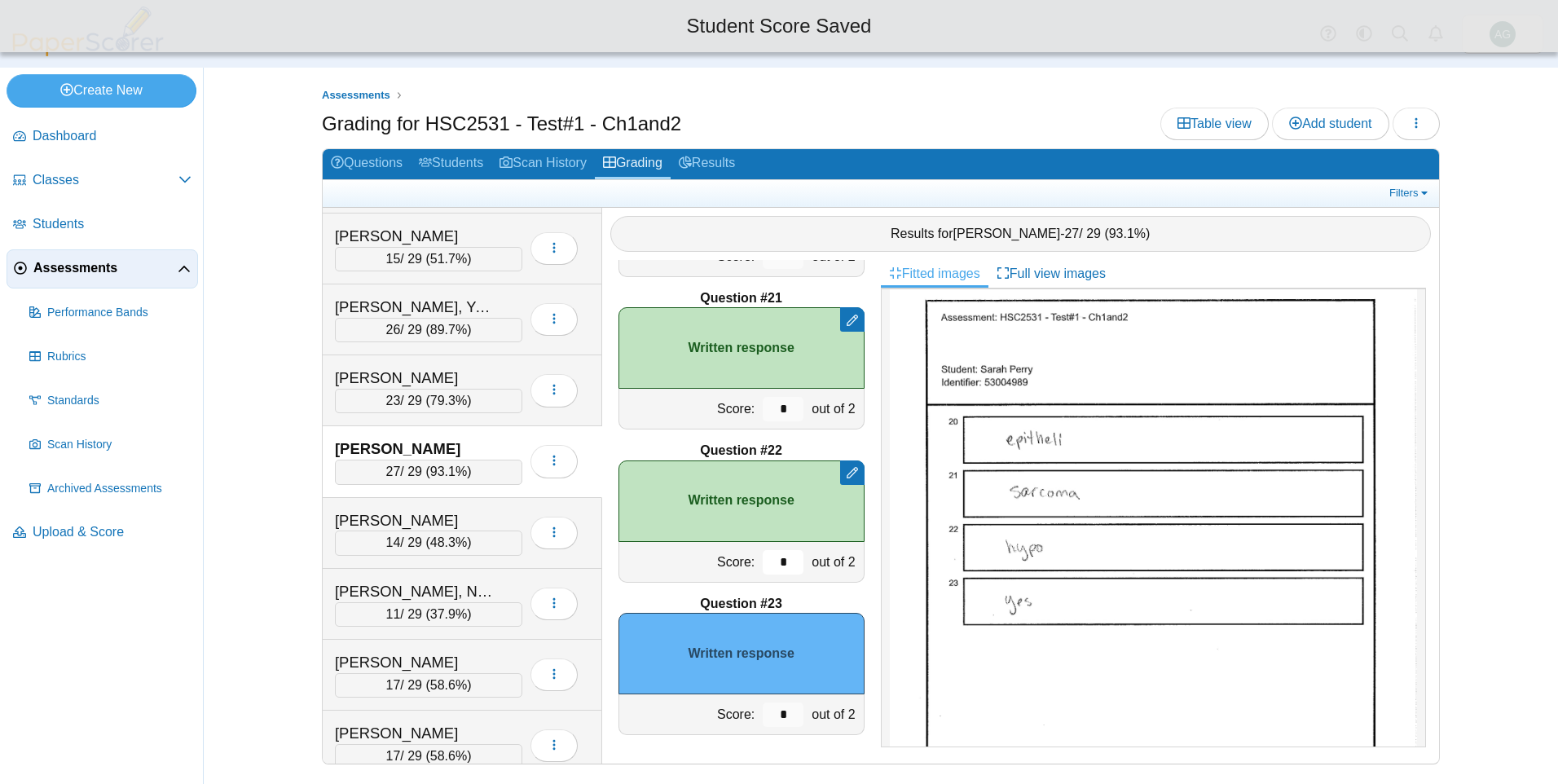
type input "*"
drag, startPoint x: 778, startPoint y: 710, endPoint x: 756, endPoint y: 710, distance: 22.0
click at [762, 710] on input "*" at bounding box center [782, 715] width 41 height 25
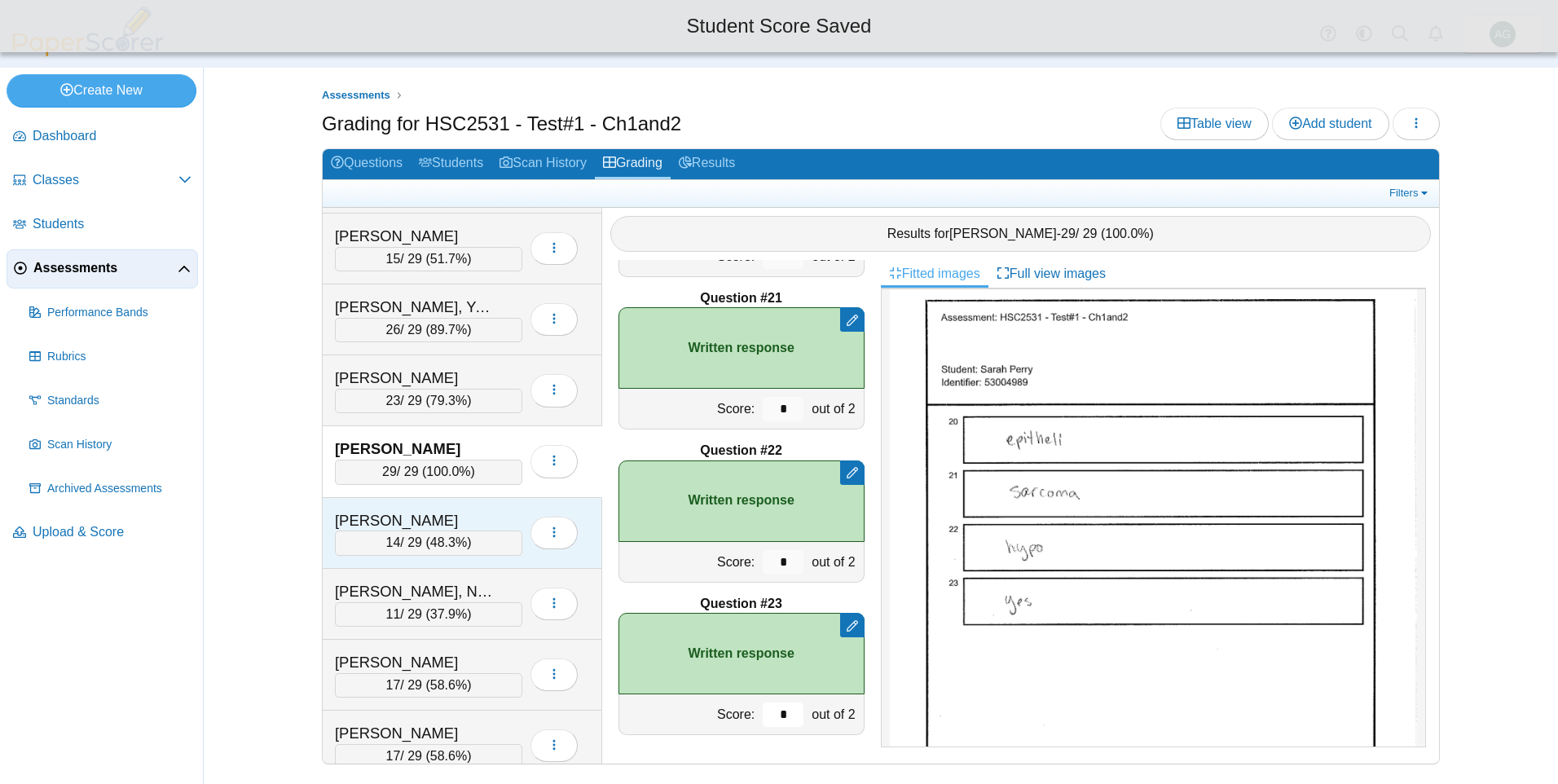
type input "*"
click at [490, 520] on div "Ramsey, Elise" at bounding box center [415, 521] width 163 height 21
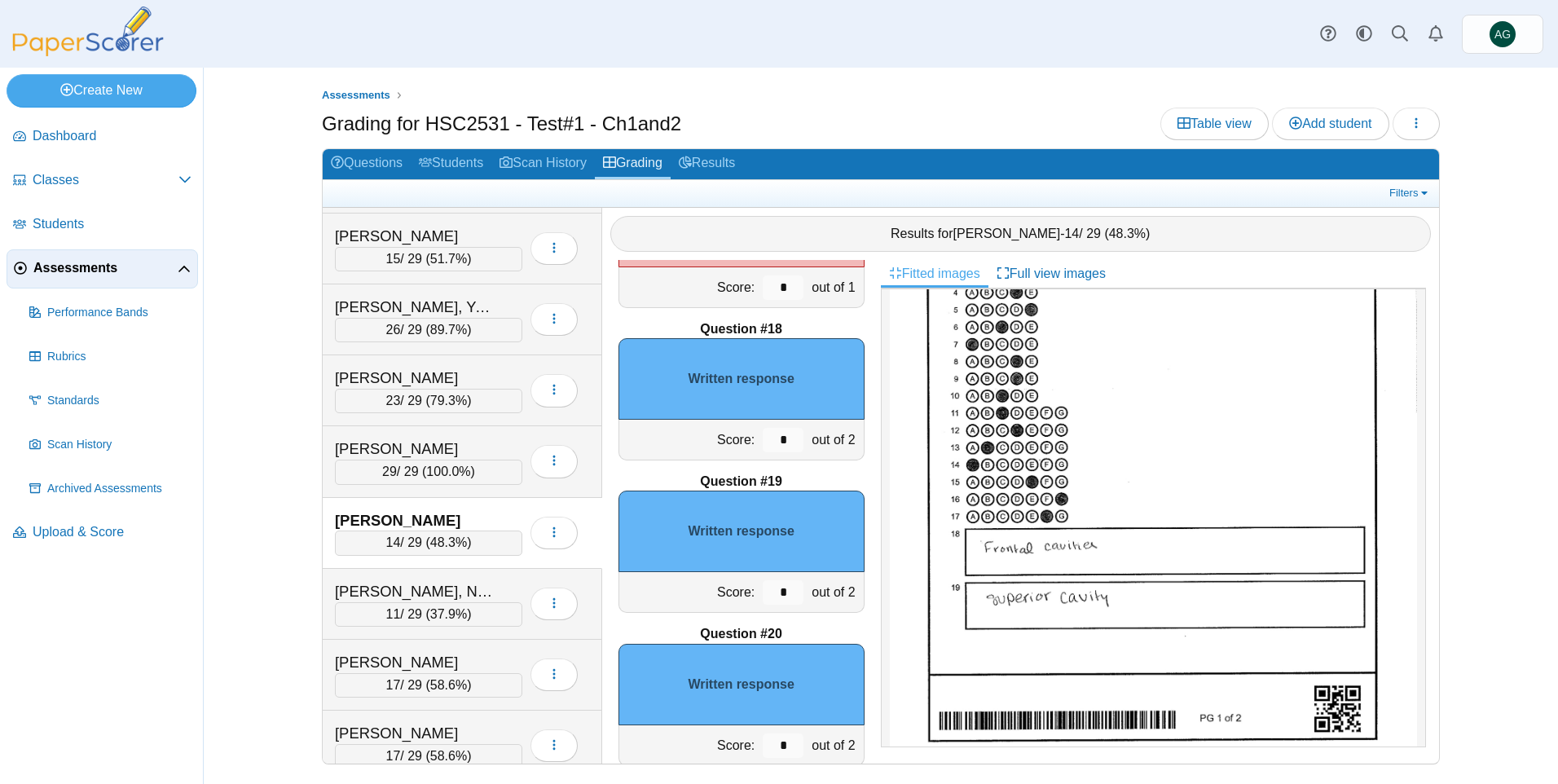
scroll to position [244, 0]
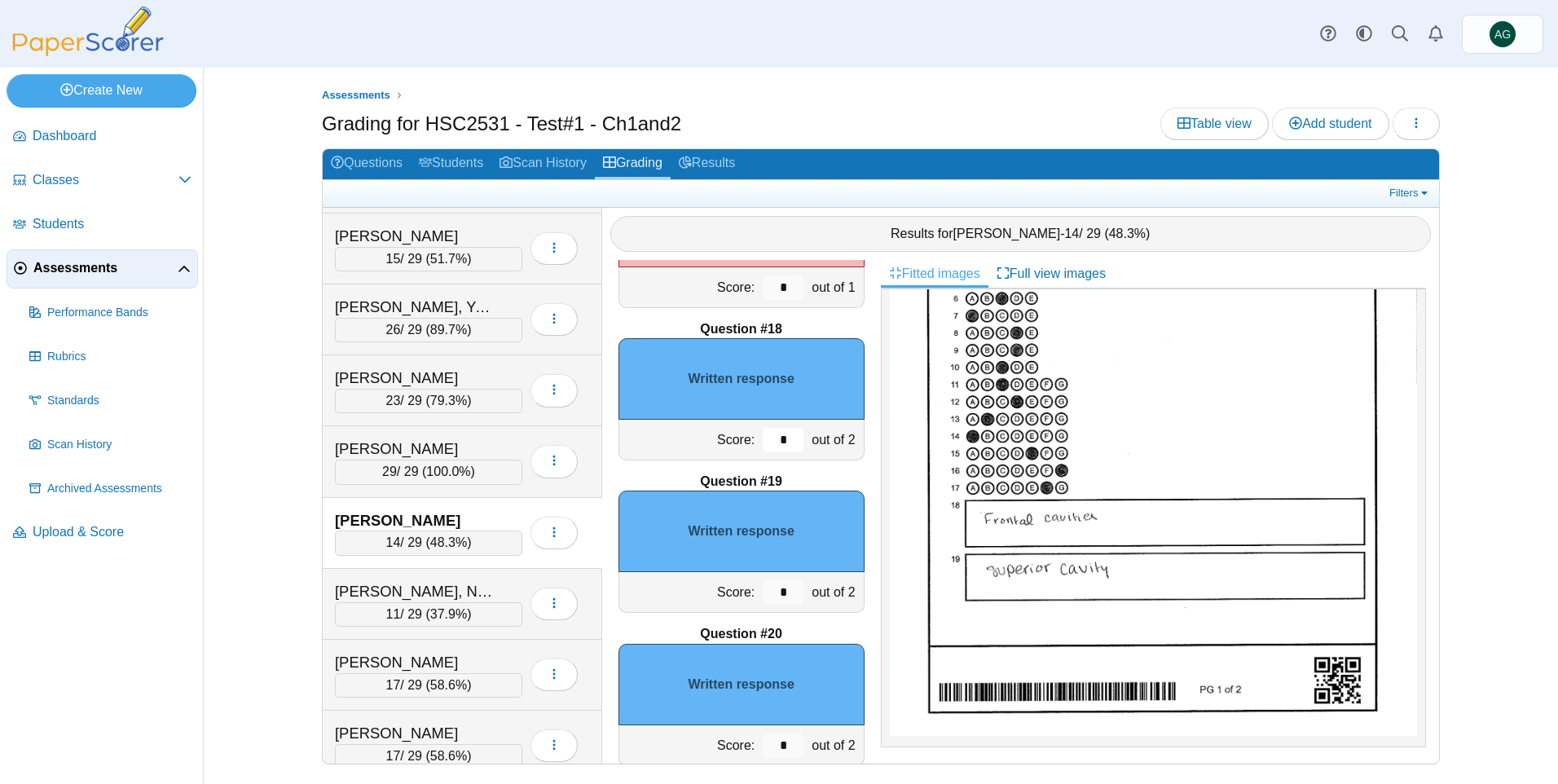
drag, startPoint x: 779, startPoint y: 438, endPoint x: 750, endPoint y: 437, distance: 29.0
click at [762, 437] on input "*" at bounding box center [782, 440] width 41 height 25
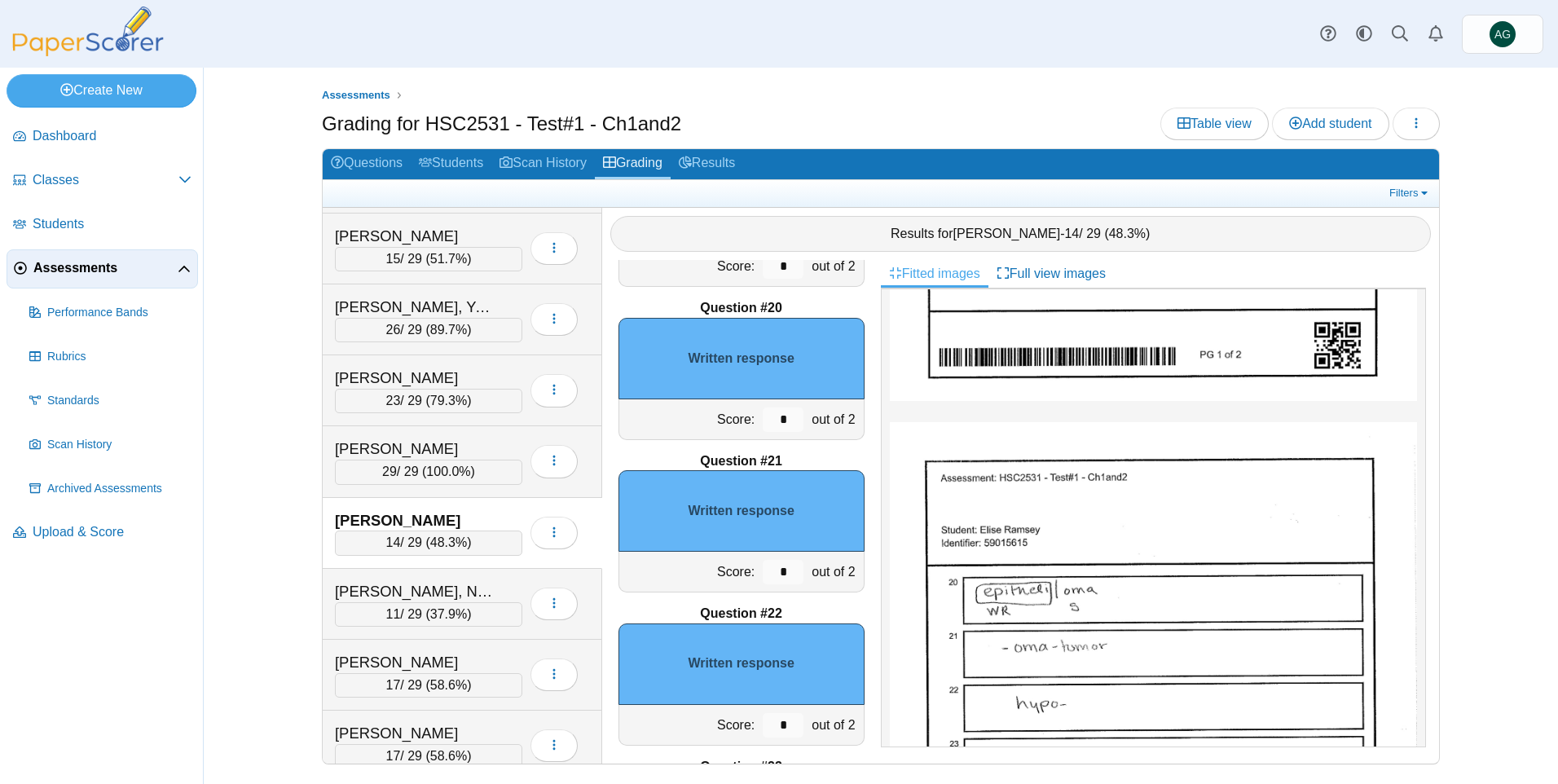
scroll to position [652, 0]
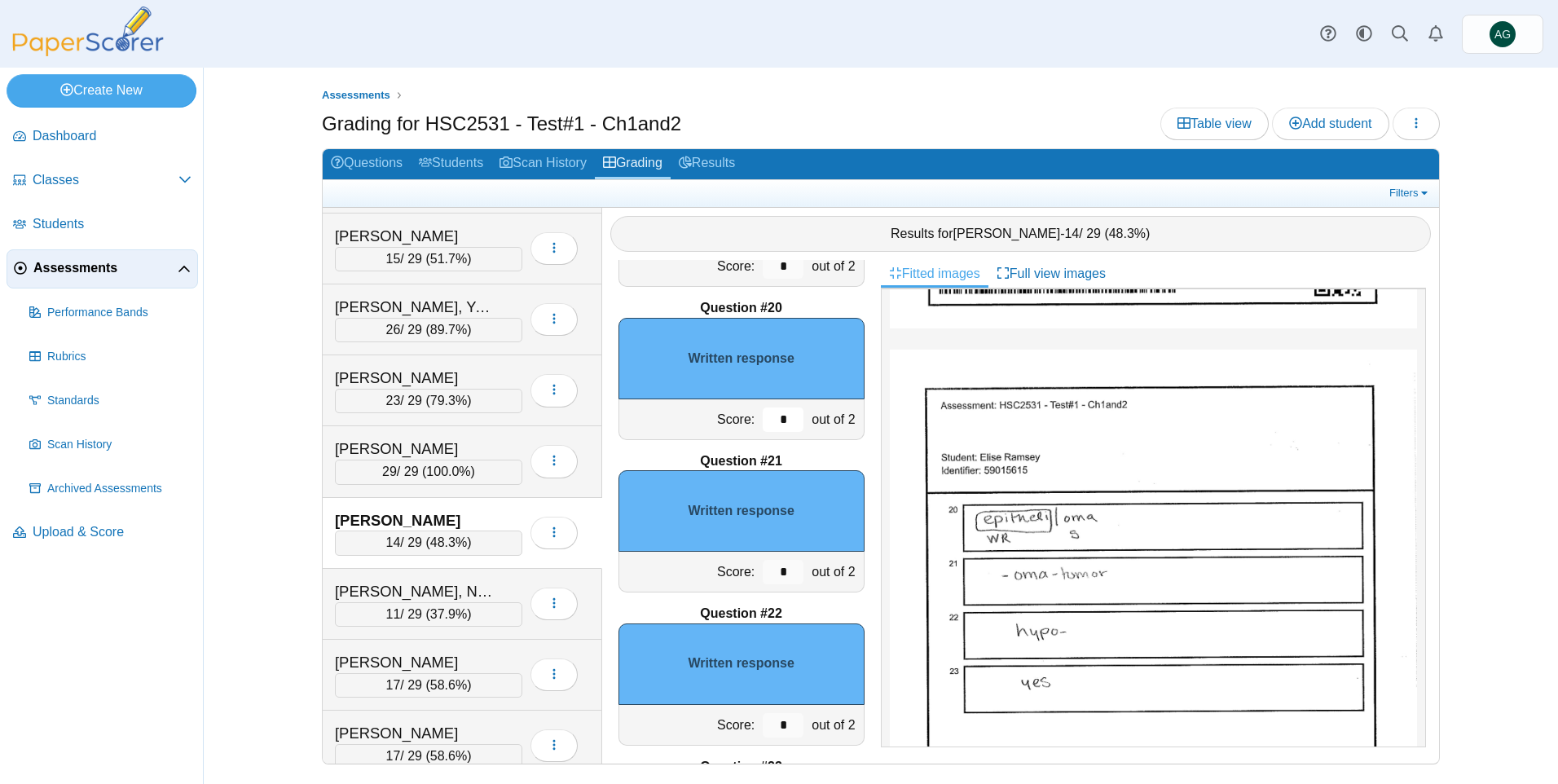
drag, startPoint x: 777, startPoint y: 417, endPoint x: 737, endPoint y: 417, distance: 40.0
click at [737, 417] on div "Score: * out of 2" at bounding box center [741, 419] width 246 height 41
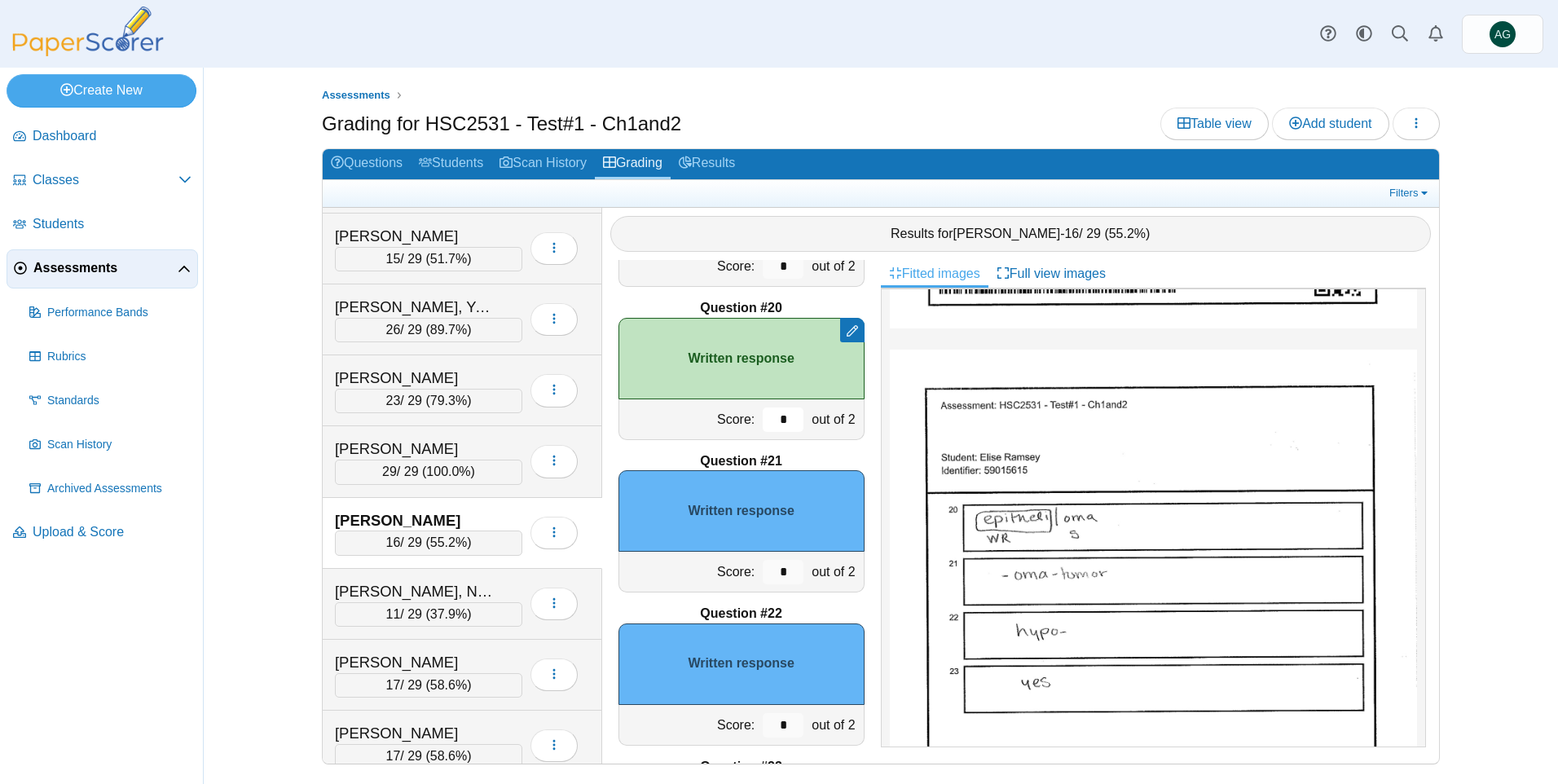
scroll to position [2958, 0]
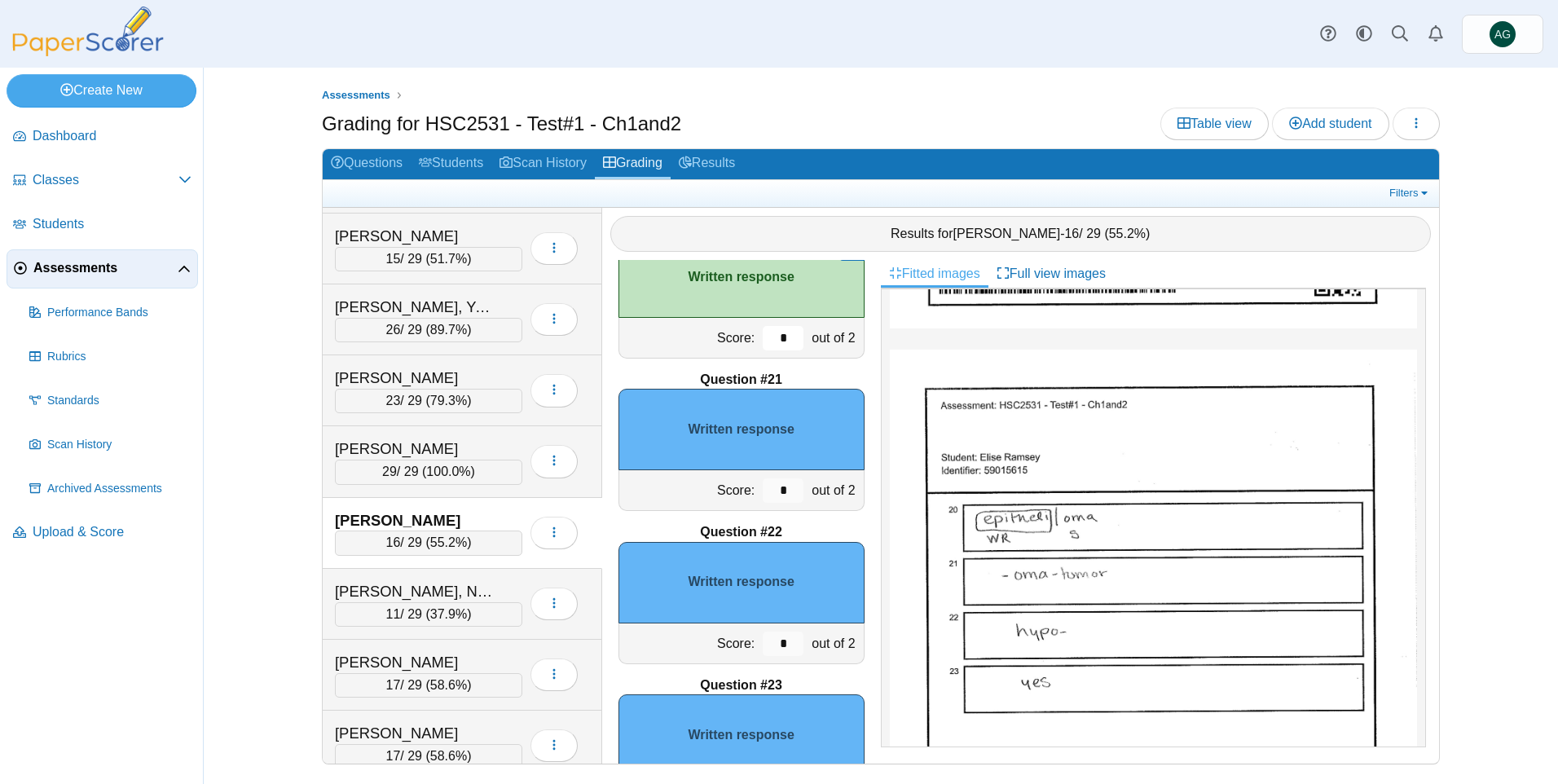
type input "*"
drag, startPoint x: 774, startPoint y: 643, endPoint x: 754, endPoint y: 641, distance: 20.1
click at [762, 641] on input "*" at bounding box center [782, 643] width 41 height 25
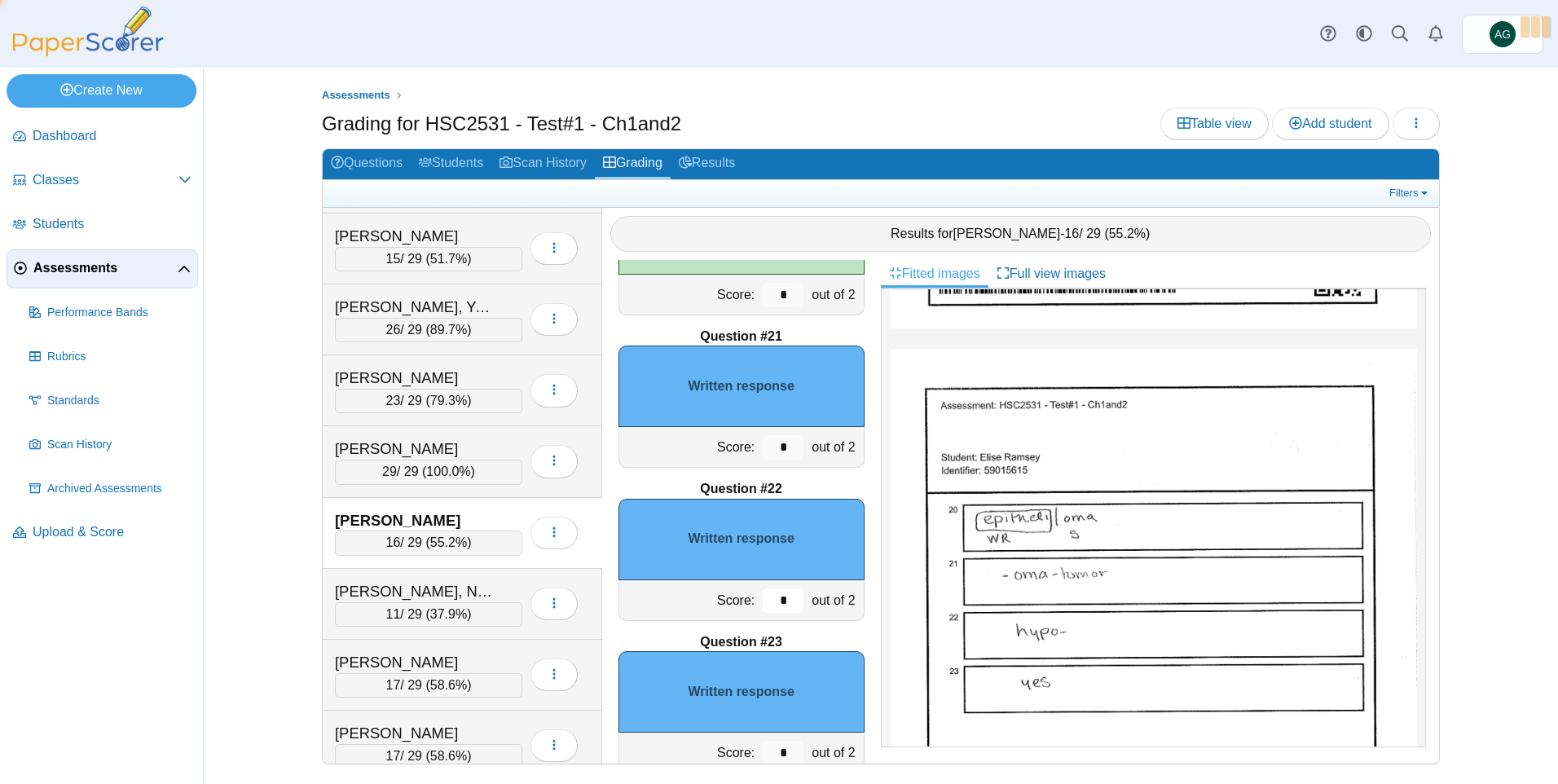
scroll to position [3040, 0]
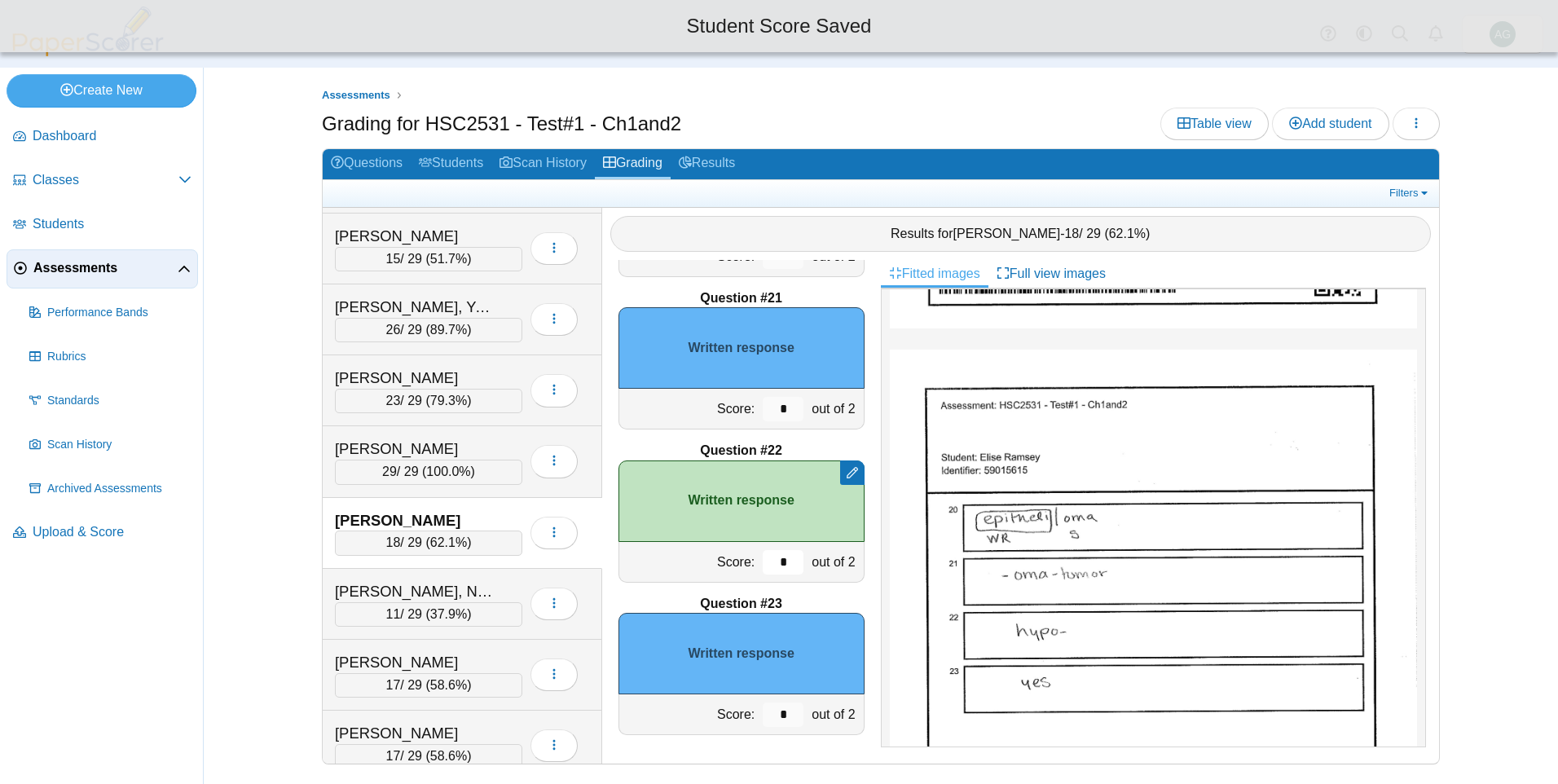
type input "*"
drag, startPoint x: 778, startPoint y: 712, endPoint x: 745, endPoint y: 708, distance: 33.2
click at [759, 708] on div "*" at bounding box center [782, 714] width 48 height 40
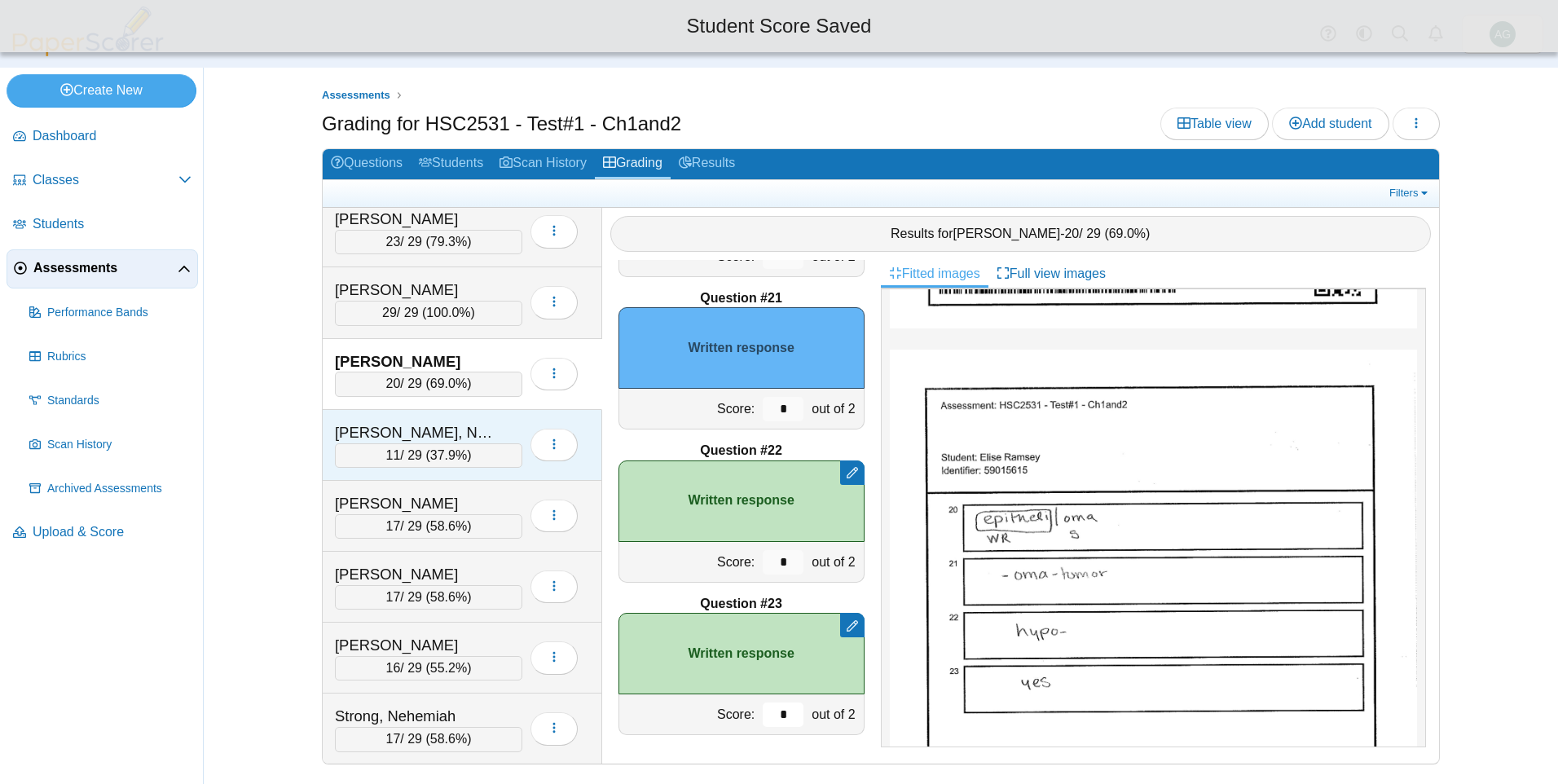
scroll to position [1222, 0]
type input "*"
click at [496, 429] on div "Romero, Nephesh" at bounding box center [415, 429] width 163 height 21
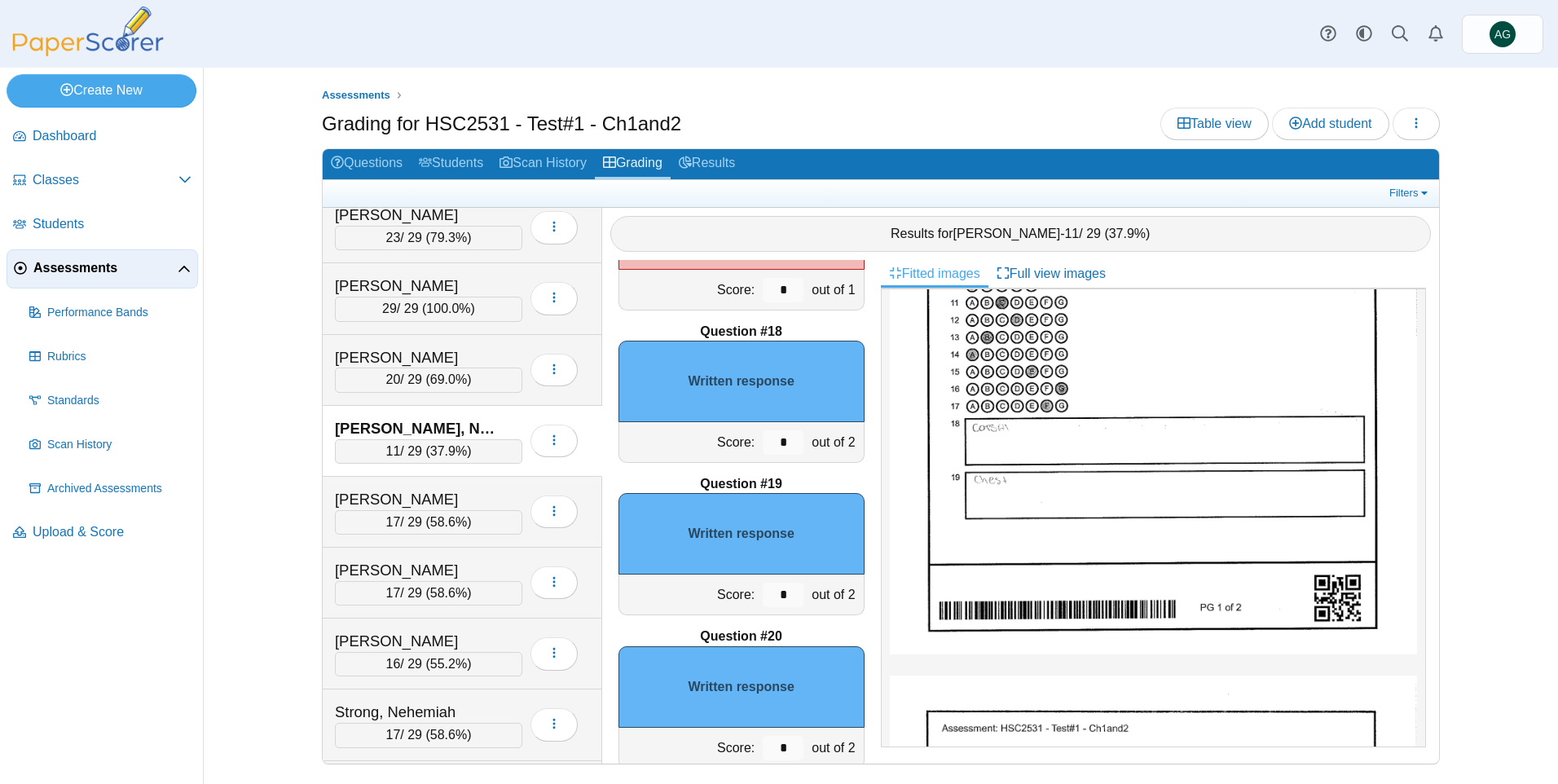
scroll to position [2552, 0]
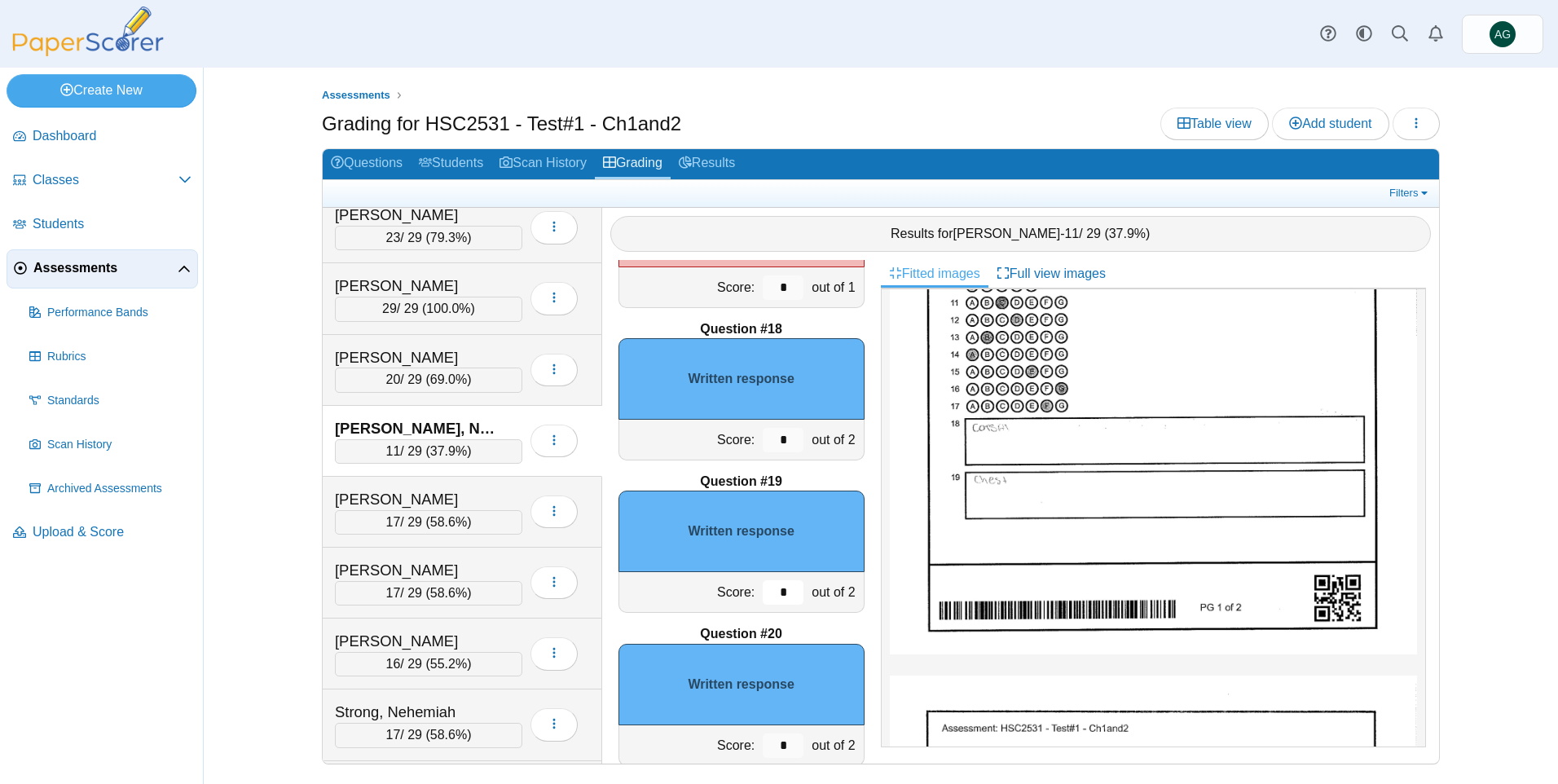
click at [765, 588] on input "*" at bounding box center [782, 592] width 41 height 25
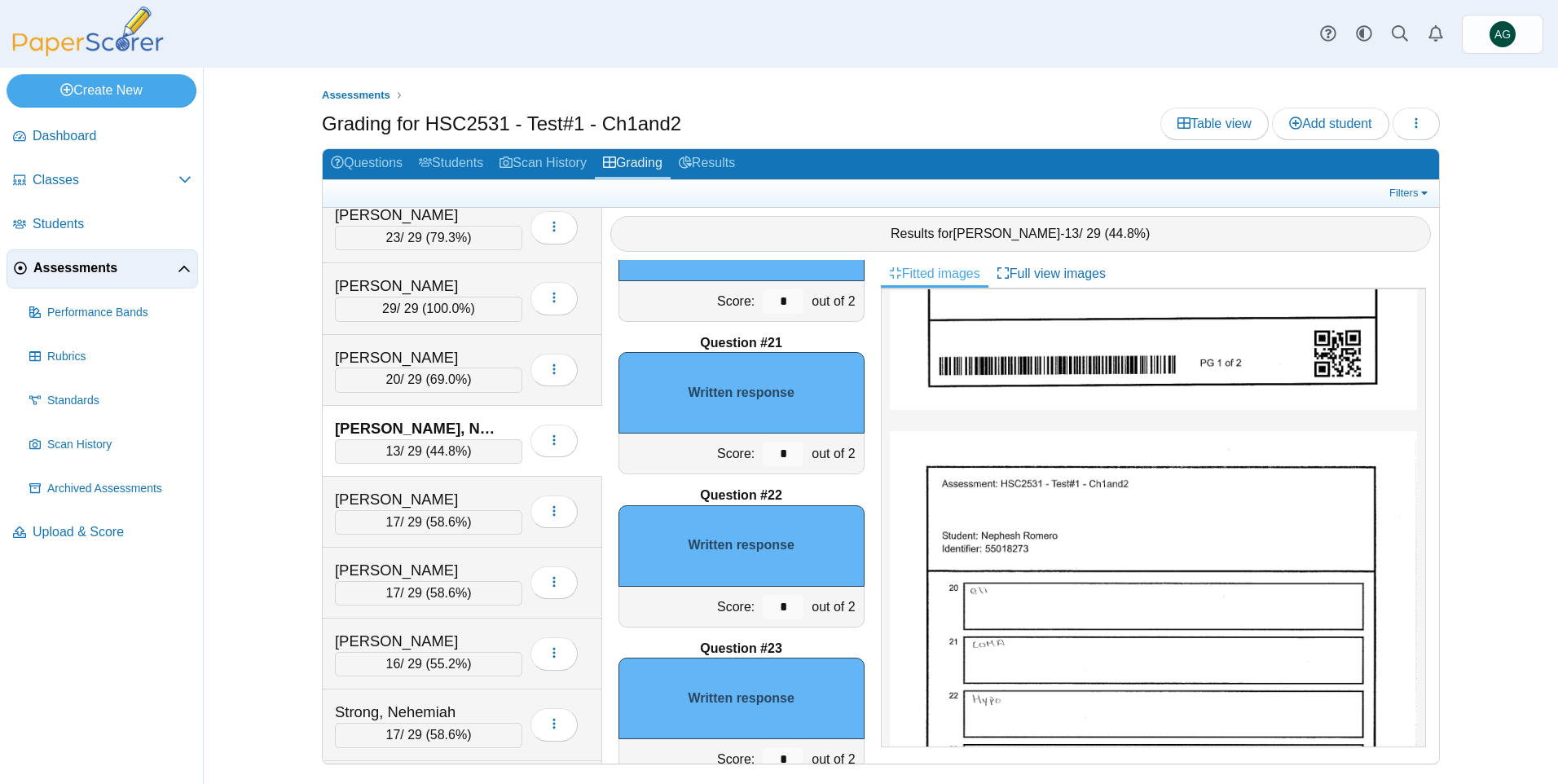
scroll to position [3040, 0]
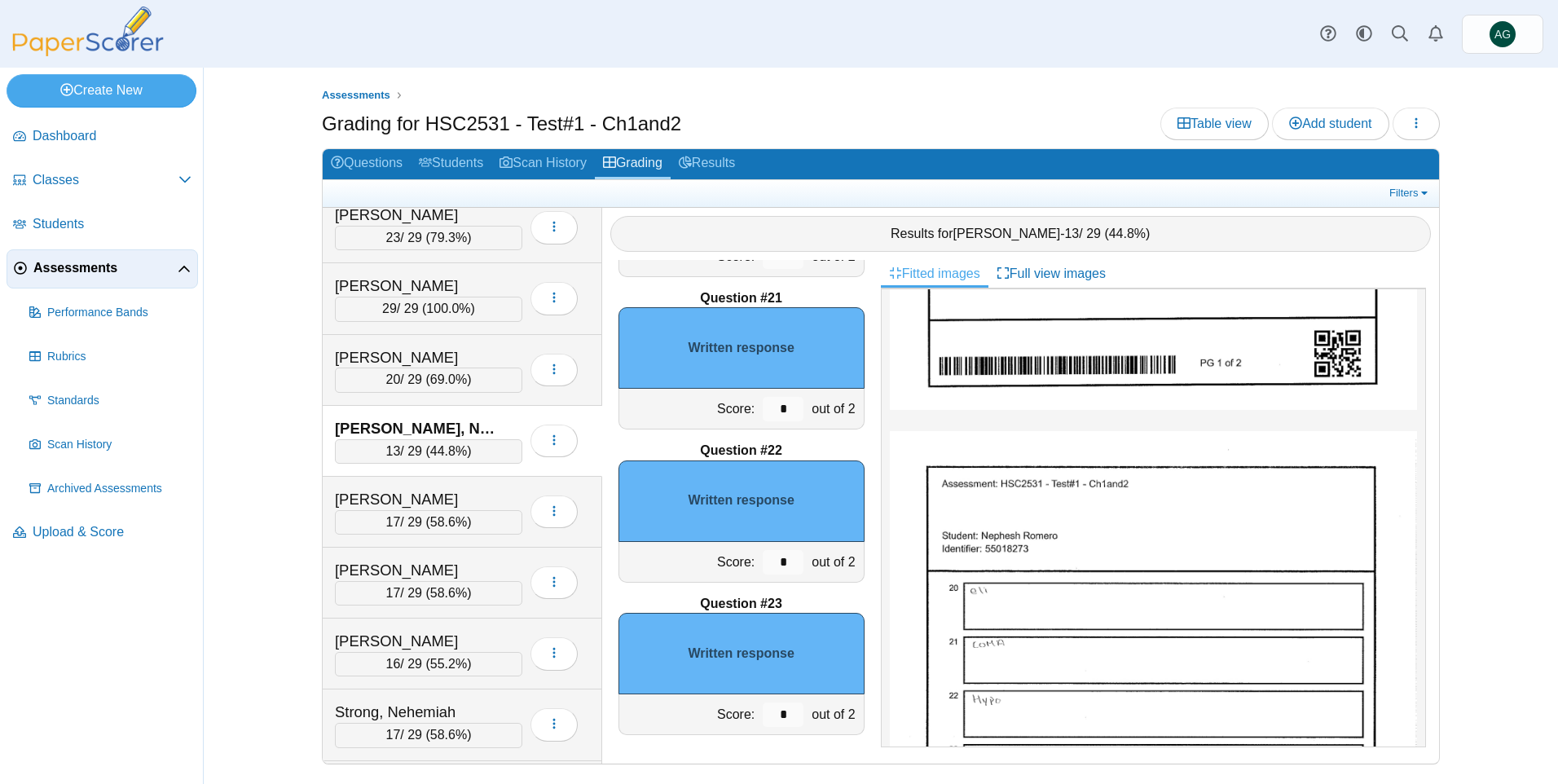
type input "*"
drag, startPoint x: 779, startPoint y: 572, endPoint x: 756, endPoint y: 573, distance: 23.0
click at [762, 573] on input "*" at bounding box center [782, 563] width 41 height 25
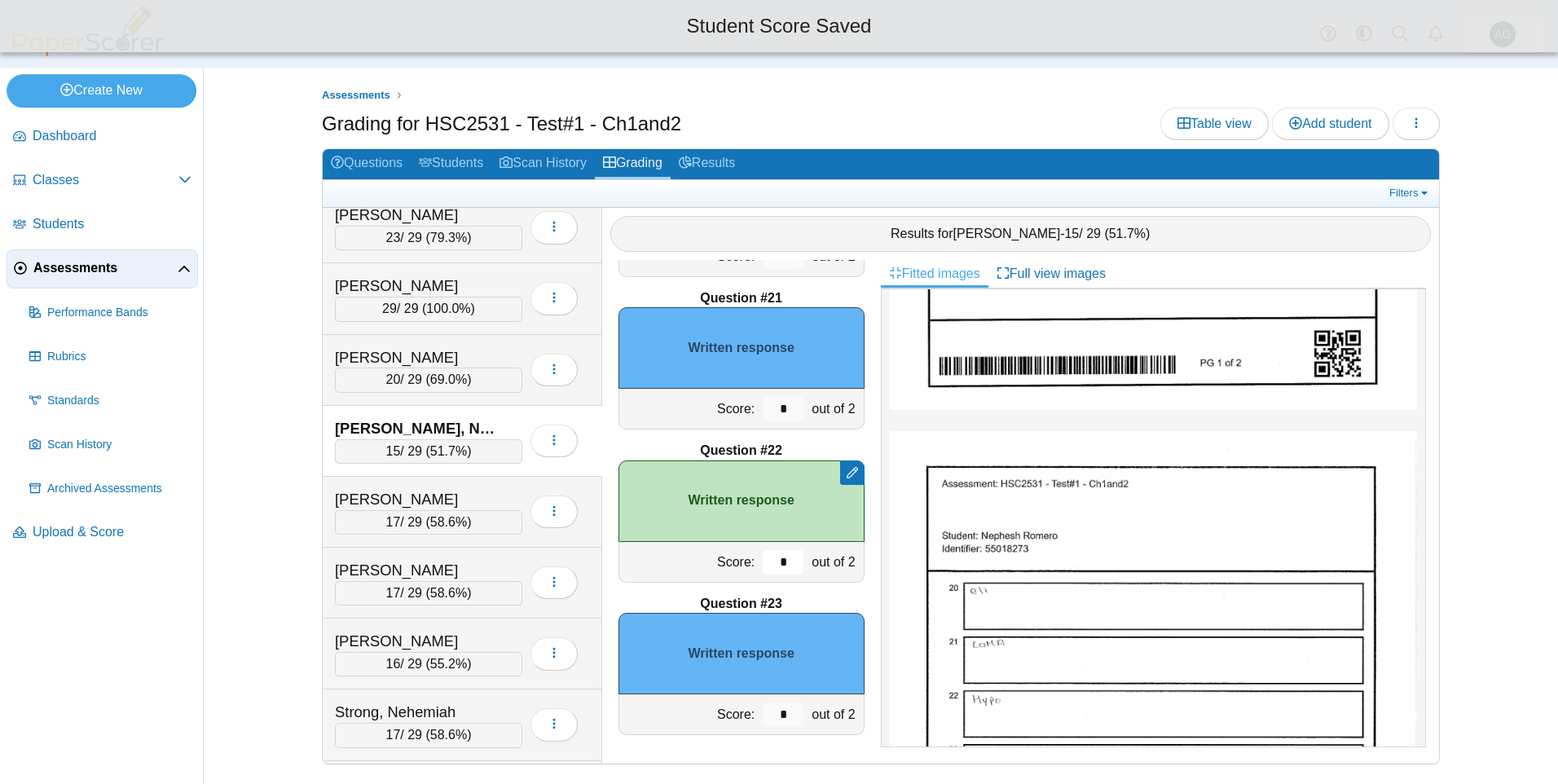
type input "*"
drag, startPoint x: 776, startPoint y: 716, endPoint x: 749, endPoint y: 716, distance: 27.0
click at [762, 716] on input "*" at bounding box center [782, 715] width 41 height 25
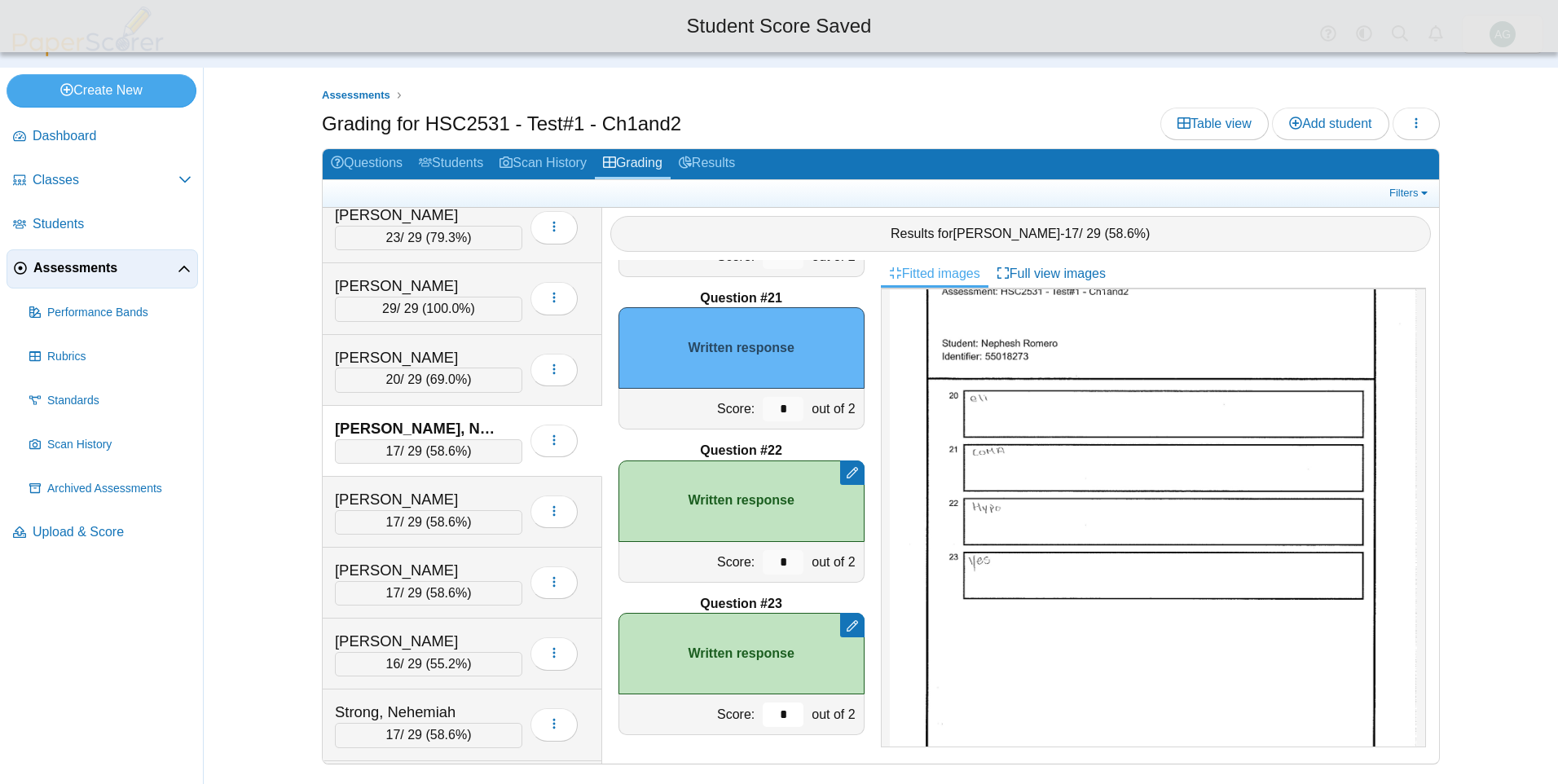
scroll to position [814, 0]
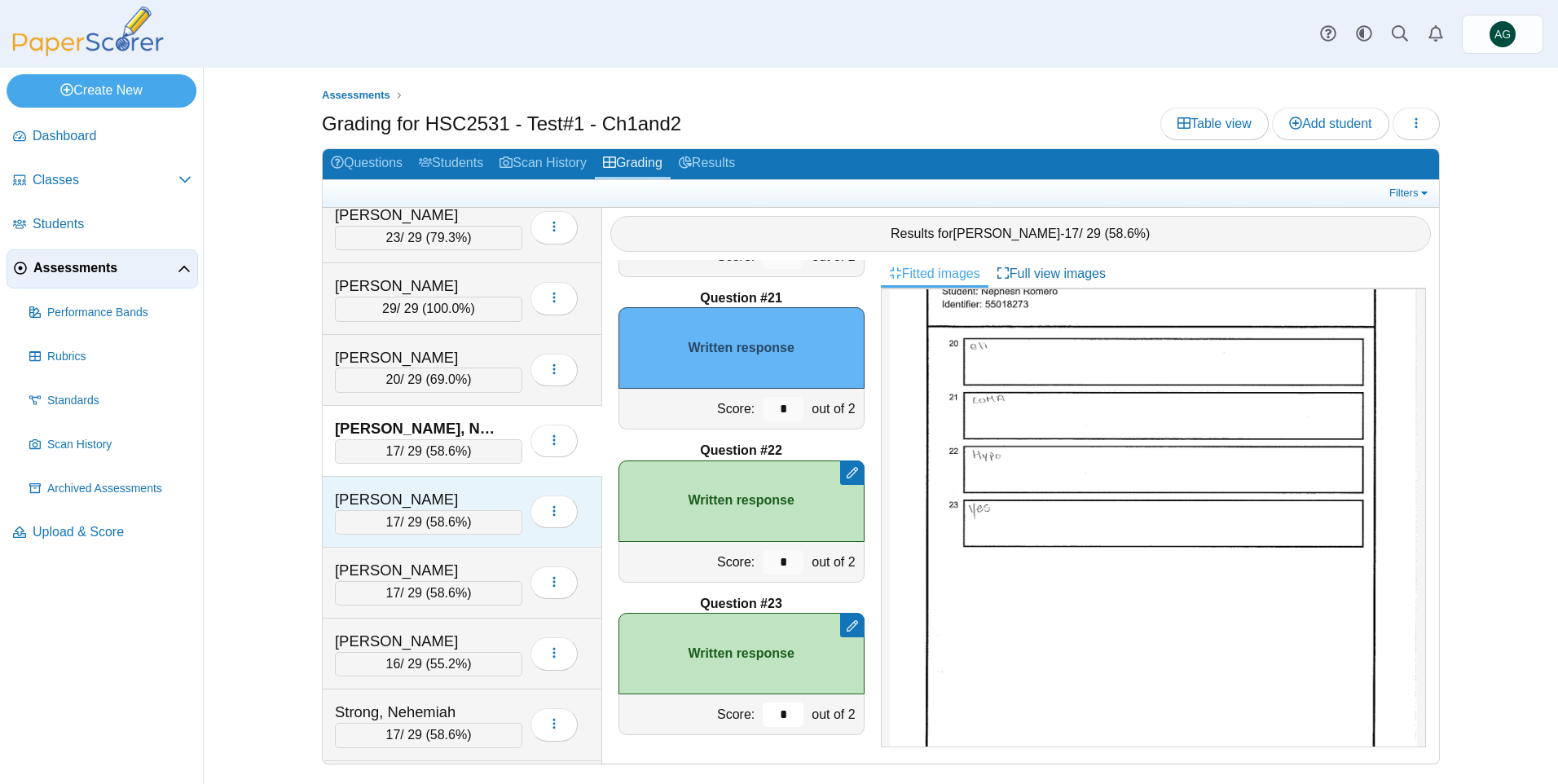
type input "*"
click at [489, 500] on div "Sanders, Josie" at bounding box center [415, 499] width 163 height 21
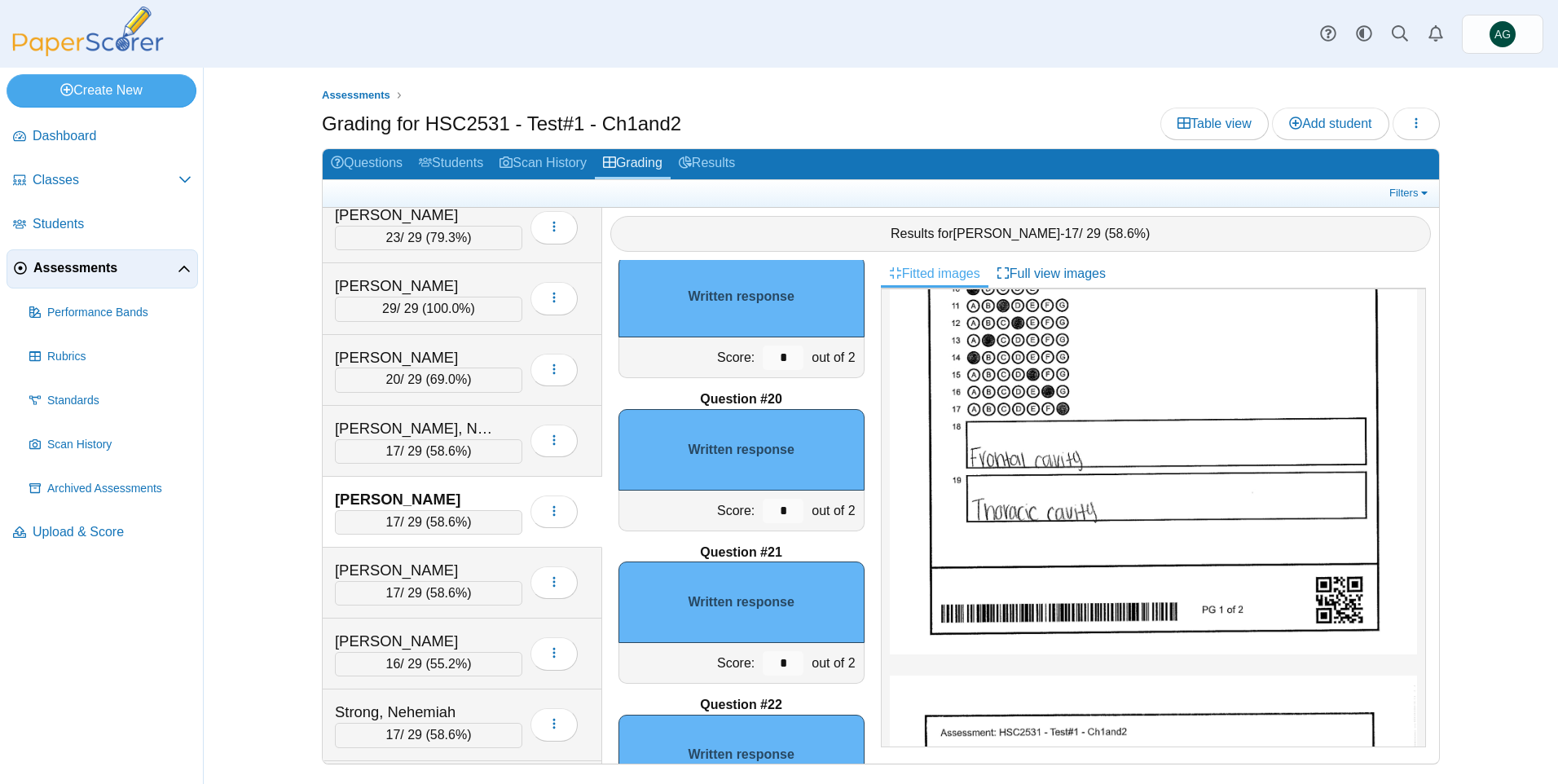
scroll to position [2796, 0]
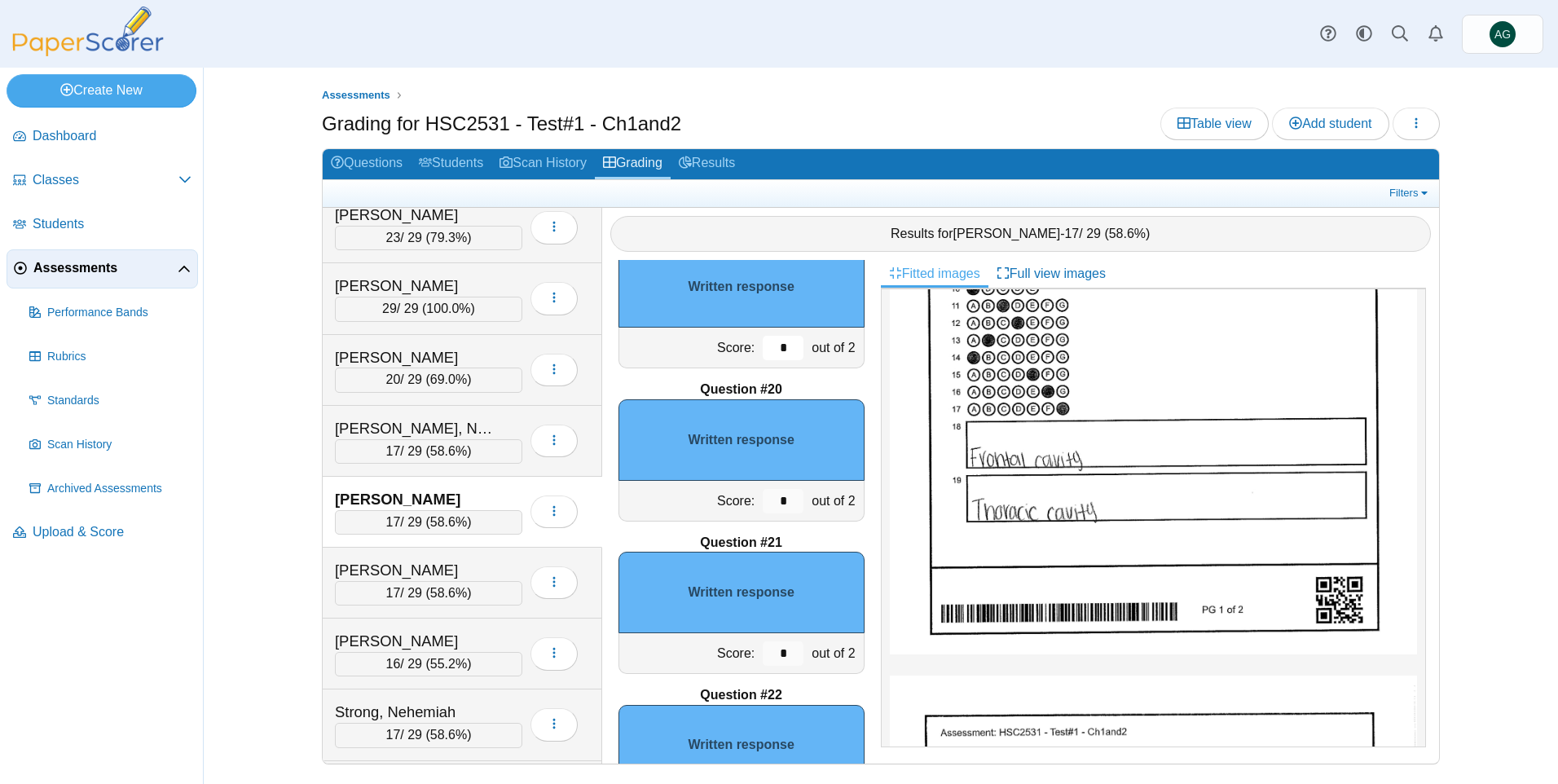
drag, startPoint x: 774, startPoint y: 354, endPoint x: 753, endPoint y: 351, distance: 21.2
click at [762, 351] on input "*" at bounding box center [782, 348] width 41 height 25
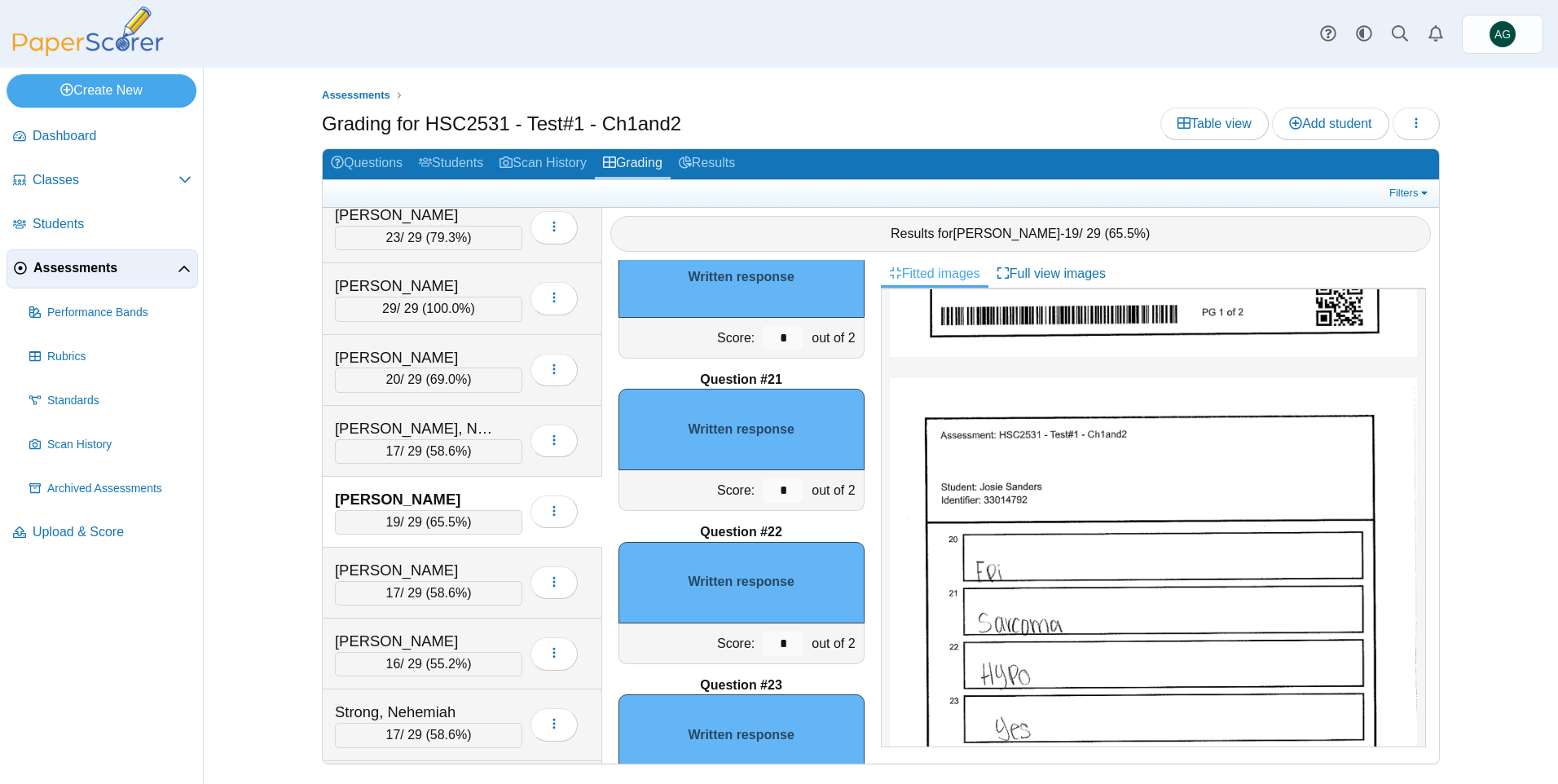
scroll to position [652, 0]
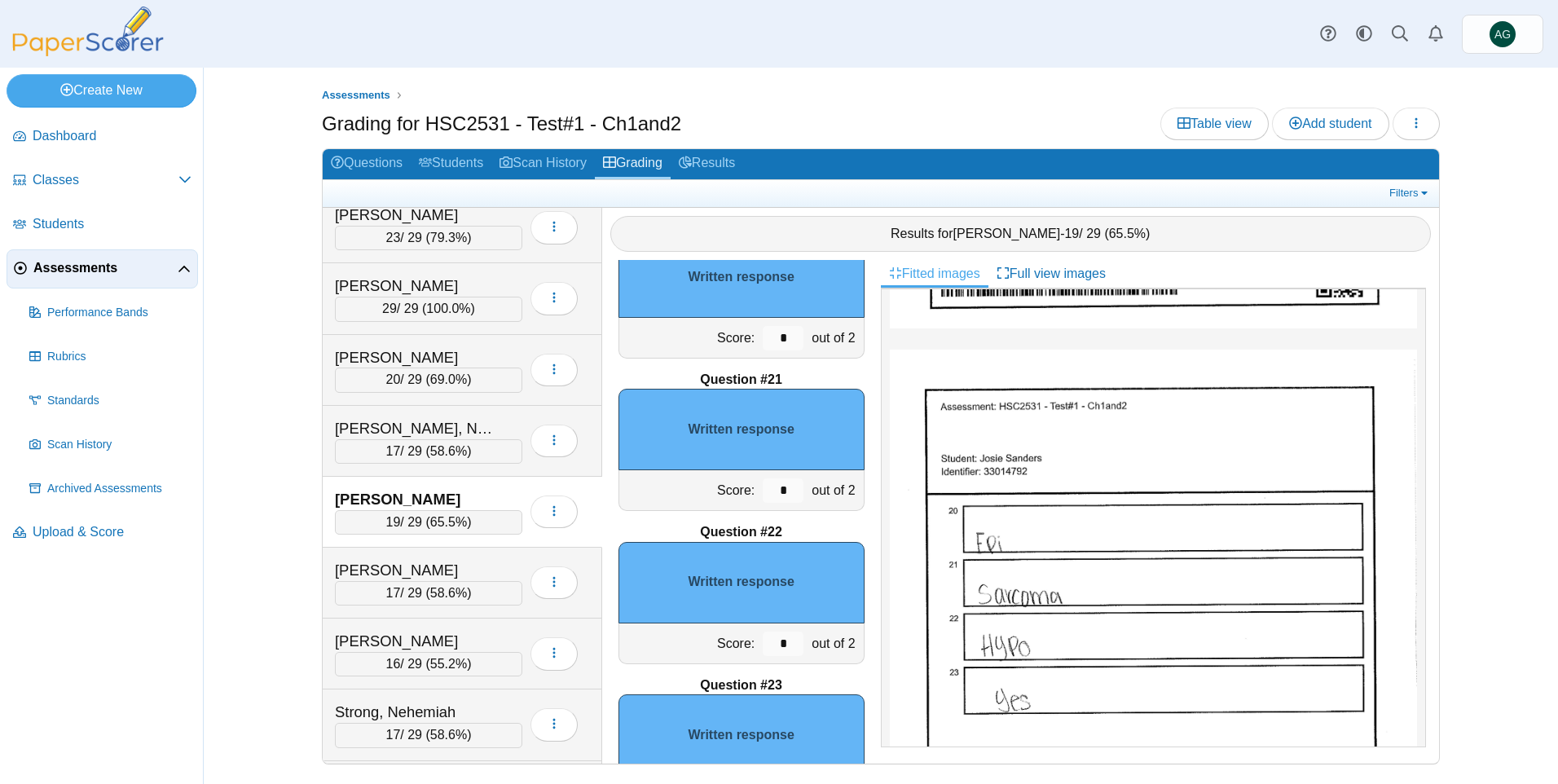
type input "*"
drag, startPoint x: 779, startPoint y: 482, endPoint x: 752, endPoint y: 480, distance: 27.1
click at [762, 480] on input "*" at bounding box center [782, 490] width 41 height 25
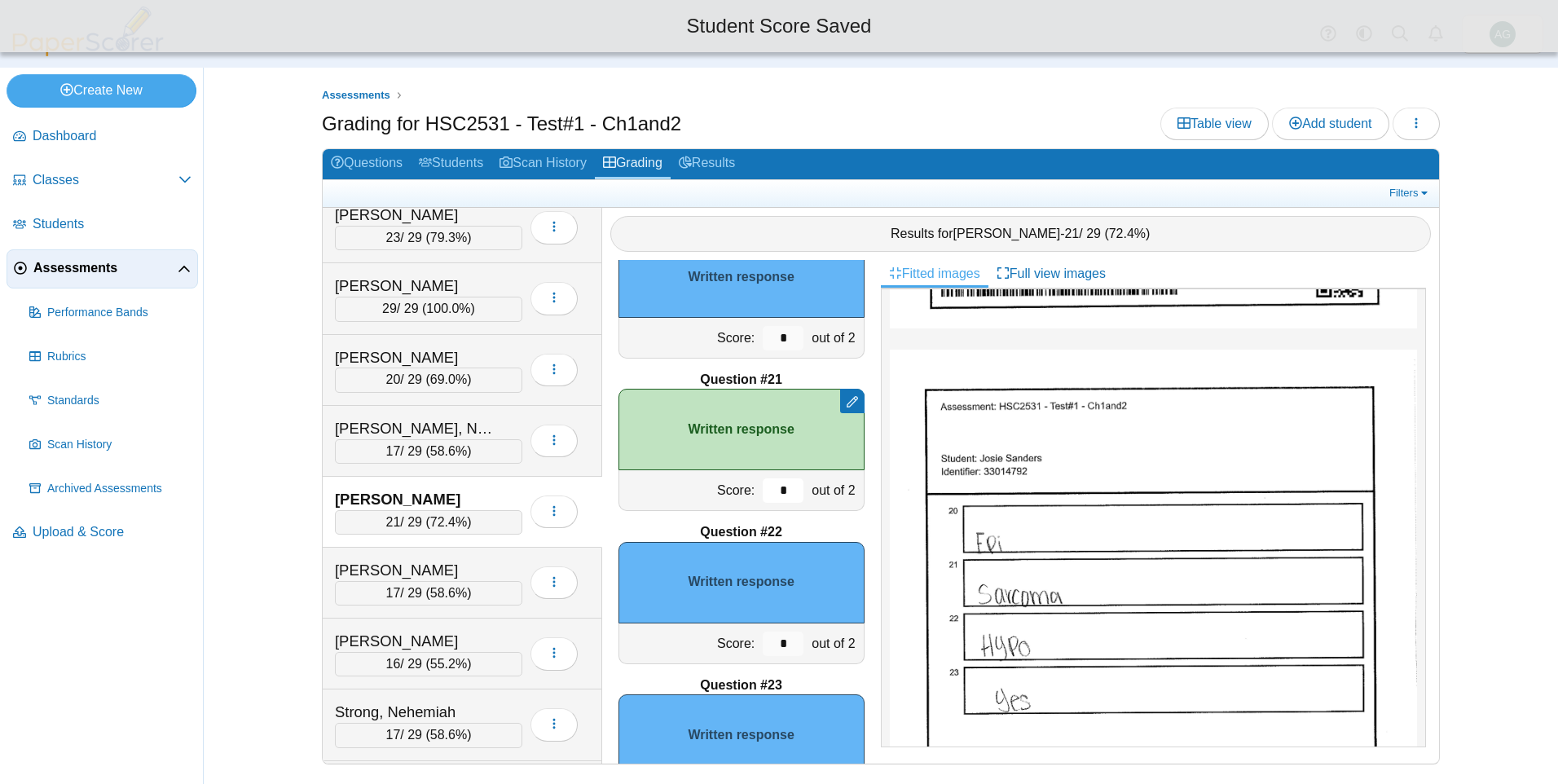
type input "*"
drag, startPoint x: 779, startPoint y: 647, endPoint x: 753, endPoint y: 647, distance: 26.0
click at [762, 647] on input "*" at bounding box center [782, 643] width 41 height 25
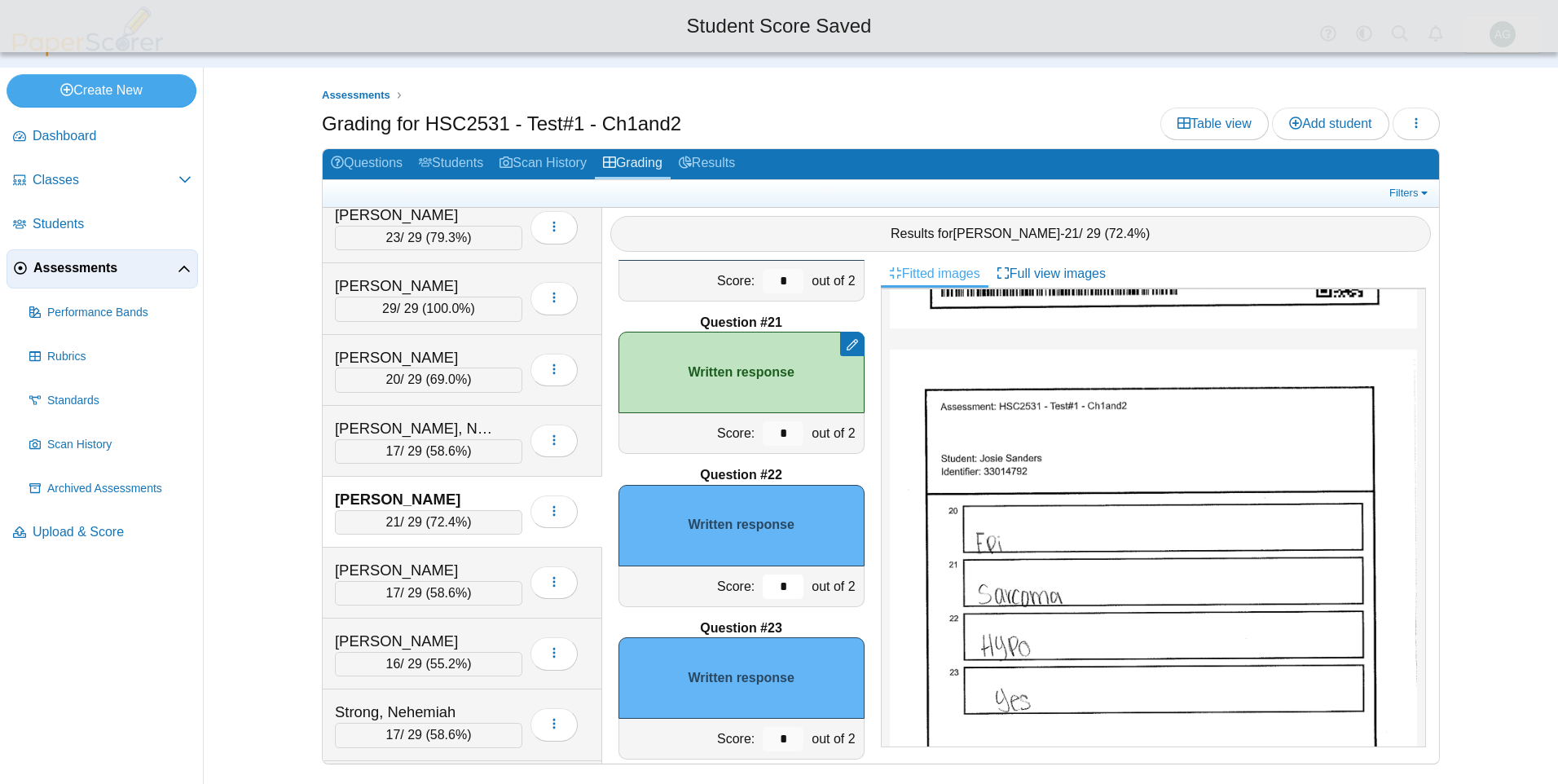
scroll to position [3040, 0]
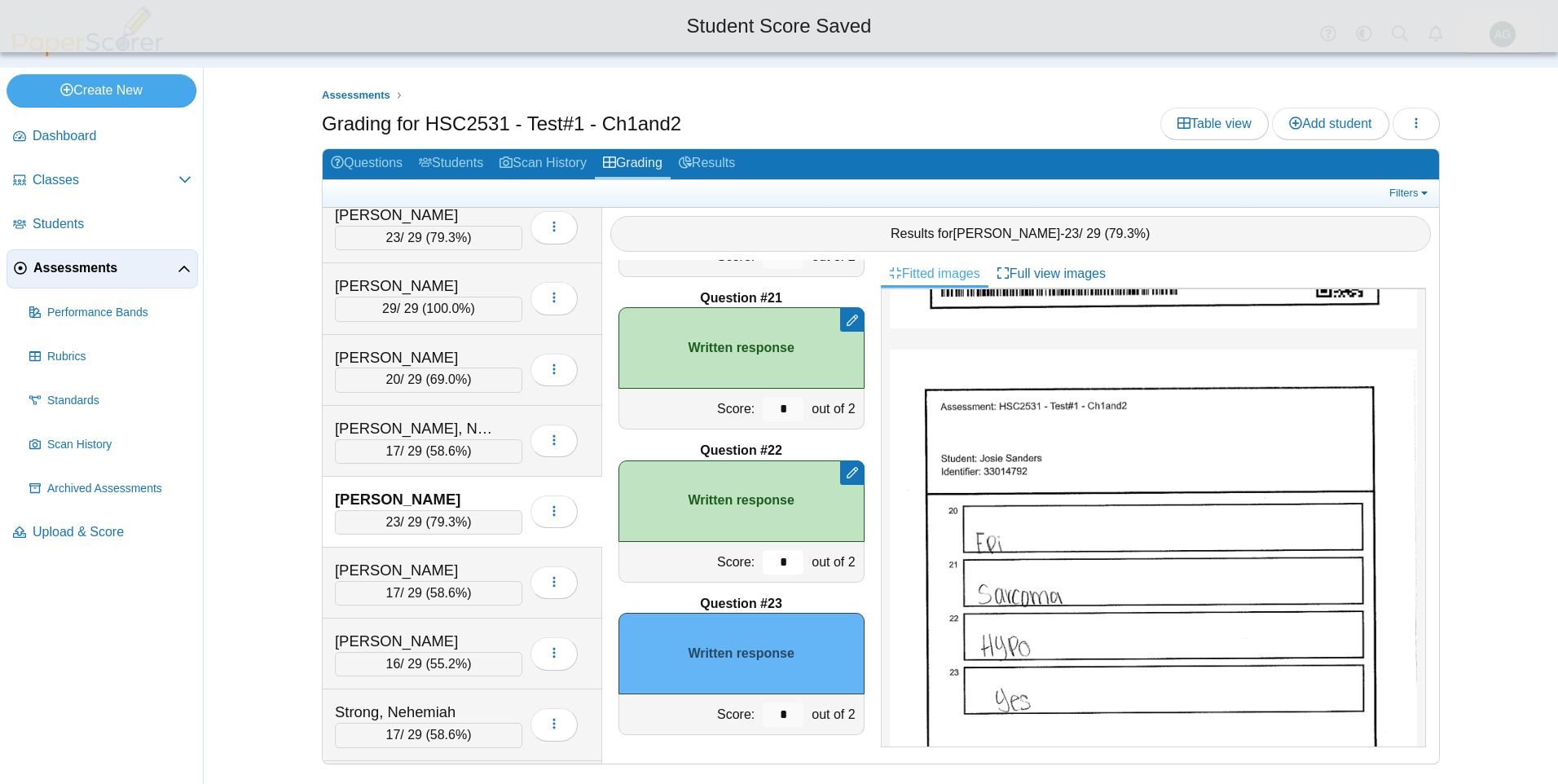
type input "*"
drag, startPoint x: 774, startPoint y: 706, endPoint x: 760, endPoint y: 707, distance: 14.0
click at [762, 707] on input "*" at bounding box center [782, 715] width 41 height 25
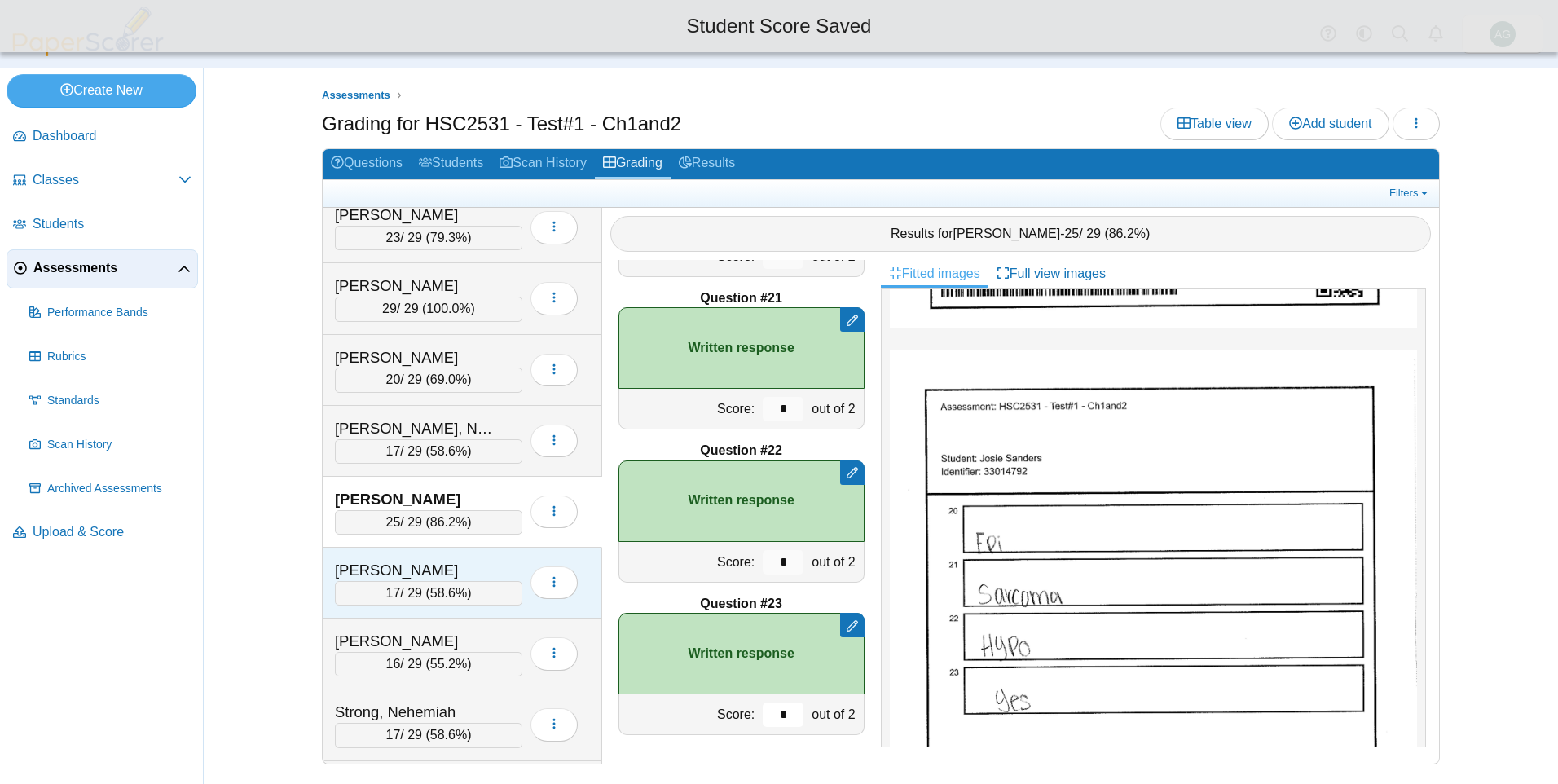
type input "*"
click at [481, 567] on div "Sanoja, Juan" at bounding box center [415, 570] width 163 height 21
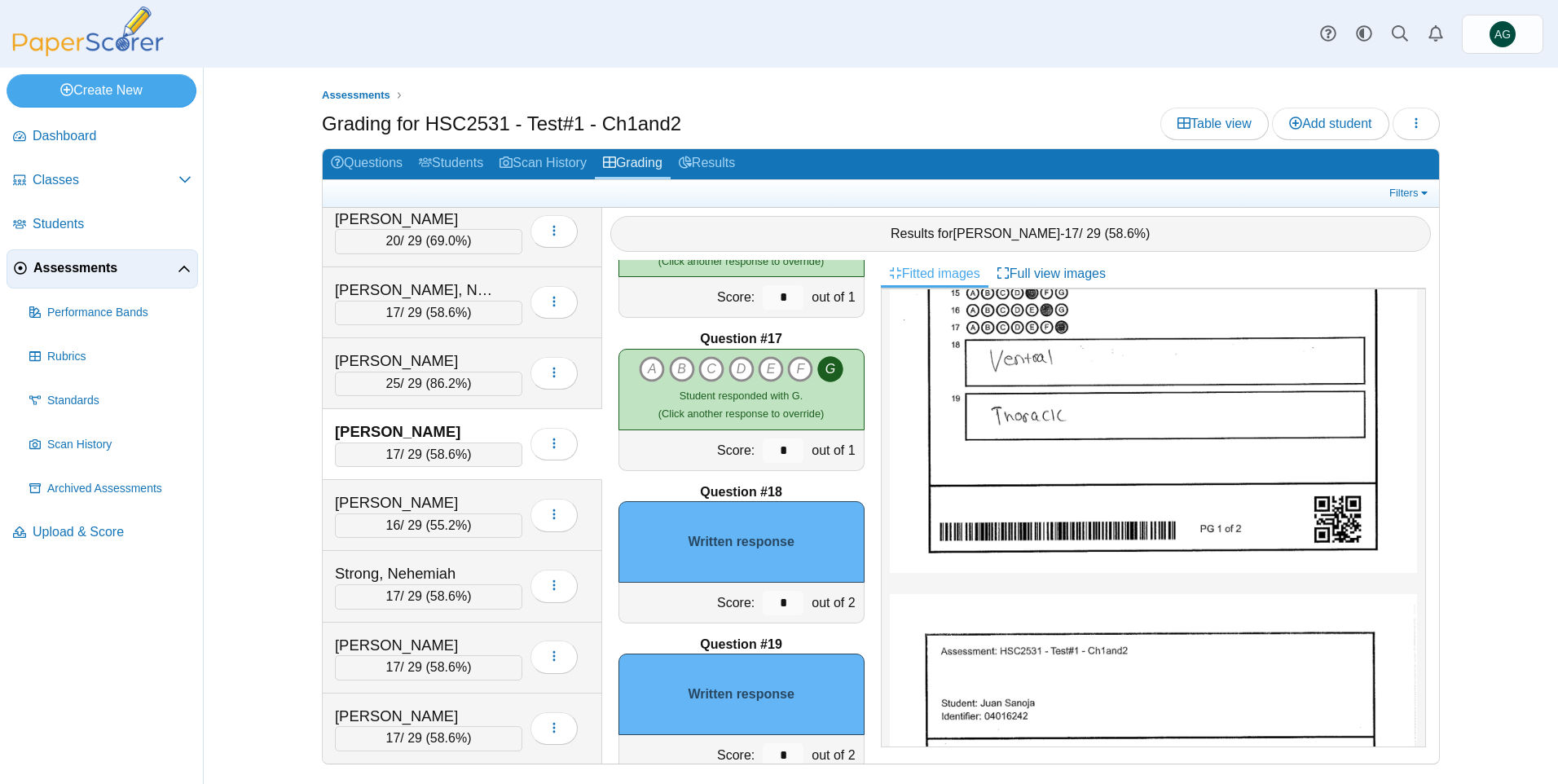
scroll to position [2470, 0]
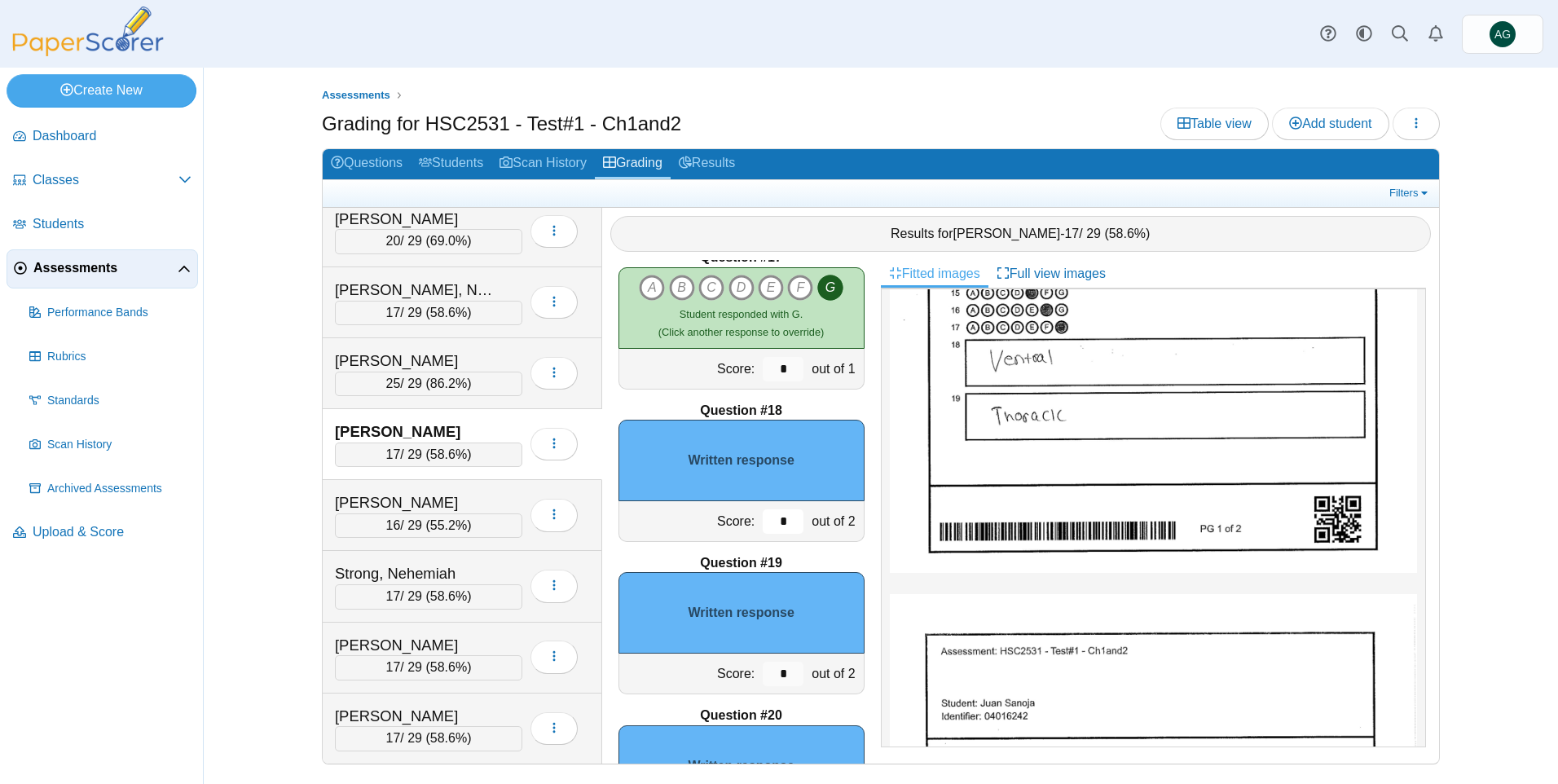
drag, startPoint x: 780, startPoint y: 522, endPoint x: 737, endPoint y: 522, distance: 43.0
click at [737, 522] on div "Score: * out of 2" at bounding box center [741, 521] width 246 height 41
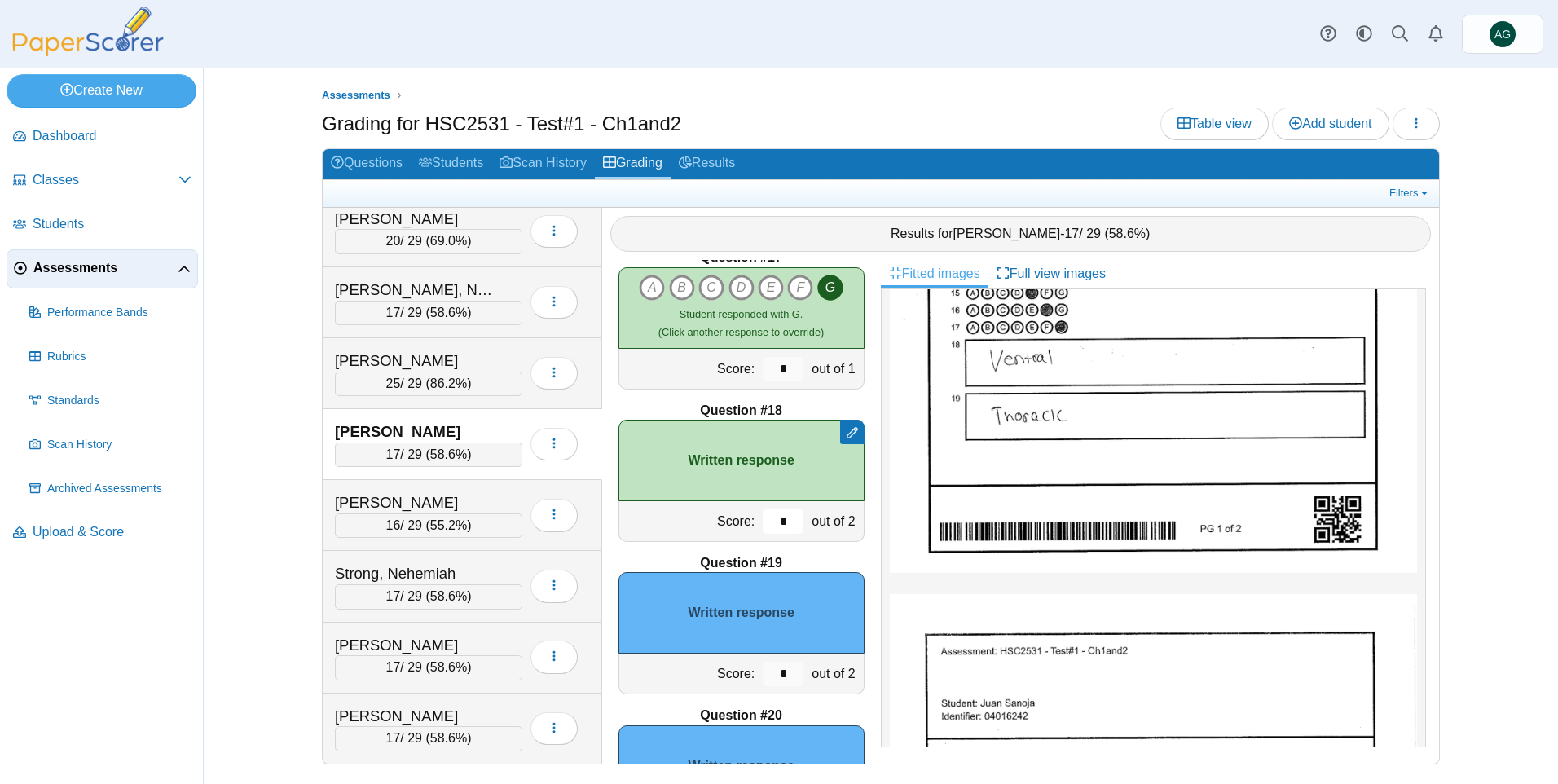
type input "*"
drag, startPoint x: 765, startPoint y: 673, endPoint x: 750, endPoint y: 671, distance: 15.1
click at [762, 671] on input "*" at bounding box center [782, 674] width 41 height 25
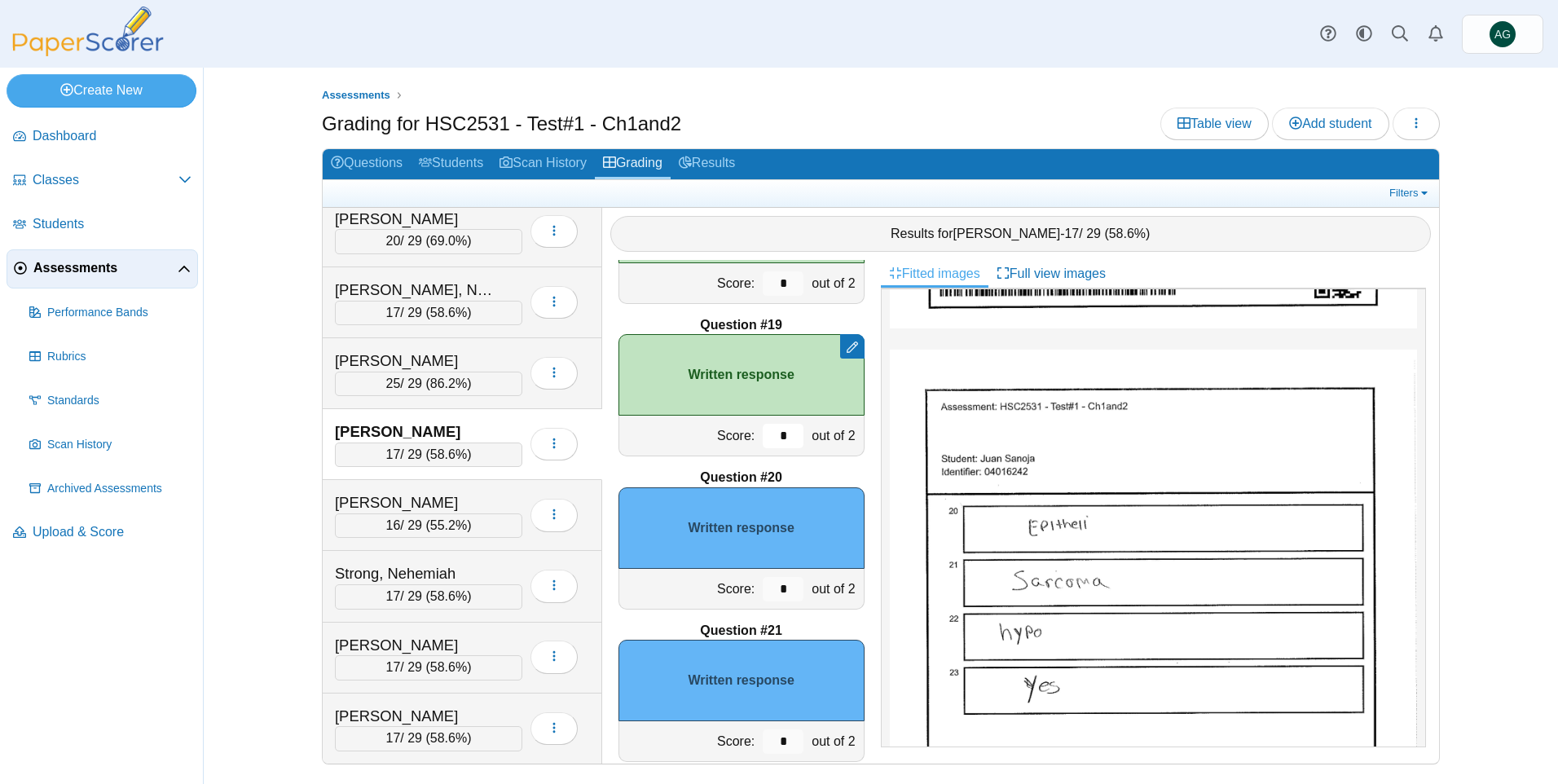
scroll to position [2714, 0]
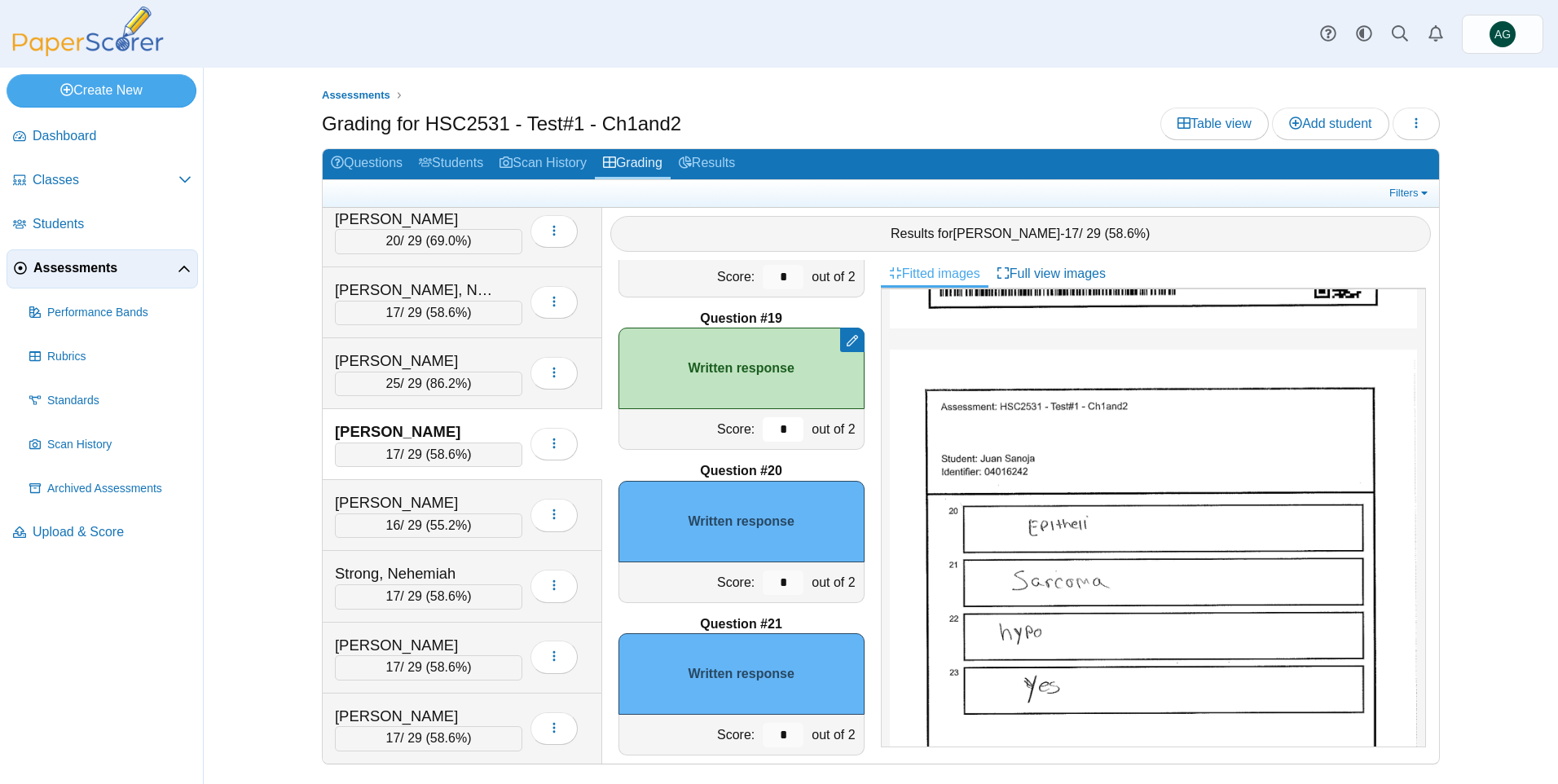
type input "*"
drag, startPoint x: 773, startPoint y: 581, endPoint x: 734, endPoint y: 582, distance: 39.0
click at [734, 582] on div "Score: * out of 2" at bounding box center [741, 582] width 246 height 41
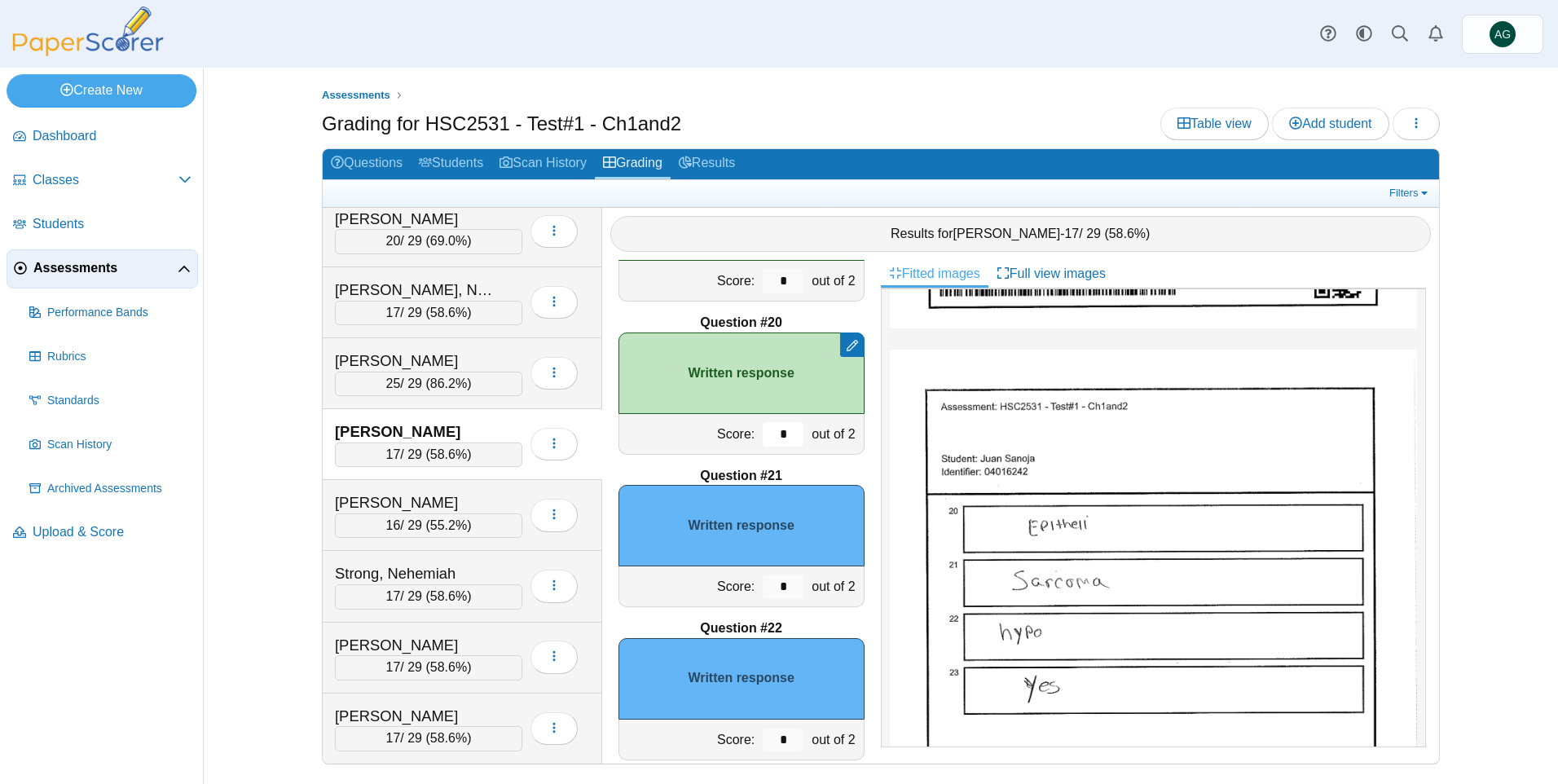
scroll to position [2877, 0]
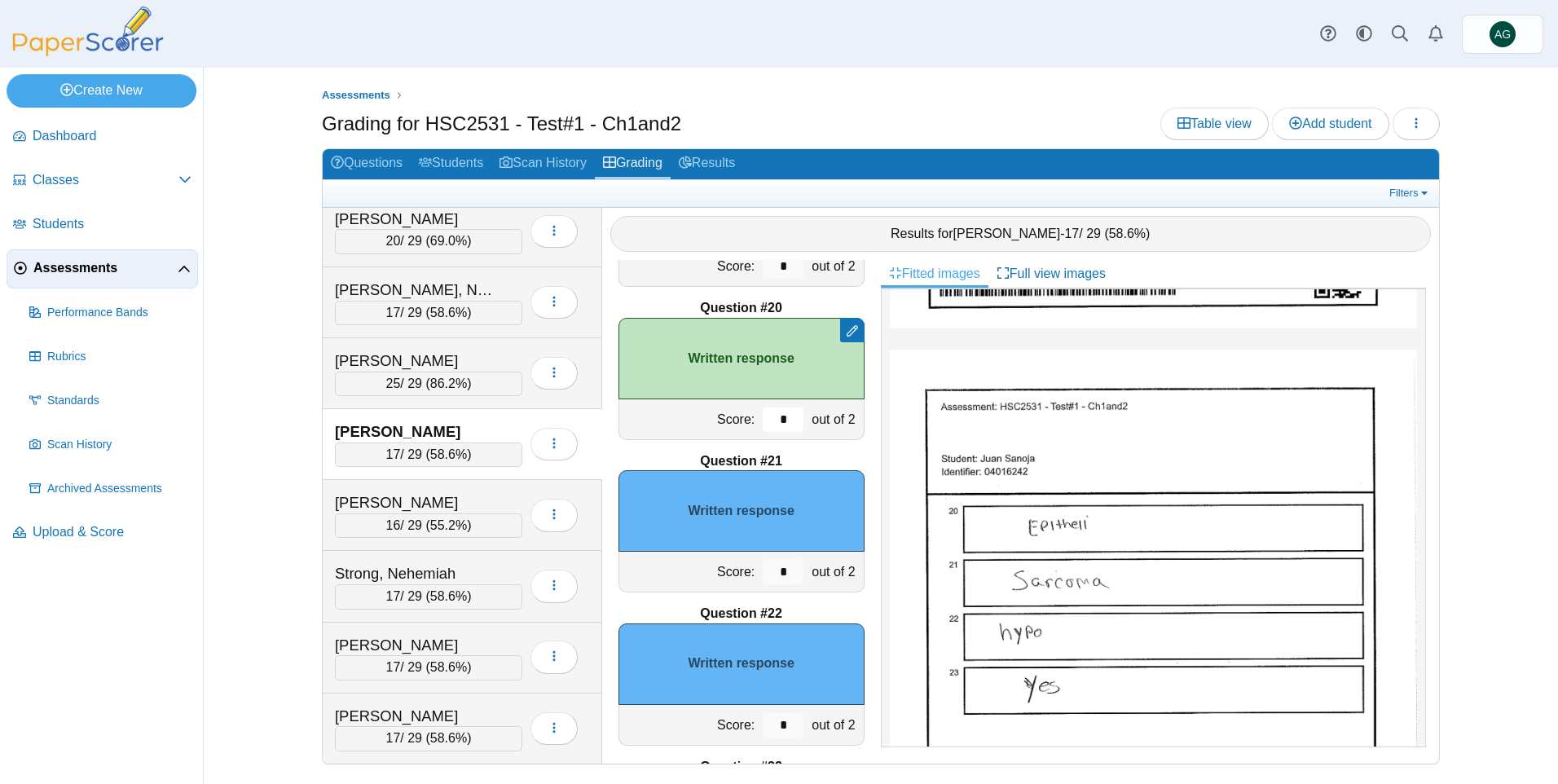
type input "*"
drag, startPoint x: 782, startPoint y: 571, endPoint x: 750, endPoint y: 571, distance: 32.0
click at [762, 571] on input "*" at bounding box center [782, 572] width 41 height 25
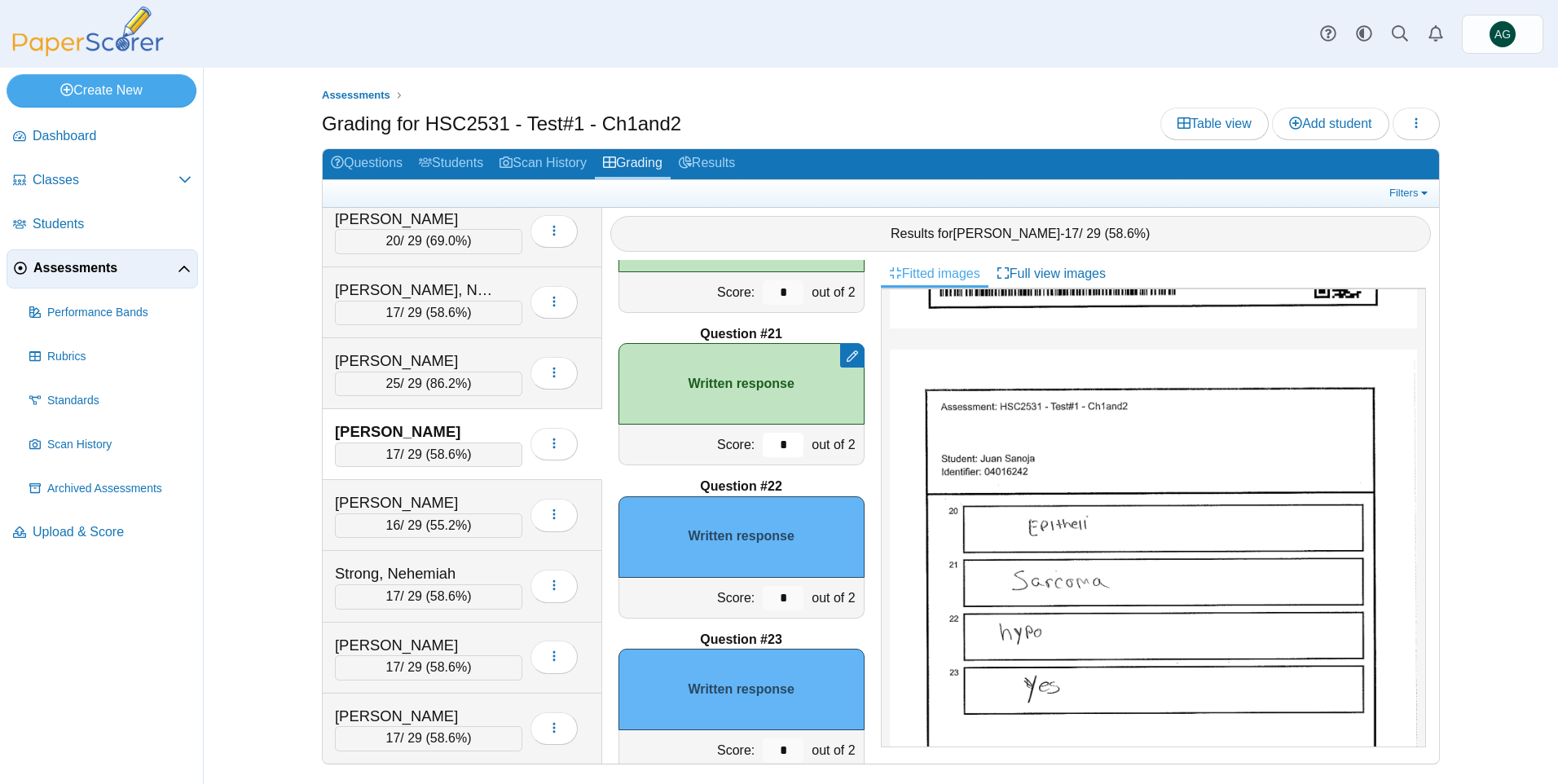
scroll to position [3040, 0]
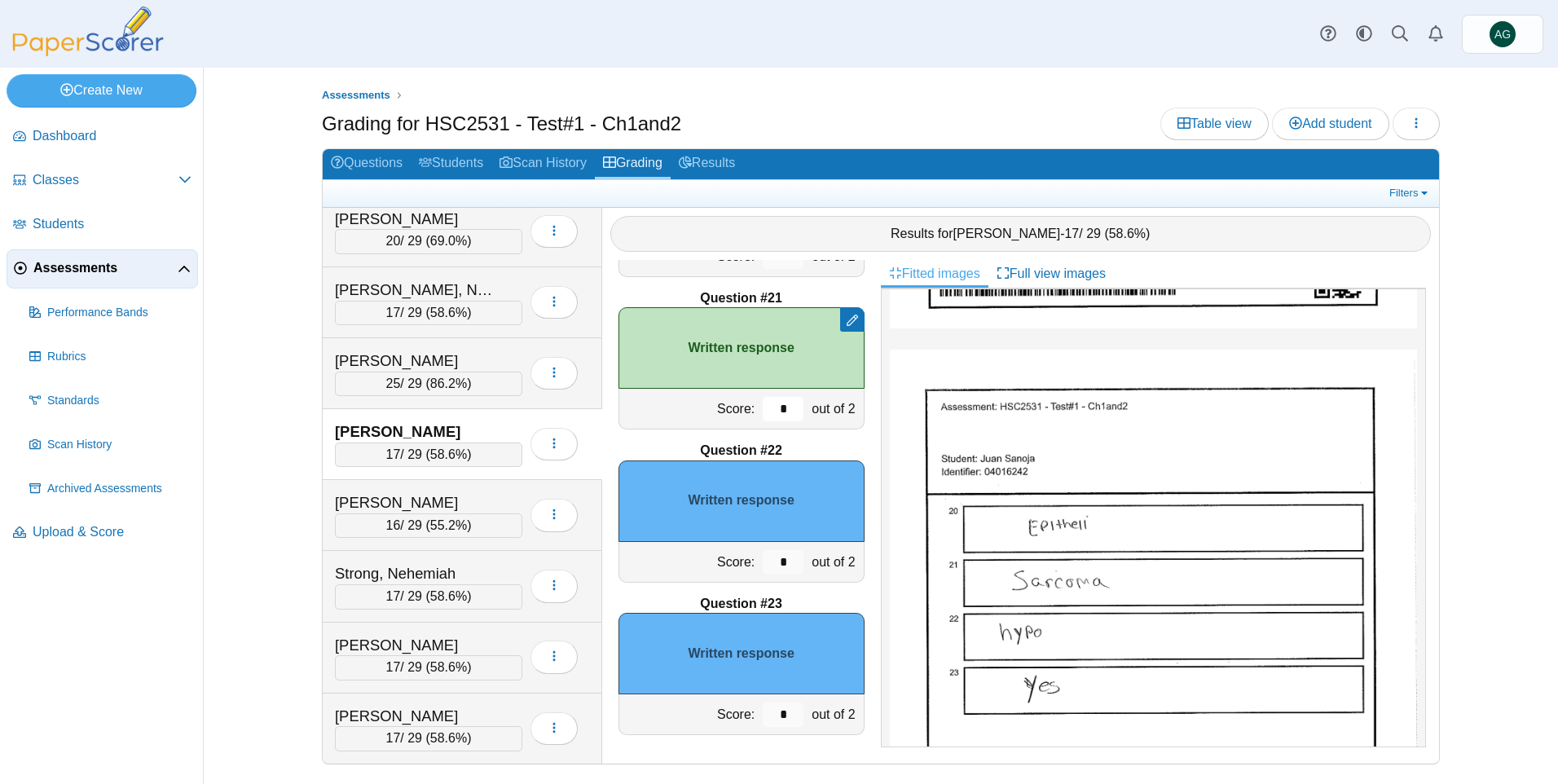
type input "*"
drag, startPoint x: 779, startPoint y: 559, endPoint x: 727, endPoint y: 561, distance: 52.0
click at [727, 561] on div "Score: * out of 2" at bounding box center [741, 562] width 246 height 41
type input "*"
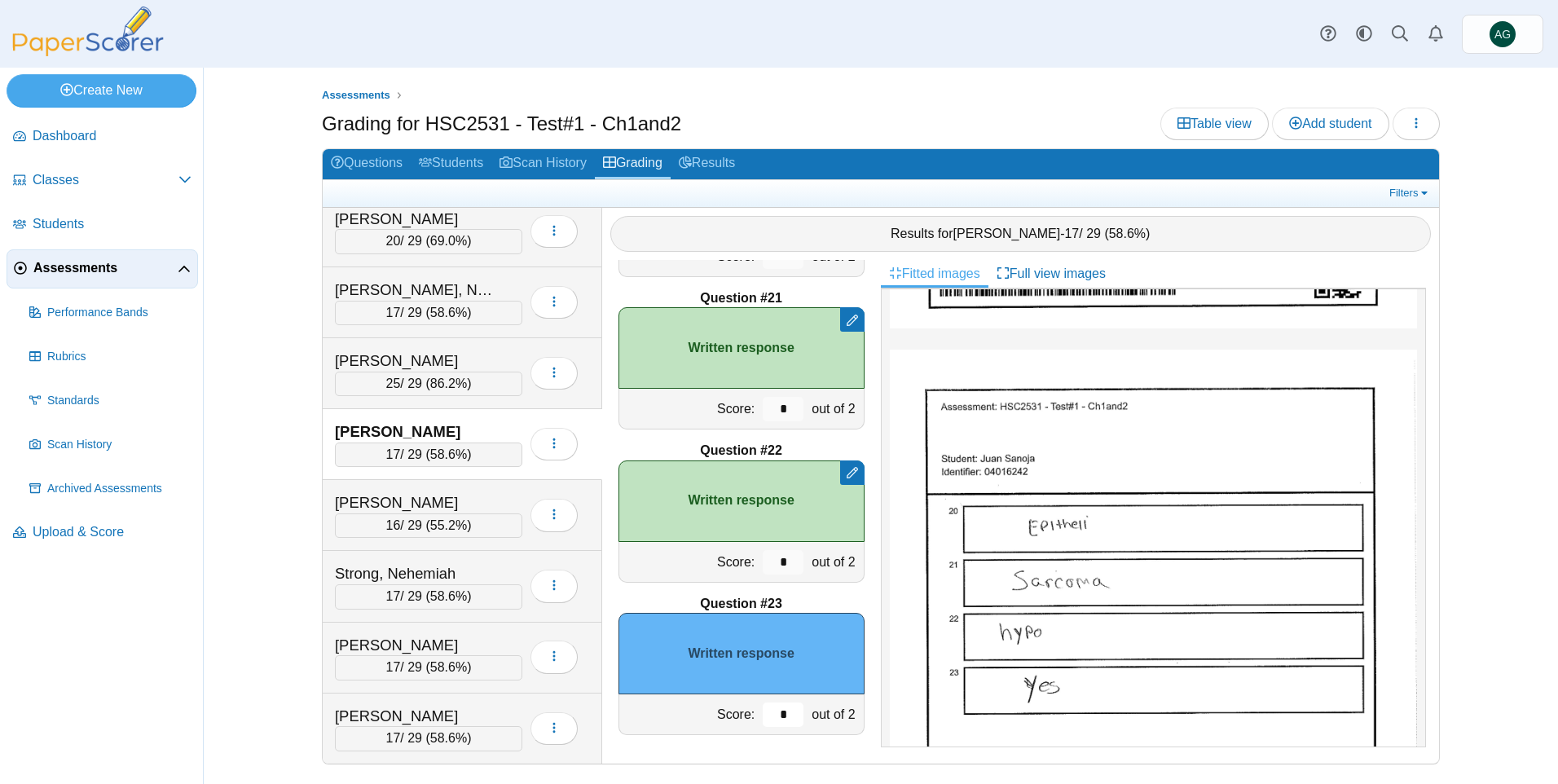
drag, startPoint x: 773, startPoint y: 714, endPoint x: 741, endPoint y: 713, distance: 32.0
click at [741, 714] on div "Score: * out of 2" at bounding box center [741, 714] width 246 height 41
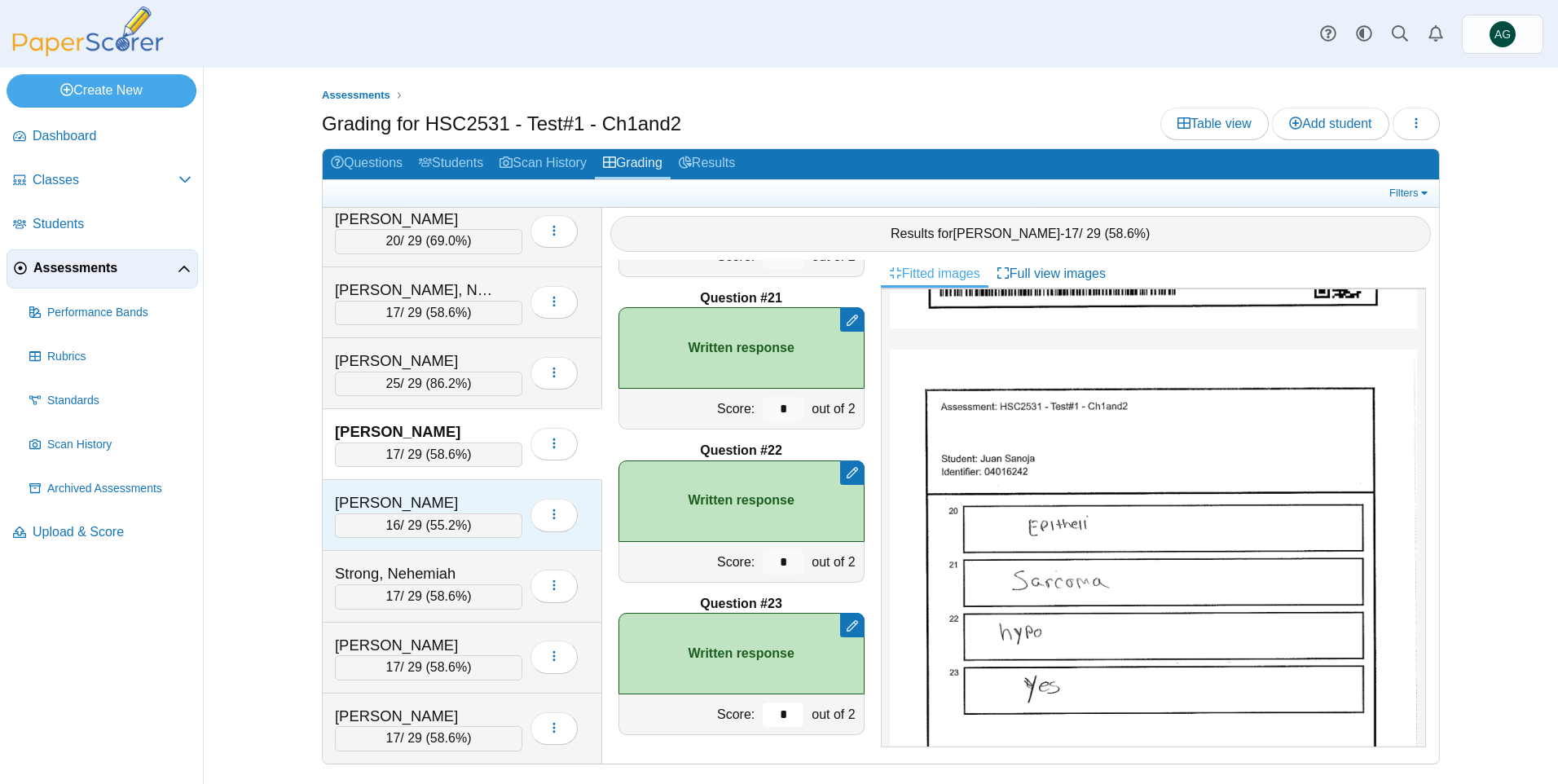
type input "*"
click at [506, 494] on div "Soto, Alyssa" at bounding box center [428, 503] width 187 height 21
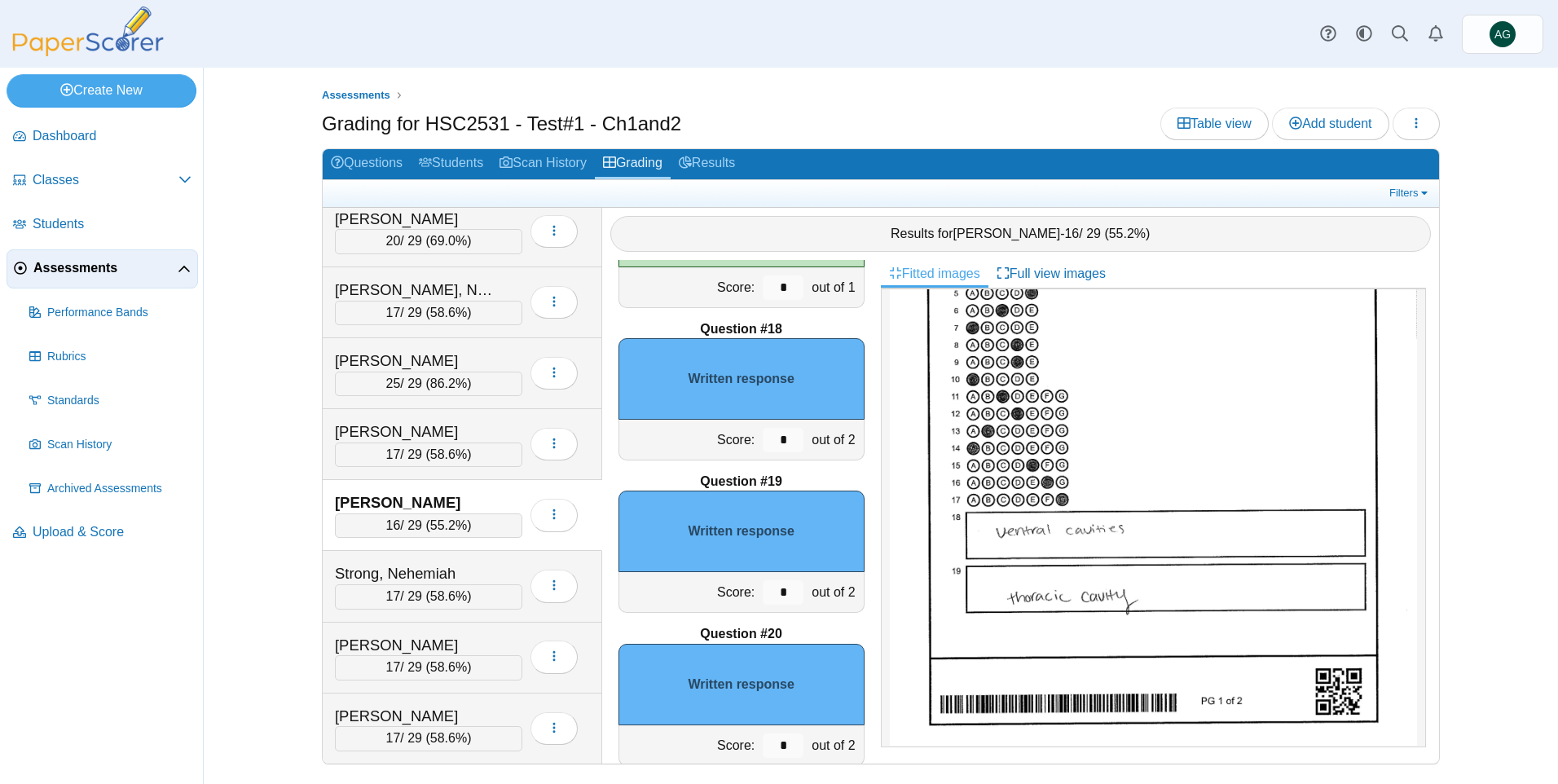
scroll to position [326, 0]
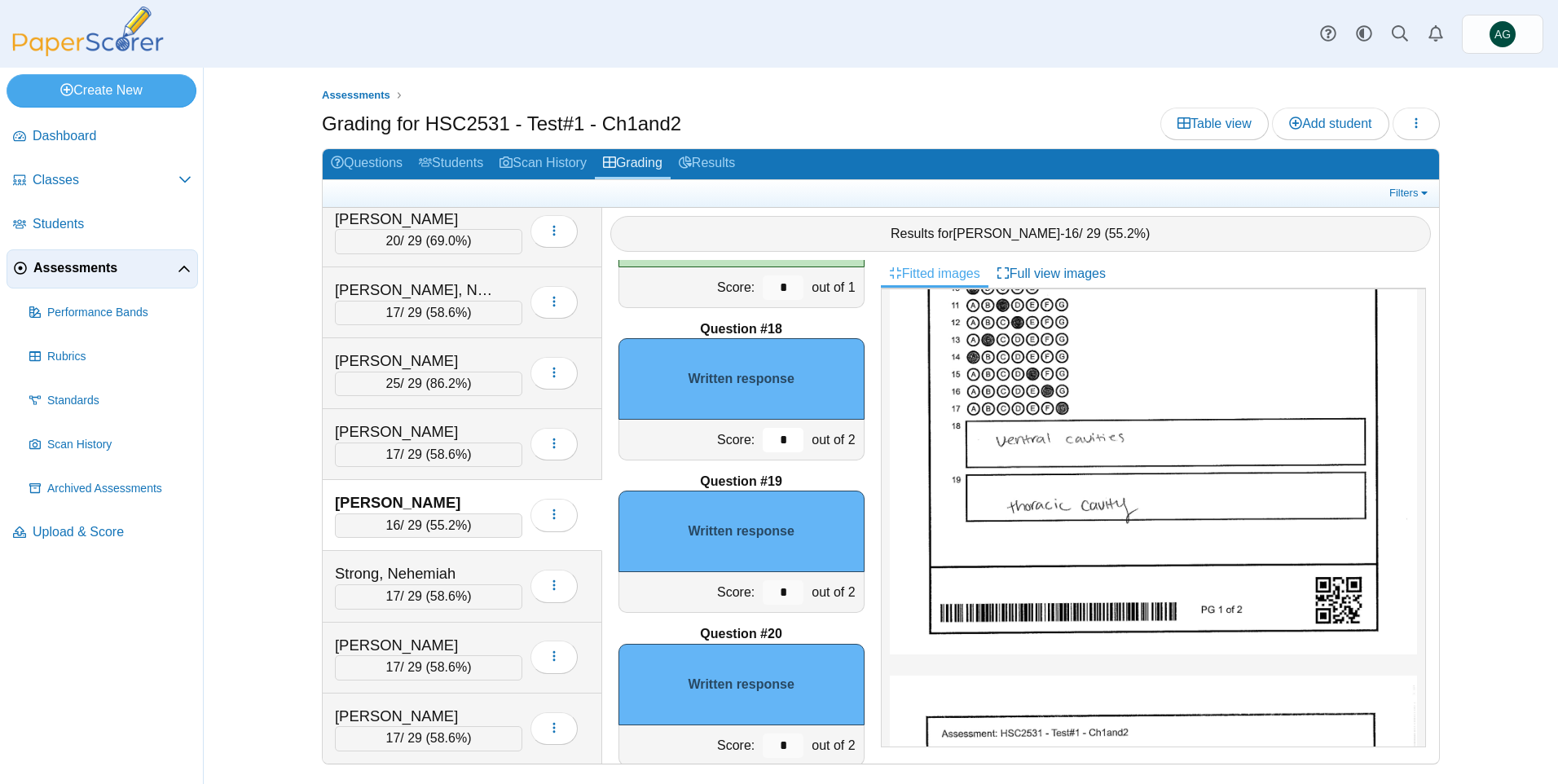
drag, startPoint x: 778, startPoint y: 434, endPoint x: 743, endPoint y: 436, distance: 35.1
click at [743, 436] on div "Score: * out of 2" at bounding box center [741, 439] width 246 height 41
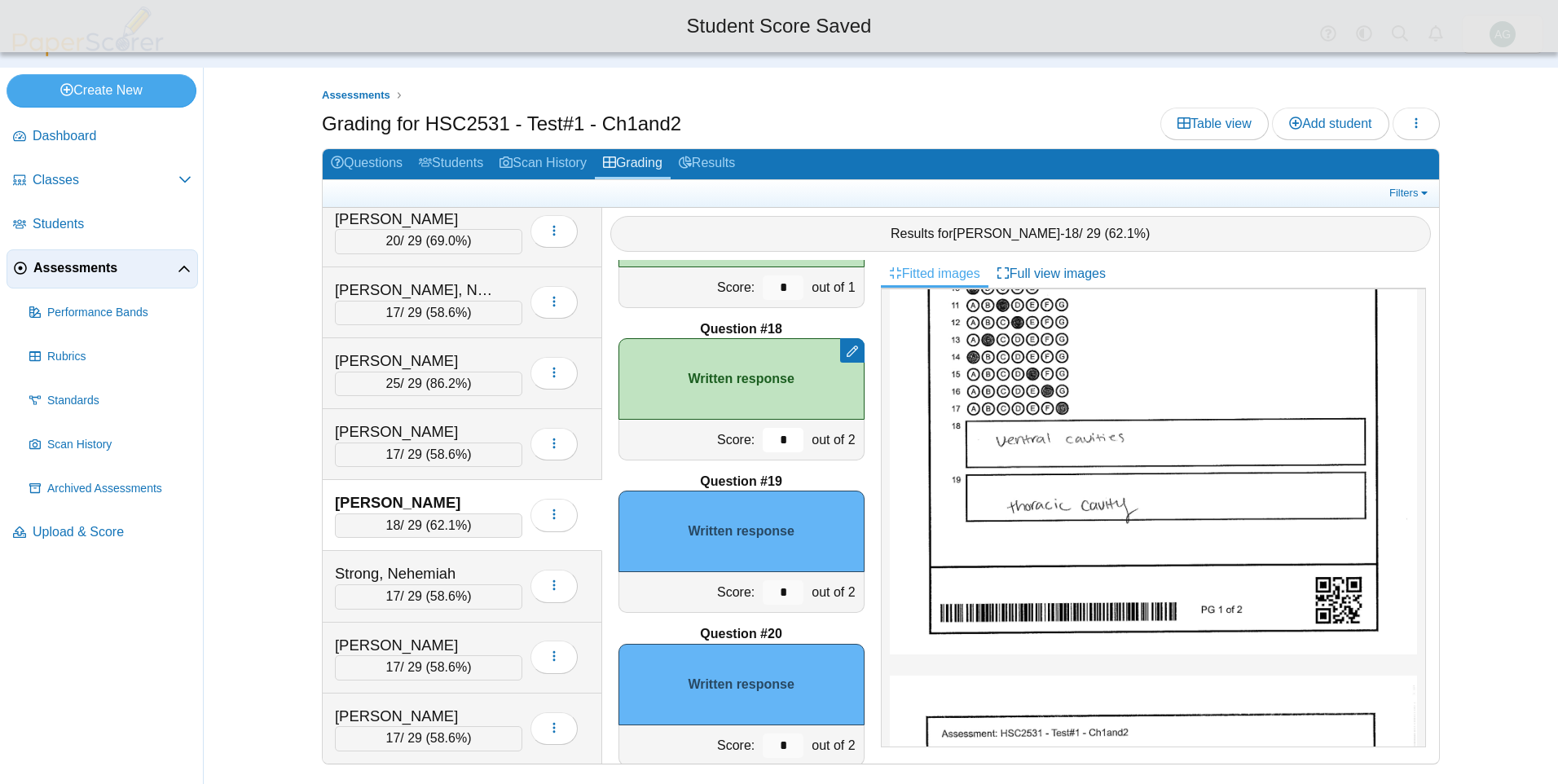
type input "*"
drag, startPoint x: 780, startPoint y: 588, endPoint x: 760, endPoint y: 585, distance: 20.2
click at [762, 585] on input "*" at bounding box center [782, 592] width 41 height 25
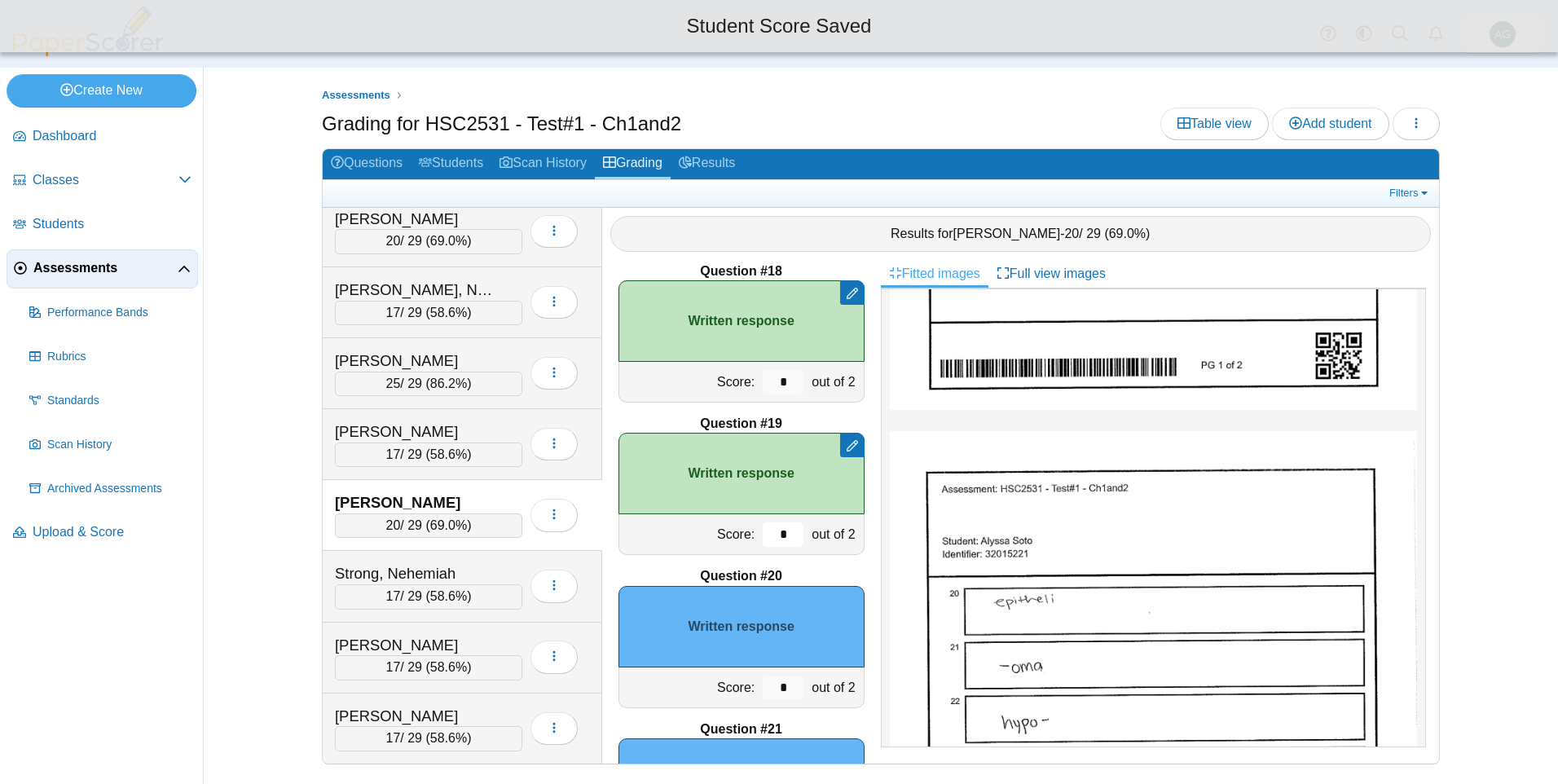
scroll to position [2714, 0]
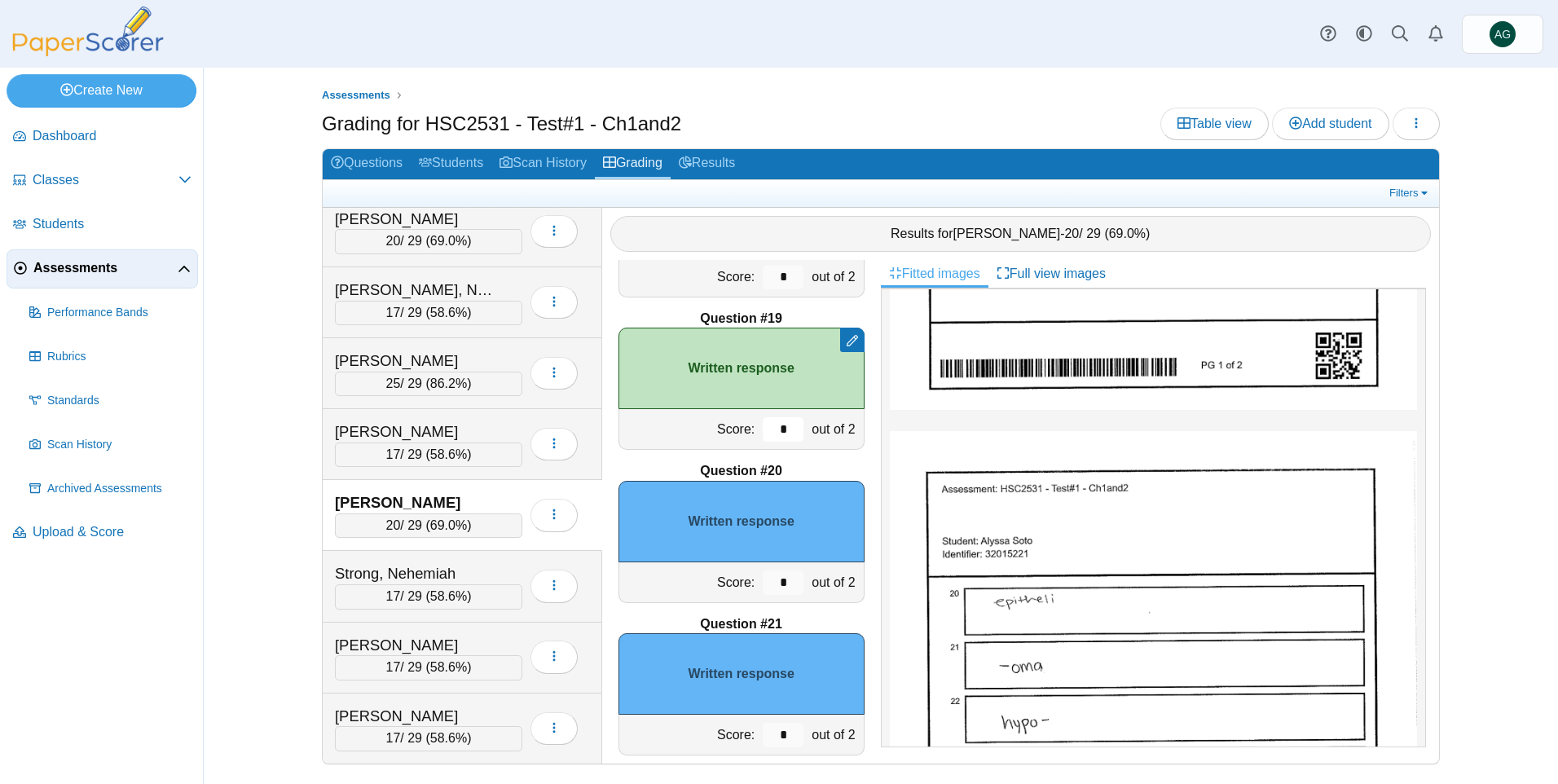
type input "*"
drag, startPoint x: 777, startPoint y: 574, endPoint x: 747, endPoint y: 576, distance: 30.1
click at [759, 576] on div "*" at bounding box center [782, 582] width 48 height 40
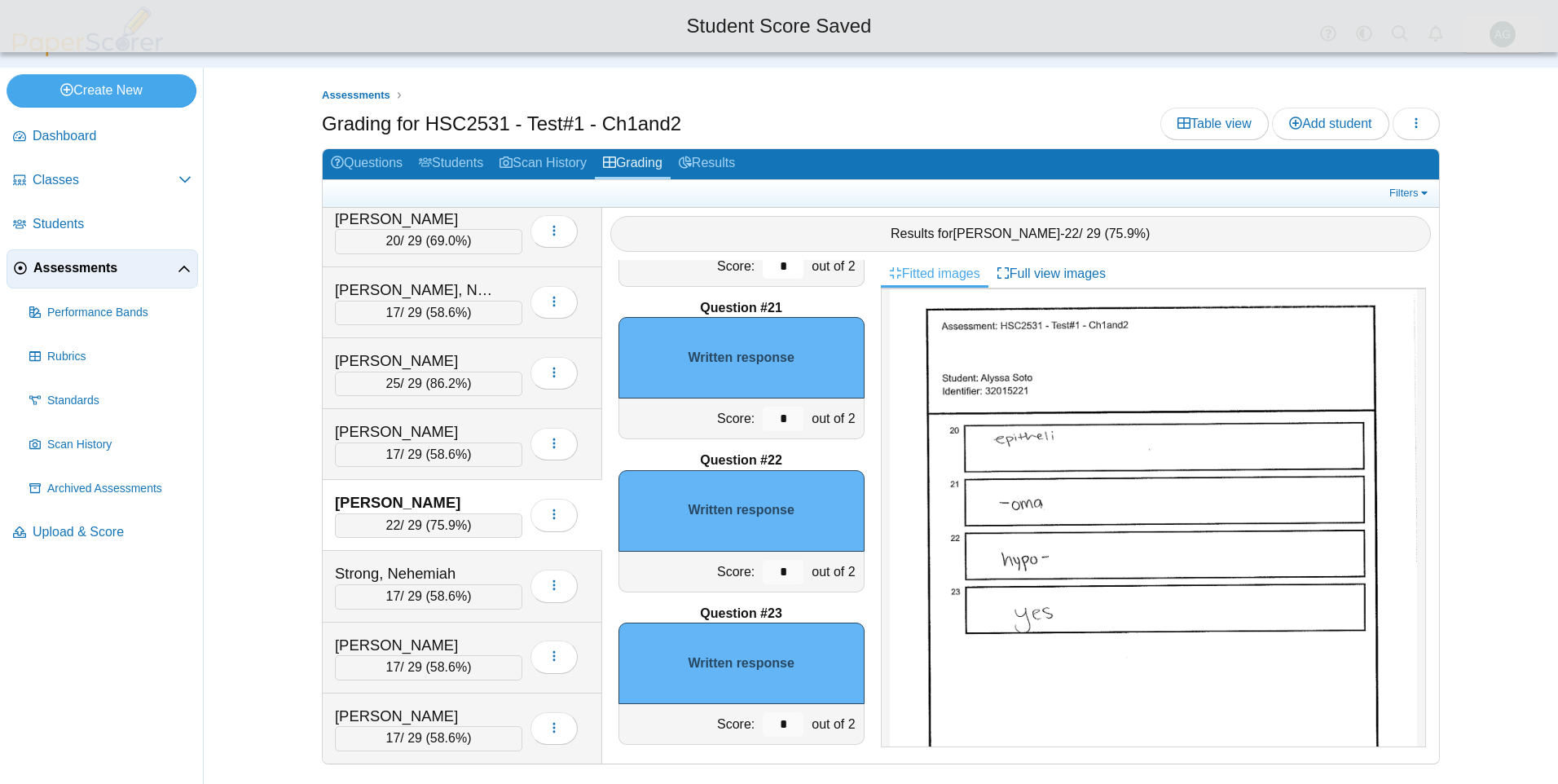
scroll to position [3040, 0]
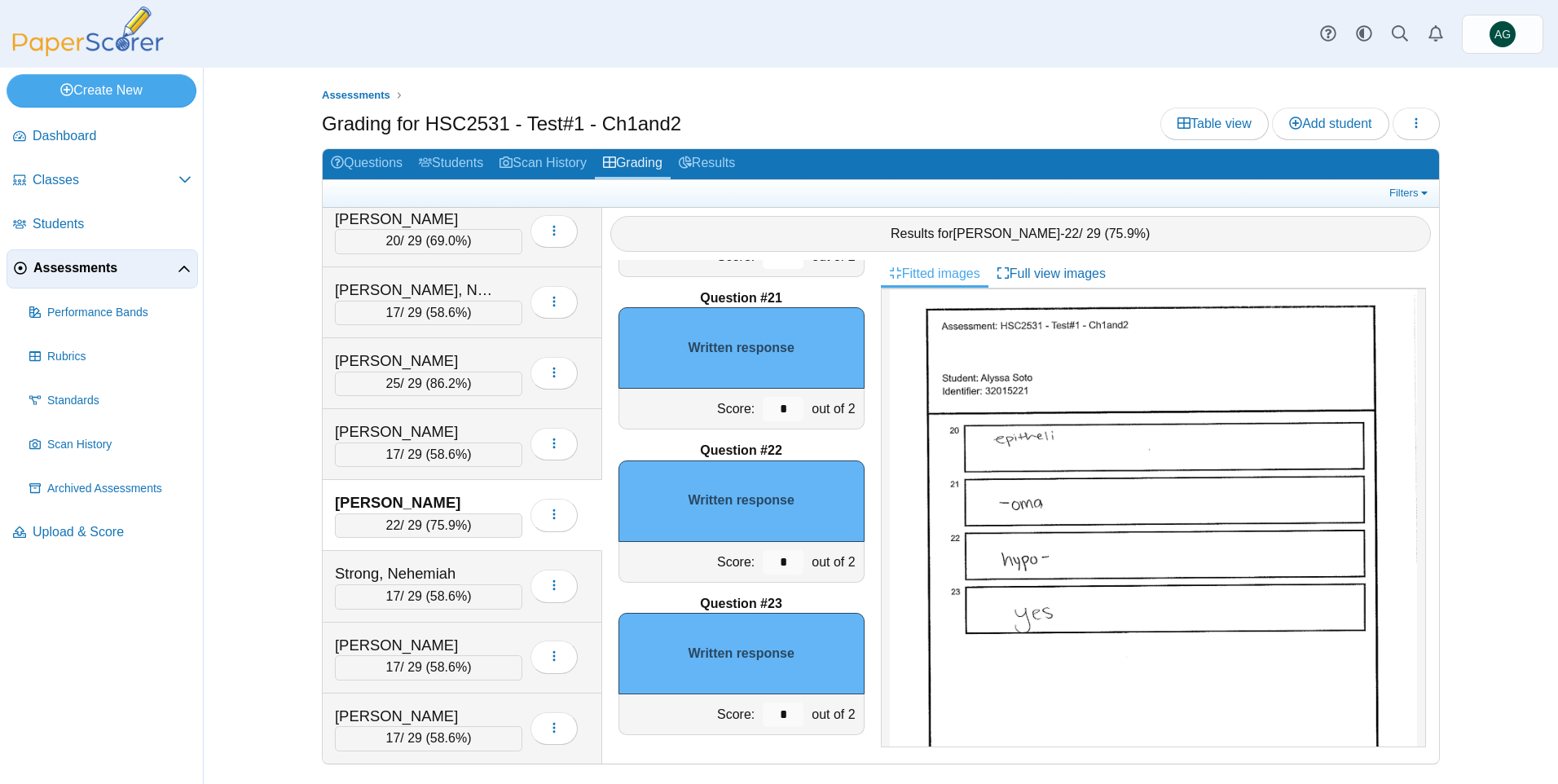
type input "*"
drag, startPoint x: 782, startPoint y: 567, endPoint x: 758, endPoint y: 570, distance: 24.2
click at [762, 570] on input "*" at bounding box center [782, 563] width 41 height 25
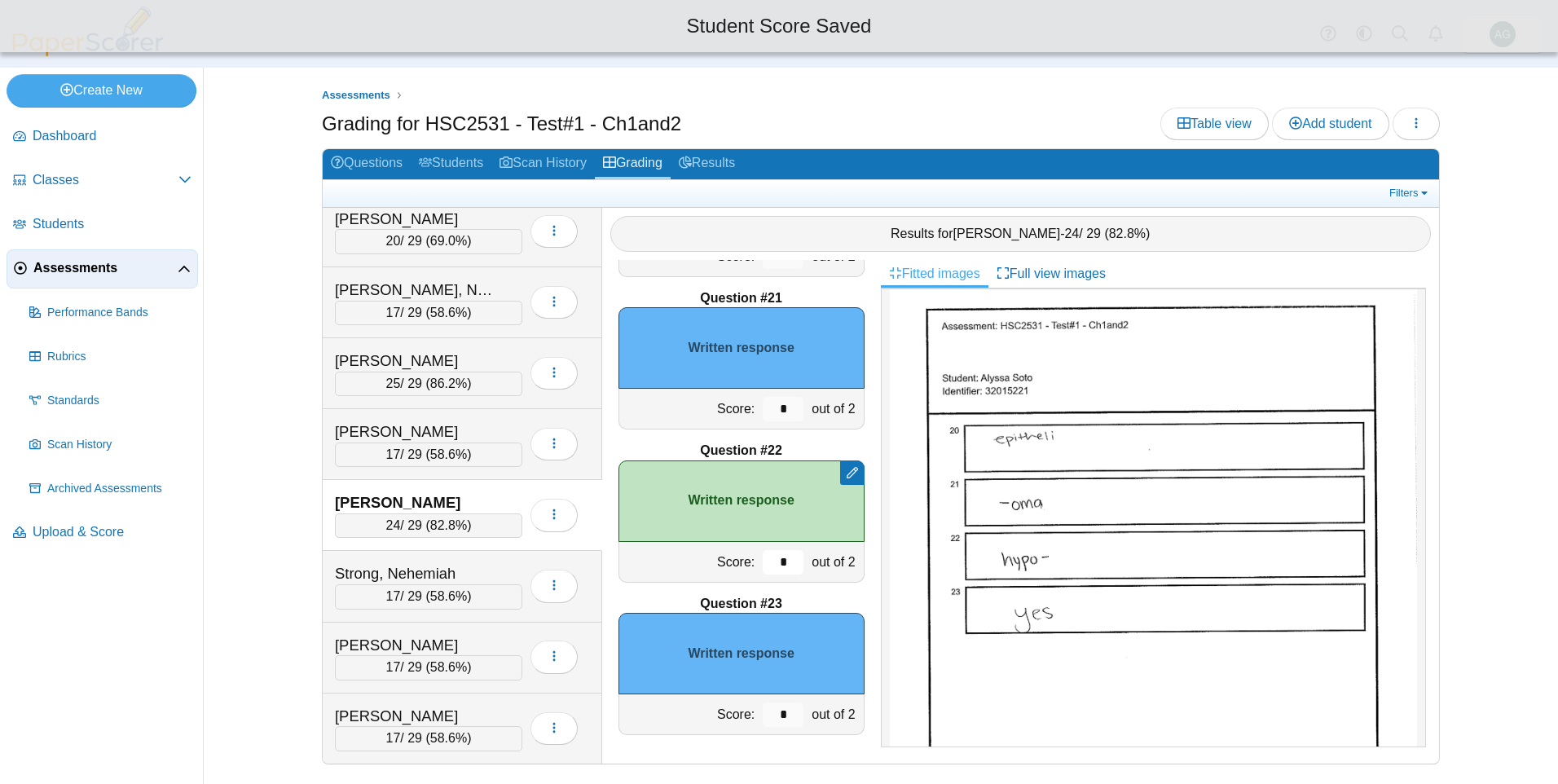
type input "*"
drag, startPoint x: 765, startPoint y: 707, endPoint x: 752, endPoint y: 707, distance: 13.0
click at [762, 707] on input "*" at bounding box center [782, 715] width 41 height 25
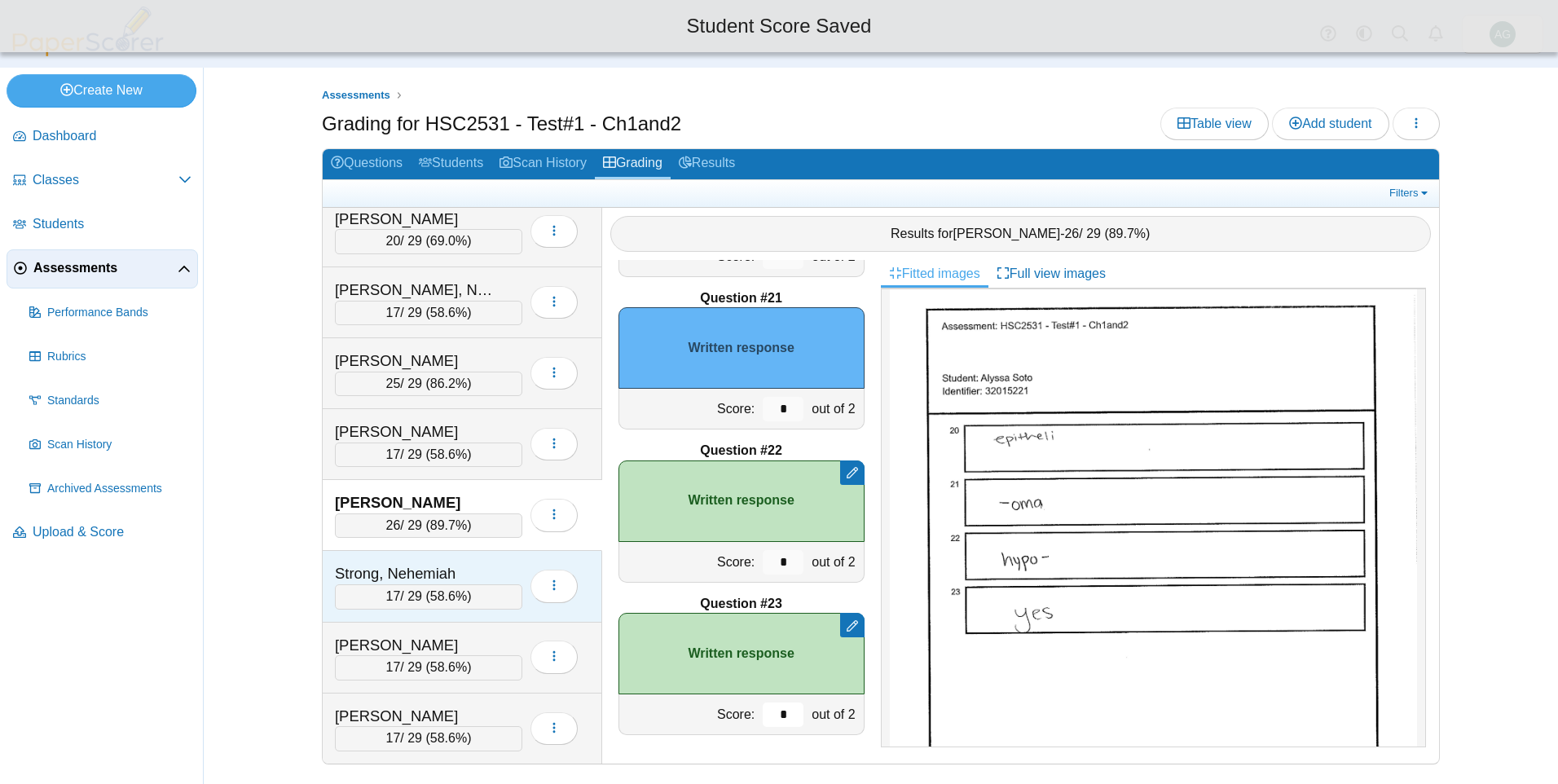
type input "*"
click at [485, 569] on div "Strong, Nehemiah" at bounding box center [415, 573] width 163 height 21
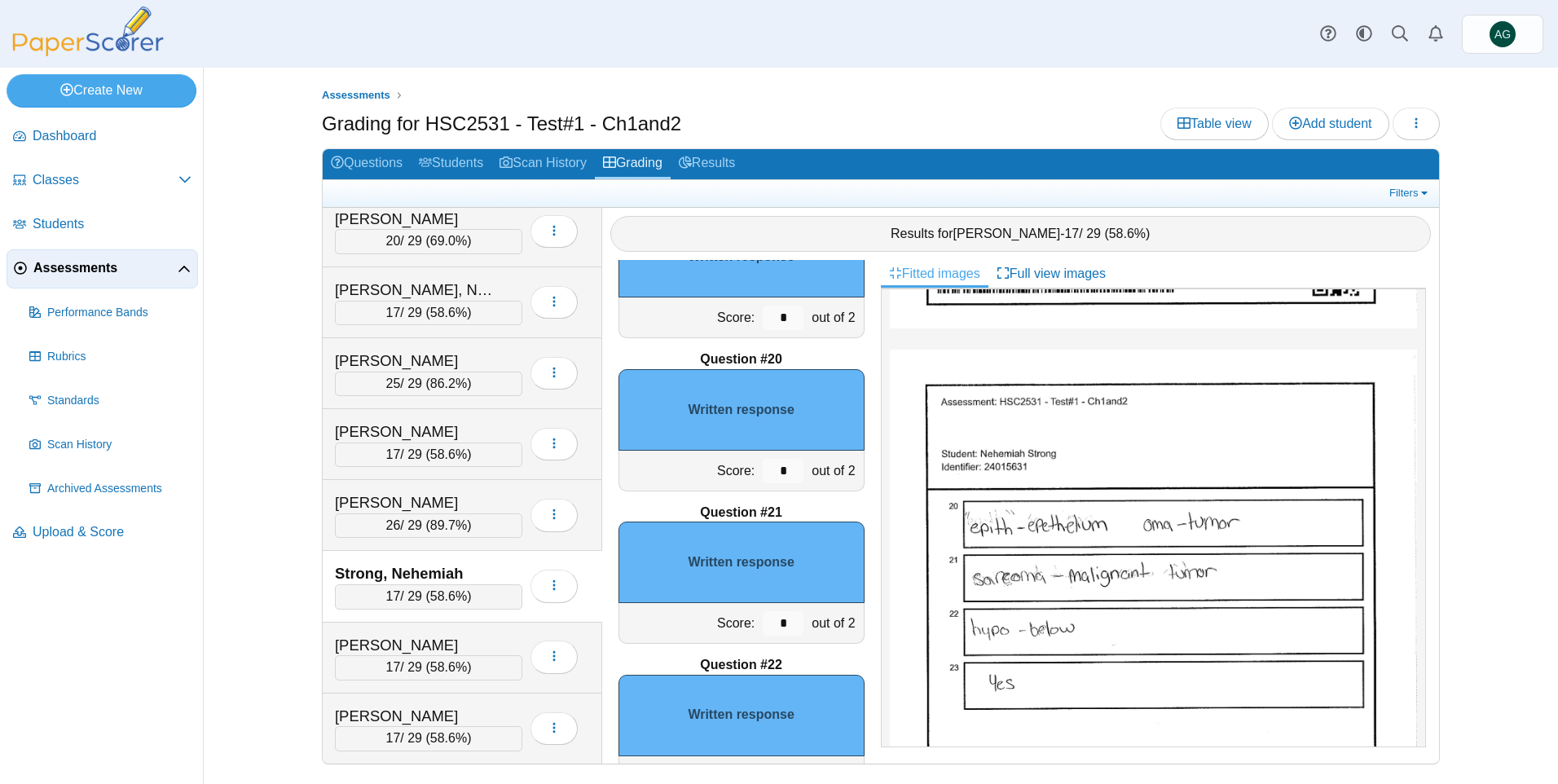
scroll to position [2877, 0]
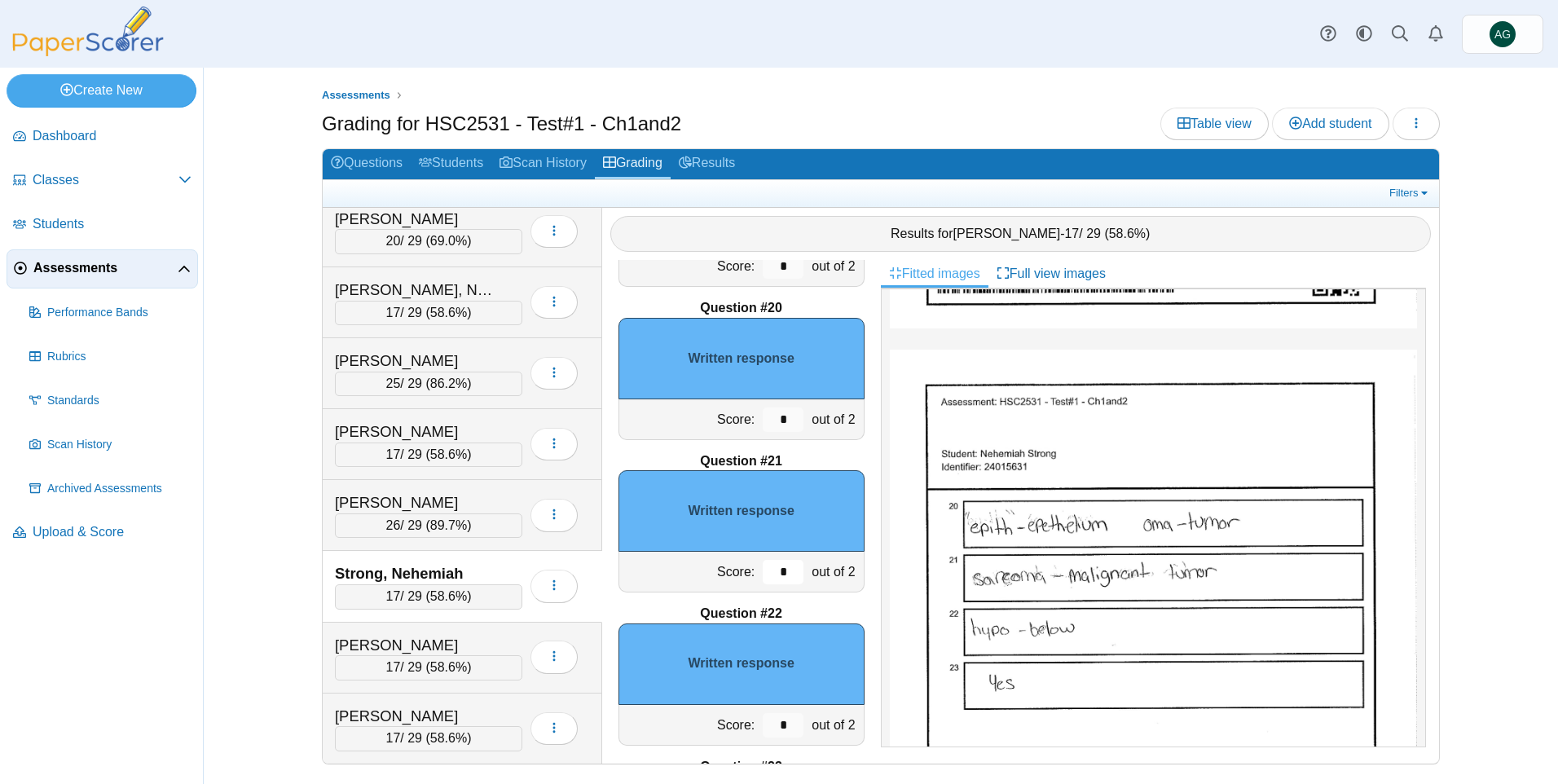
drag, startPoint x: 779, startPoint y: 576, endPoint x: 748, endPoint y: 558, distance: 35.8
click at [759, 558] on div "*" at bounding box center [782, 571] width 48 height 40
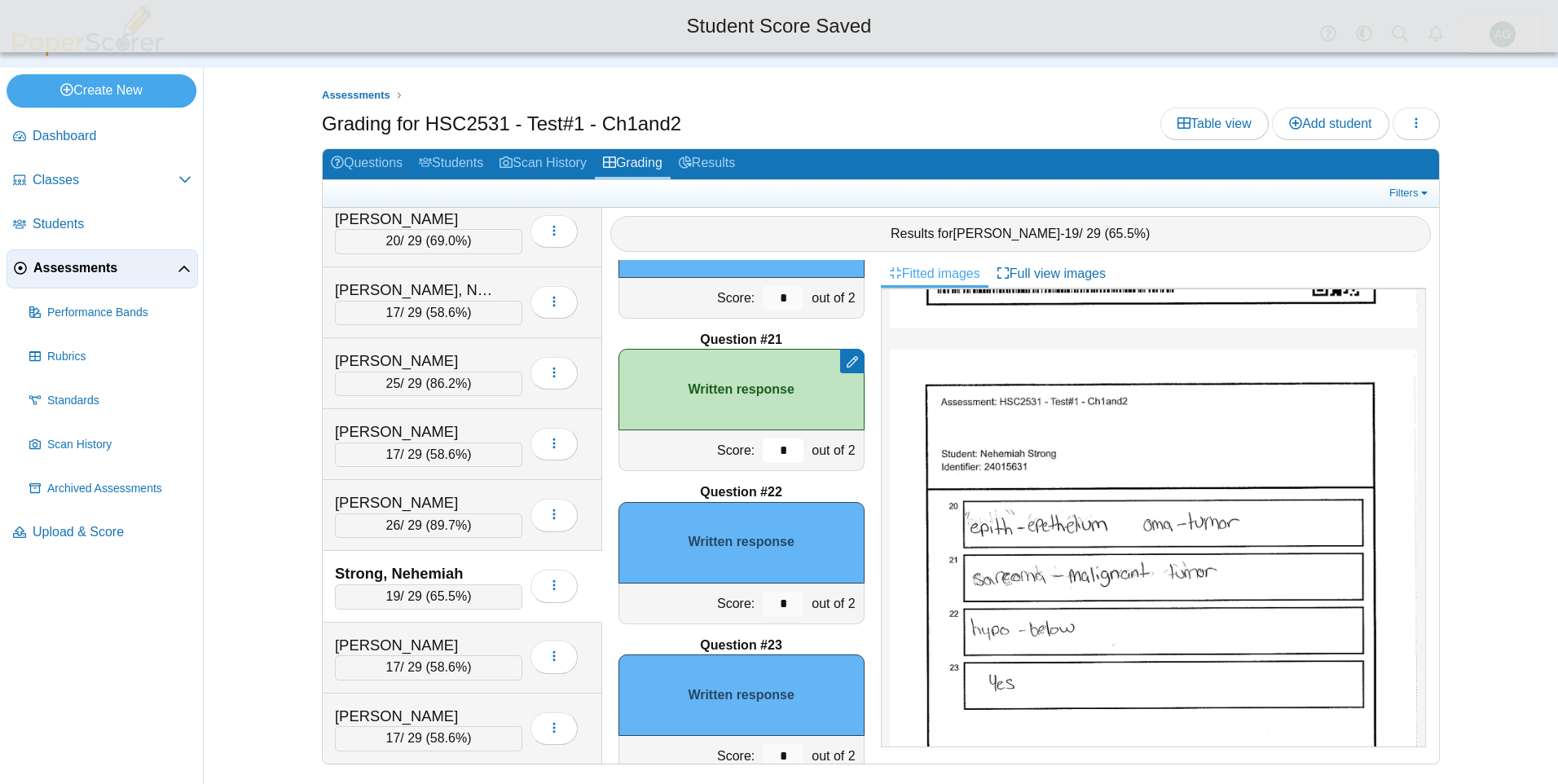
scroll to position [3040, 0]
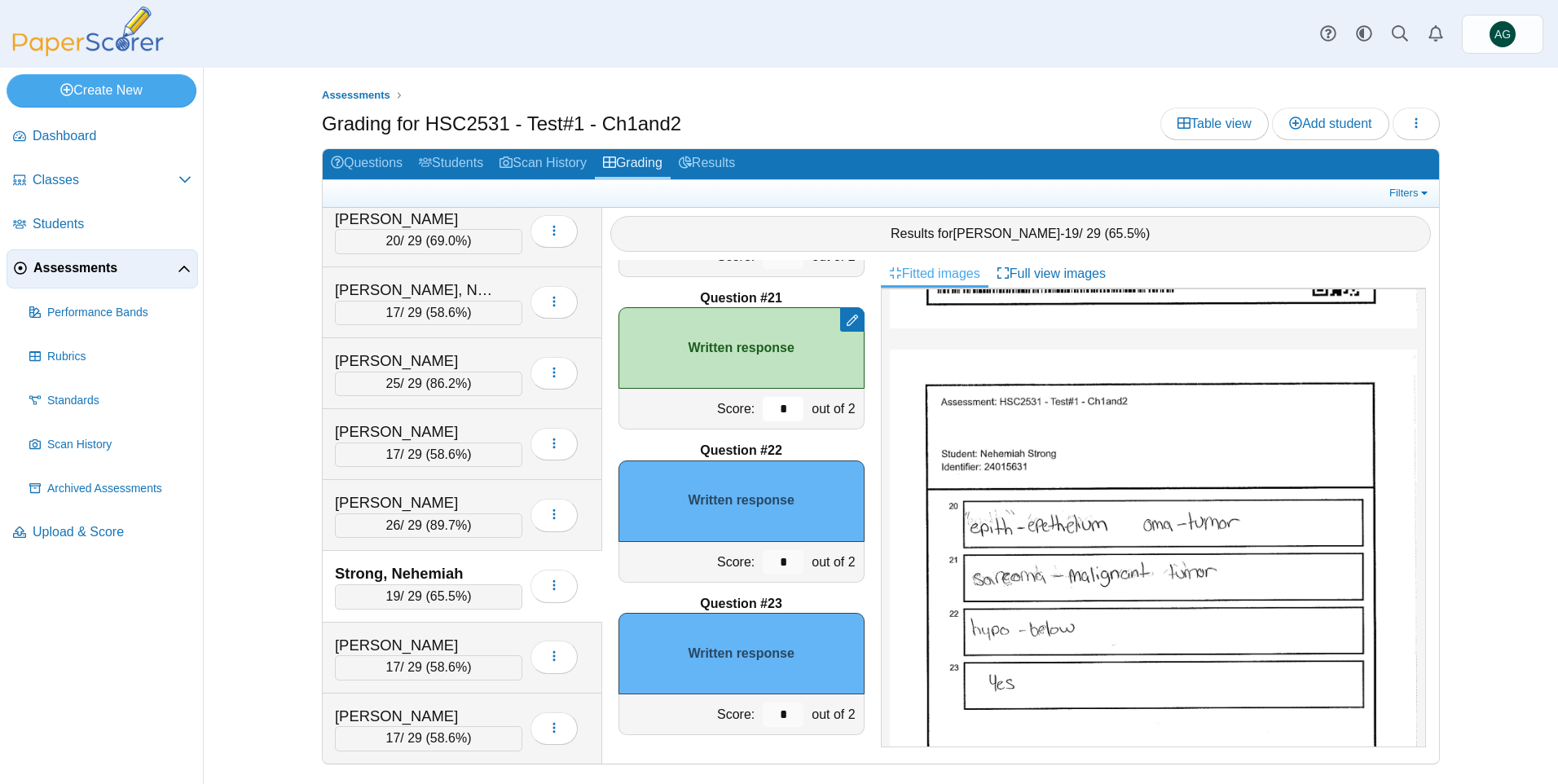
type input "*"
drag, startPoint x: 779, startPoint y: 566, endPoint x: 747, endPoint y: 565, distance: 32.0
click at [759, 565] on div "*" at bounding box center [782, 562] width 48 height 40
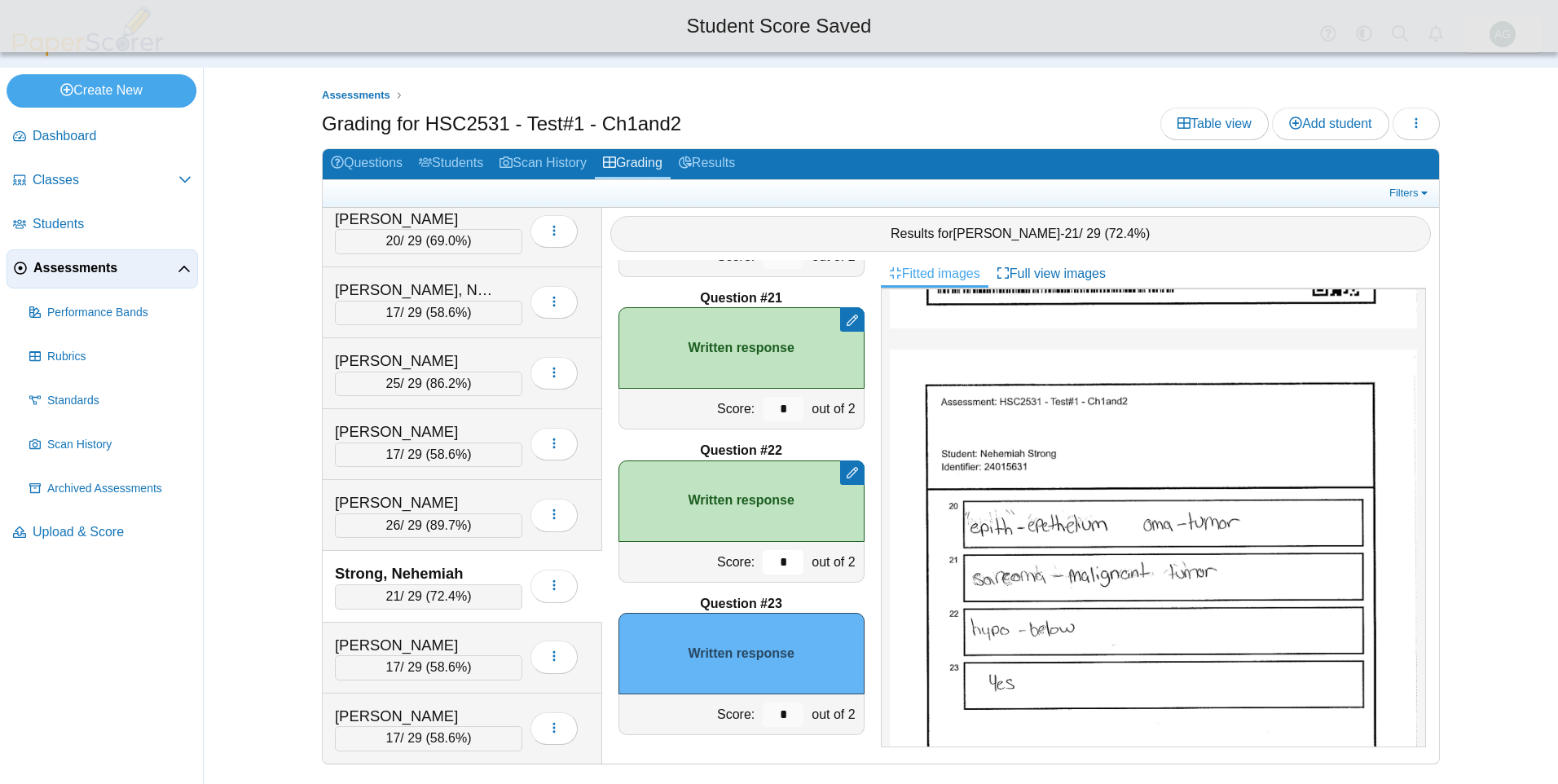
type input "*"
drag, startPoint x: 785, startPoint y: 716, endPoint x: 744, endPoint y: 716, distance: 41.0
click at [759, 716] on div "*" at bounding box center [782, 714] width 48 height 40
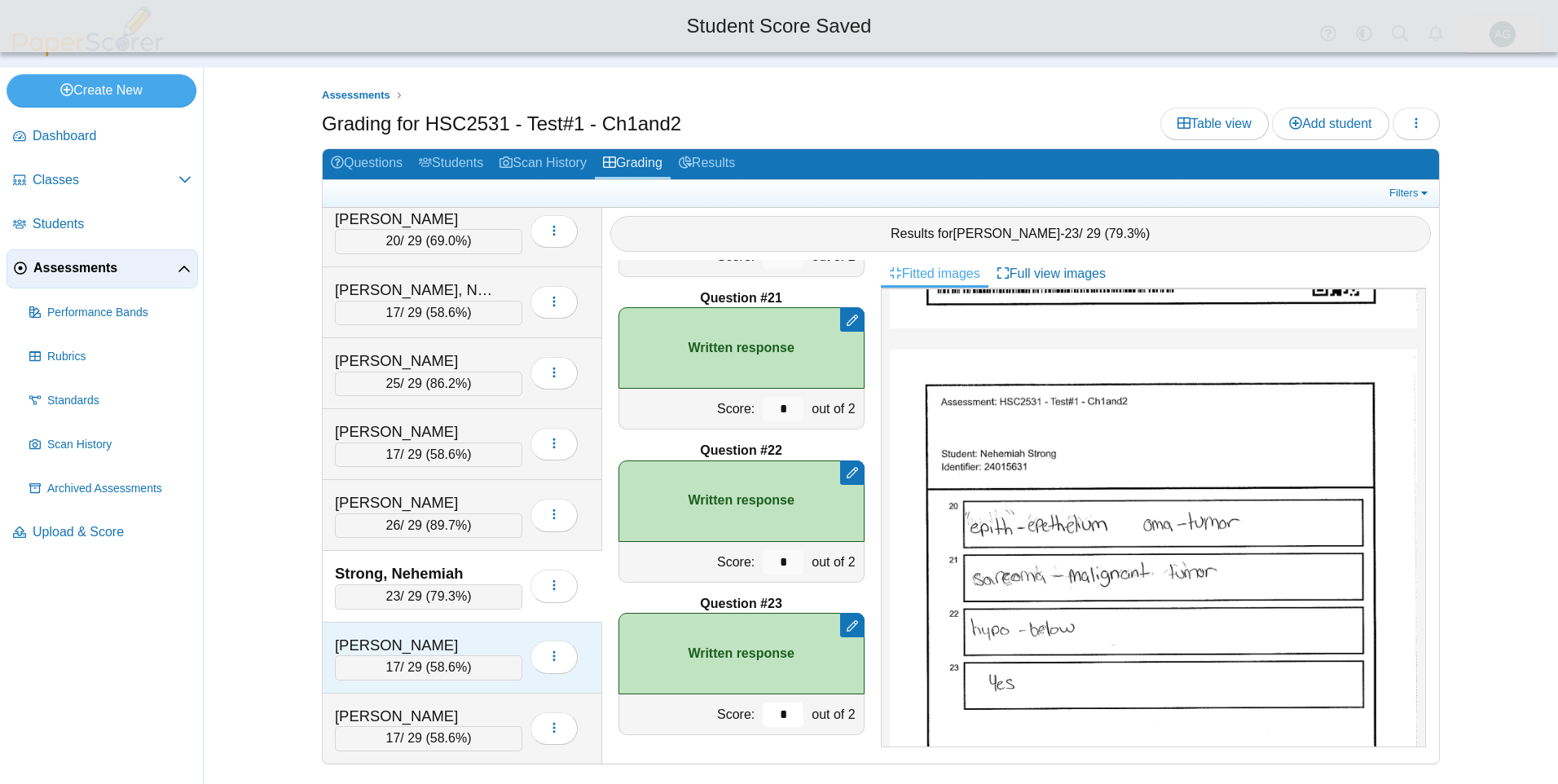
type input "*"
click at [508, 639] on div "Trask, Sophia" at bounding box center [428, 645] width 187 height 21
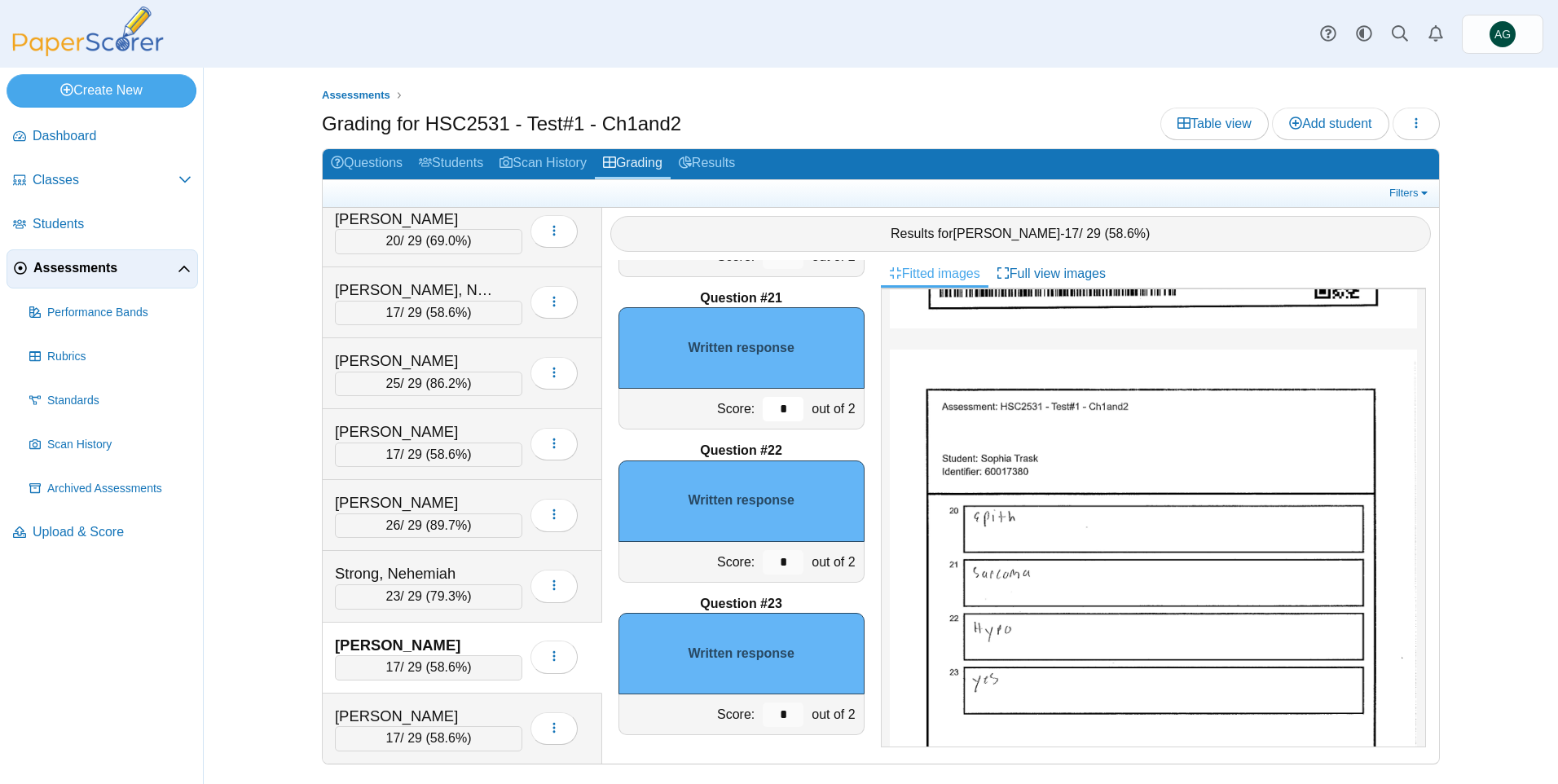
drag, startPoint x: 779, startPoint y: 411, endPoint x: 749, endPoint y: 411, distance: 30.0
click at [762, 411] on input "*" at bounding box center [782, 409] width 41 height 25
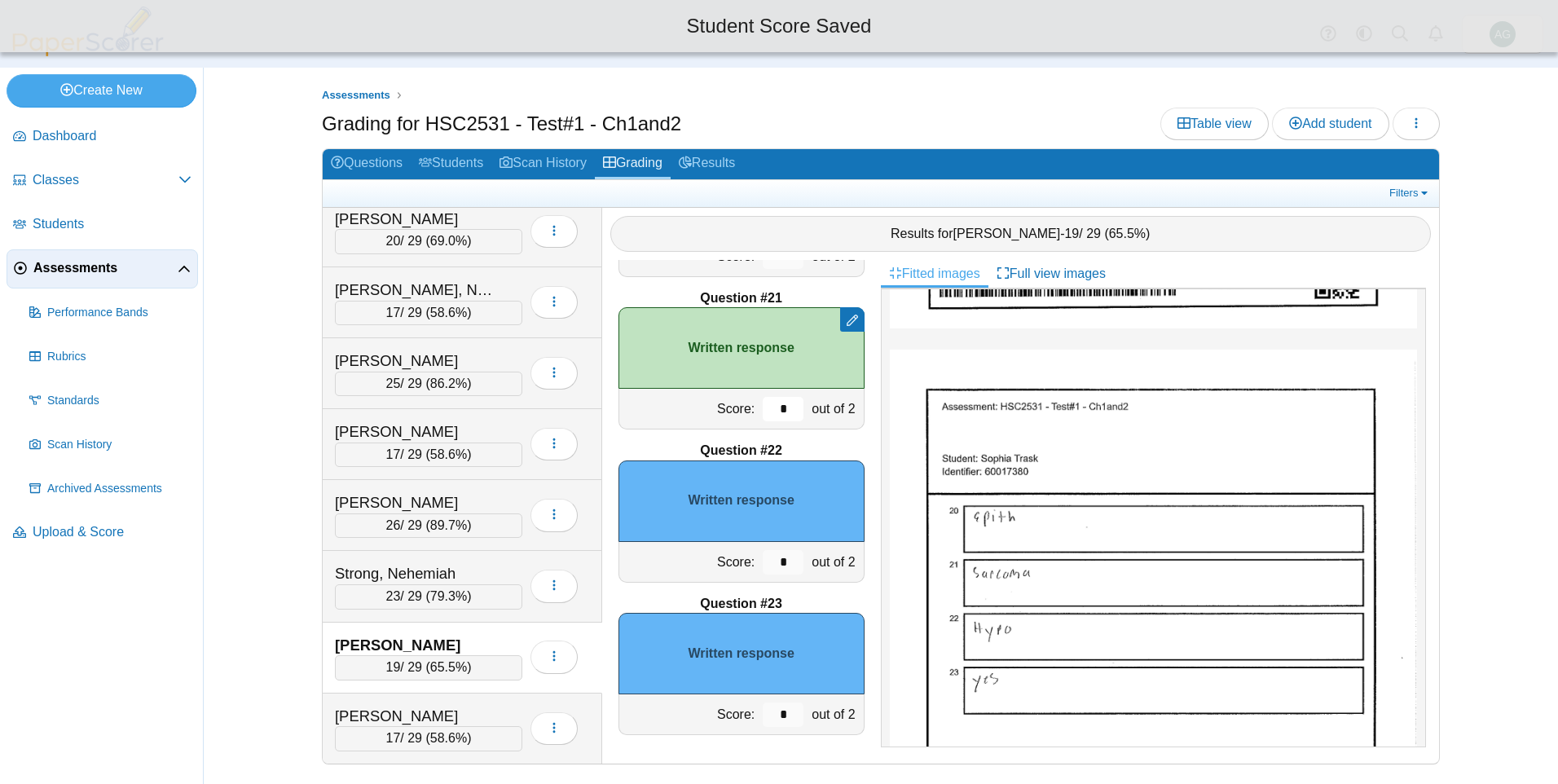
type input "*"
drag, startPoint x: 779, startPoint y: 553, endPoint x: 728, endPoint y: 555, distance: 51.0
click at [728, 555] on div "Score: * out of 2" at bounding box center [741, 562] width 246 height 41
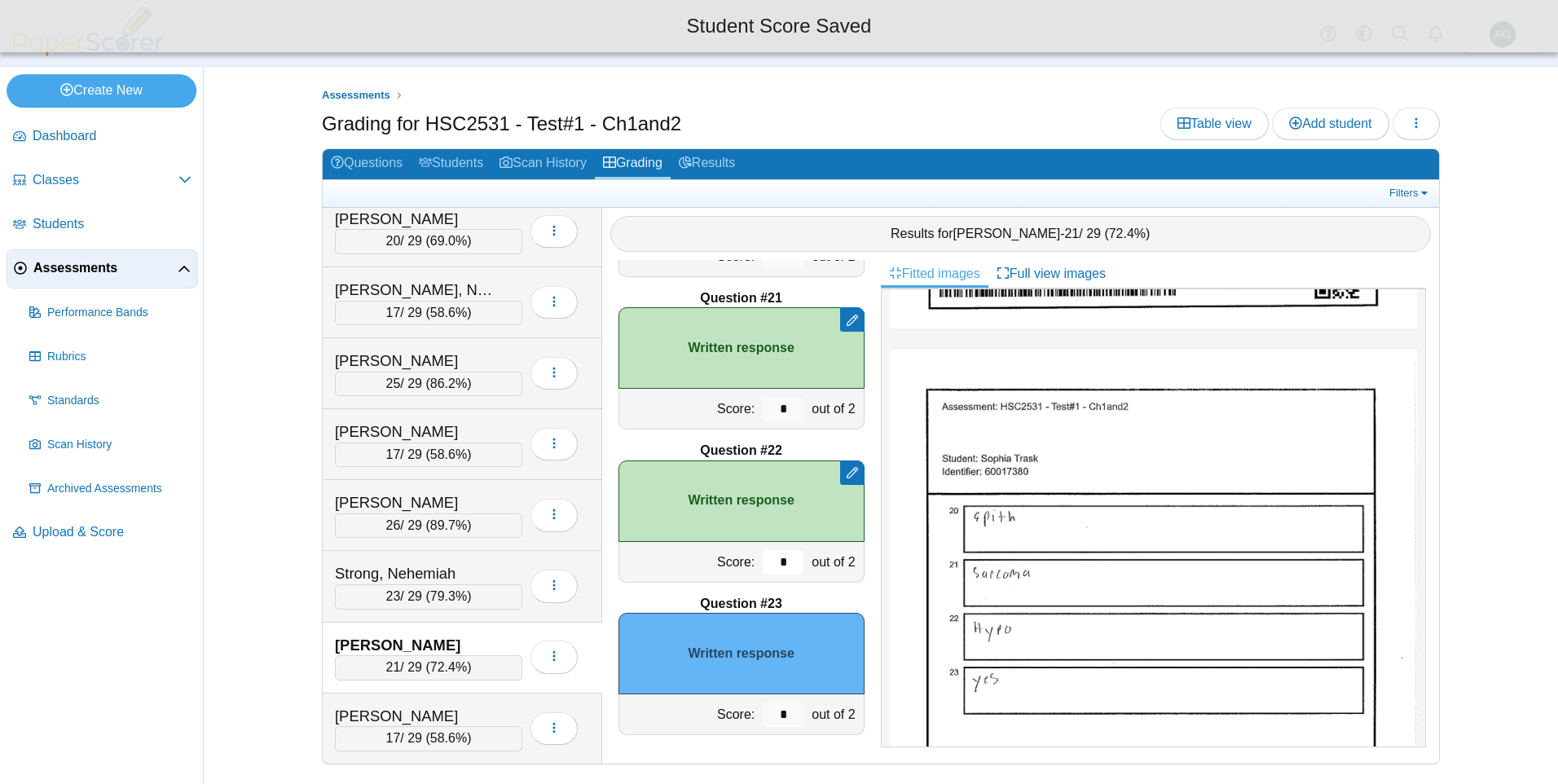
type input "*"
drag, startPoint x: 782, startPoint y: 716, endPoint x: 733, endPoint y: 715, distance: 49.0
click at [733, 715] on div "Score: * out of 2" at bounding box center [741, 714] width 246 height 41
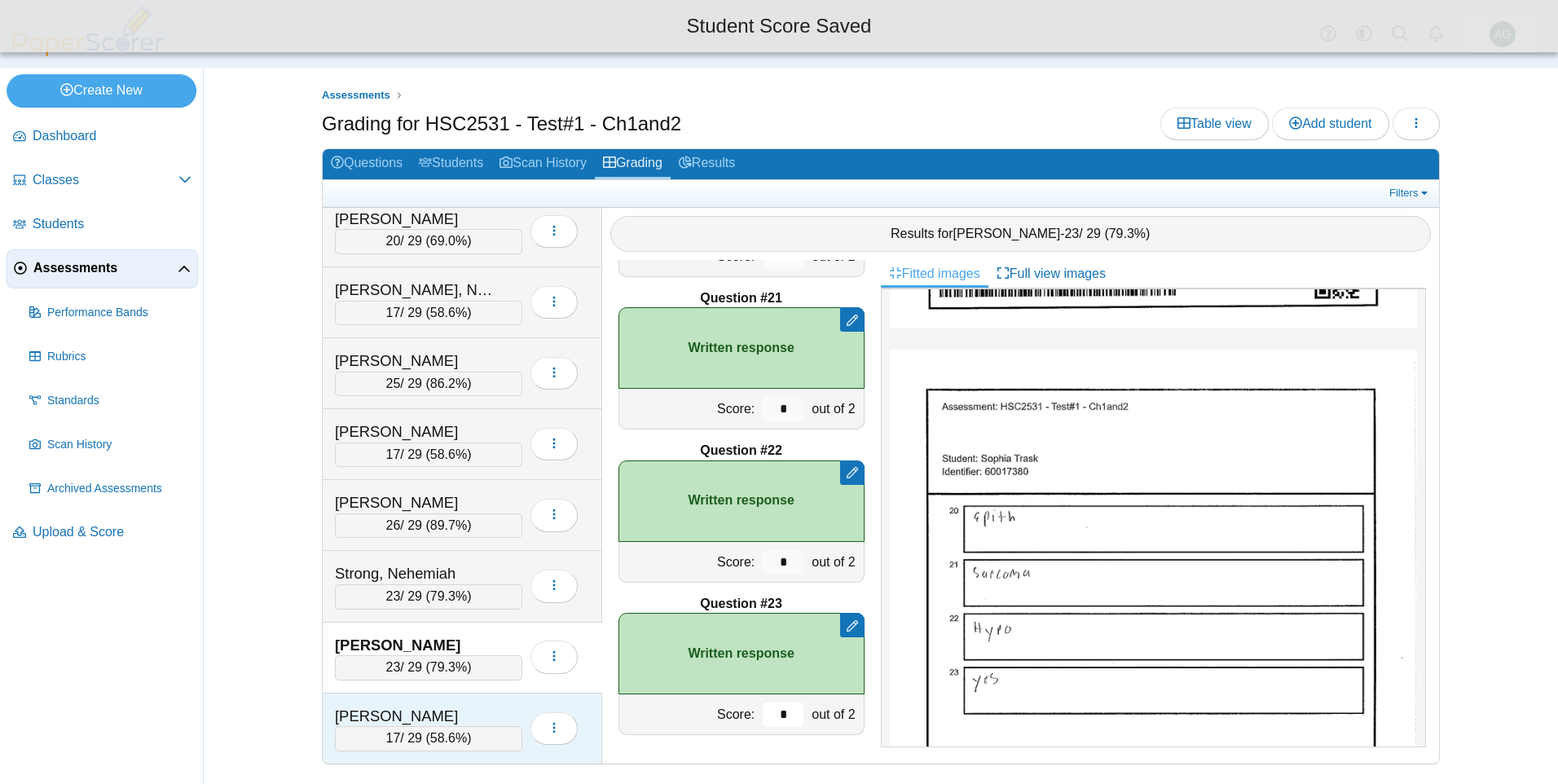
type input "*"
click at [508, 712] on div "Villasuso, Rubiel" at bounding box center [428, 716] width 187 height 21
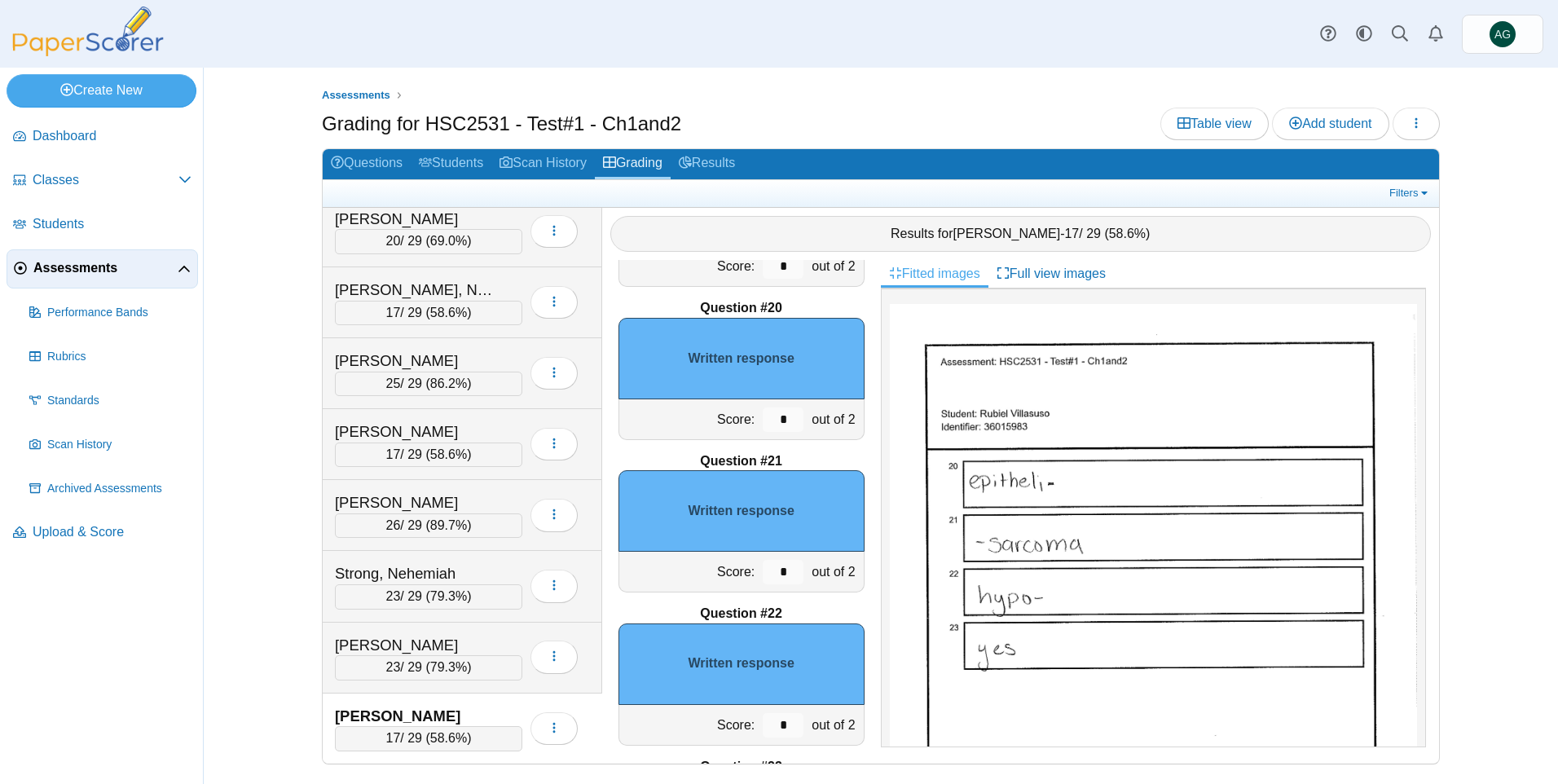
scroll to position [733, 0]
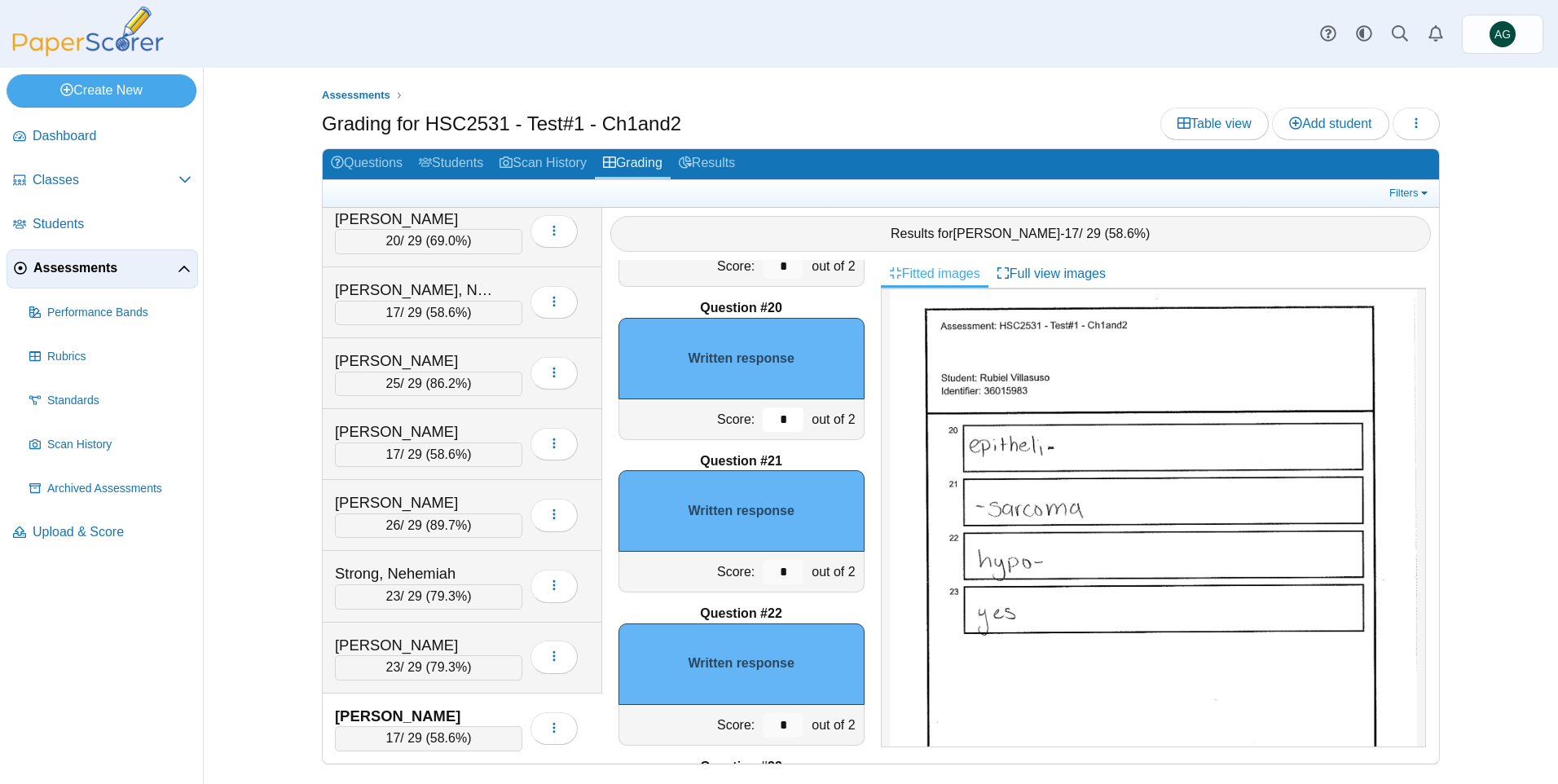
drag, startPoint x: 774, startPoint y: 411, endPoint x: 732, endPoint y: 413, distance: 42.0
click at [732, 413] on div "Score: * out of 2" at bounding box center [741, 419] width 246 height 41
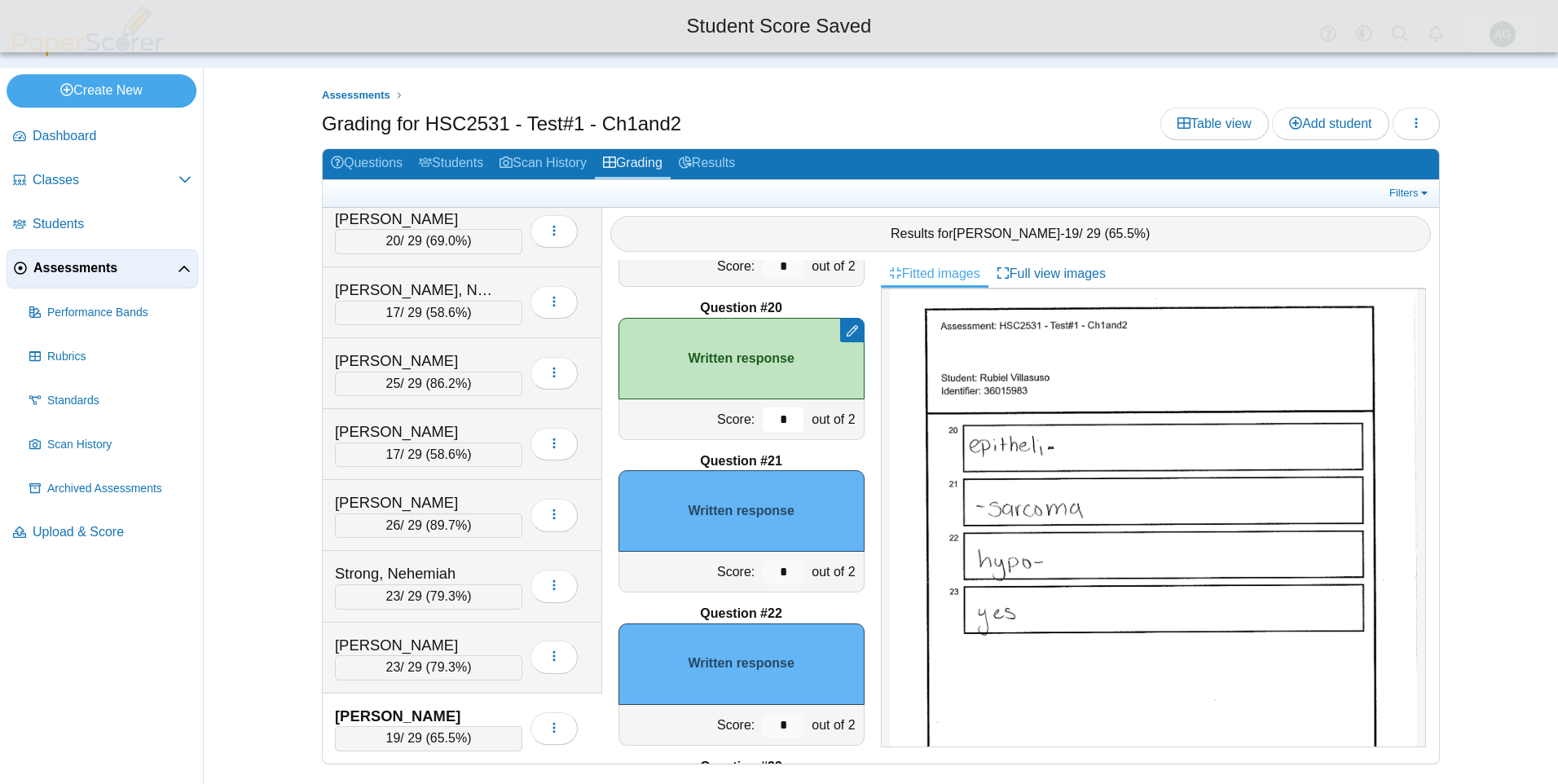
type input "*"
drag, startPoint x: 761, startPoint y: 565, endPoint x: 743, endPoint y: 565, distance: 18.0
click at [743, 565] on div "Score: * out of 2" at bounding box center [741, 571] width 246 height 41
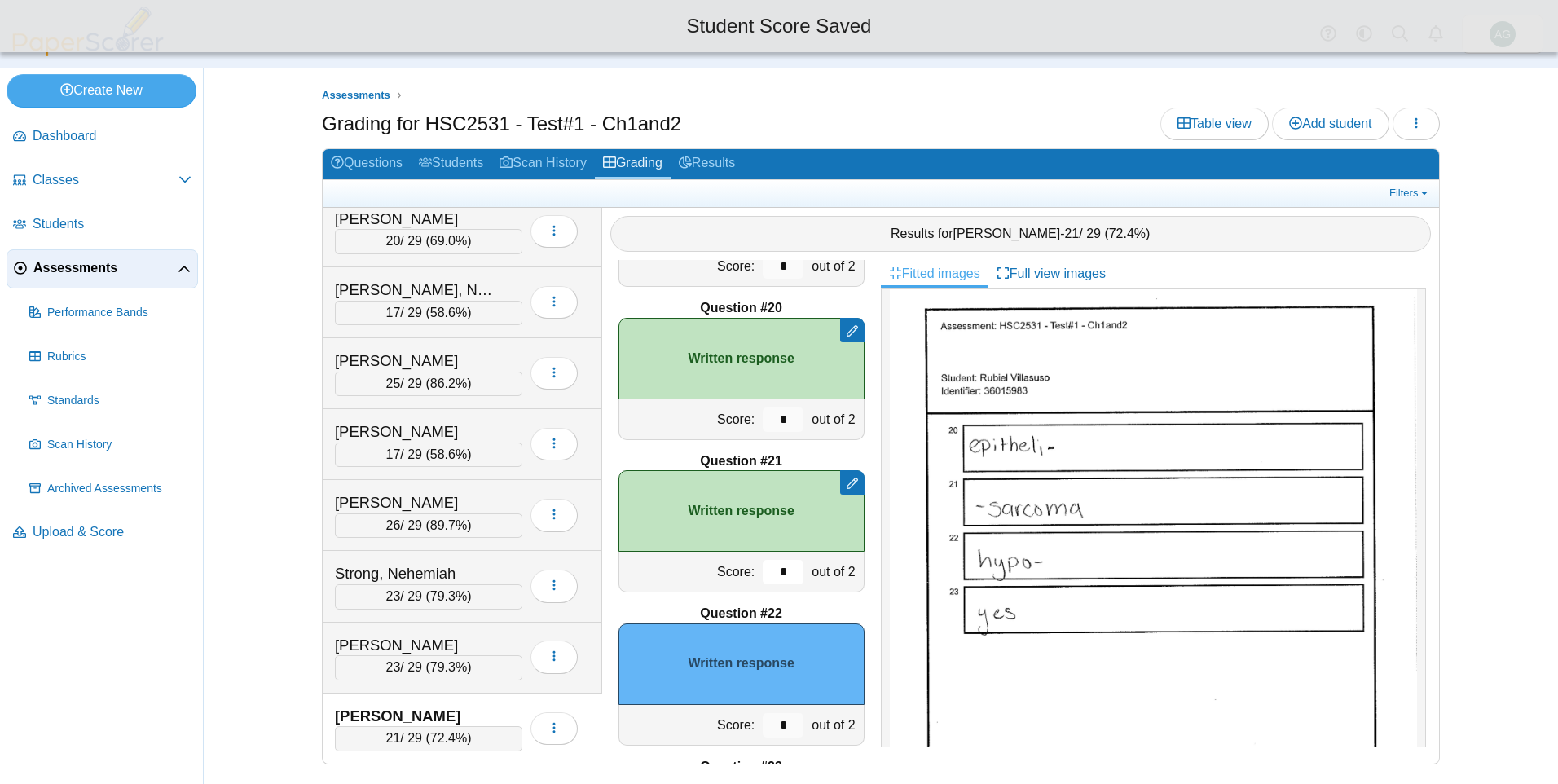
type input "*"
drag, startPoint x: 779, startPoint y: 717, endPoint x: 757, endPoint y: 722, distance: 22.6
click at [762, 722] on input "*" at bounding box center [782, 725] width 41 height 25
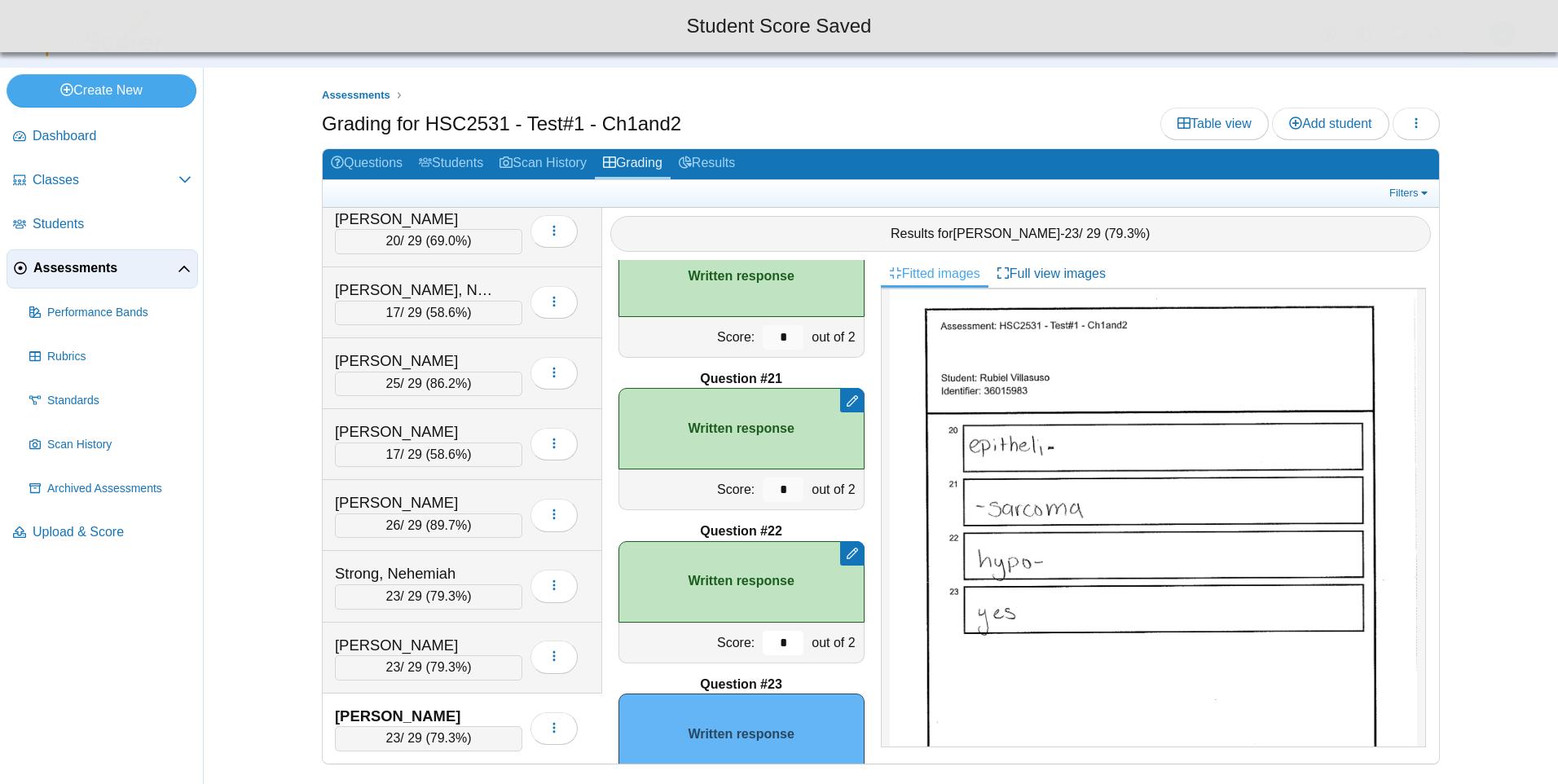
scroll to position [3040, 0]
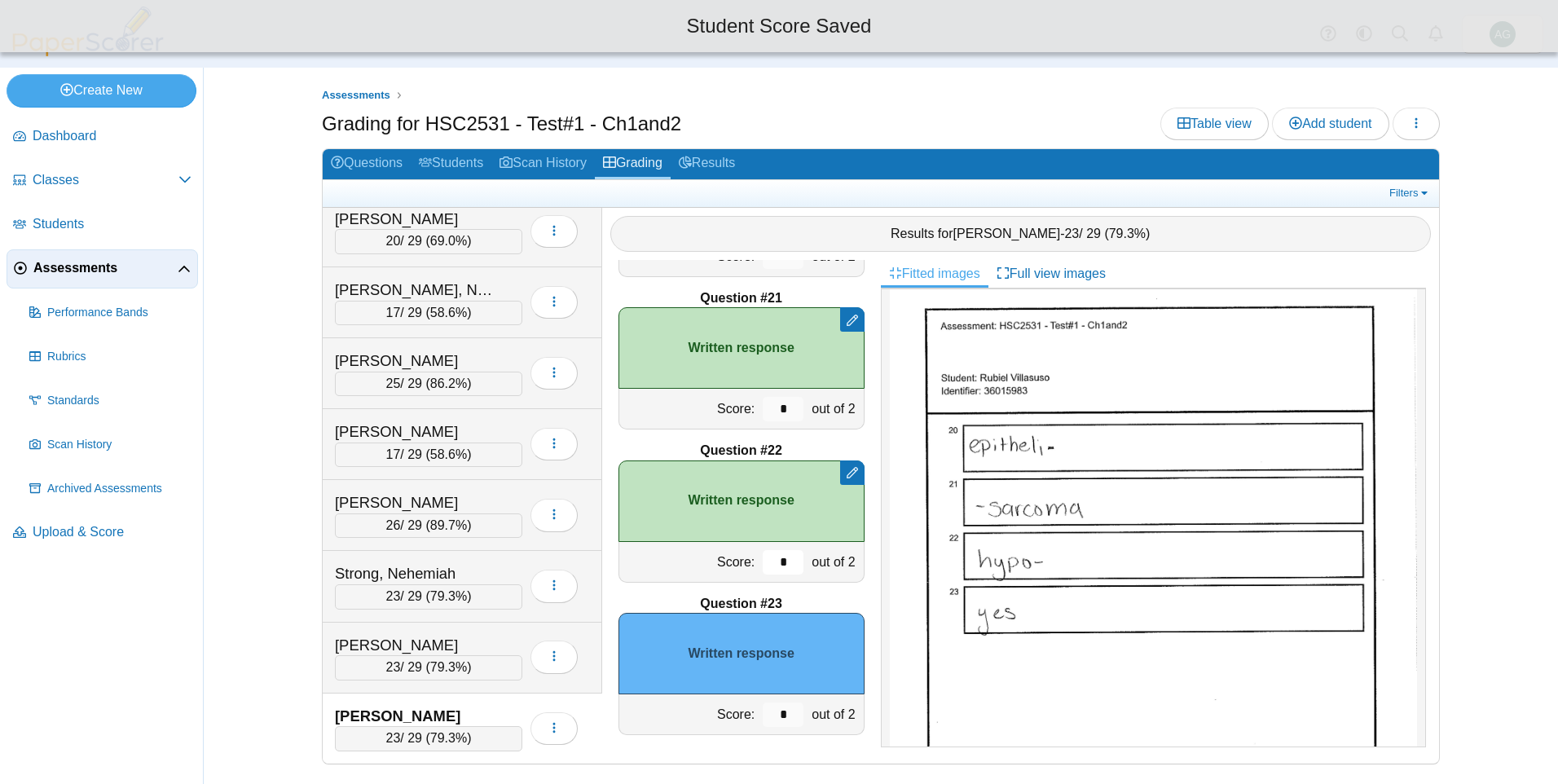
type input "*"
drag, startPoint x: 779, startPoint y: 716, endPoint x: 759, endPoint y: 716, distance: 20.0
click at [762, 716] on input "*" at bounding box center [782, 715] width 41 height 25
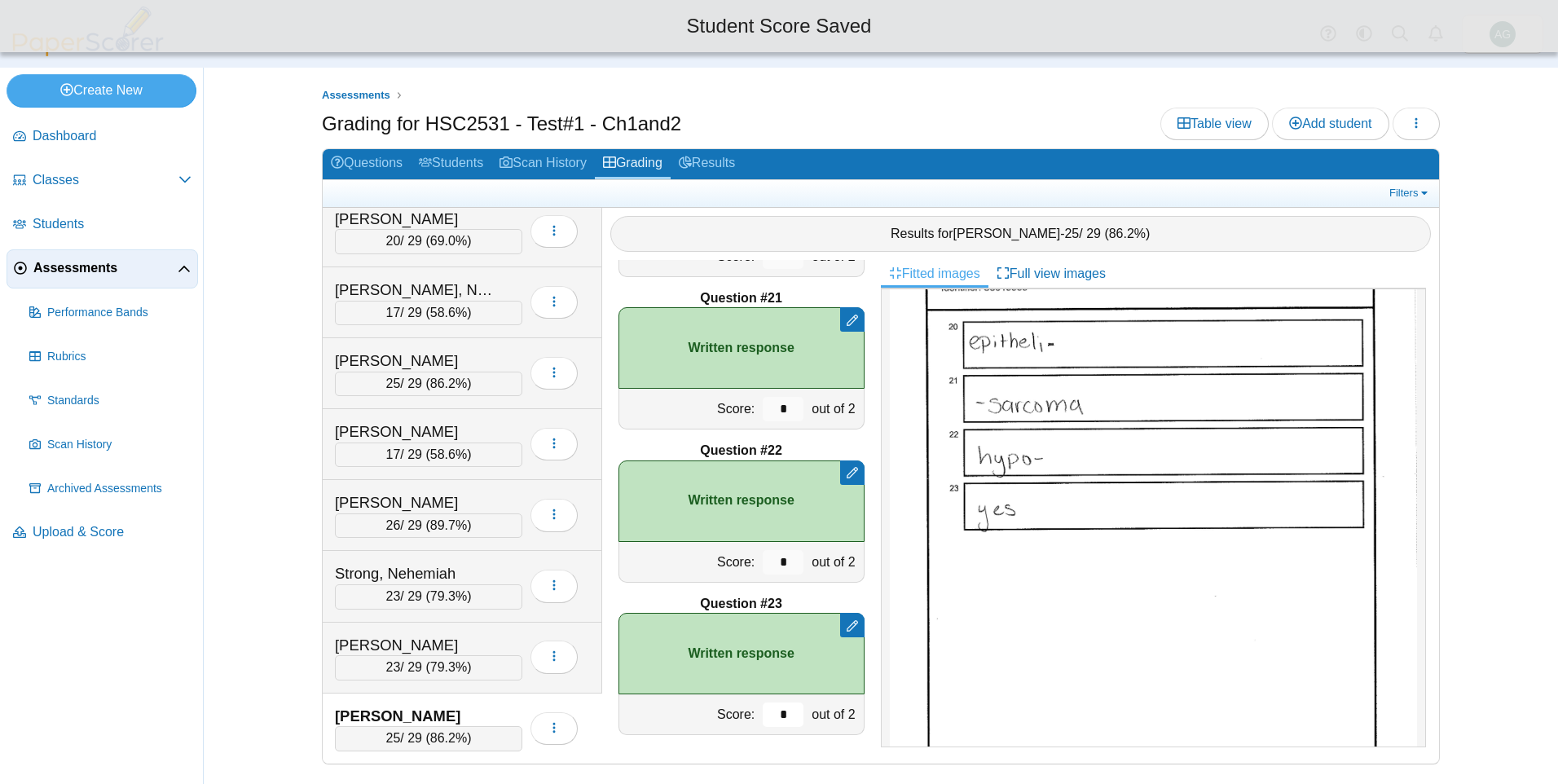
scroll to position [896, 0]
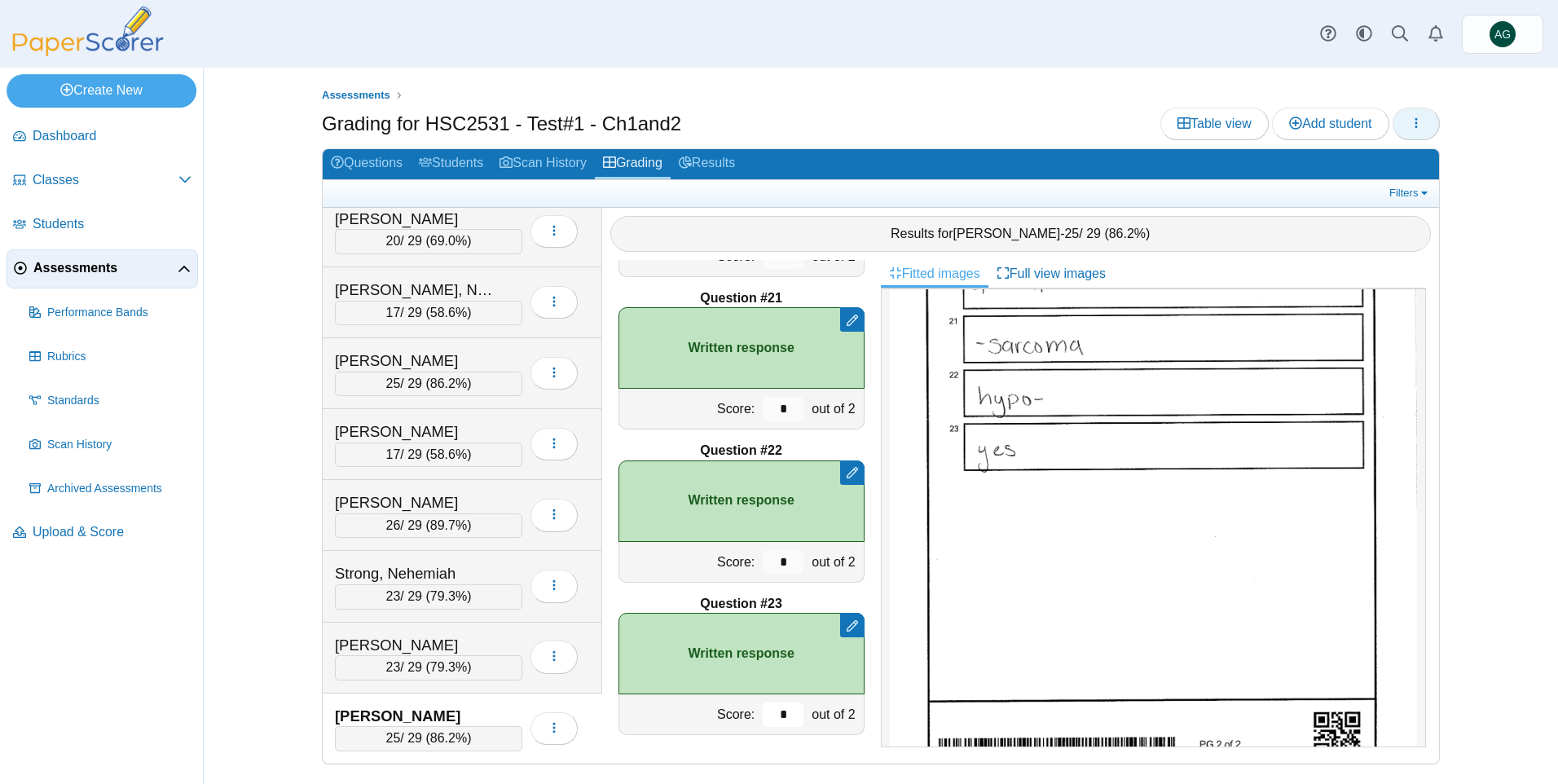
type input "*"
click at [1433, 128] on button "button" at bounding box center [1416, 124] width 48 height 32
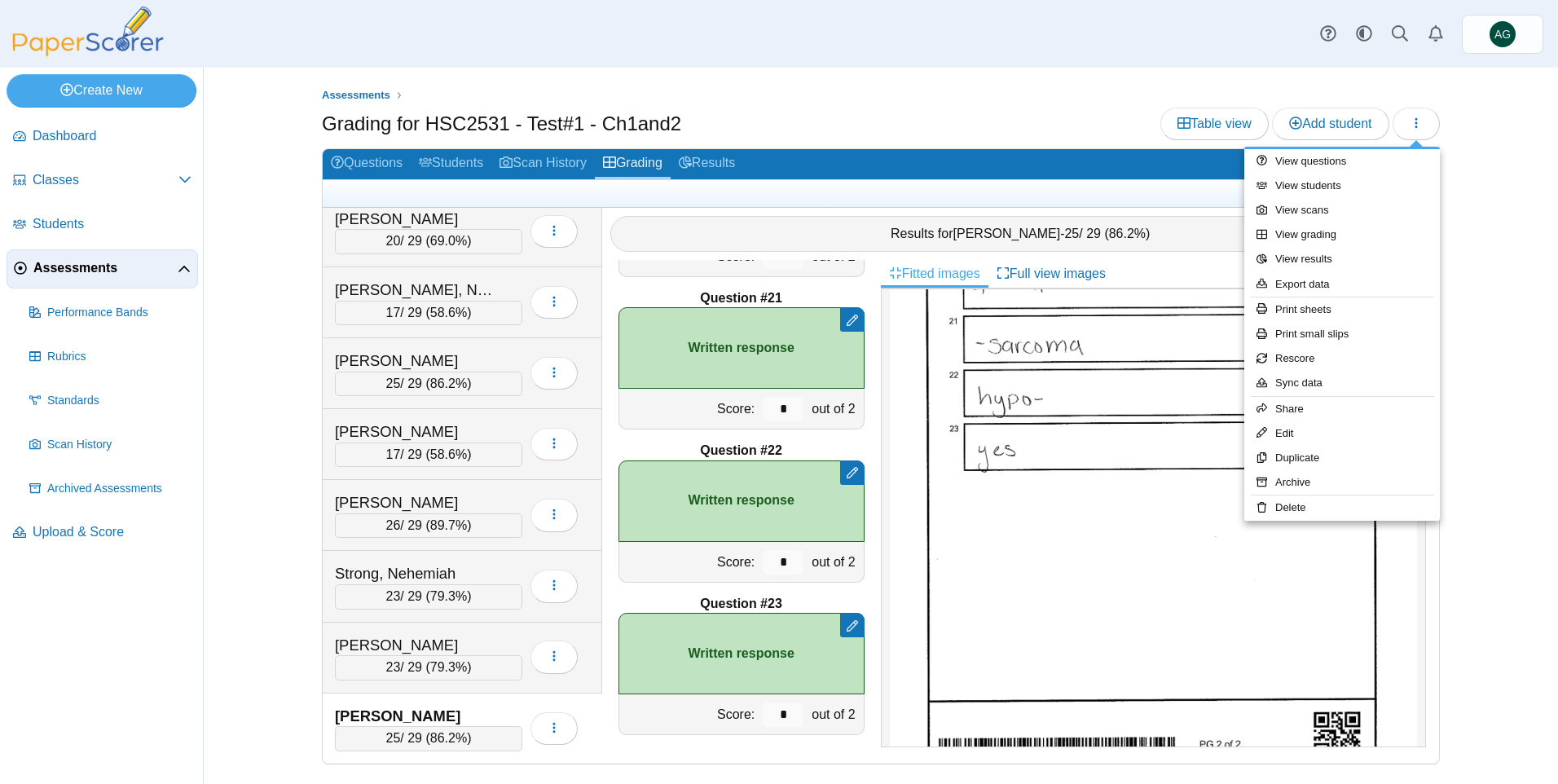
click at [1471, 134] on div "Assessments Grading for HSC2531 - Test#1 - Ch1and2 Table view Add student 16" at bounding box center [881, 425] width 1222 height 716
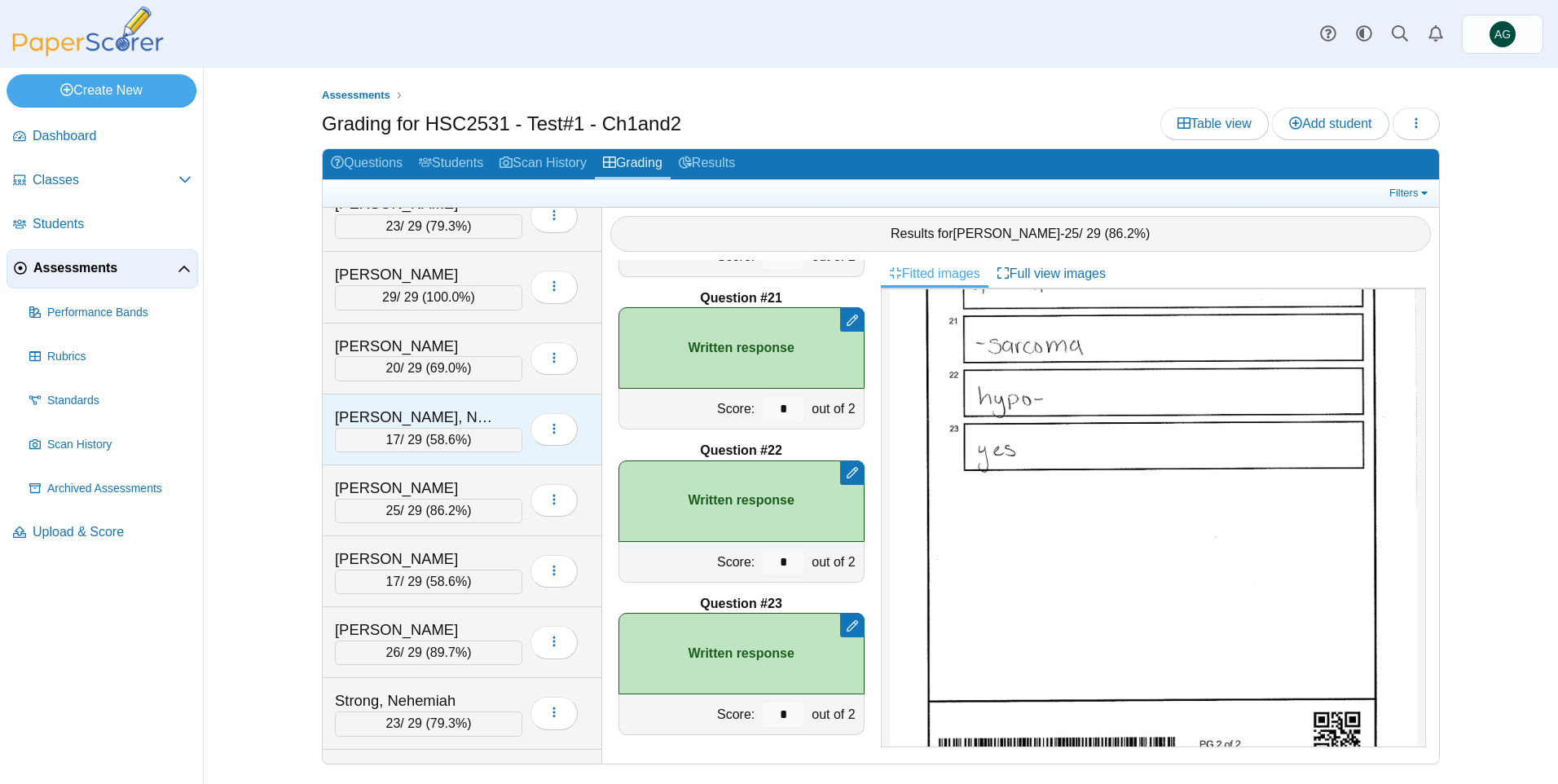
scroll to position [1360, 0]
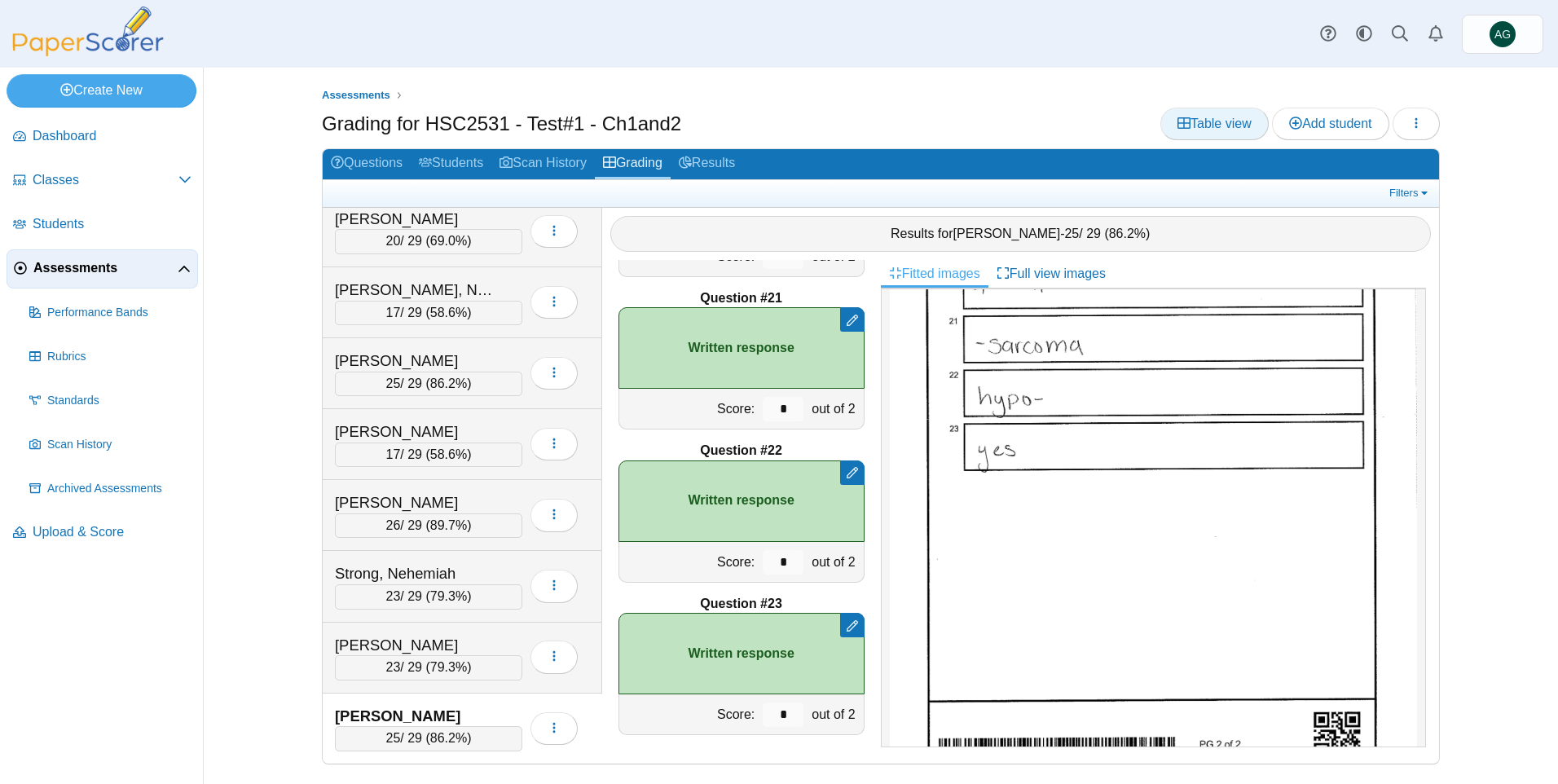
click at [1217, 129] on span "Table view" at bounding box center [1215, 124] width 74 height 14
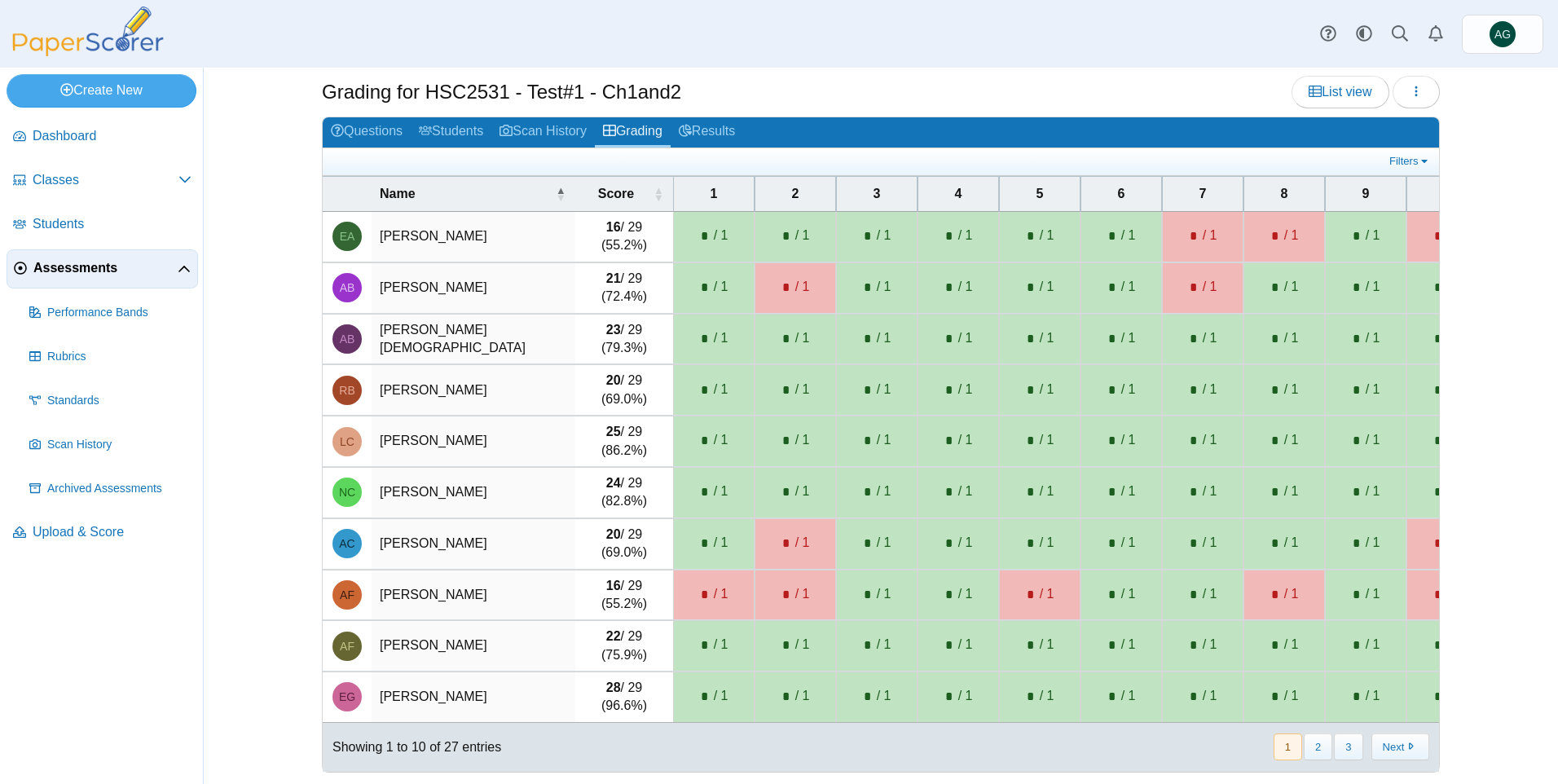
scroll to position [48, 0]
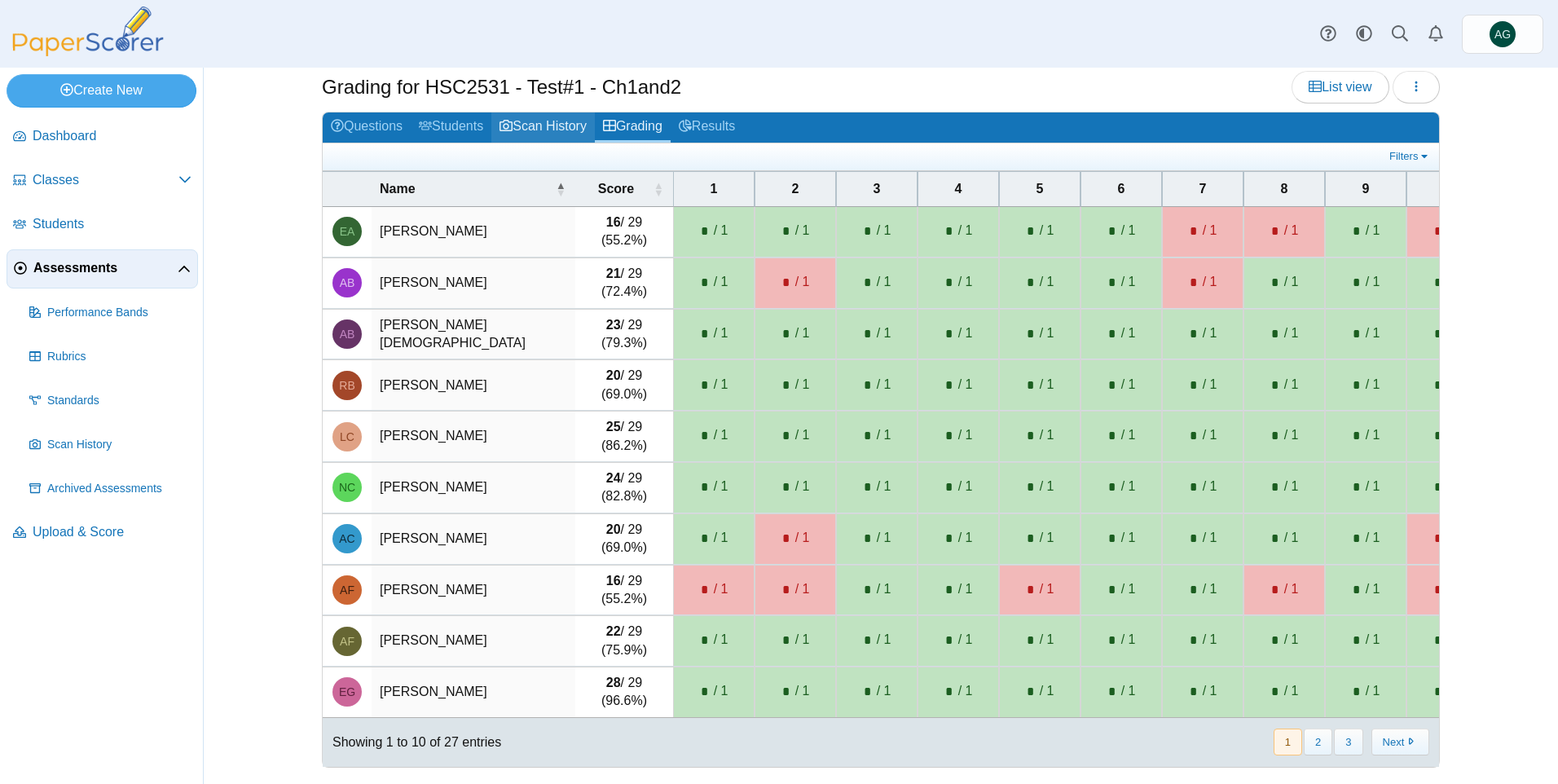
click at [539, 113] on link "Scan History" at bounding box center [543, 127] width 104 height 30
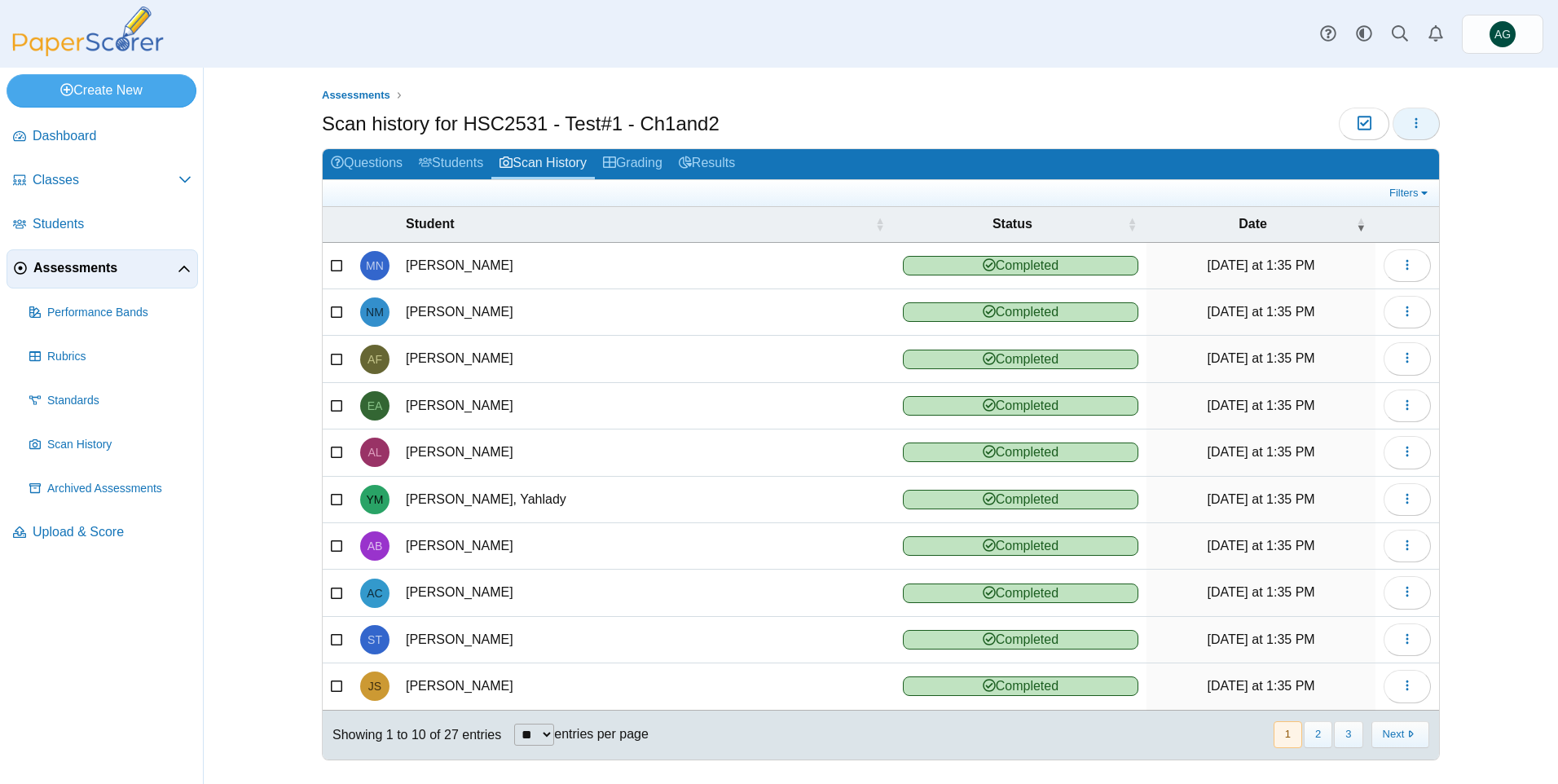
click at [1422, 124] on button "button" at bounding box center [1416, 124] width 48 height 32
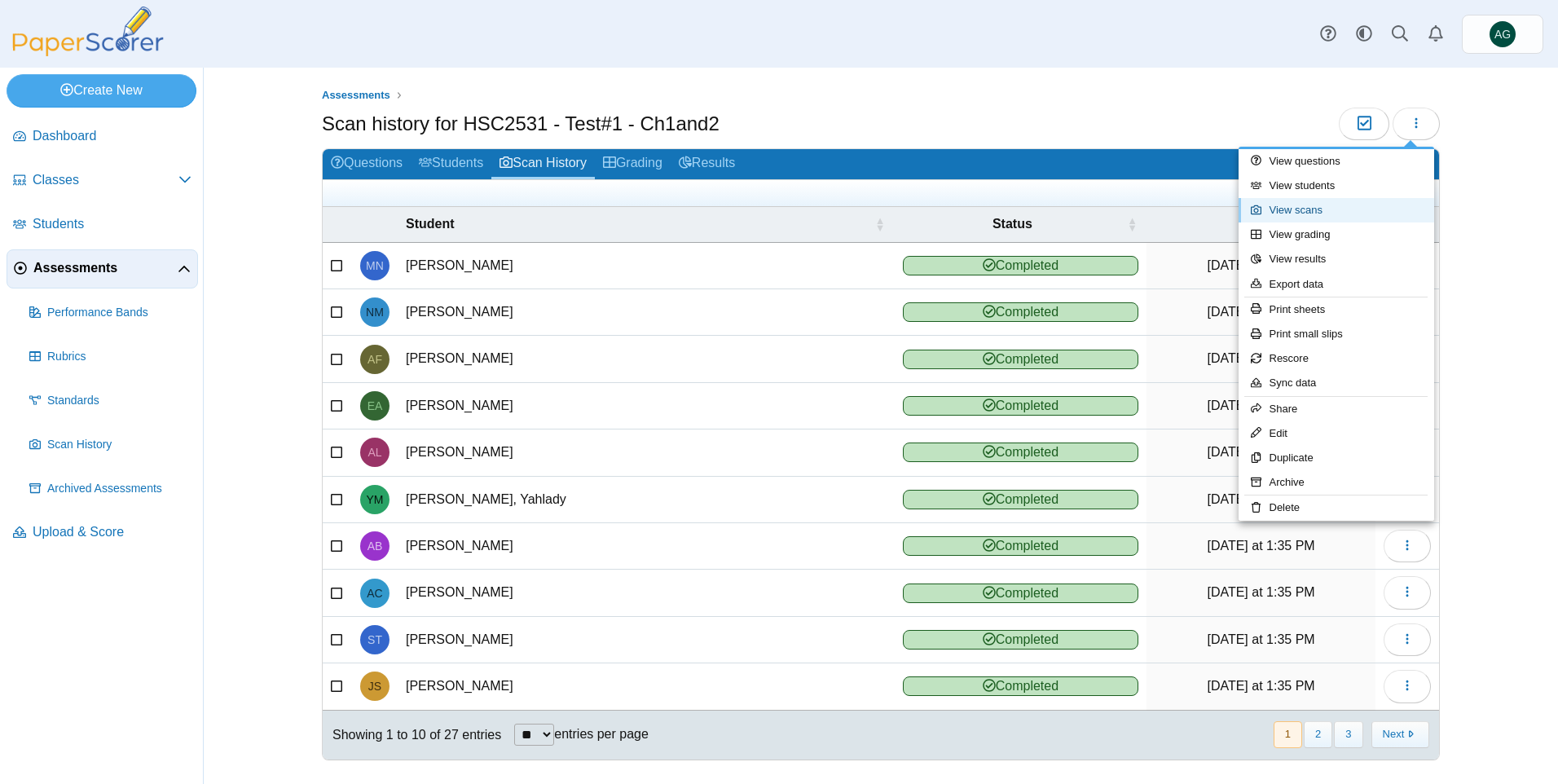
click at [1317, 208] on link "View scans" at bounding box center [1337, 210] width 196 height 25
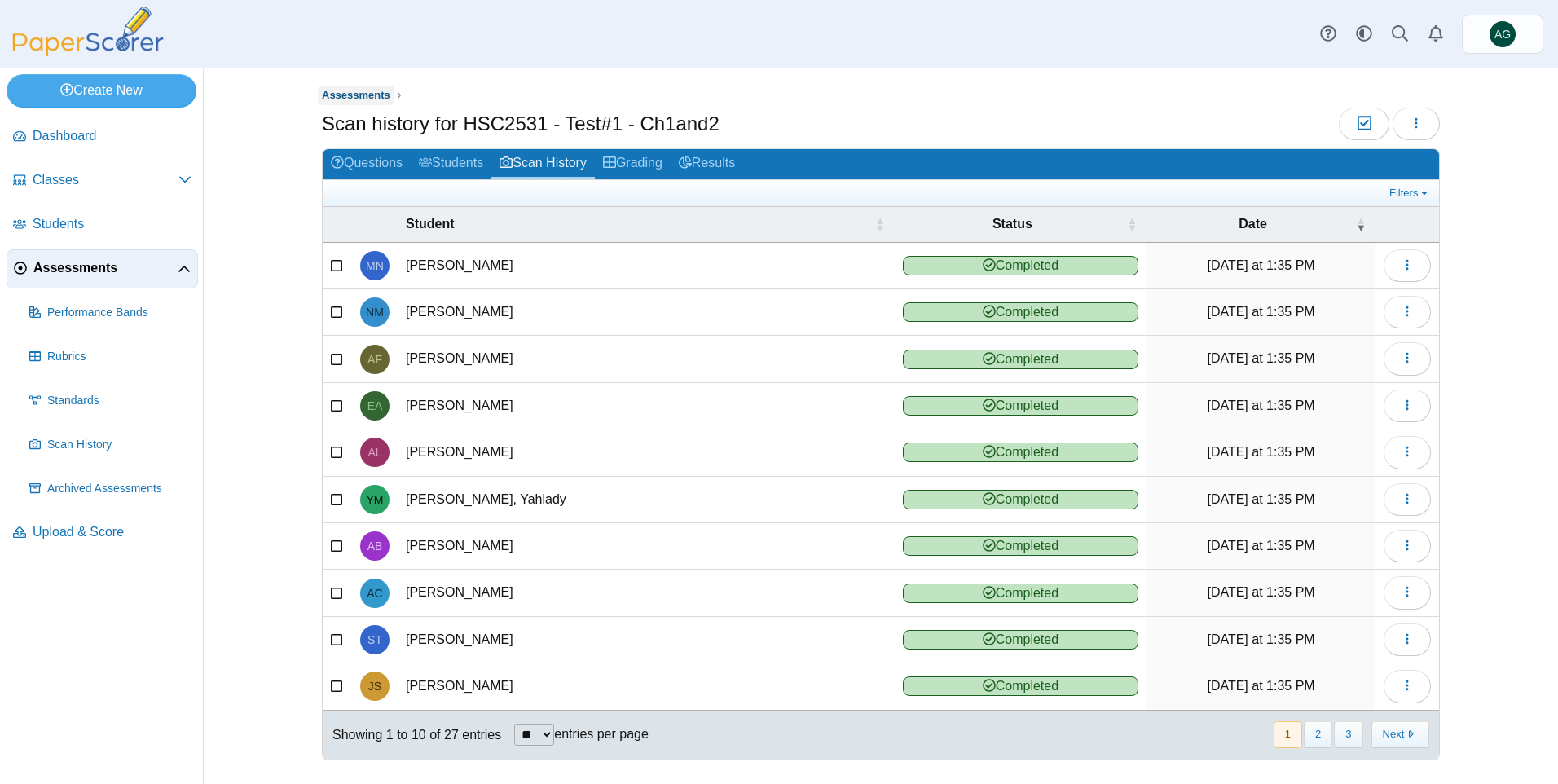
click at [356, 100] on span "Assessments" at bounding box center [356, 94] width 68 height 12
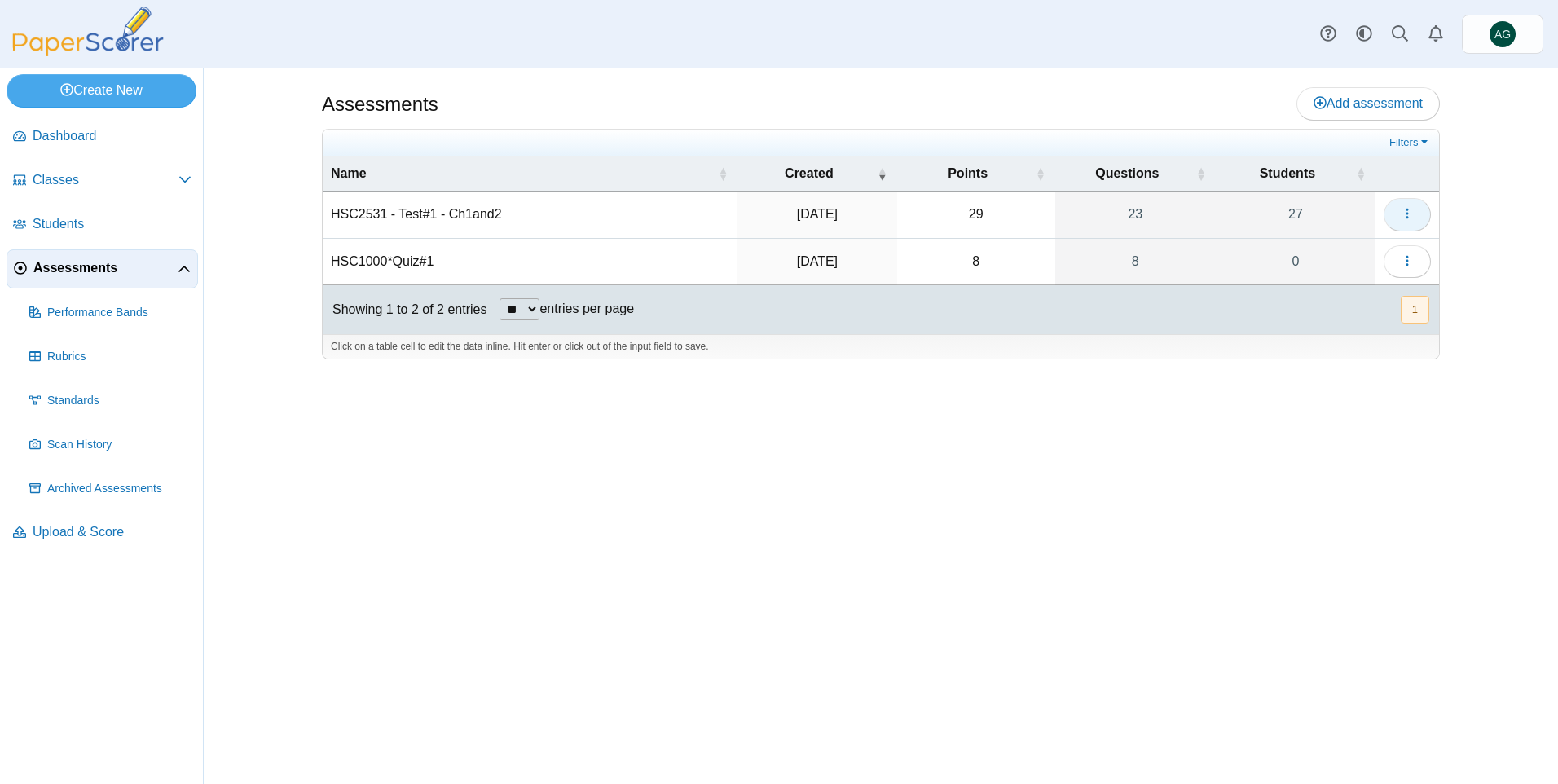
click at [1397, 215] on button "button" at bounding box center [1407, 214] width 48 height 32
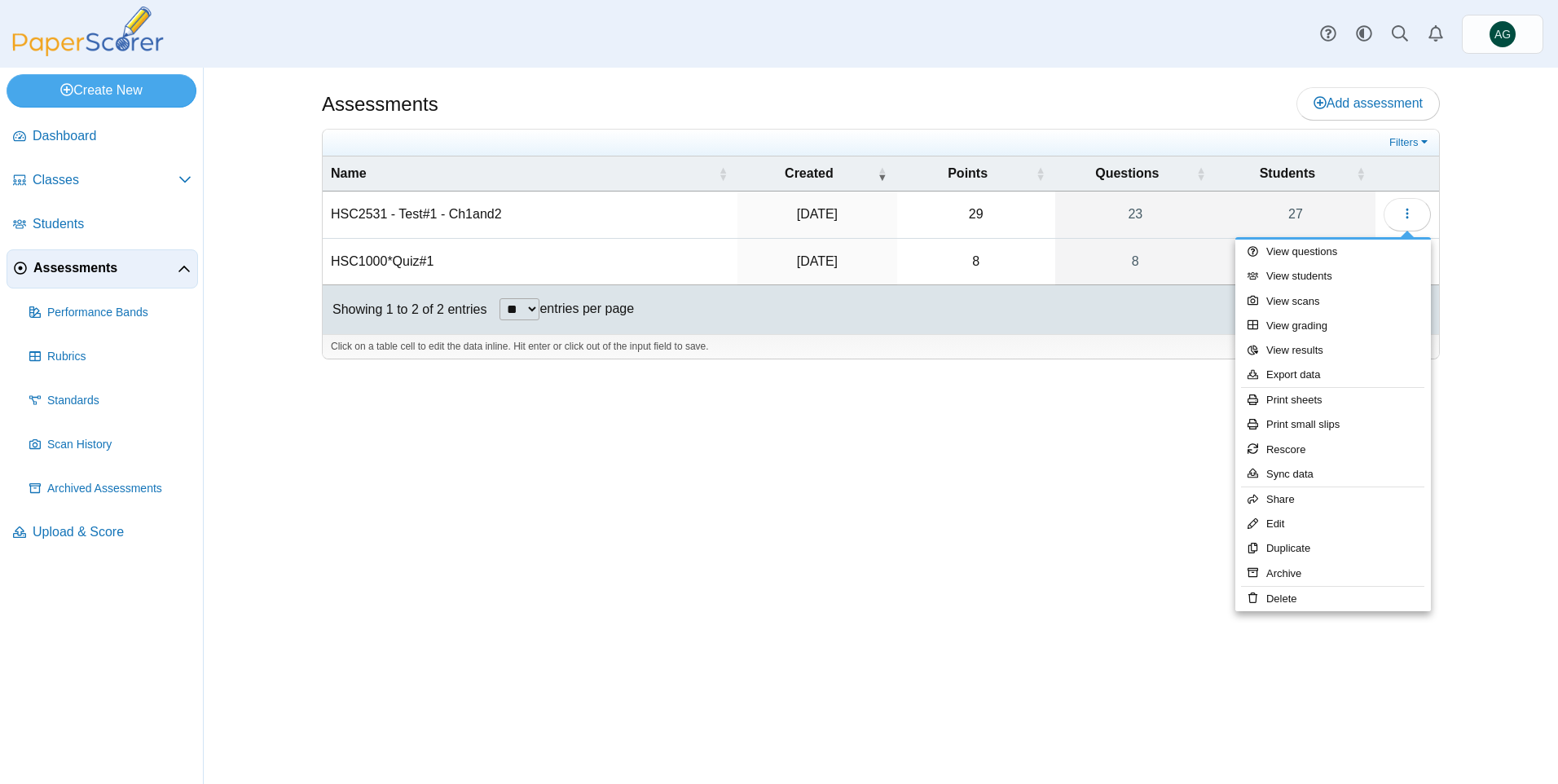
click at [1144, 583] on div "Assessments Add assessment 29" at bounding box center [881, 425] width 1222 height 716
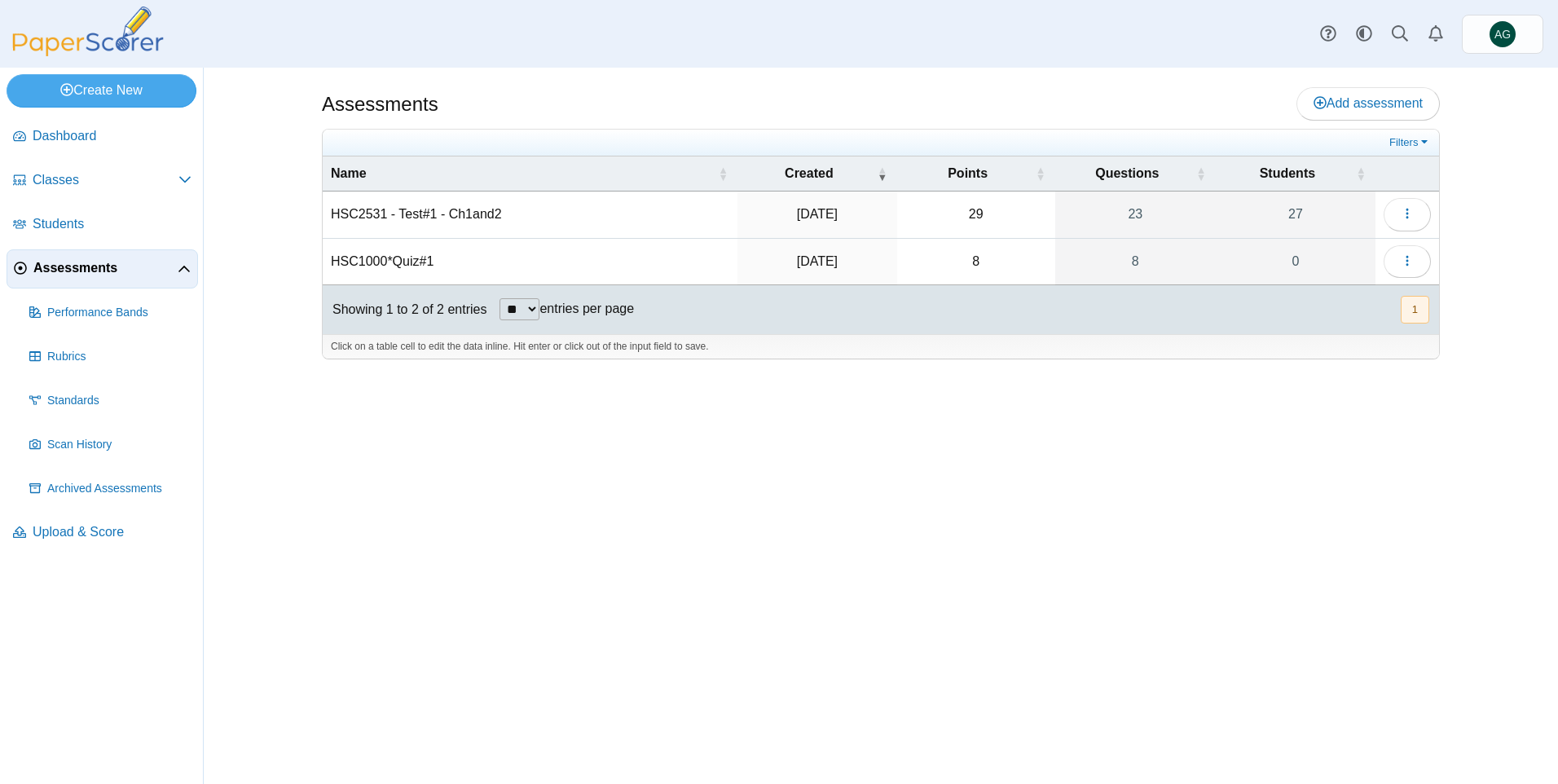
drag, startPoint x: 445, startPoint y: 218, endPoint x: 415, endPoint y: 214, distance: 30.3
click at [415, 214] on td "HSC2531 - Test#1 - Ch1and2" at bounding box center [529, 214] width 414 height 47
click at [191, 271] on link "Assessments" at bounding box center [102, 268] width 191 height 39
click at [190, 271] on icon at bounding box center [184, 270] width 13 height 13
click at [189, 271] on icon at bounding box center [184, 267] width 13 height 13
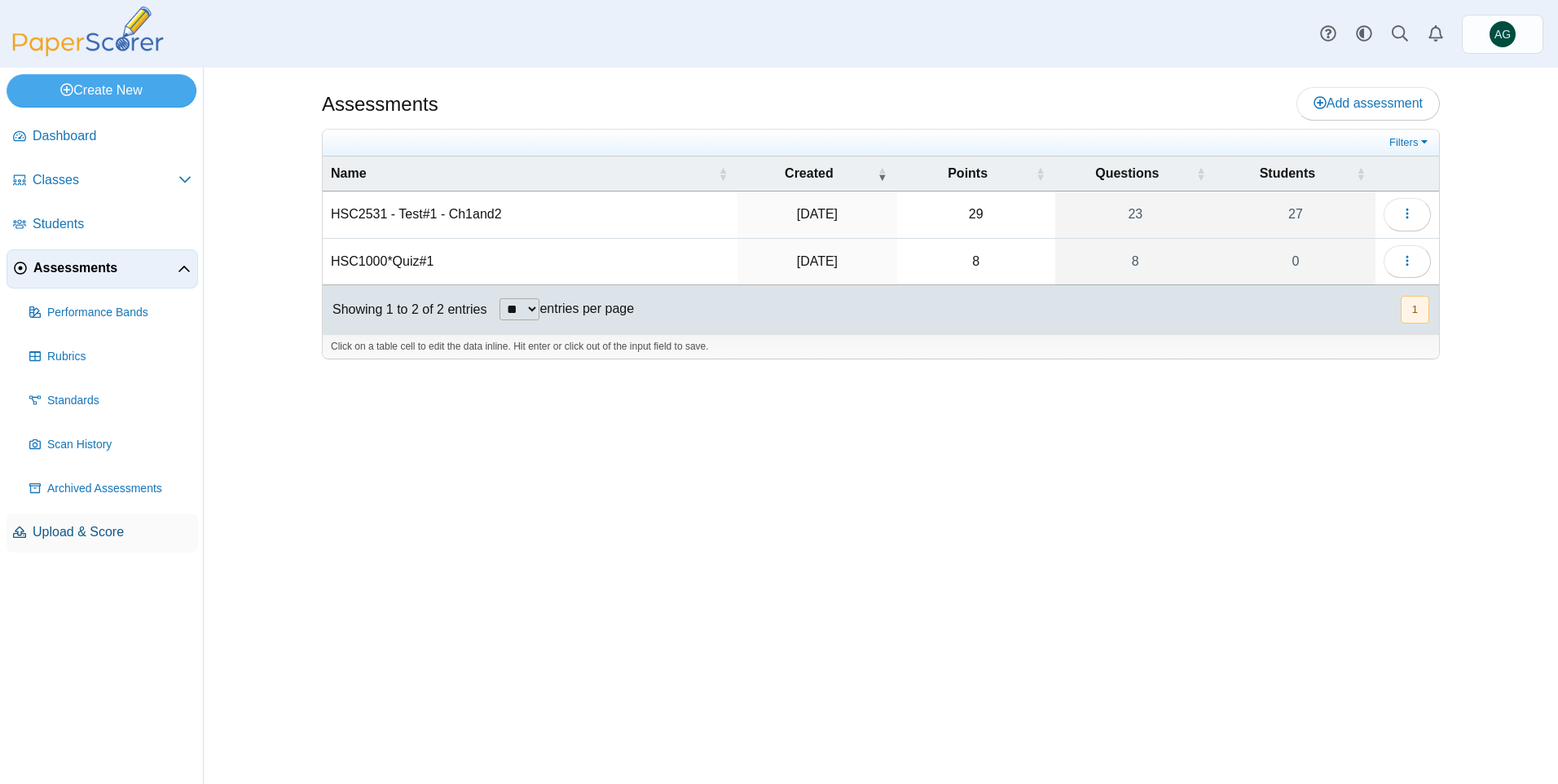
click at [97, 543] on link "Upload & Score" at bounding box center [102, 532] width 191 height 39
